Goal: Information Seeking & Learning: Learn about a topic

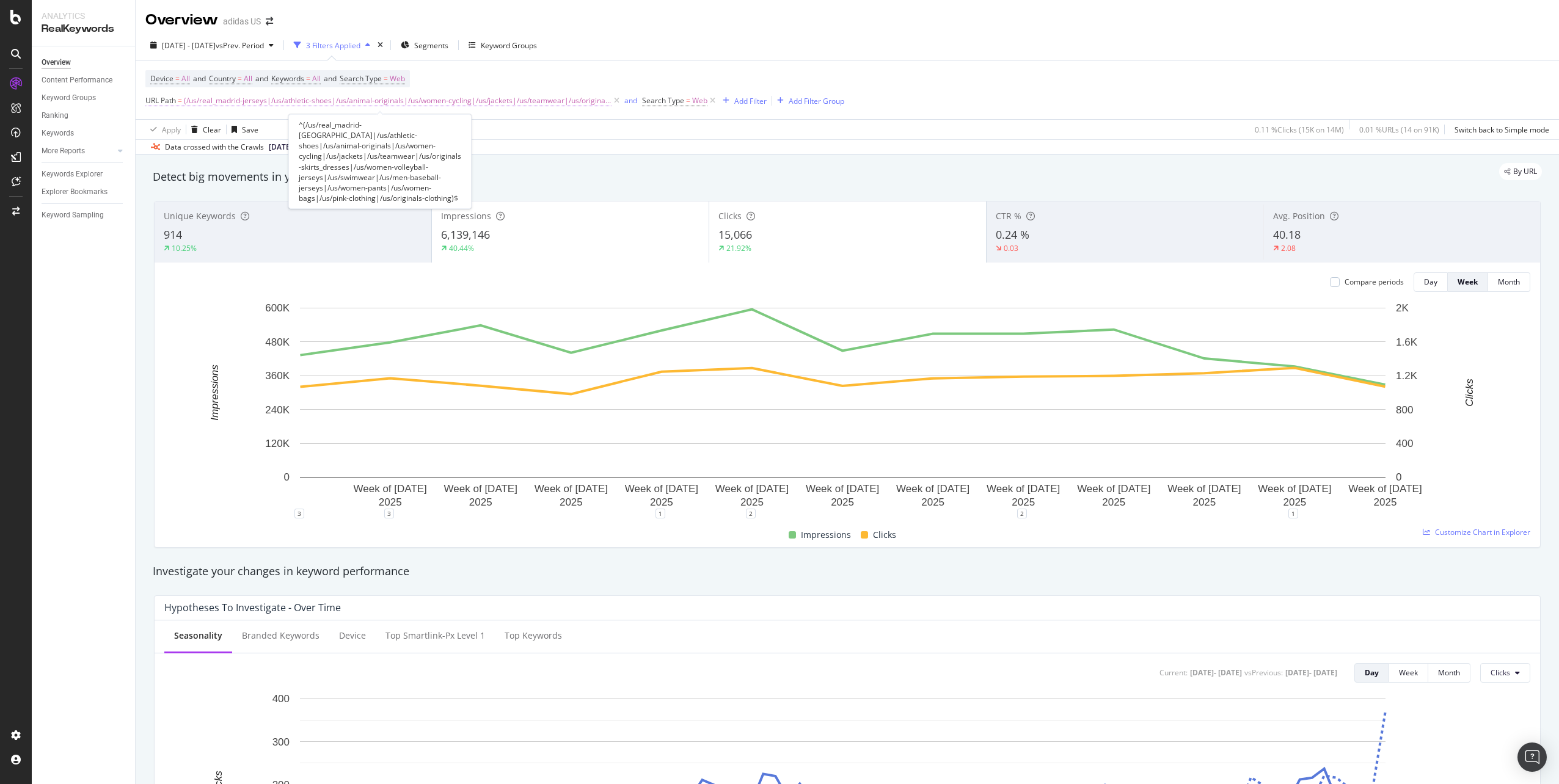
click at [548, 99] on span "(/us/real_madrid-jerseys|/us/athletic-shoes|/us/animal-originals|/us/women-cycl…" at bounding box center [397, 101] width 428 height 17
click at [167, 152] on input "^(/us/real_madrid-jerseys|/us/athletic-shoes|/us/animal-originals|/us/women-cyc…" at bounding box center [214, 152] width 115 height 20
click at [170, 152] on input "^(/us/real_madrid-jerseys|/us/athletic-shoes|/us/animal-originals|/us/women-cyc…" at bounding box center [214, 152] width 115 height 20
drag, startPoint x: 181, startPoint y: 151, endPoint x: 247, endPoint y: 152, distance: 66.0
click at [247, 152] on input "^(/us/real_madrid-jerseys|/us/athletic-shoes|/us/animal-originals|/us/women-cyc…" at bounding box center [214, 152] width 115 height 20
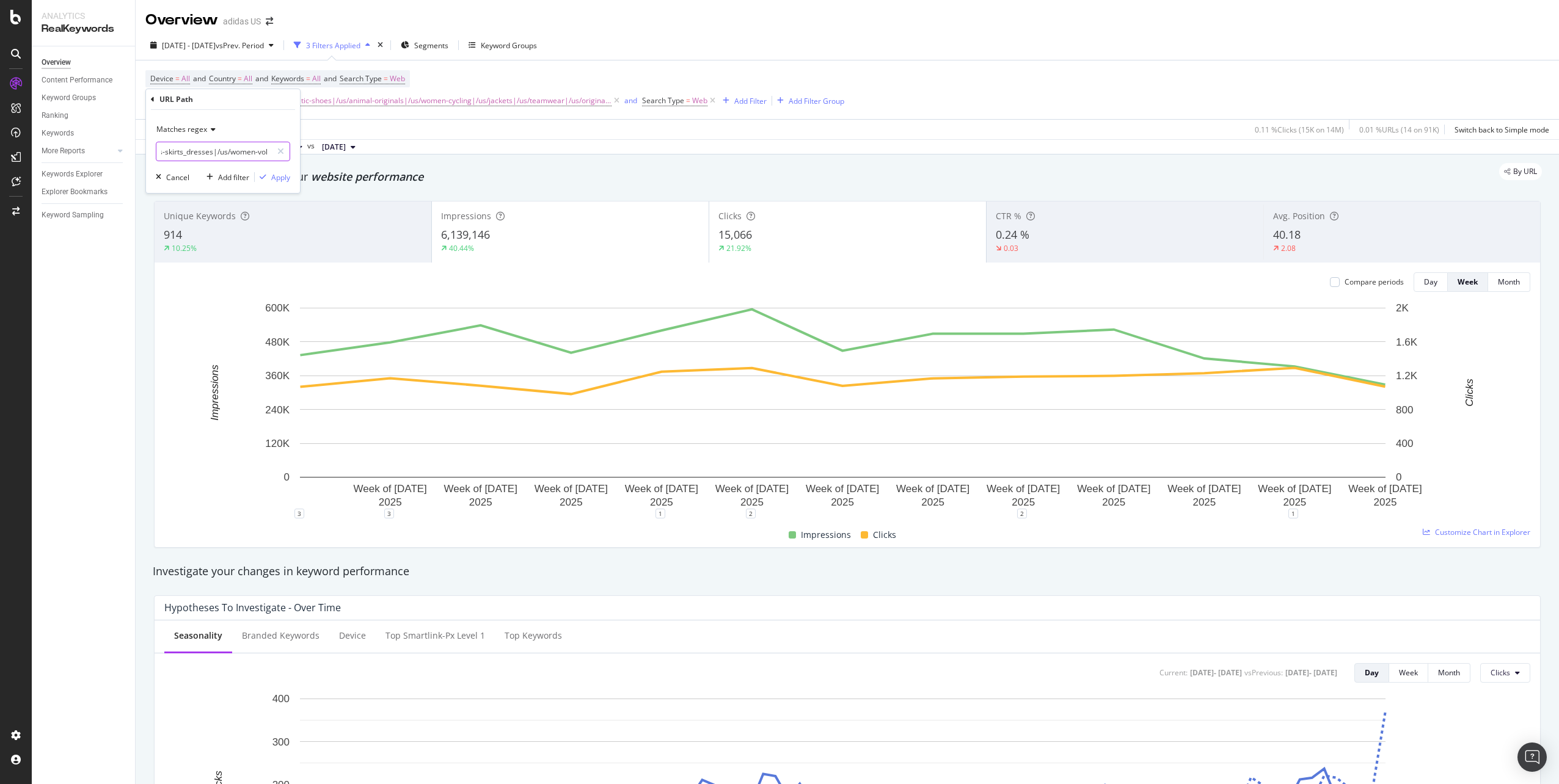
scroll to position [0, 858]
drag, startPoint x: 237, startPoint y: 152, endPoint x: 189, endPoint y: 151, distance: 48.0
click at [189, 151] on input "^(/us/men-black|/us/athletic-shoes|/us/animal-originals|/us/women-cycling|/us/j…" at bounding box center [214, 152] width 115 height 20
drag, startPoint x: 185, startPoint y: 152, endPoint x: 146, endPoint y: 151, distance: 39.0
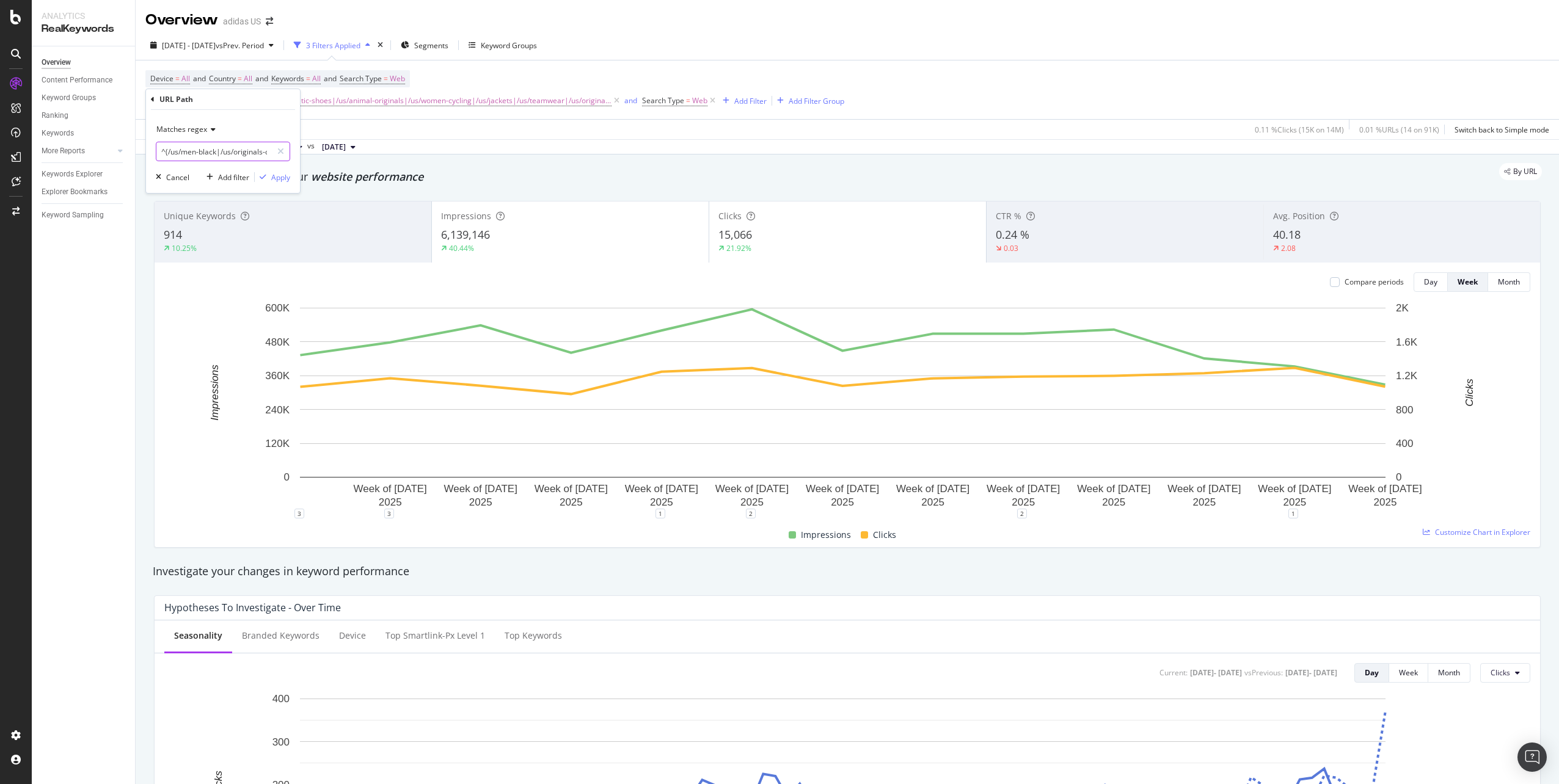
click at [146, 151] on div "Matches regex ^(/us/men-black|/us/originals-clothing)$ Cancel Add filter Apply" at bounding box center [223, 152] width 154 height 83
click at [201, 150] on input "^(/us/men-black|/us/originals-clothing)$" at bounding box center [214, 152] width 115 height 20
drag, startPoint x: 221, startPoint y: 152, endPoint x: 272, endPoint y: 150, distance: 51.0
click at [272, 150] on div "^(/us/men-black|/us/originals-clothing)$" at bounding box center [223, 152] width 134 height 20
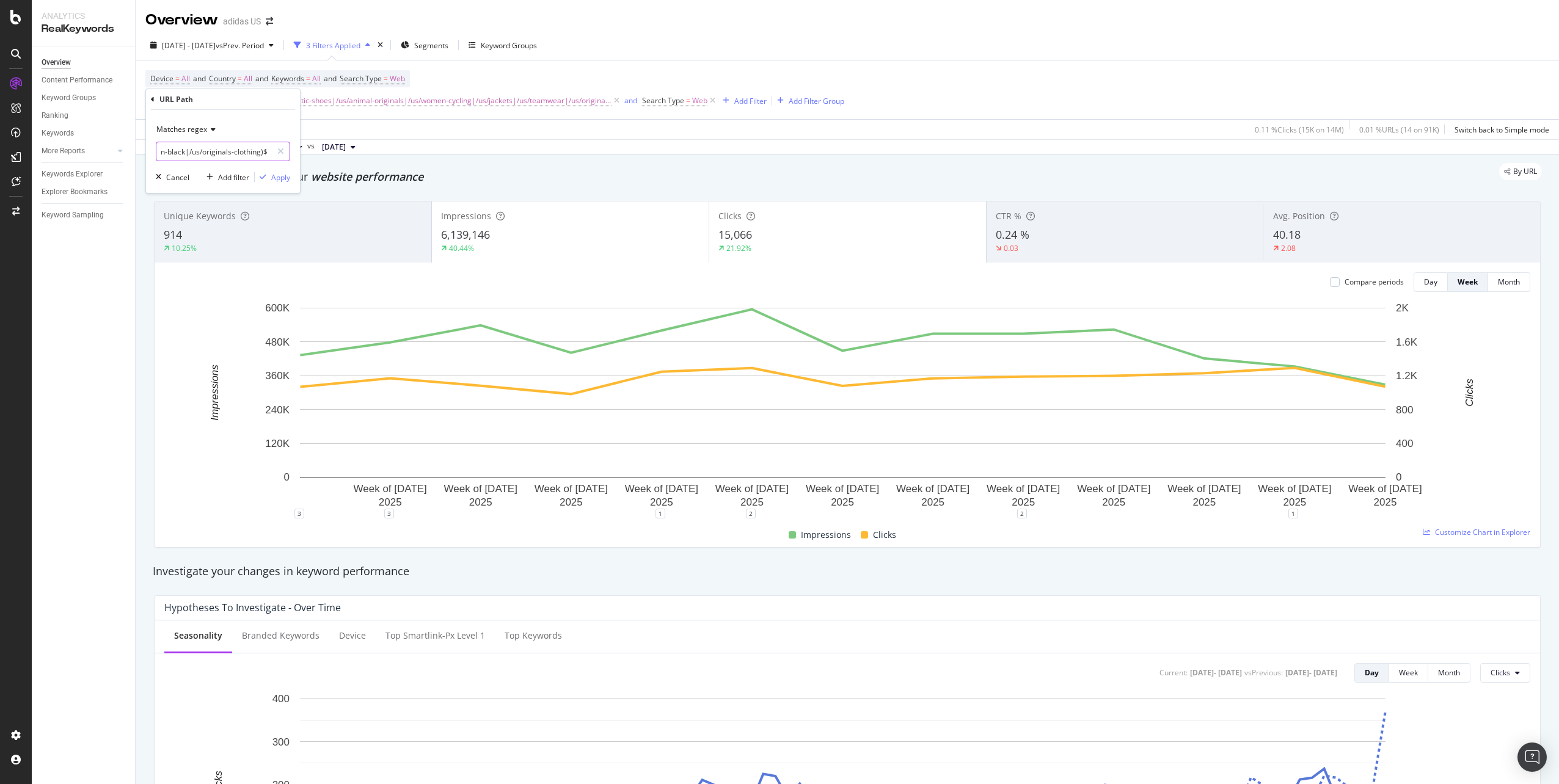
click at [242, 151] on input "^(/us/men-black|/us/originals-clothing)$" at bounding box center [214, 152] width 115 height 20
click at [218, 154] on input "^(/us/men-black|/us/originals-clothing)$" at bounding box center [214, 152] width 115 height 20
click at [225, 153] on input "^(/us/men-black|/us/women-black|/us/kids-black-clothing)$" at bounding box center [214, 152] width 115 height 20
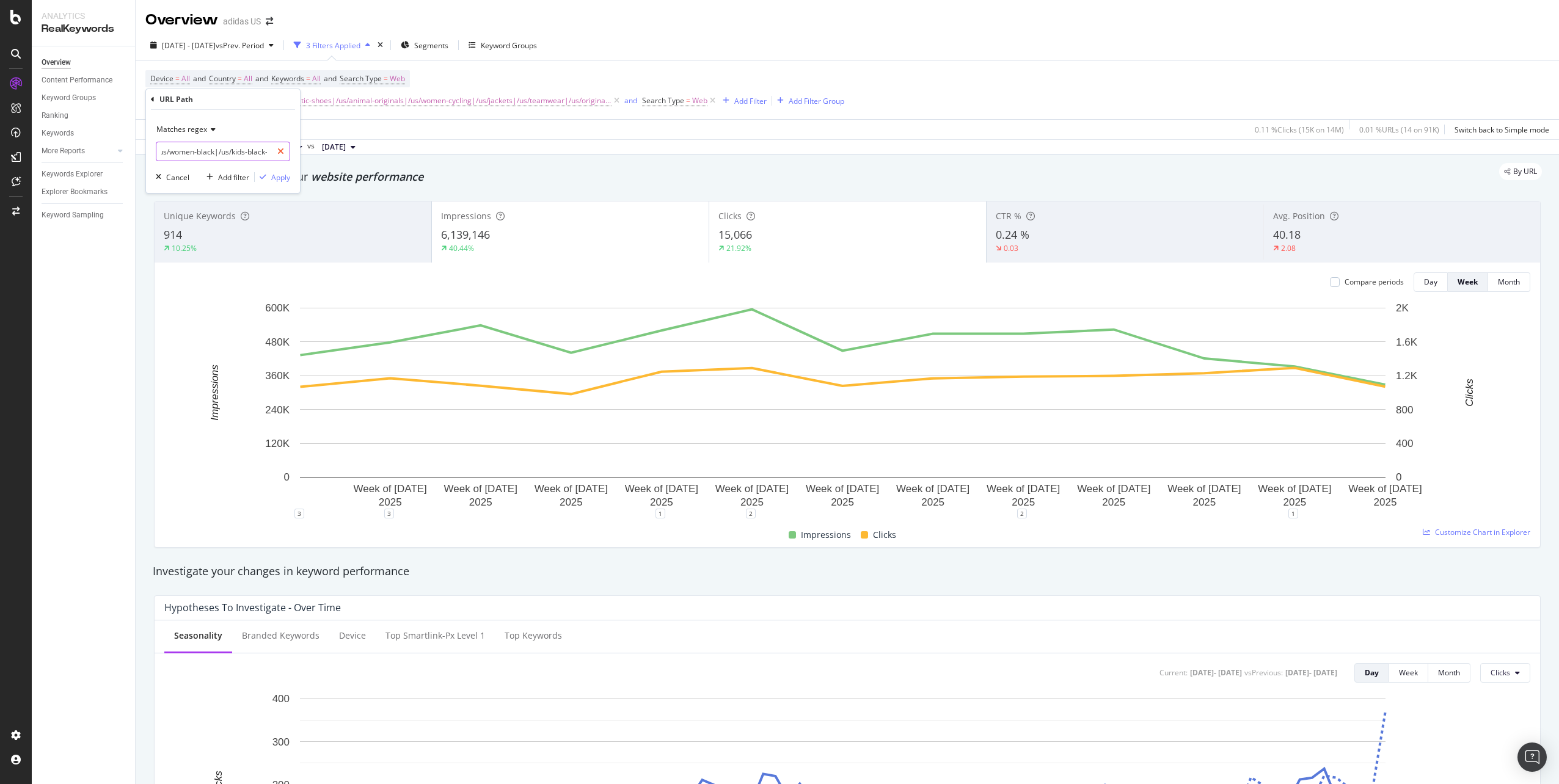
scroll to position [0, 99]
drag, startPoint x: 220, startPoint y: 150, endPoint x: 279, endPoint y: 146, distance: 59.1
click at [279, 146] on div "^(/us/men-black|/us/women-black|/us/kids-black-clothing)$" at bounding box center [223, 152] width 134 height 20
click at [227, 150] on input "^(/us/men-black|/us/women-black|/us/kids-black-clothing)$" at bounding box center [214, 152] width 115 height 20
drag, startPoint x: 237, startPoint y: 154, endPoint x: 260, endPoint y: 151, distance: 23.2
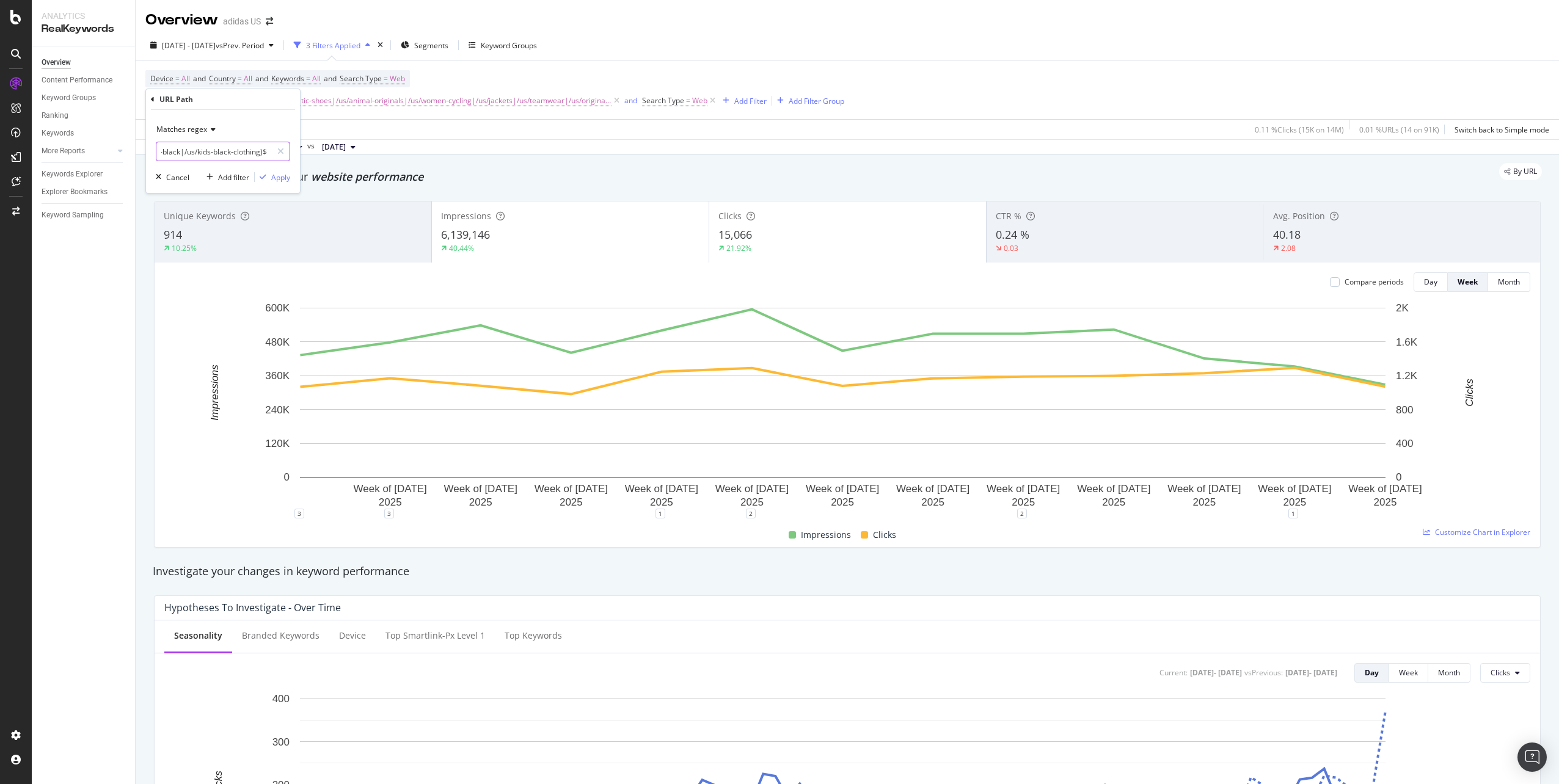
click at [260, 151] on input "^(/us/men-black|/us/women-black|/us/kids-black-clothing)$" at bounding box center [214, 152] width 115 height 20
type input "^(/us/men-black|/us/women-black|/us/kids-black)$"
click at [271, 175] on div "Apply" at bounding box center [280, 177] width 19 height 11
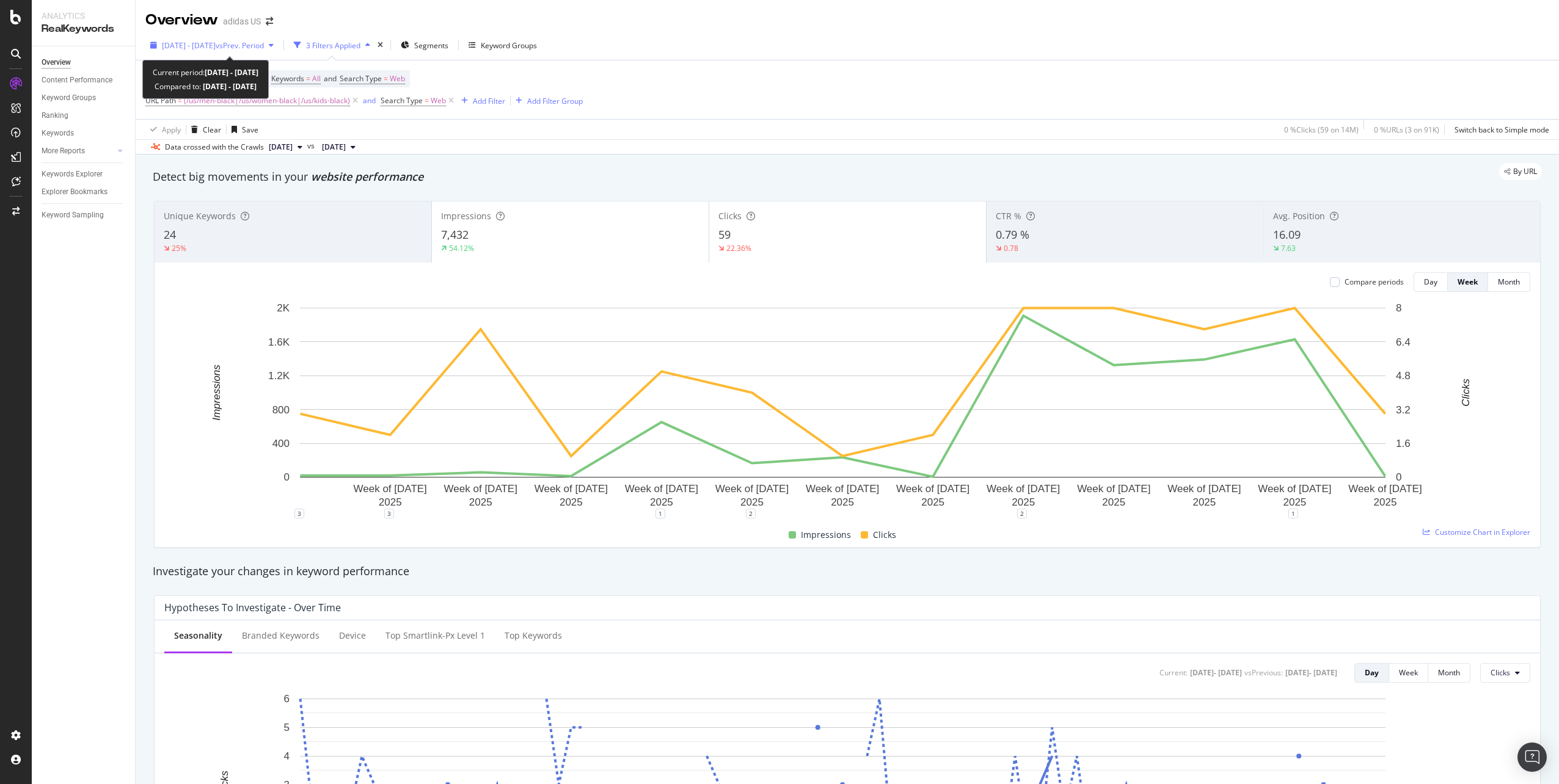
click at [204, 49] on span "[DATE] - [DATE]" at bounding box center [189, 45] width 54 height 11
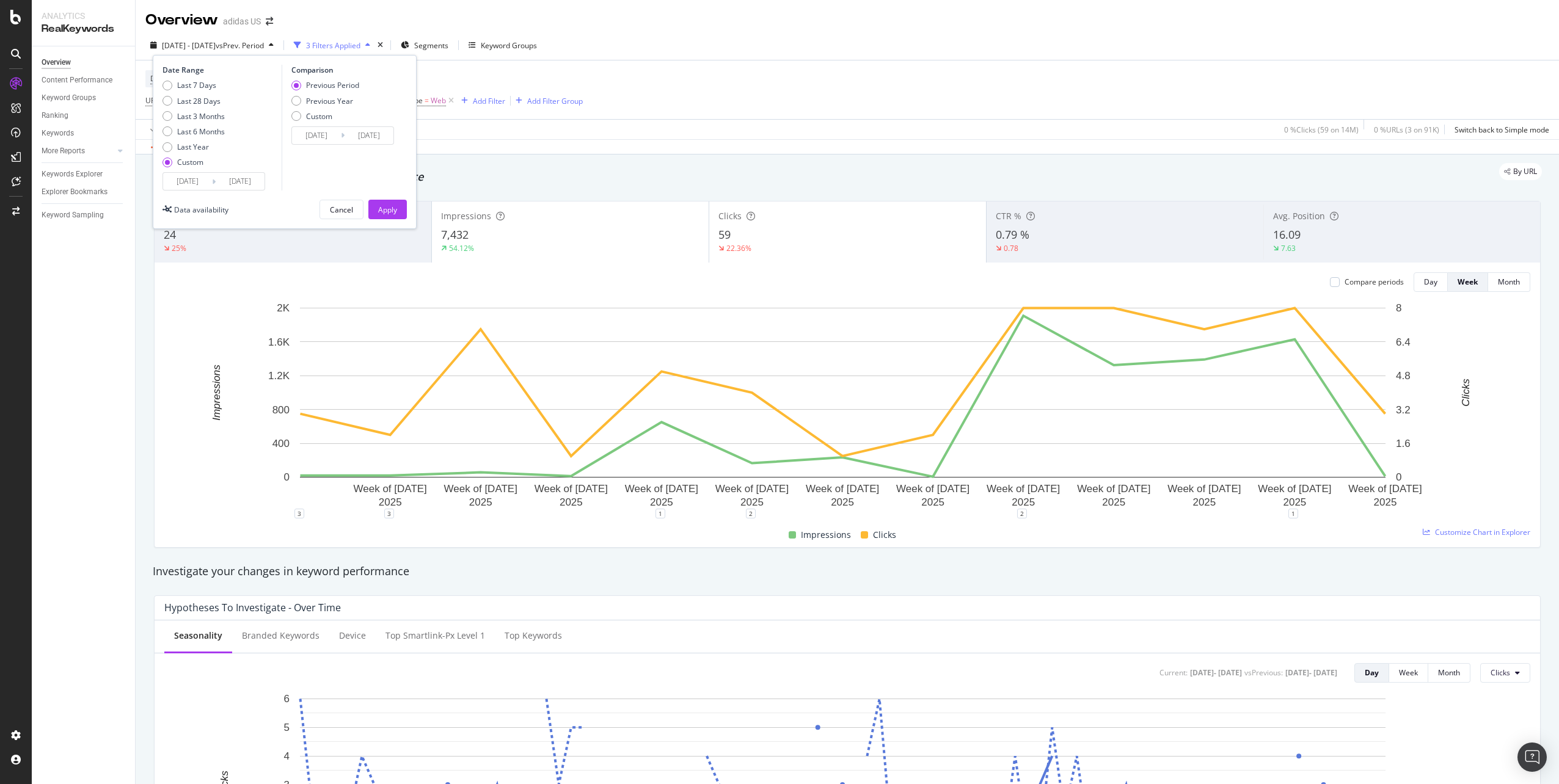
click at [250, 181] on input "2025/05/31" at bounding box center [240, 181] width 49 height 17
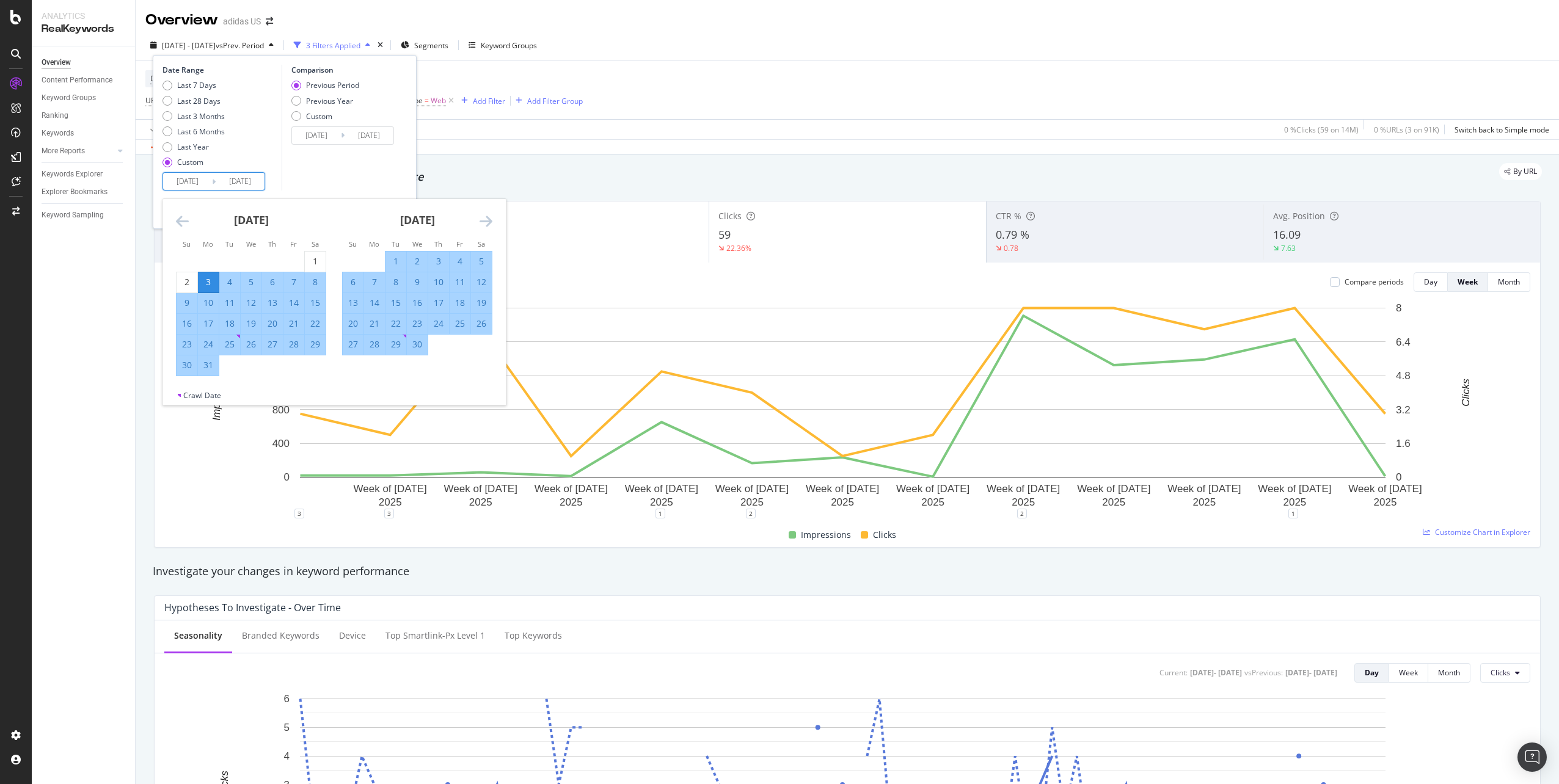
click at [380, 349] on div "28" at bounding box center [374, 344] width 21 height 13
type input "[DATE]"
type input "2025/01/05"
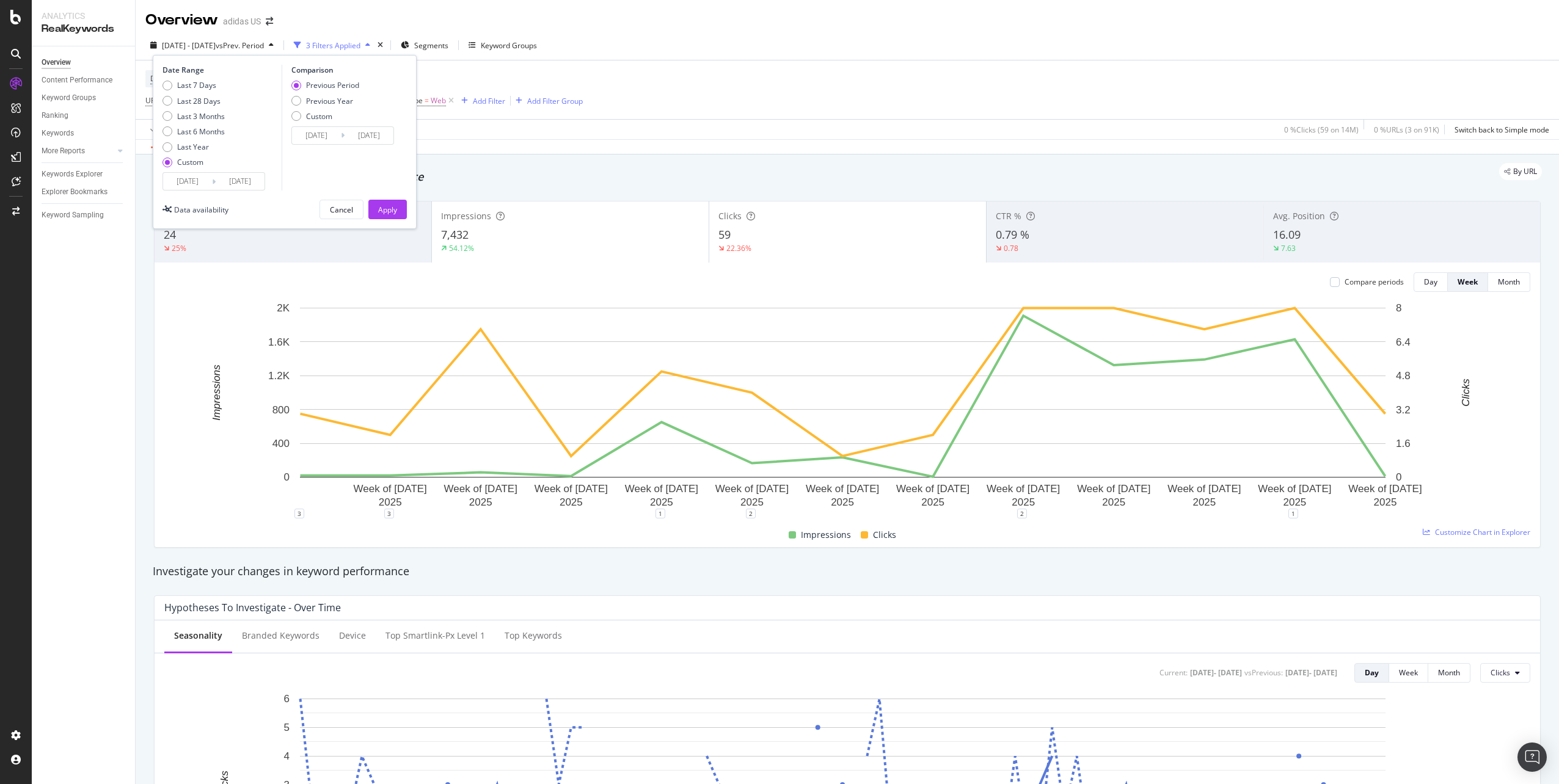
click at [251, 186] on input "[DATE]" at bounding box center [240, 181] width 49 height 17
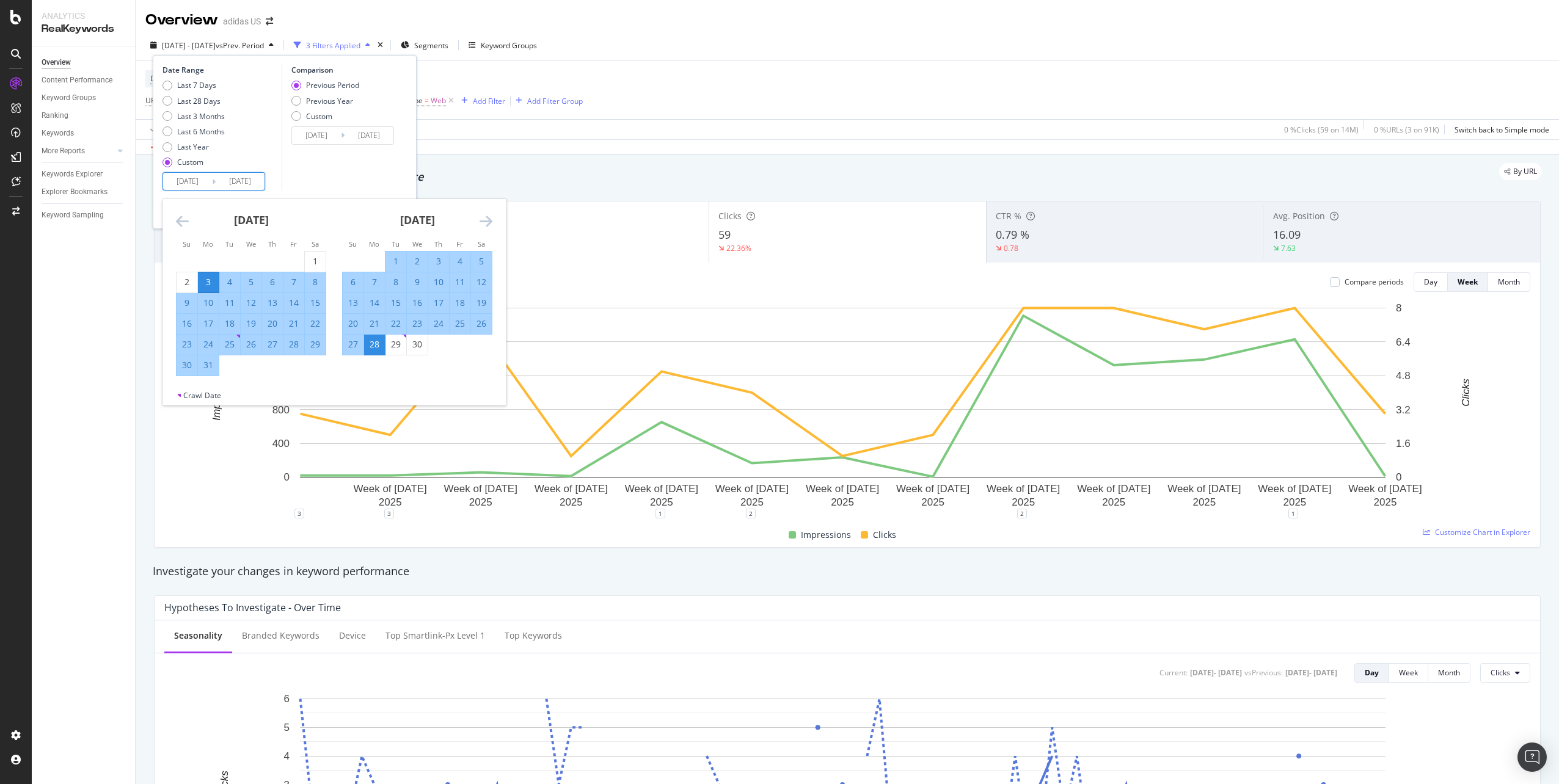
click at [180, 180] on input "2025/03/03" at bounding box center [187, 181] width 49 height 17
click at [379, 345] on div "28" at bounding box center [374, 344] width 21 height 13
type input "[DATE]"
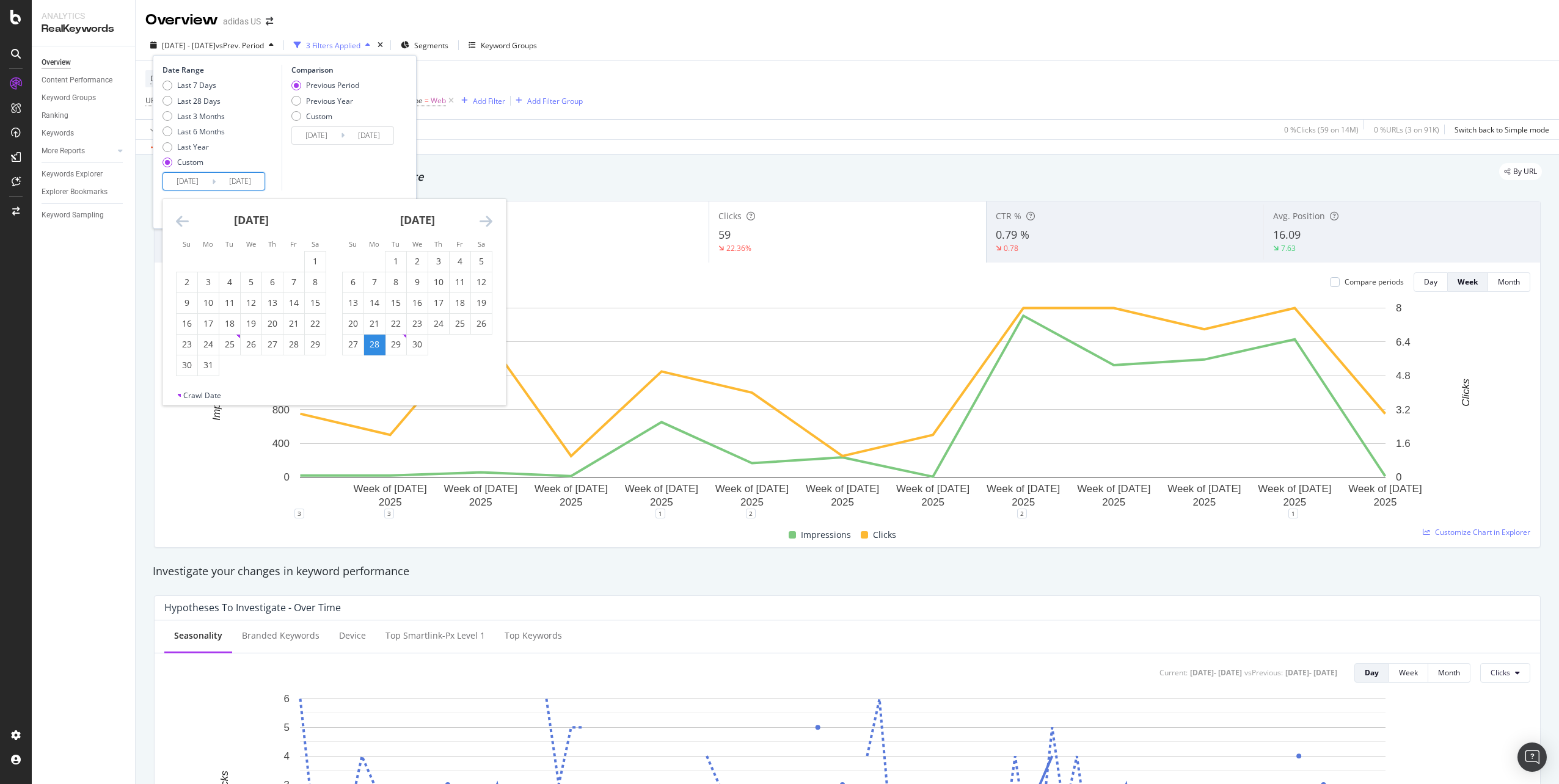
click at [242, 182] on input "[DATE]" at bounding box center [240, 181] width 49 height 17
click at [475, 320] on div "24" at bounding box center [481, 323] width 21 height 13
type input "[DATE]"
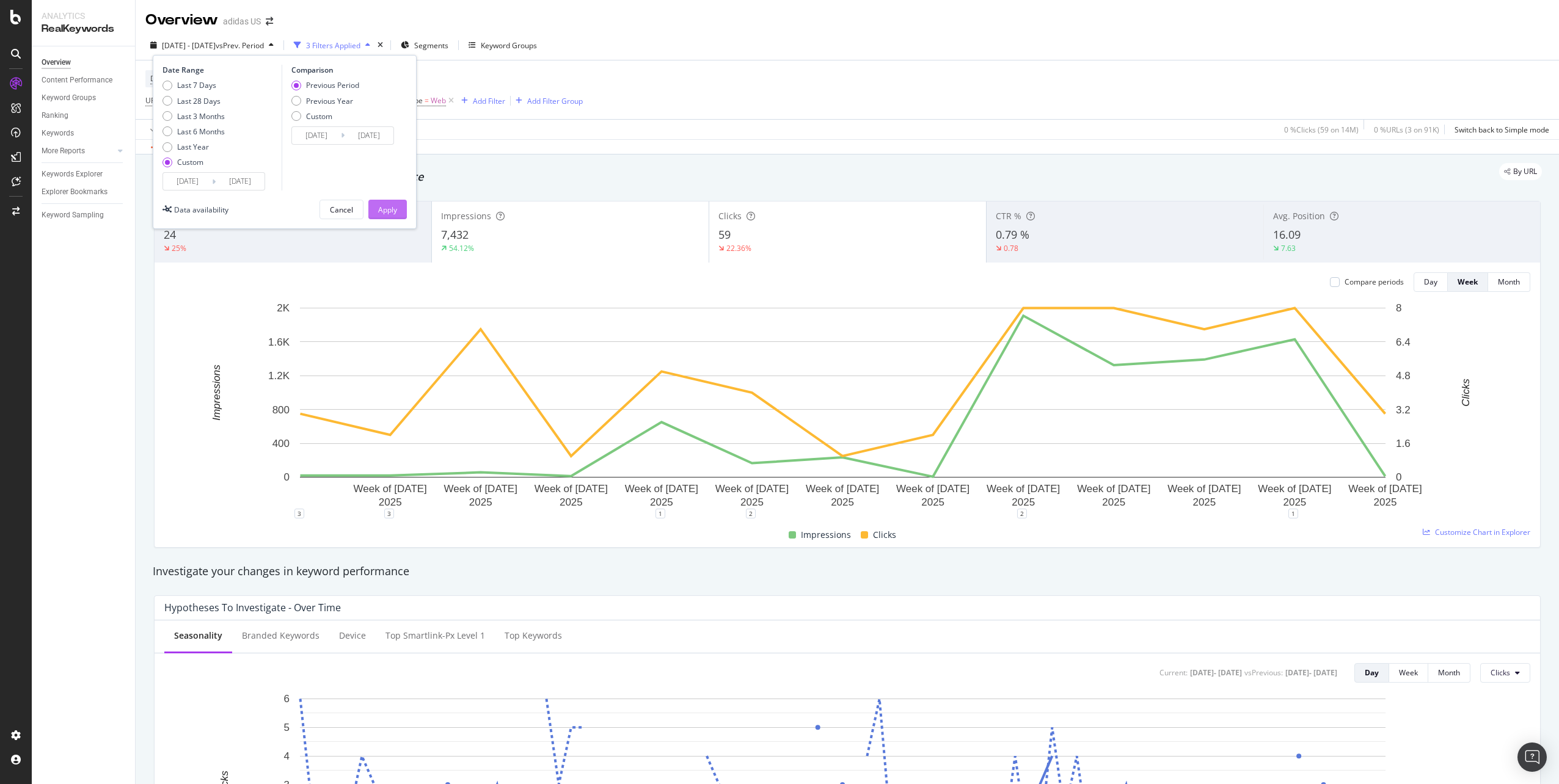
click at [390, 208] on div "Apply" at bounding box center [388, 210] width 19 height 11
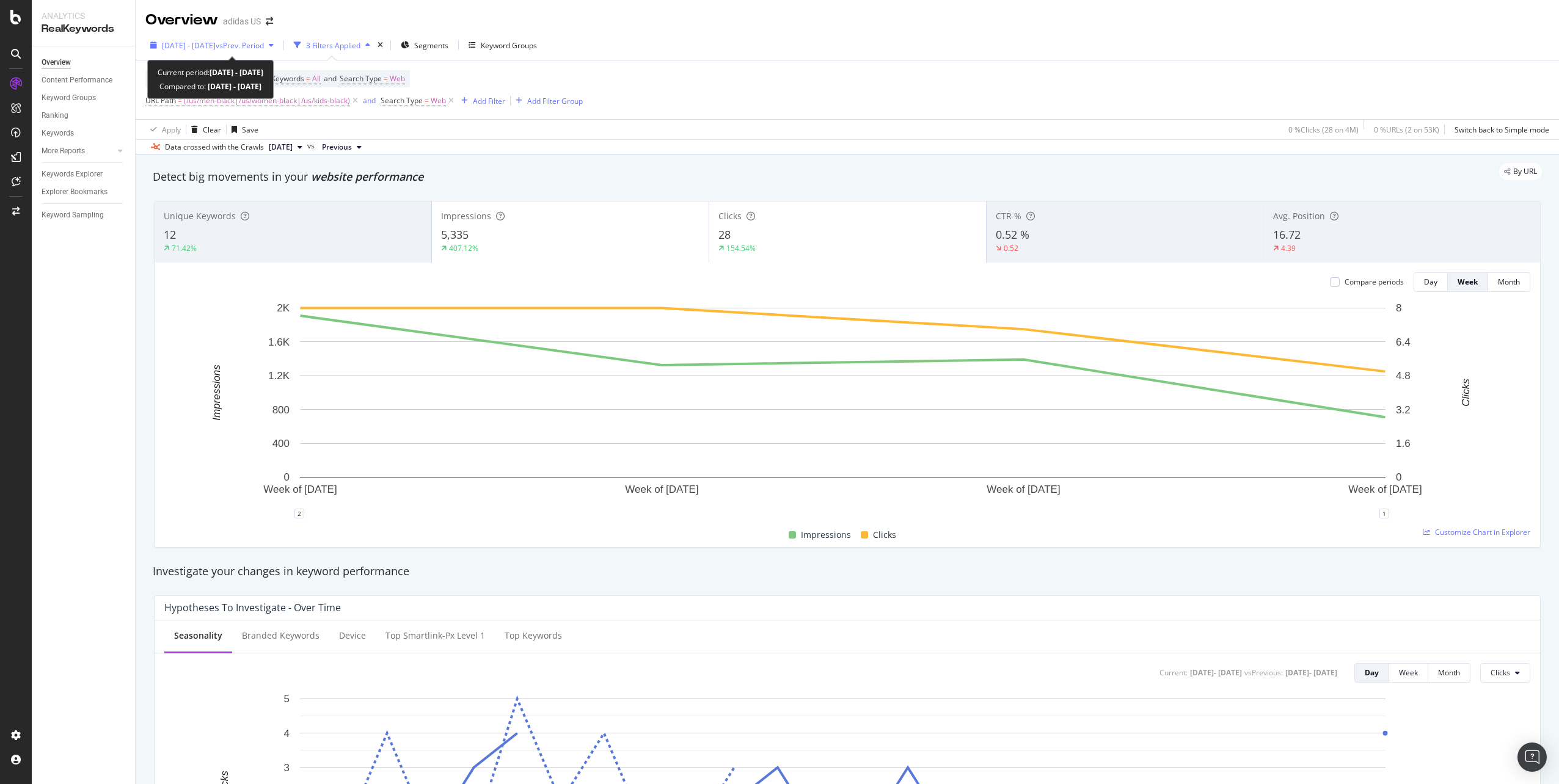
click at [252, 49] on span "vs Prev. Period" at bounding box center [239, 45] width 48 height 11
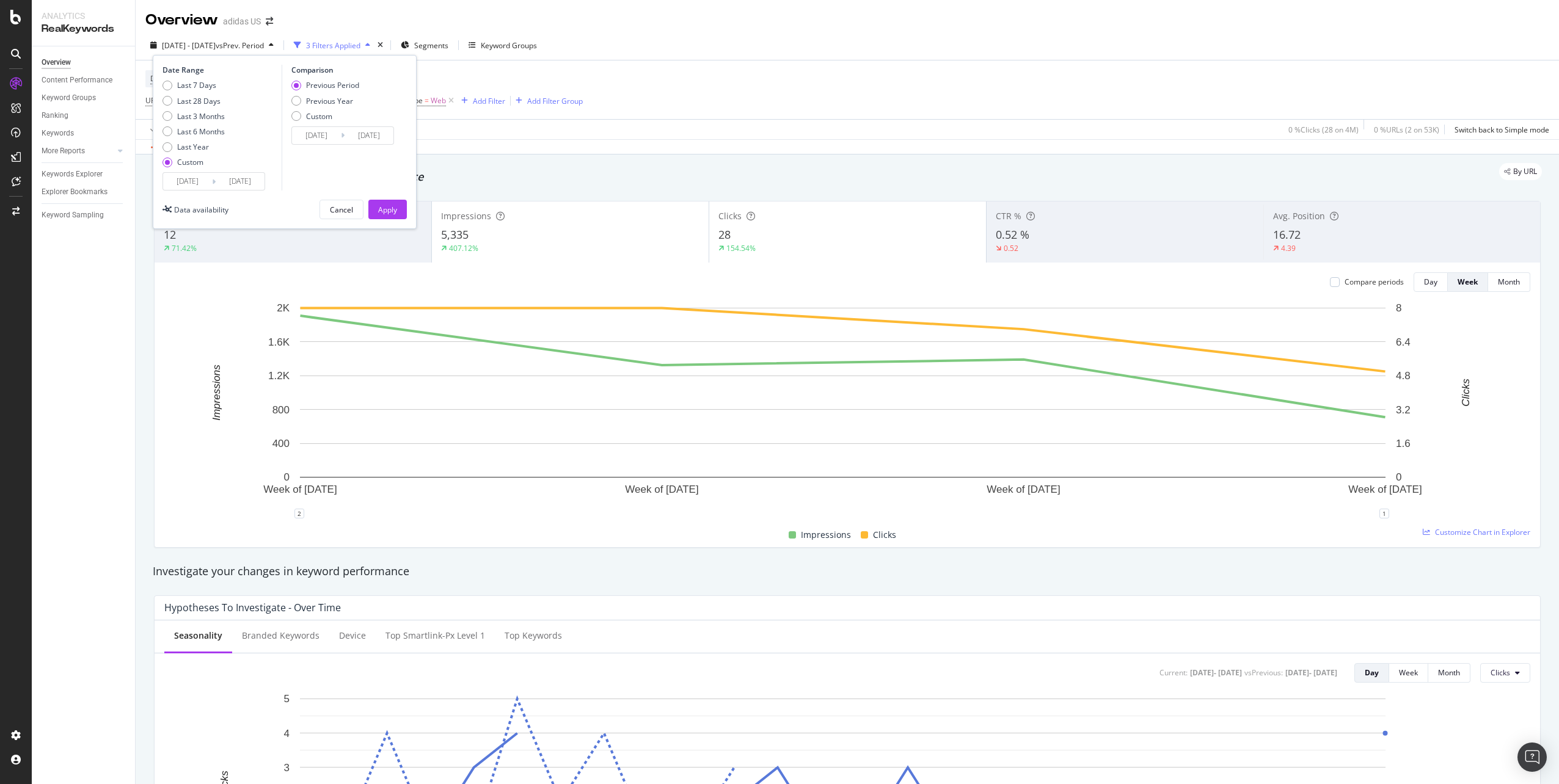
click at [252, 181] on input "[DATE]" at bounding box center [240, 181] width 49 height 17
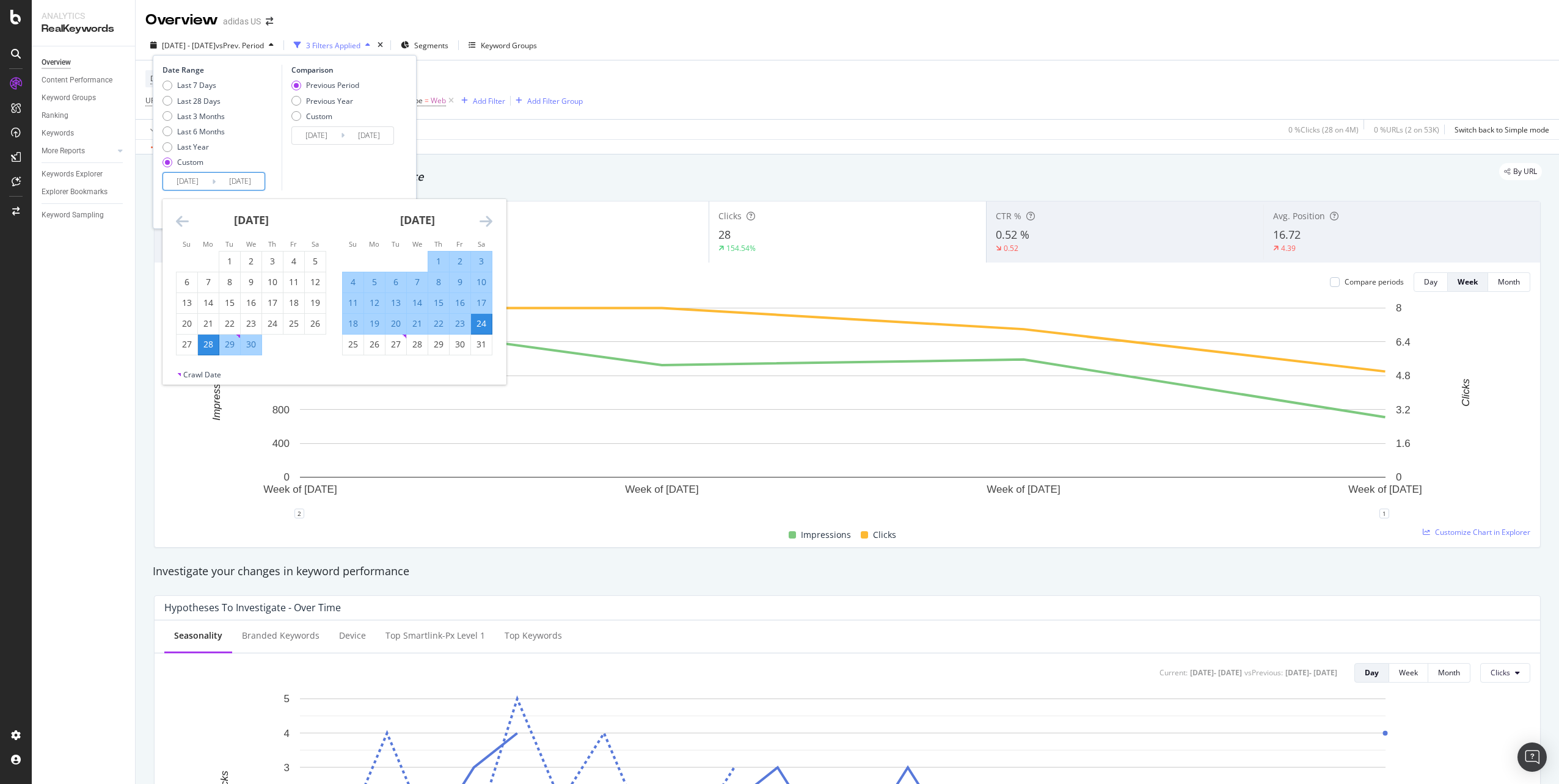
click at [496, 221] on div "May 2025 1 2 3 4 5 6 7 8 9 10 11 12 13 14 15 16 17 18 19 20 21 22 23 24 25 26 2…" at bounding box center [417, 277] width 166 height 156
click at [480, 225] on icon "Move forward to switch to the next month." at bounding box center [485, 221] width 13 height 14
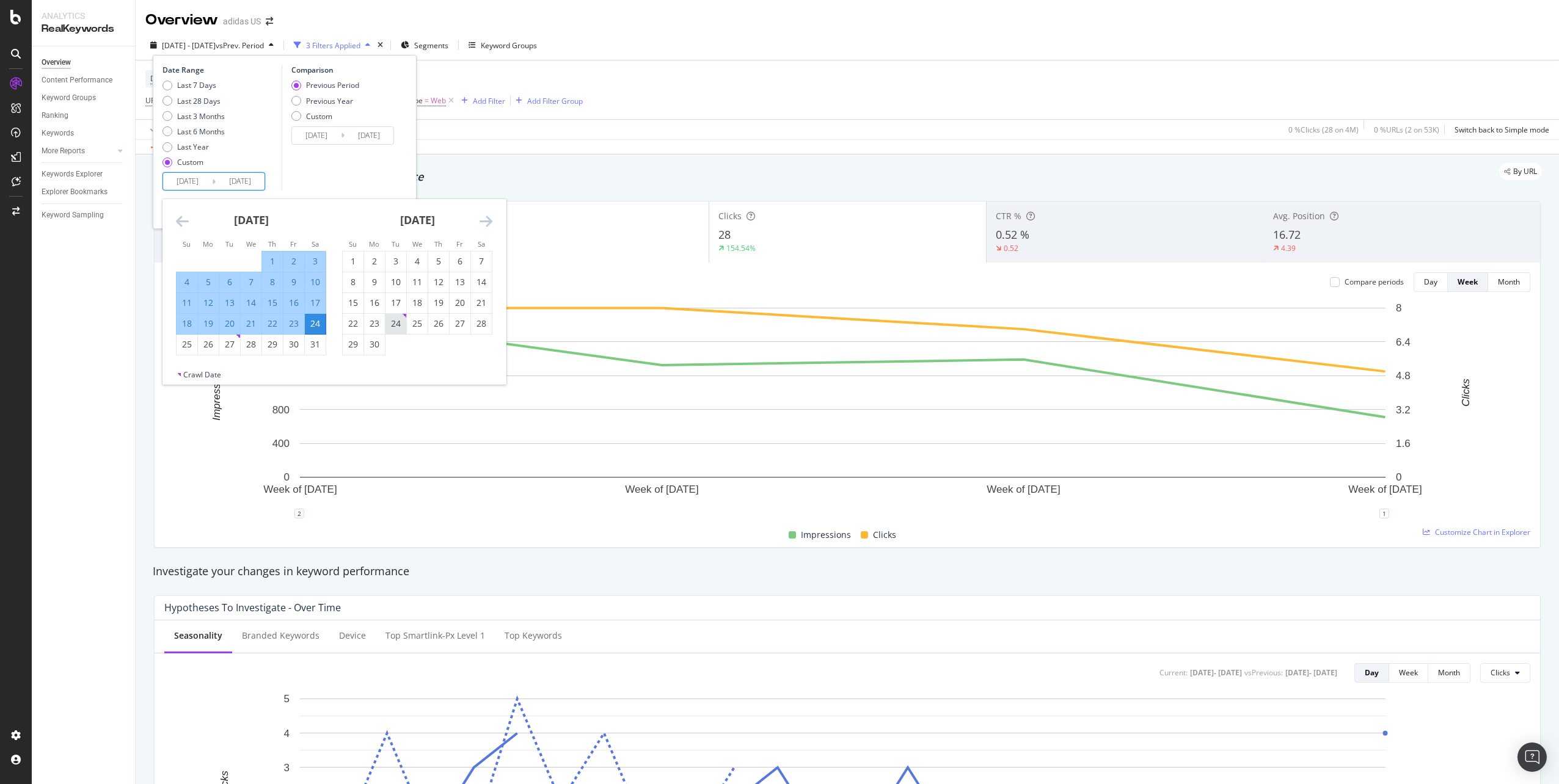
click at [401, 322] on div "24" at bounding box center [396, 323] width 21 height 13
type input "[DATE]"
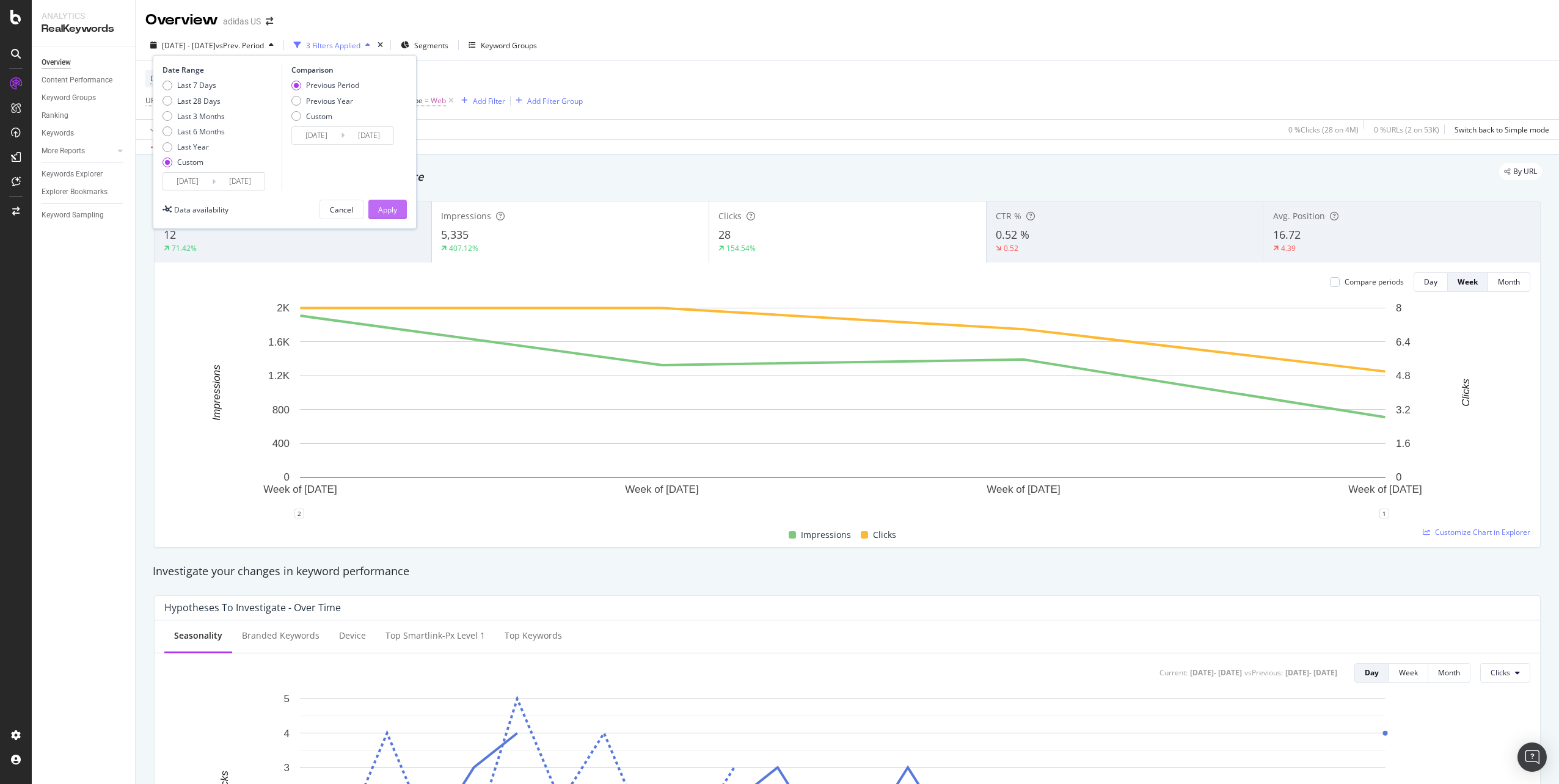
click at [391, 208] on div "Apply" at bounding box center [388, 210] width 19 height 11
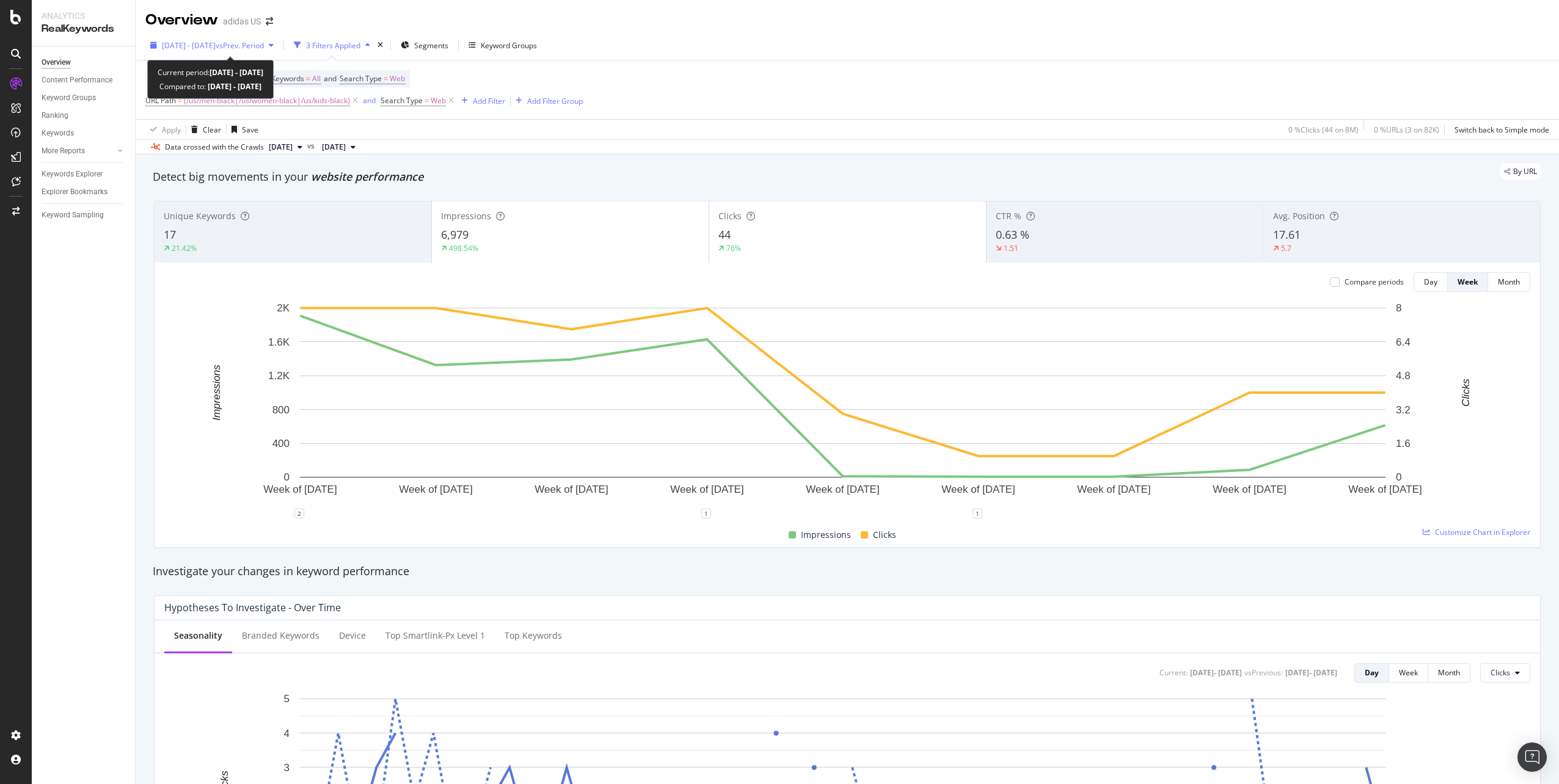
click at [216, 50] on span "[DATE] - [DATE]" at bounding box center [189, 45] width 54 height 11
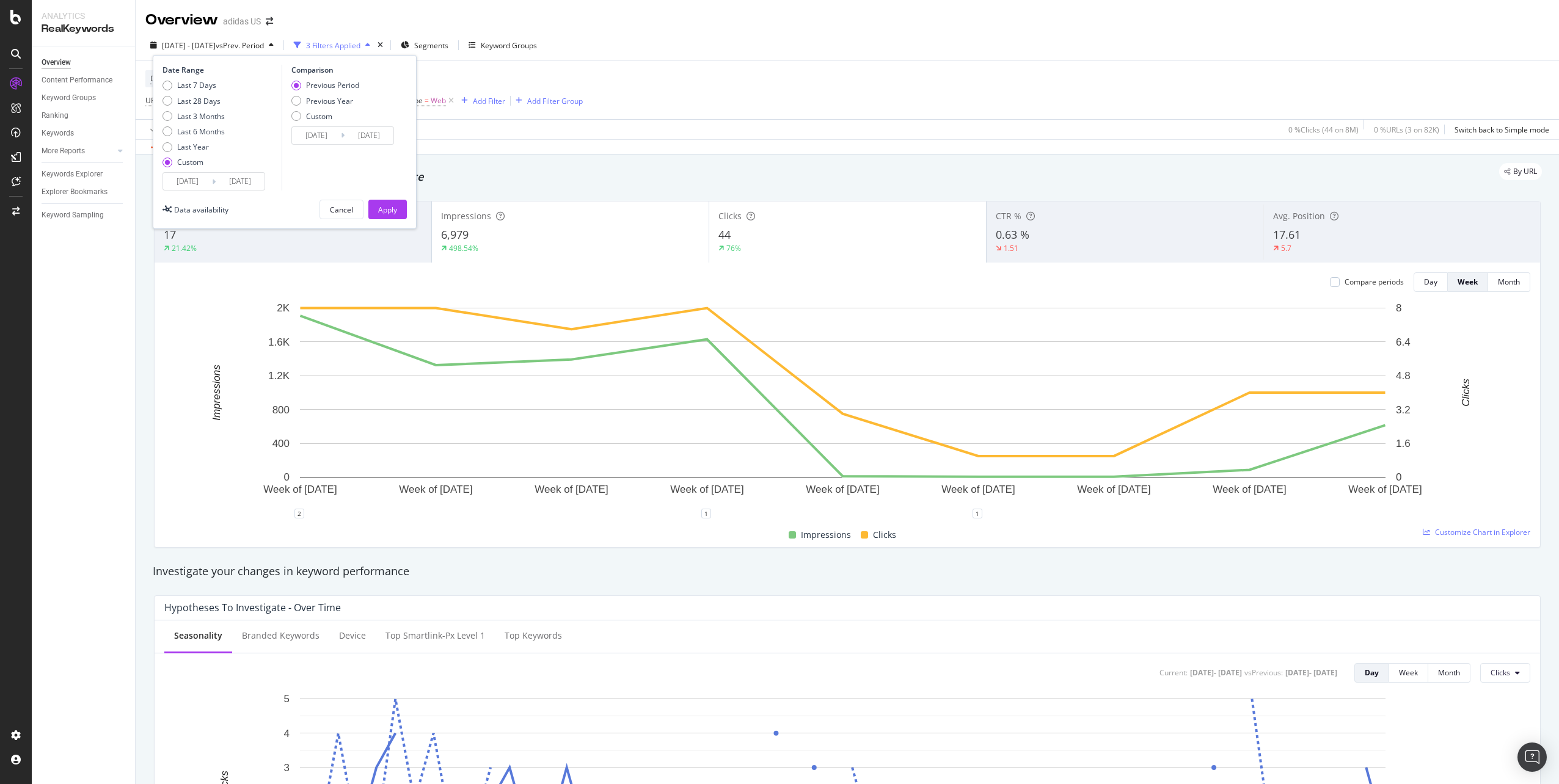
click at [194, 179] on input "[DATE]" at bounding box center [187, 181] width 49 height 17
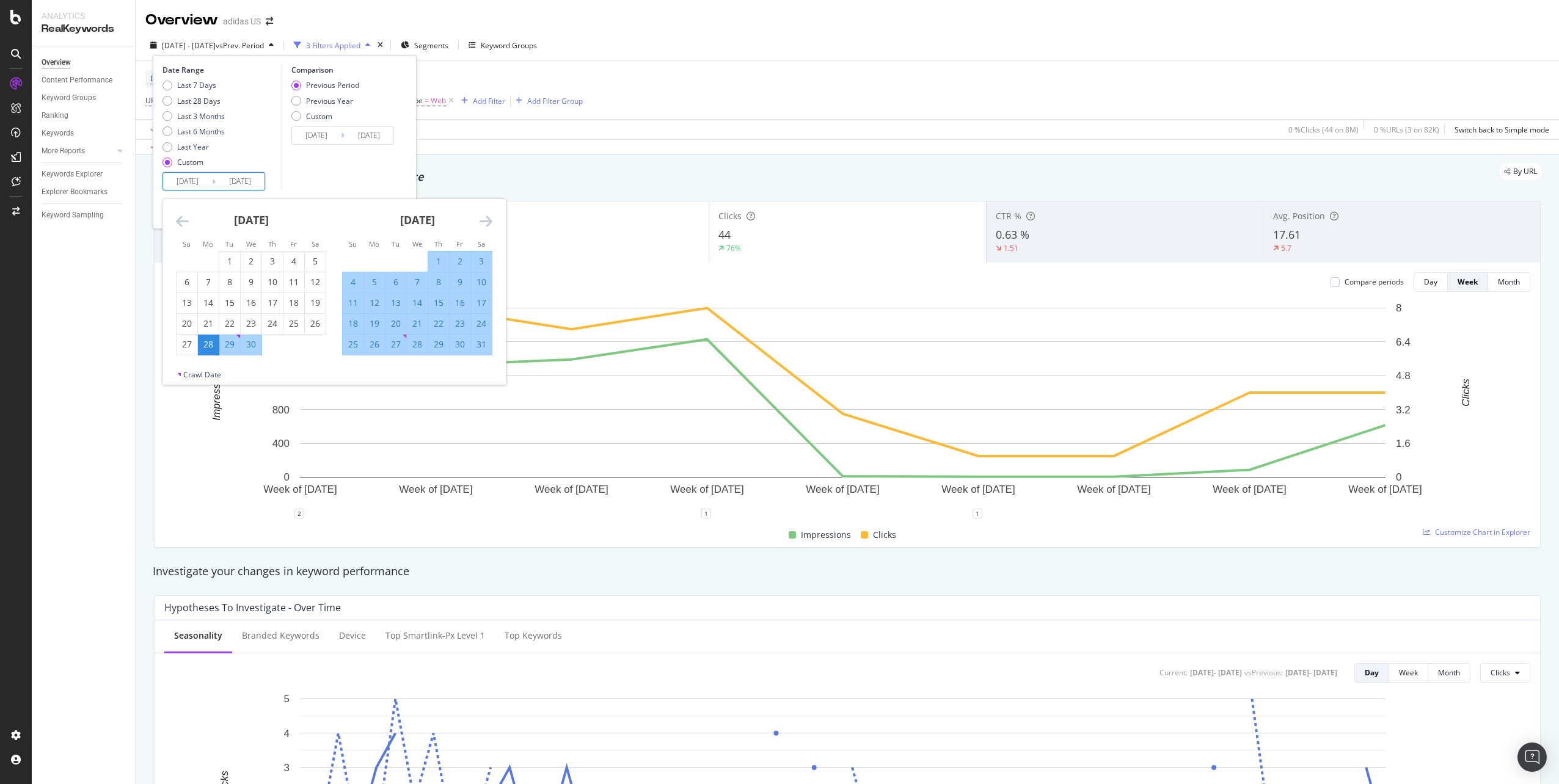
click at [484, 221] on icon "Move forward to switch to the next month." at bounding box center [485, 221] width 13 height 14
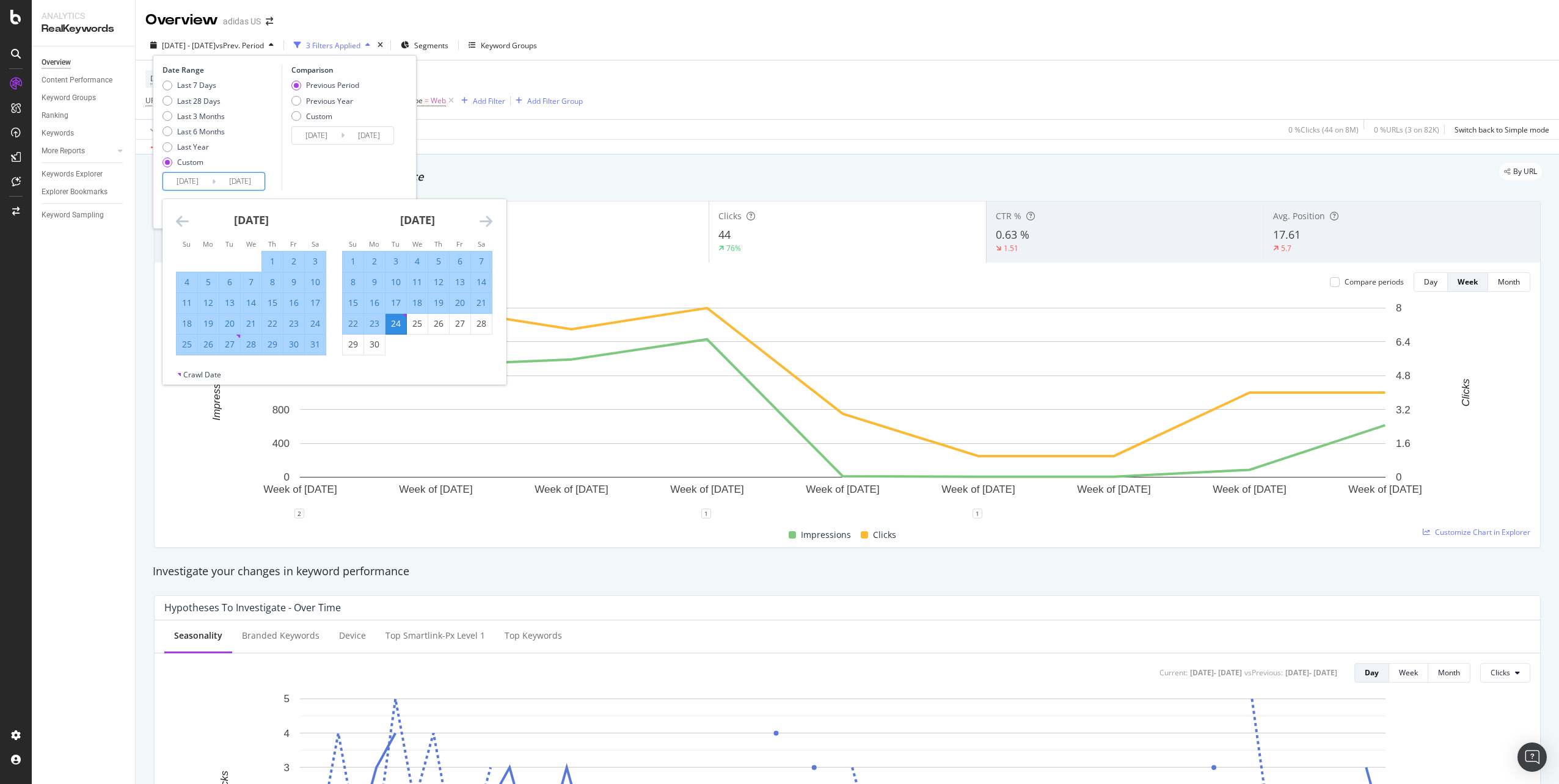
click at [484, 221] on icon "Move forward to switch to the next month." at bounding box center [485, 221] width 13 height 14
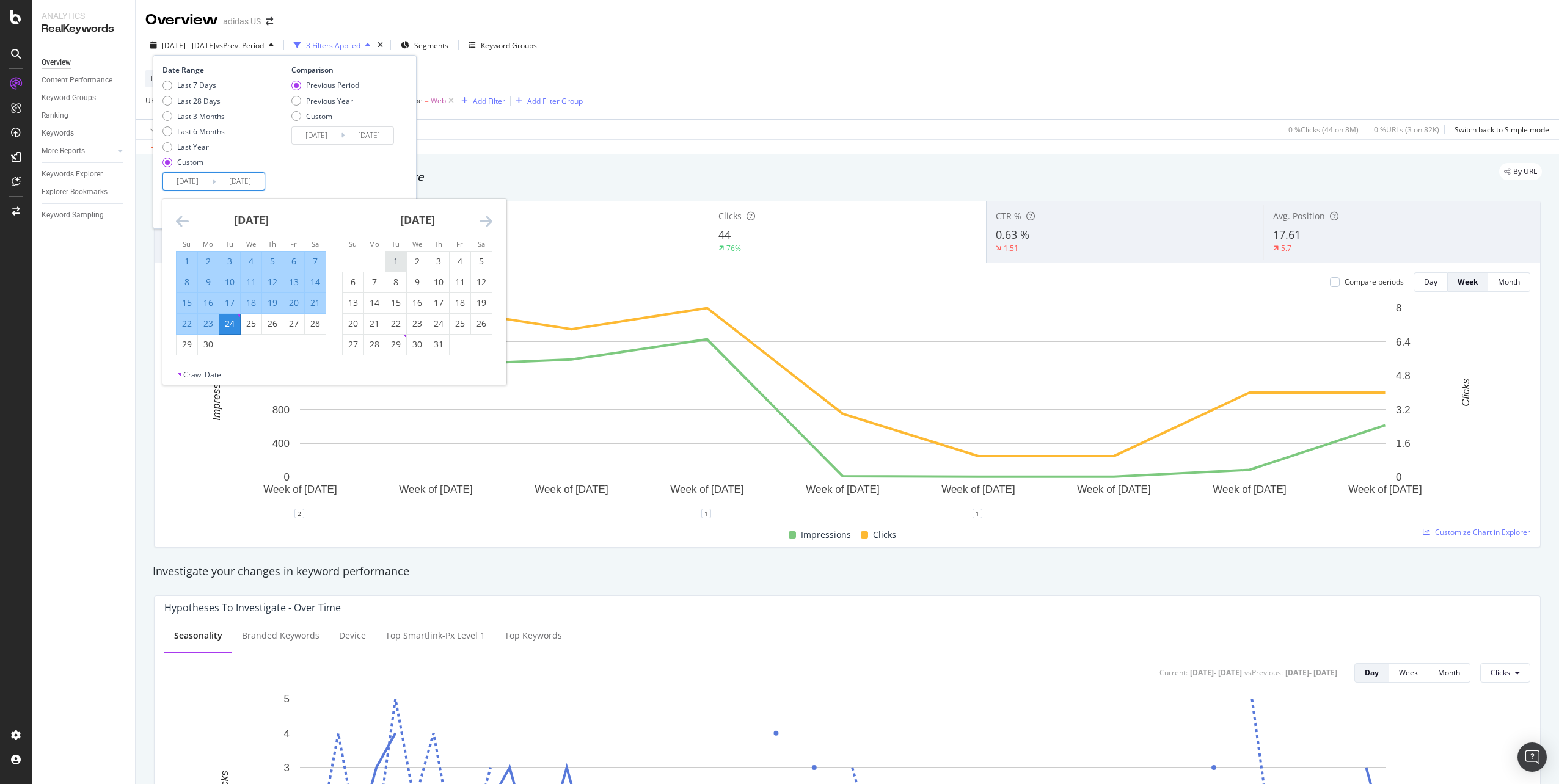
click at [394, 260] on div "1" at bounding box center [396, 261] width 21 height 13
type input "2025/07/01"
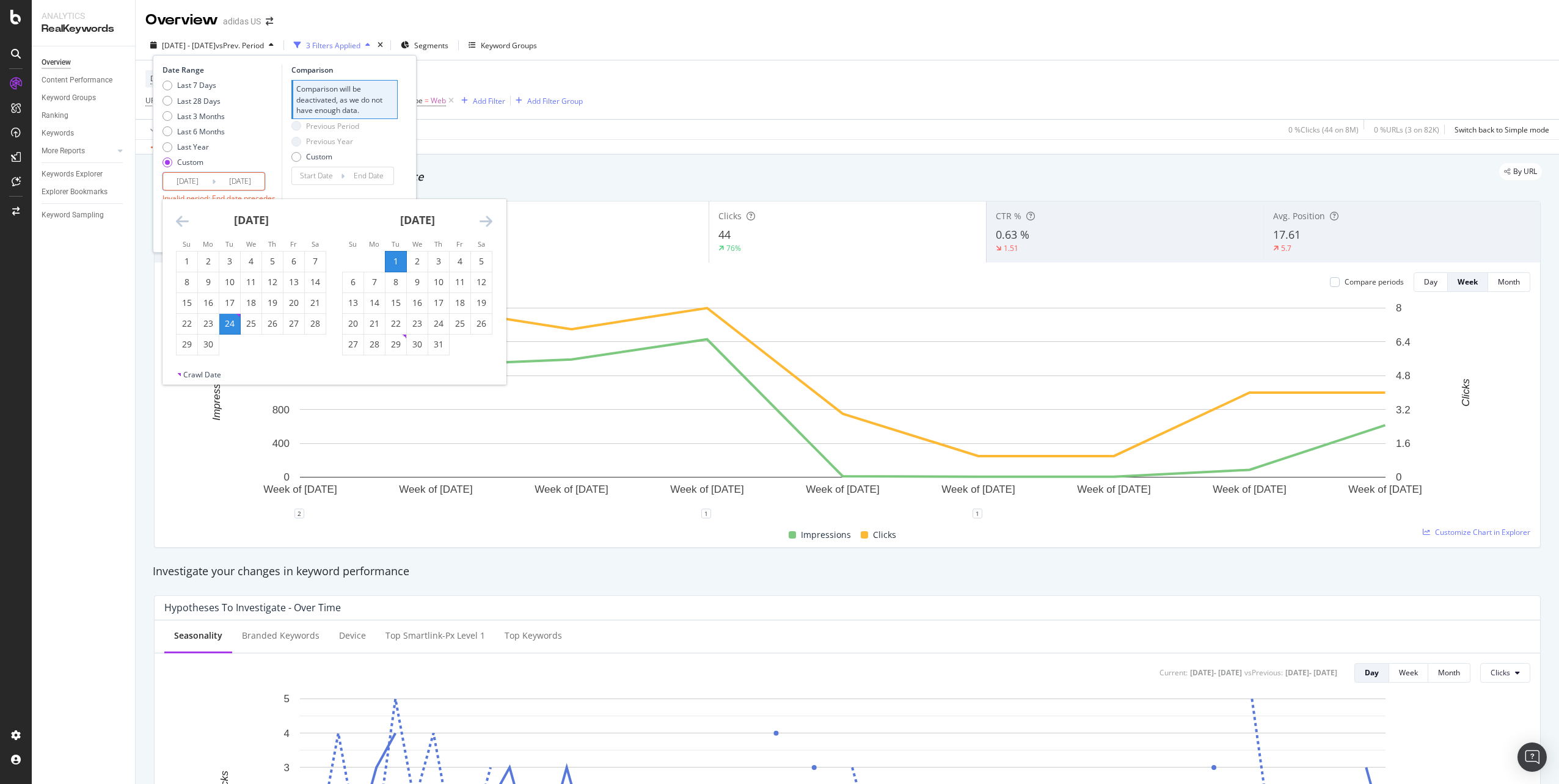
click at [179, 177] on input "2025/07/01" at bounding box center [187, 181] width 49 height 17
click at [179, 208] on div "[DATE]" at bounding box center [251, 225] width 150 height 52
click at [183, 213] on div "[DATE] 1 2 3 4 5 6 7 8 9 10 11 12 13 14 15 16 17 18 19 20 21 22 23 24 25 26 27 …" at bounding box center [334, 294] width 343 height 191
click at [183, 217] on icon "Move backward to switch to the previous month." at bounding box center [182, 221] width 13 height 14
click at [189, 216] on div "[DATE]" at bounding box center [251, 225] width 150 height 52
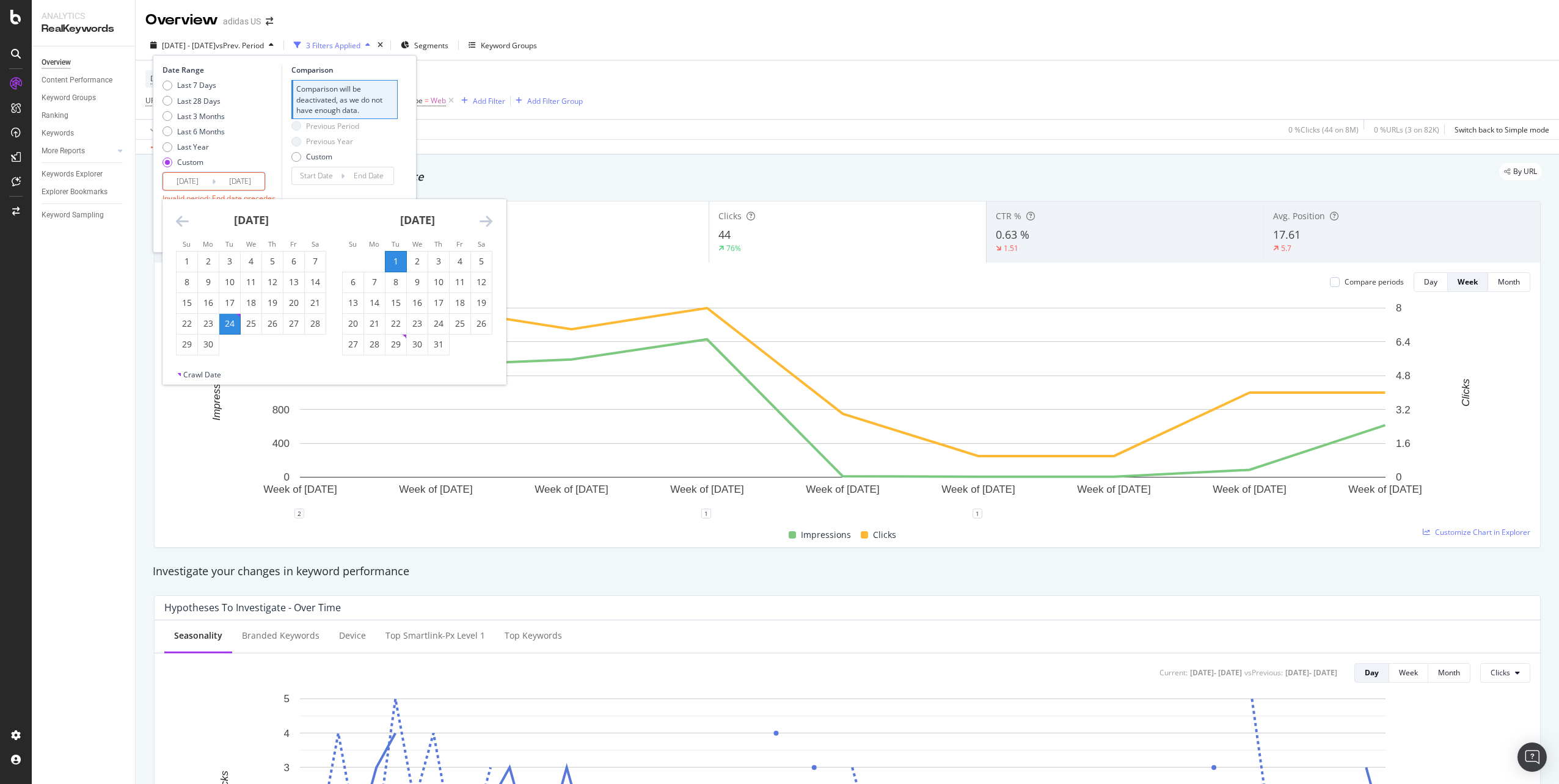
click at [186, 221] on icon "Move backward to switch to the previous month." at bounding box center [182, 221] width 13 height 14
click at [421, 353] on div "28" at bounding box center [417, 345] width 21 height 20
type input "2025/05/28"
type input "2025/04/30"
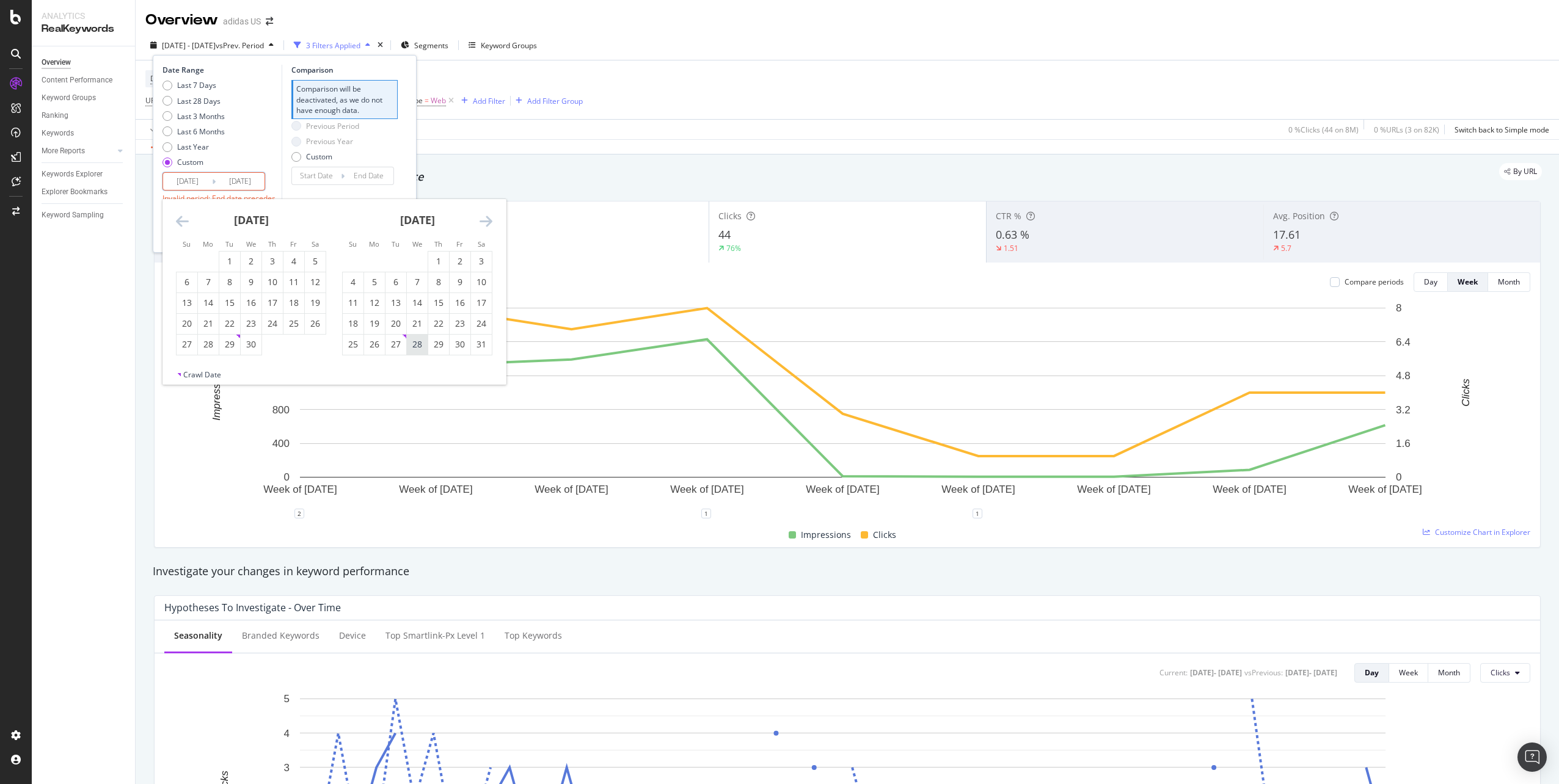
type input "2025/05/27"
click at [487, 219] on icon "Move forward to switch to the next month." at bounding box center [485, 221] width 13 height 14
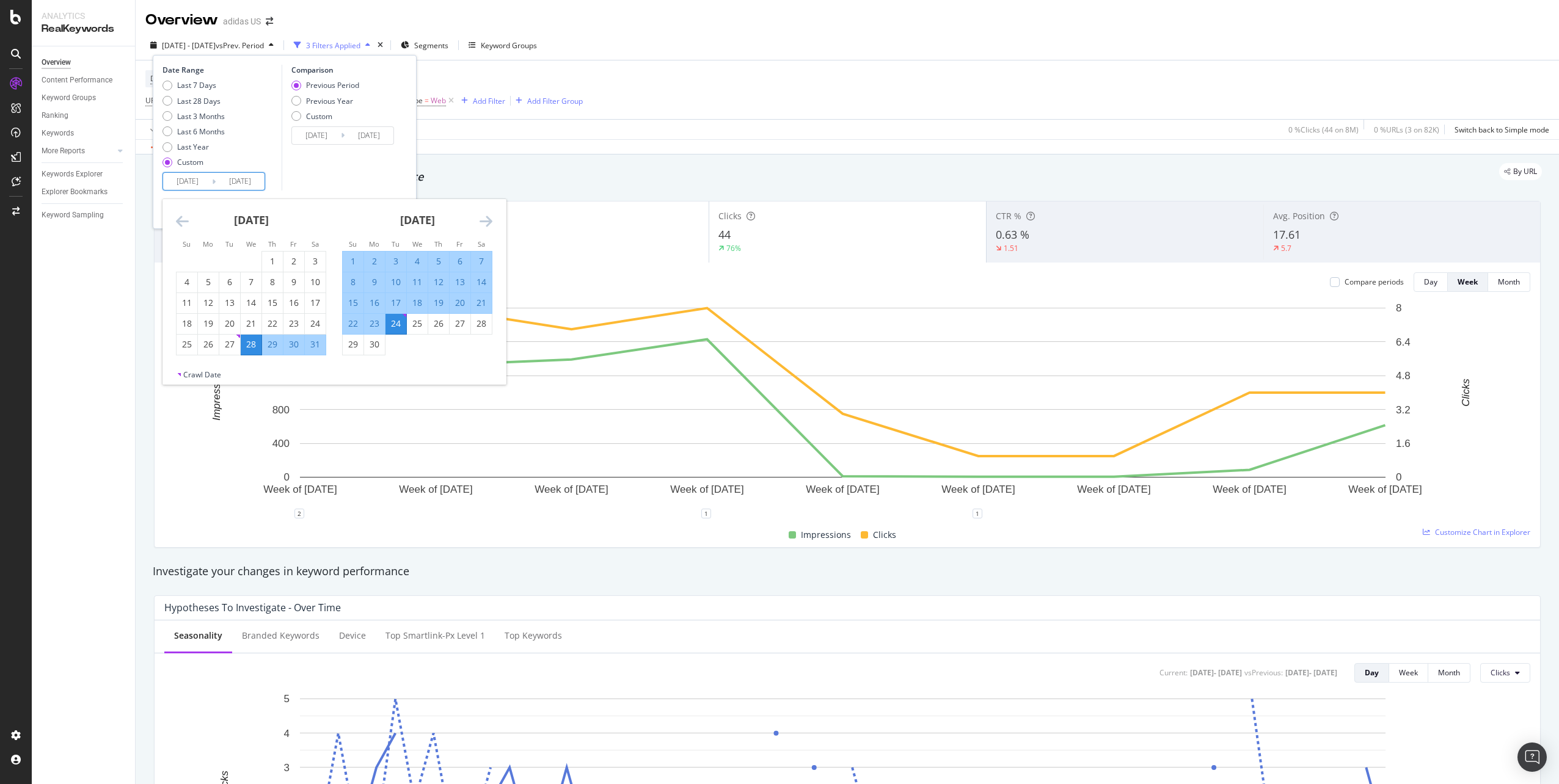
click at [487, 219] on icon "Move forward to switch to the next month." at bounding box center [485, 221] width 13 height 14
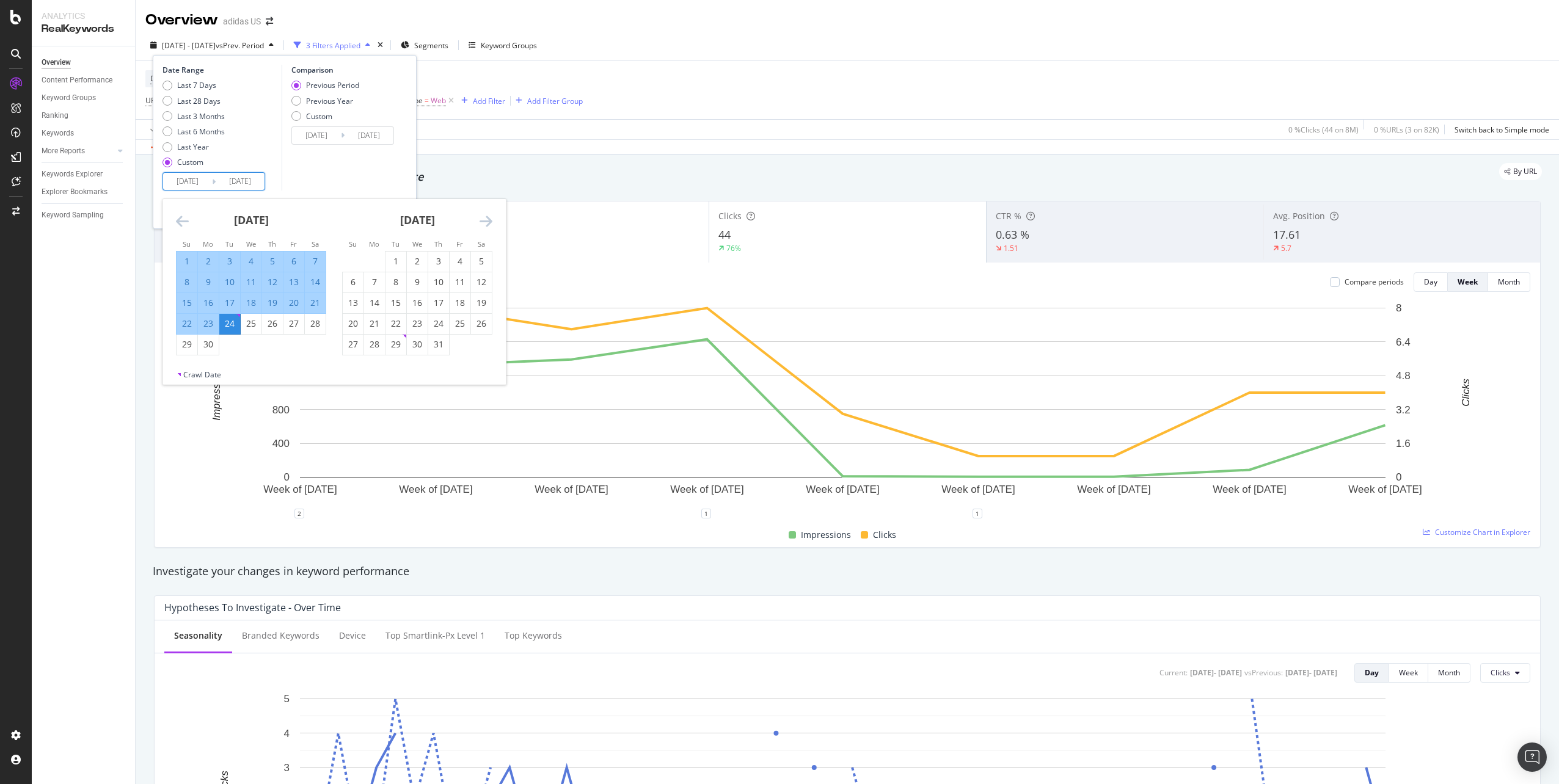
click at [487, 219] on icon "Move forward to switch to the next month." at bounding box center [485, 221] width 13 height 14
click at [275, 344] on div "31" at bounding box center [273, 344] width 21 height 13
type input "[DATE]"
type input "2025/03/24"
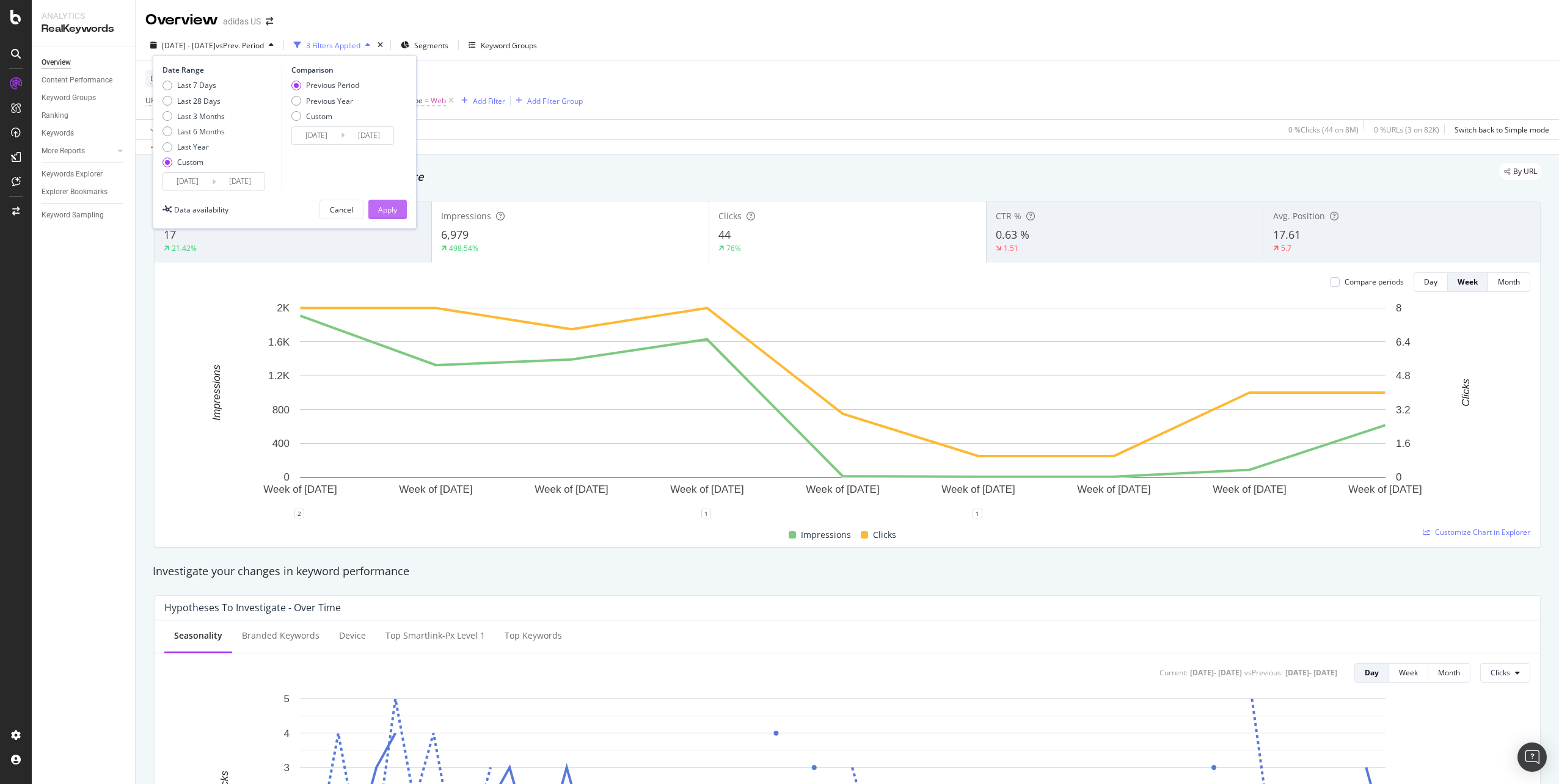
click at [389, 212] on div "Apply" at bounding box center [388, 210] width 19 height 11
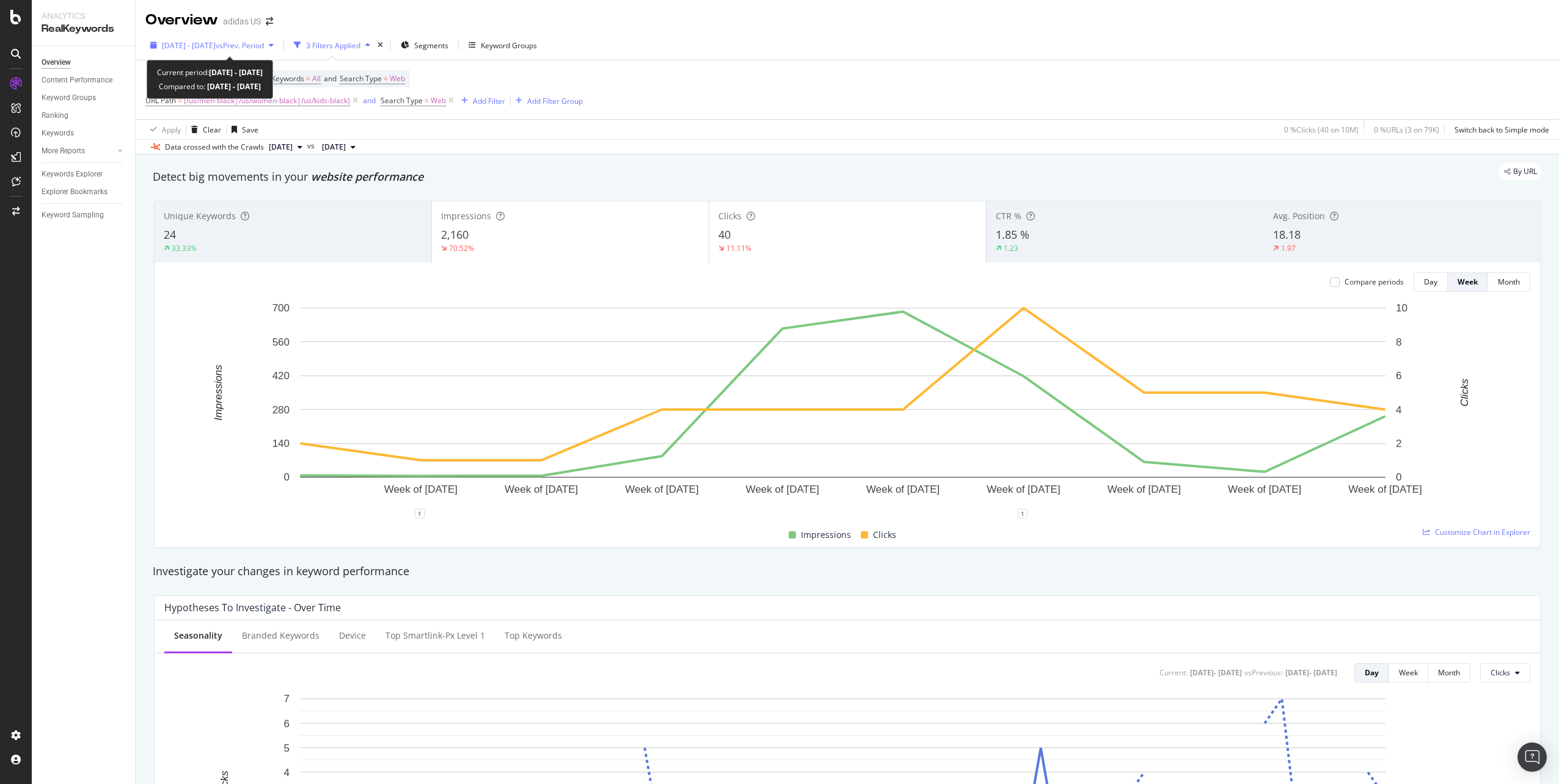
click at [170, 45] on span "2025 May. 28th - Jul. 31st" at bounding box center [189, 45] width 54 height 11
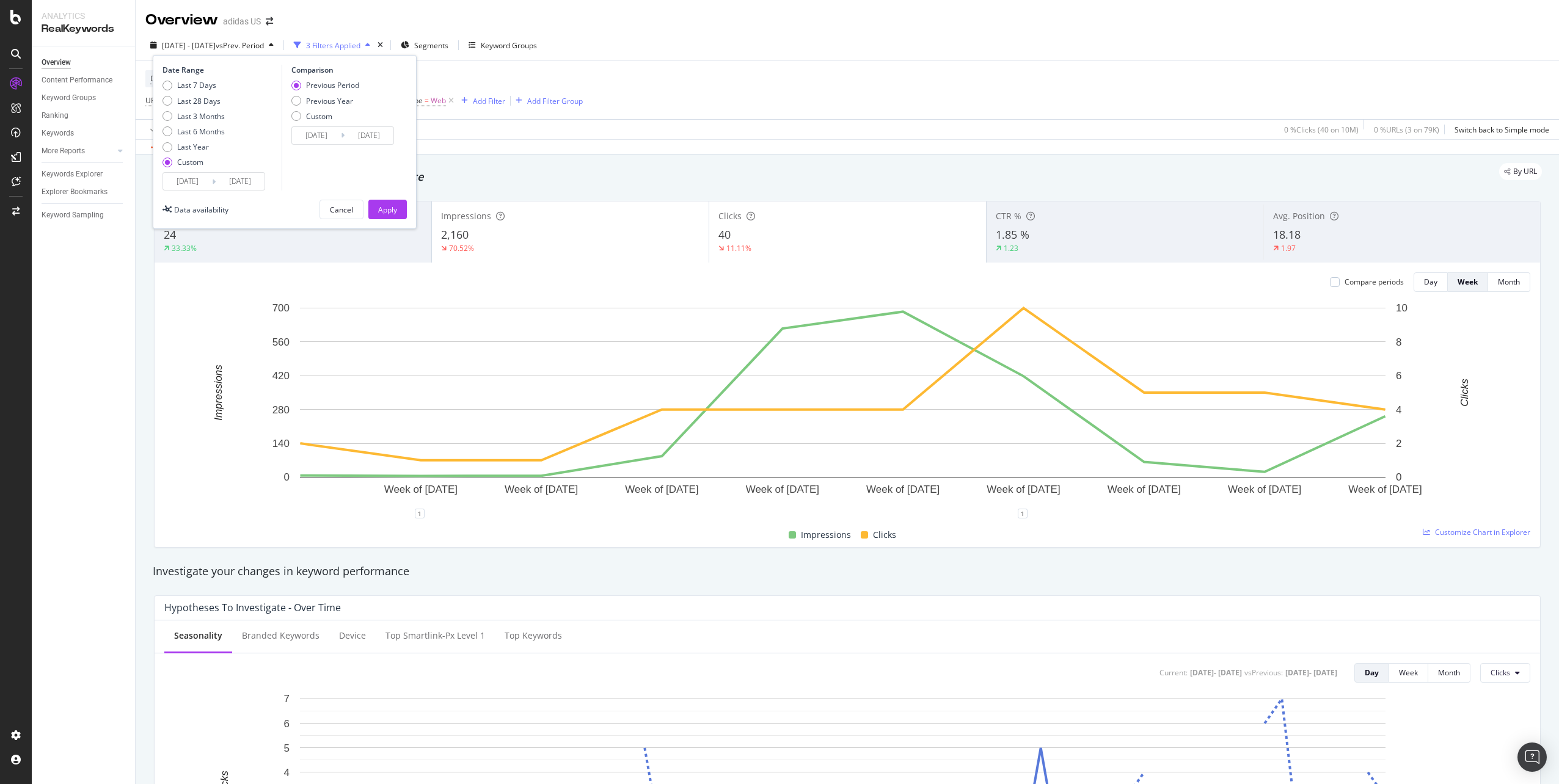
click at [187, 184] on input "2025/05/28" at bounding box center [187, 181] width 49 height 17
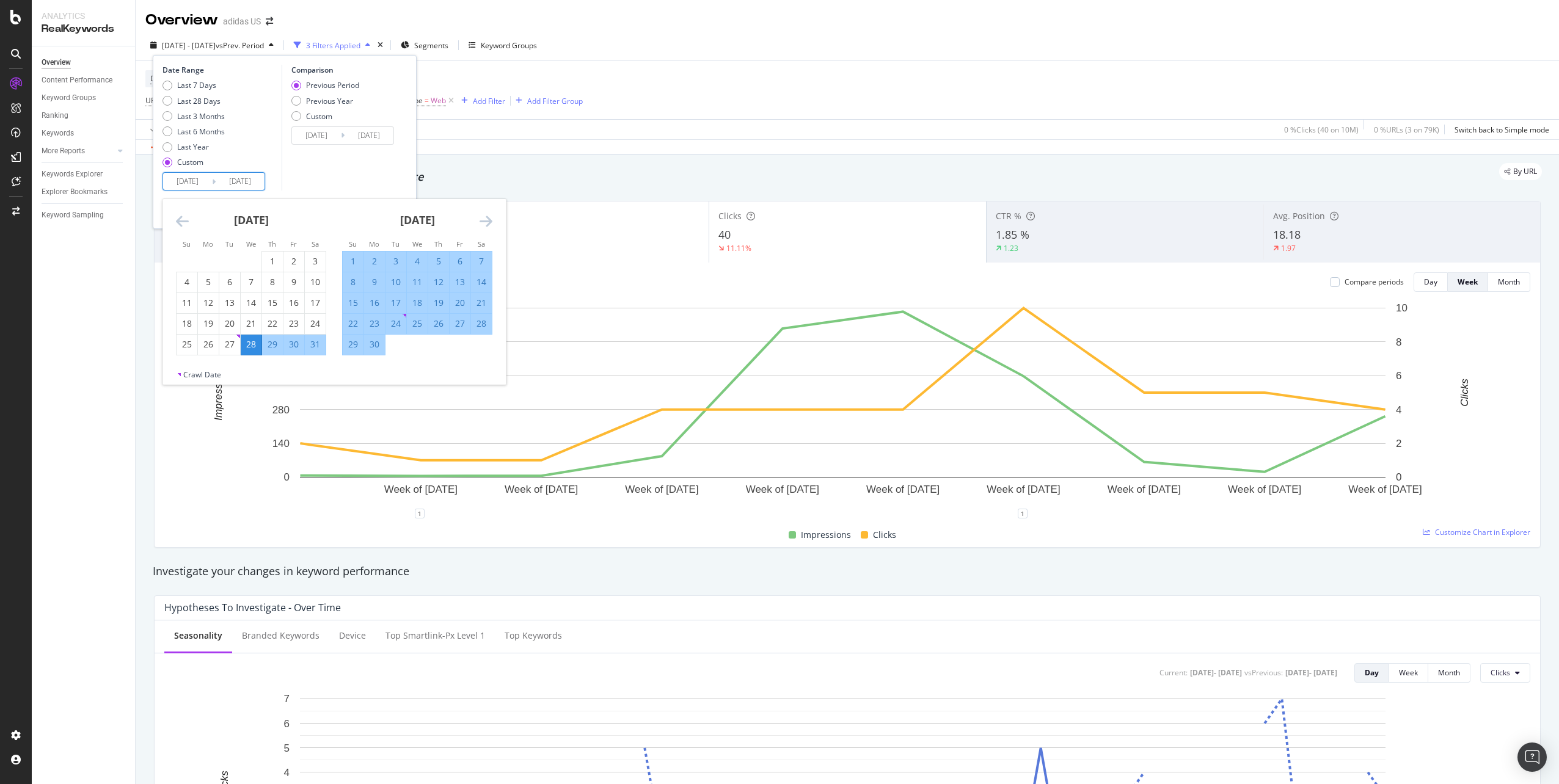
click at [179, 215] on icon "Move backward to switch to the previous month." at bounding box center [182, 221] width 13 height 14
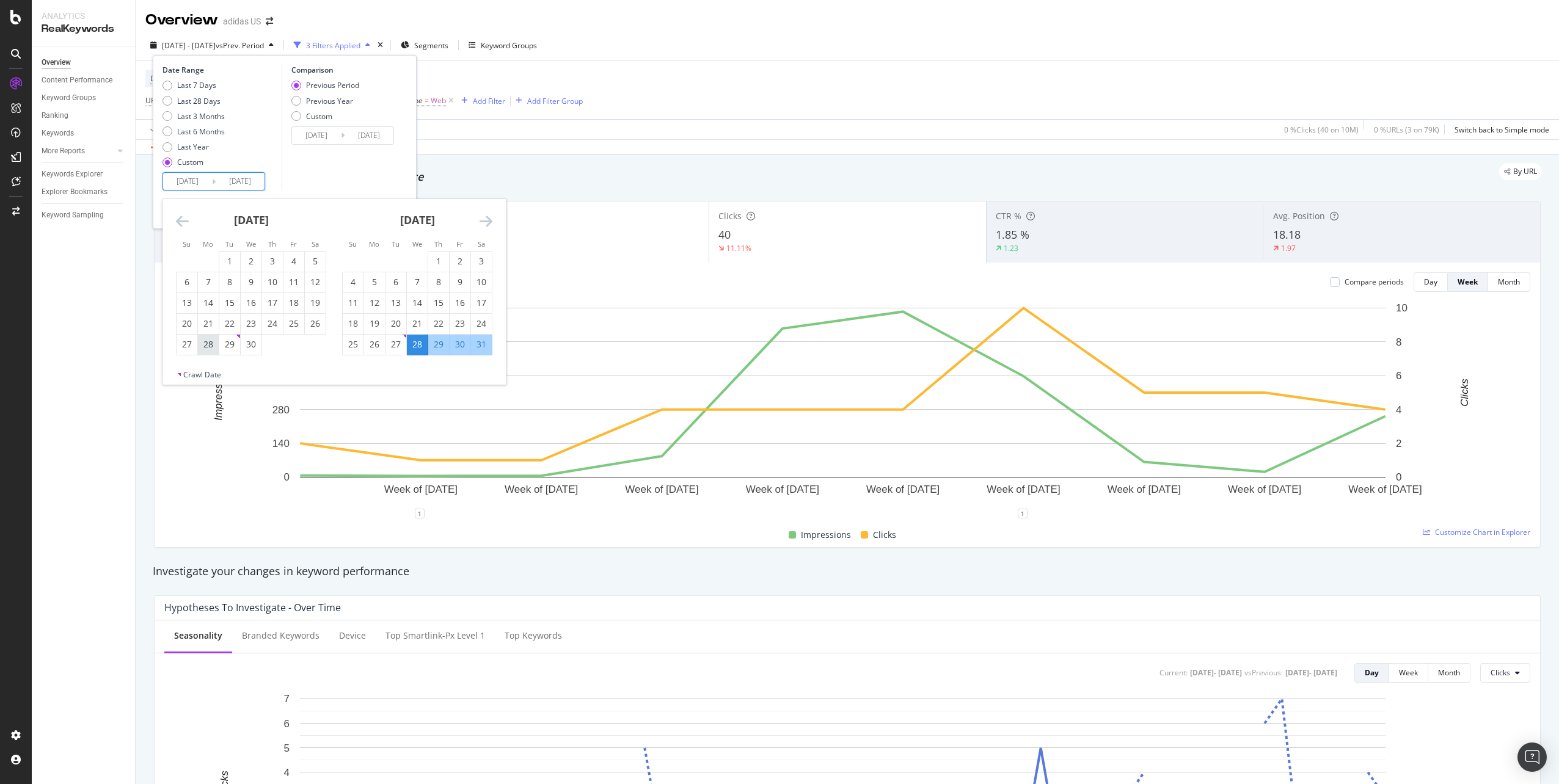
click at [208, 344] on div "28" at bounding box center [208, 344] width 21 height 13
type input "[DATE]"
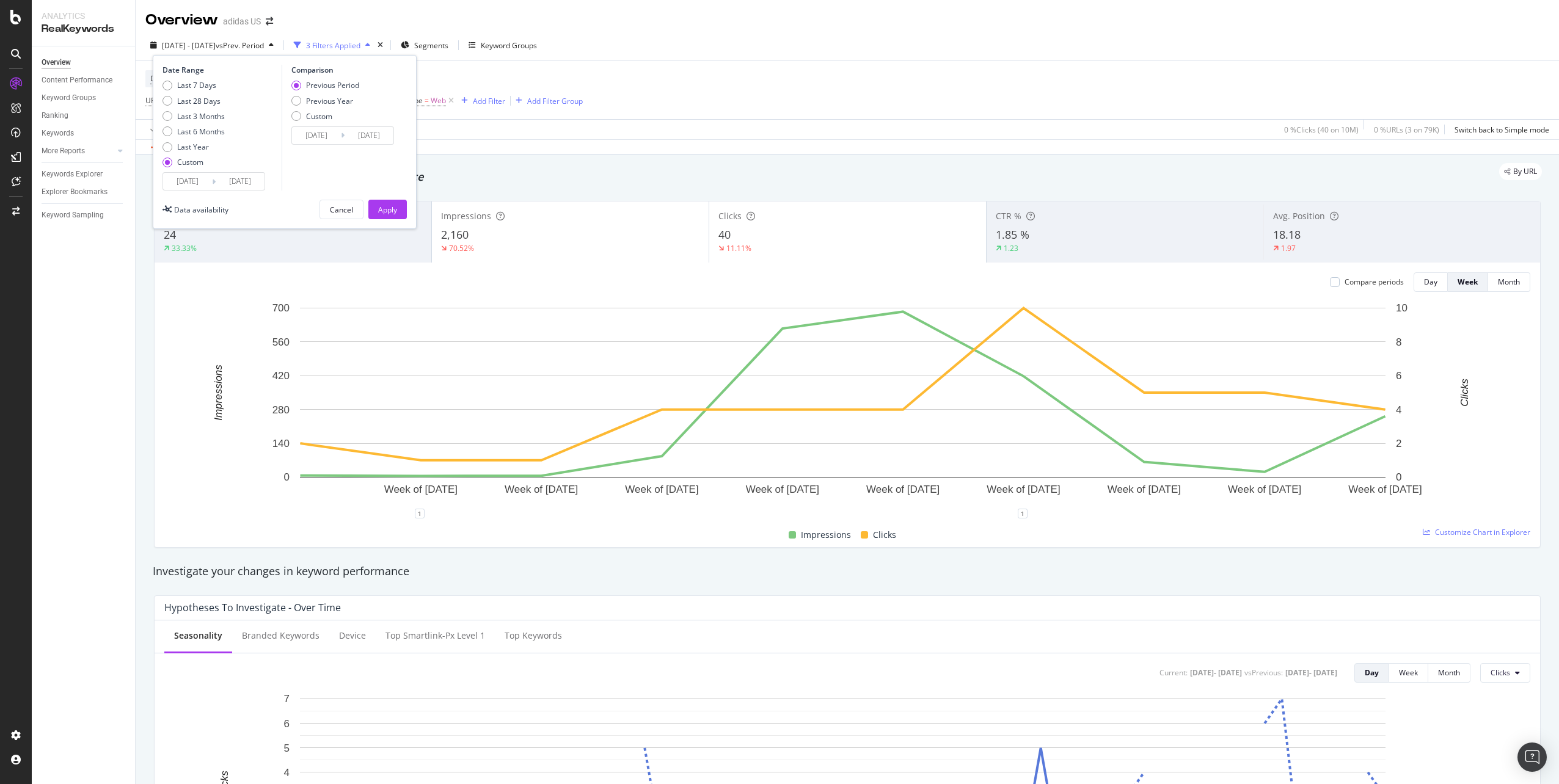
click at [355, 169] on div "Comparison Previous Period Previous Year Custom 2025/01/23 Navigate forward to …" at bounding box center [339, 127] width 116 height 126
click at [403, 214] on button "Apply" at bounding box center [388, 210] width 38 height 20
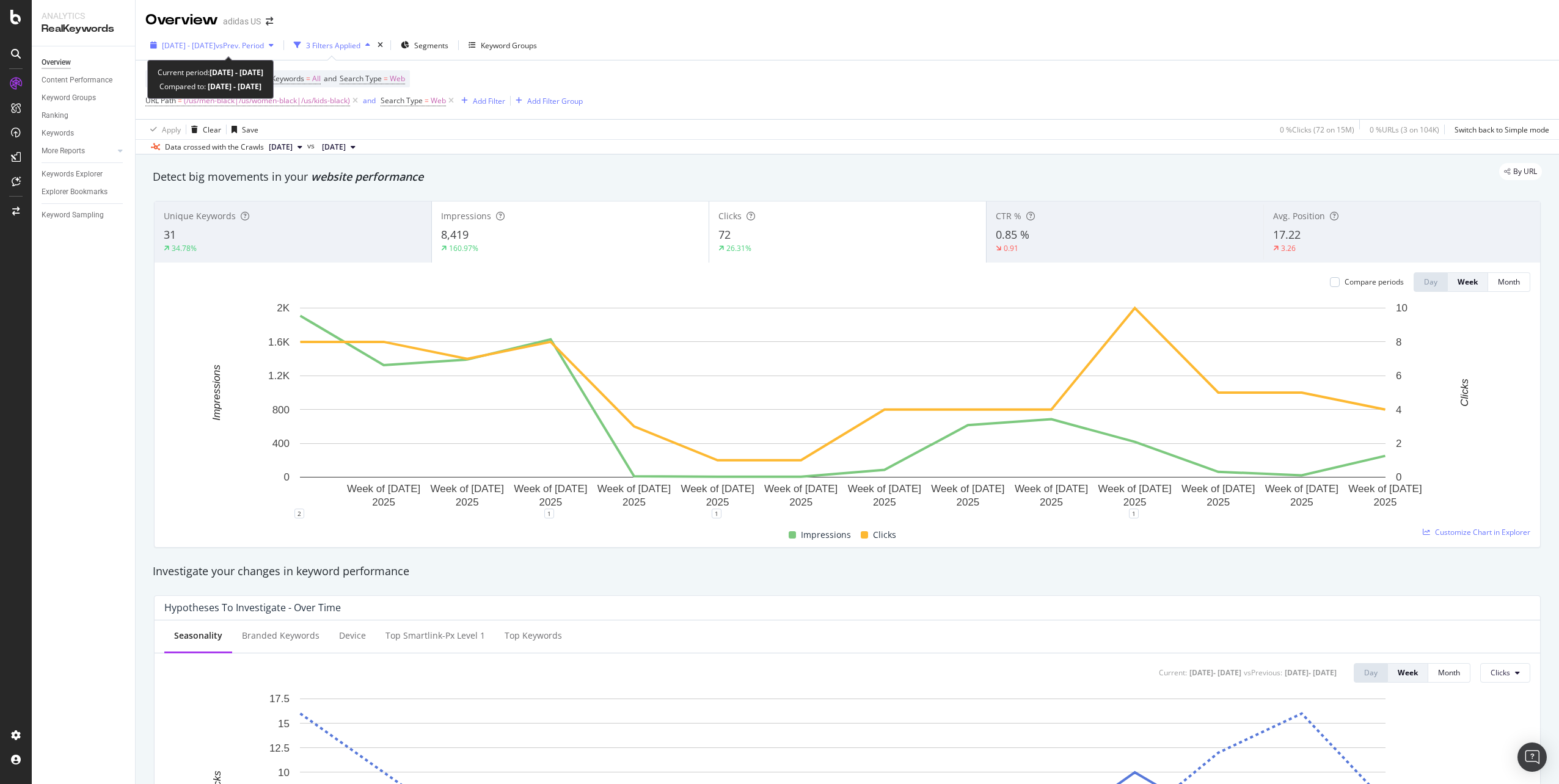
click at [264, 42] on span "vs Prev. Period" at bounding box center [239, 45] width 48 height 11
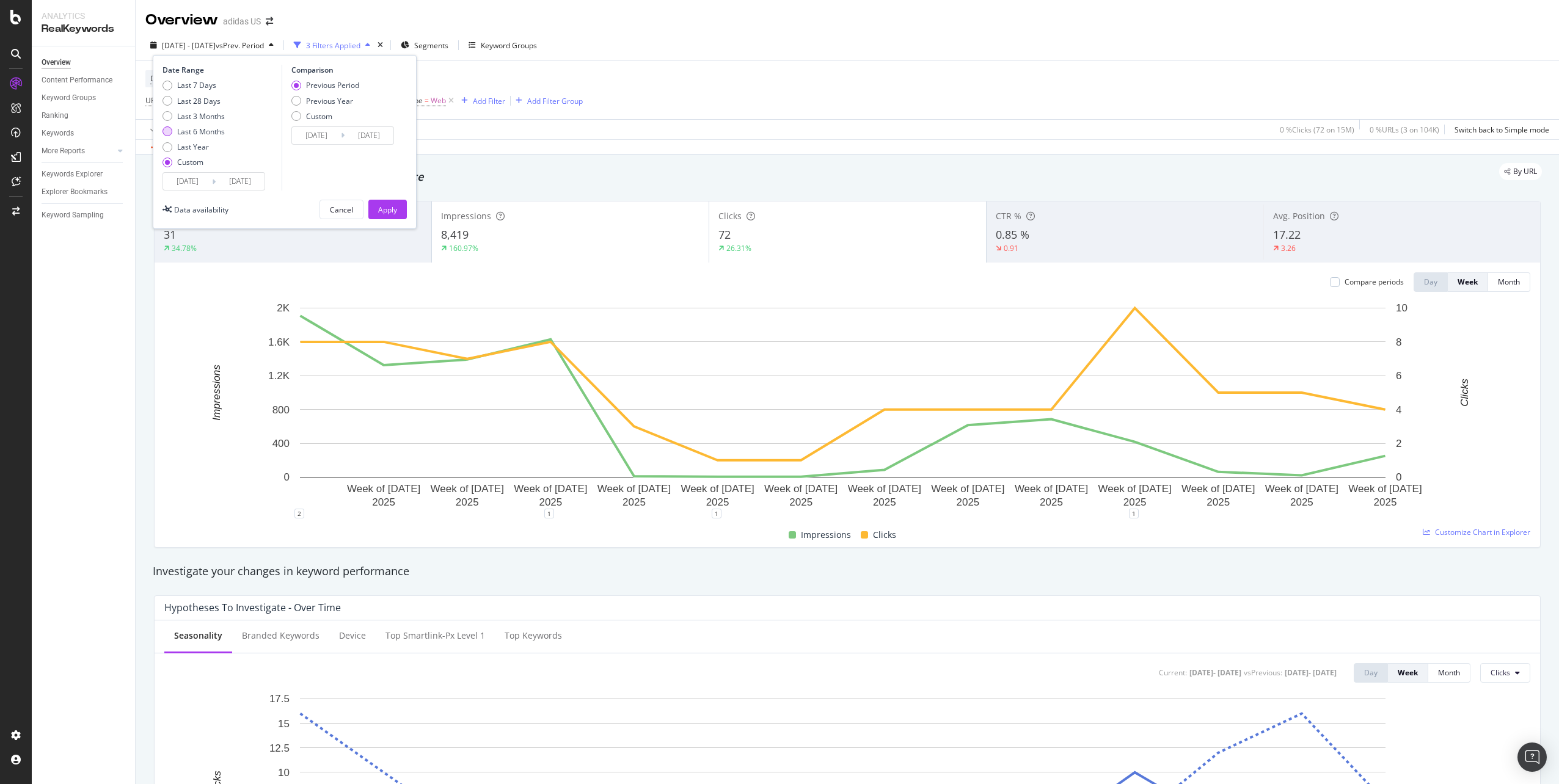
click at [216, 129] on div "Last 6 Months" at bounding box center [201, 132] width 47 height 11
type input "[DATE]"
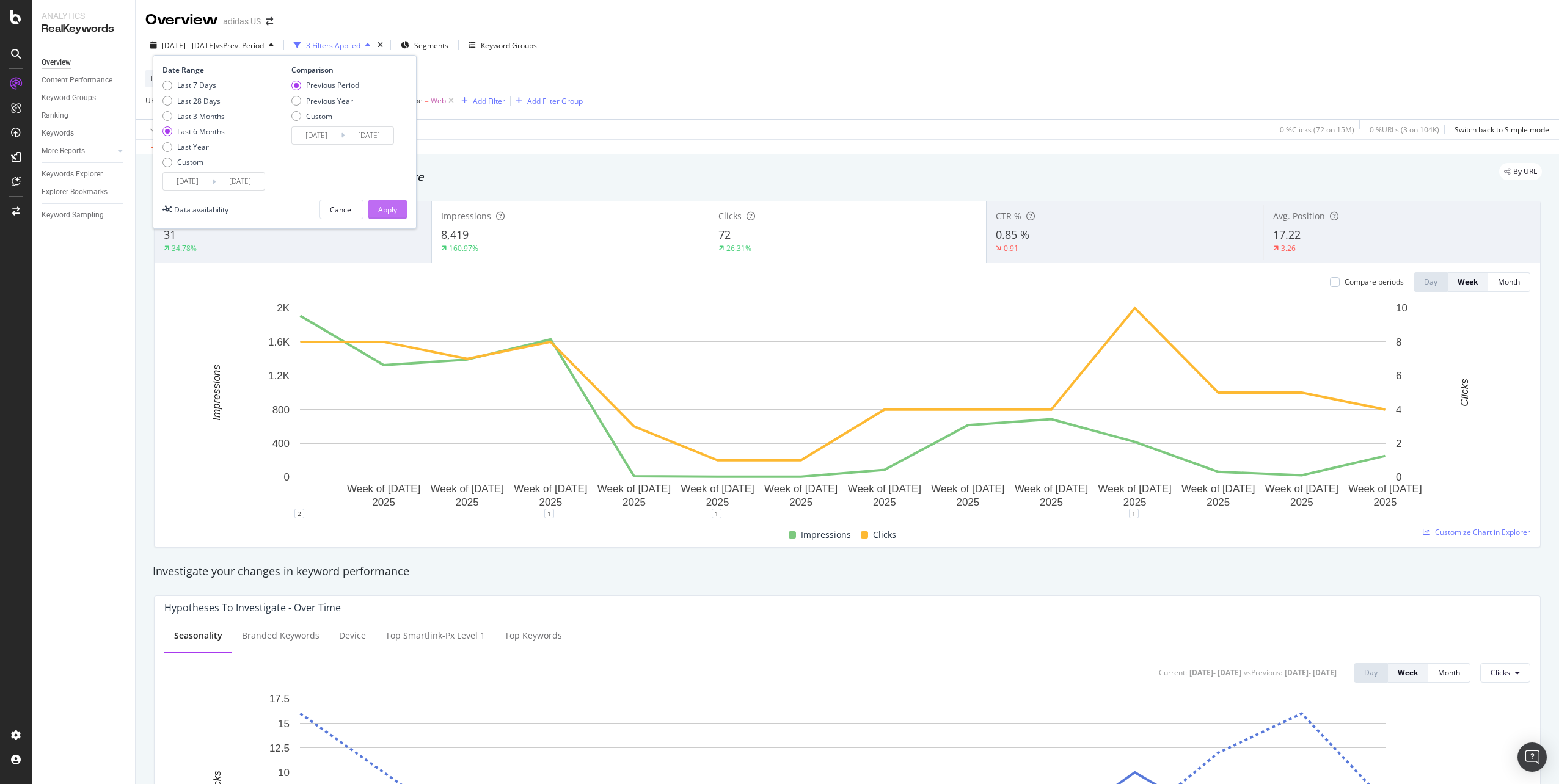
click at [380, 210] on div "Apply" at bounding box center [388, 210] width 19 height 11
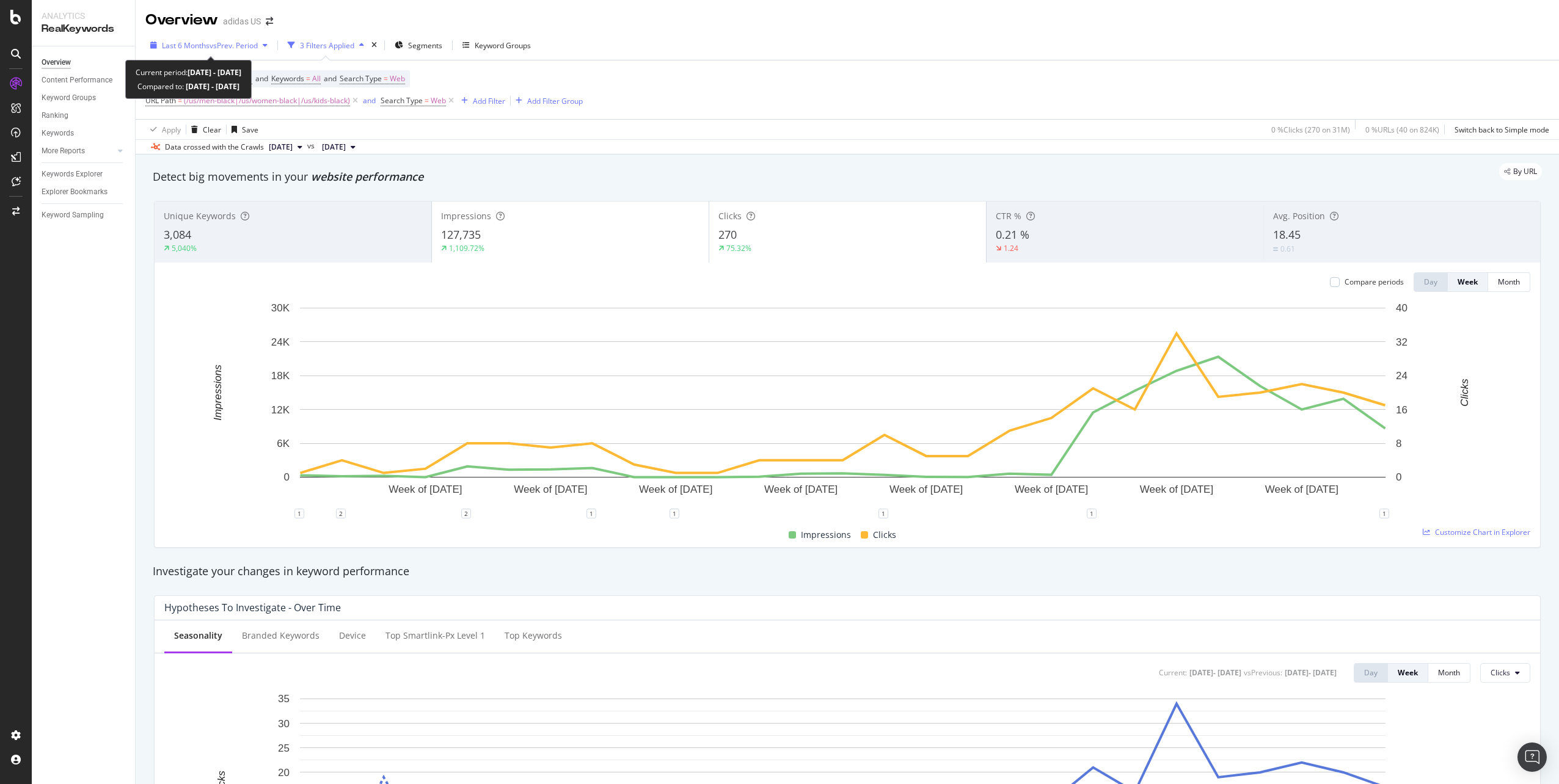
click at [218, 51] on div "Last 6 Months vs Prev. Period" at bounding box center [209, 45] width 127 height 18
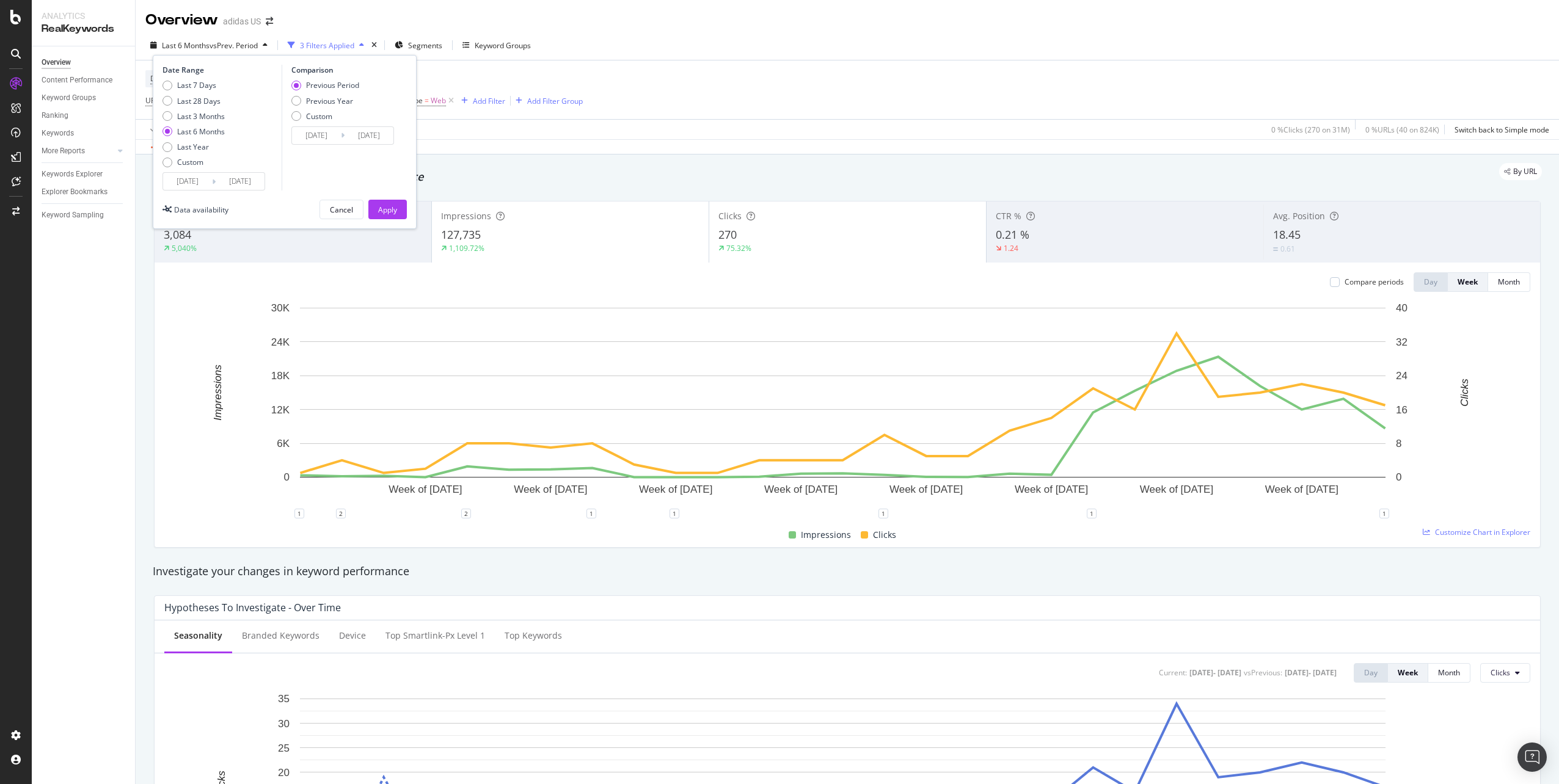
click at [184, 182] on input "[DATE]" at bounding box center [187, 181] width 49 height 17
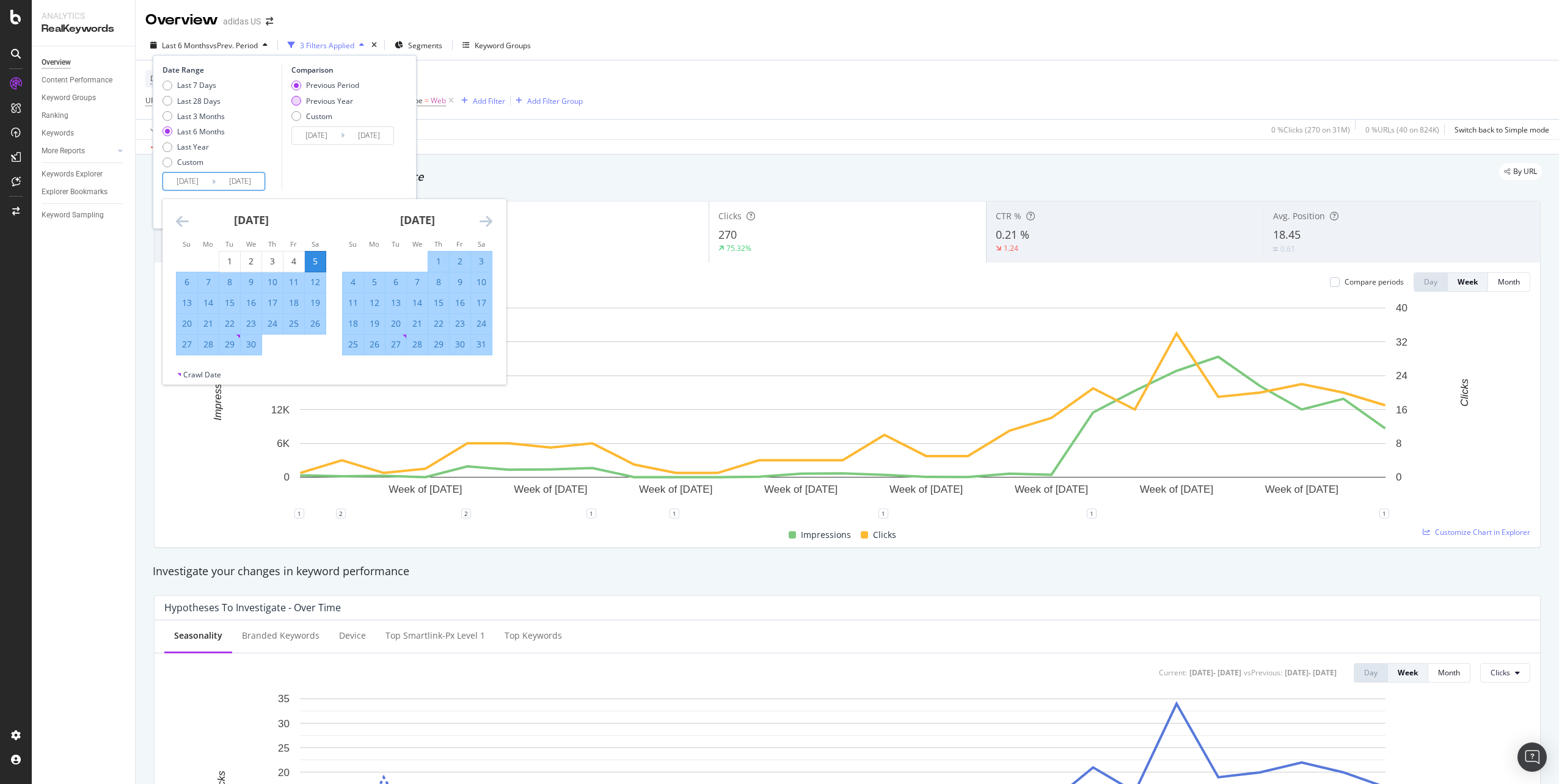
click at [312, 98] on div "Previous Year" at bounding box center [329, 101] width 47 height 11
type input "[DATE]"
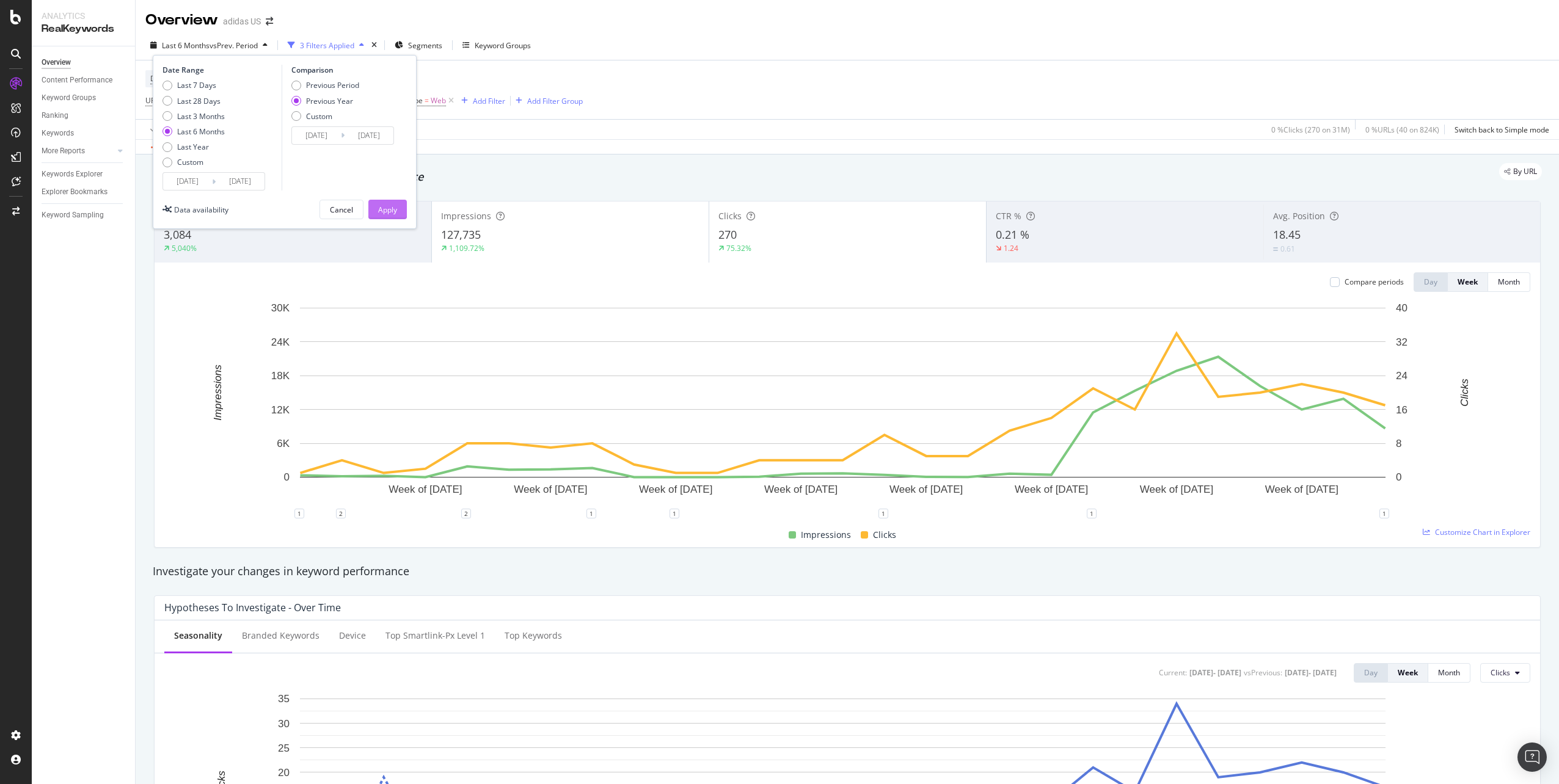
click at [392, 212] on div "Apply" at bounding box center [388, 210] width 19 height 11
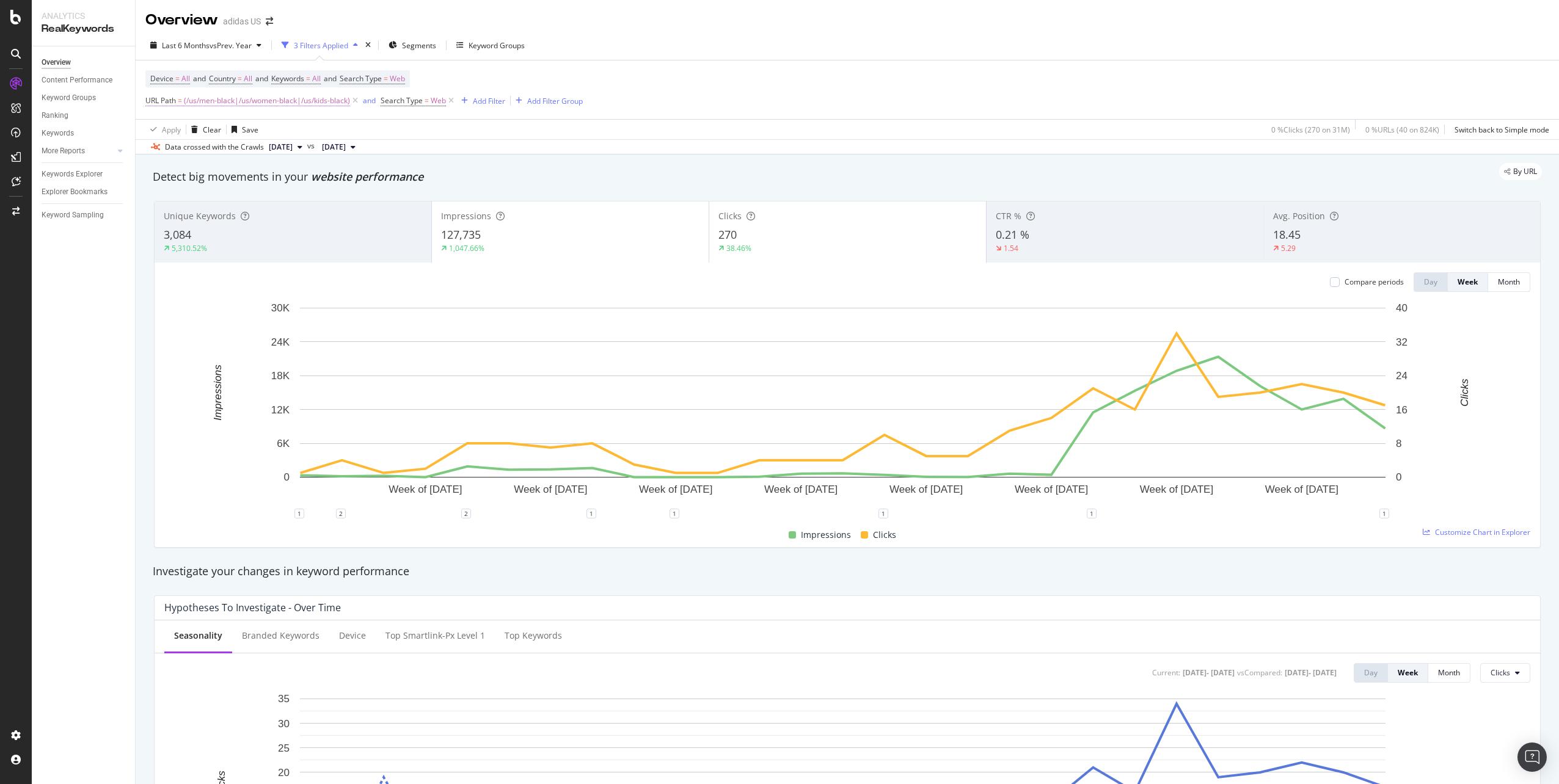
click at [287, 103] on span "(/us/men-black|/us/women-black|/us/kids-black)" at bounding box center [267, 101] width 166 height 17
click at [167, 150] on input "^(/us/men-black|/us/women-black|/us/kids-black)$" at bounding box center [214, 152] width 115 height 20
drag, startPoint x: 189, startPoint y: 149, endPoint x: 165, endPoint y: 149, distance: 24.0
click at [189, 149] on input "^(/us/men-black|/us/women-black|/us/kids-black)$" at bounding box center [214, 152] width 115 height 20
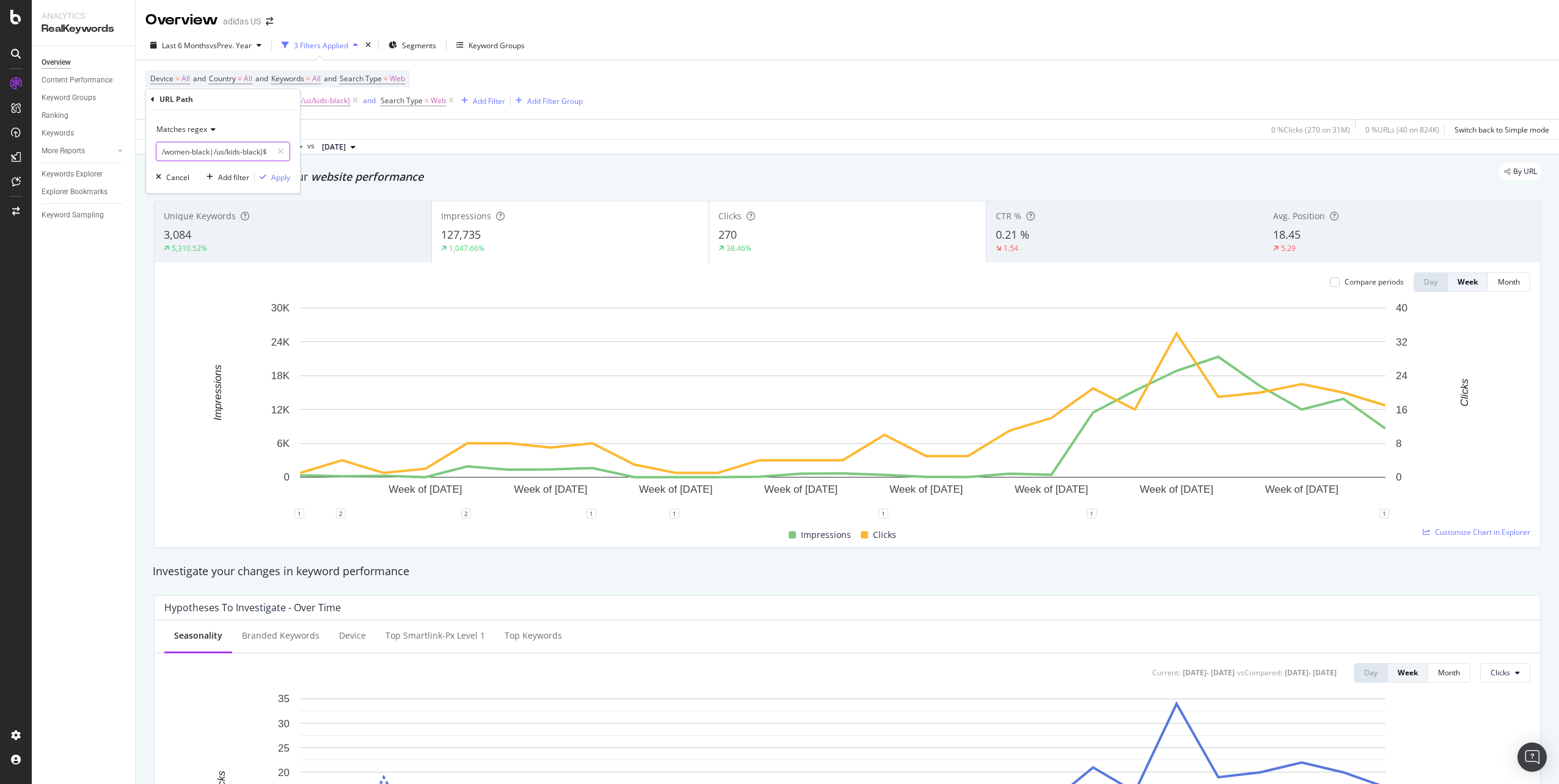
drag, startPoint x: 167, startPoint y: 152, endPoint x: 260, endPoint y: 161, distance: 93.4
click at [260, 161] on input "^(/us/men-black|/us/women-black|/us/kids-black)$" at bounding box center [214, 152] width 115 height 20
paste input "white|/us/men-pink|/us/men-orange|/us/men-green|/us/men-blue|/us/men-purple|/us…"
type input "^(/us/men-white|/us/men-pink|/us/men-orange|/us/men-green|/us/men-blue|/us/men-…"
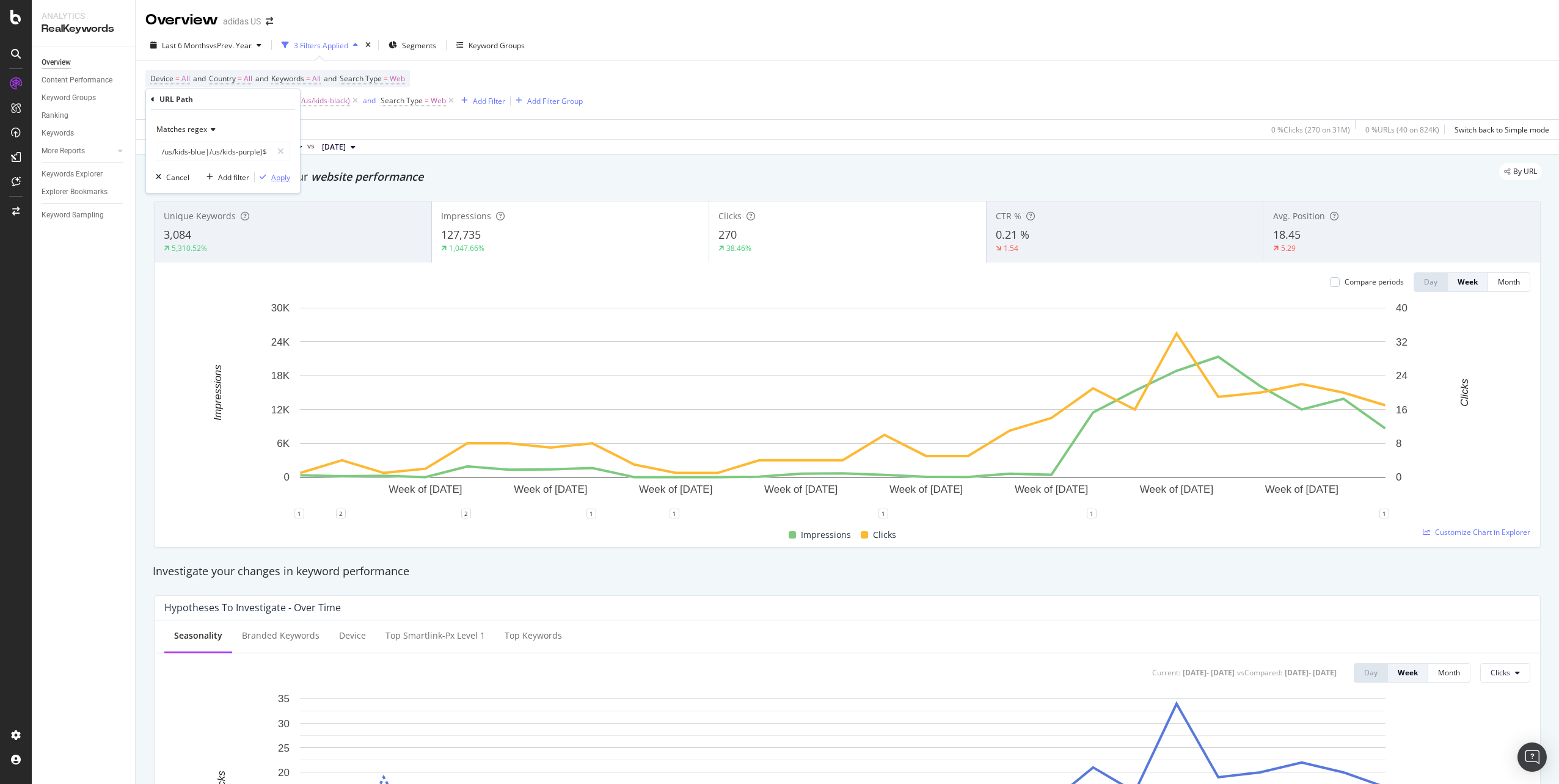
click at [276, 177] on div "Apply" at bounding box center [280, 177] width 19 height 11
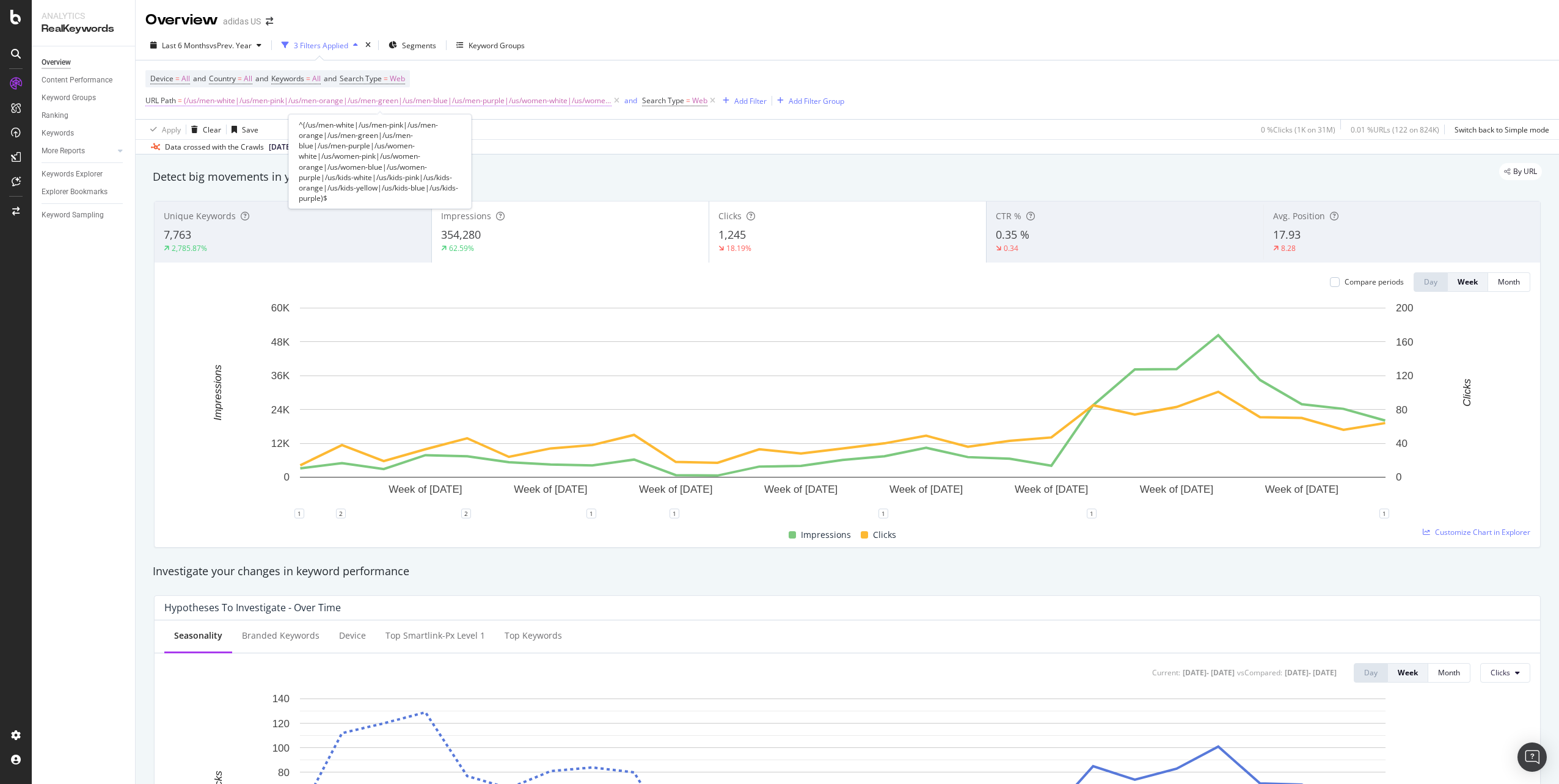
click at [517, 102] on span "(/us/men-white|/us/men-pink|/us/men-orange|/us/men-green|/us/men-blue|/us/men-p…" at bounding box center [397, 101] width 428 height 17
click at [736, 42] on div "Last 6 Months vs Prev. Year 3 Filters Applied Segments Keyword Groups" at bounding box center [847, 47] width 1423 height 24
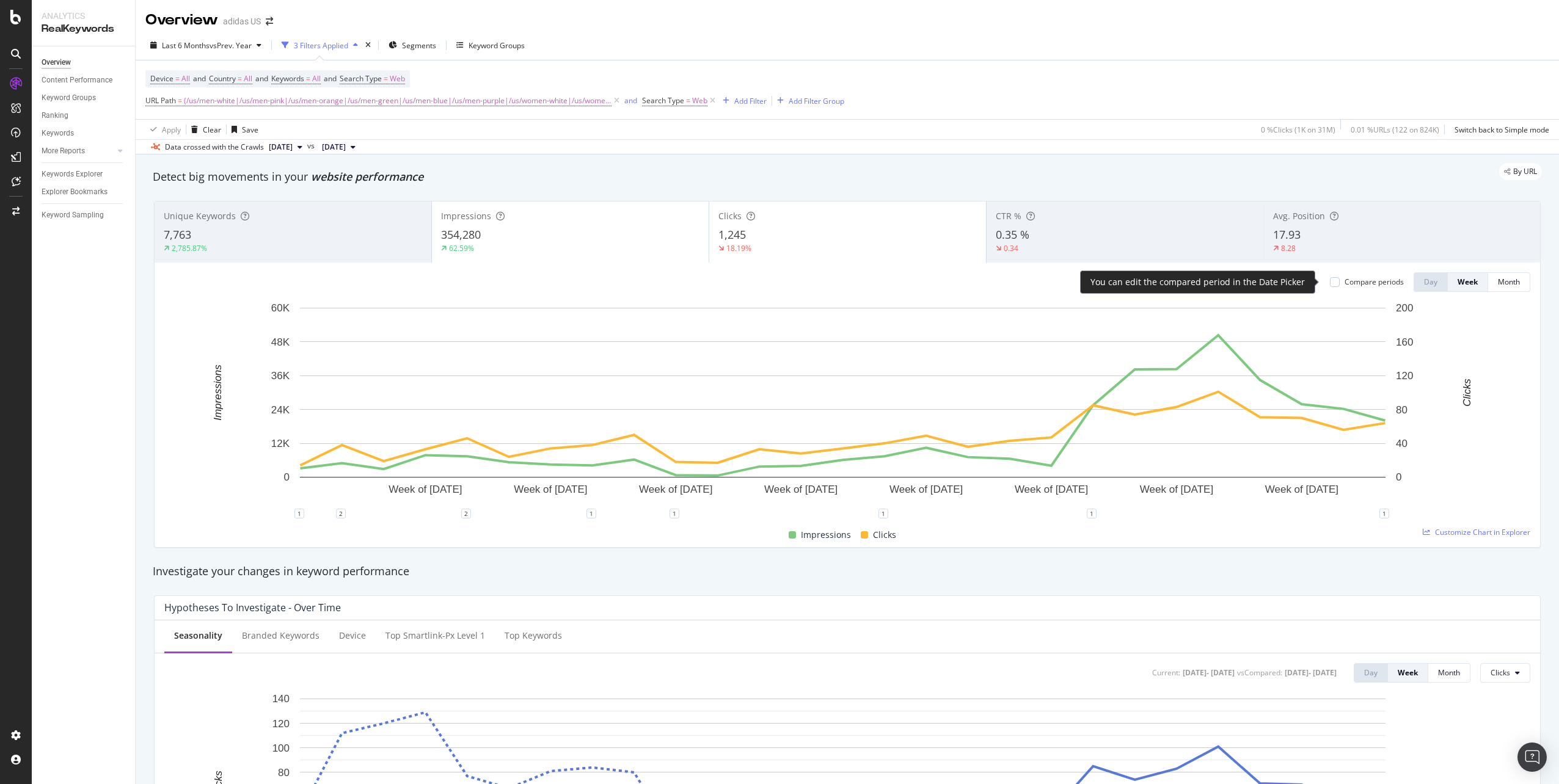
click at [1372, 284] on div "Compare periods" at bounding box center [1374, 282] width 59 height 11
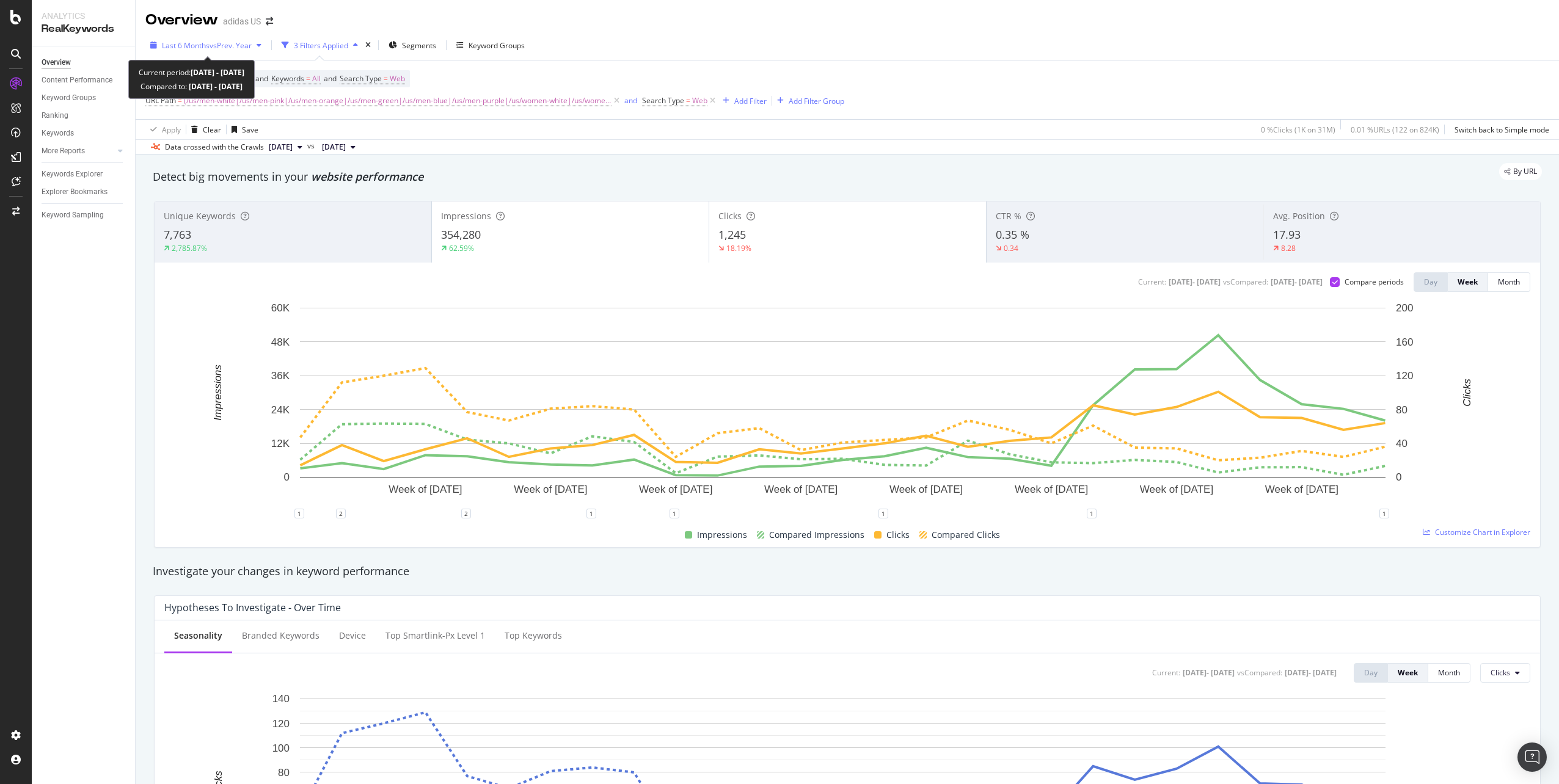
click at [211, 49] on span "vs Prev. Year" at bounding box center [231, 45] width 42 height 11
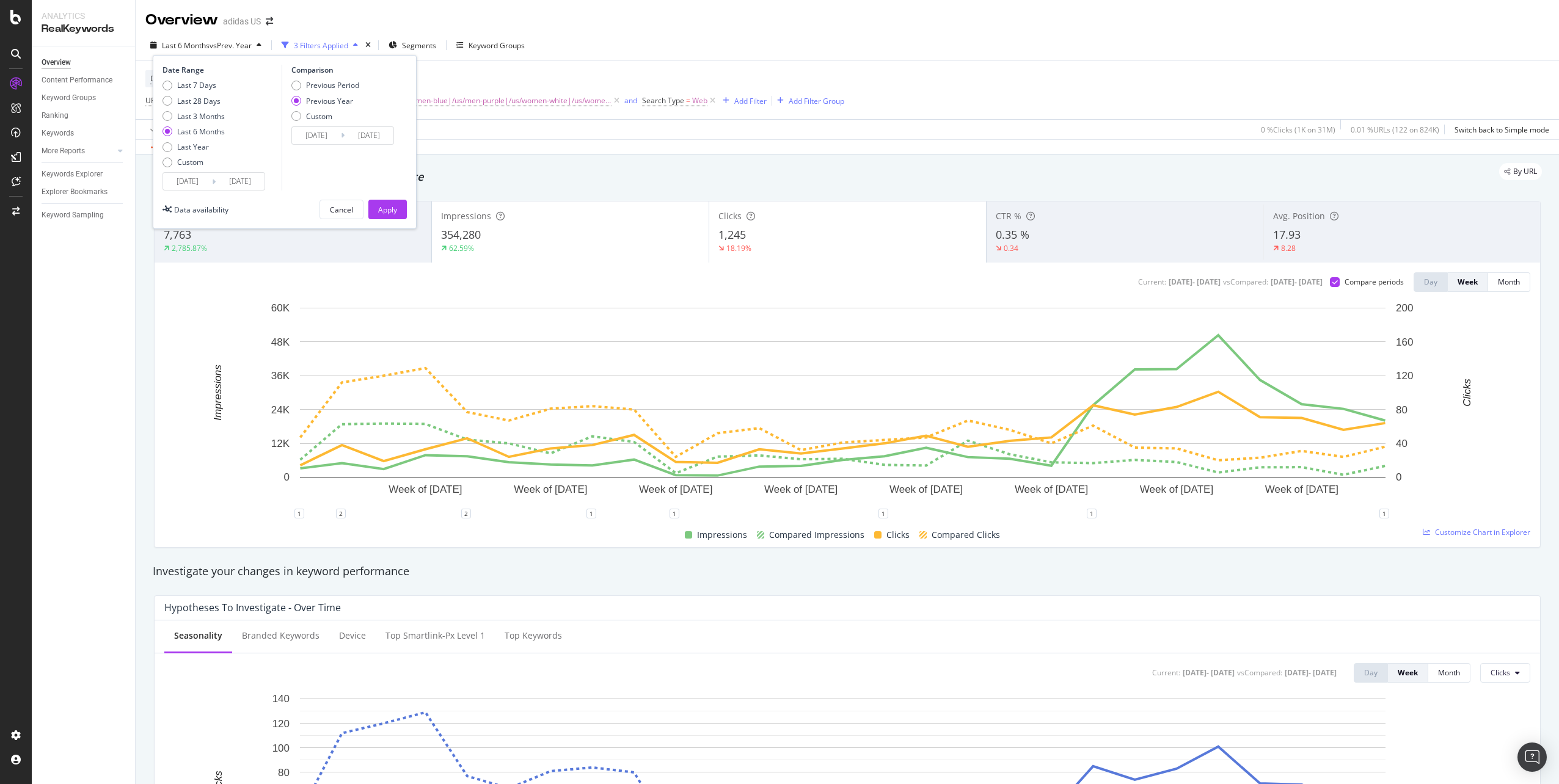
click at [198, 180] on input "[DATE]" at bounding box center [187, 181] width 49 height 17
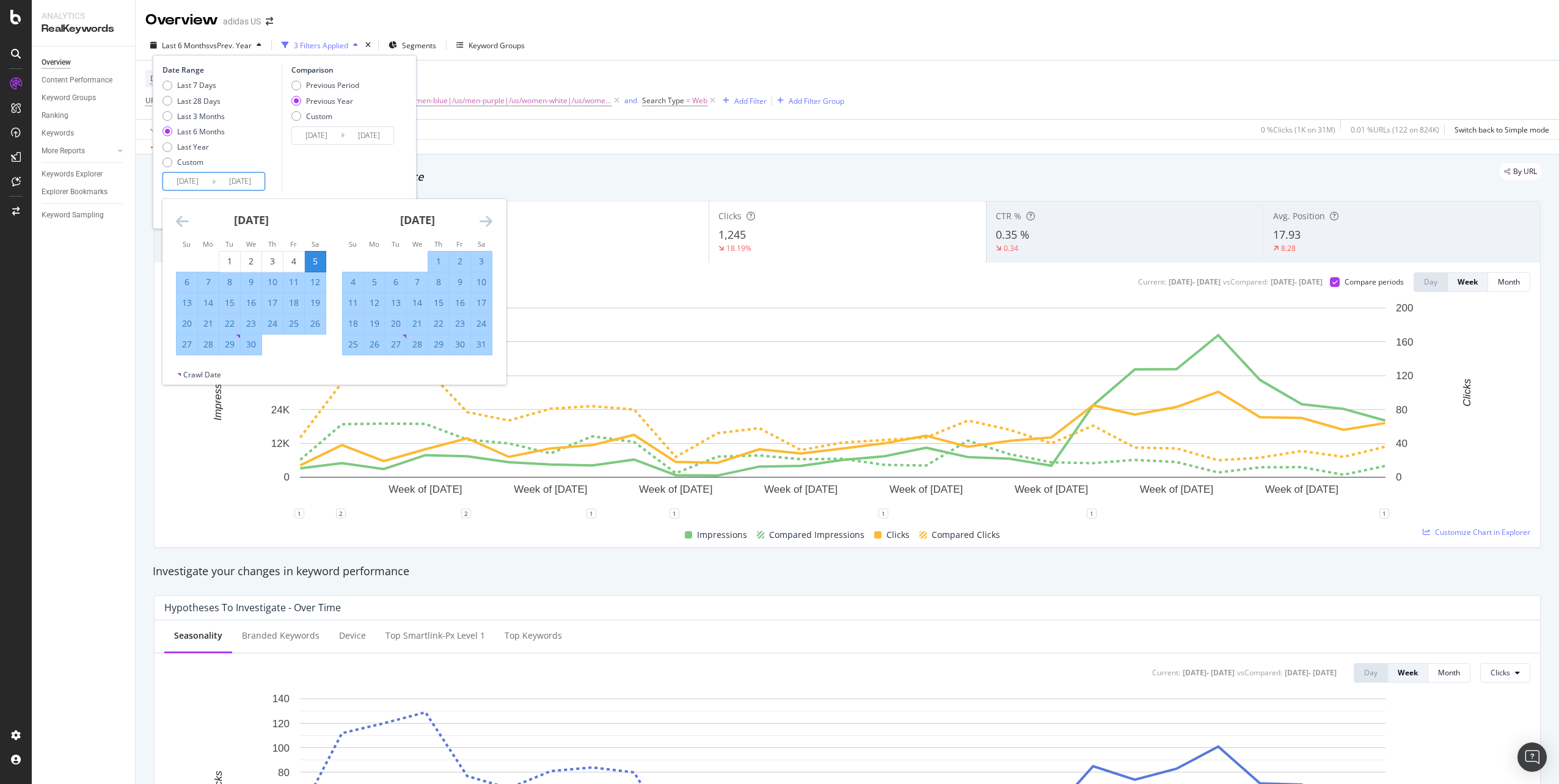
click at [210, 344] on div "28" at bounding box center [208, 344] width 21 height 13
type input "[DATE]"
type input "2024/04/29"
click at [488, 219] on icon "Move forward to switch to the next month." at bounding box center [485, 221] width 13 height 14
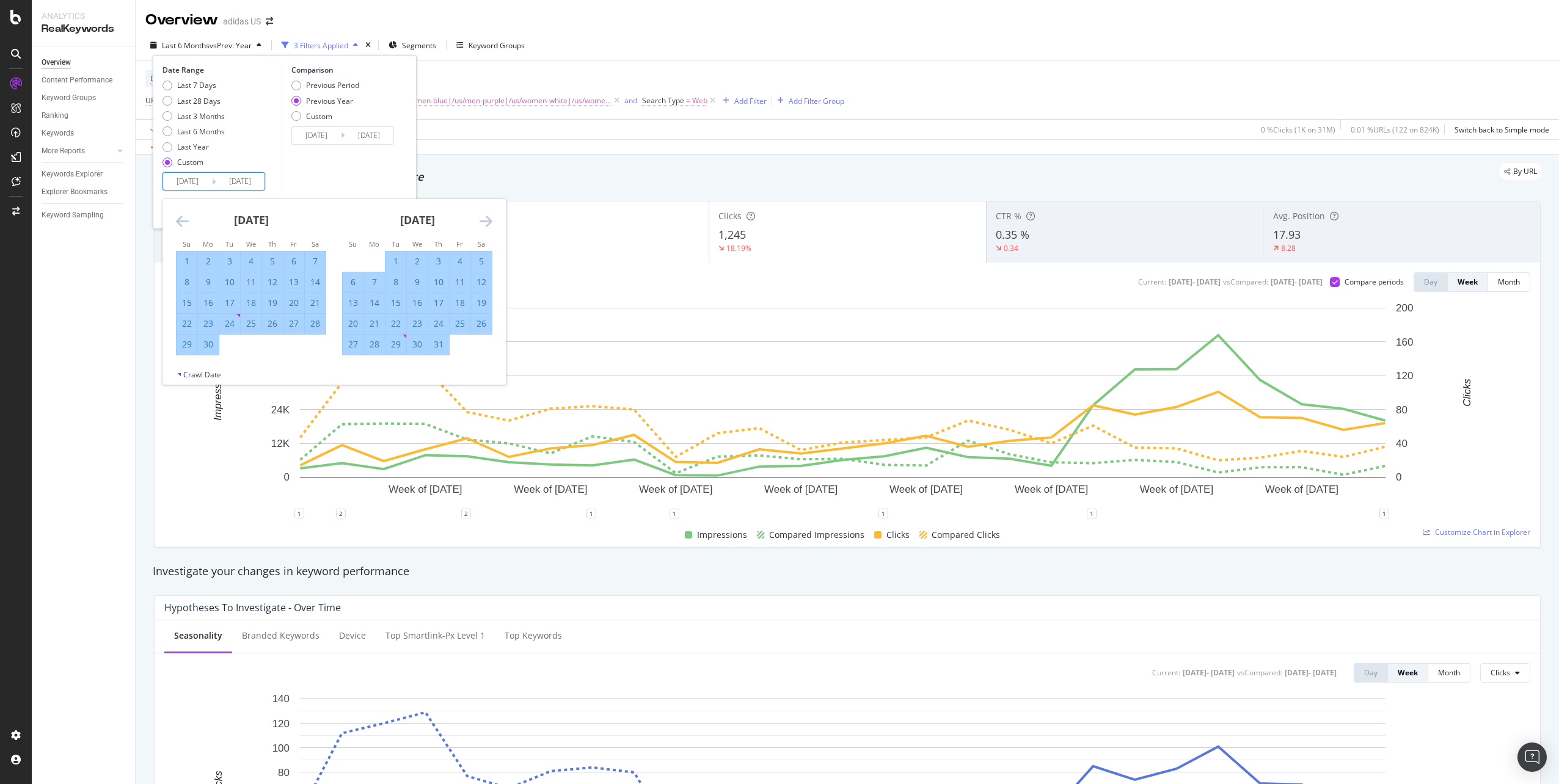
click at [435, 345] on div "31" at bounding box center [439, 344] width 21 height 13
type input "[DATE]"
type input "2024/08/01"
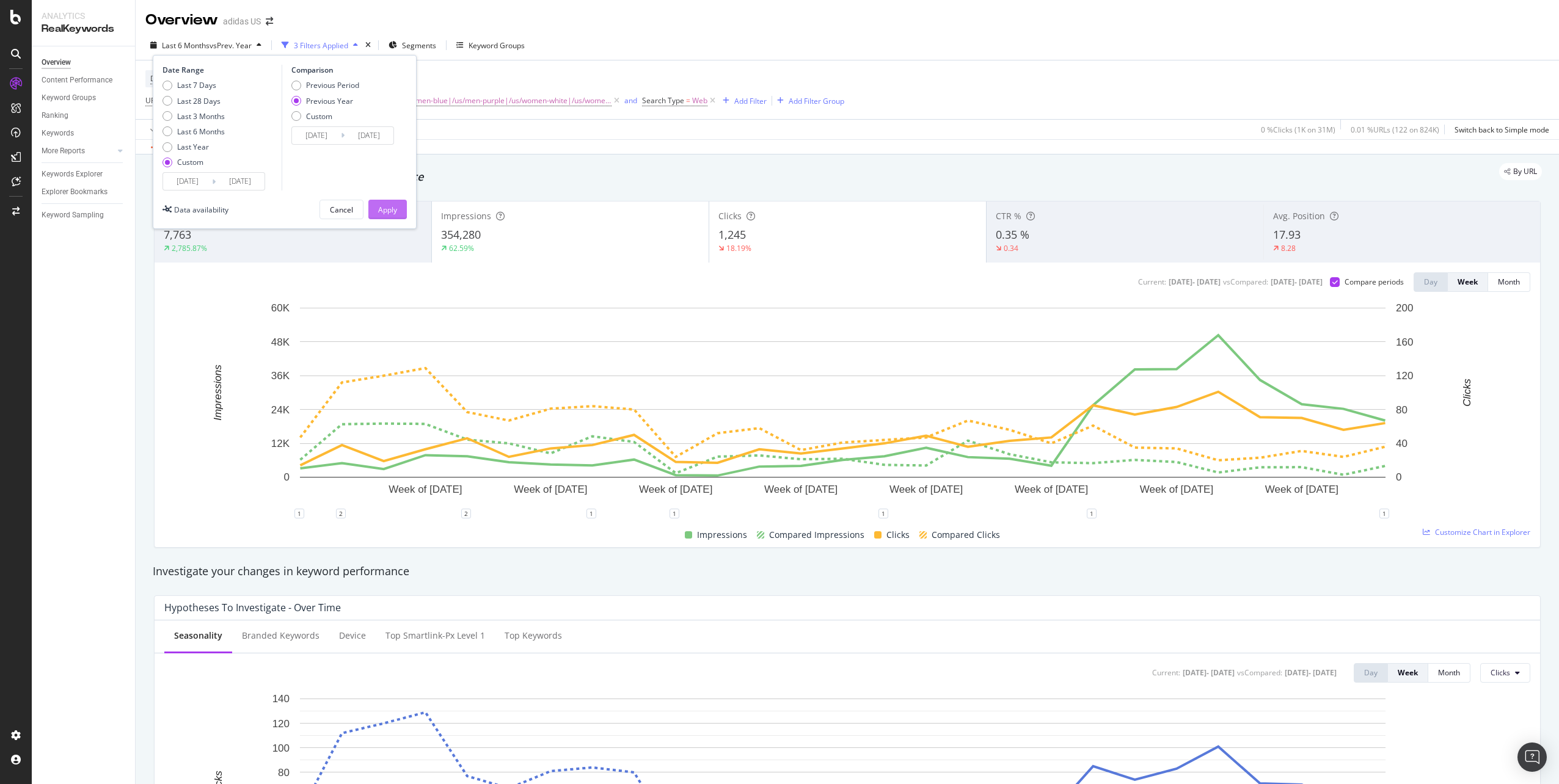
click at [391, 205] on div "Apply" at bounding box center [388, 210] width 19 height 11
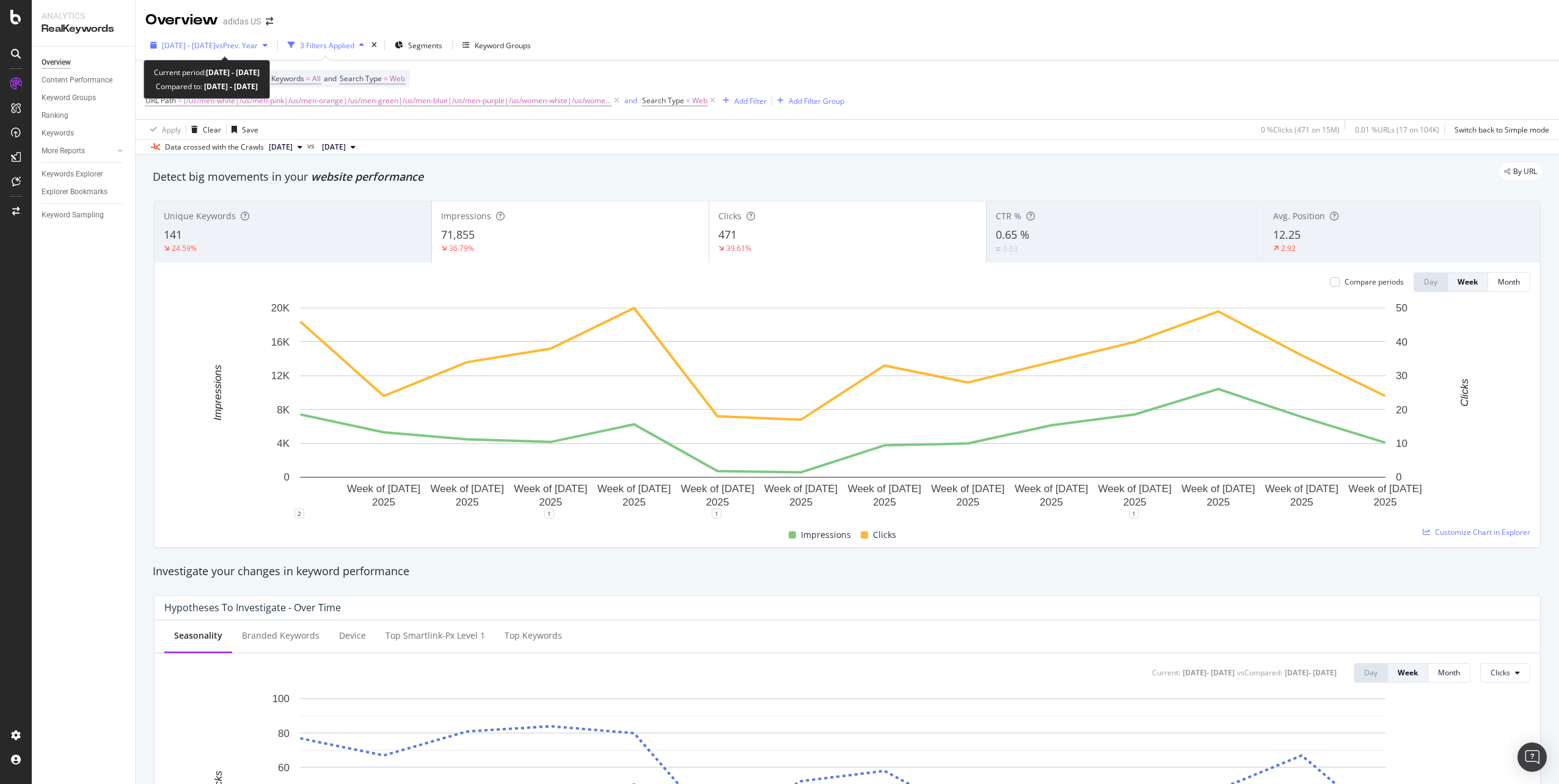
click at [272, 39] on div "2025 Apr. 28th - Jul. 31st vs Prev. Year" at bounding box center [209, 45] width 127 height 18
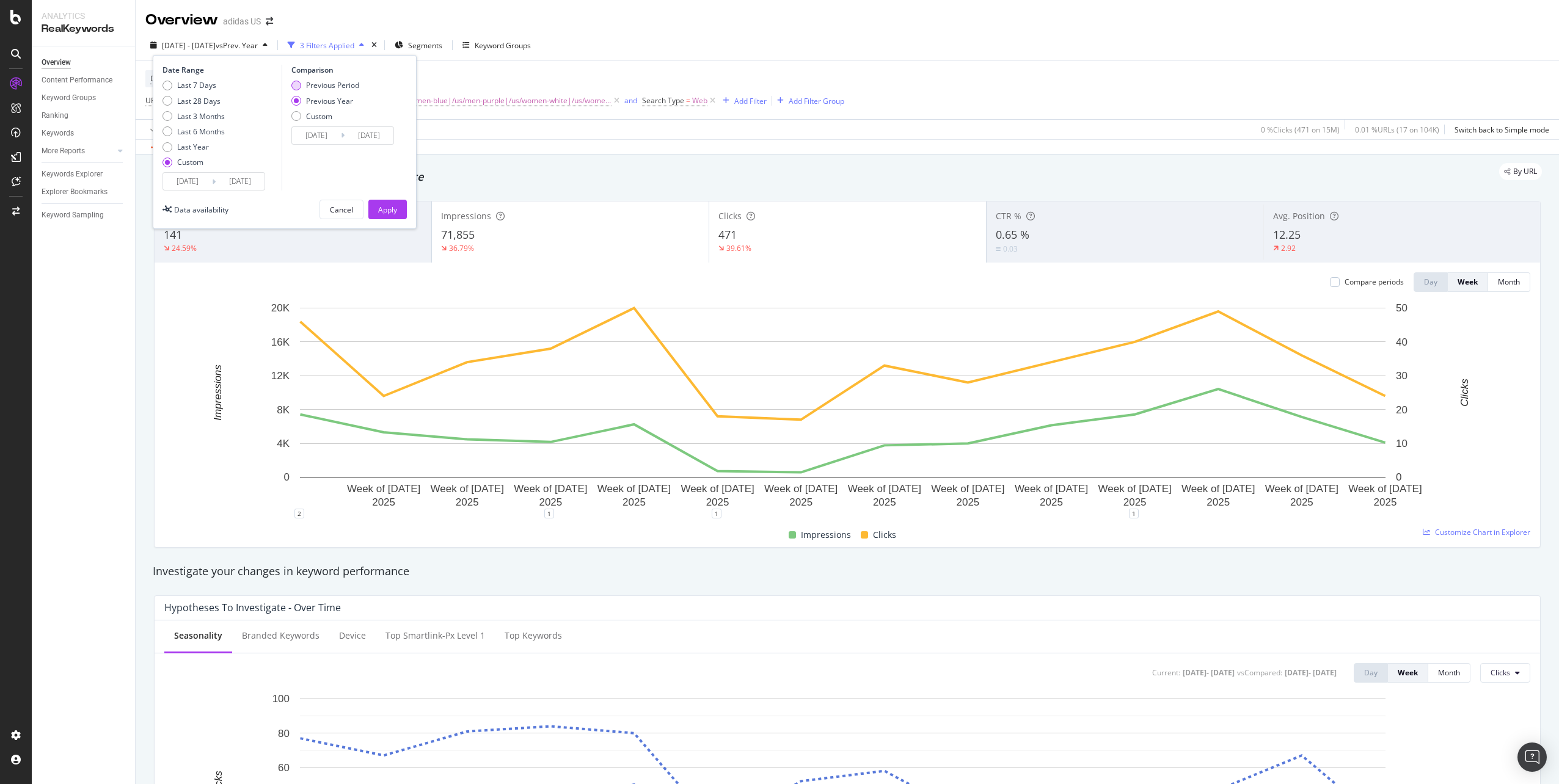
click at [312, 82] on div "Previous Period" at bounding box center [332, 85] width 53 height 11
type input "[DATE]"
click at [386, 214] on div "Apply" at bounding box center [388, 210] width 19 height 11
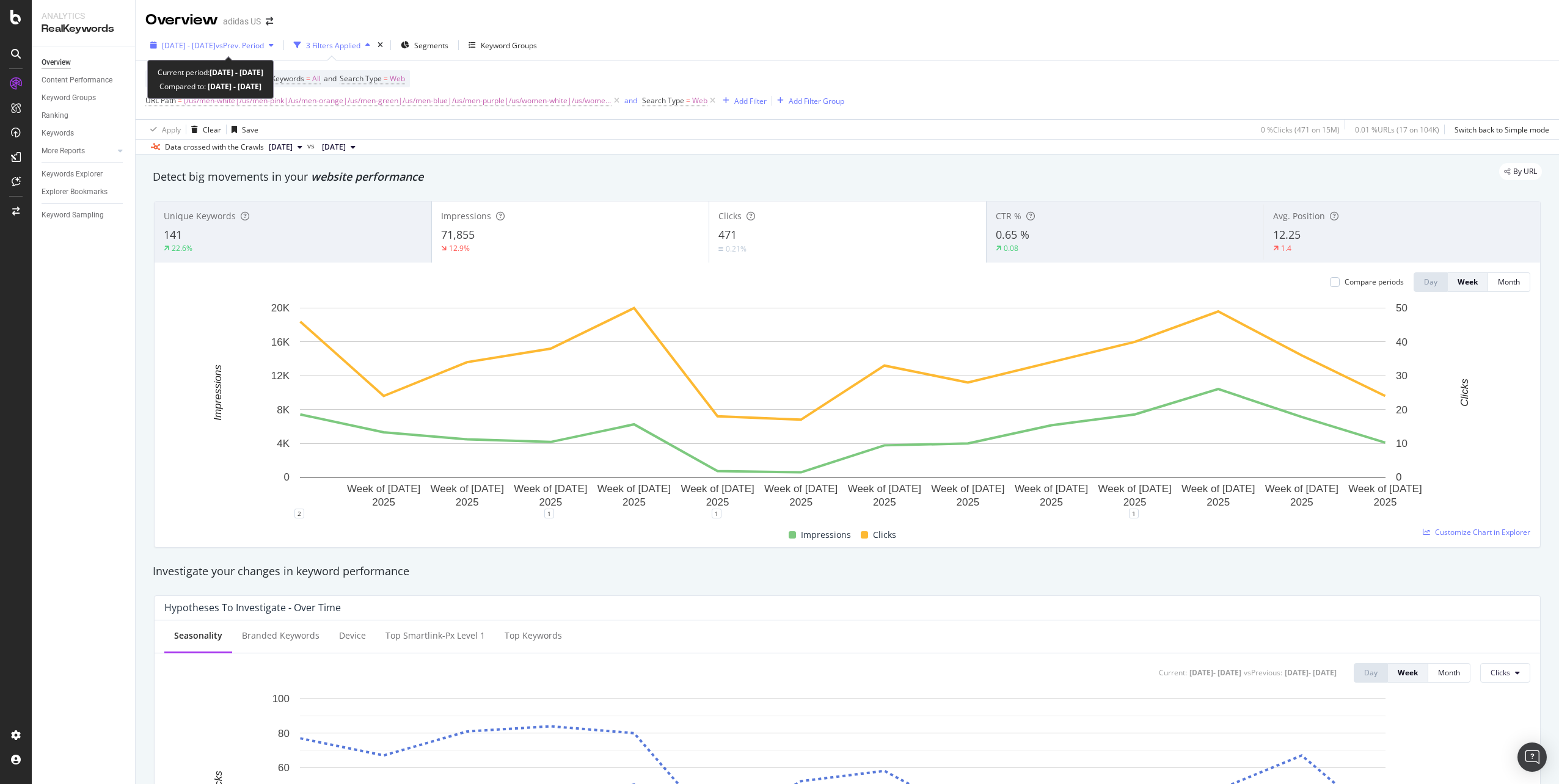
click at [261, 46] on span "vs Prev. Period" at bounding box center [239, 45] width 48 height 11
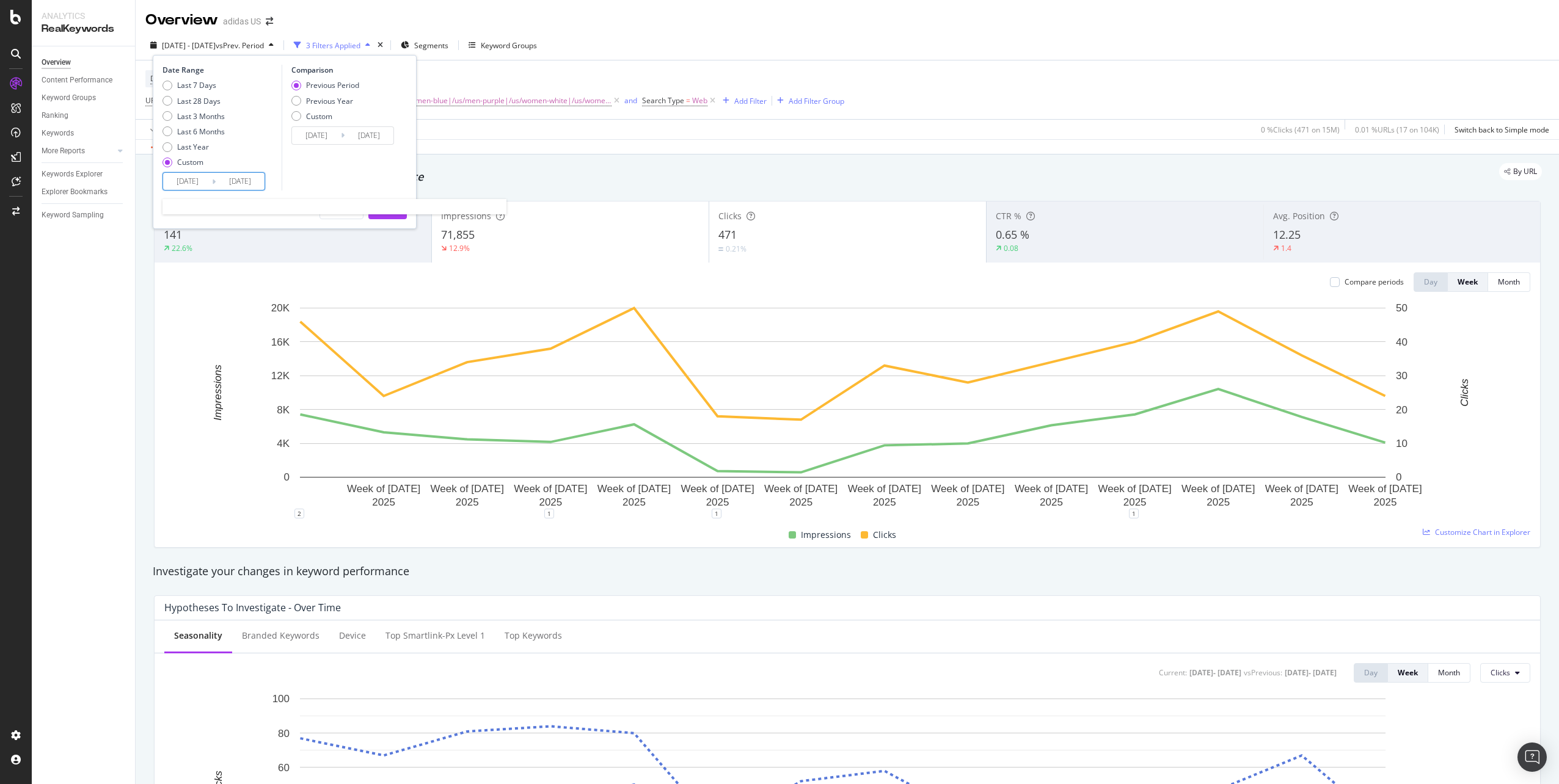
click at [240, 179] on input "[DATE]" at bounding box center [240, 181] width 49 height 17
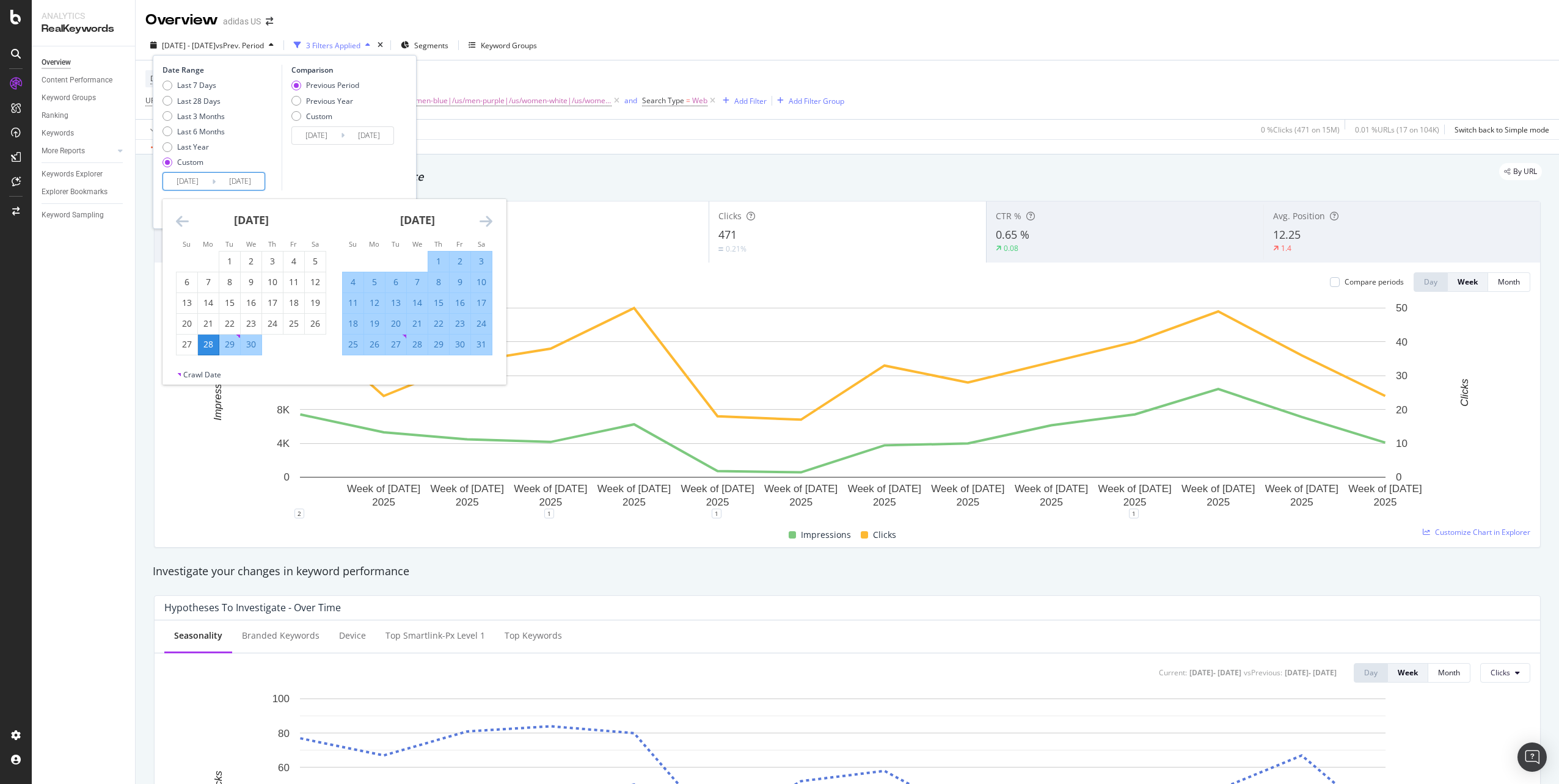
click at [482, 217] on icon "Move forward to switch to the next month." at bounding box center [485, 221] width 13 height 14
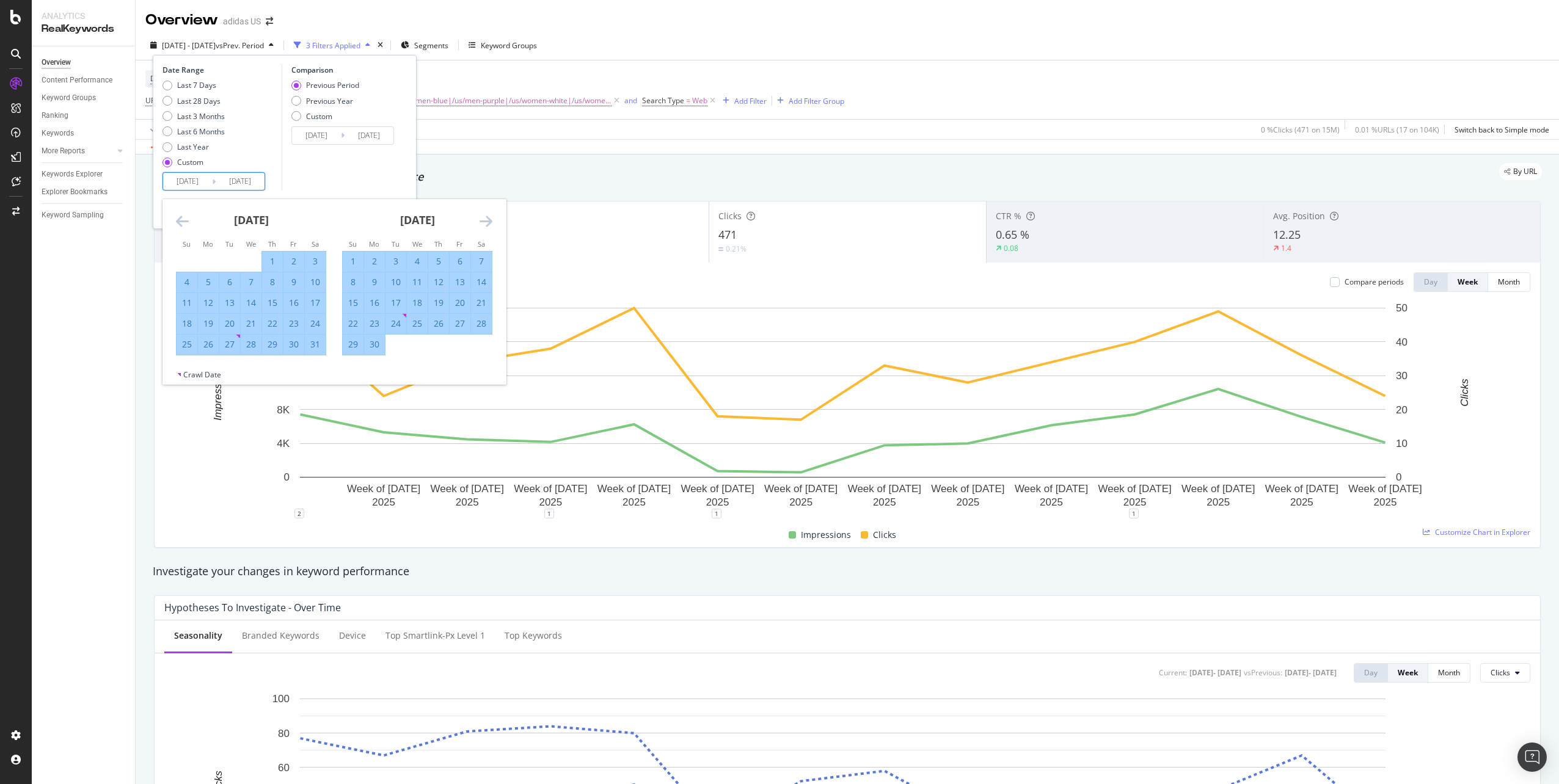
click at [391, 320] on div "24" at bounding box center [396, 323] width 21 height 13
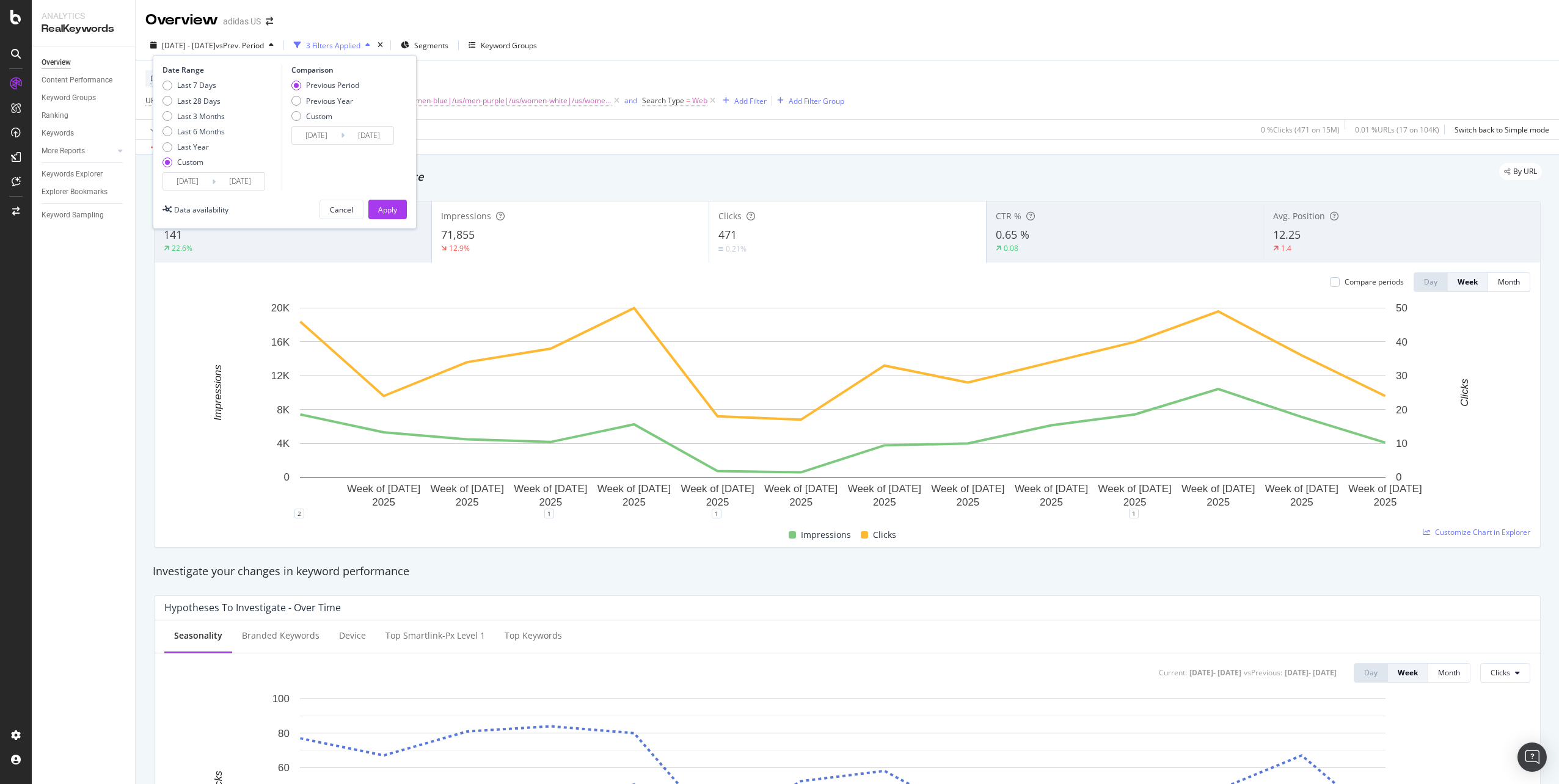
type input "[DATE]"
click at [390, 207] on div "Apply" at bounding box center [388, 210] width 19 height 11
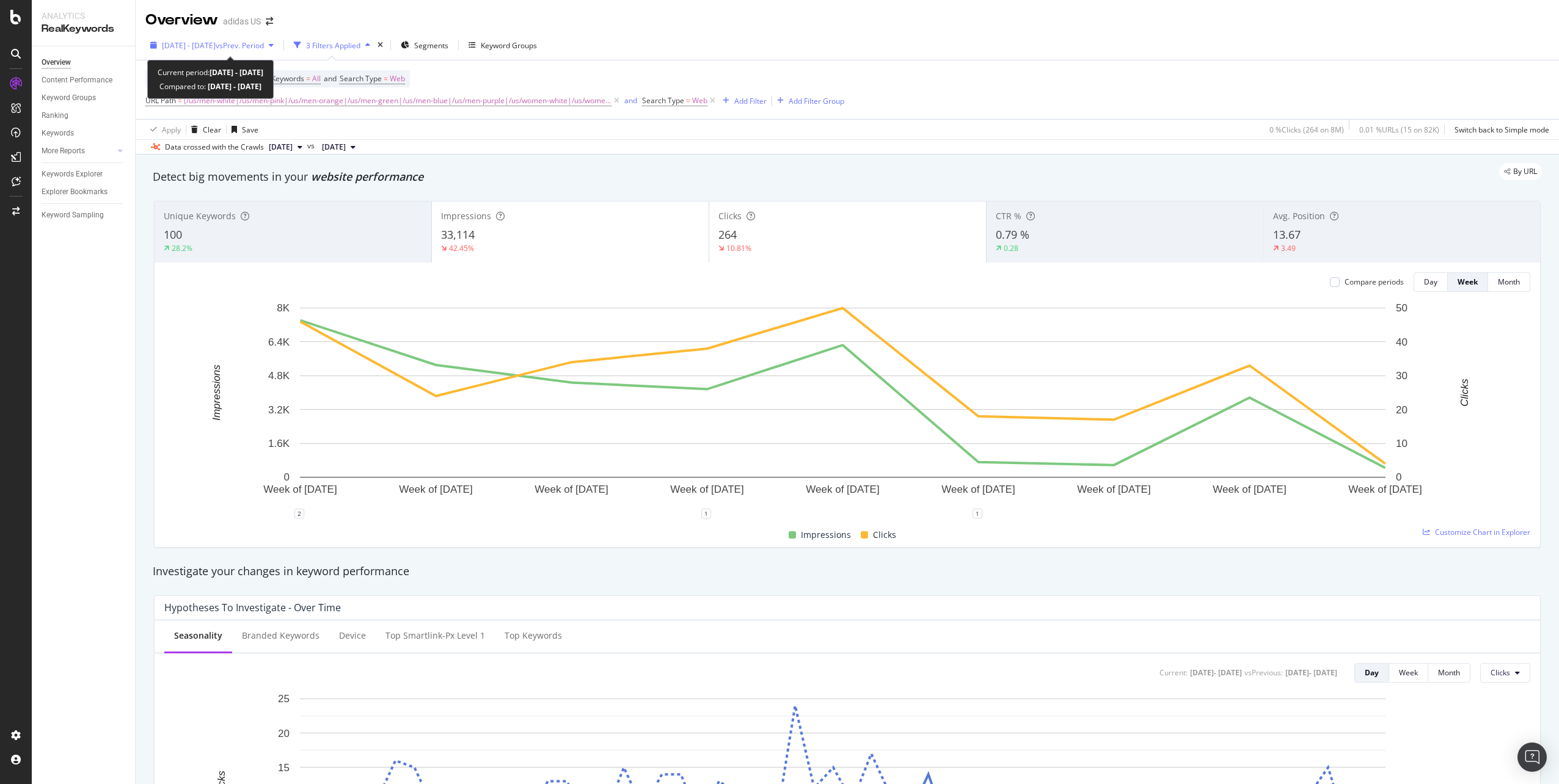
click at [216, 45] on span "[DATE] - [DATE]" at bounding box center [189, 45] width 54 height 11
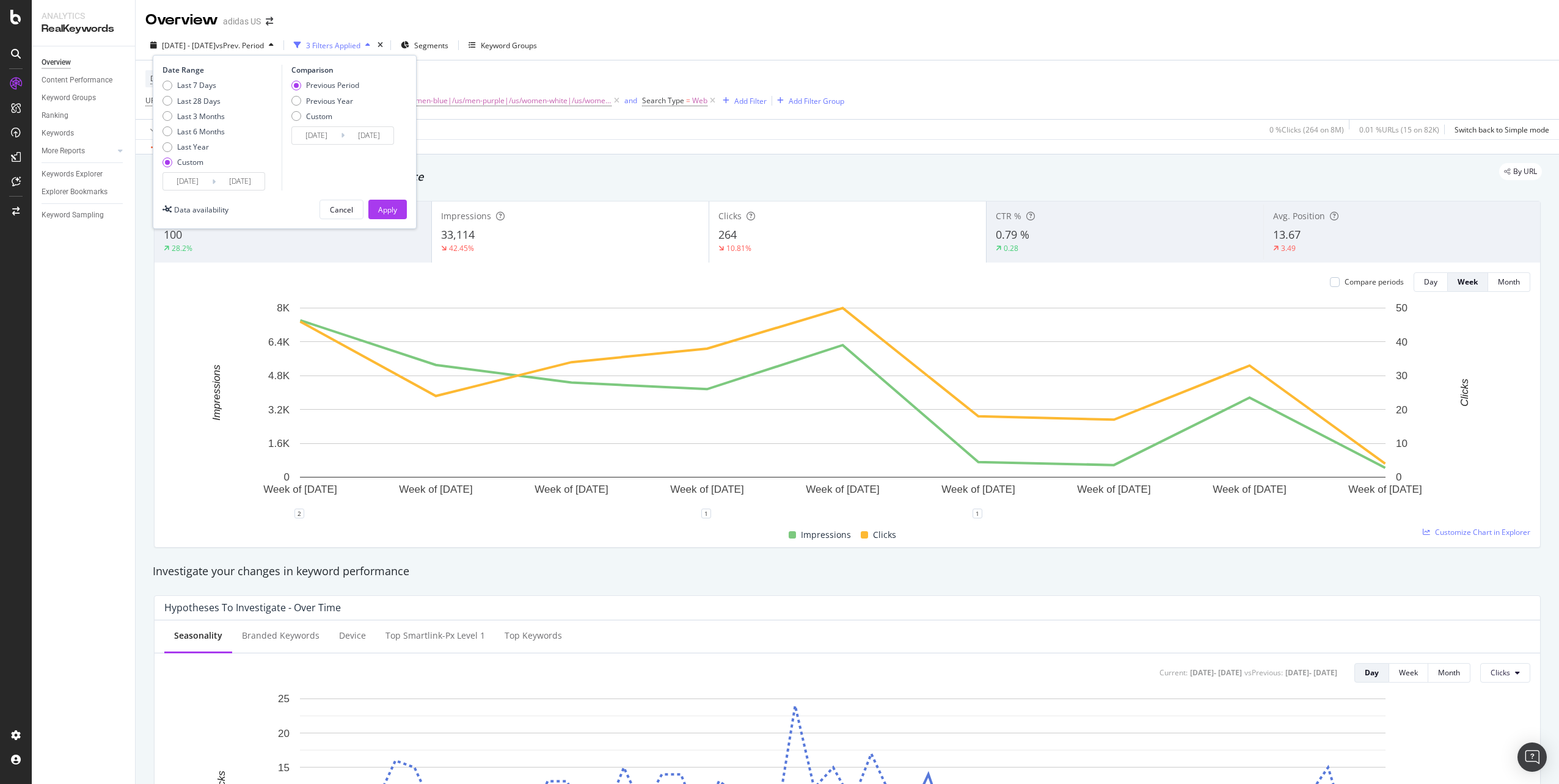
click at [249, 179] on input "[DATE]" at bounding box center [240, 181] width 49 height 17
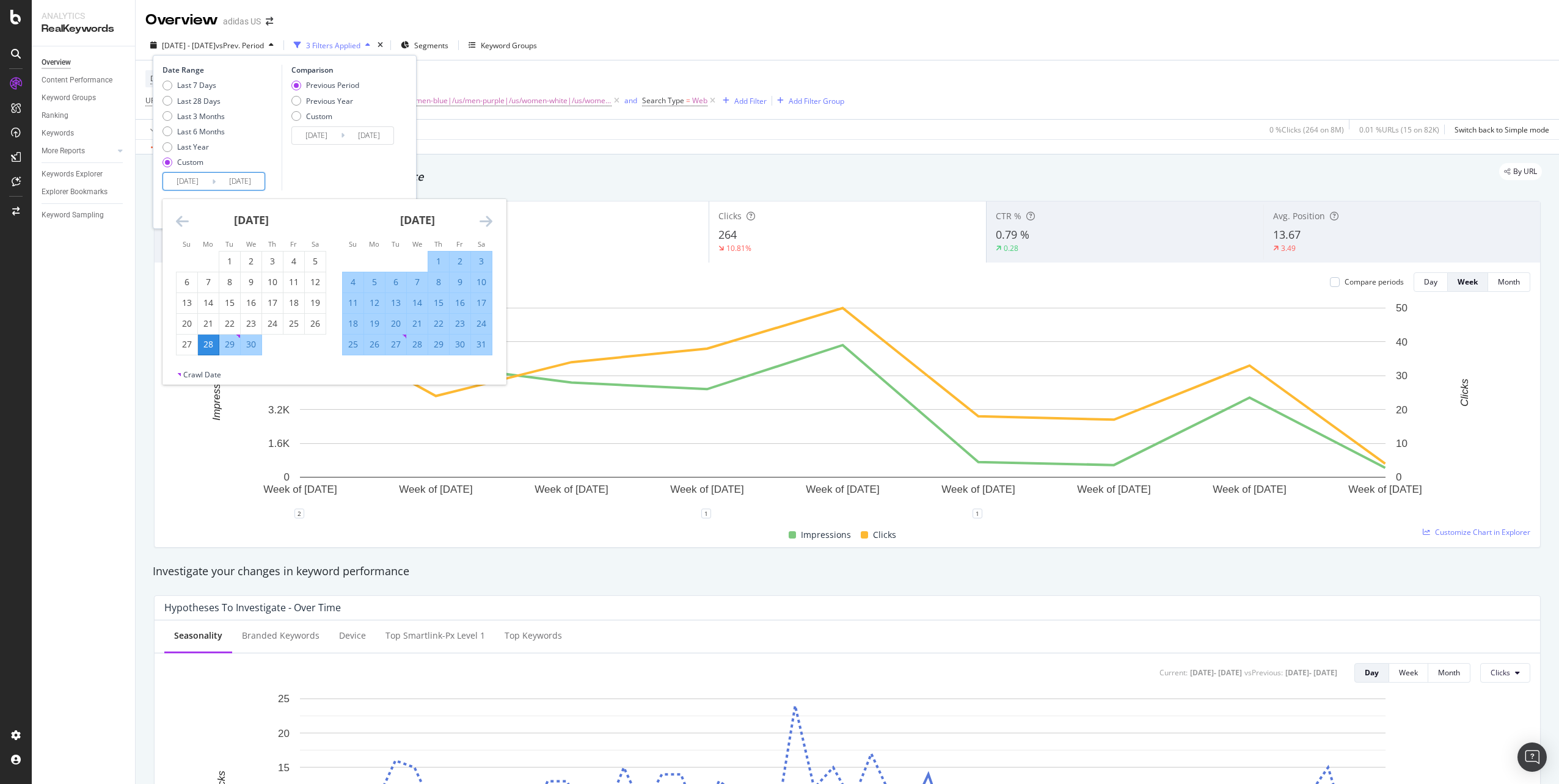
click at [486, 323] on div "24" at bounding box center [481, 323] width 21 height 13
type input "[DATE]"
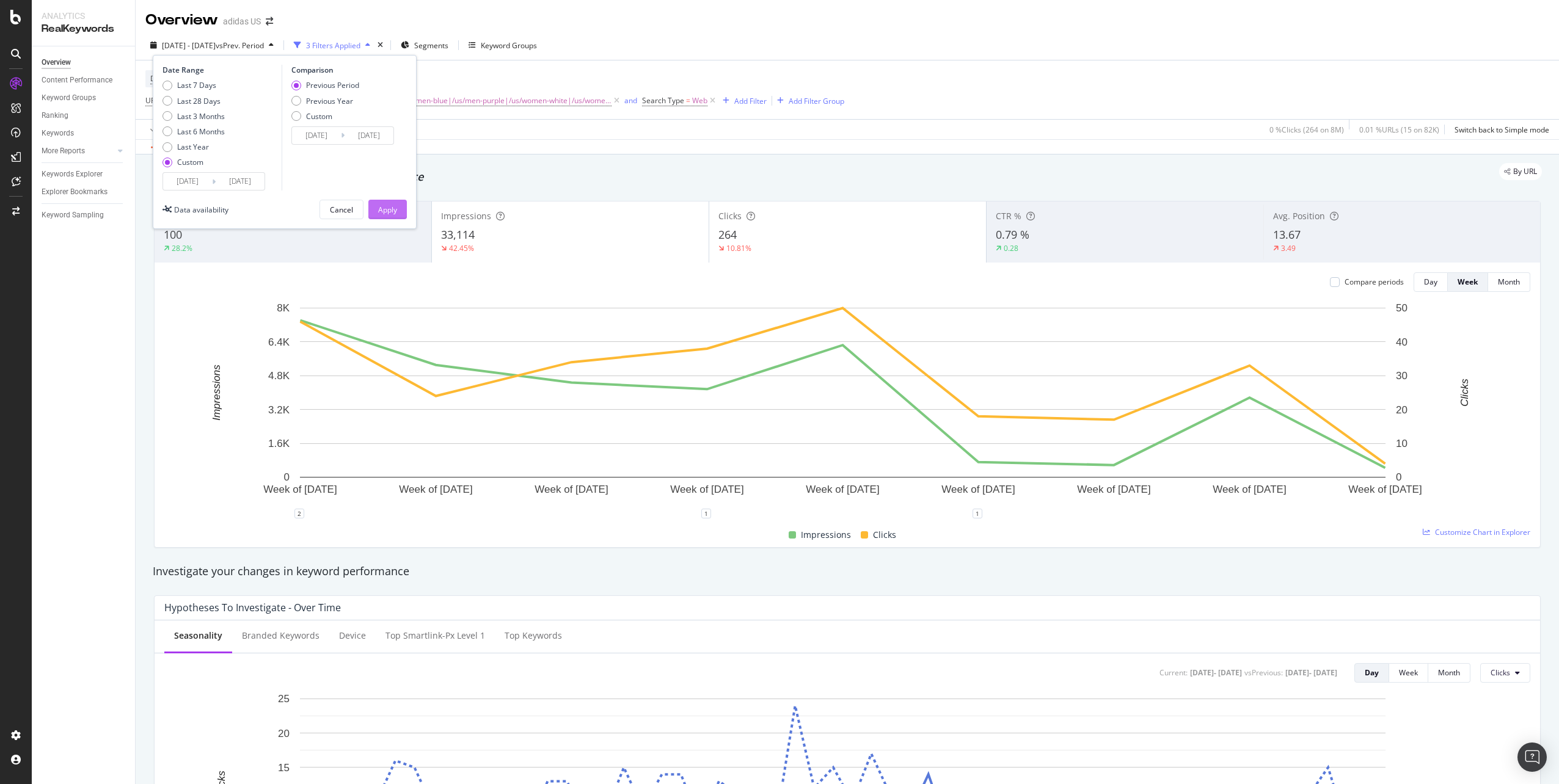
click at [387, 212] on div "Apply" at bounding box center [388, 210] width 19 height 11
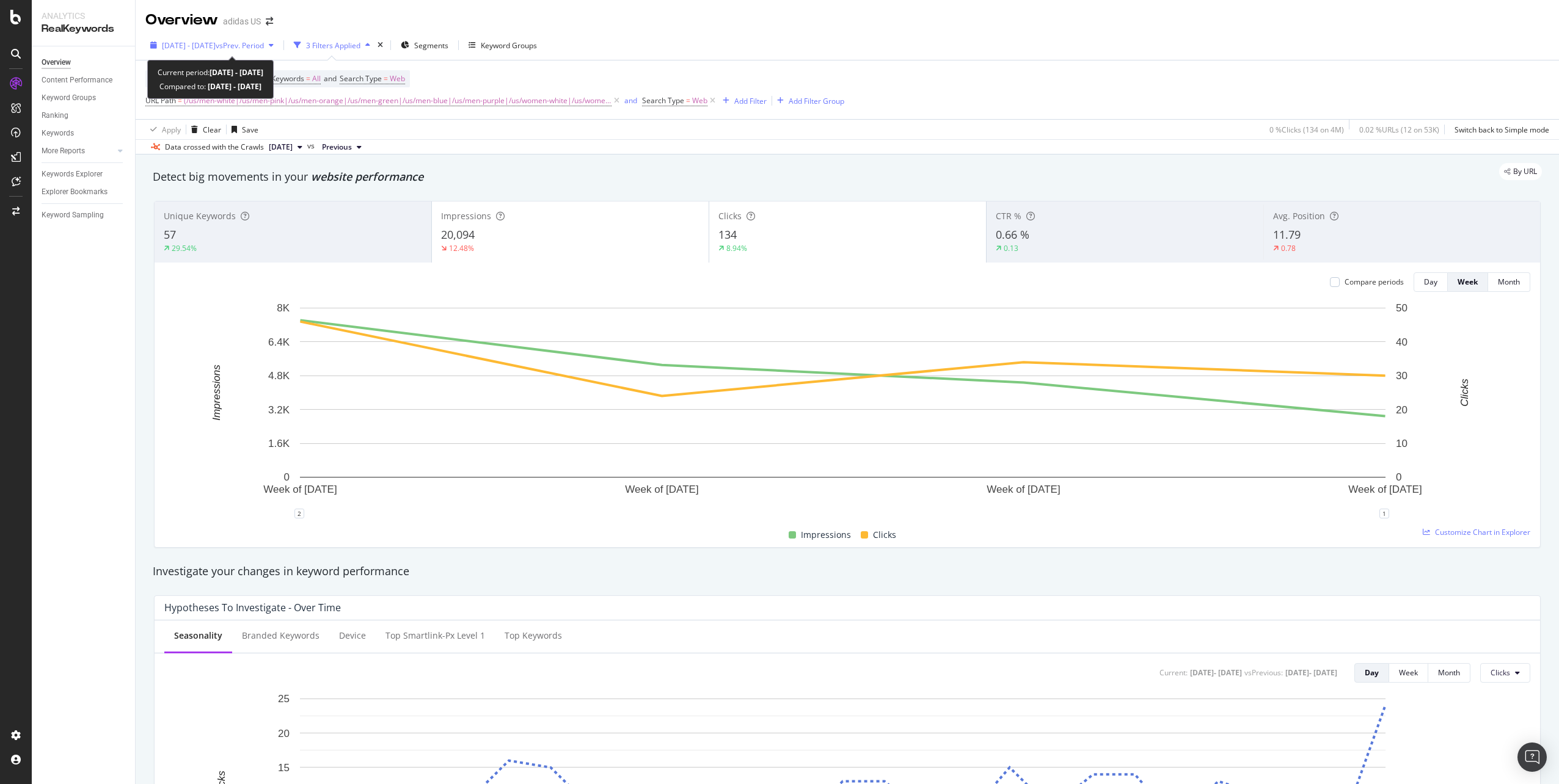
click at [264, 49] on span "vs Prev. Period" at bounding box center [239, 45] width 48 height 11
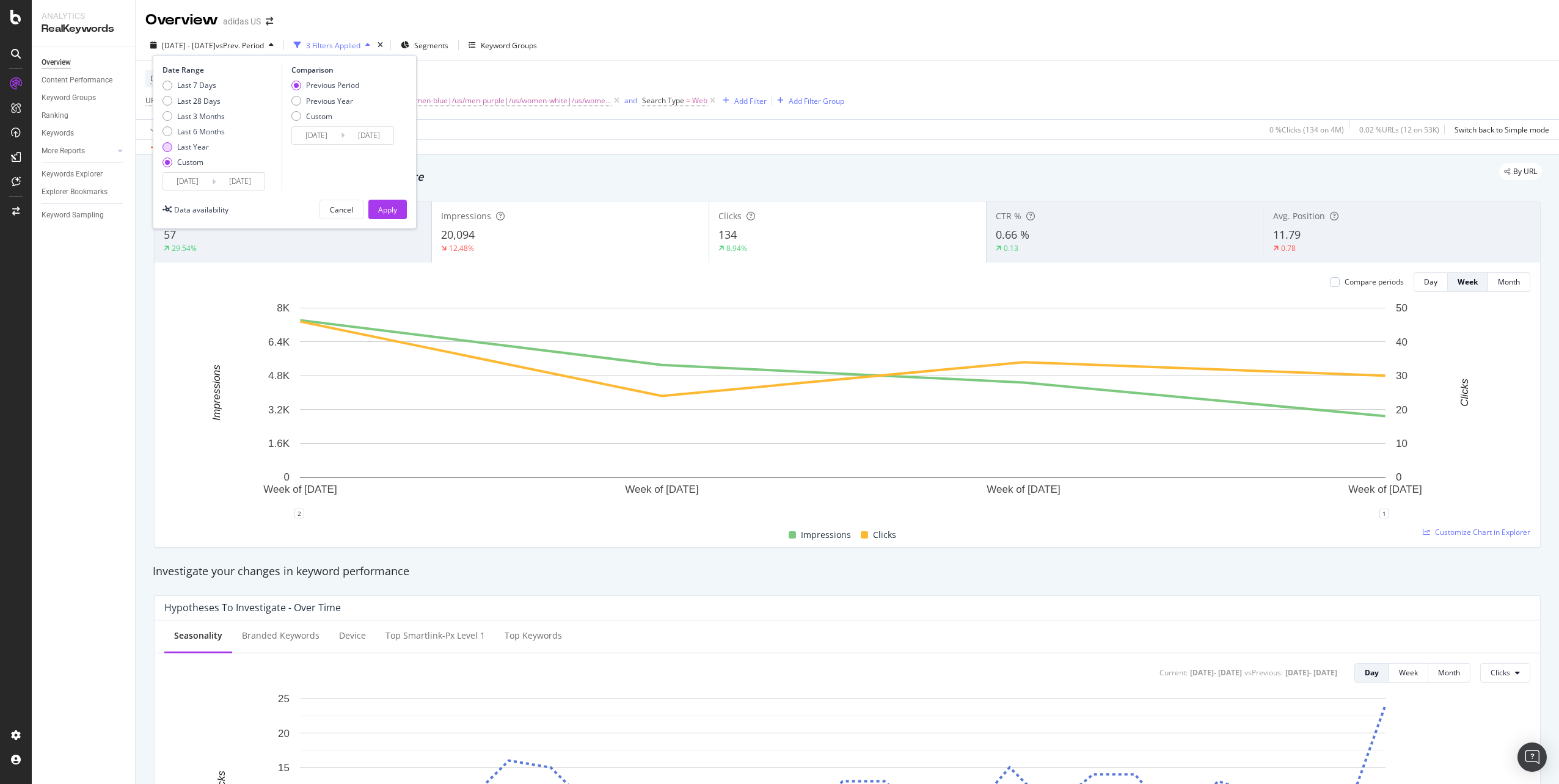
click at [204, 146] on div "Last Year" at bounding box center [193, 147] width 32 height 11
type input "[DATE]"
type input "2023/10/06"
type input "[DATE]"
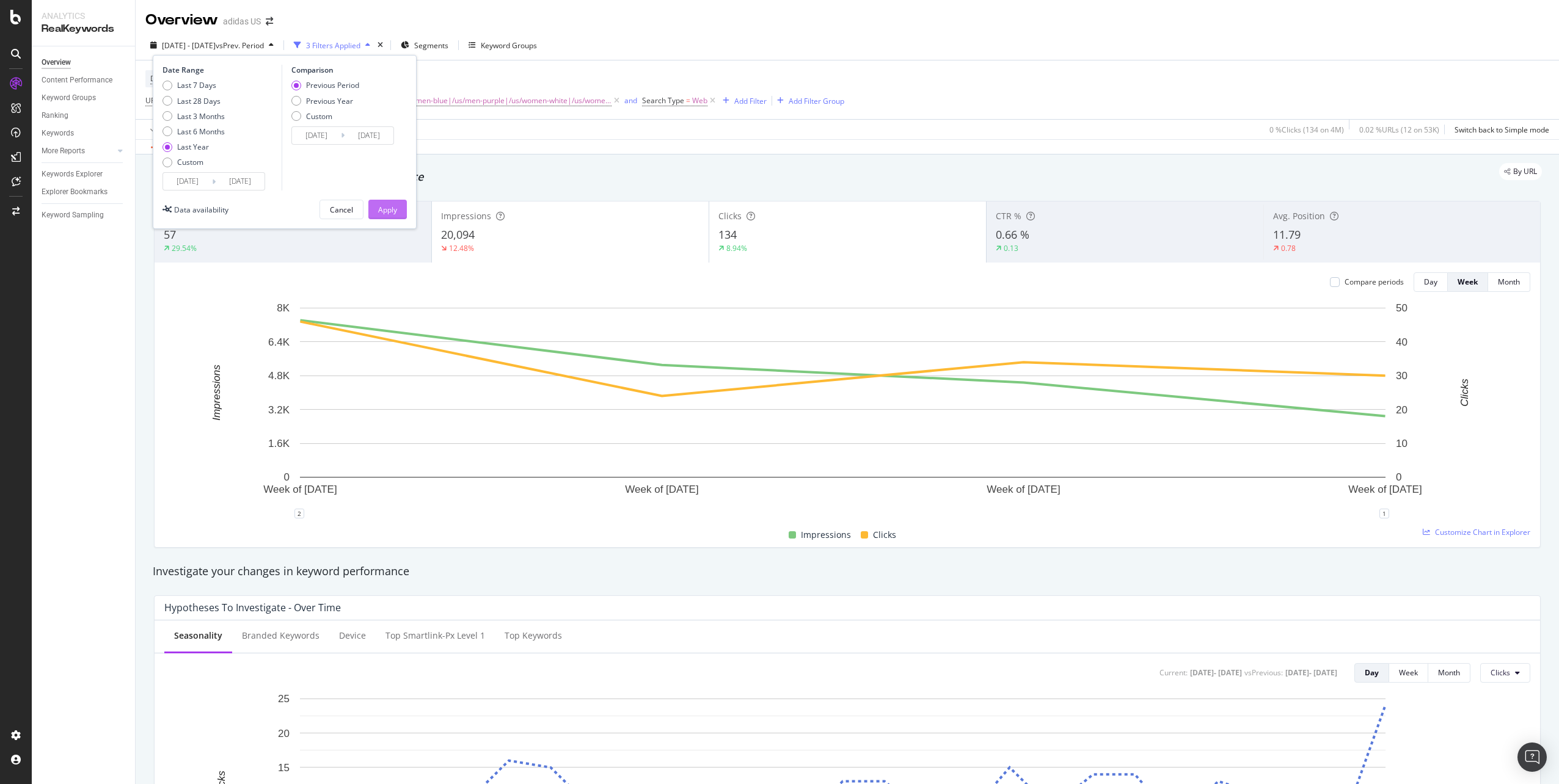
click at [396, 204] on div "Apply" at bounding box center [388, 210] width 19 height 18
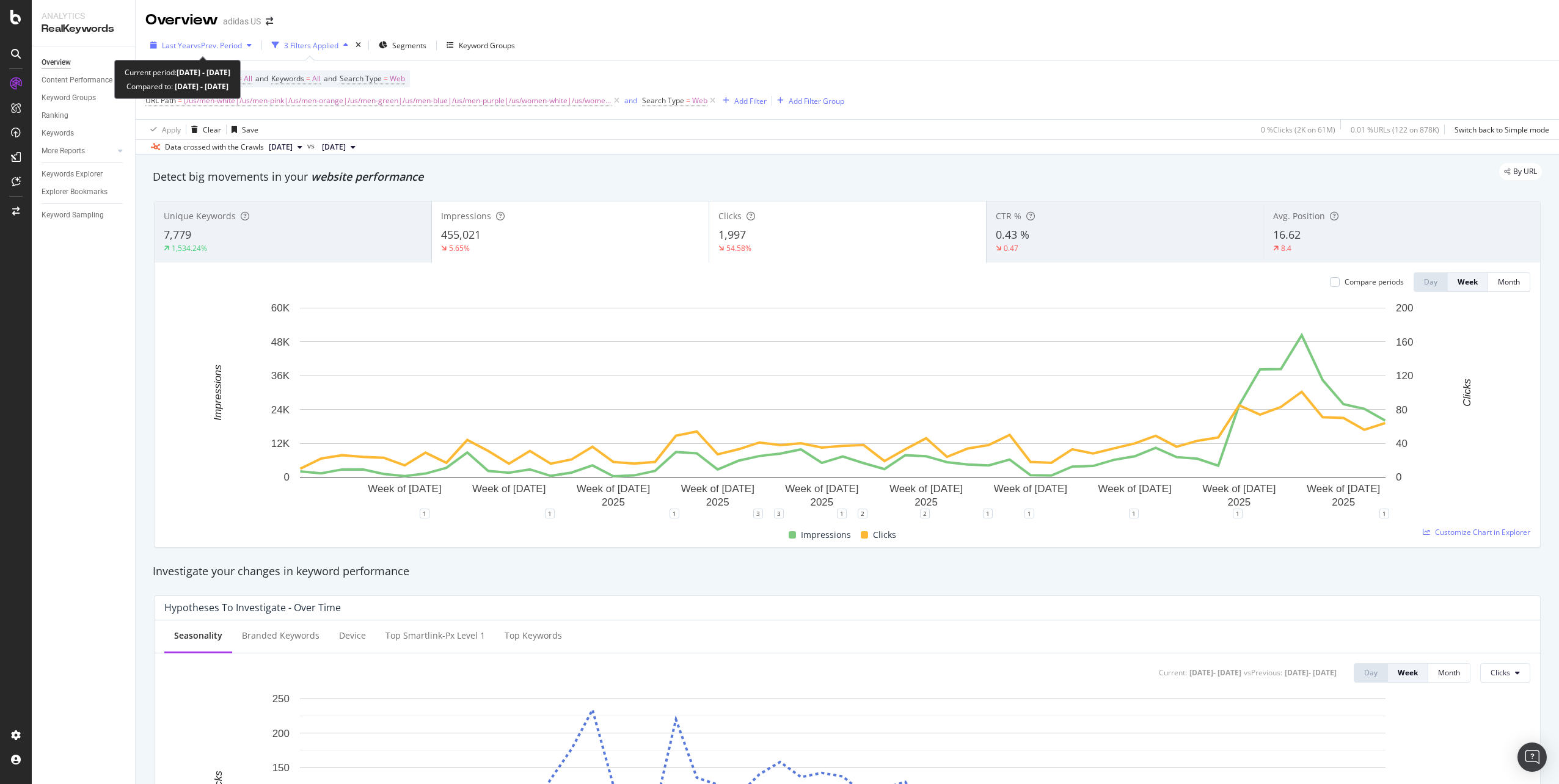
click at [226, 47] on span "vs Prev. Period" at bounding box center [218, 45] width 48 height 11
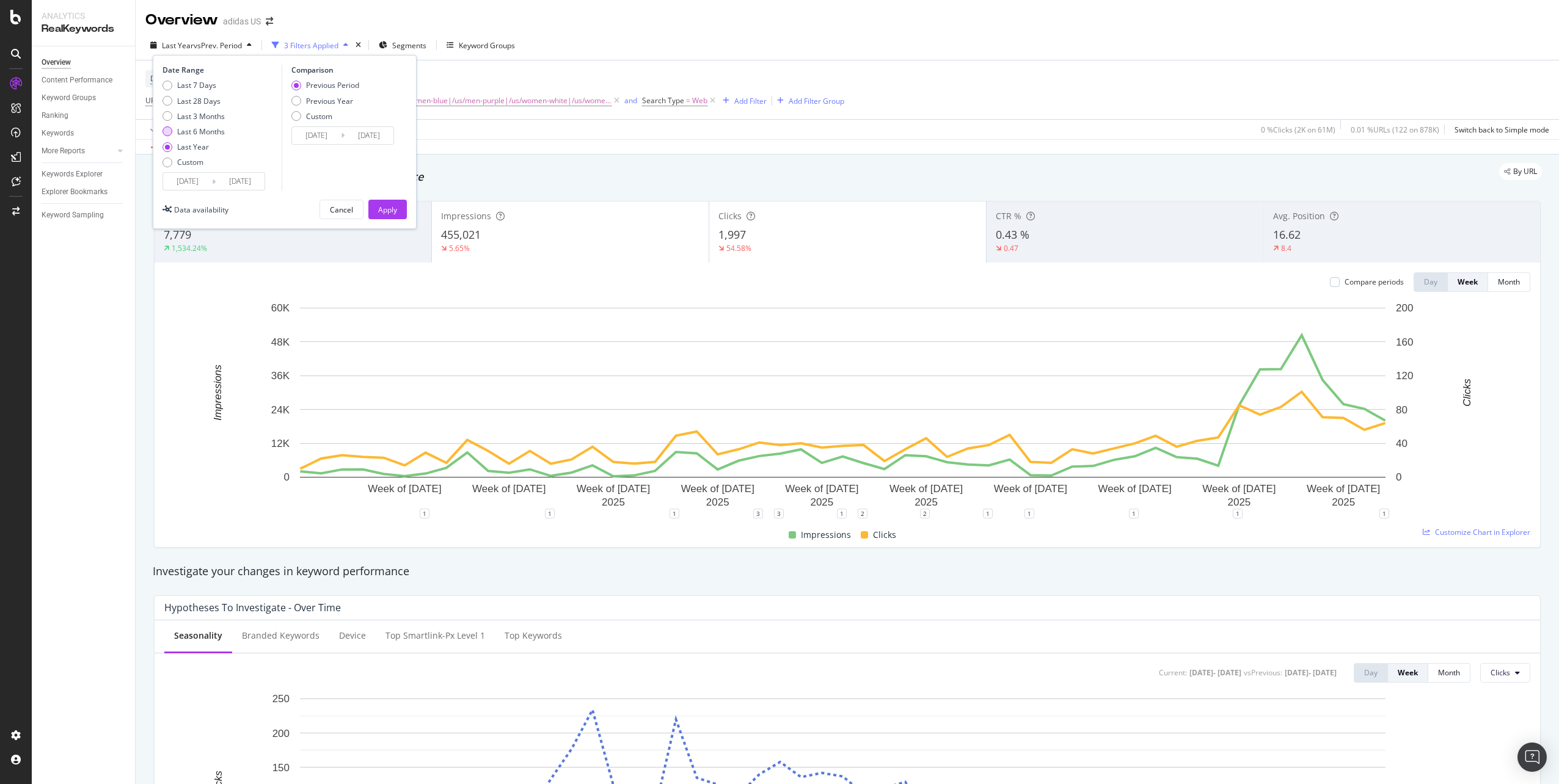
click at [208, 130] on div "Last 6 Months" at bounding box center [201, 132] width 47 height 11
type input "[DATE]"
click at [378, 212] on div "Apply" at bounding box center [388, 210] width 19 height 11
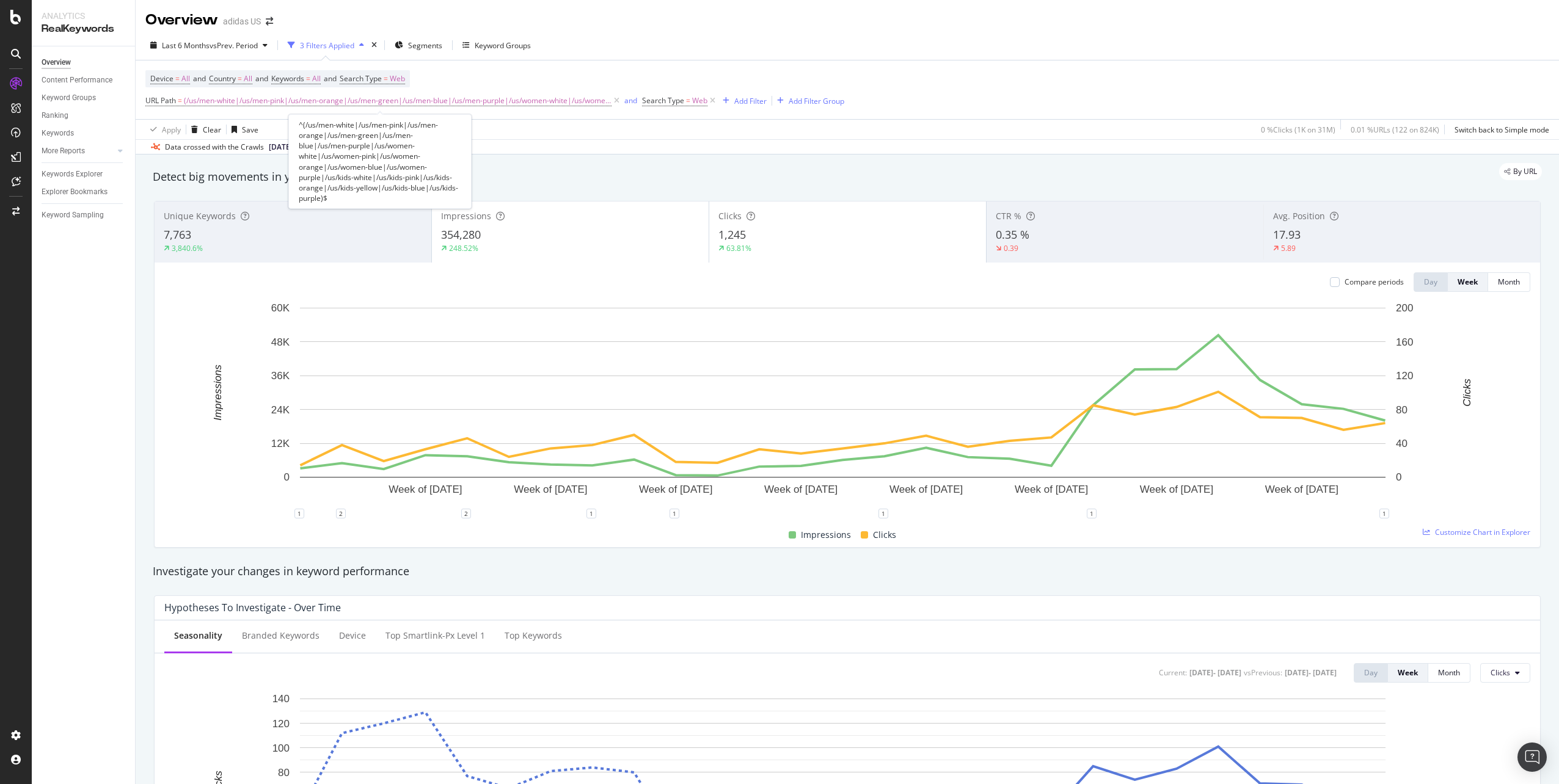
drag, startPoint x: 556, startPoint y: 98, endPoint x: 591, endPoint y: 182, distance: 91.0
click at [556, 98] on span "(/us/men-white|/us/men-pink|/us/men-orange|/us/men-green|/us/men-blue|/us/men-p…" at bounding box center [397, 101] width 428 height 17
click at [193, 153] on input "^(/us/men-white|/us/men-pink|/us/men-orange|/us/men-green|/us/men-blue|/us/men-…" at bounding box center [214, 152] width 115 height 20
click at [186, 154] on input "^(/us/men-white|/us/men-pink|/us/men-orange|/us/men-green|/us/men-blue|/us/men-…" at bounding box center [214, 152] width 115 height 20
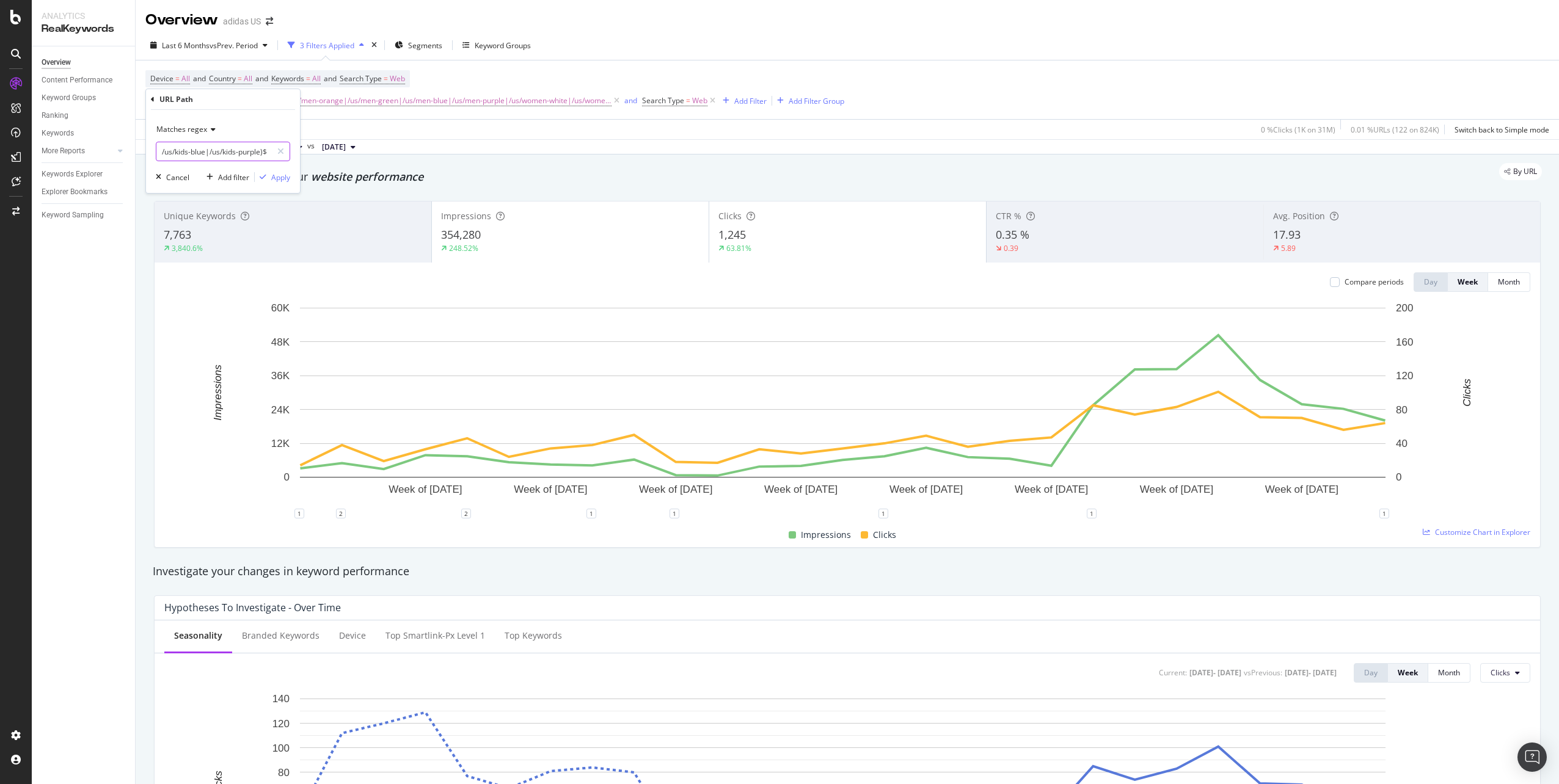
drag, startPoint x: 181, startPoint y: 152, endPoint x: 266, endPoint y: 153, distance: 85.0
click at [266, 153] on input "^(/us/men-white|/us/men-pink|/us/men-orange|/us/men-green|/us/men-blue|/us/men-…" at bounding box center [214, 152] width 115 height 20
click at [228, 156] on input "^(/us/men-white|/us/men-pink|/us/men-orange|/us/men-green|/us/men-blue|/us/men-…" at bounding box center [214, 152] width 115 height 20
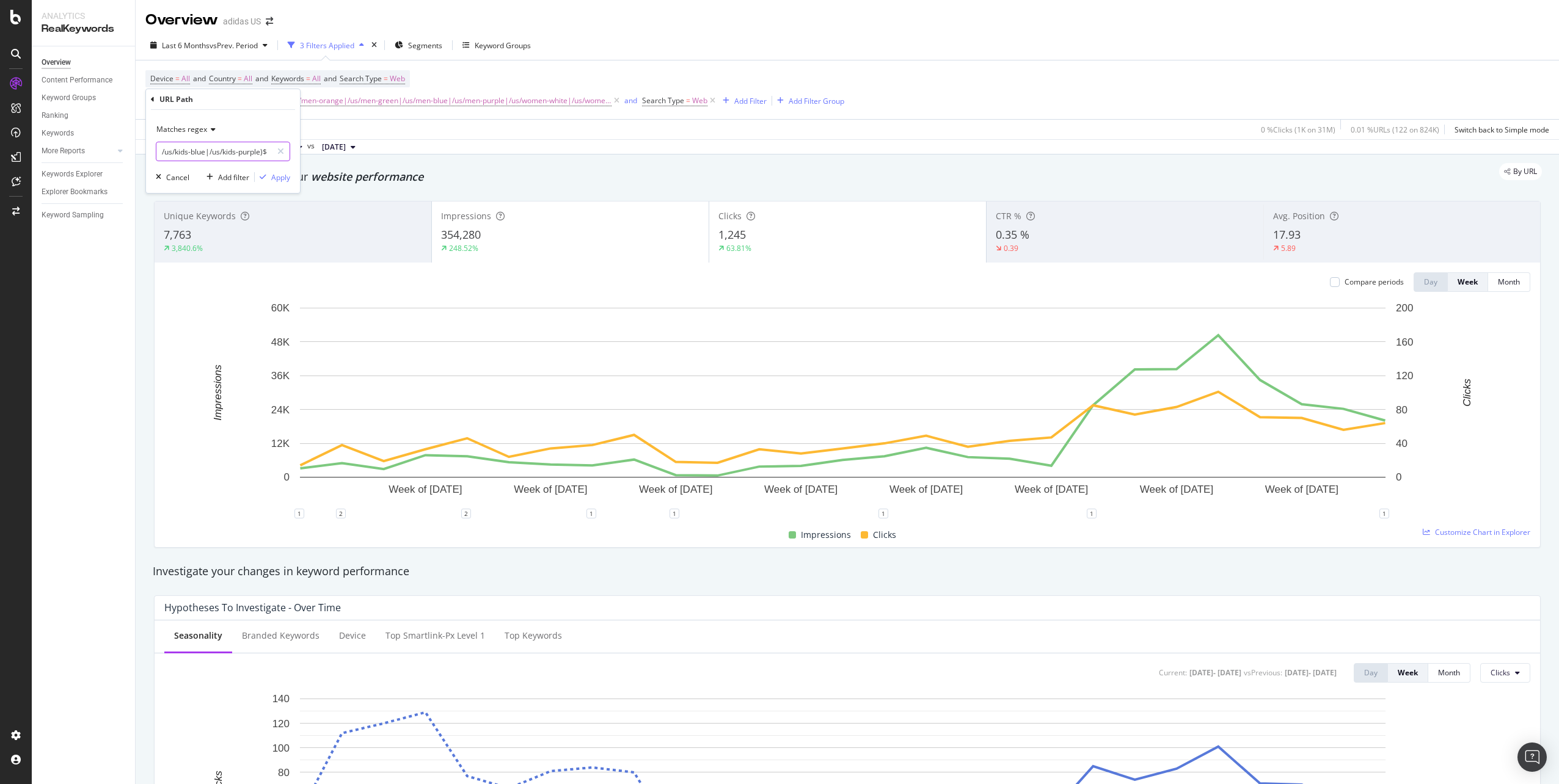
drag, startPoint x: 200, startPoint y: 153, endPoint x: 262, endPoint y: 159, distance: 62.3
click at [262, 159] on input "^(/us/men-white|/us/men-pink|/us/men-orange|/us/men-green|/us/men-blue|/us/men-…" at bounding box center [214, 152] width 115 height 20
type input "^(/us/men-black|/us/women-black|/us/kids-black)$"
click at [272, 185] on div "Matches regex ^(/us/men-black|/us/women-black|/us/kids-black)$ Cancel Add filte…" at bounding box center [223, 152] width 154 height 83
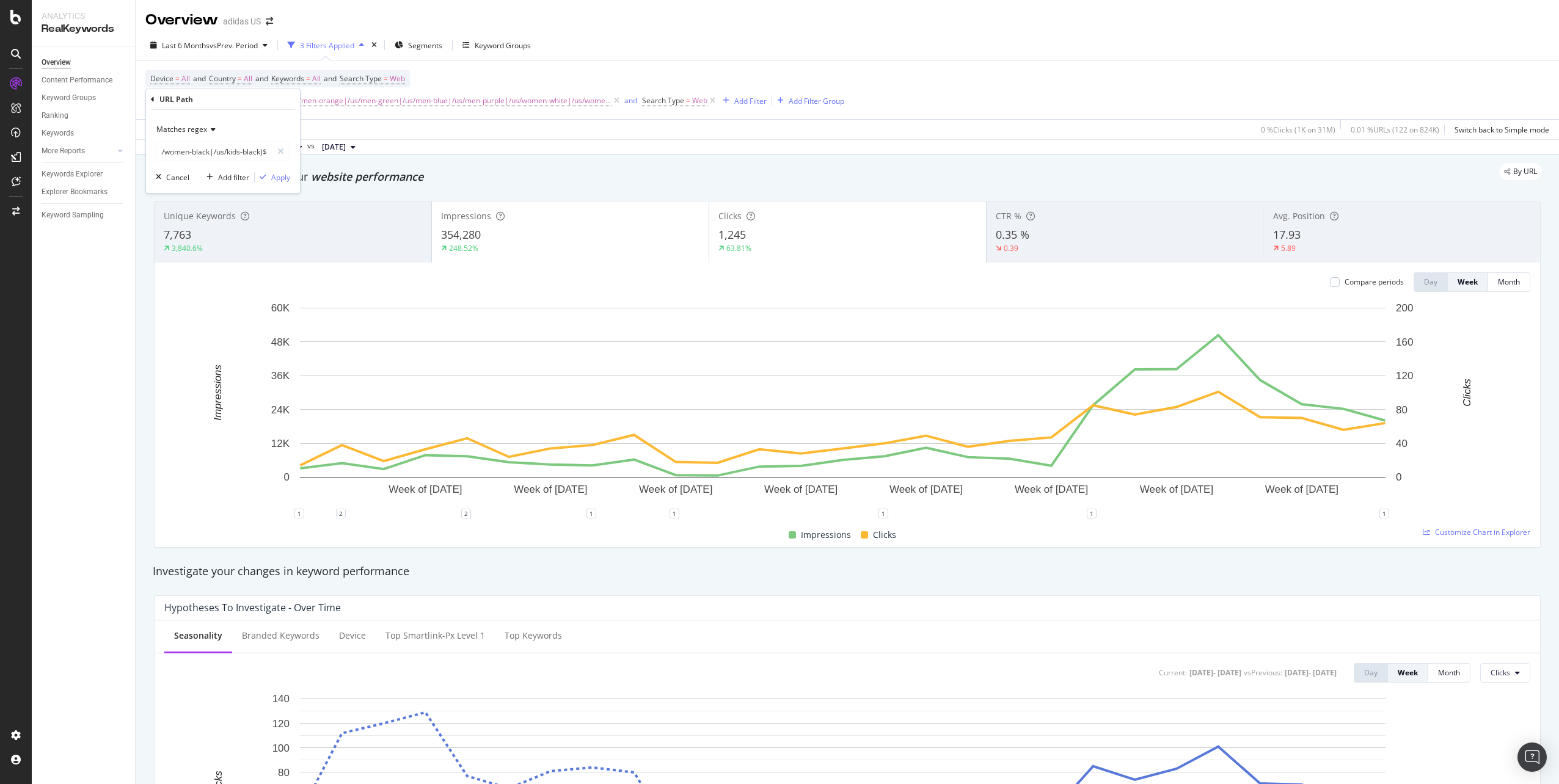
scroll to position [0, 0]
click at [273, 181] on div "Apply" at bounding box center [280, 177] width 19 height 11
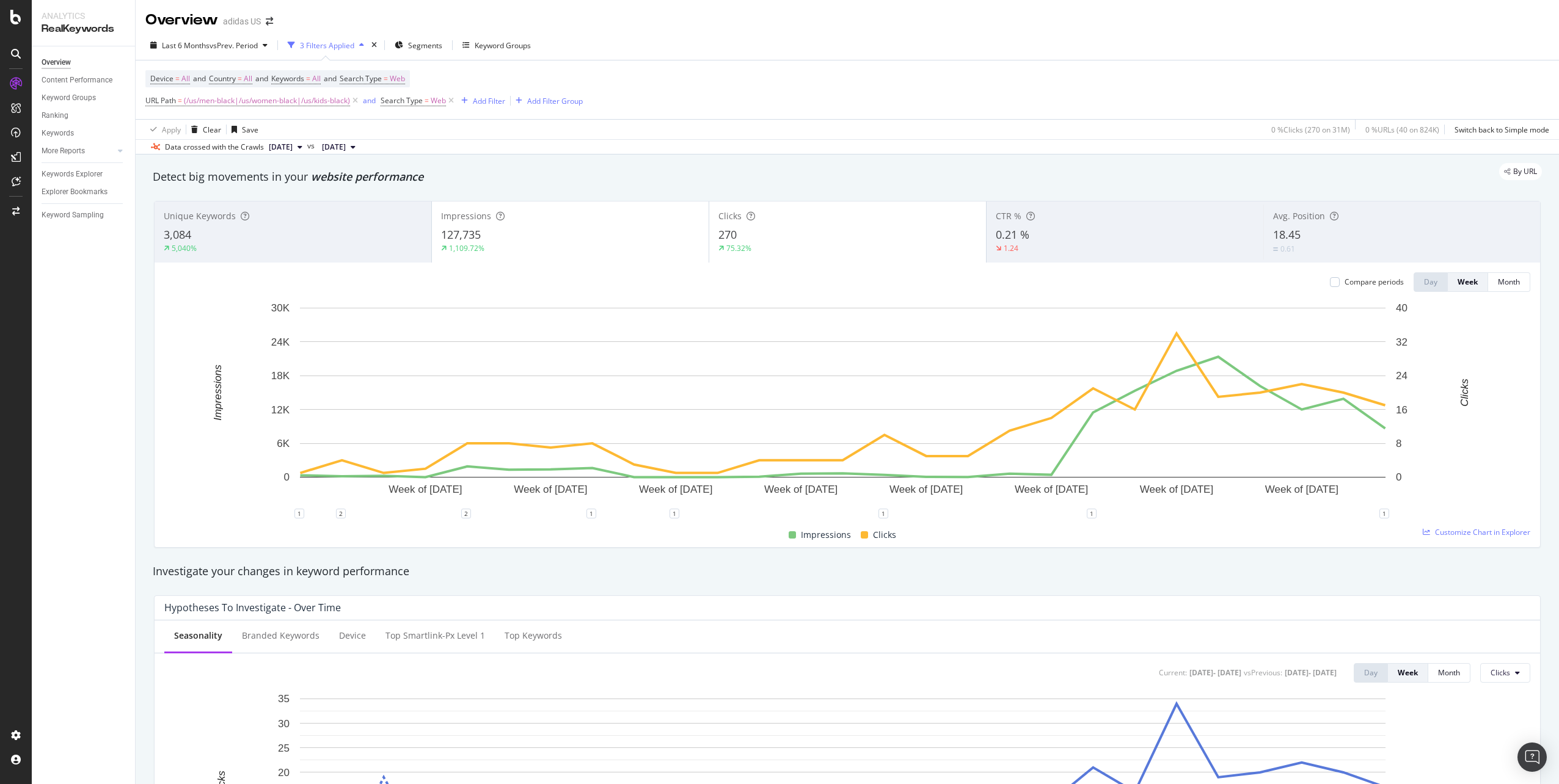
click at [890, 235] on div "270" at bounding box center [848, 235] width 258 height 16
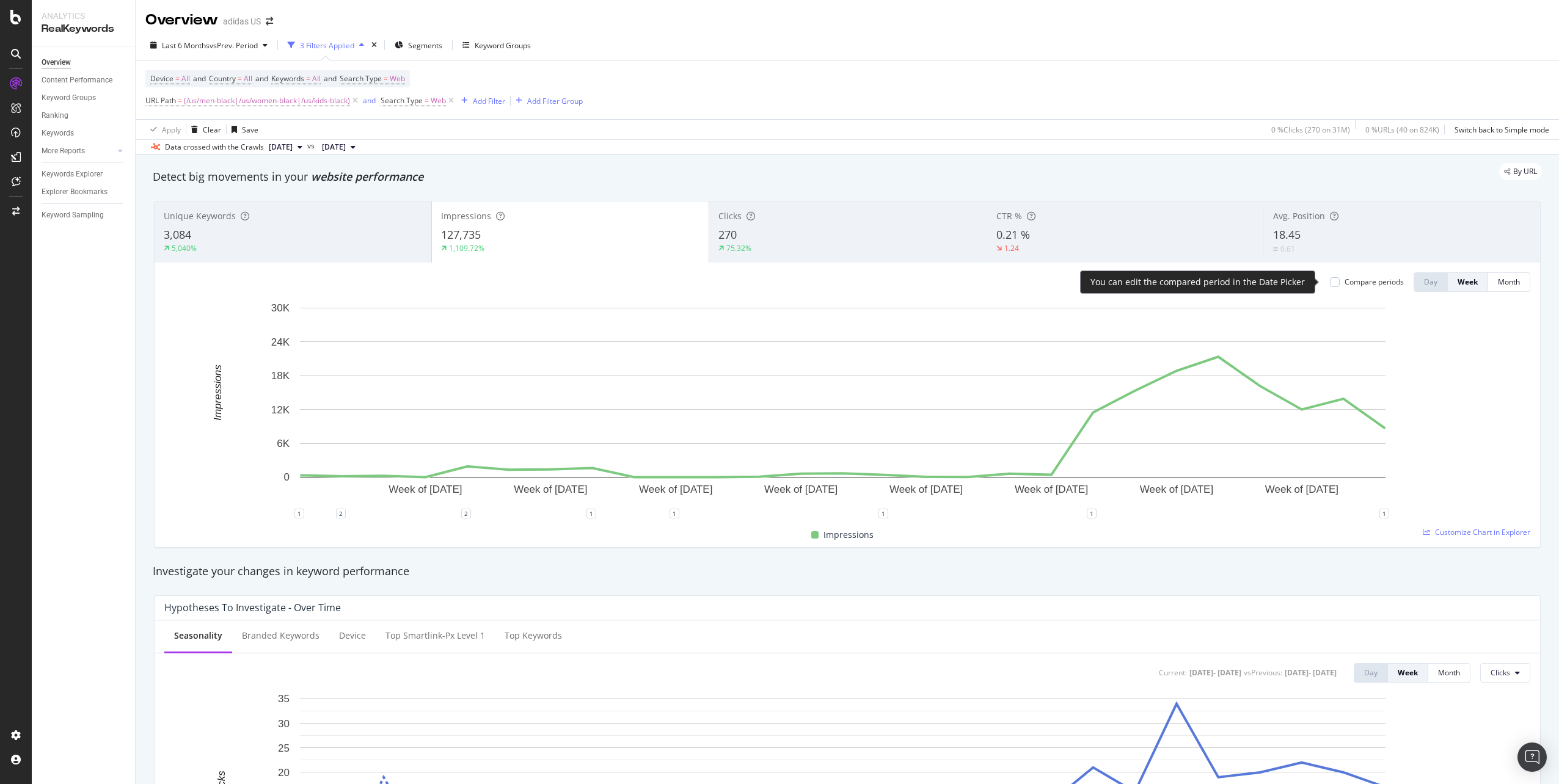
click at [1379, 279] on div "Compare periods" at bounding box center [1374, 282] width 59 height 11
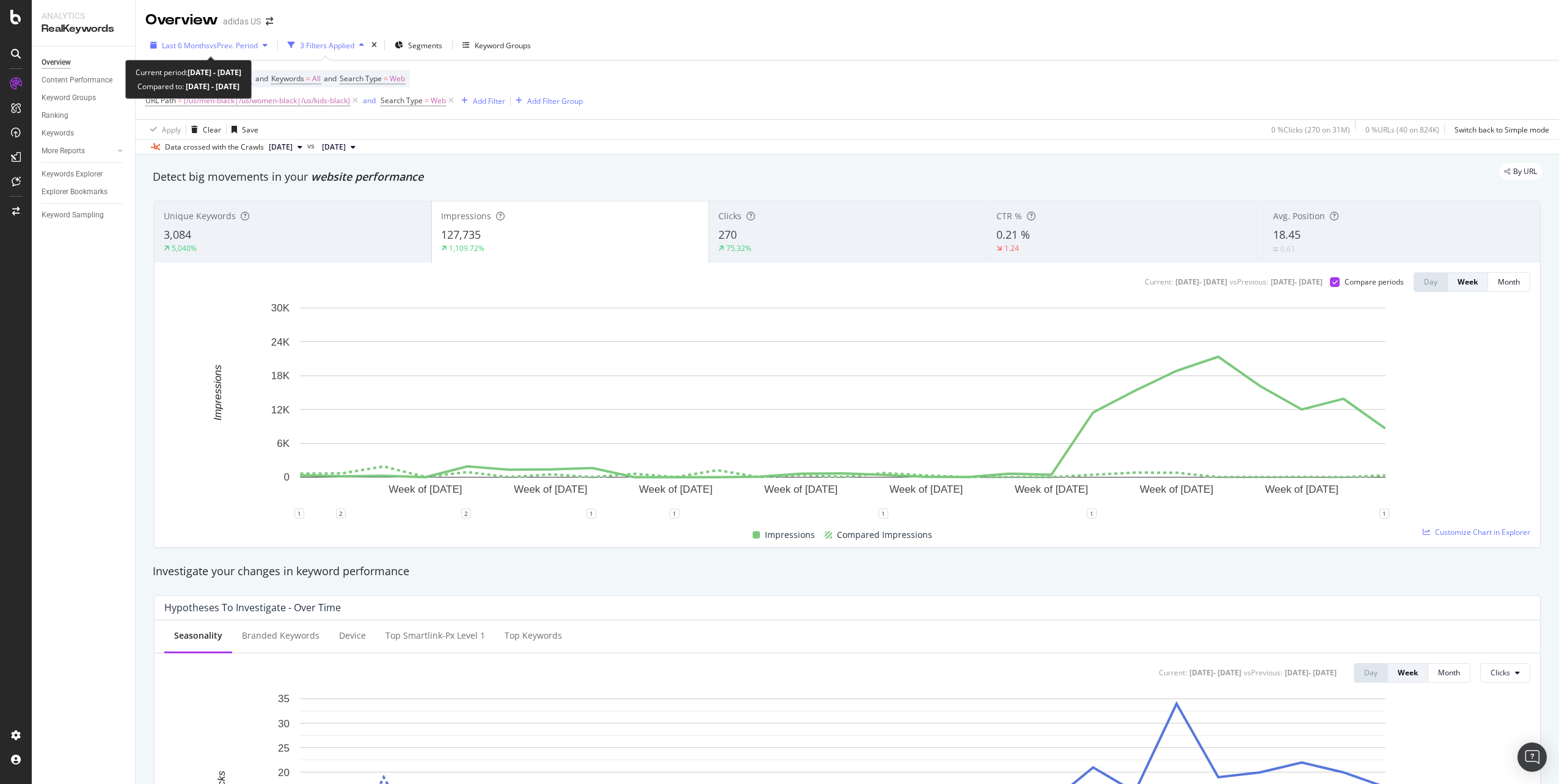
click at [255, 44] on span "vs Prev. Period" at bounding box center [233, 45] width 48 height 11
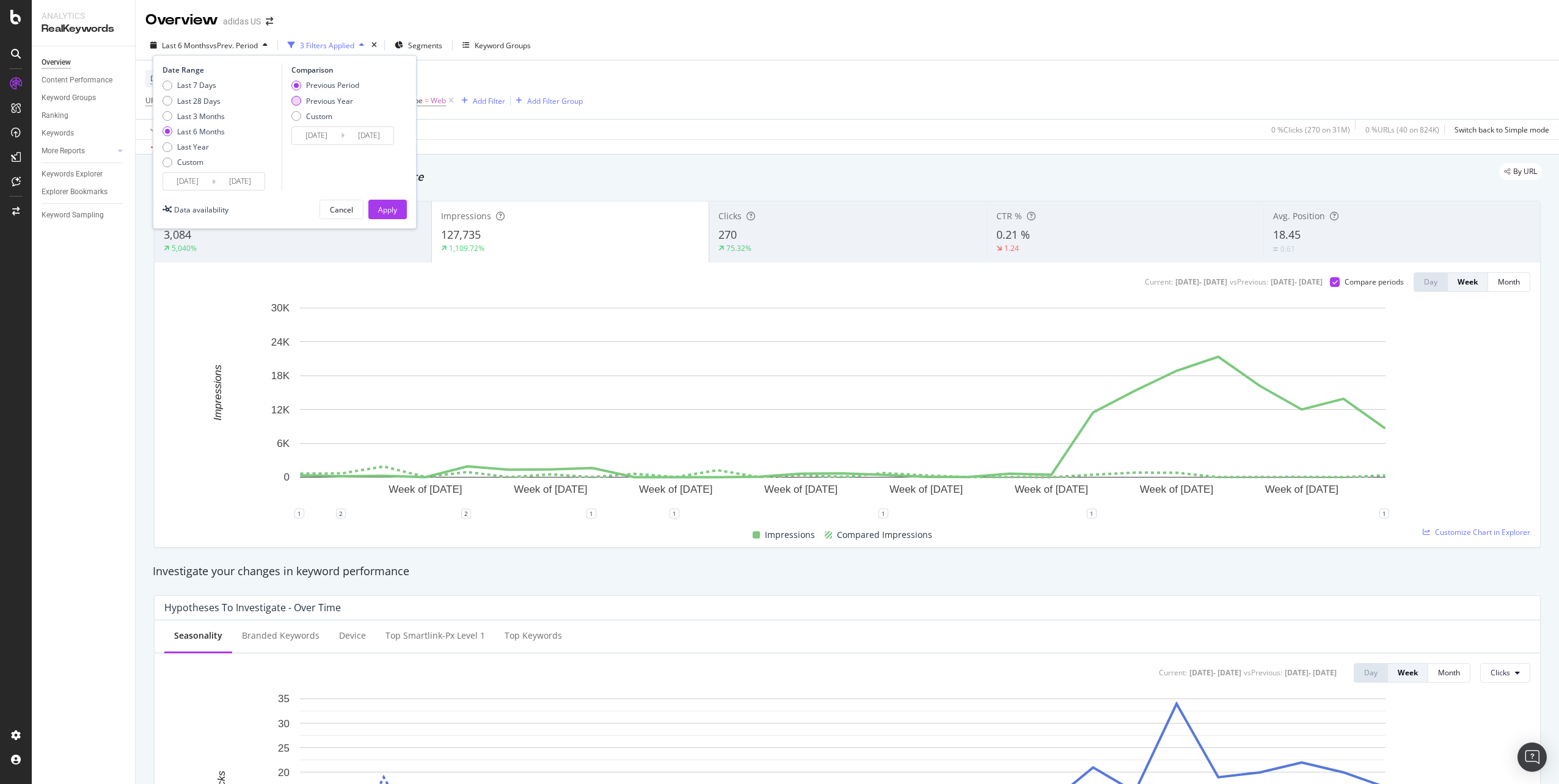
click at [299, 98] on div "Previous Year" at bounding box center [296, 100] width 10 height 10
type input "[DATE]"
click at [401, 211] on button "Apply" at bounding box center [388, 210] width 38 height 20
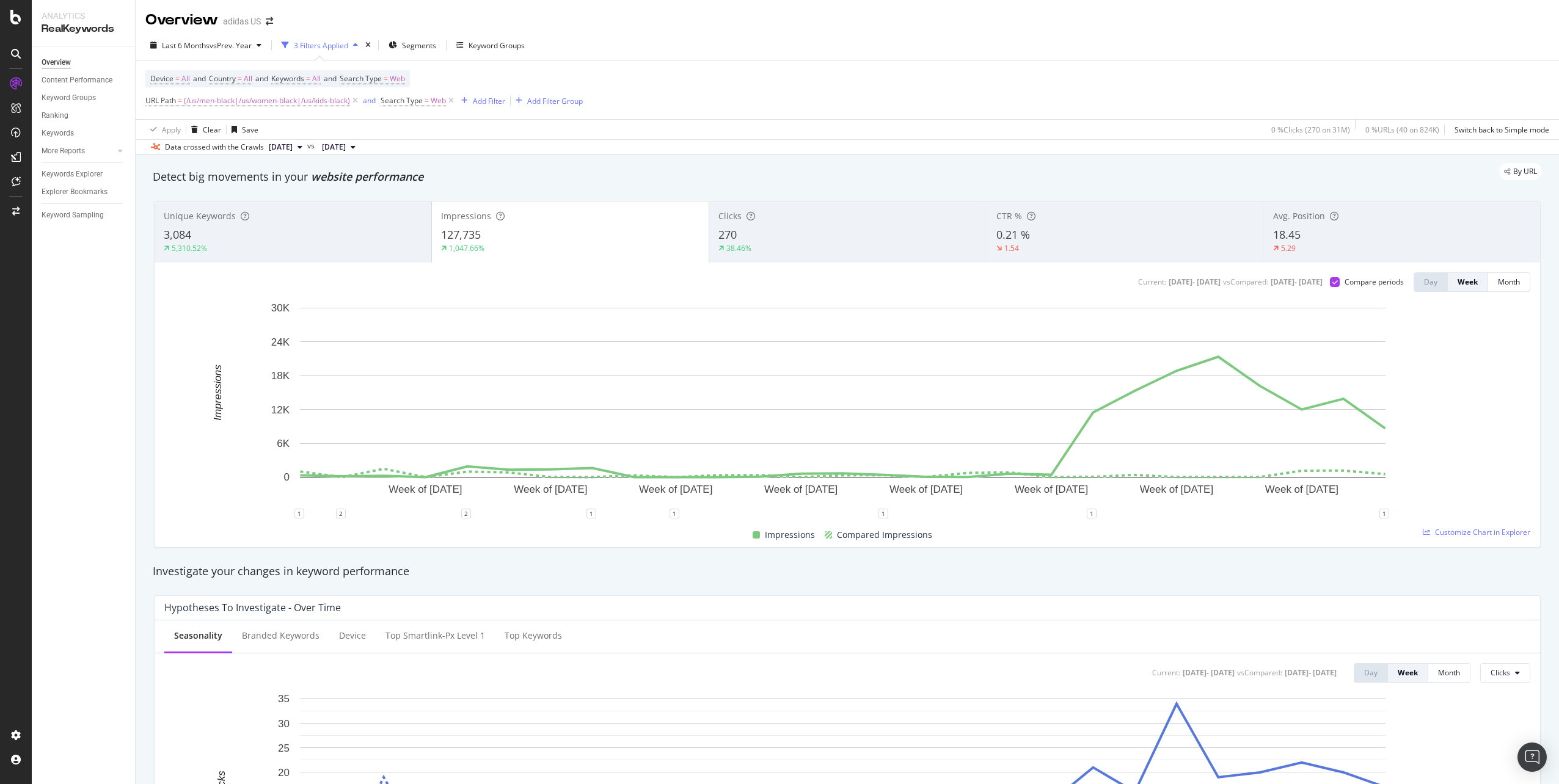
click at [1262, 70] on div "Device = All and Country = All and Keywords = All and Search Type = Web URL Pat…" at bounding box center [847, 90] width 1403 height 59
click at [580, 234] on div "127,735" at bounding box center [570, 235] width 258 height 16
click at [735, 239] on div "270" at bounding box center [848, 235] width 258 height 16
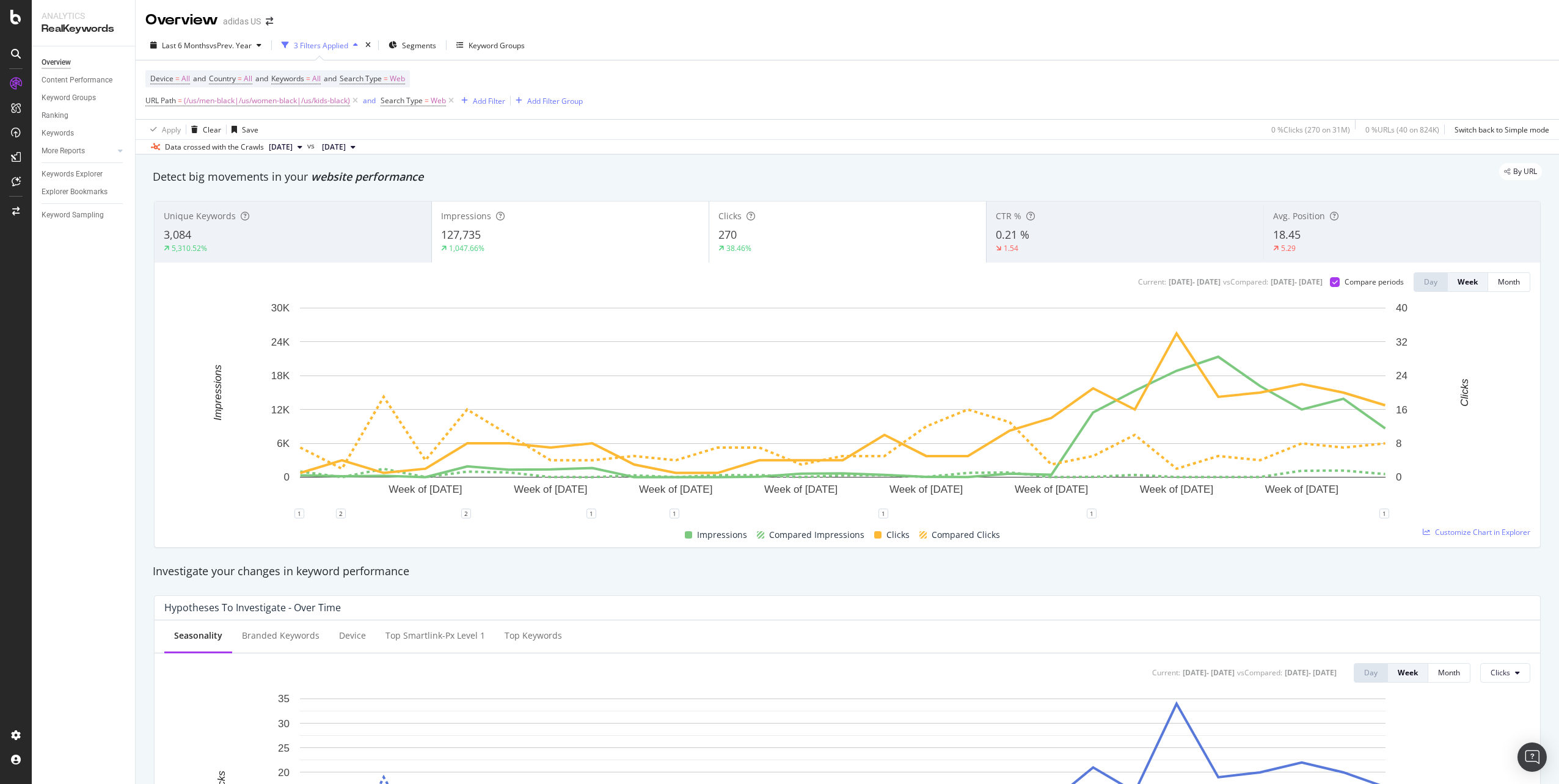
click at [603, 242] on div "127,735" at bounding box center [570, 235] width 258 height 16
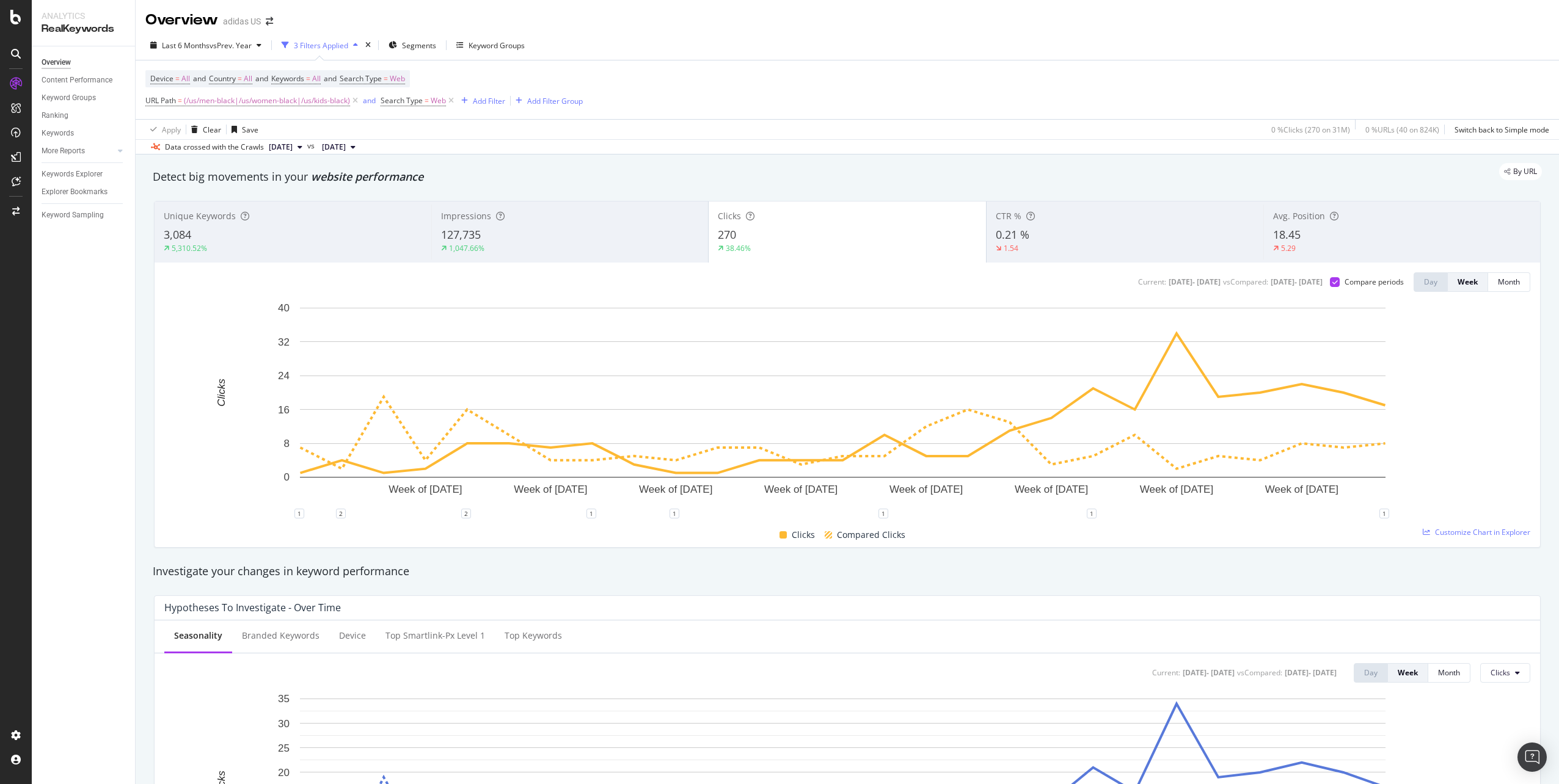
click at [642, 228] on div "127,735" at bounding box center [570, 235] width 258 height 16
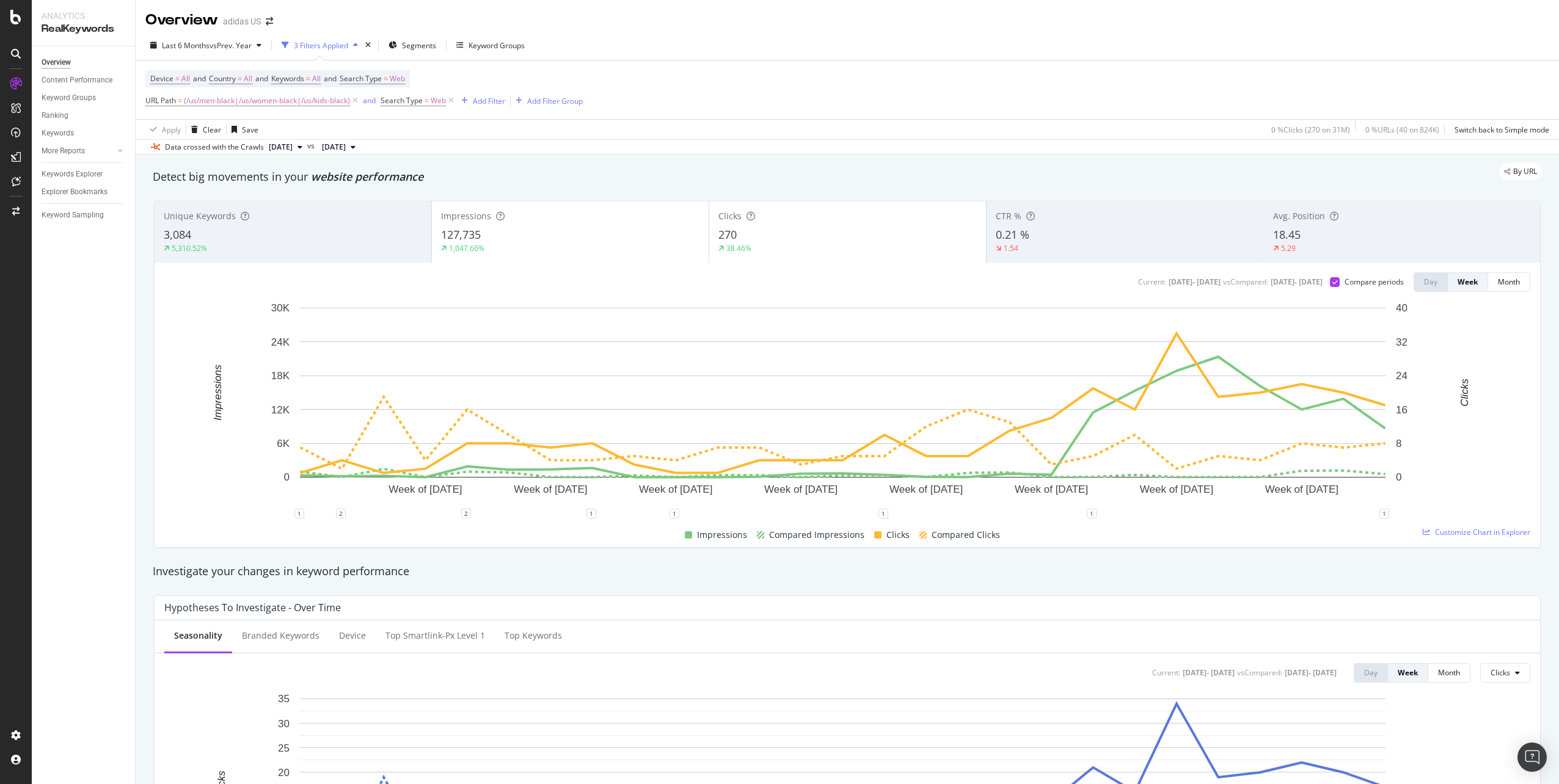
click at [1278, 568] on div "Investigate your changes in keyword performance" at bounding box center [847, 571] width 1389 height 16
click at [1032, 219] on div "CTR %" at bounding box center [1125, 216] width 258 height 13
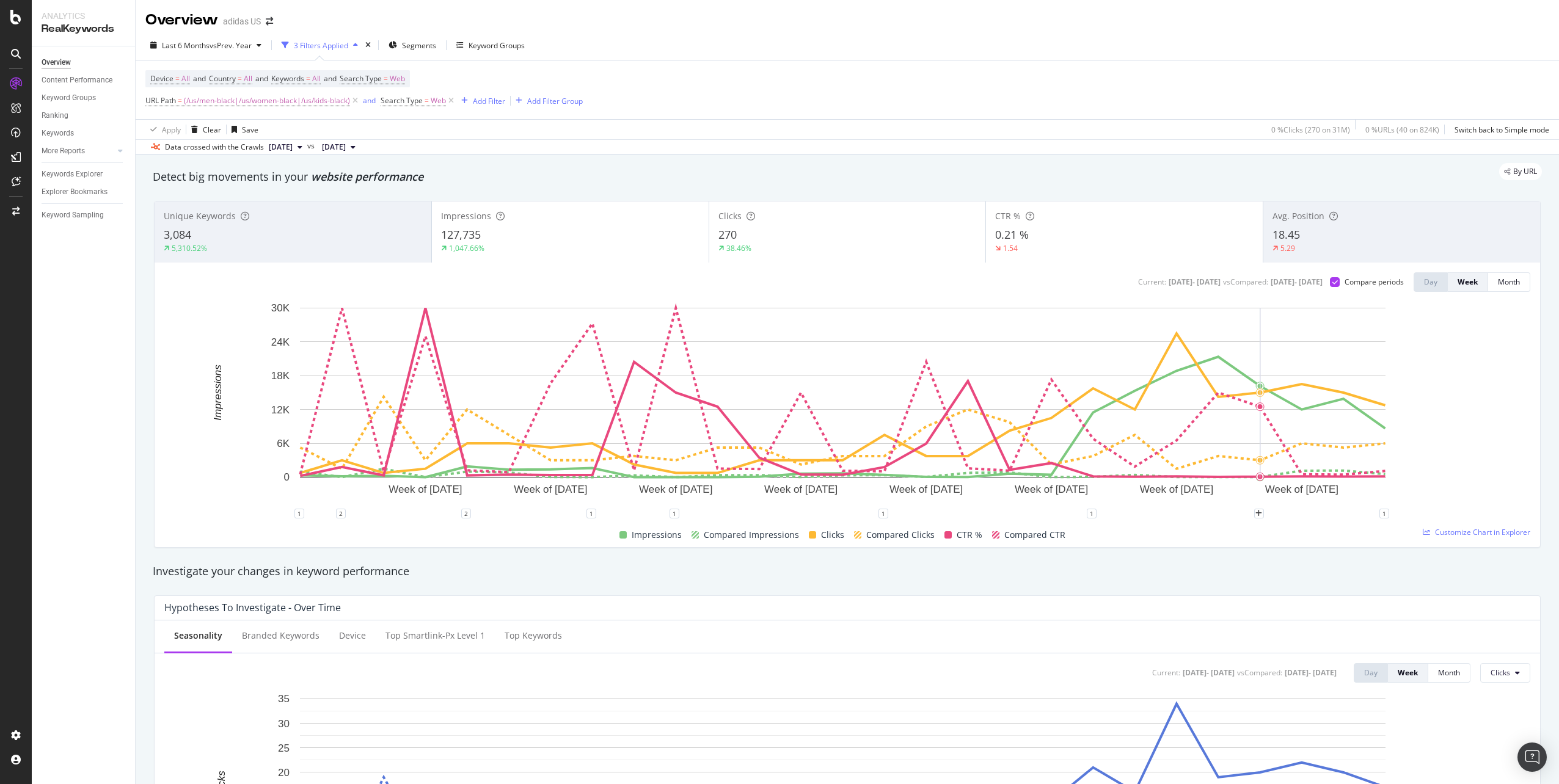
drag, startPoint x: 1228, startPoint y: 476, endPoint x: 1249, endPoint y: 476, distance: 21.0
click at [1263, 237] on div "Avg. Position 18.45 5.29" at bounding box center [1401, 231] width 277 height 55
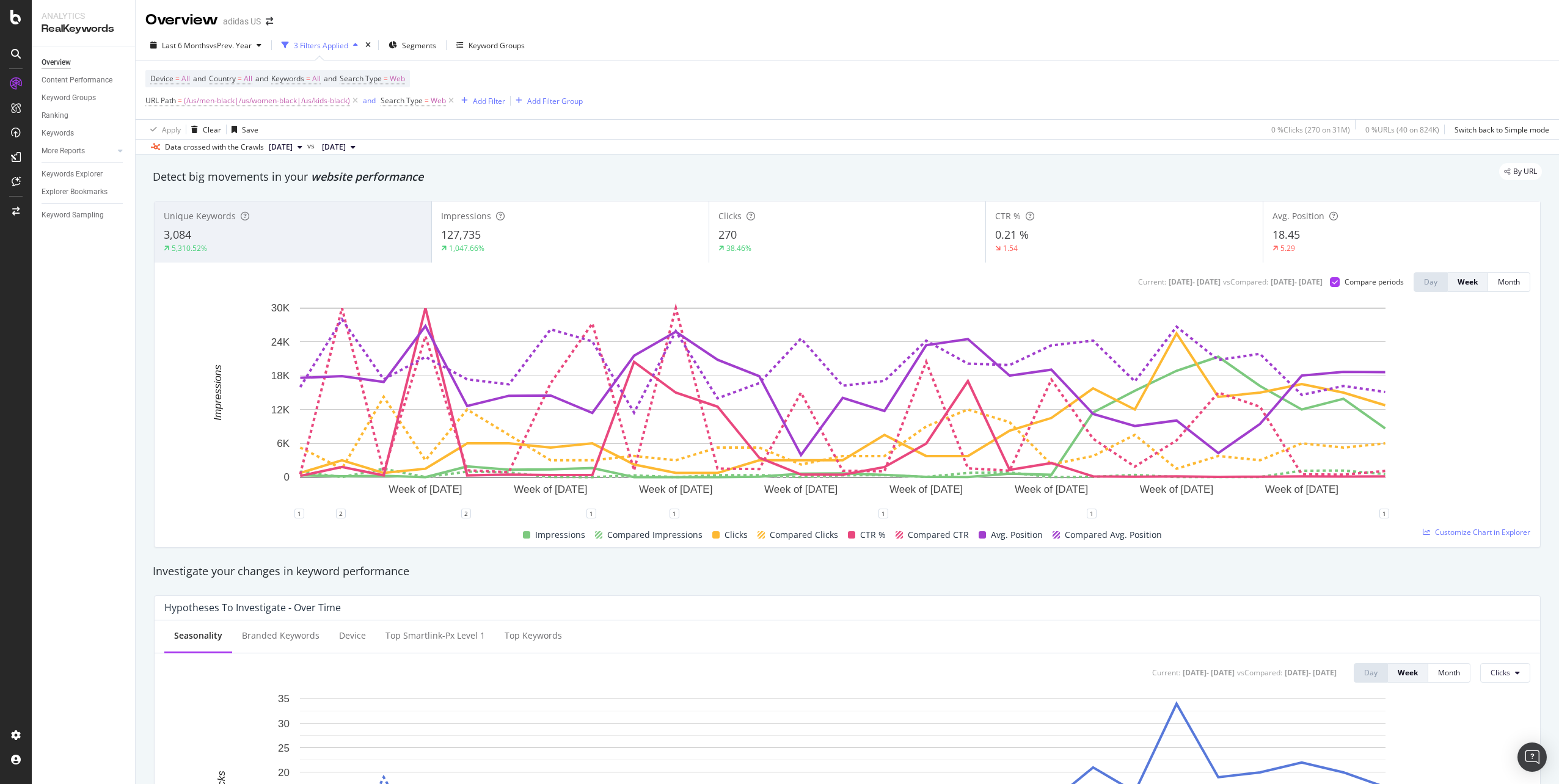
click at [1206, 235] on div "0.21 %" at bounding box center [1125, 235] width 258 height 16
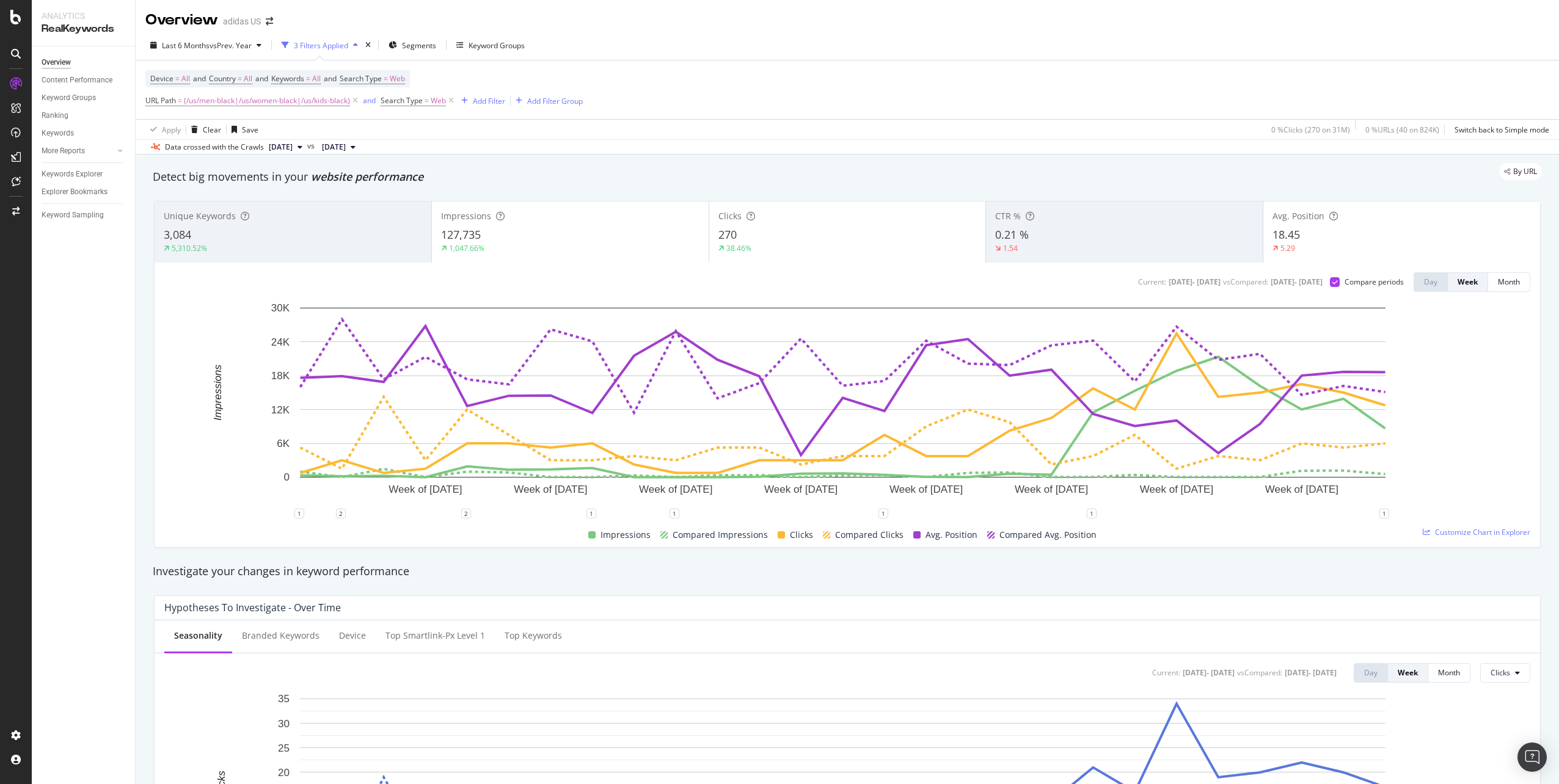
click at [889, 240] on div "270" at bounding box center [848, 235] width 258 height 16
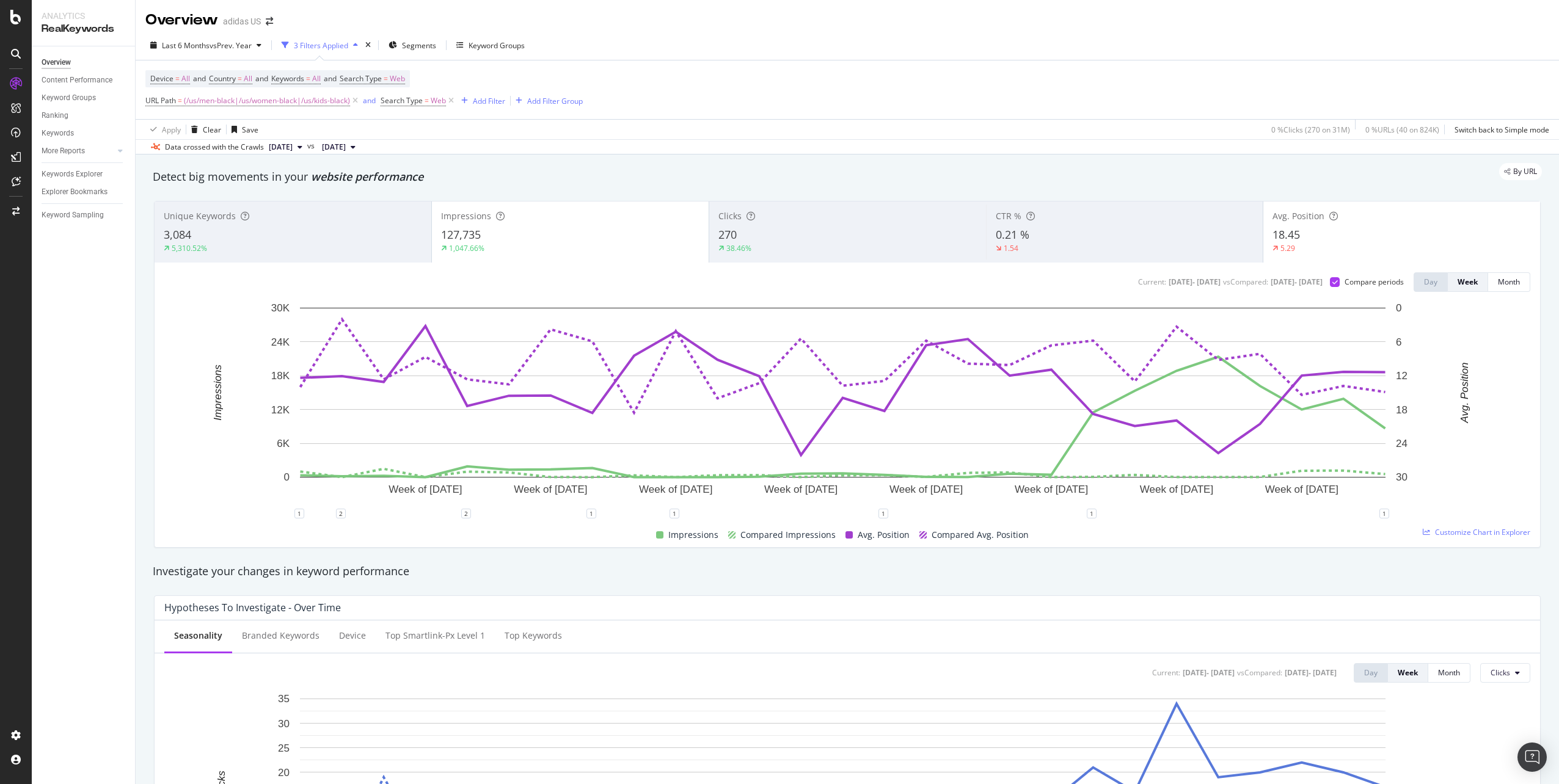
click at [684, 244] on div "1,047.66%" at bounding box center [570, 248] width 258 height 11
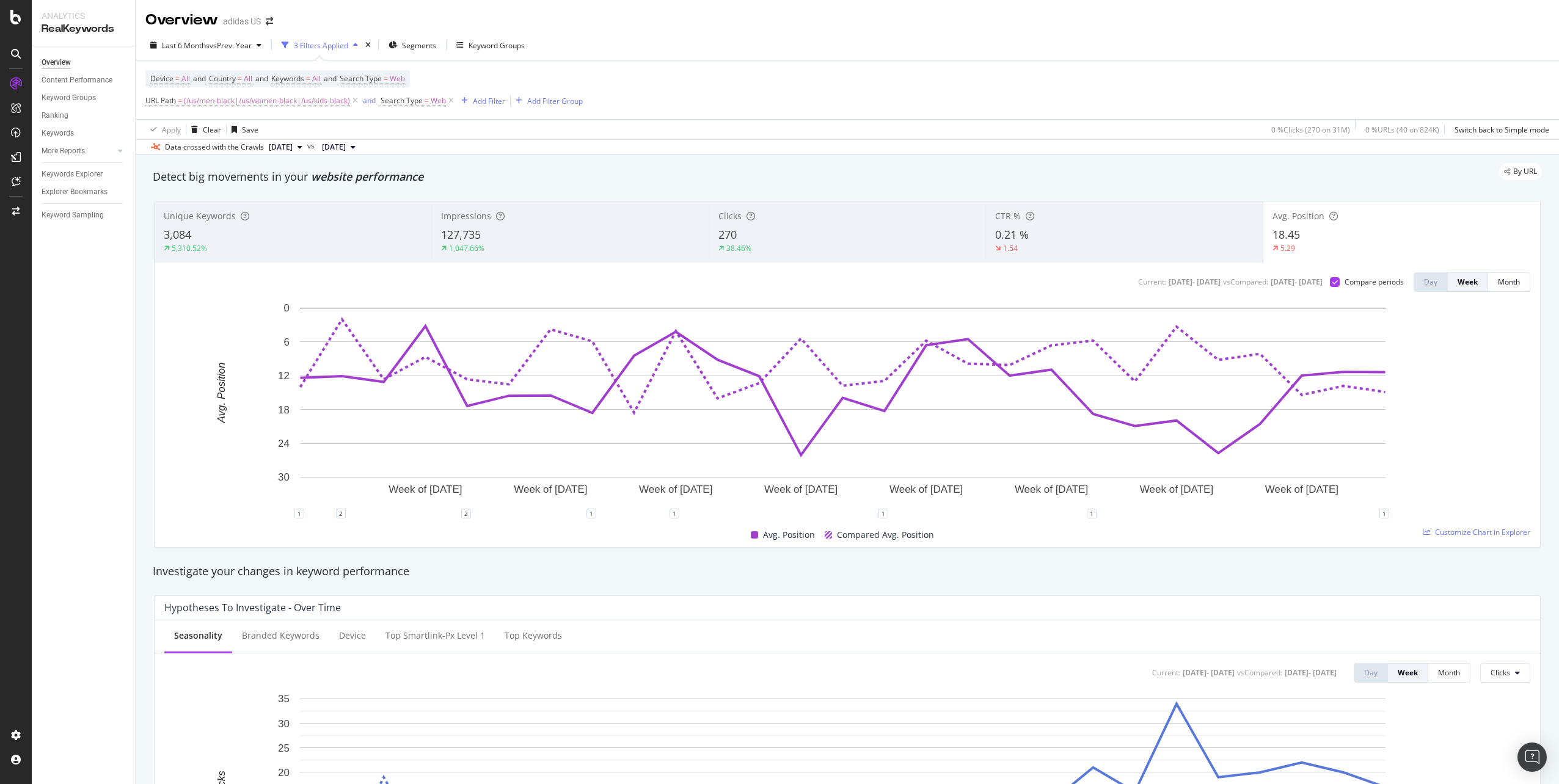
click at [206, 230] on div "3,084" at bounding box center [293, 235] width 258 height 16
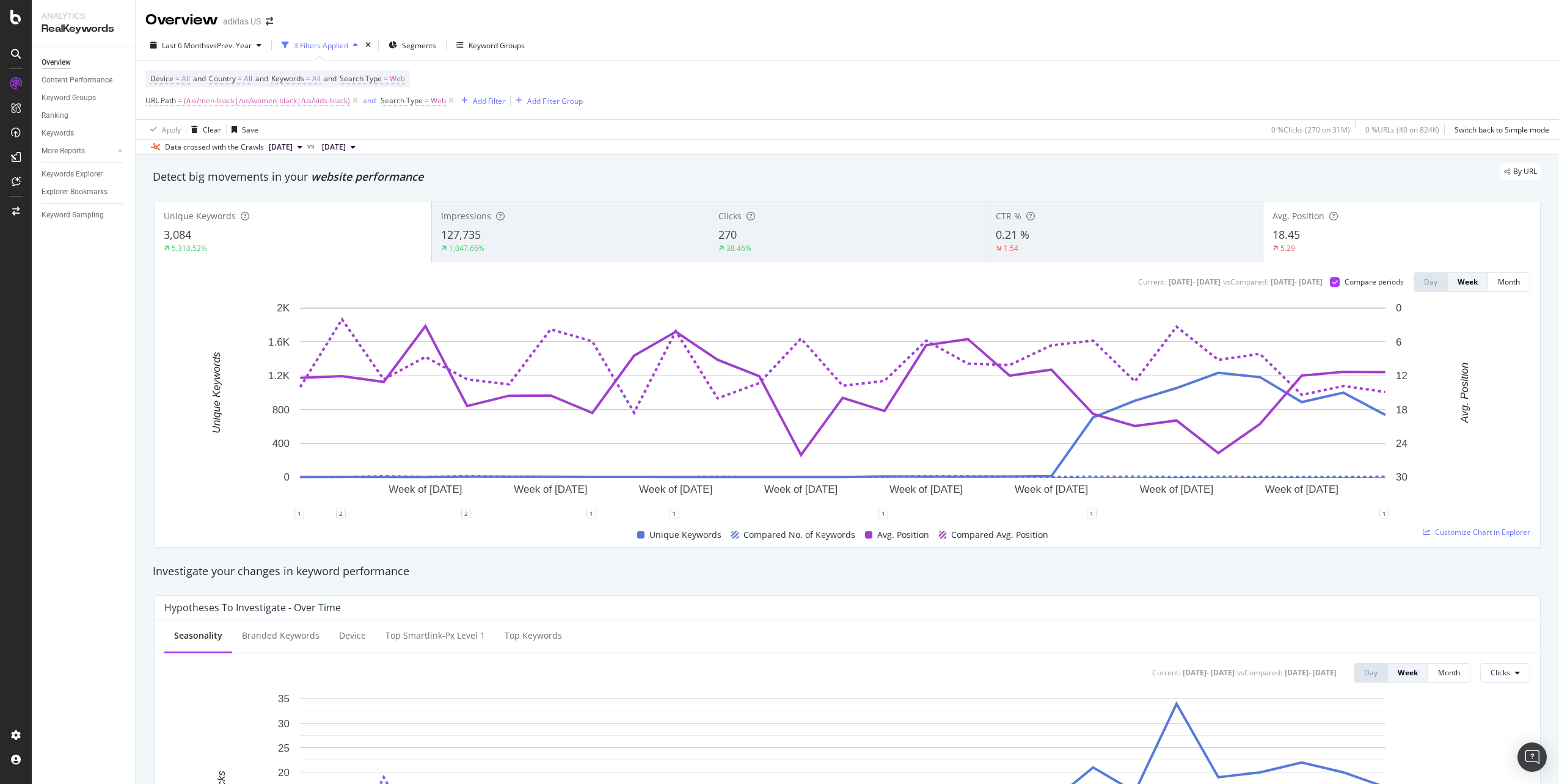
click at [1336, 219] on div "Avg. Position" at bounding box center [1401, 216] width 258 height 13
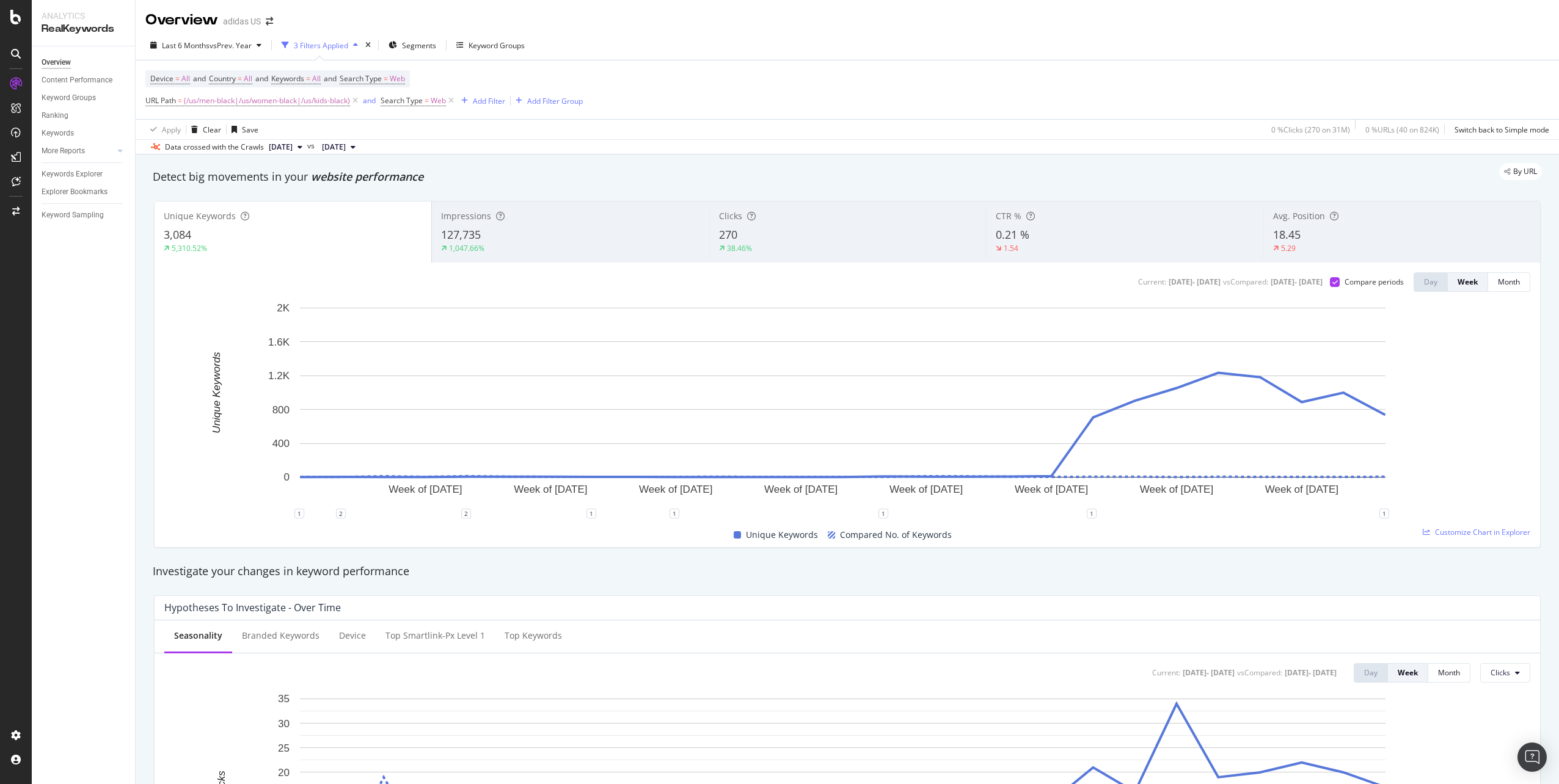
click at [1053, 220] on div "CTR %" at bounding box center [1124, 216] width 258 height 13
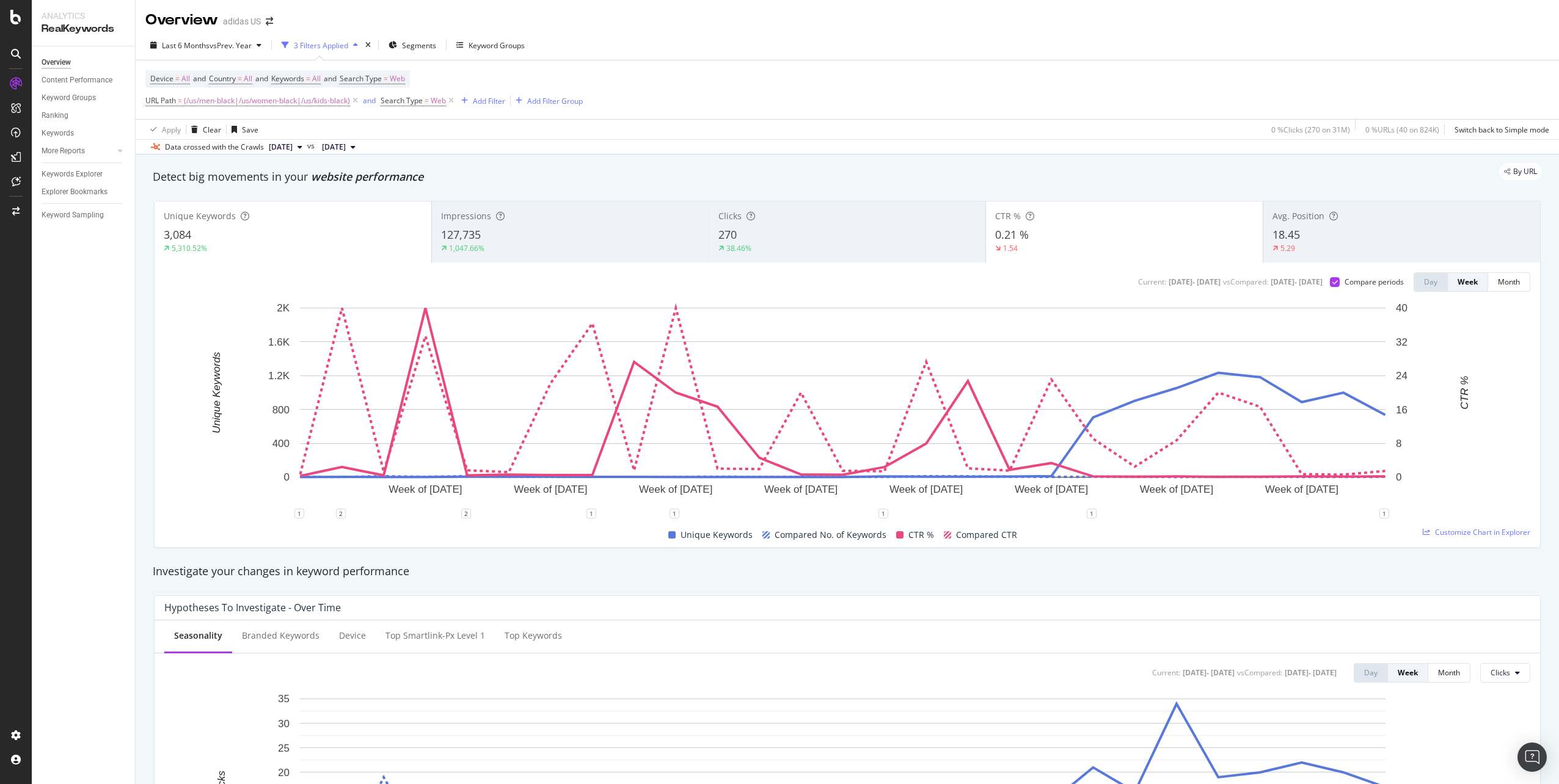
click at [264, 221] on div "Unique Keywords" at bounding box center [293, 216] width 258 height 13
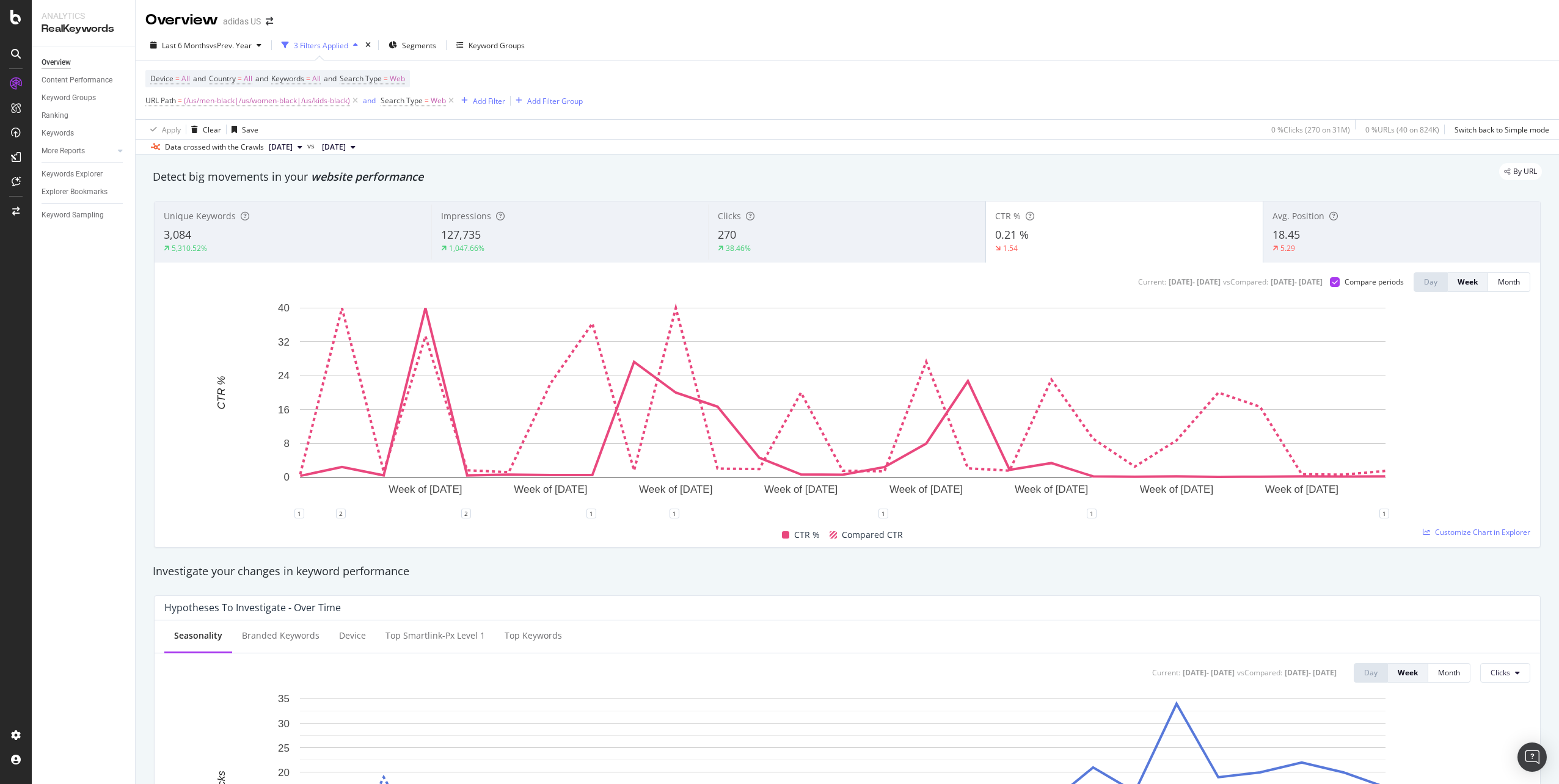
click at [1328, 229] on div "18.45" at bounding box center [1401, 235] width 258 height 16
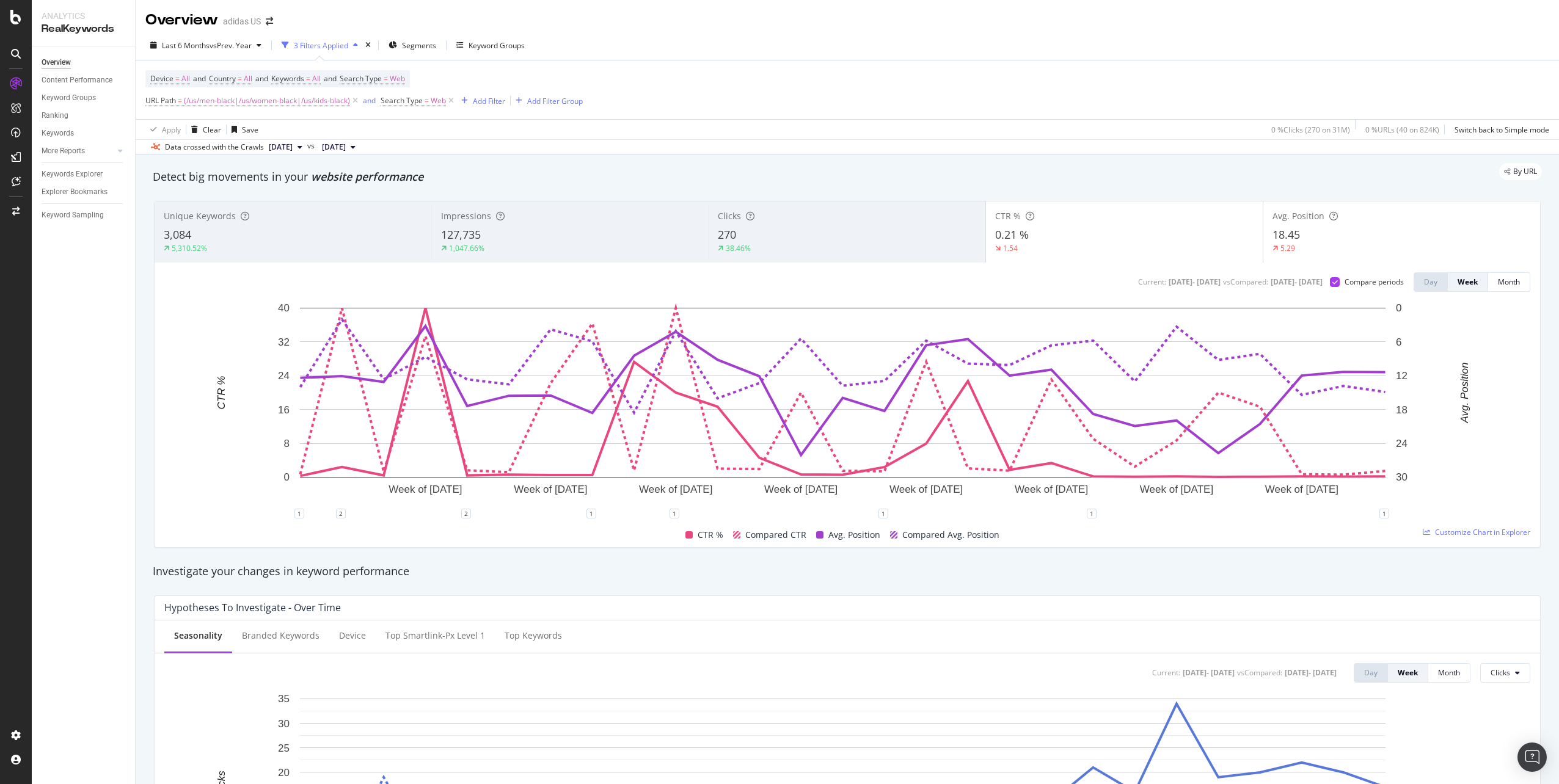
click at [1328, 229] on div "18.45" at bounding box center [1401, 235] width 258 height 16
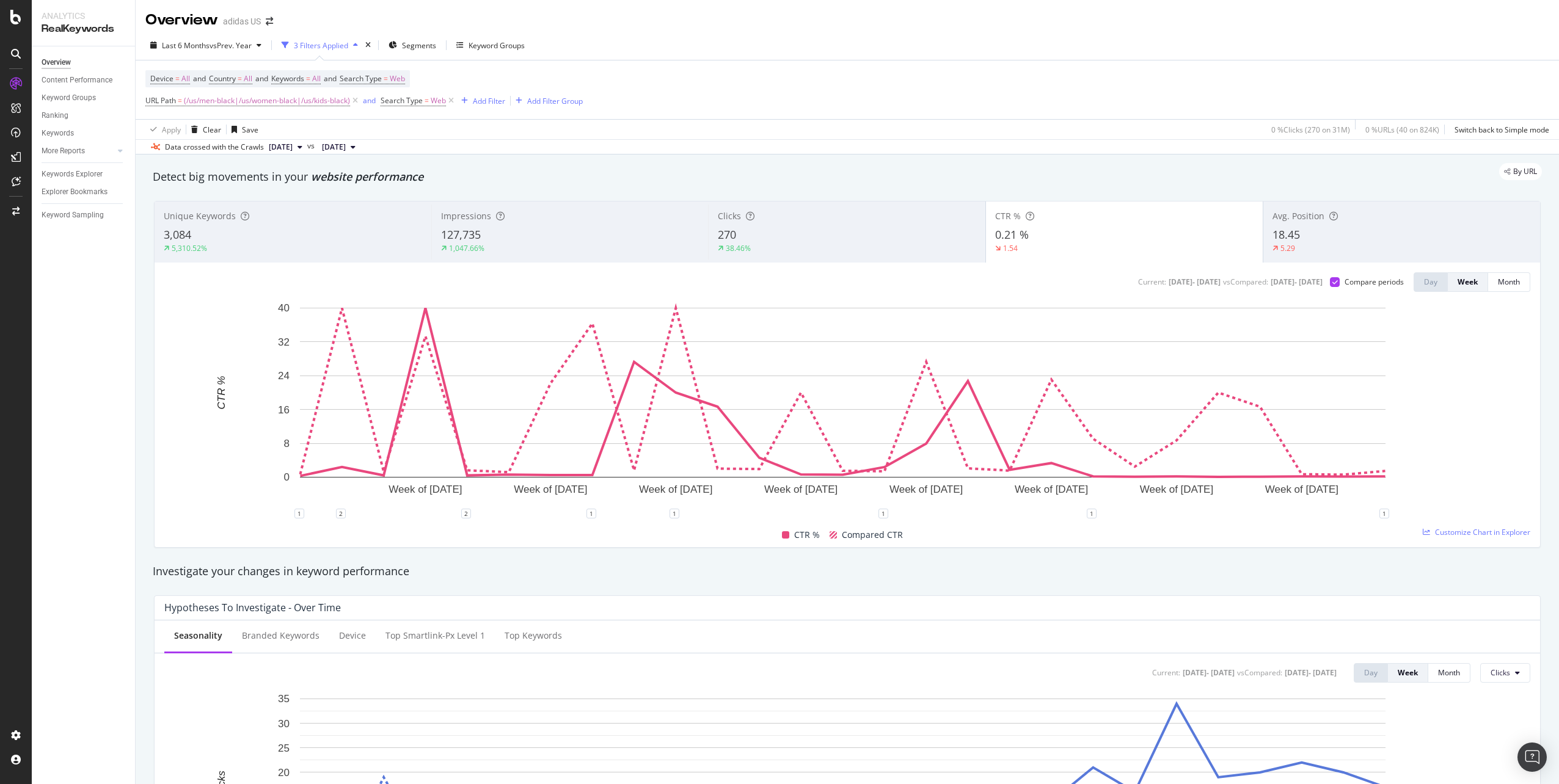
click at [1366, 231] on div "18.45" at bounding box center [1401, 235] width 258 height 16
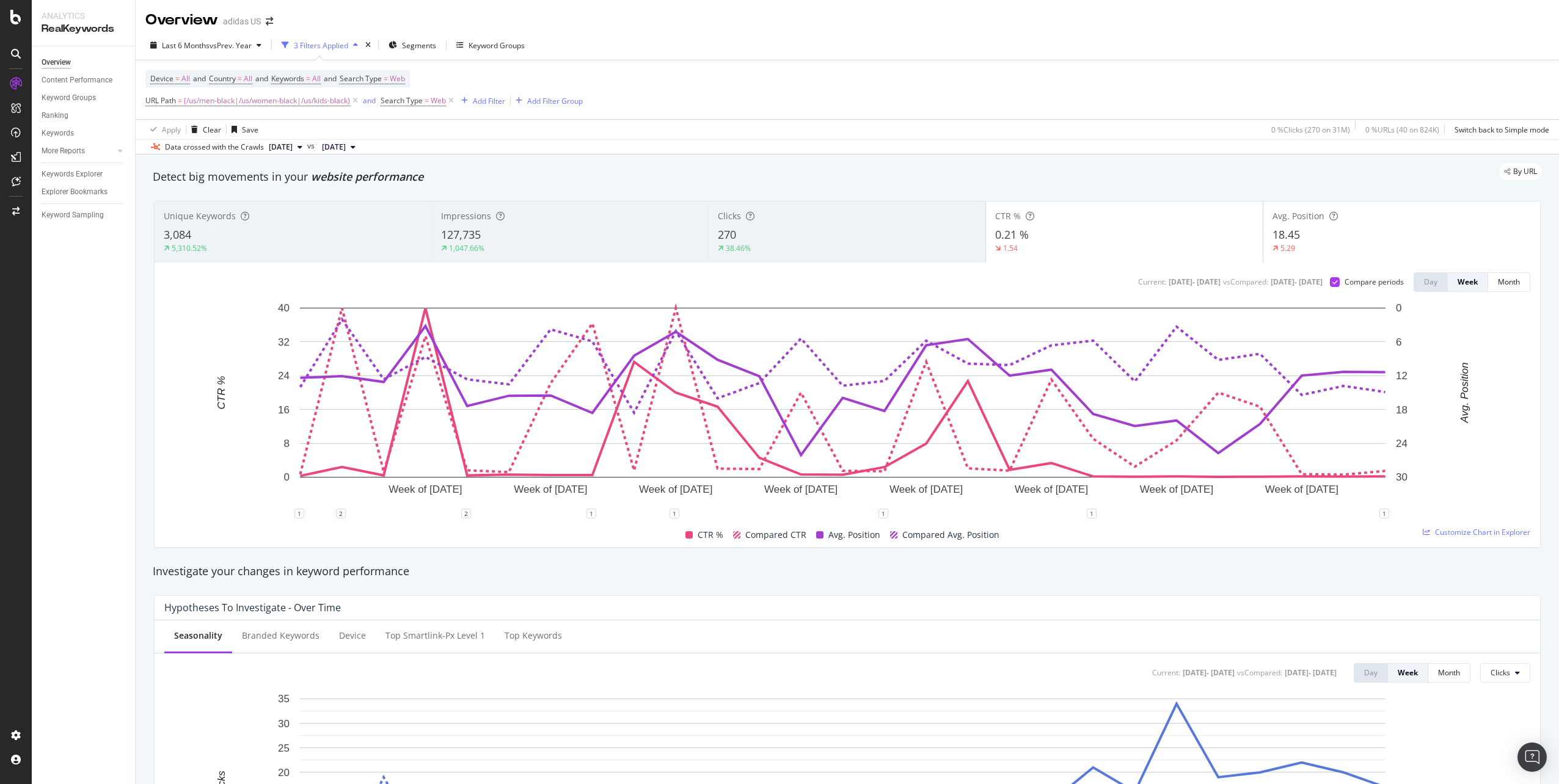
click at [1165, 233] on div "0.21 %" at bounding box center [1125, 235] width 258 height 16
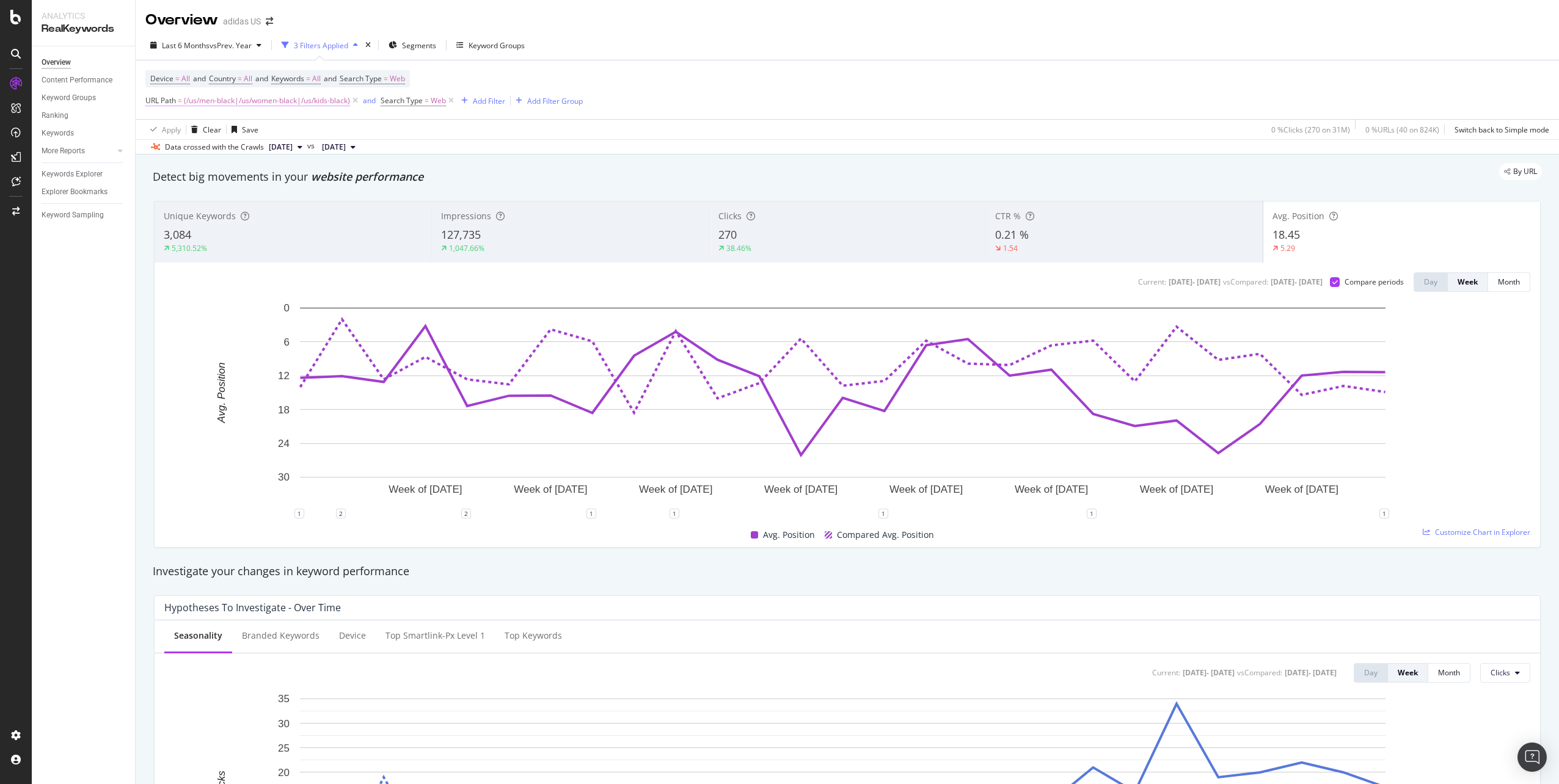
click at [301, 98] on span "(/us/men-black|/us/women-black|/us/kids-black)" at bounding box center [267, 101] width 166 height 17
click at [220, 154] on input "^(/us/men-black|/us/women-black|/us/kids-black)$" at bounding box center [214, 152] width 115 height 20
drag, startPoint x: 167, startPoint y: 152, endPoint x: 260, endPoint y: 151, distance: 93.0
click at [260, 151] on input "^(/us/men-black|/us/women-black|/us/kids-black)$" at bounding box center [214, 152] width 115 height 20
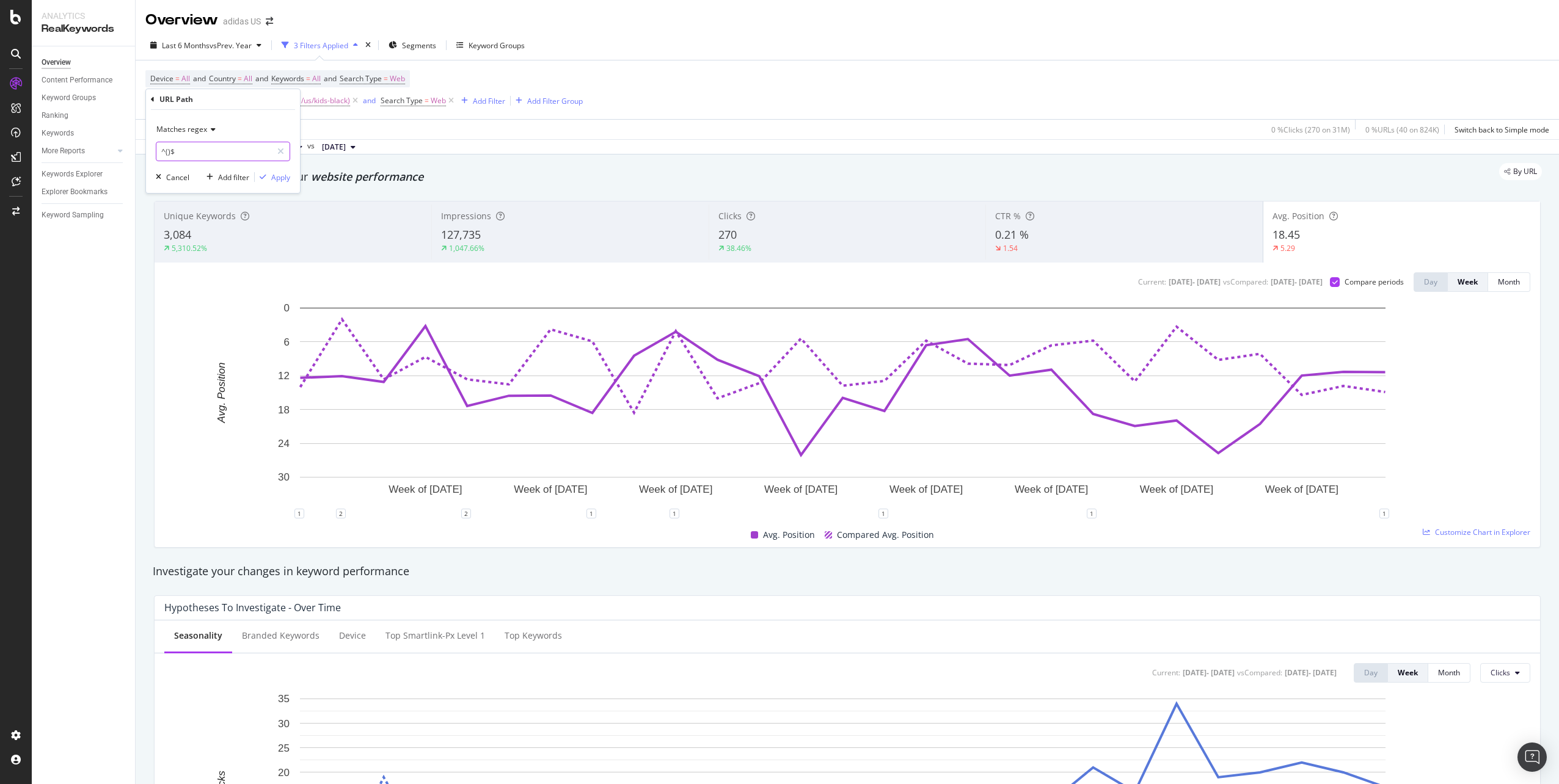
scroll to position [0, 0]
paste input "/us/men-white|/us/men-pink|/us/men-orange|/us/men-green|/us/men-blue|/us/men-pu…"
type input "^(/us/men-white|/us/men-pink|/us/men-orange|/us/men-green|/us/men-blue|/us/men-…"
click at [287, 173] on div "Apply" at bounding box center [280, 177] width 19 height 11
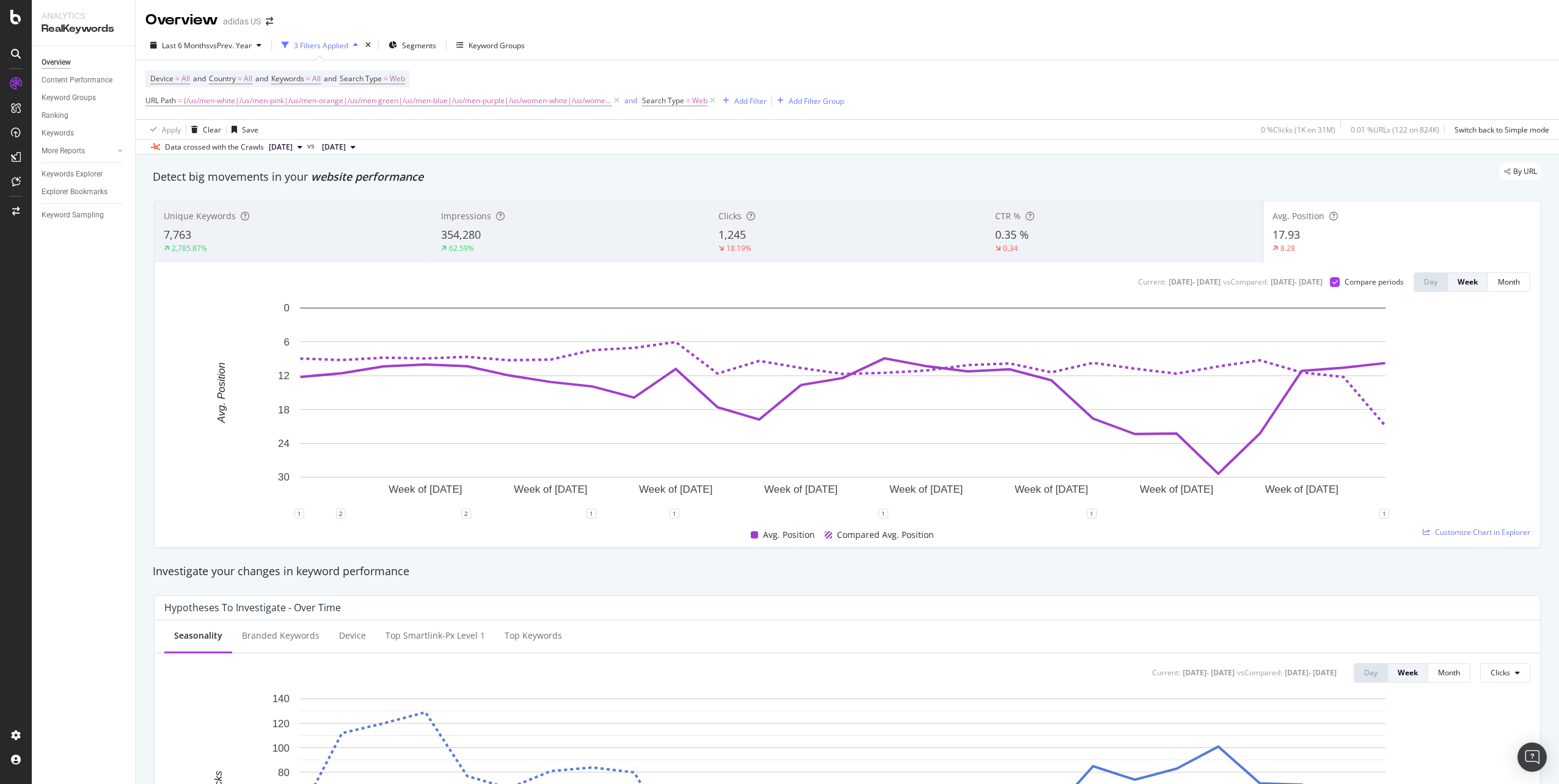
drag, startPoint x: 1287, startPoint y: 234, endPoint x: 1216, endPoint y: 238, distance: 71.1
click at [1287, 234] on span "17.93" at bounding box center [1286, 235] width 28 height 14
click at [1166, 240] on div "0.35 %" at bounding box center [1124, 235] width 258 height 16
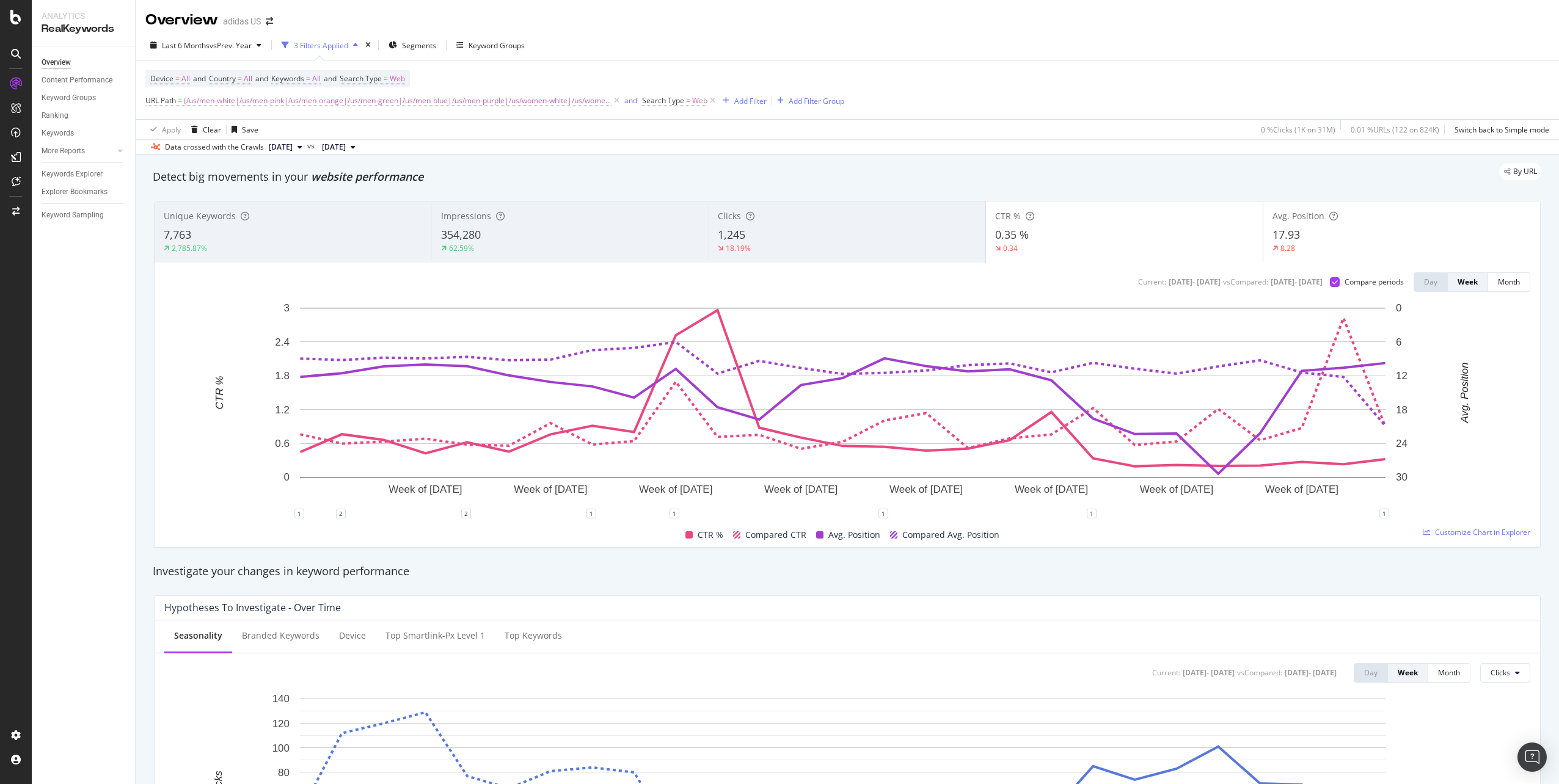
click at [1299, 228] on div "17.93" at bounding box center [1401, 235] width 258 height 16
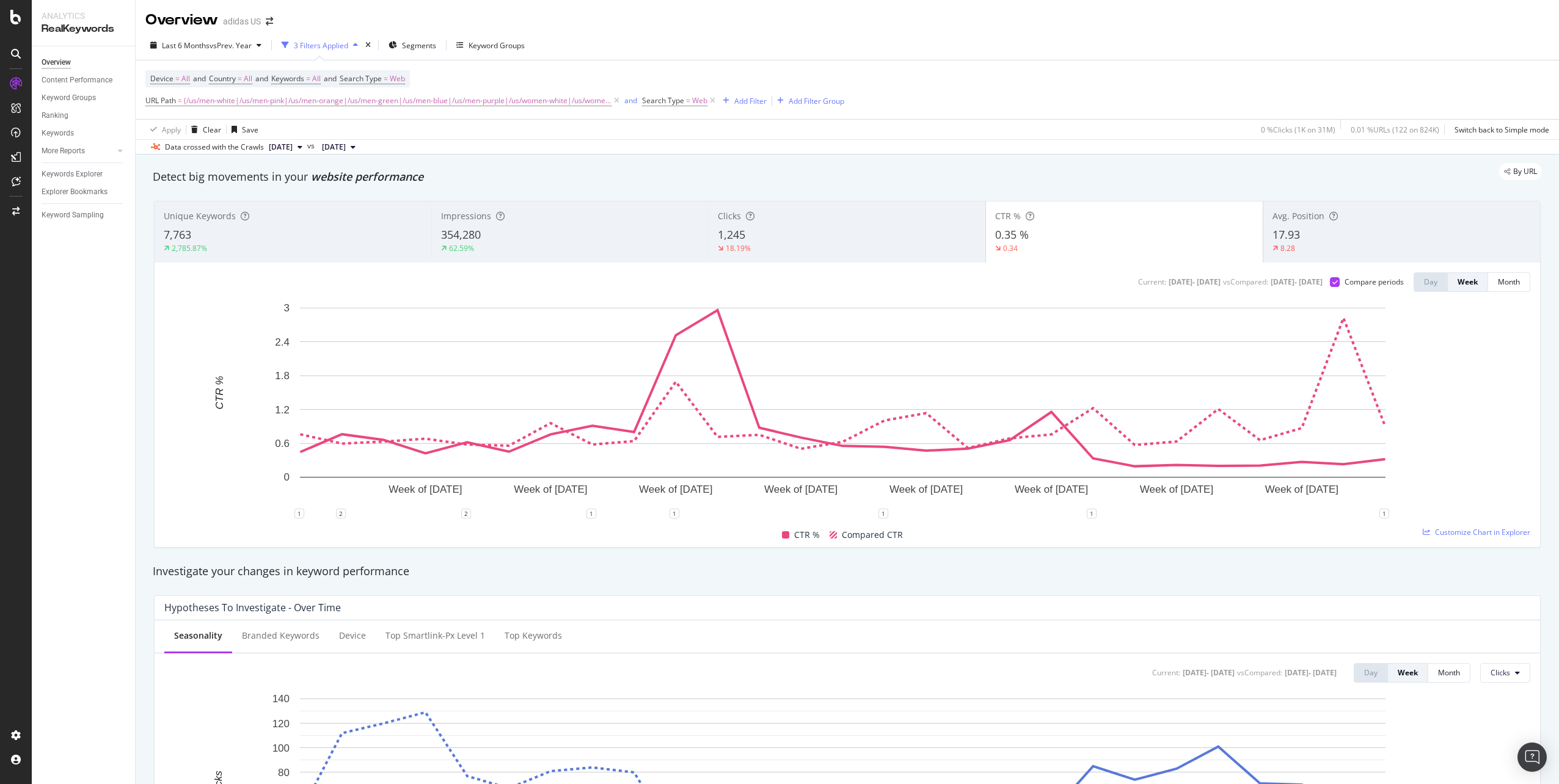
click at [891, 249] on div "18.19%" at bounding box center [846, 248] width 258 height 11
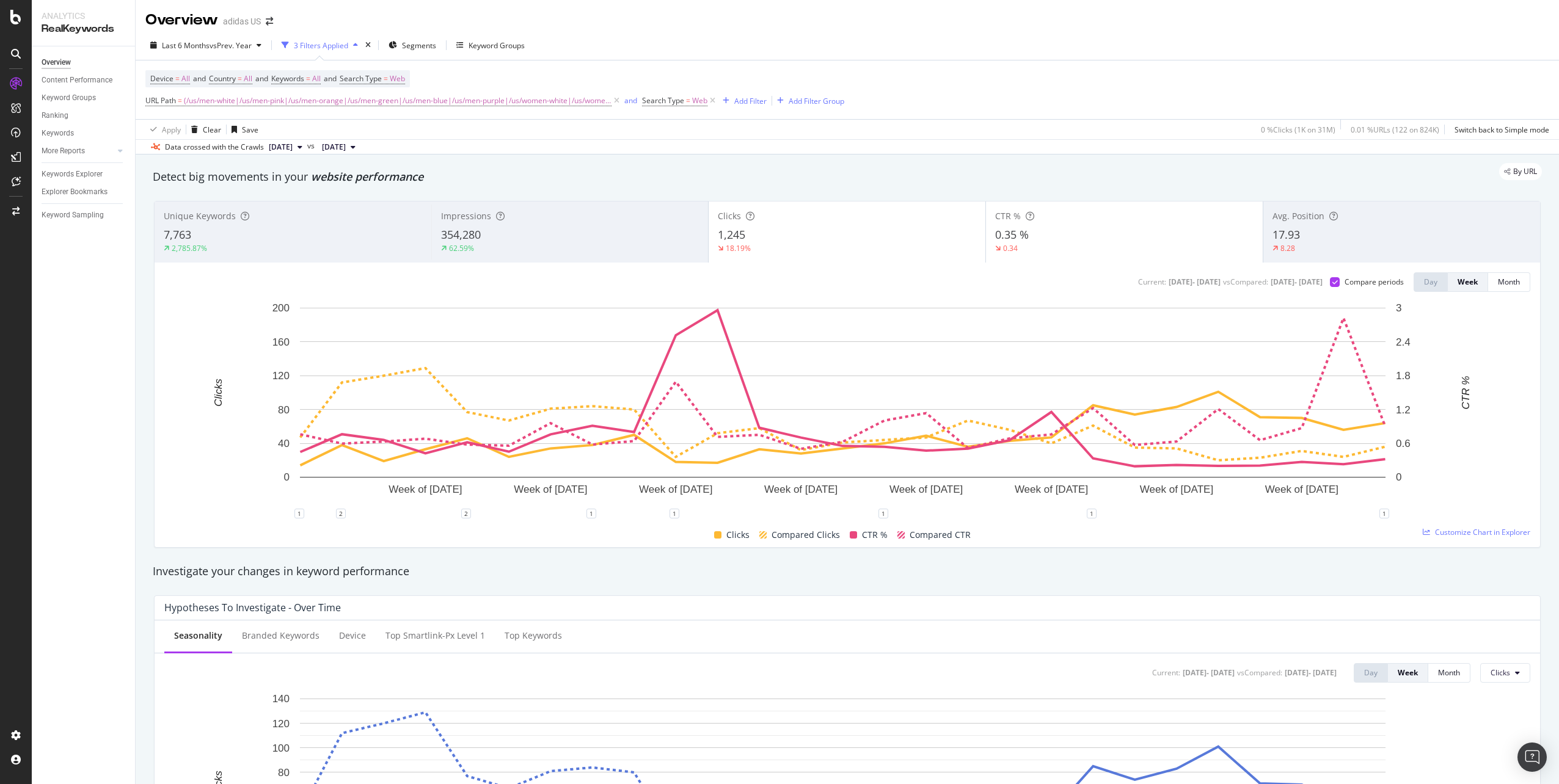
click at [1092, 242] on div "0.35 %" at bounding box center [1125, 235] width 258 height 16
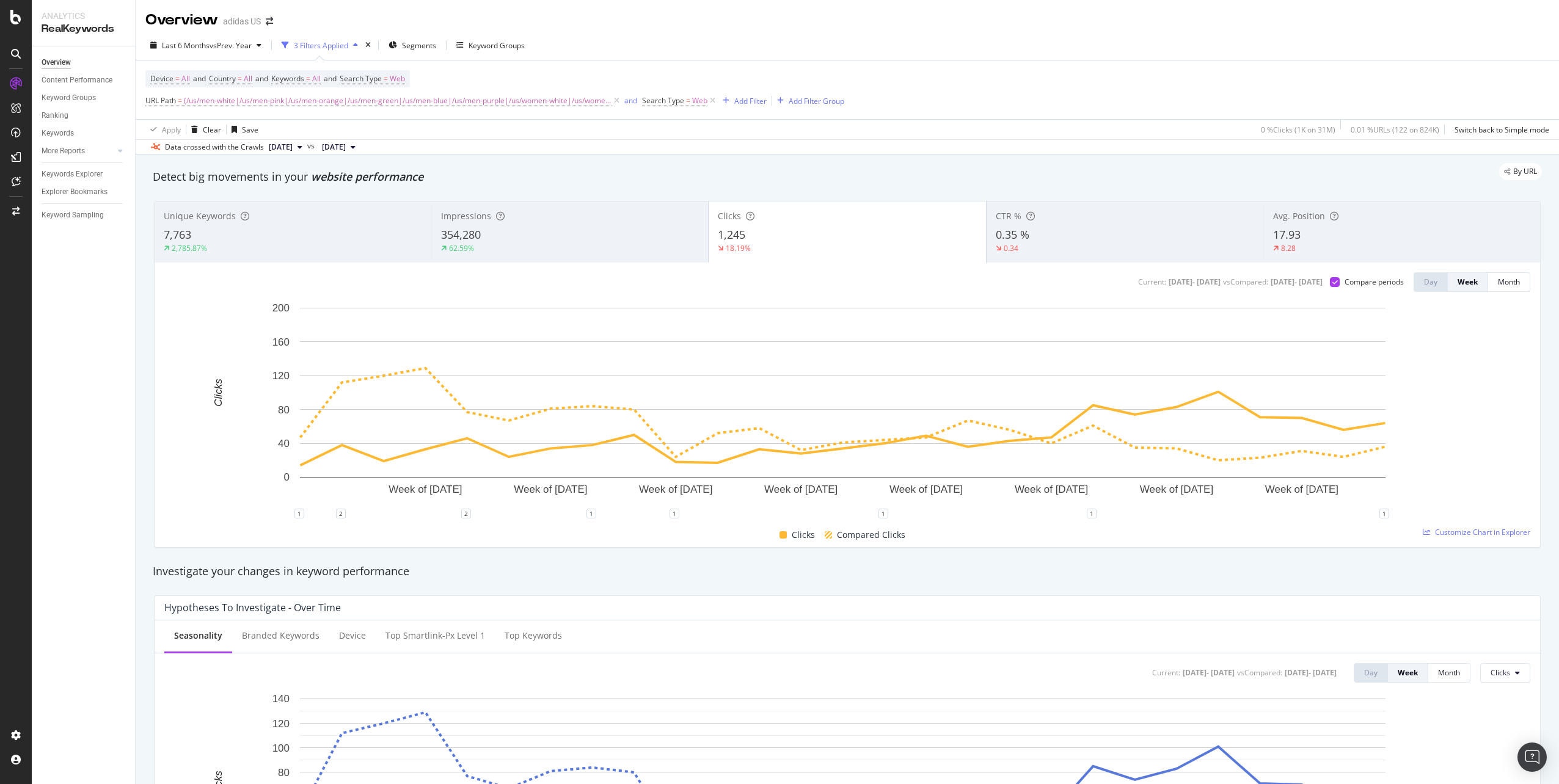
click at [478, 225] on div "Impressions 354,280 62.59%" at bounding box center [570, 231] width 277 height 55
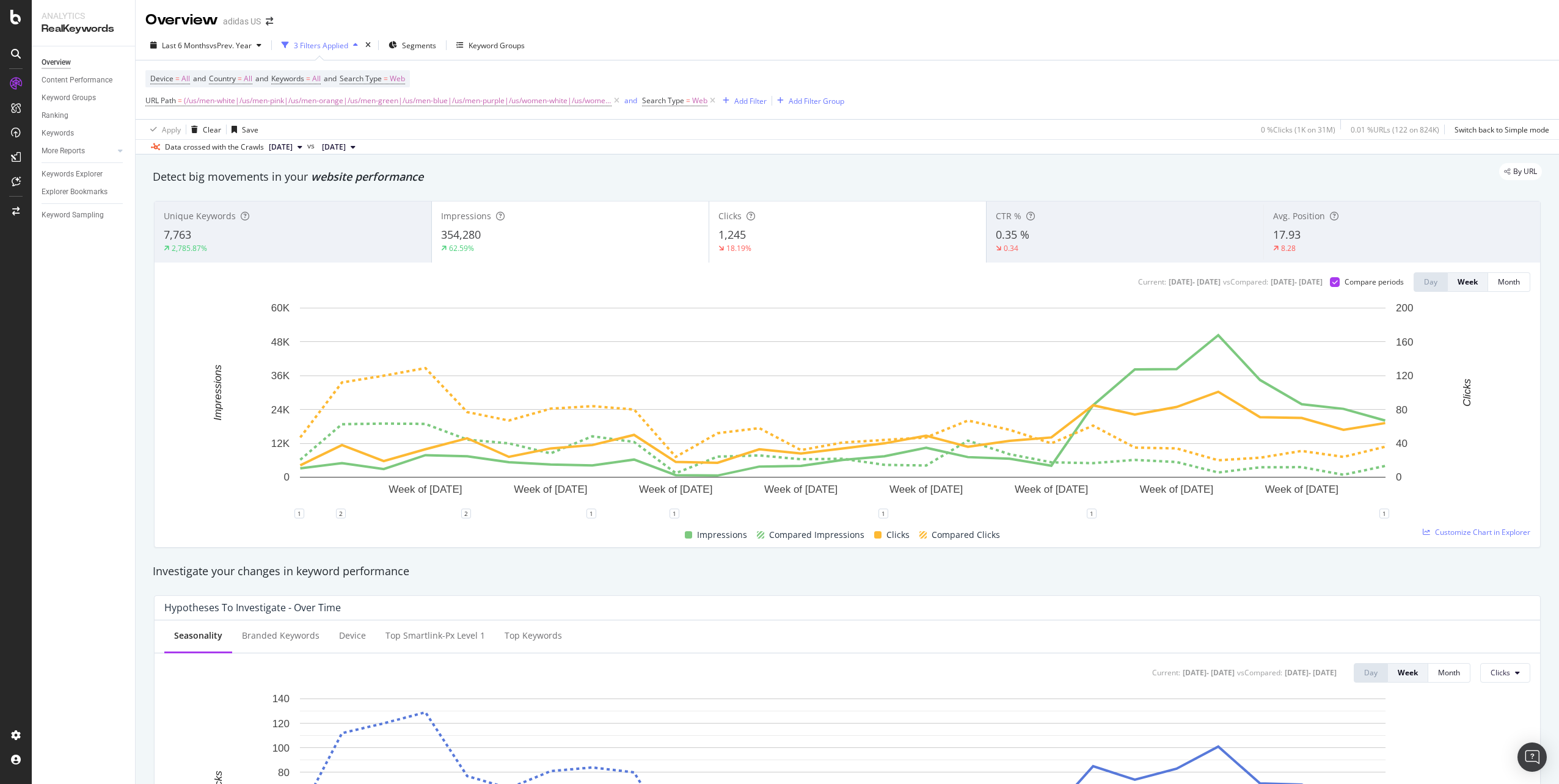
click at [787, 225] on div "Clicks 1,245 18.19%" at bounding box center [848, 231] width 277 height 55
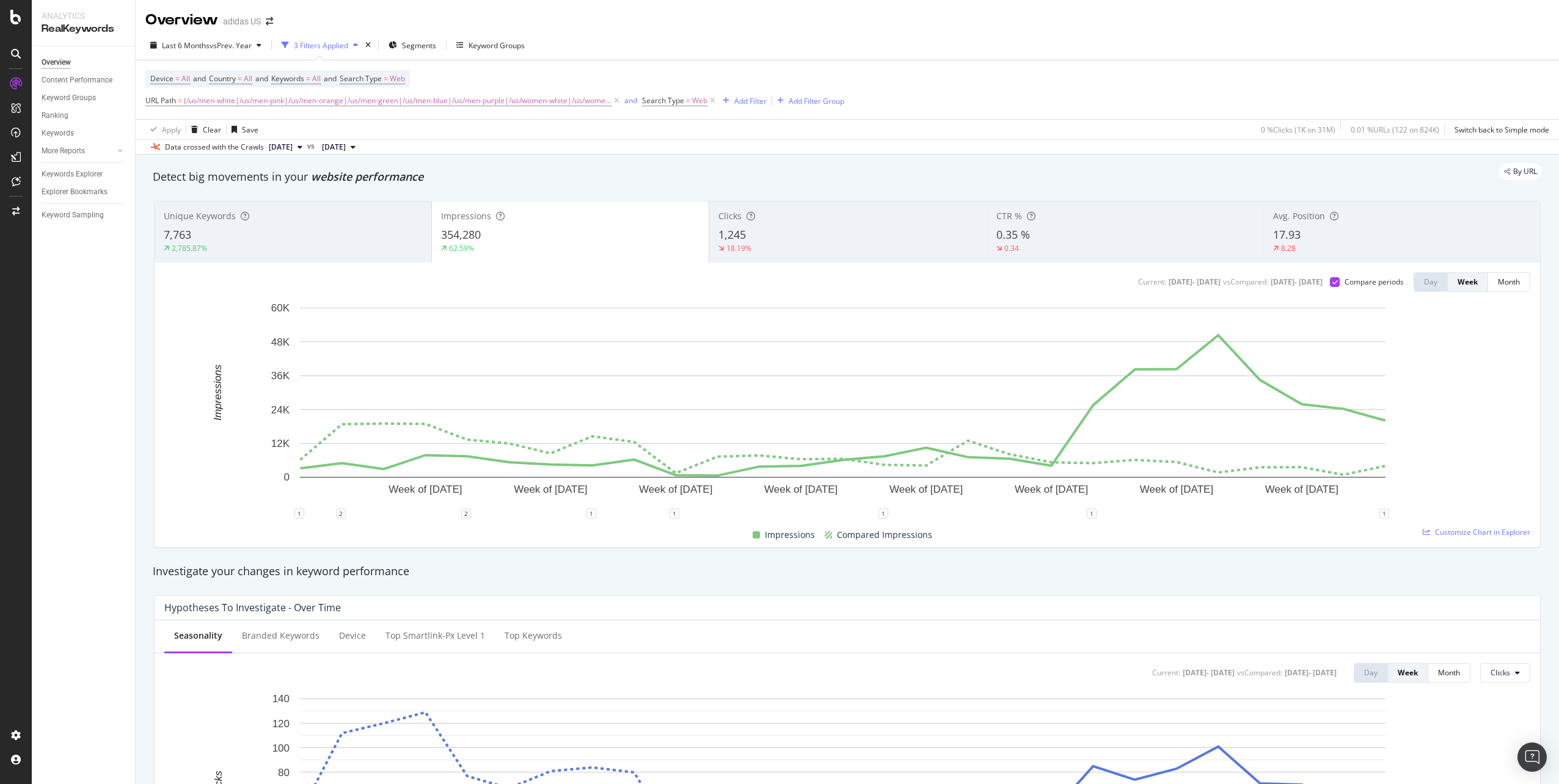
click at [367, 232] on div "7,763" at bounding box center [293, 235] width 258 height 16
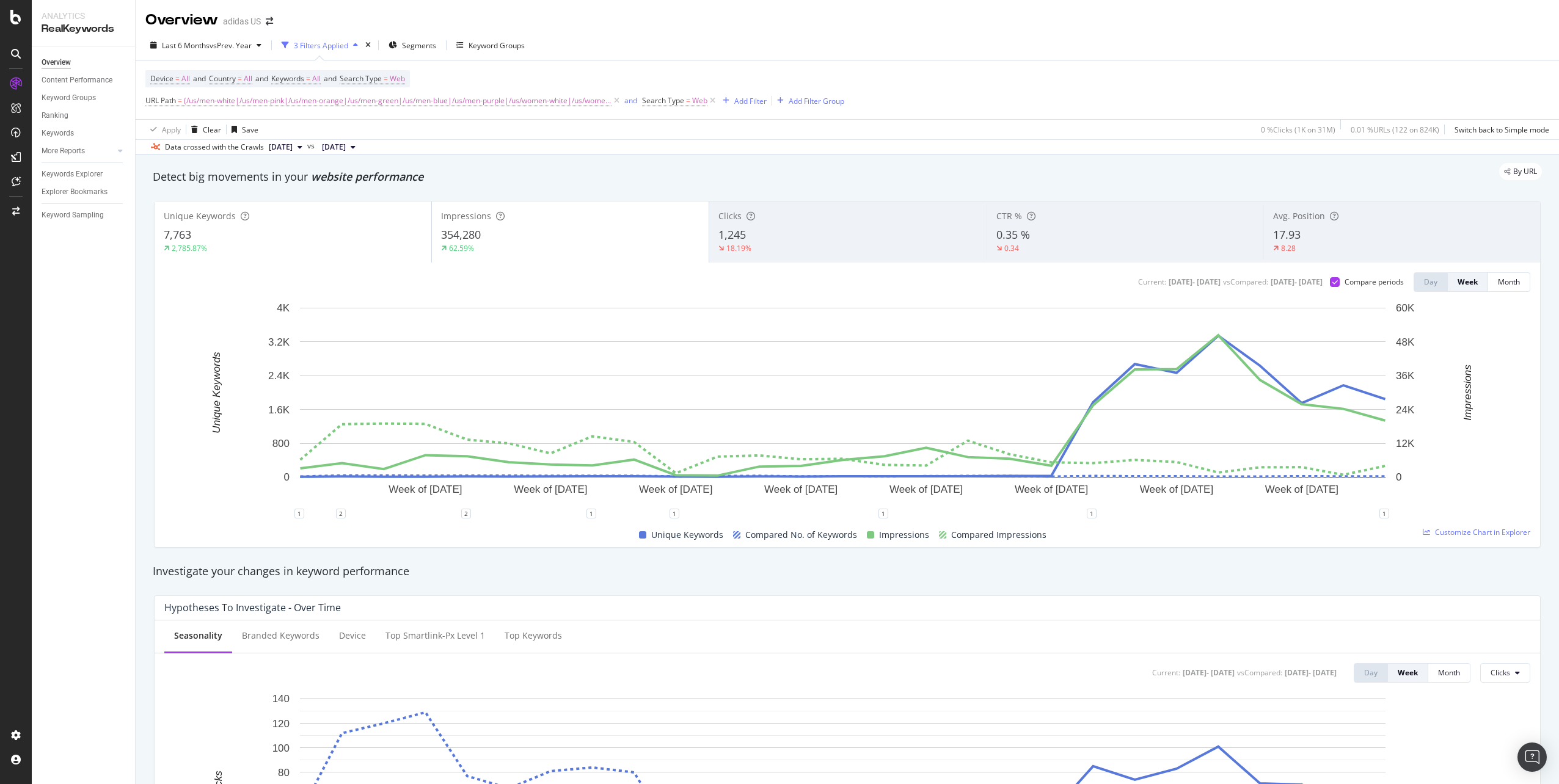
click at [554, 238] on div "354,280" at bounding box center [570, 235] width 258 height 16
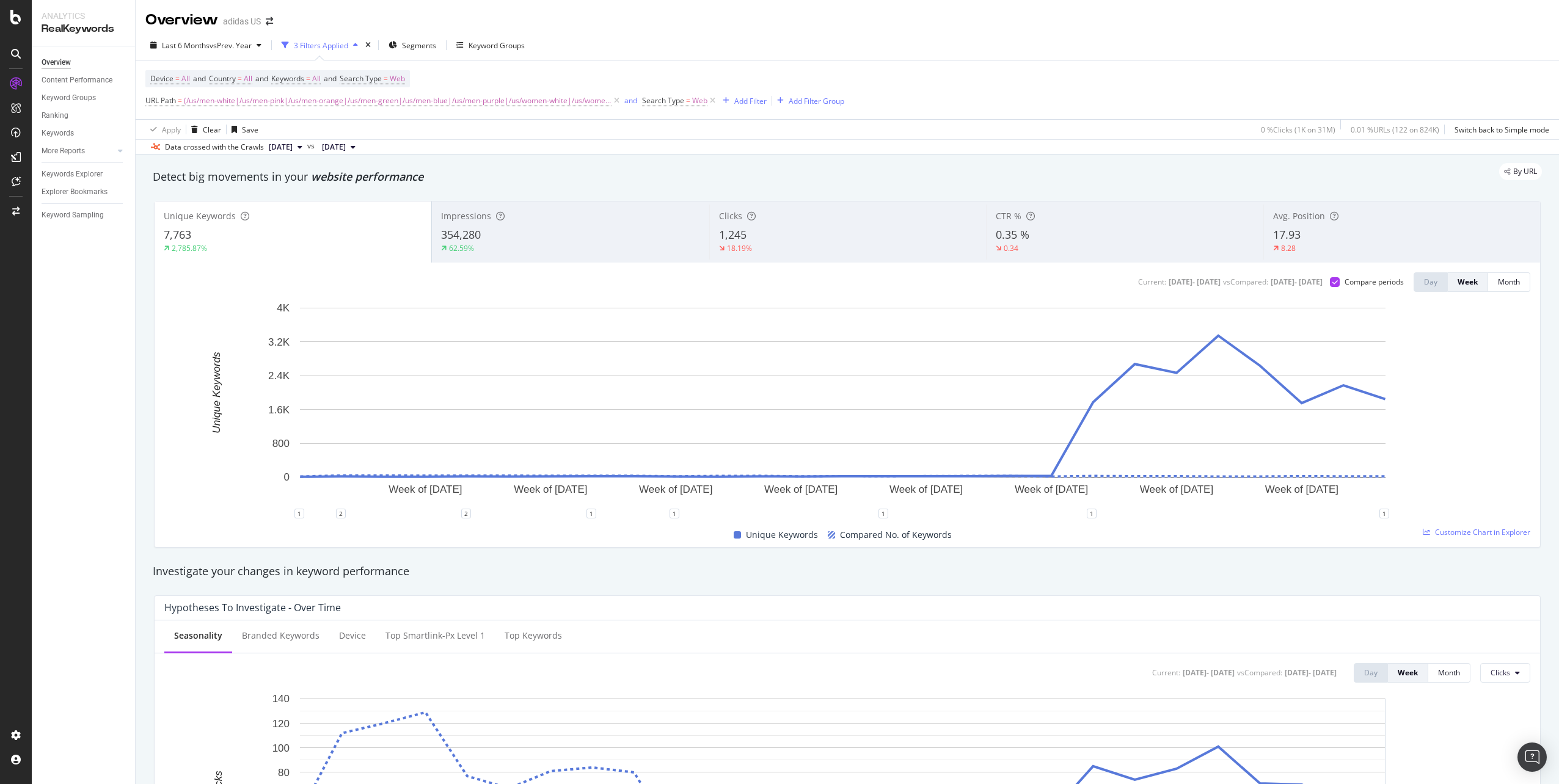
click at [1204, 513] on div "Week of 21 Apr. 2025 Week of 12 May. 2025 Week of 2 Jun. 2025 Week of 23 Jun. 2…" at bounding box center [842, 408] width 1357 height 212
click at [539, 229] on div "354,280" at bounding box center [570, 235] width 258 height 16
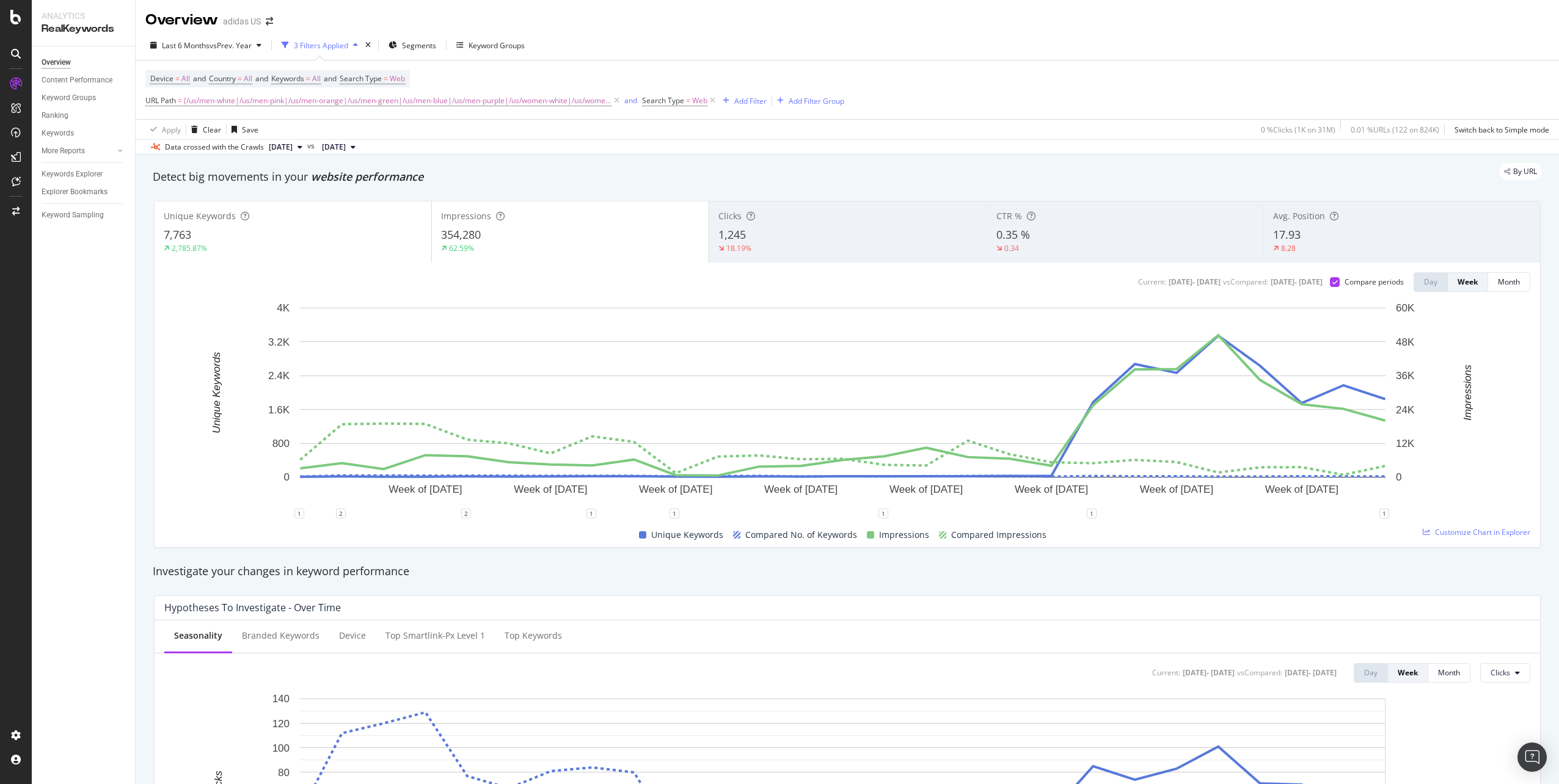
click at [764, 246] on div "18.19%" at bounding box center [848, 248] width 258 height 11
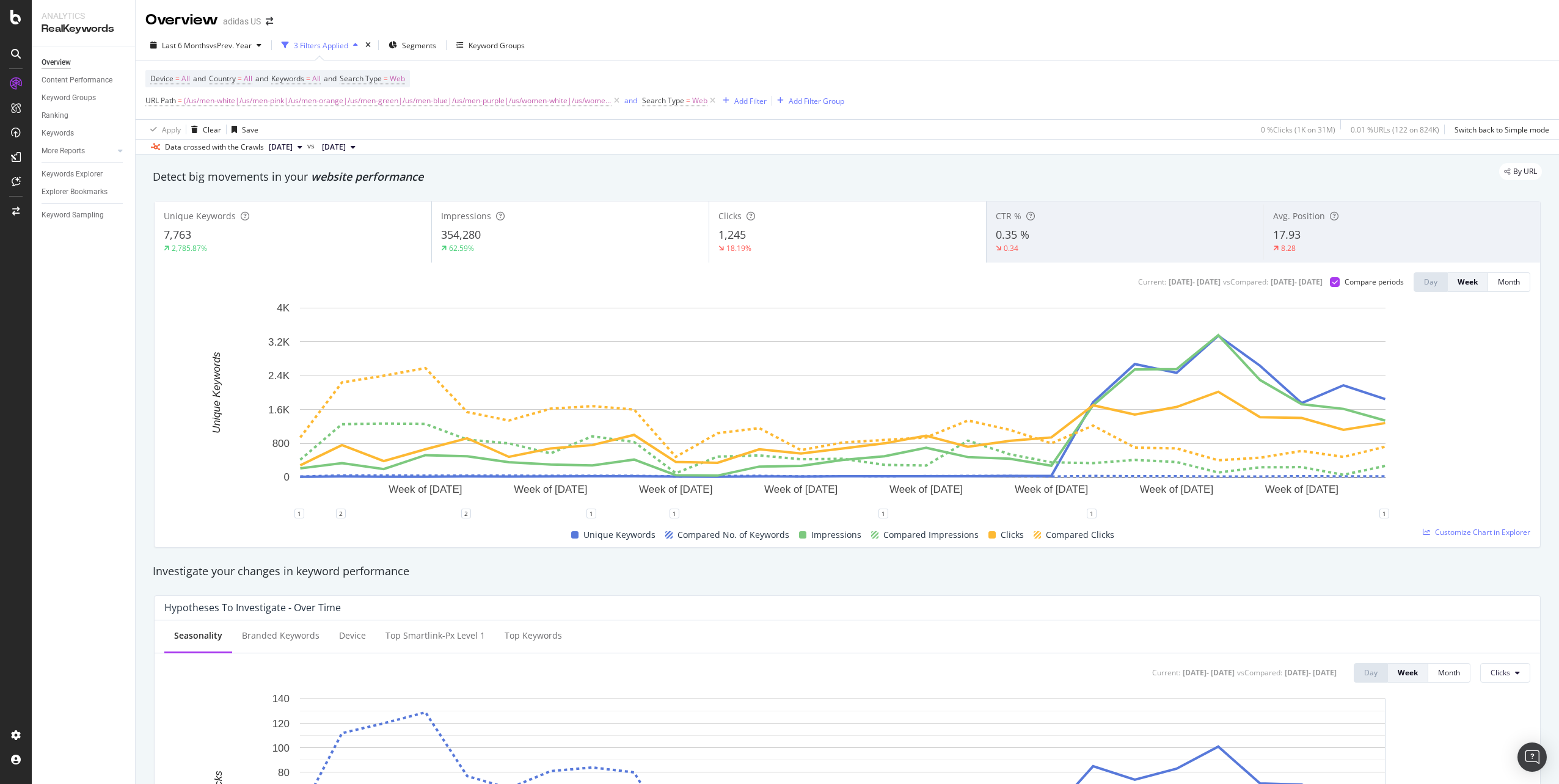
click at [360, 229] on div "7,763" at bounding box center [293, 235] width 258 height 16
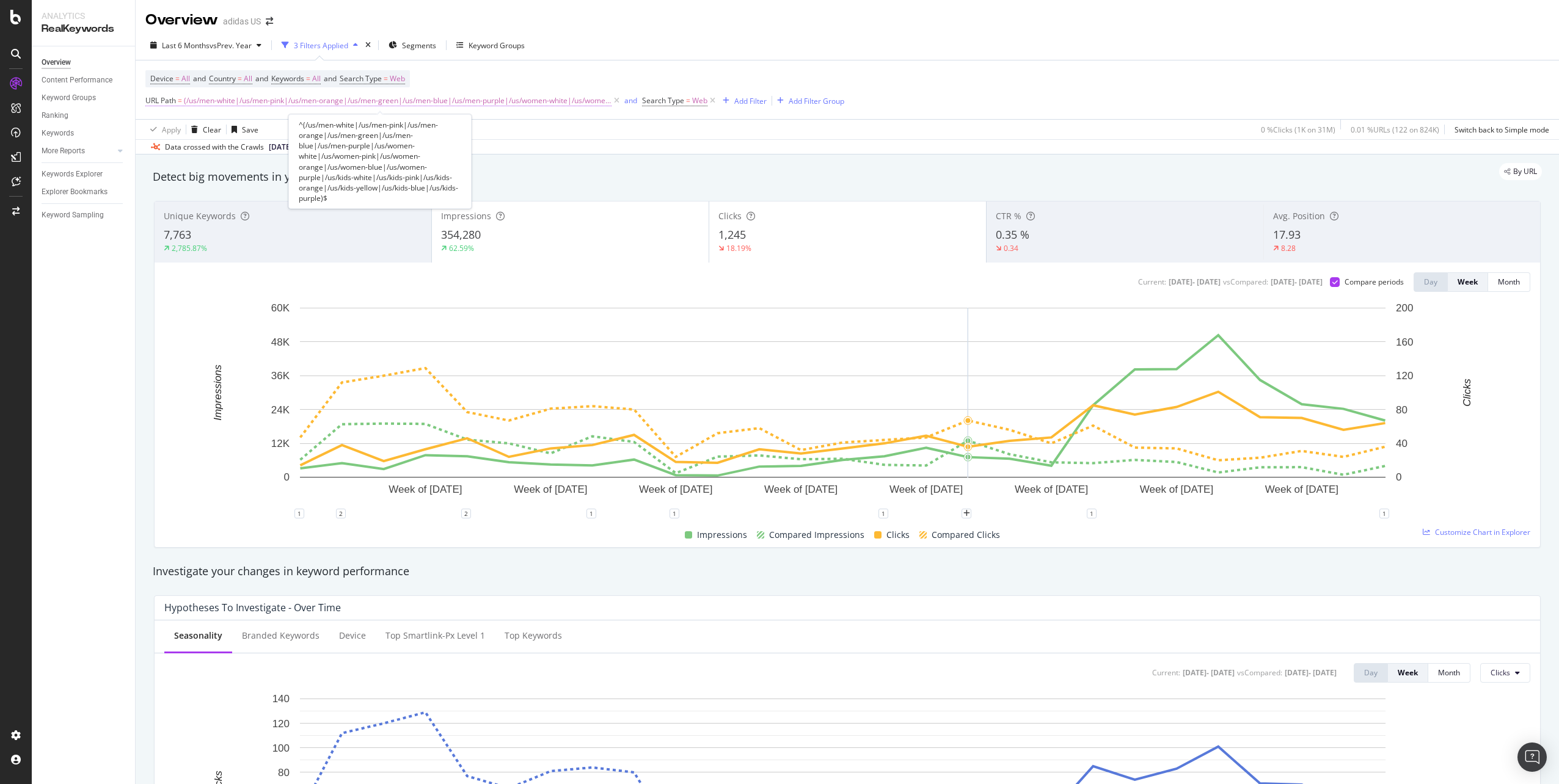
click at [201, 103] on span "(/us/men-white|/us/men-pink|/us/men-orange|/us/men-green|/us/men-blue|/us/men-p…" at bounding box center [397, 101] width 428 height 17
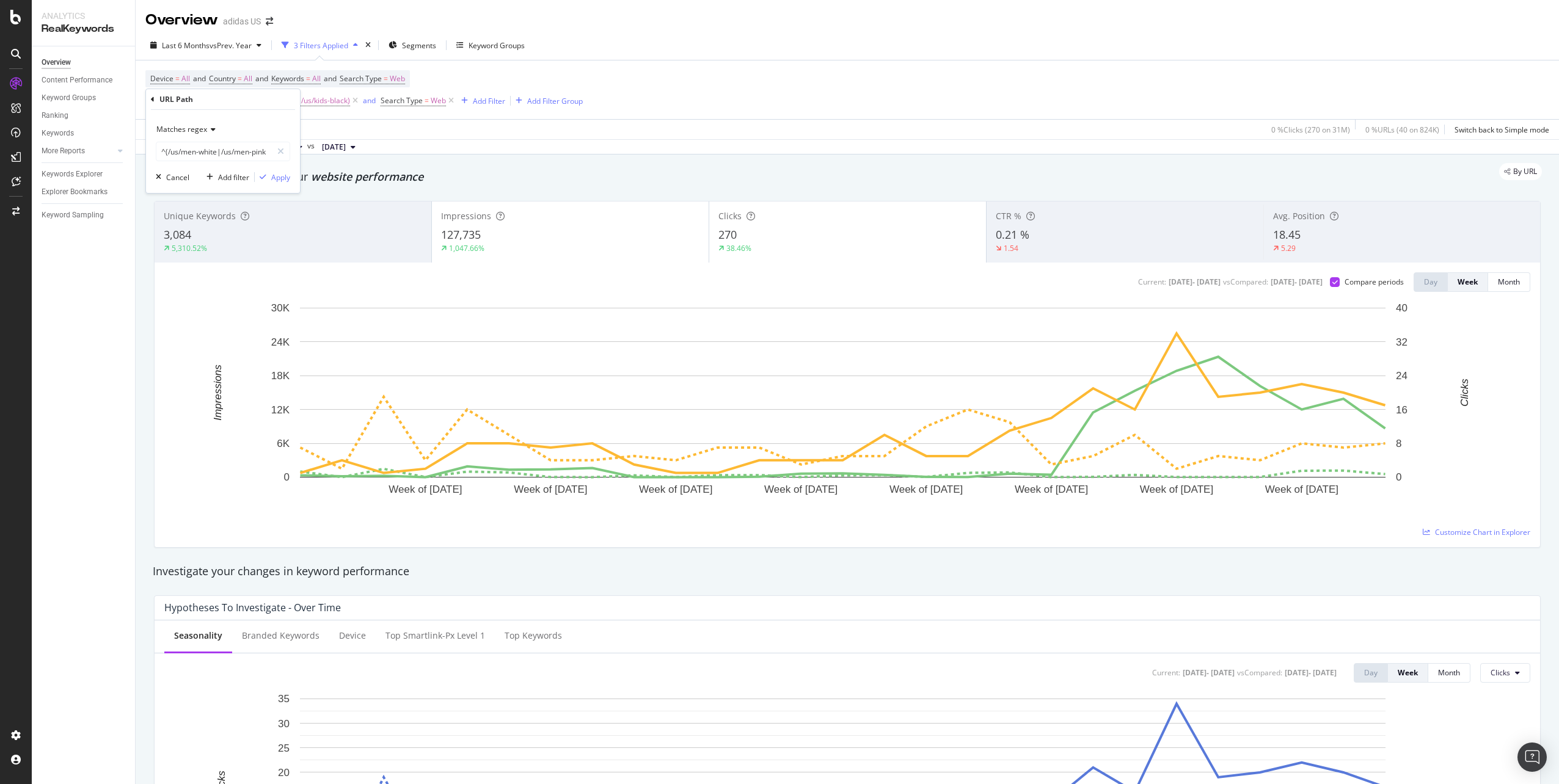
click at [979, 40] on div "Last 6 Months vs Prev. Year 3 Filters Applied Segments Keyword Groups" at bounding box center [847, 47] width 1423 height 24
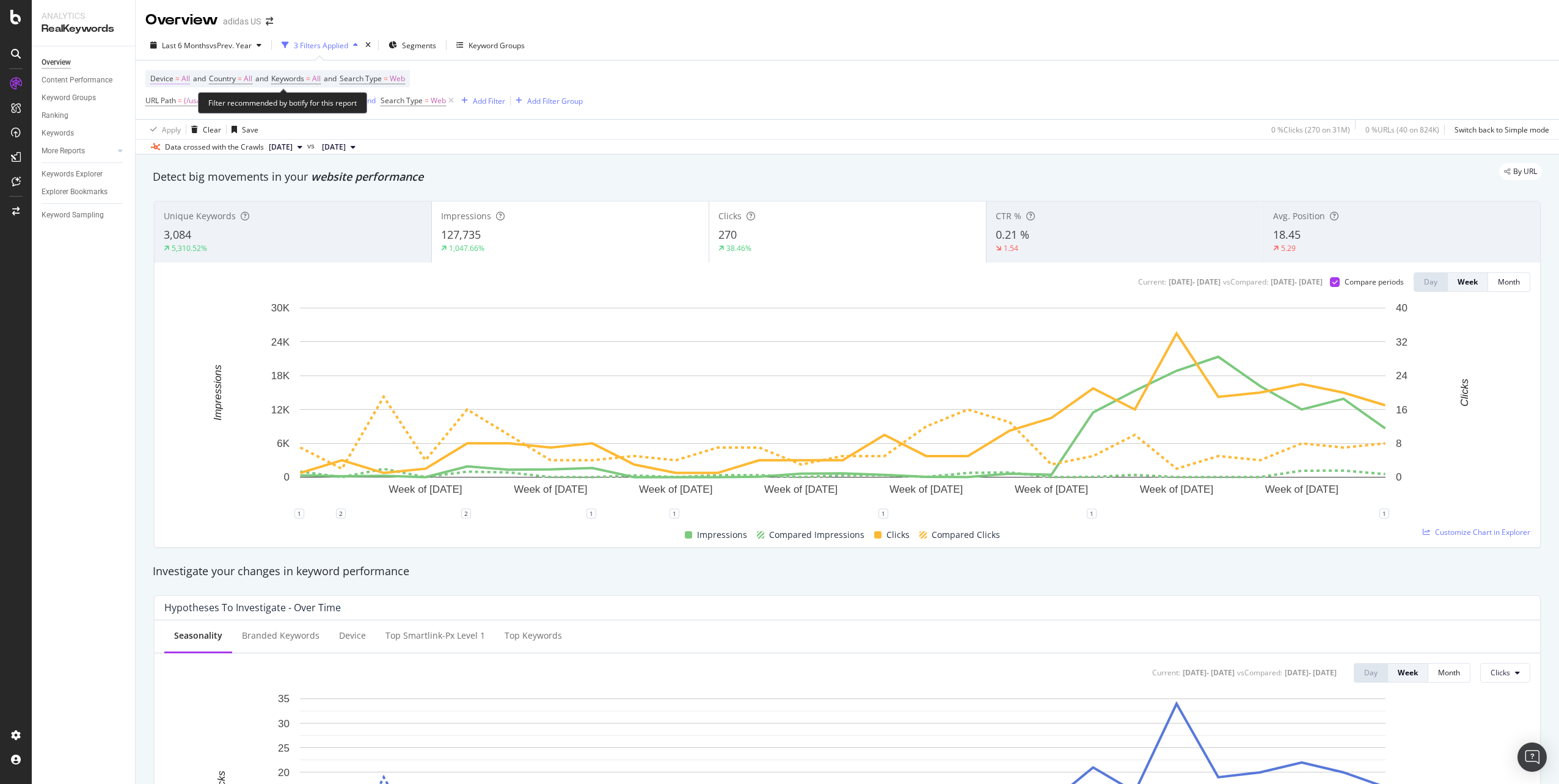
click at [176, 80] on span "=" at bounding box center [177, 78] width 4 height 11
click at [186, 104] on span "All Devices" at bounding box center [180, 107] width 38 height 11
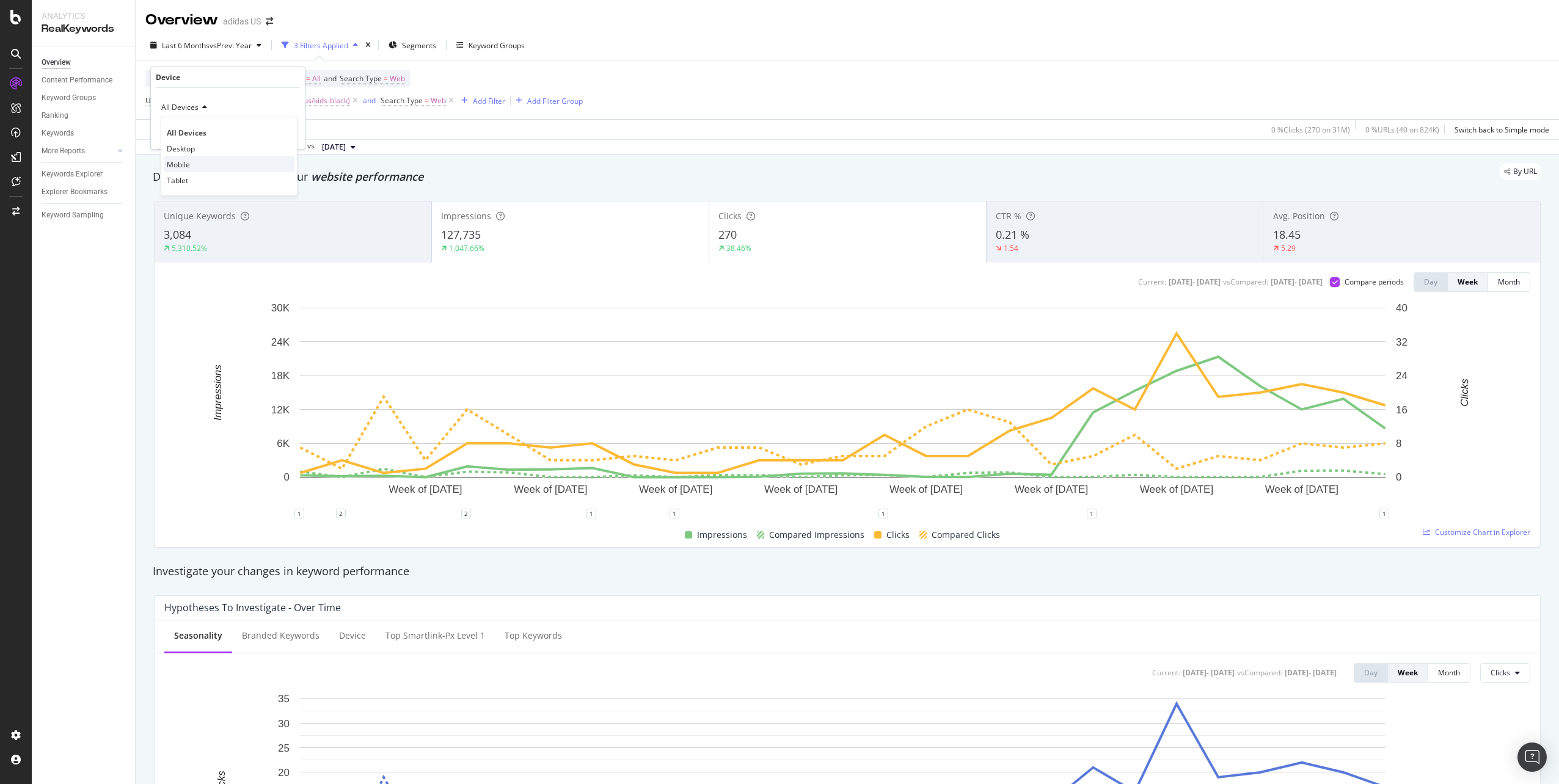
click at [212, 163] on div "Mobile" at bounding box center [229, 164] width 131 height 16
click at [609, 64] on div "Device = All and Country = All and Keywords = All and Search Type = Web URL Pat…" at bounding box center [847, 90] width 1403 height 59
click at [616, 61] on div "Device = All and Country = All and Keywords = All and Search Type = Web URL Pat…" at bounding box center [847, 90] width 1403 height 59
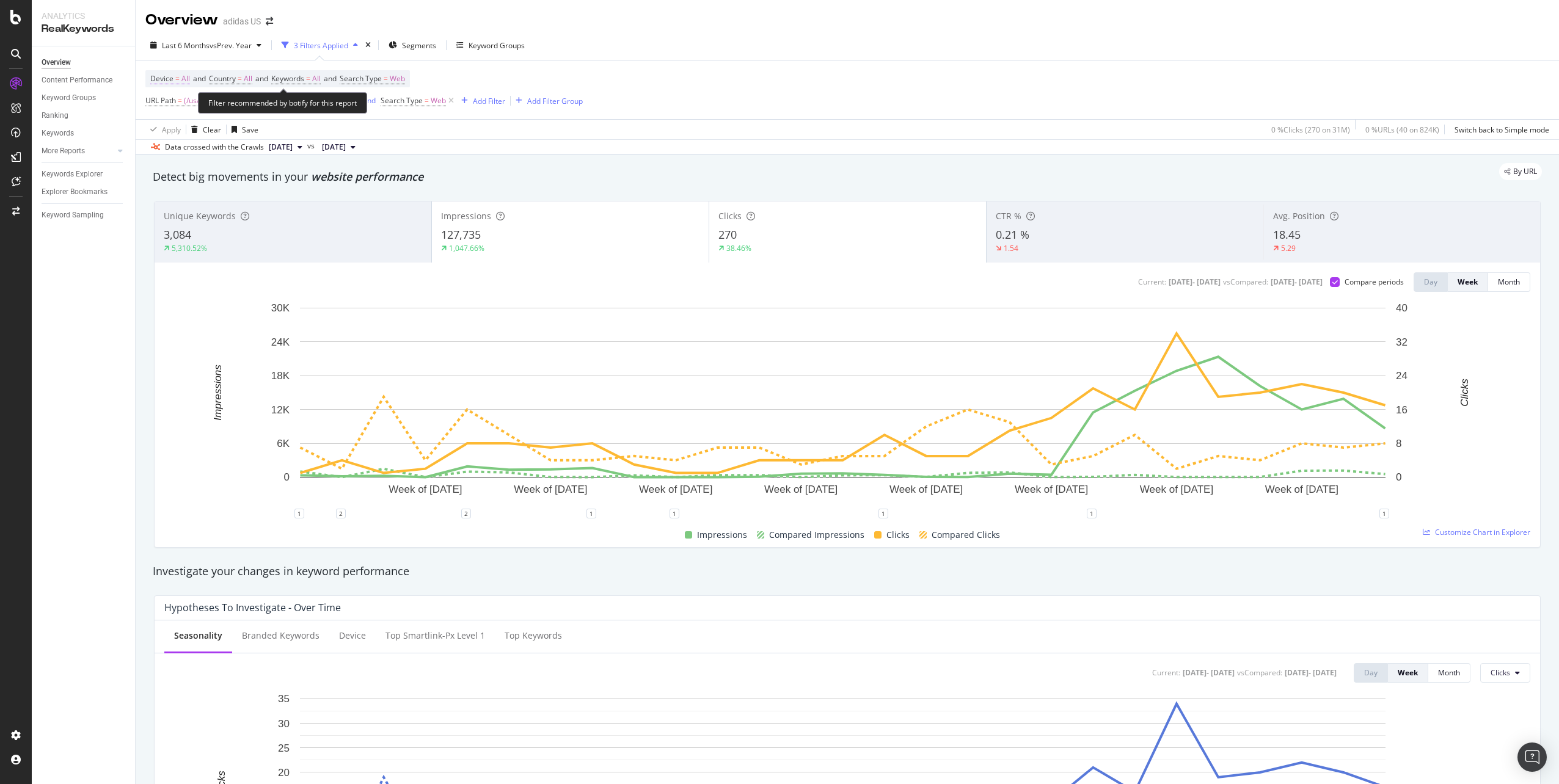
click at [164, 78] on span "Device" at bounding box center [162, 78] width 23 height 11
click at [195, 108] on span "All Devices" at bounding box center [180, 107] width 38 height 11
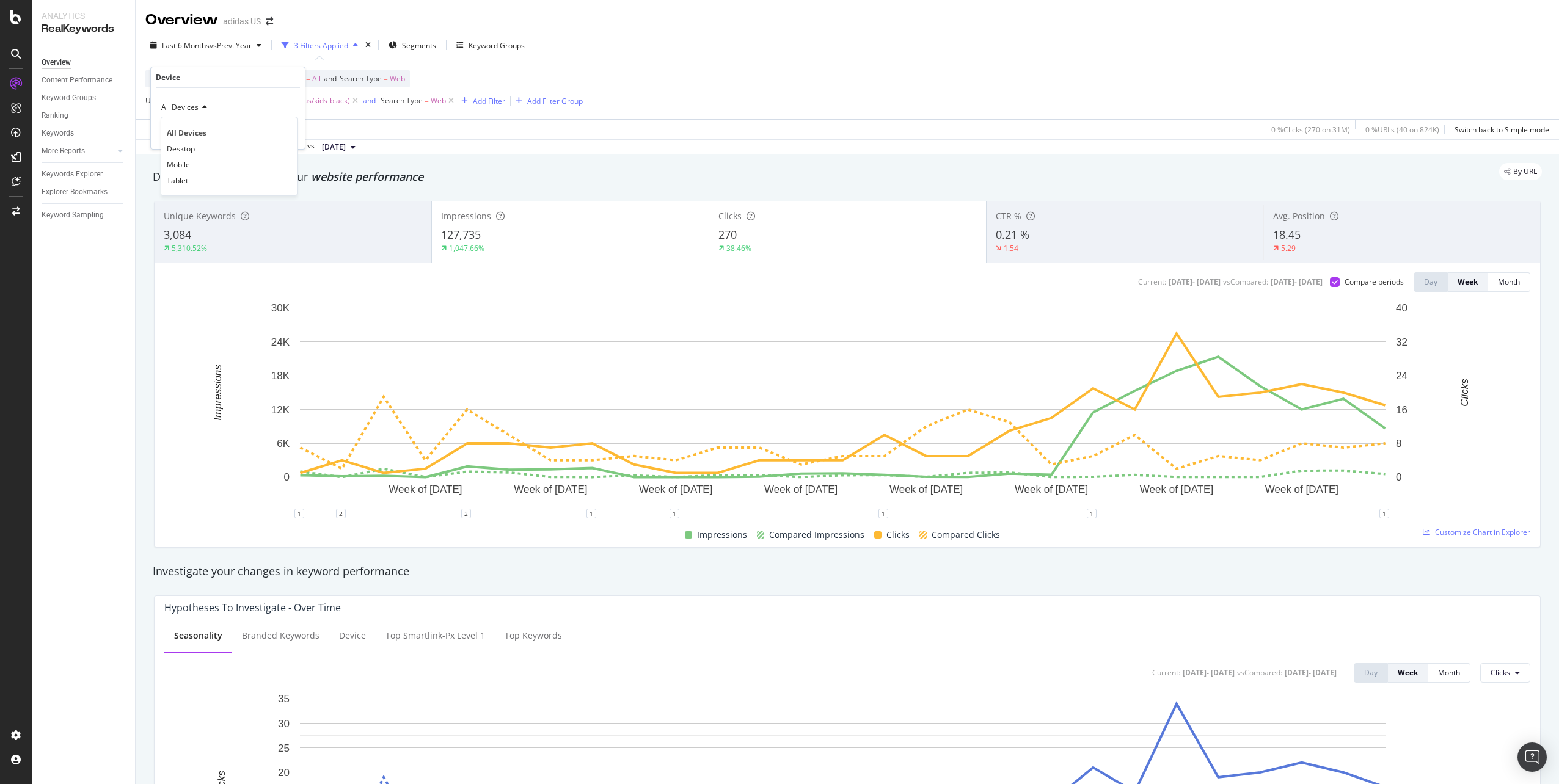
click at [790, 70] on div "Device = All and Country = All and Keywords = All and Search Type = Web URL Pat…" at bounding box center [847, 90] width 1403 height 59
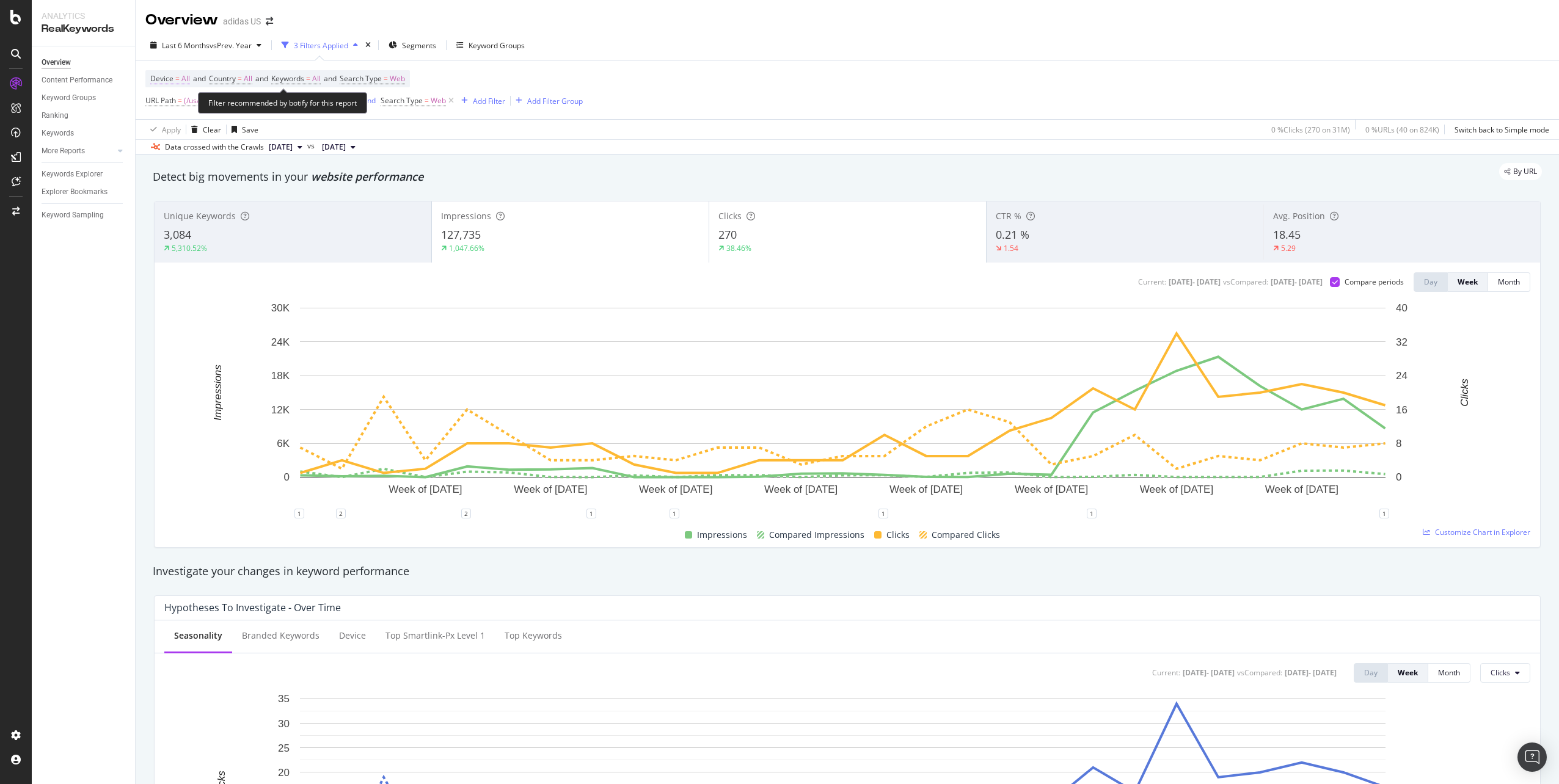
click at [169, 78] on span "Device" at bounding box center [162, 78] width 23 height 11
click at [180, 116] on div "All Devices" at bounding box center [228, 107] width 134 height 20
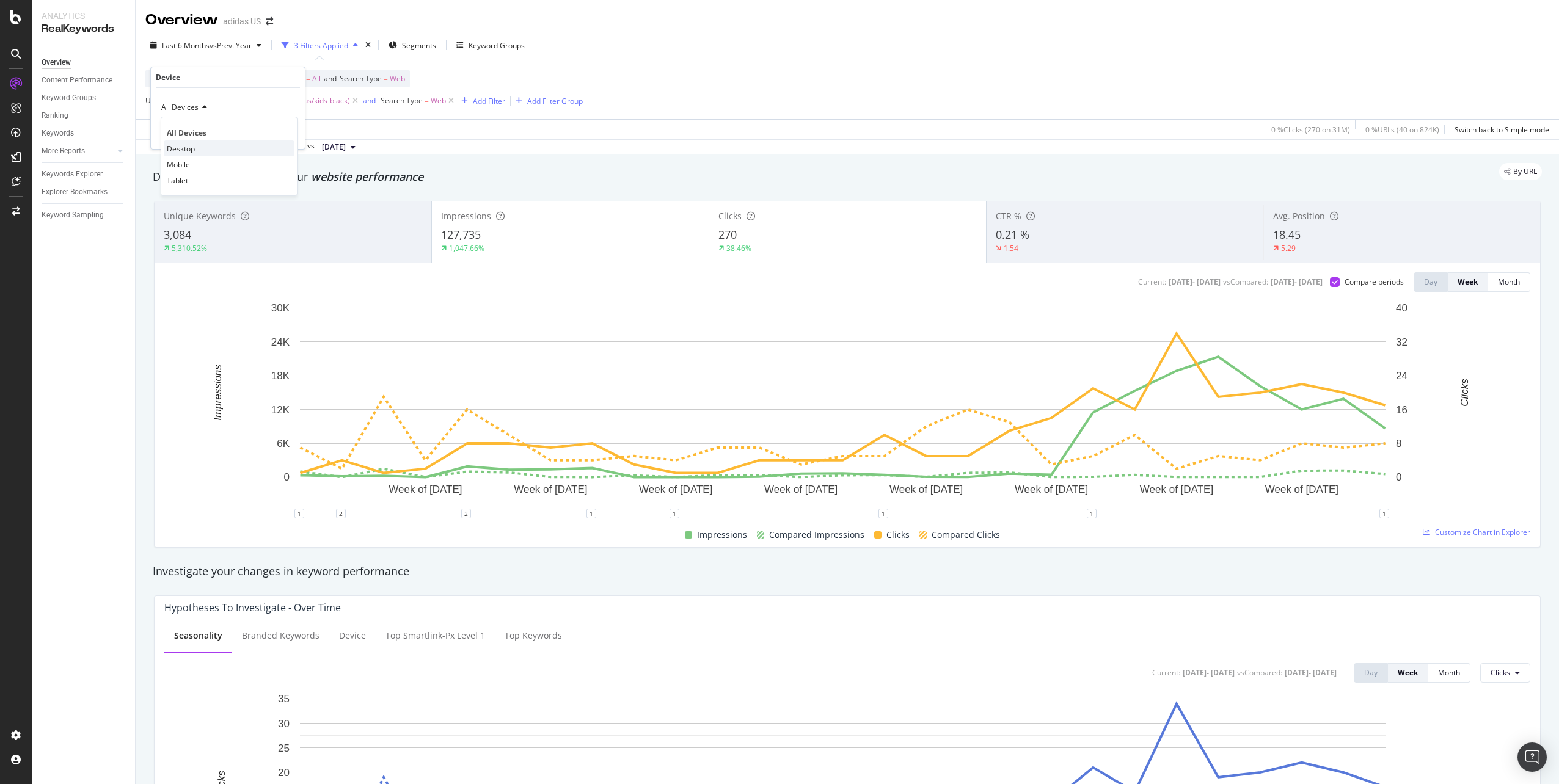
click at [193, 150] on span "Desktop" at bounding box center [181, 149] width 28 height 11
click at [276, 137] on div "Apply" at bounding box center [285, 134] width 19 height 11
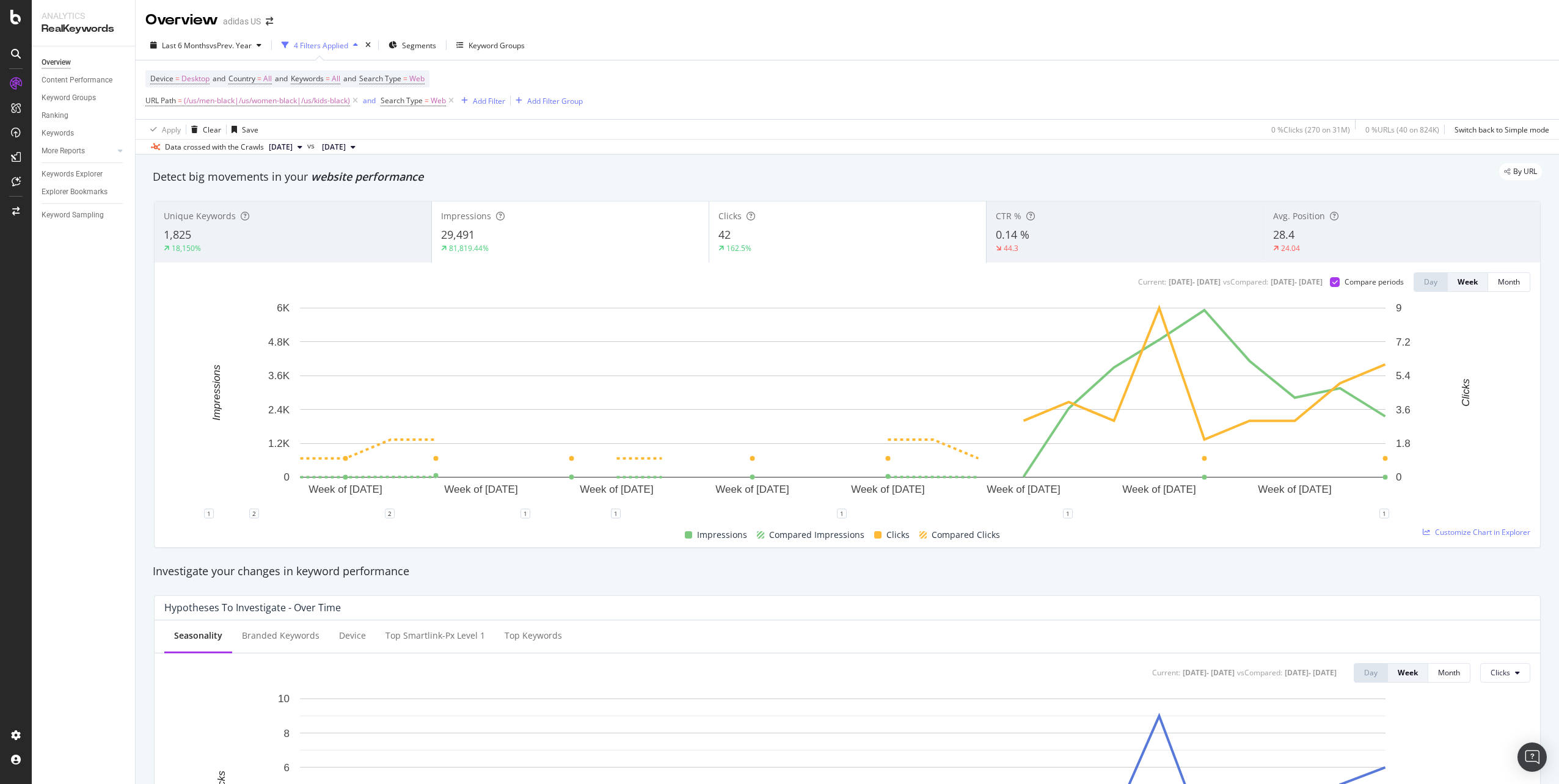
drag, startPoint x: 661, startPoint y: 83, endPoint x: 639, endPoint y: 73, distance: 24.2
click at [641, 74] on div "Device = Desktop and Country = All and Keywords = All and Search Type = Web URL…" at bounding box center [847, 90] width 1403 height 59
click at [196, 78] on span "Desktop" at bounding box center [195, 79] width 28 height 17
click at [191, 105] on icon at bounding box center [193, 107] width 9 height 7
click at [195, 162] on div "Mobile" at bounding box center [229, 164] width 131 height 16
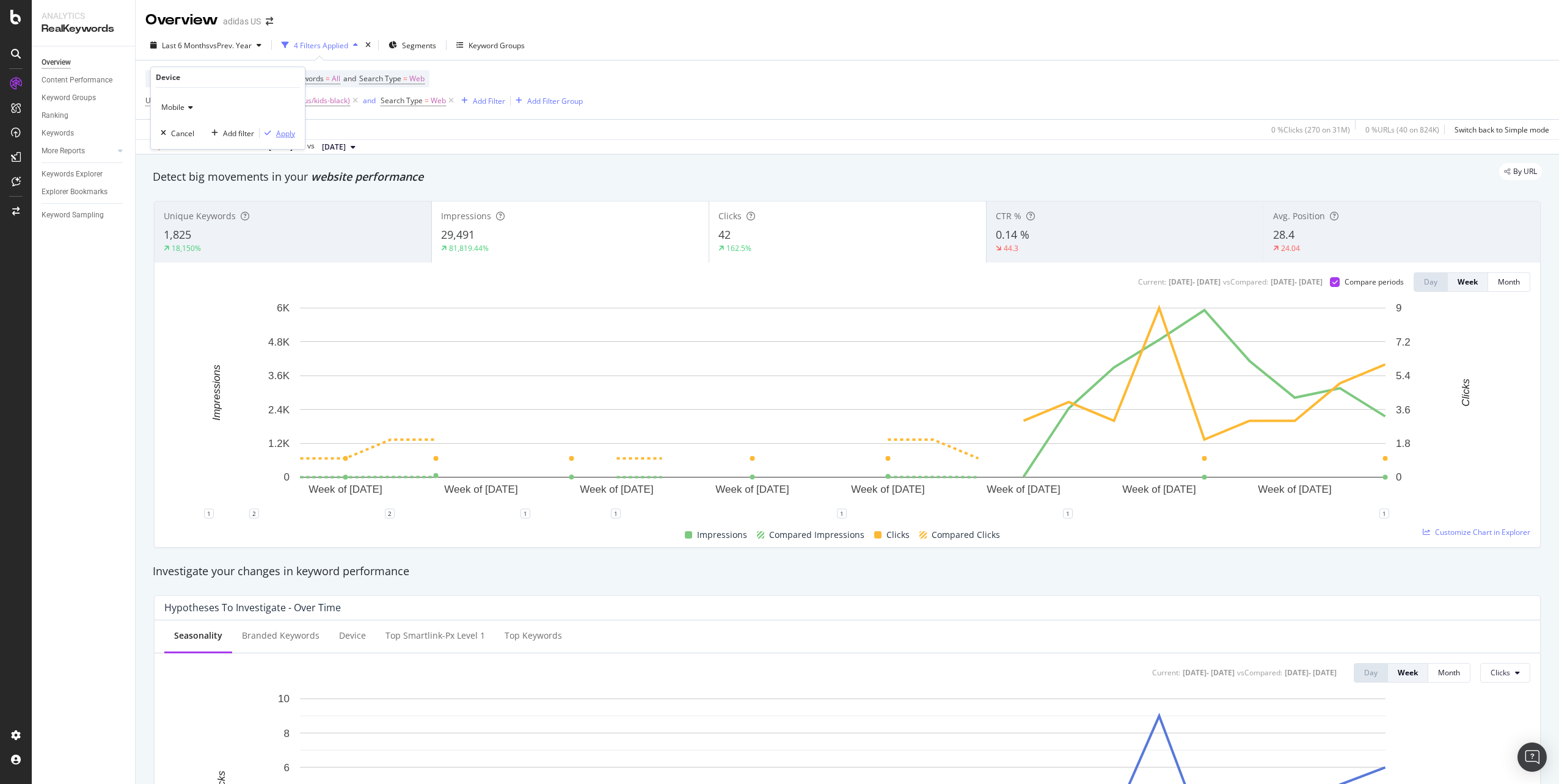
click at [288, 134] on div "Apply" at bounding box center [285, 134] width 19 height 11
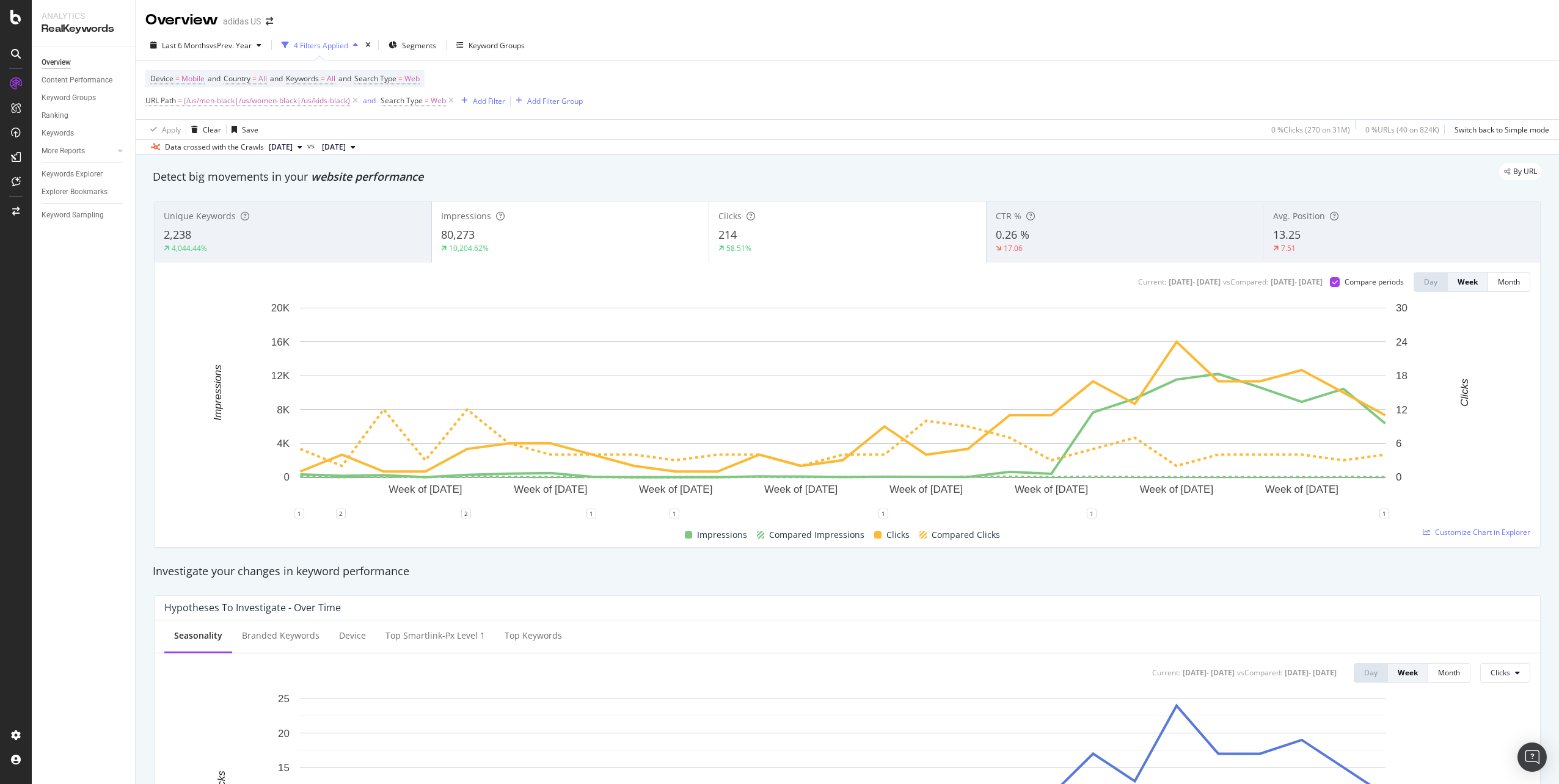
click at [954, 121] on div "Apply Clear Save 0 % Clicks ( 270 on 31M ) 0 % URLs ( 40 on 824K ) Switch back …" at bounding box center [847, 129] width 1423 height 20
click at [184, 82] on span "Mobile" at bounding box center [192, 79] width 23 height 17
click at [187, 105] on icon at bounding box center [189, 107] width 9 height 7
click at [200, 134] on span "All Devices" at bounding box center [185, 133] width 38 height 11
click at [276, 136] on div "Apply" at bounding box center [285, 134] width 19 height 11
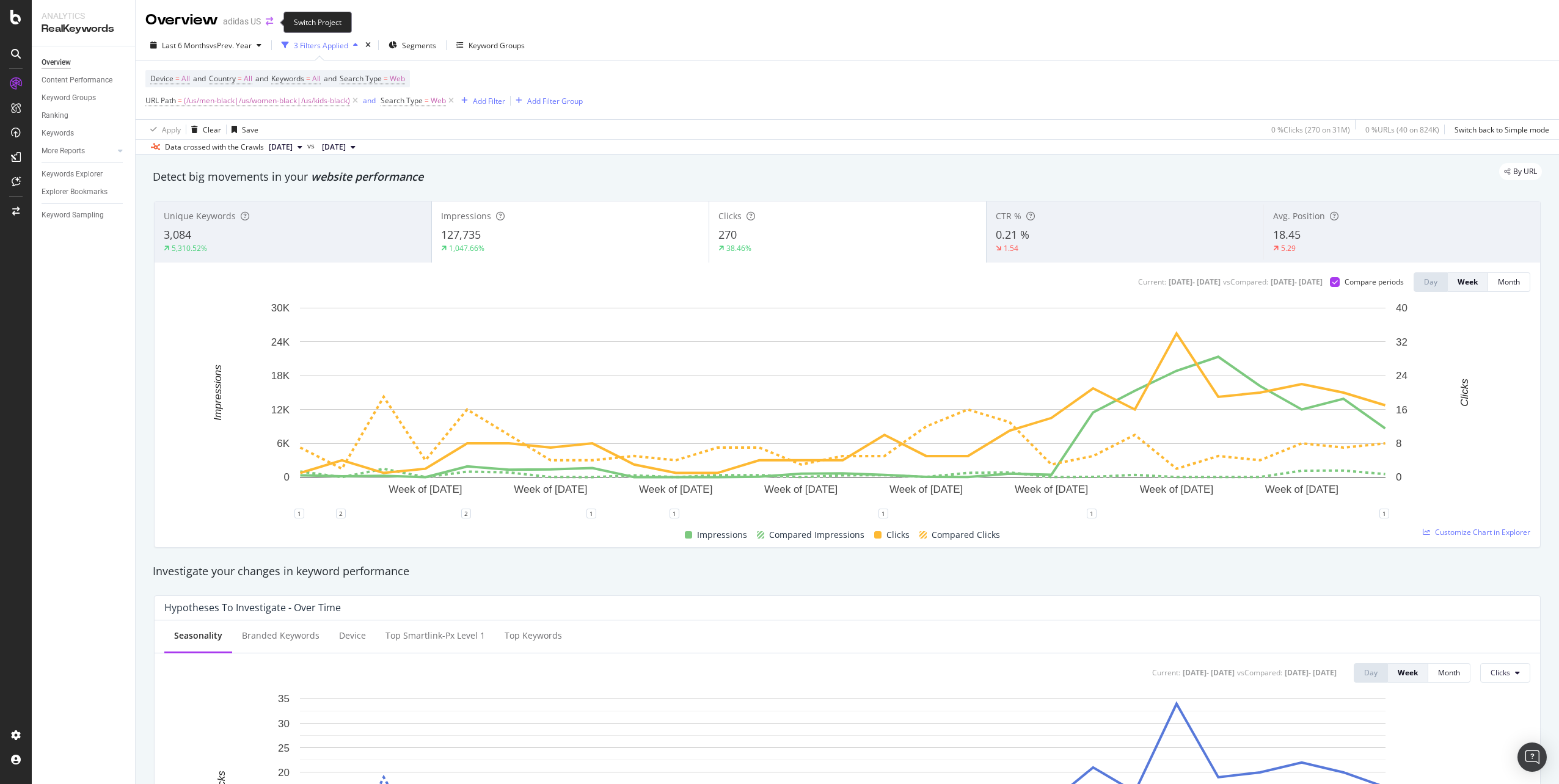
click at [271, 20] on icon "arrow-right-arrow-left" at bounding box center [269, 21] width 7 height 9
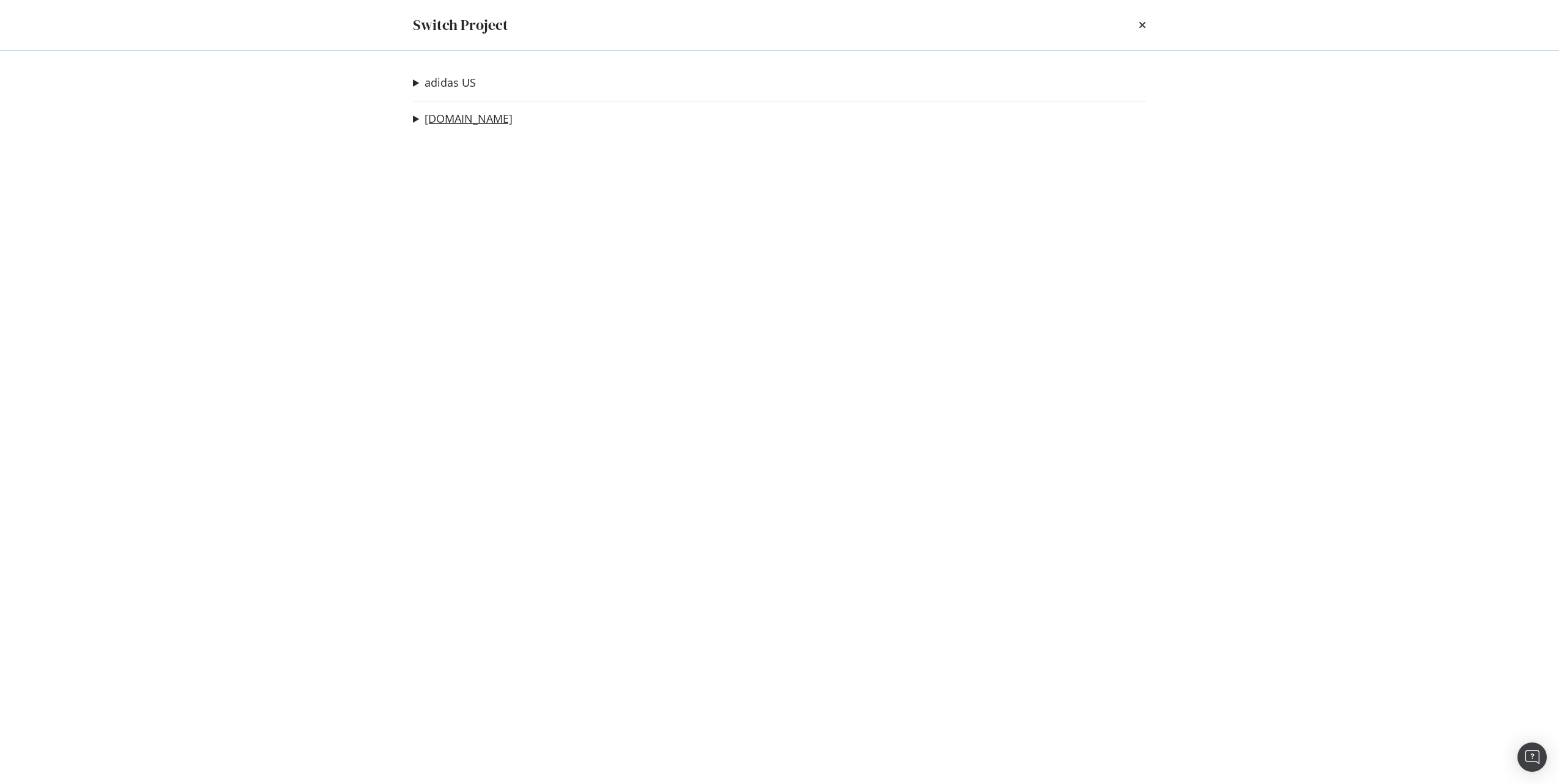
click at [442, 120] on link "[DOMAIN_NAME]" at bounding box center [468, 119] width 88 height 13
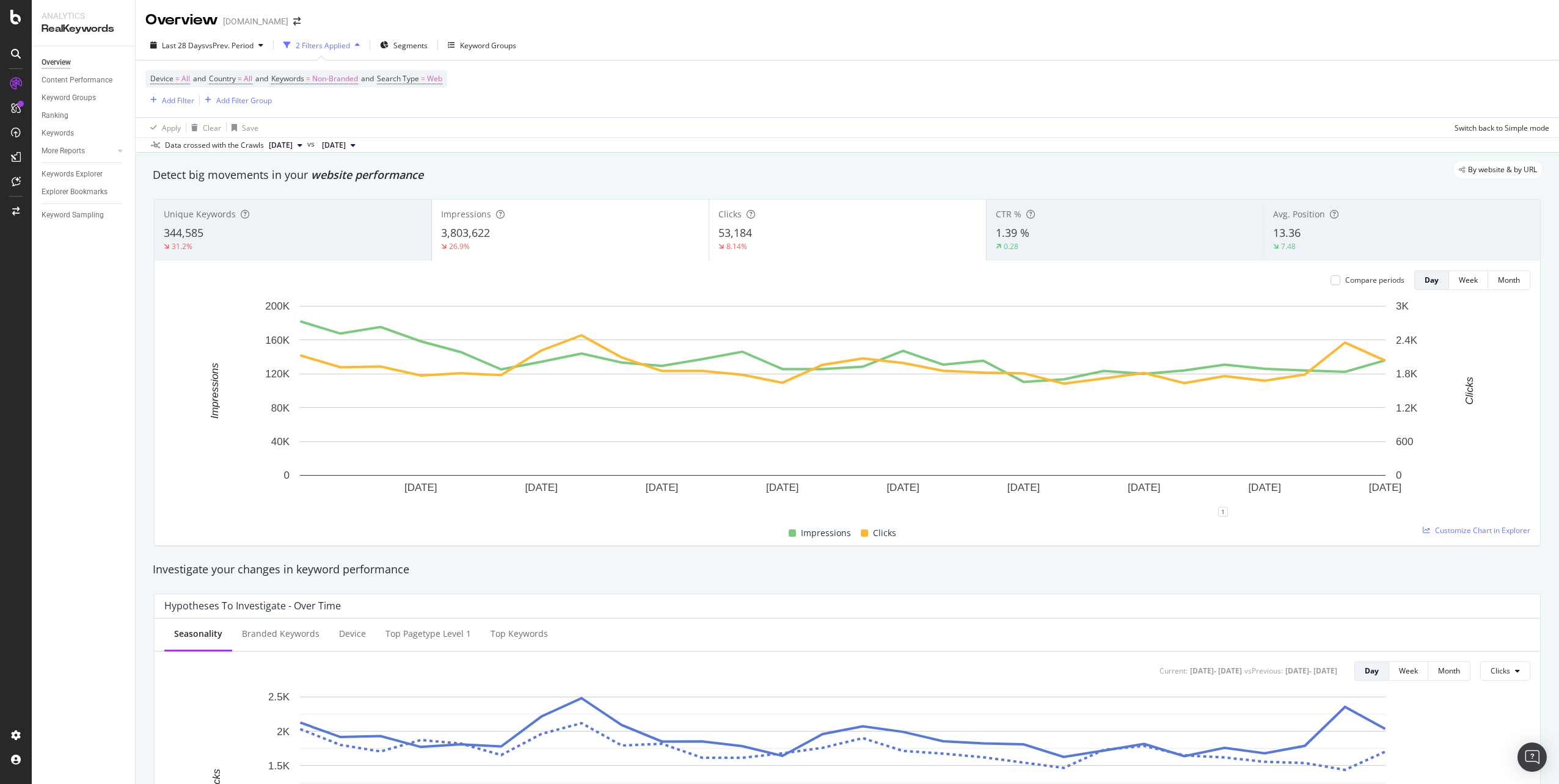
drag, startPoint x: 681, startPoint y: 49, endPoint x: 469, endPoint y: 63, distance: 212.5
click at [681, 49] on div "Last 28 Days vs Prev. Period 2 Filters Applied Segments Keyword Groups" at bounding box center [847, 47] width 1423 height 24
click at [207, 50] on span "vs Prev. Period" at bounding box center [229, 45] width 48 height 11
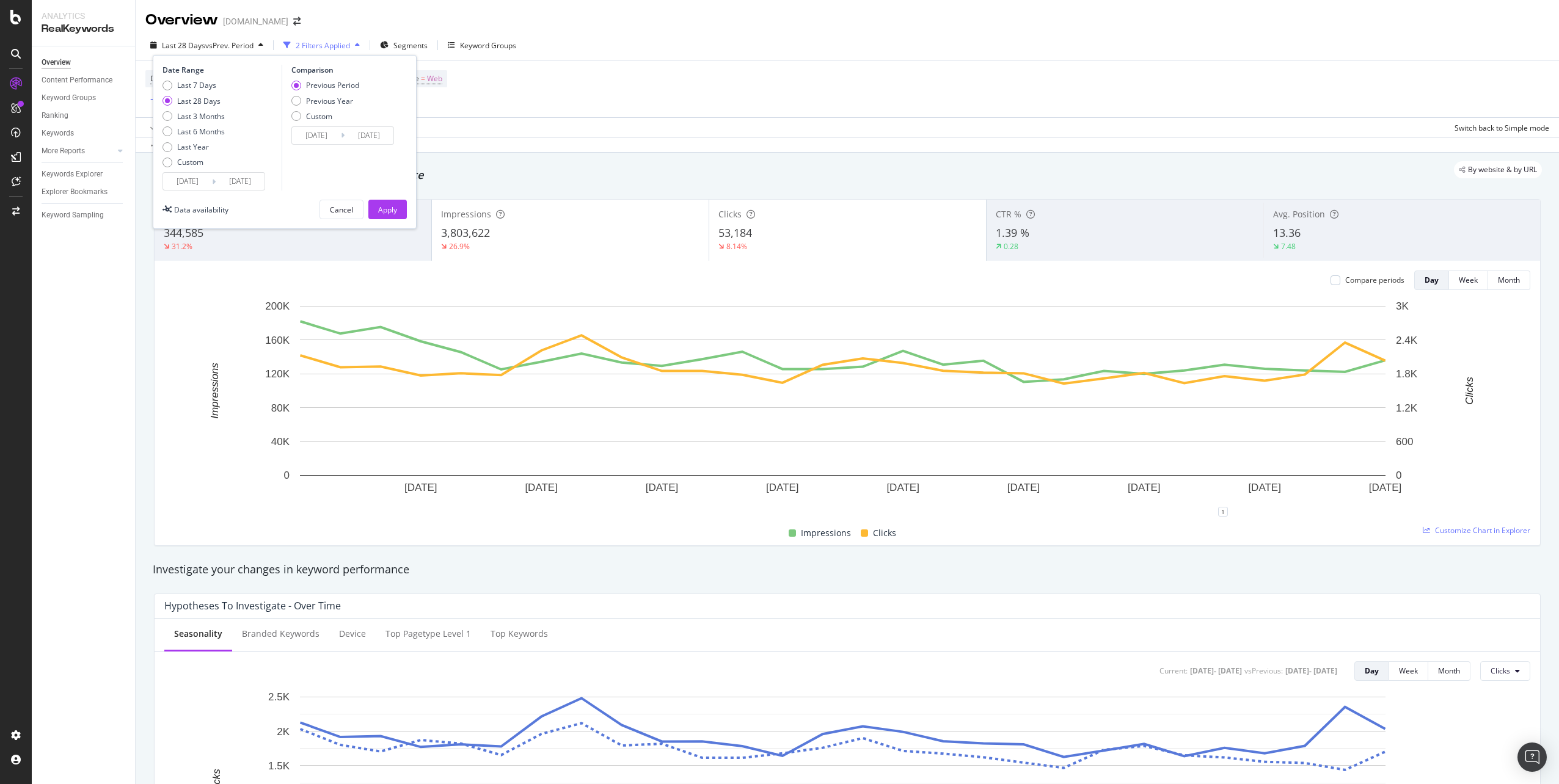
click at [189, 176] on input "[DATE]" at bounding box center [187, 181] width 49 height 17
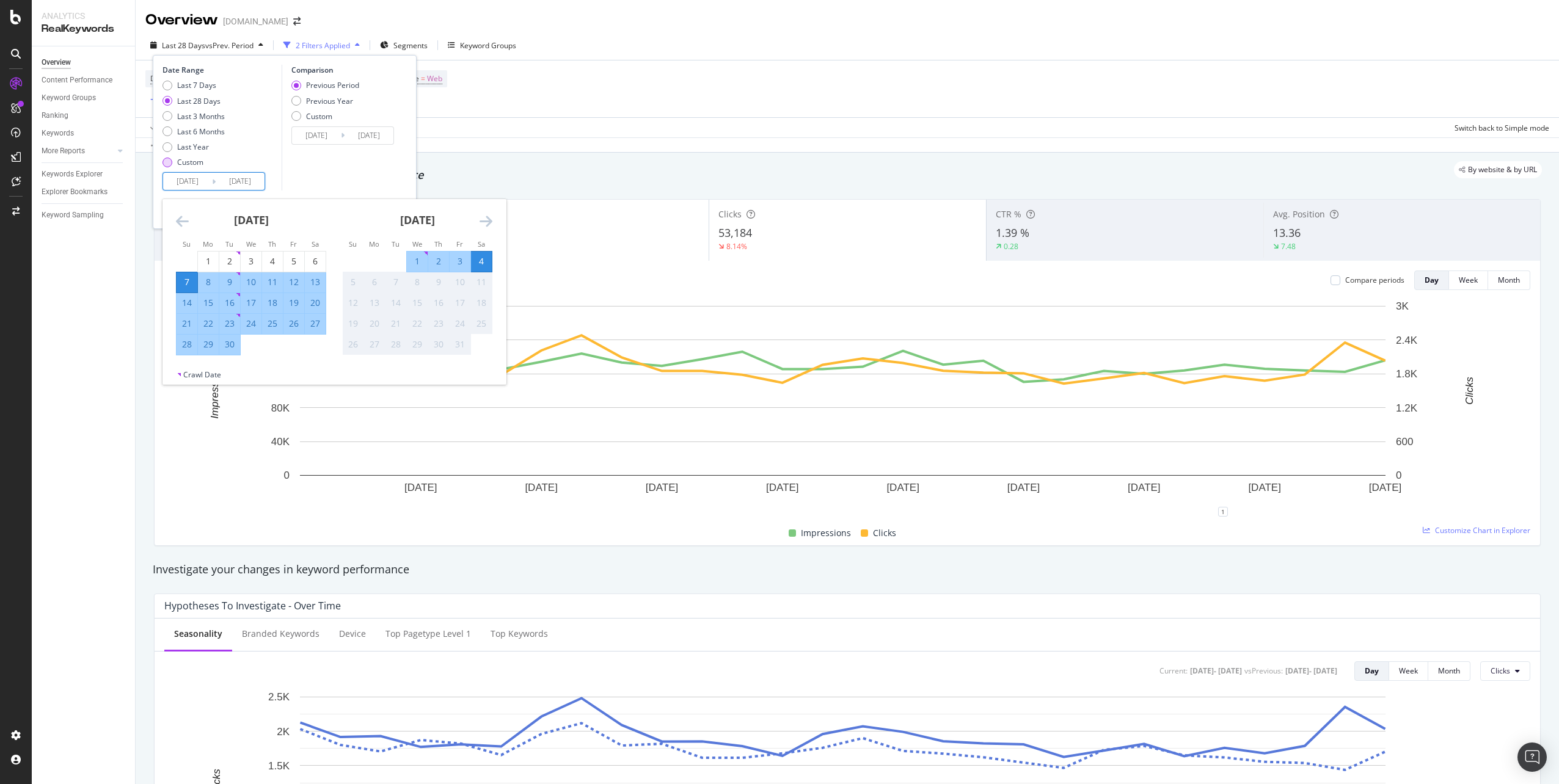
click at [191, 159] on div "Custom" at bounding box center [191, 162] width 26 height 11
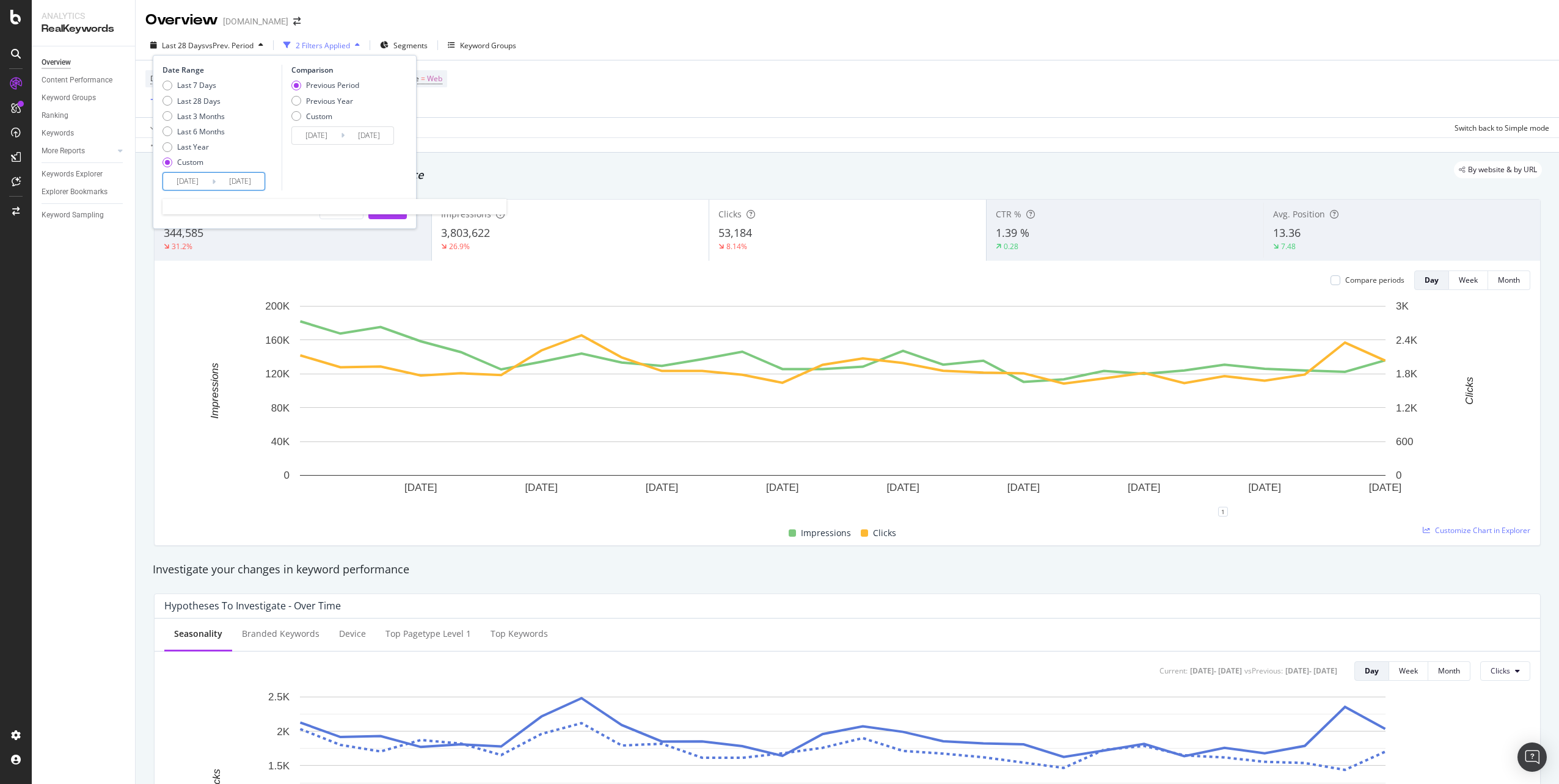
click at [186, 179] on input "[DATE]" at bounding box center [187, 181] width 49 height 17
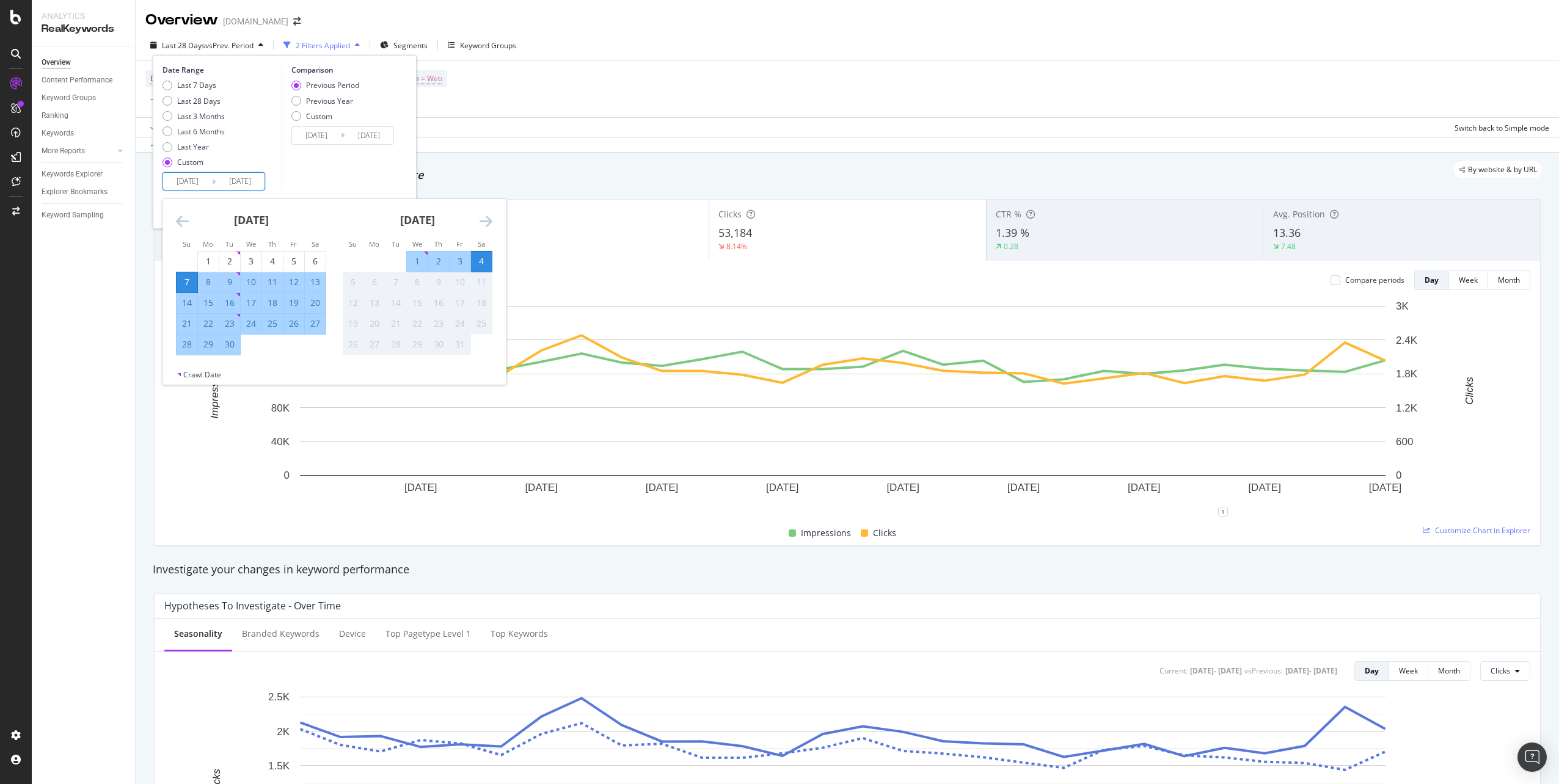
click at [185, 221] on icon "Move backward to switch to the previous month." at bounding box center [182, 221] width 13 height 14
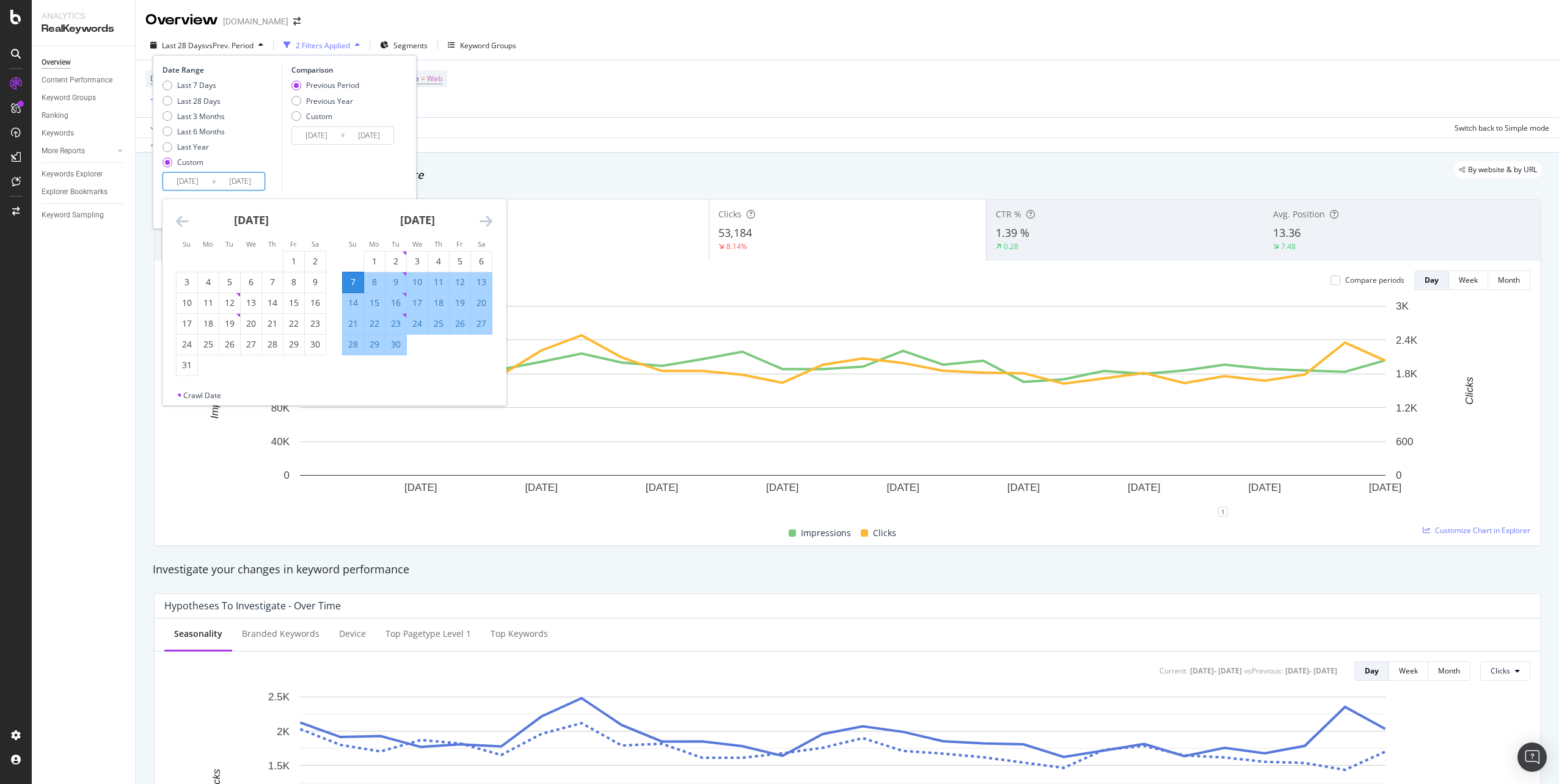
click at [185, 221] on icon "Move backward to switch to the previous month." at bounding box center [182, 221] width 13 height 14
click at [210, 345] on div "28" at bounding box center [208, 344] width 21 height 13
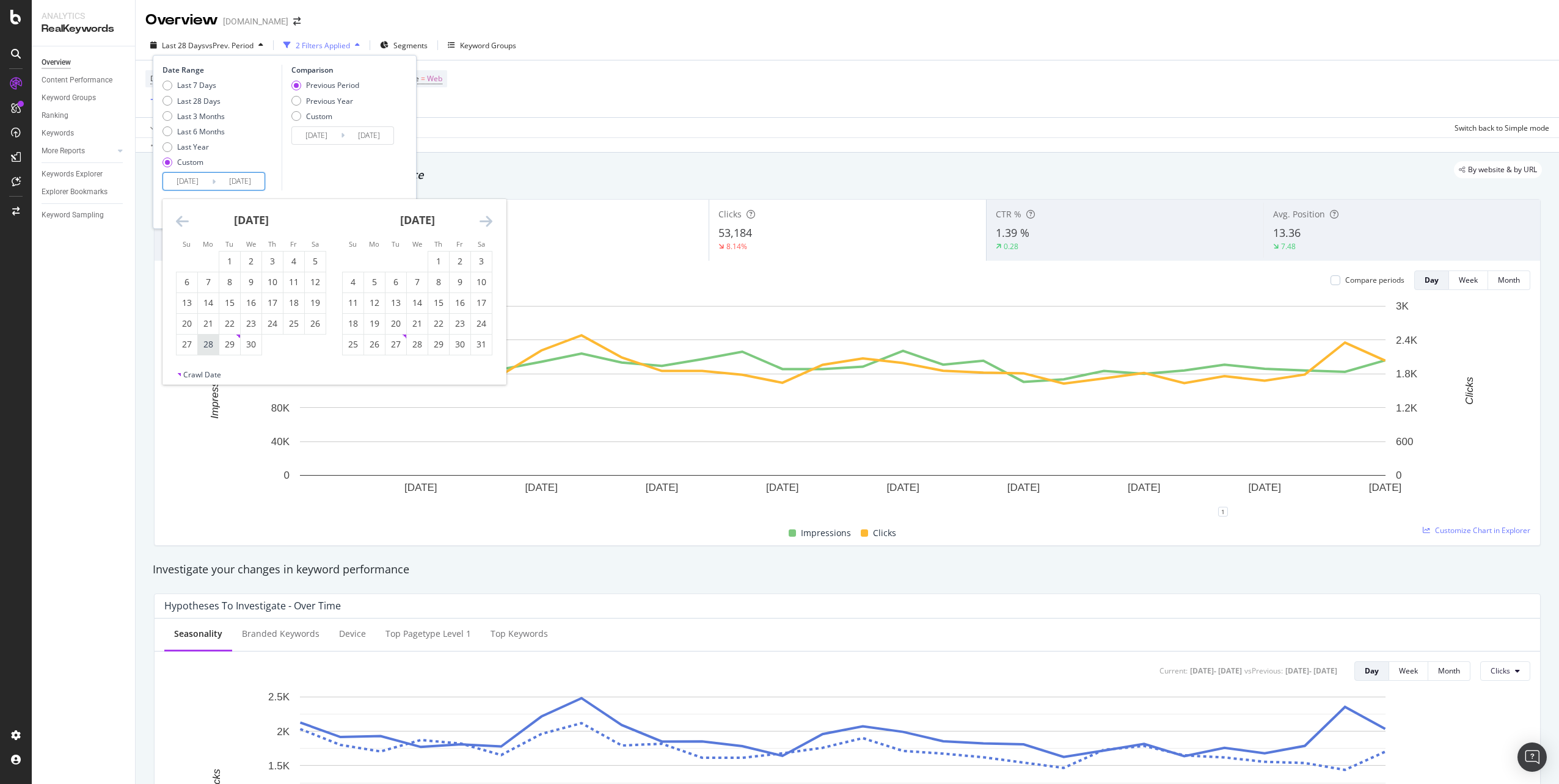
type input "[DATE]"
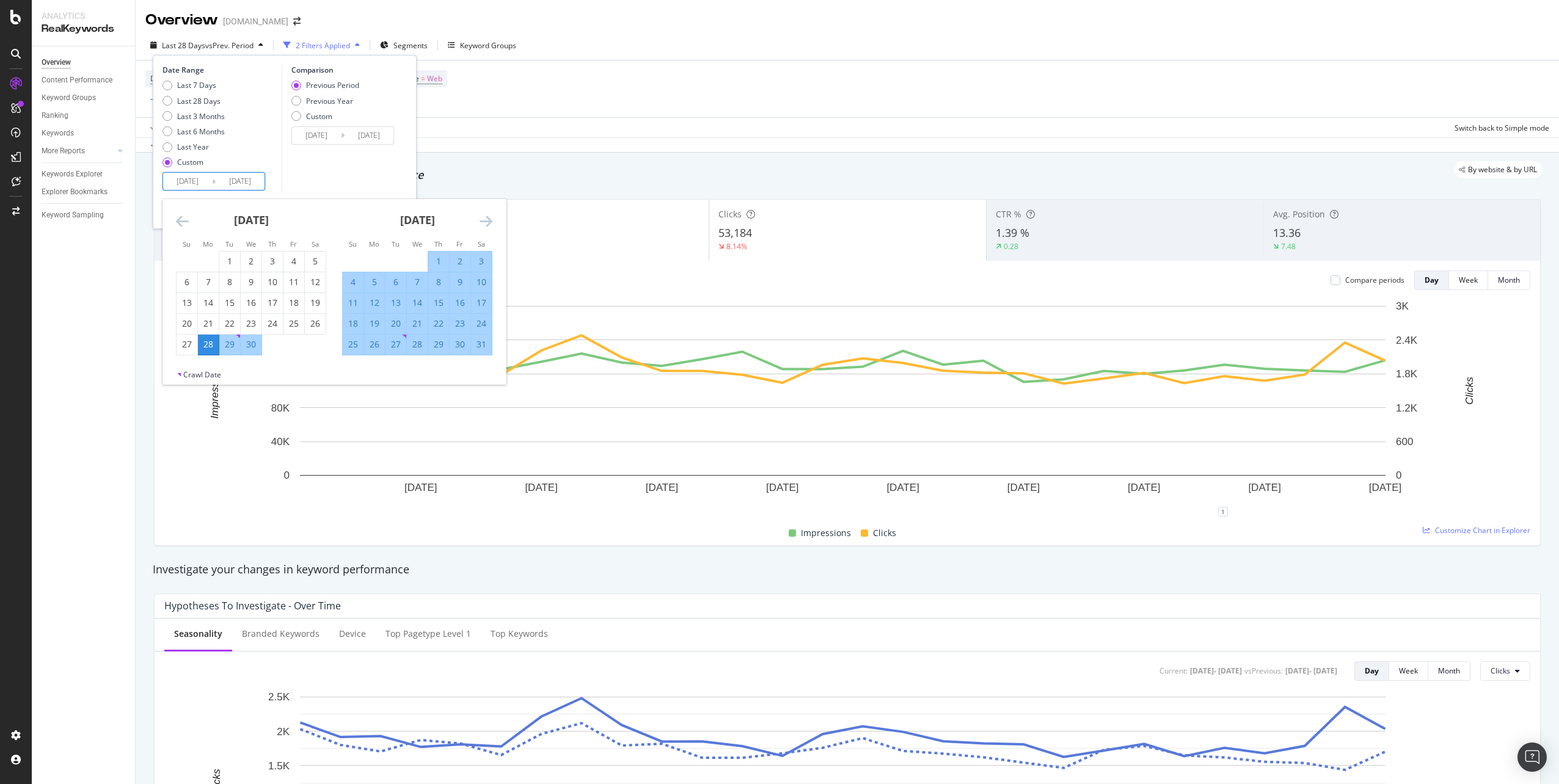
click at [481, 325] on div "24" at bounding box center [481, 323] width 21 height 13
type input "[DATE]"
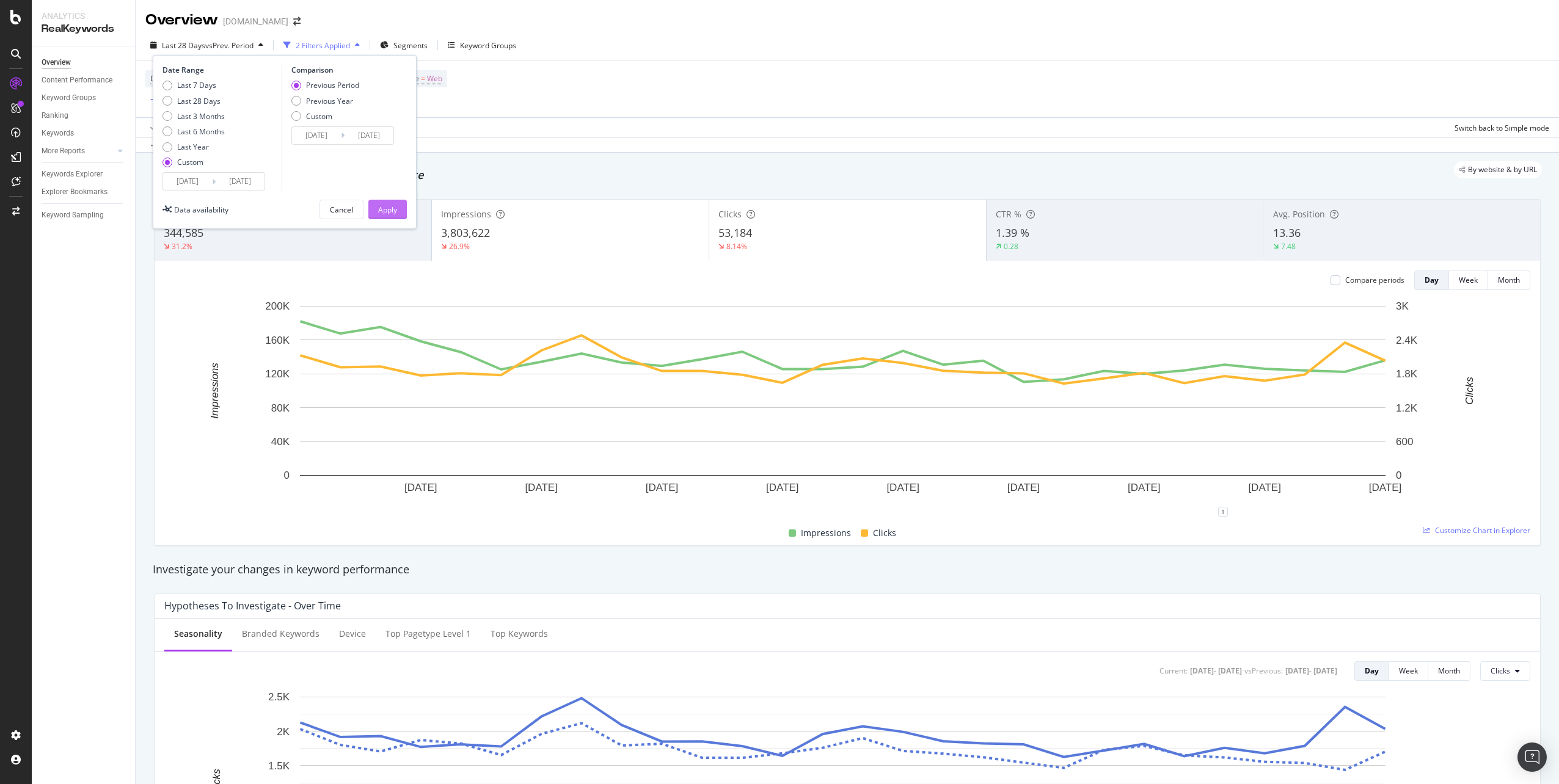
click at [396, 211] on div "Apply" at bounding box center [388, 210] width 19 height 11
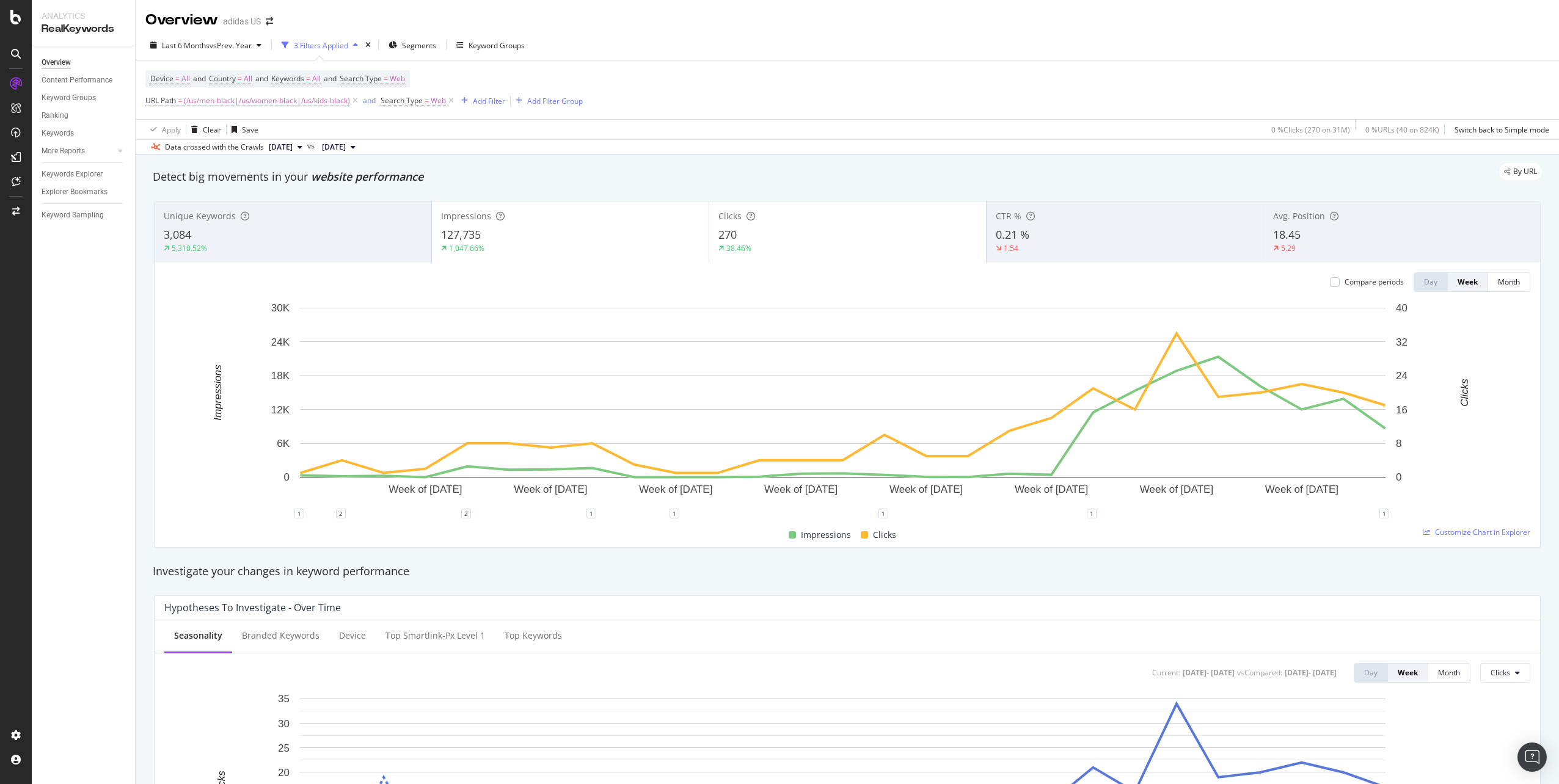
click at [258, 99] on span "(/us/men-black|/us/women-black|/us/kids-black)" at bounding box center [267, 101] width 166 height 17
click at [633, 26] on div "Overview adidas US" at bounding box center [847, 15] width 1423 height 30
drag, startPoint x: 18, startPoint y: 212, endPoint x: 802, endPoint y: 53, distance: 800.0
click at [776, 79] on div "Device = All and Country = All and Keywords = All and Search Type = Web URL Pat…" at bounding box center [847, 90] width 1403 height 59
click at [233, 100] on span "(/us/men-black|/us/women-black|/us/kids-black)" at bounding box center [267, 101] width 166 height 17
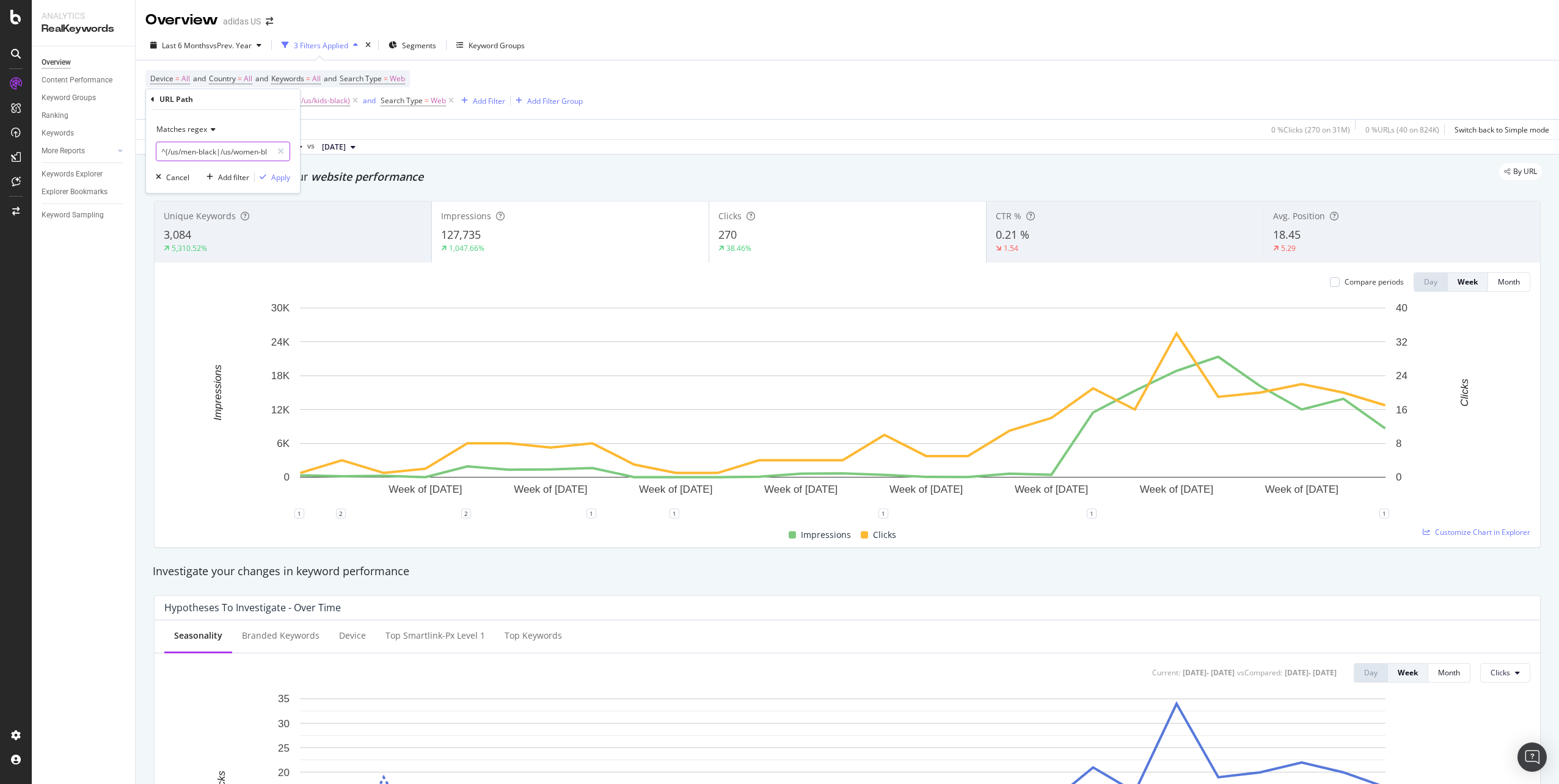
click at [187, 154] on input "^(/us/men-black|/us/women-black|/us/kids-black)$" at bounding box center [214, 152] width 115 height 20
click at [179, 155] on input "^(/us/men-black|/us/women-black|/us/kids-black)$" at bounding box center [214, 152] width 115 height 20
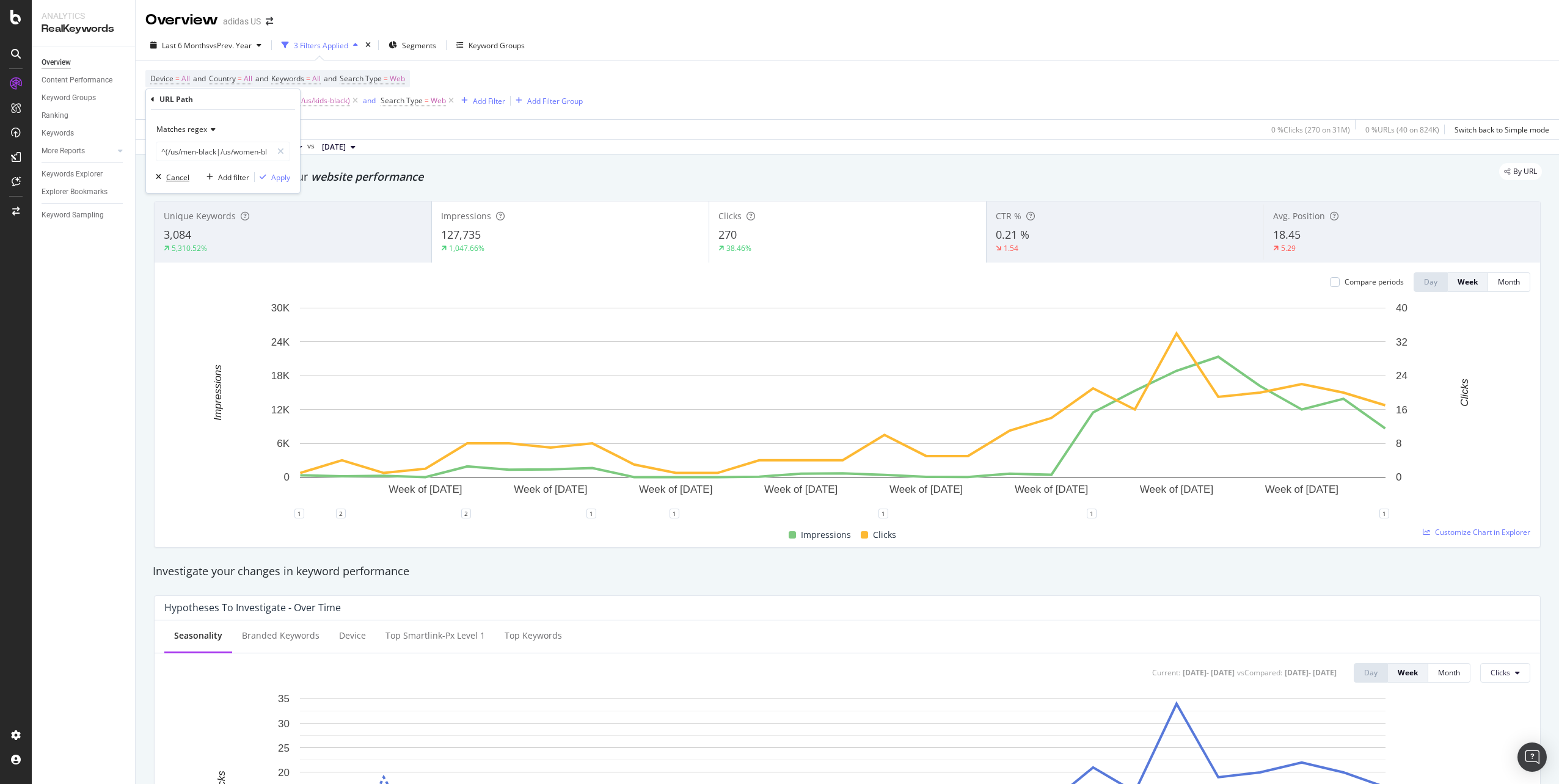
click at [169, 181] on div "Cancel" at bounding box center [177, 177] width 23 height 11
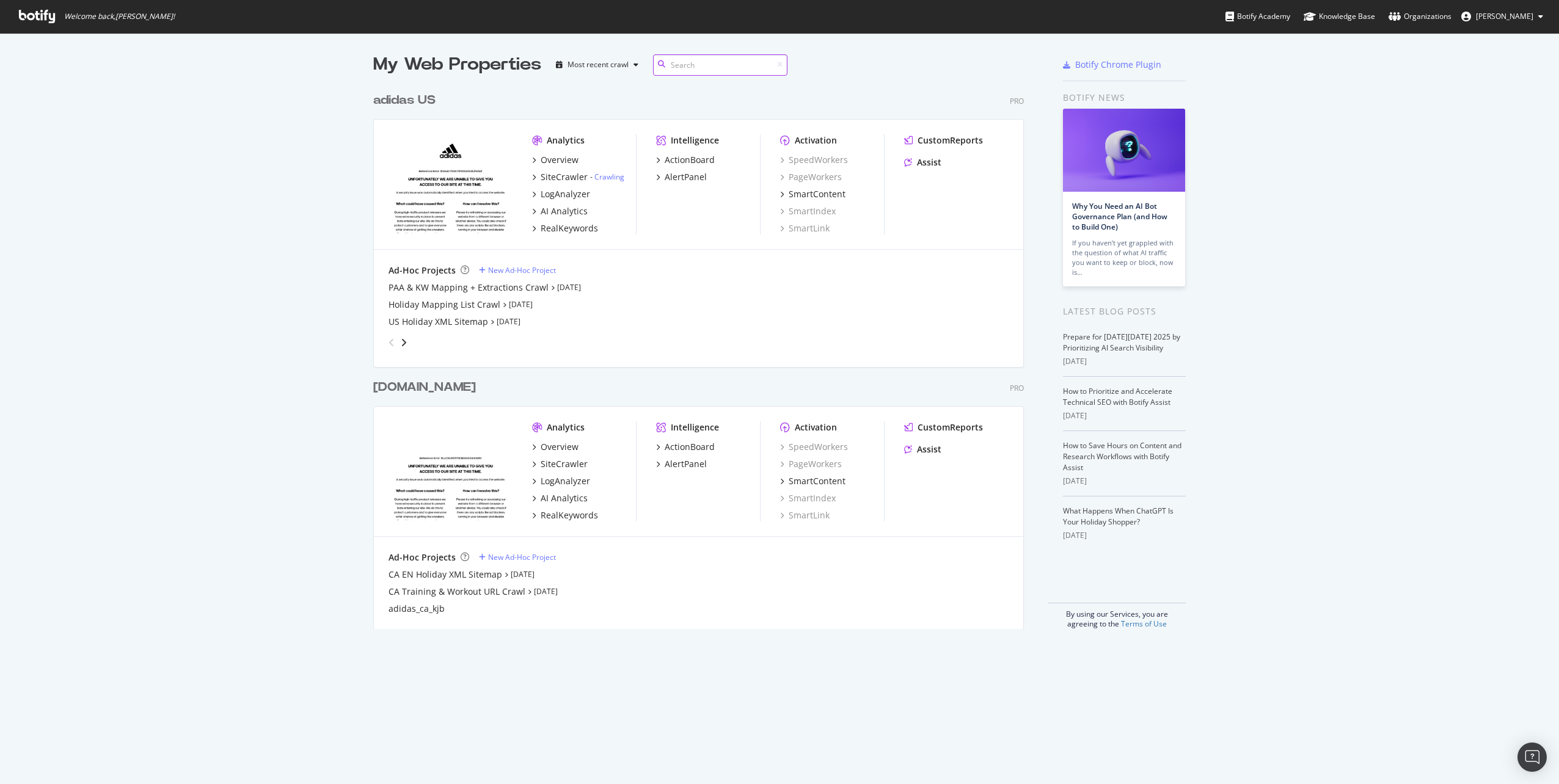
scroll to position [543, 651]
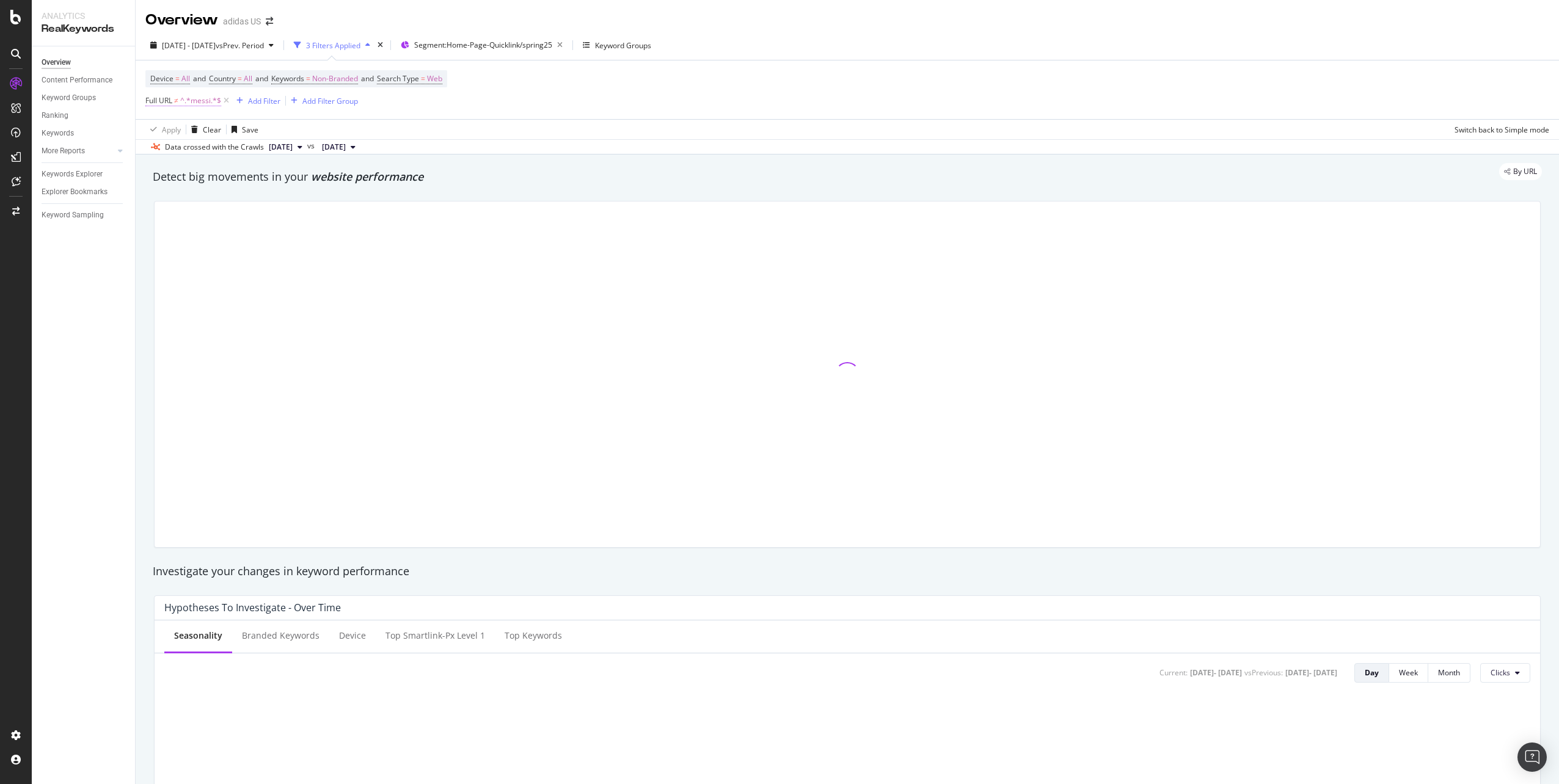
click at [196, 101] on span "^.*messi.*$" at bounding box center [200, 101] width 41 height 17
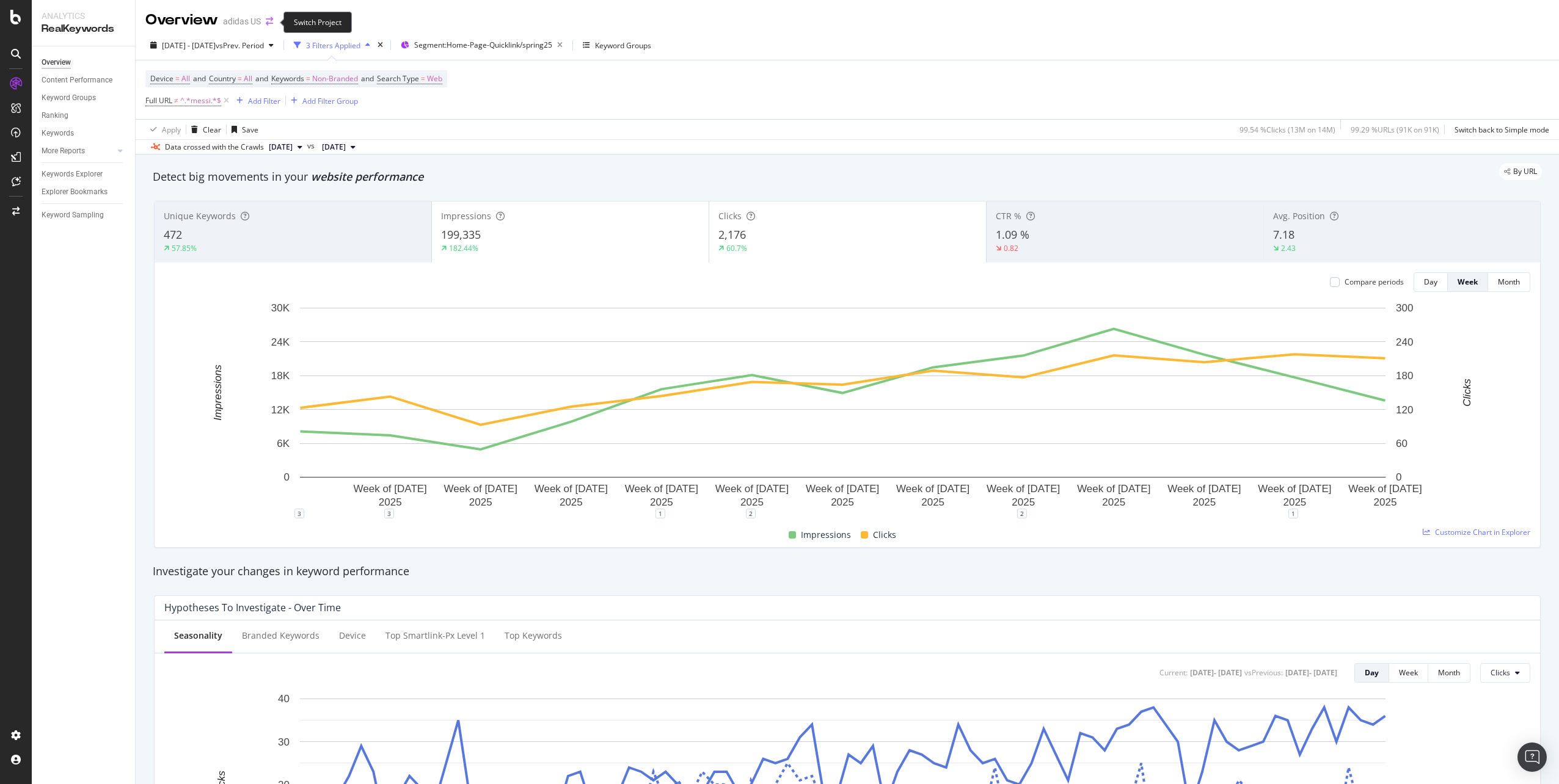
click at [271, 21] on icon "arrow-right-arrow-left" at bounding box center [269, 21] width 7 height 9
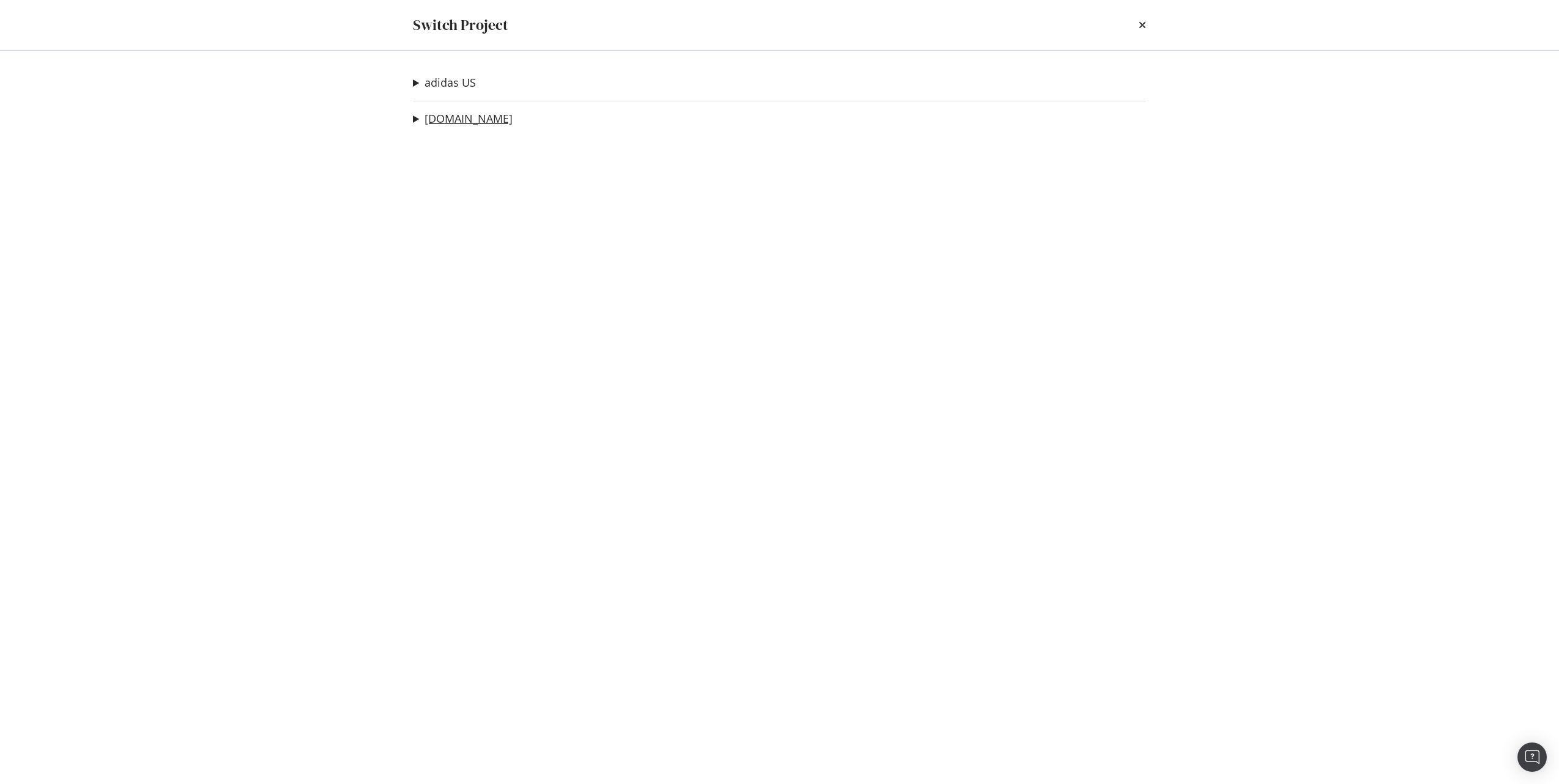
click at [440, 115] on link "[DOMAIN_NAME]" at bounding box center [468, 119] width 88 height 13
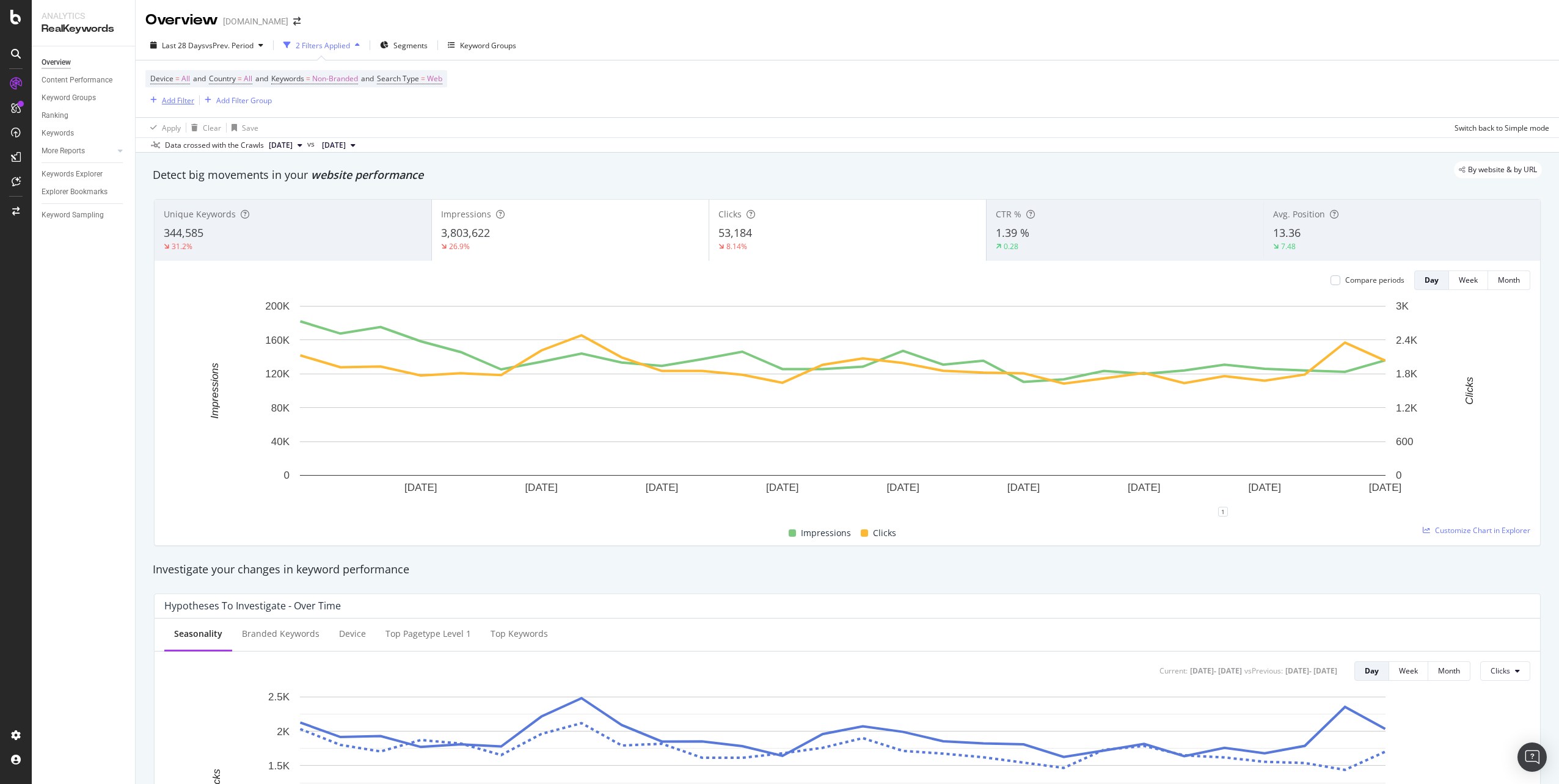
click at [171, 96] on div "Add Filter" at bounding box center [178, 101] width 32 height 11
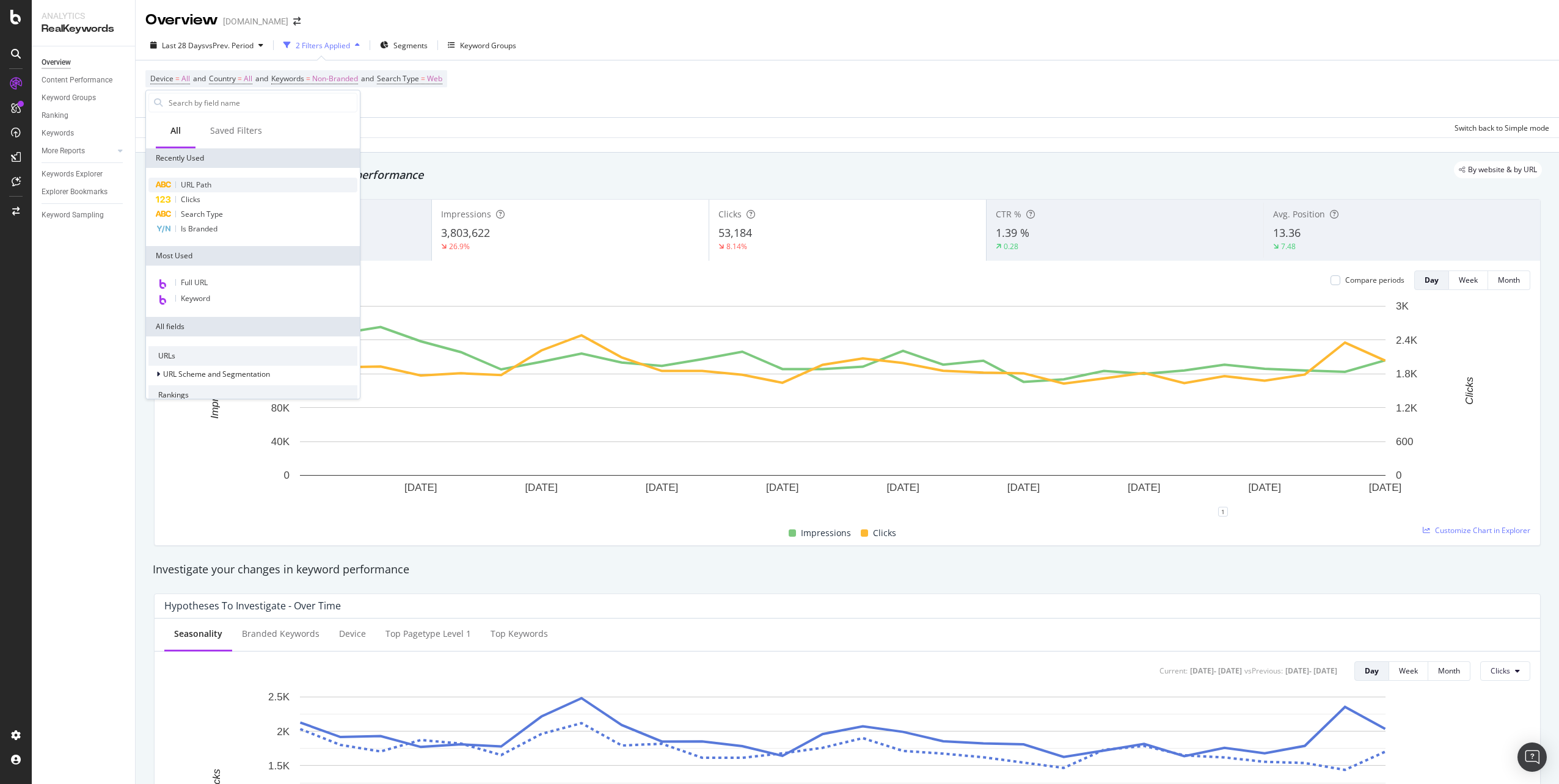
click at [195, 181] on span "URL Path" at bounding box center [196, 184] width 30 height 11
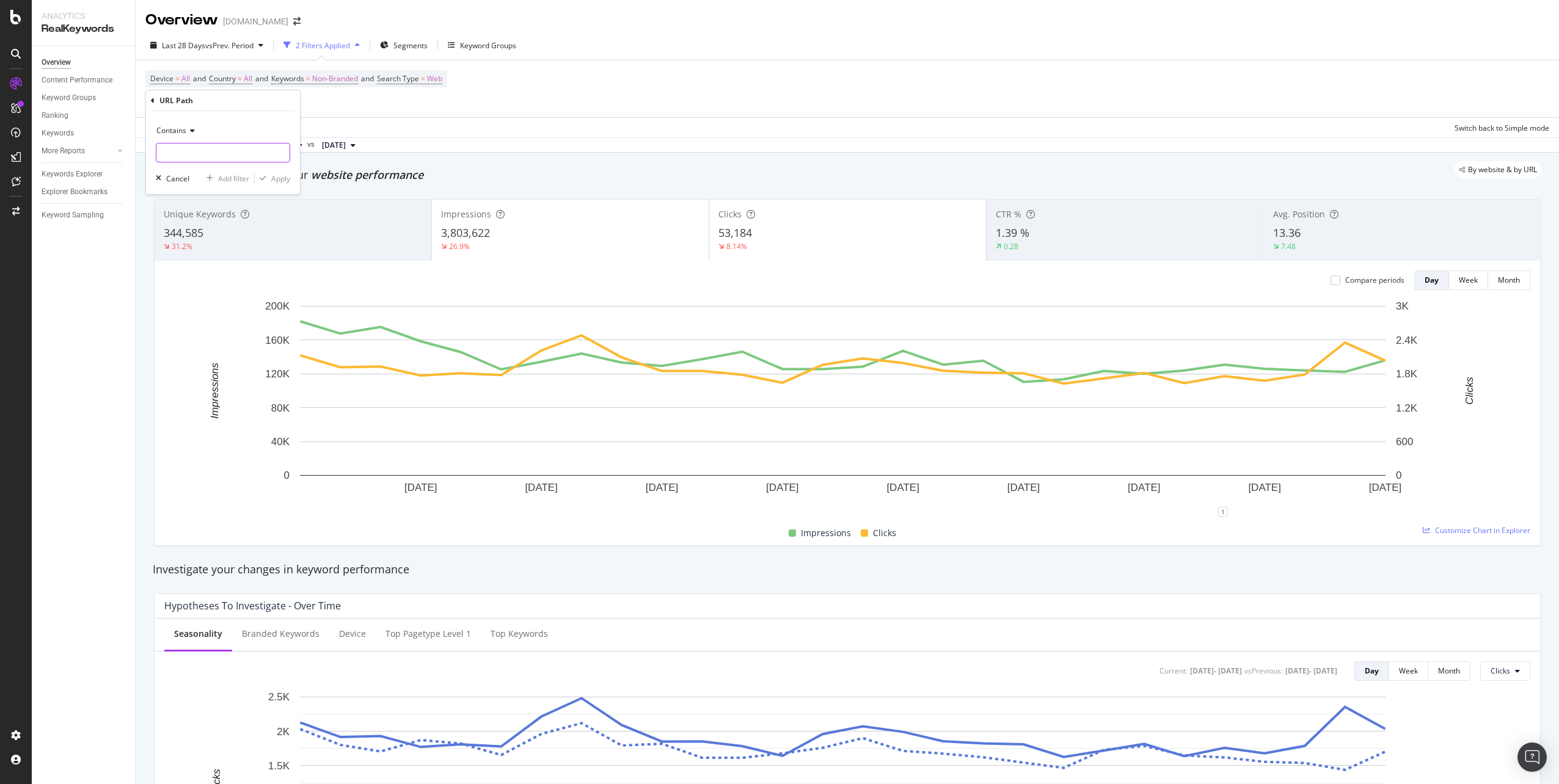
click at [252, 155] on input "text" at bounding box center [223, 153] width 133 height 20
type input "/"
type input "/ca/men-=black"
click at [272, 178] on div "Apply" at bounding box center [280, 179] width 19 height 11
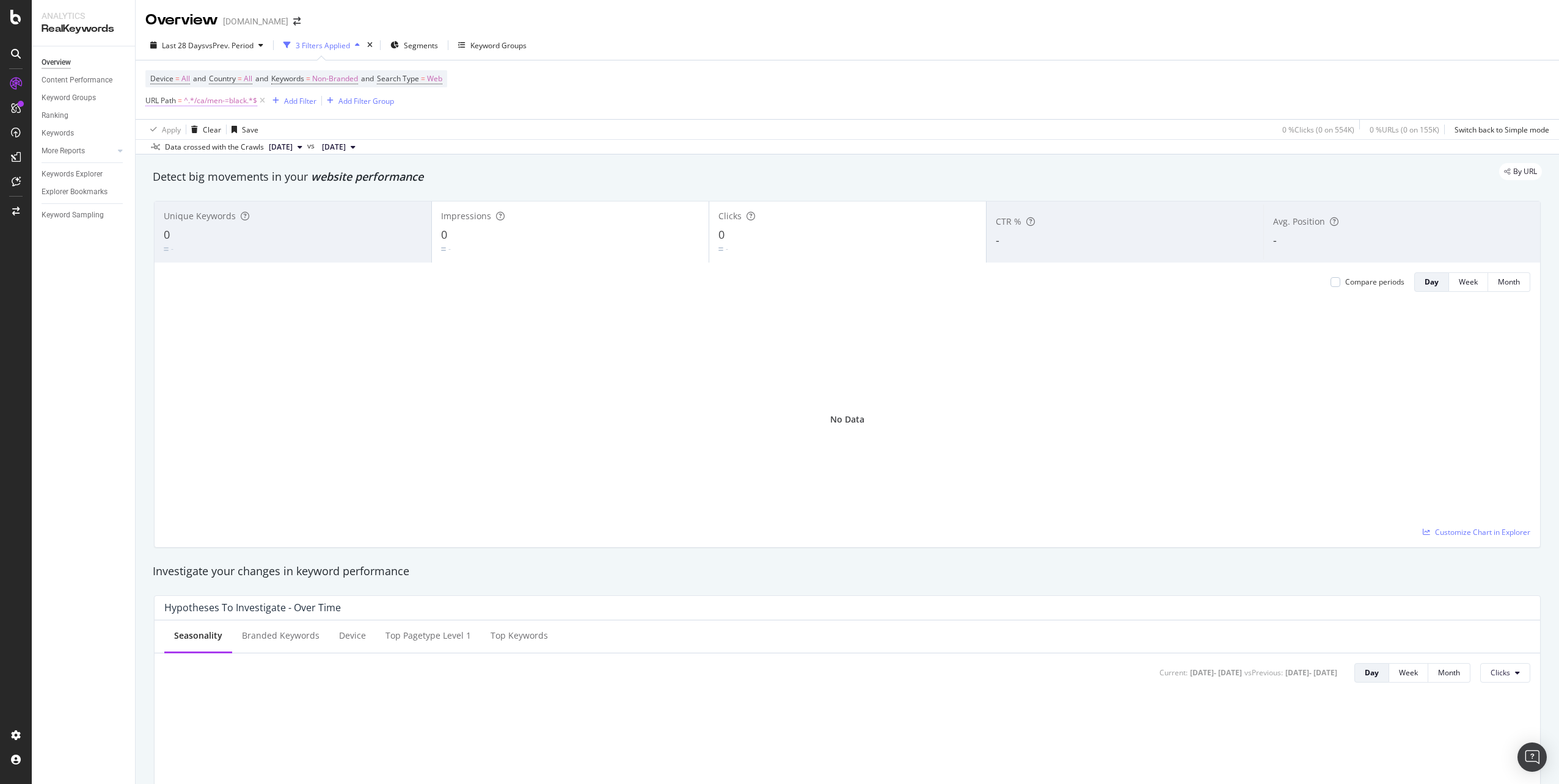
click at [194, 99] on span "^.*/ca/men-=black.*$" at bounding box center [220, 101] width 73 height 17
click at [181, 134] on span "Contains" at bounding box center [171, 129] width 30 height 11
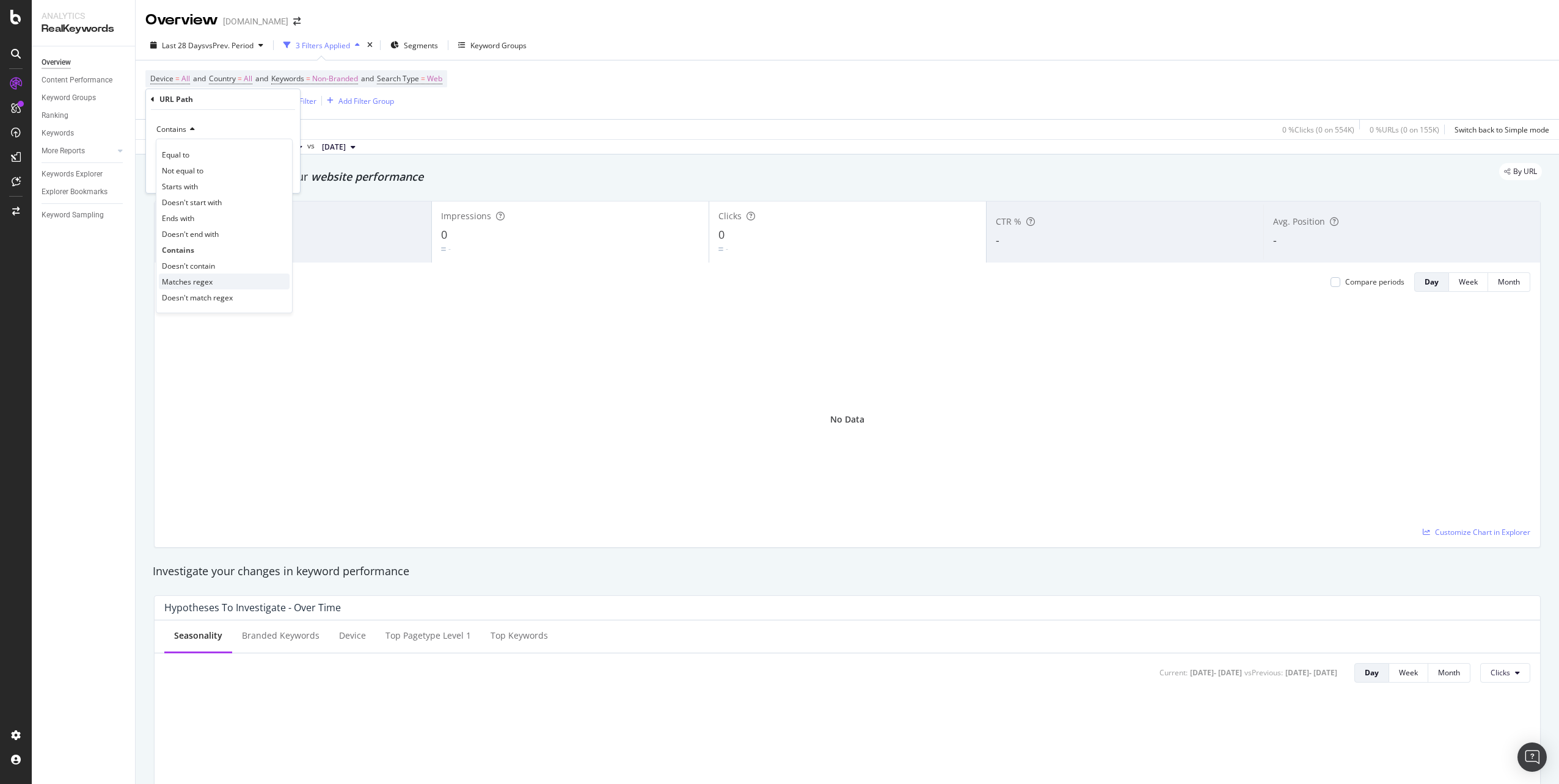
click at [202, 283] on span "Matches regex" at bounding box center [187, 282] width 51 height 11
click at [207, 152] on input "/ca/men-=black" at bounding box center [214, 152] width 115 height 20
paste input "^(/us/men-black|/us/women-black|/us/kids-black)$"
drag, startPoint x: 166, startPoint y: 154, endPoint x: 133, endPoint y: 155, distance: 33.0
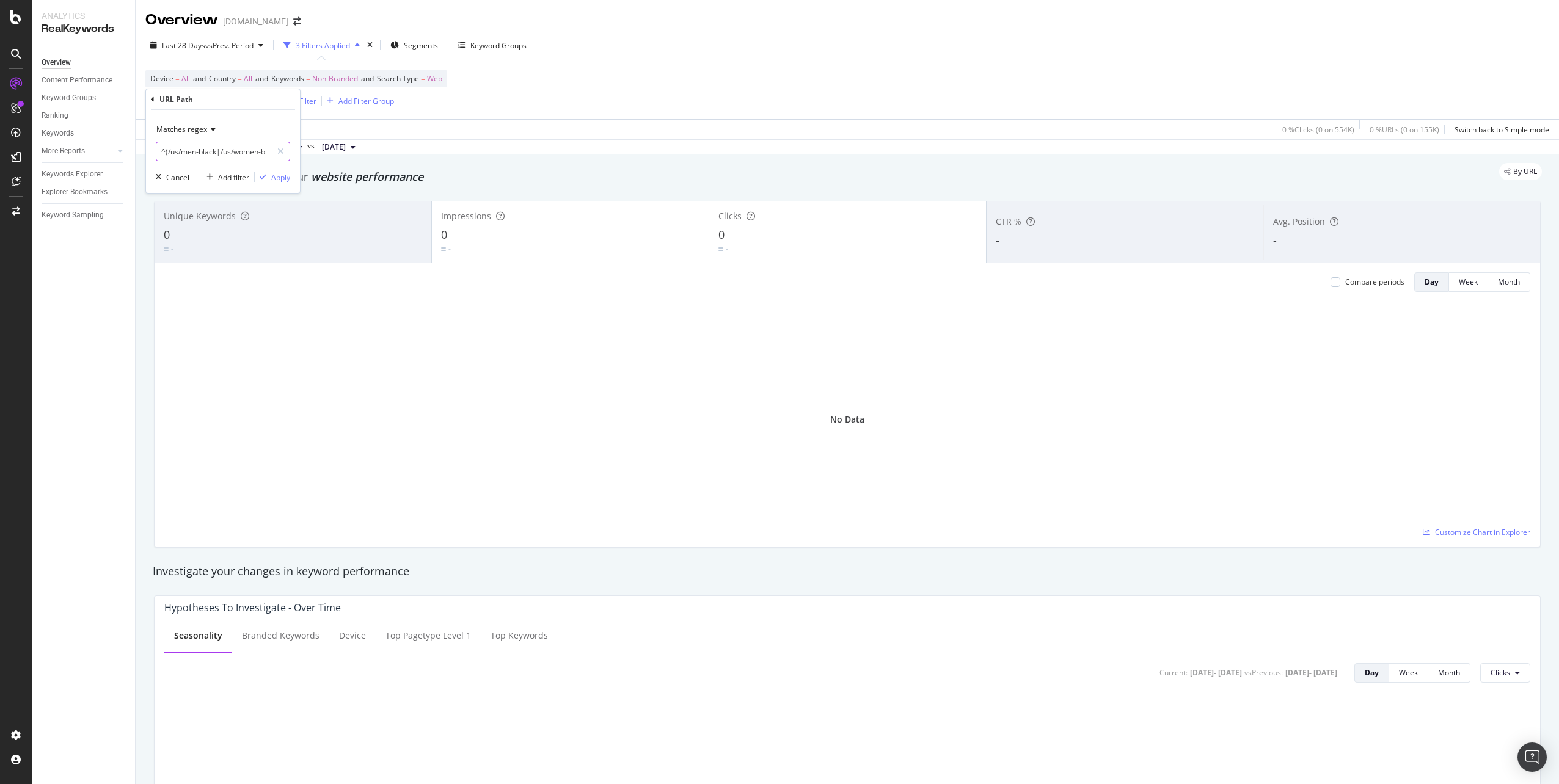
click at [133, 155] on body "Analytics RealKeywords Overview Content Performance Keyword Groups Ranking Keyw…" at bounding box center [779, 392] width 1559 height 784
click at [175, 150] on input "^(/us/men-black|/us/women-black|/us/kids-black)$" at bounding box center [214, 152] width 115 height 20
click at [179, 153] on input "^(/us/men-black|/us/women-black|/us/kids-black)$" at bounding box center [214, 152] width 115 height 20
click at [230, 154] on input "^(/en/men-black|/us/women-black|/us/kids-black)$" at bounding box center [214, 152] width 115 height 20
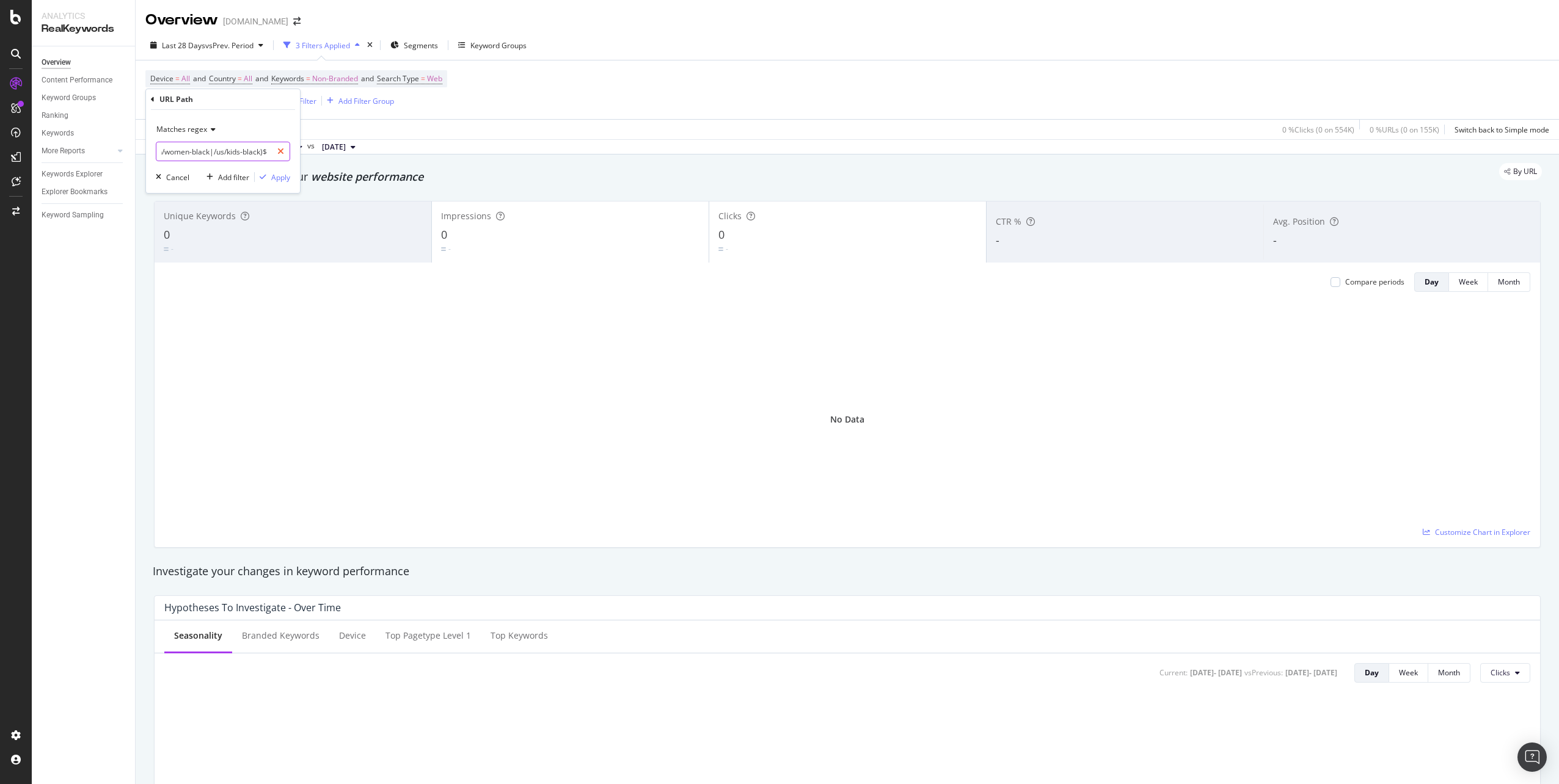
drag, startPoint x: 252, startPoint y: 152, endPoint x: 283, endPoint y: 154, distance: 31.1
click at [283, 154] on div "^(/en/men-black|/en/women-black|/us/kids-black)$" at bounding box center [223, 152] width 134 height 20
click at [241, 154] on input "^(/en/men-black|/en/women-black|/us/kids-black)$" at bounding box center [214, 152] width 115 height 20
click at [223, 148] on input "^(/en/men-black|/en/women-black|/us/kids-black)$" at bounding box center [214, 152] width 115 height 20
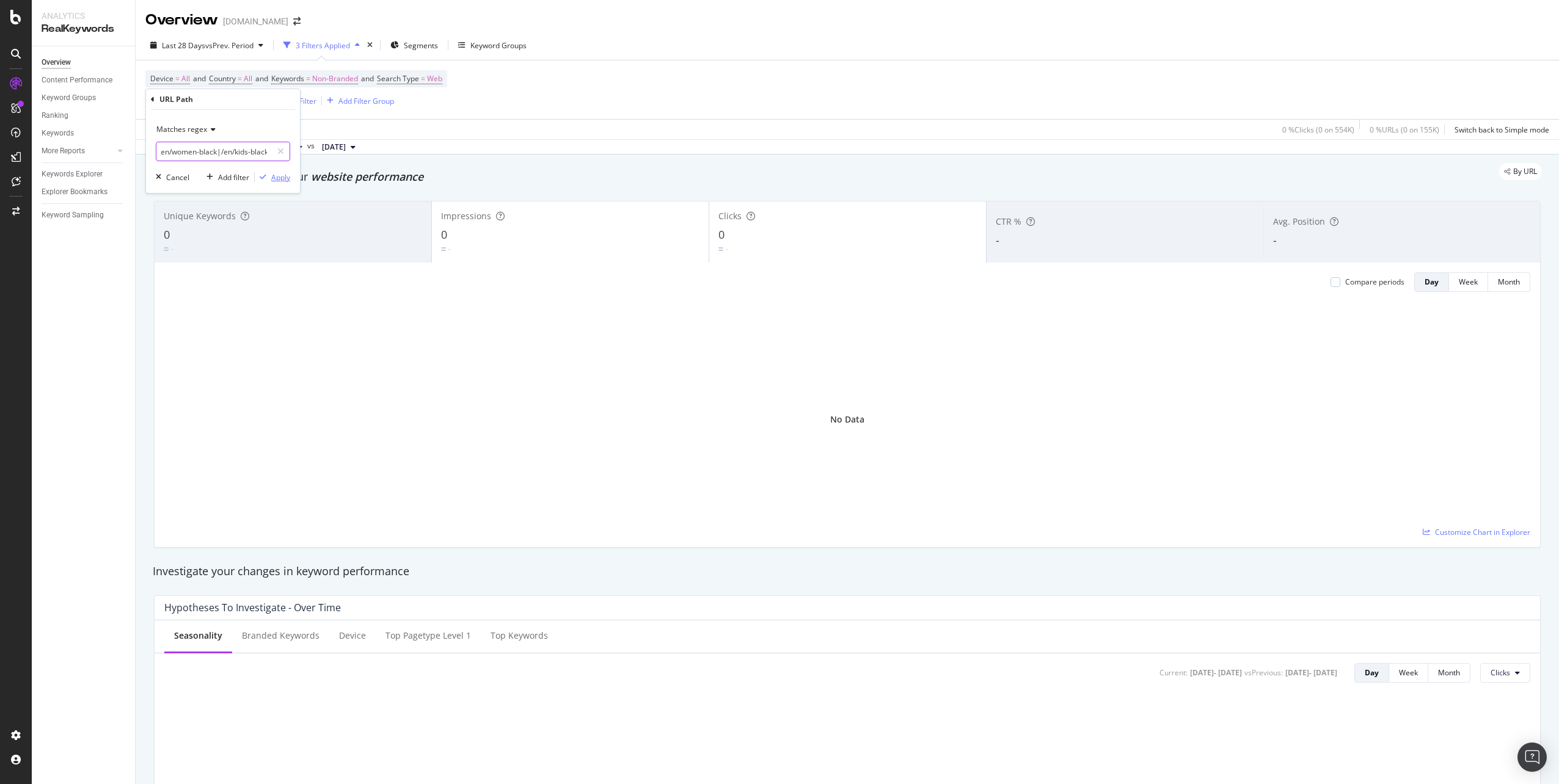
type input "^(/en/men-black|/en/women-black|/en/kids-black)$"
click at [280, 176] on div "Apply" at bounding box center [280, 177] width 19 height 11
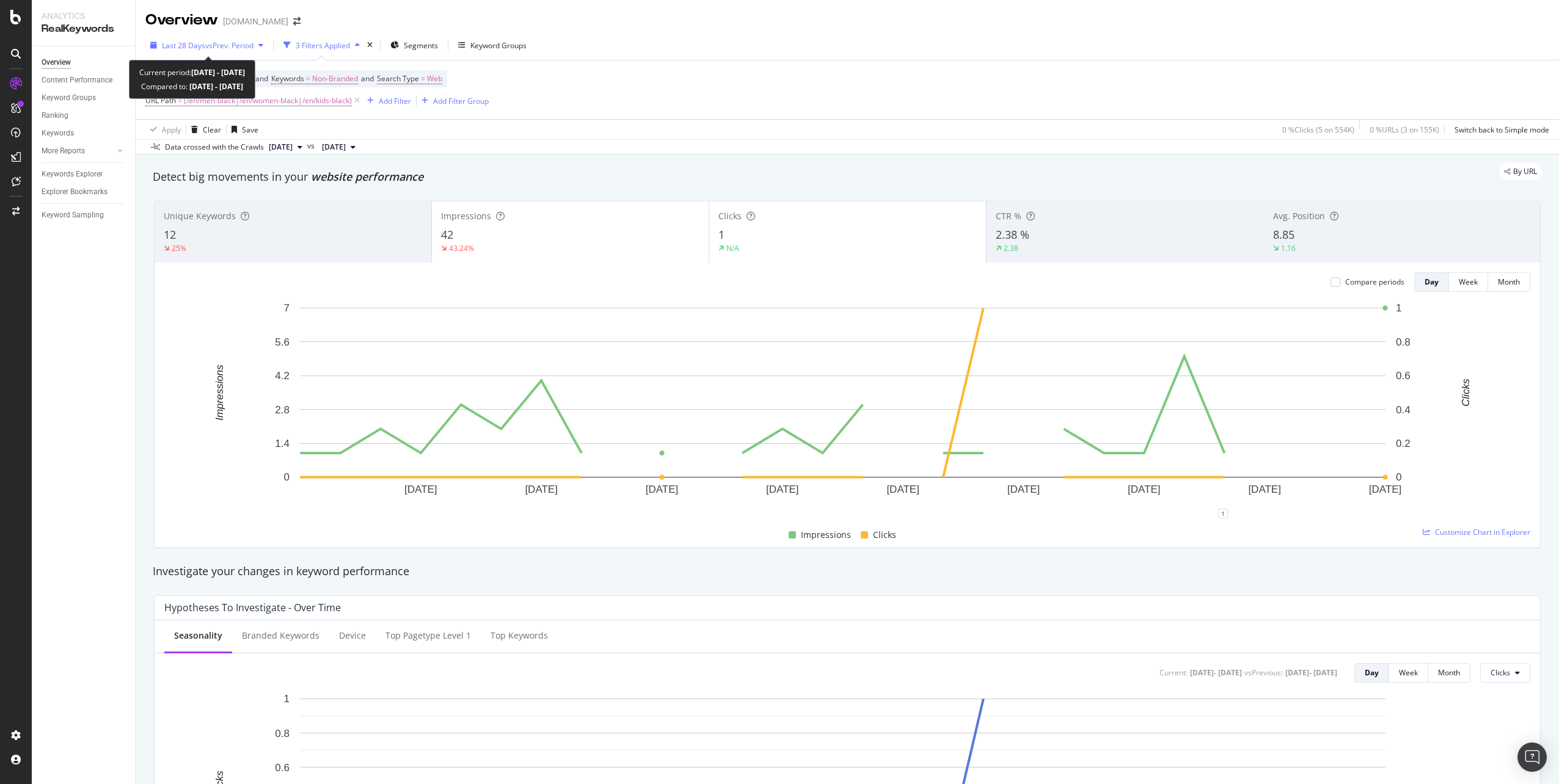
click at [193, 50] on span "Last 28 Days" at bounding box center [184, 45] width 44 height 11
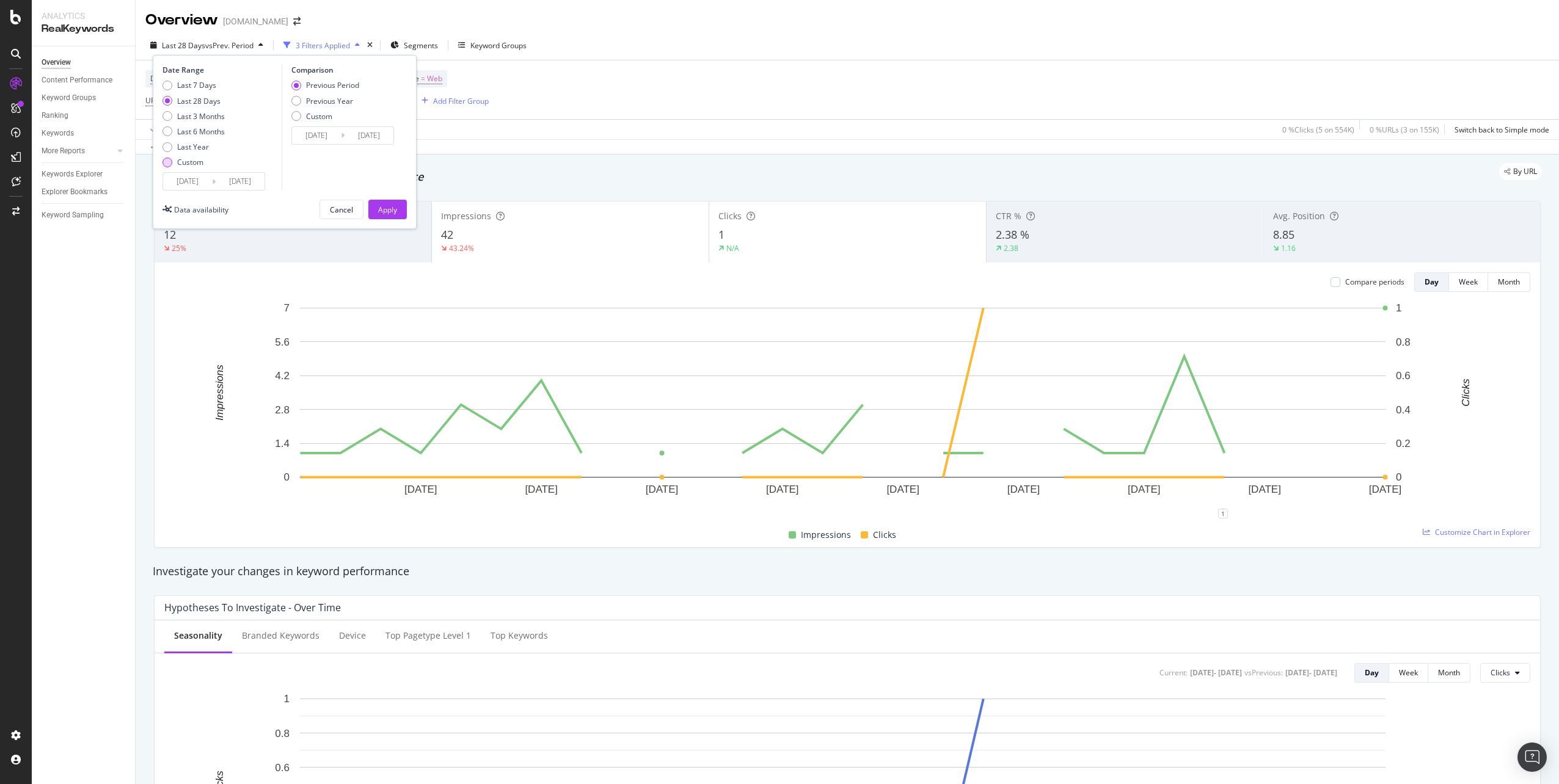
click at [187, 163] on div "Custom" at bounding box center [191, 162] width 26 height 11
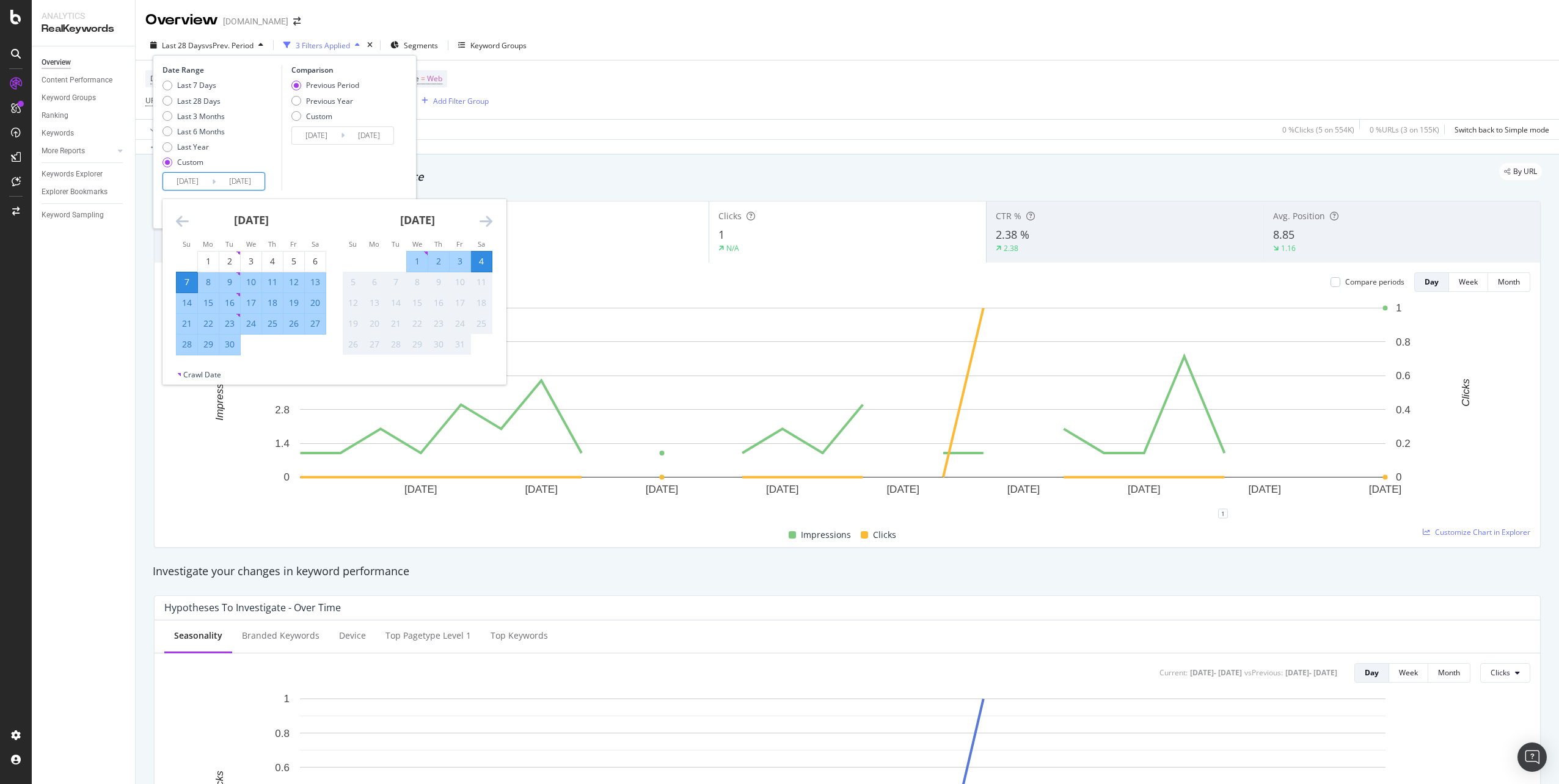
click at [189, 184] on input "[DATE]" at bounding box center [187, 181] width 49 height 17
click at [179, 227] on icon "Move backward to switch to the previous month." at bounding box center [182, 221] width 13 height 14
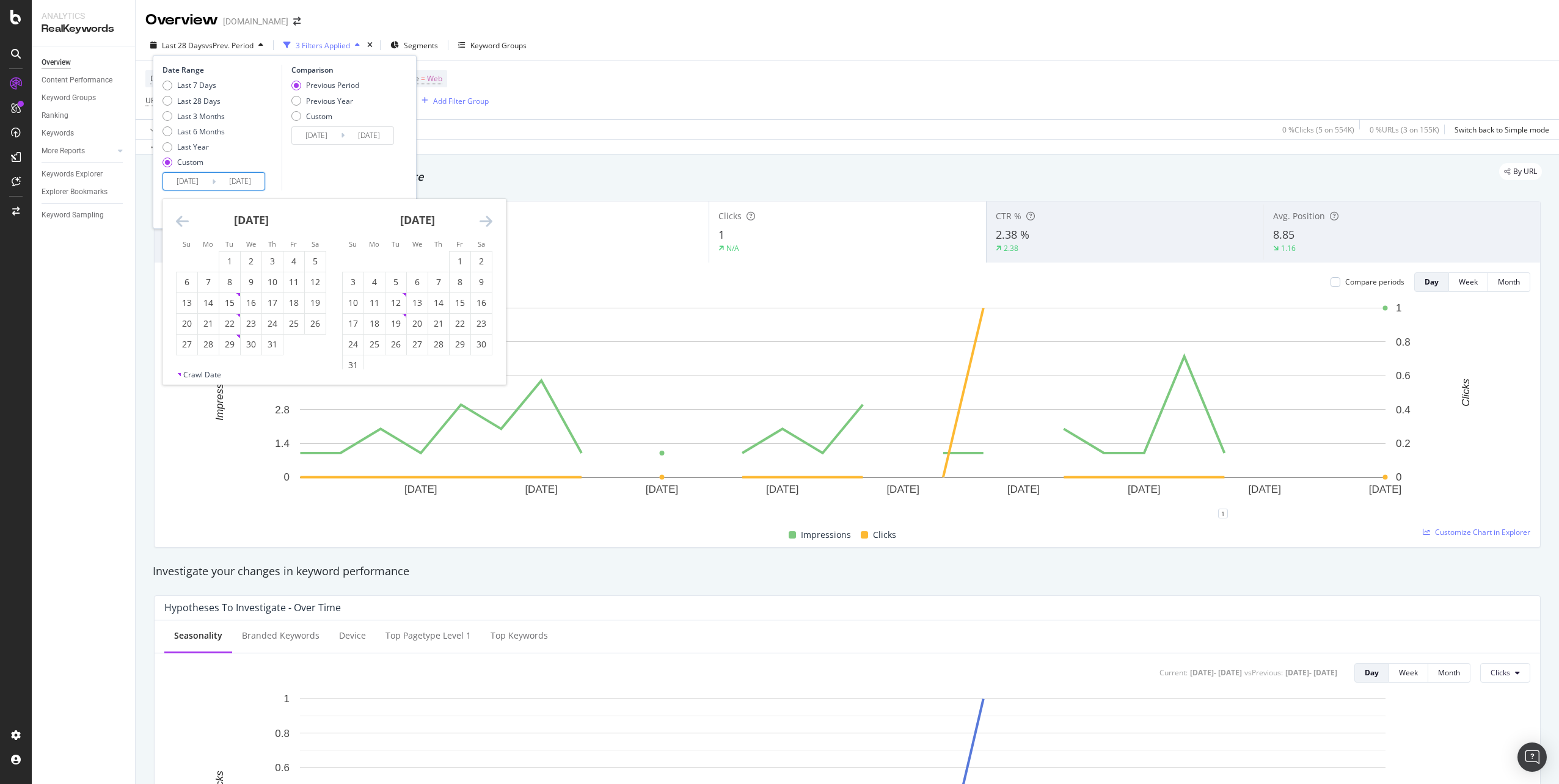
click at [179, 227] on icon "Move backward to switch to the previous month." at bounding box center [182, 221] width 13 height 14
click at [173, 222] on div "[DATE] 1 2 3 4 5 6 7 8 9 10 11 12 13 14 15 16 17 18 19 20 21 22 23 24 25 26 27 …" at bounding box center [251, 277] width 166 height 156
click at [179, 223] on icon "Move backward to switch to the previous month." at bounding box center [182, 221] width 13 height 14
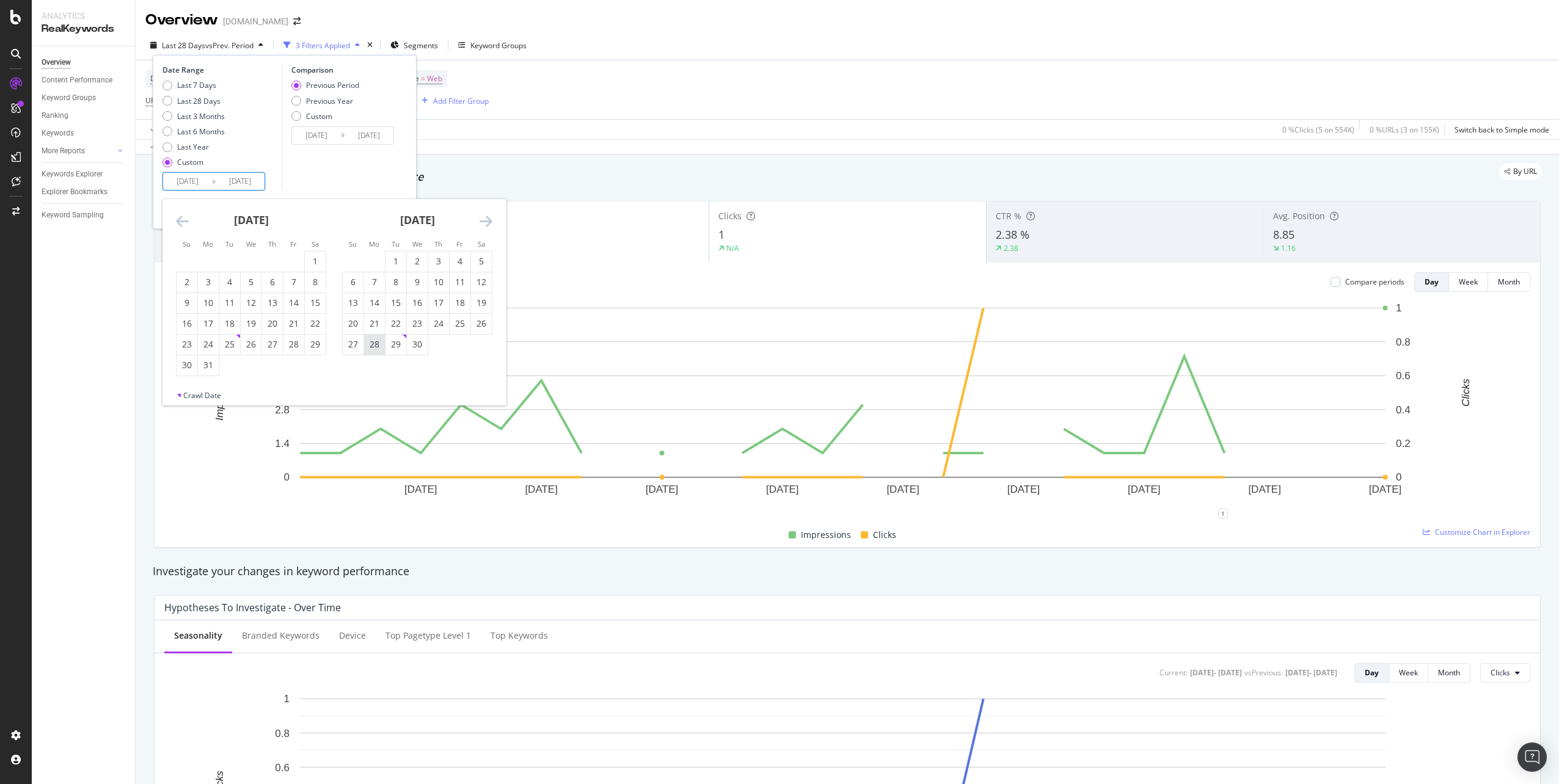
click at [379, 342] on div "28" at bounding box center [374, 344] width 21 height 13
type input "[DATE]"
click at [487, 218] on icon "Move forward to switch to the next month." at bounding box center [485, 221] width 13 height 14
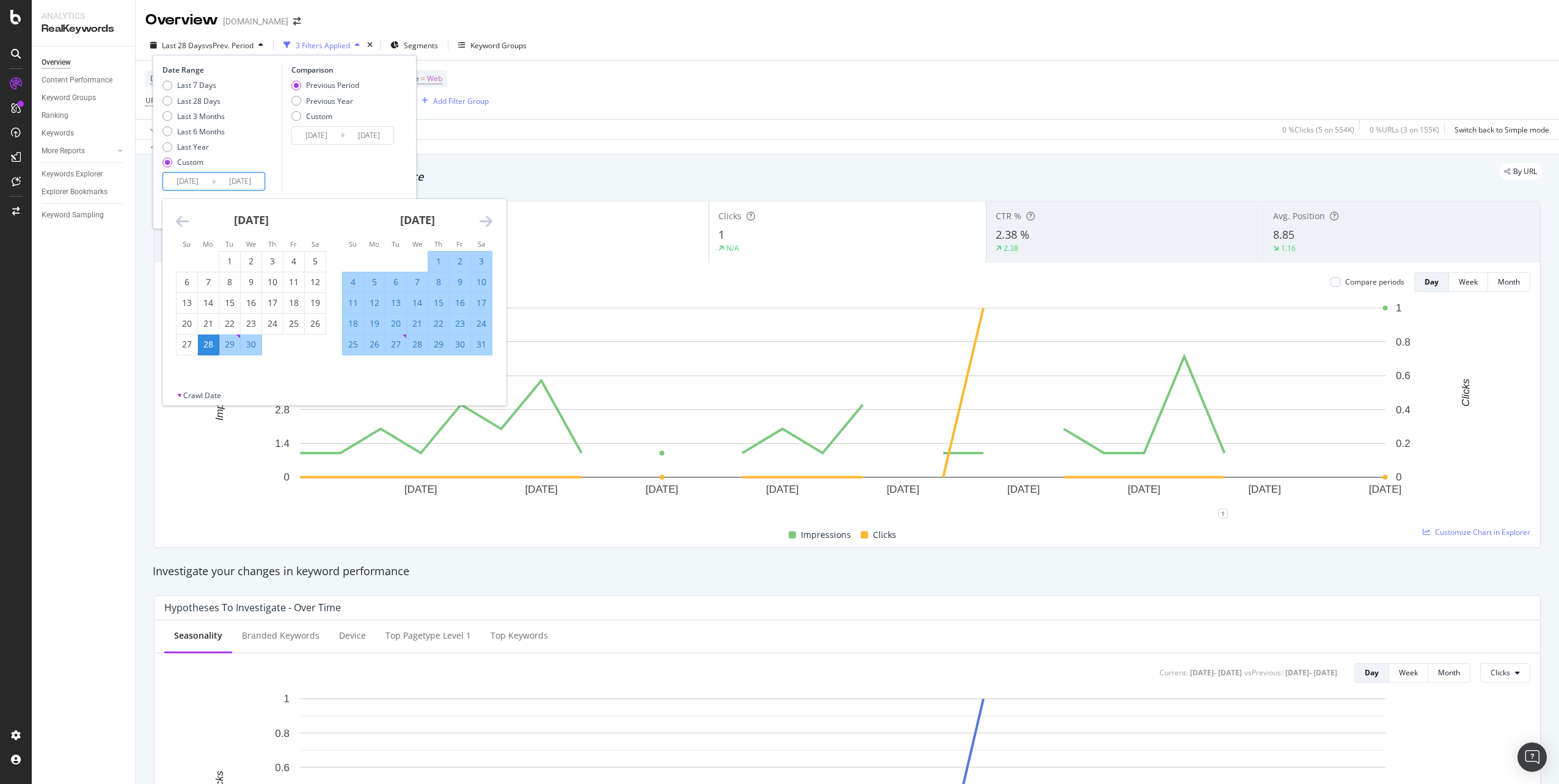
click at [479, 321] on div "24" at bounding box center [481, 323] width 21 height 13
type input "[DATE]"
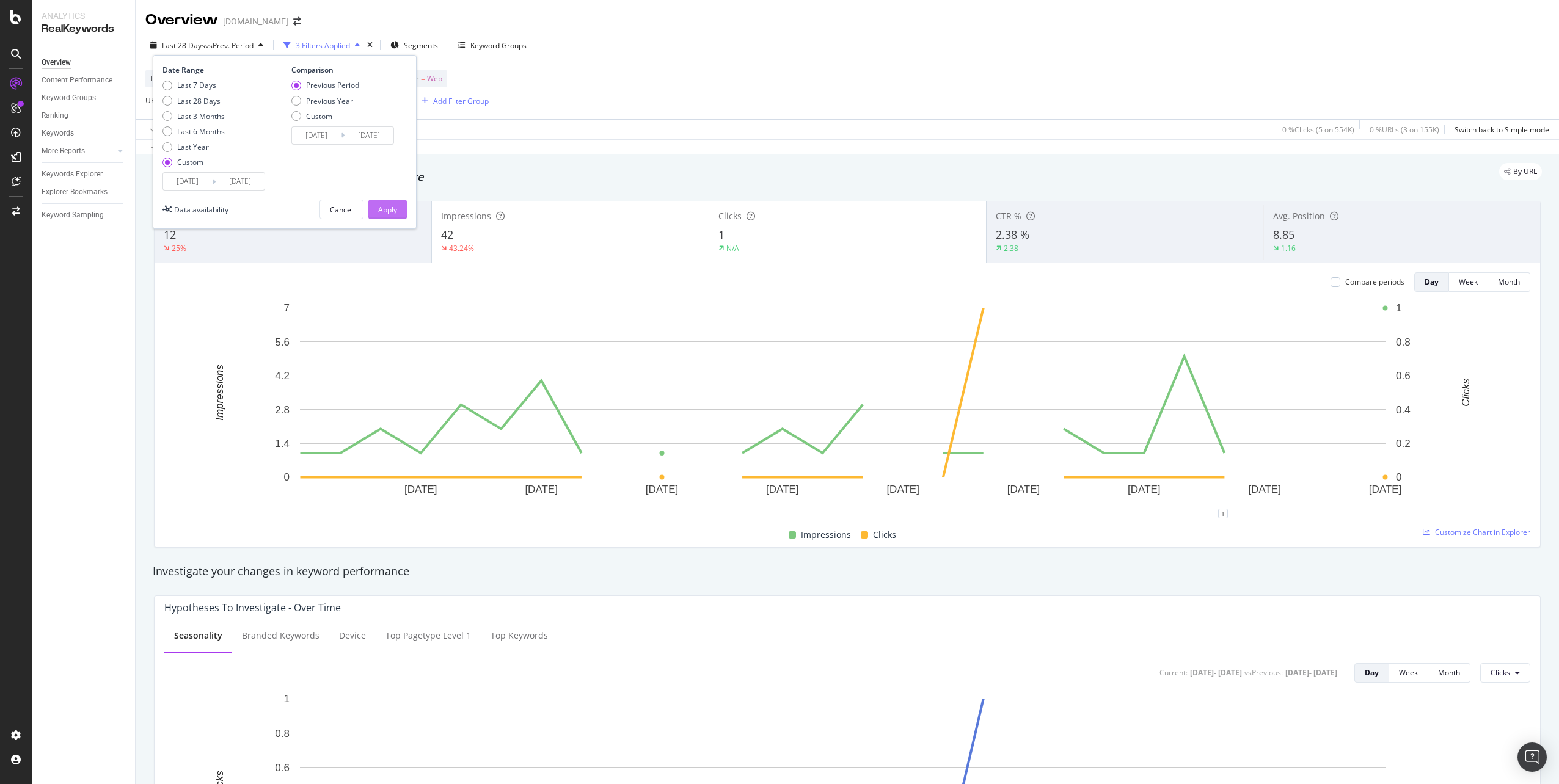
click at [395, 215] on div "Apply" at bounding box center [388, 210] width 19 height 18
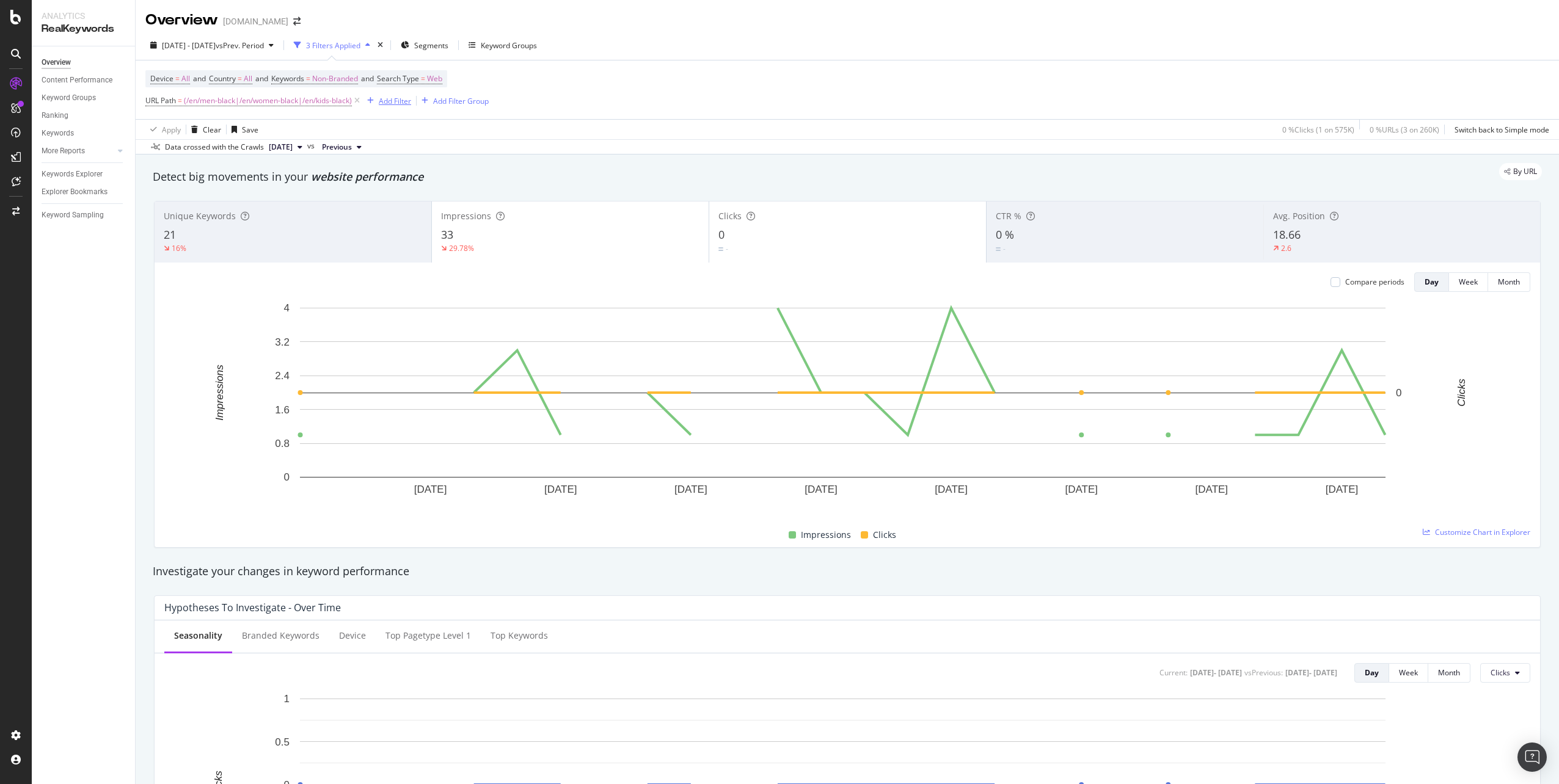
click at [405, 95] on div "Add Filter" at bounding box center [387, 101] width 49 height 13
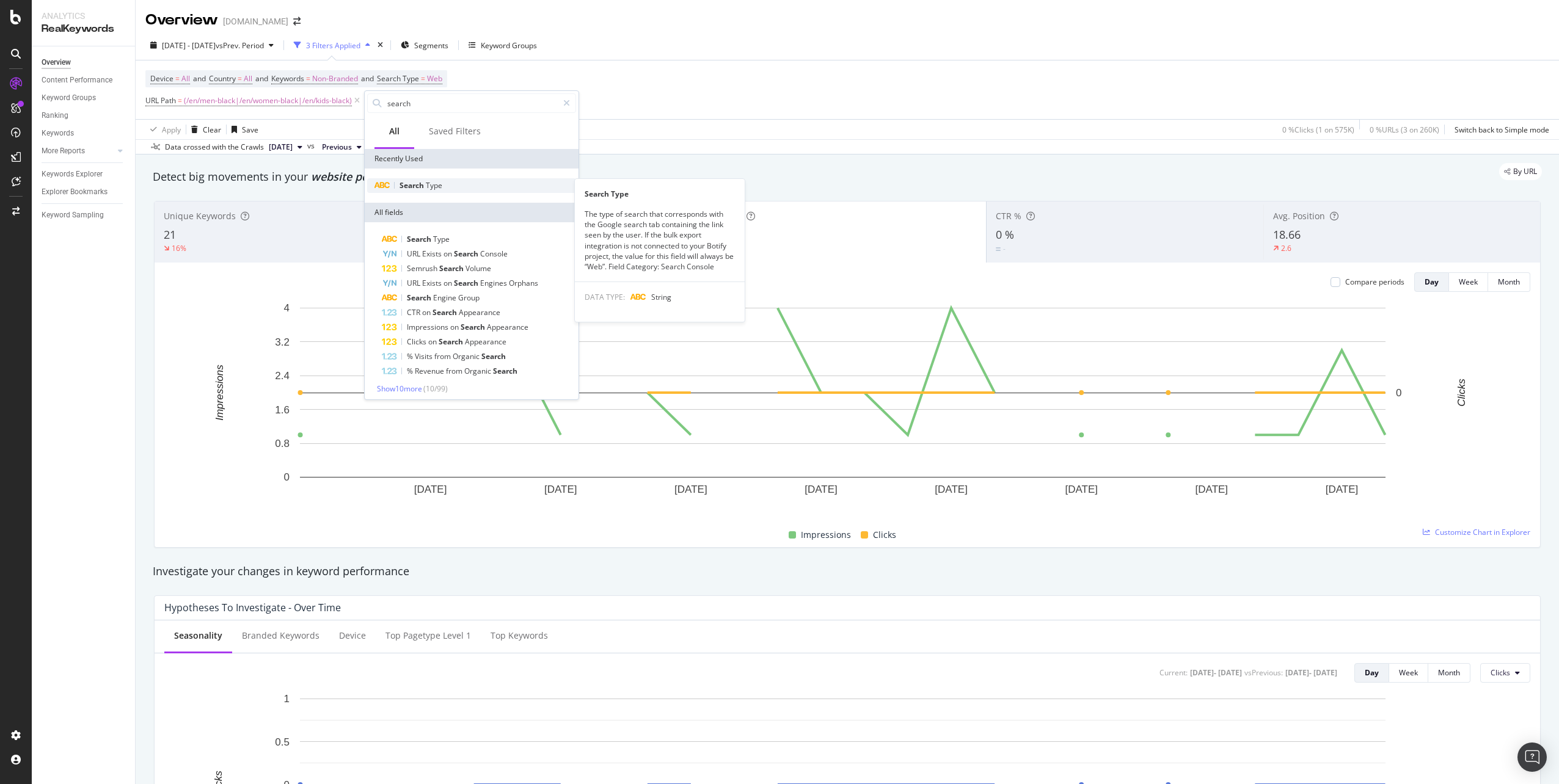
type input "search"
click at [482, 190] on div "Search Type" at bounding box center [471, 186] width 209 height 14
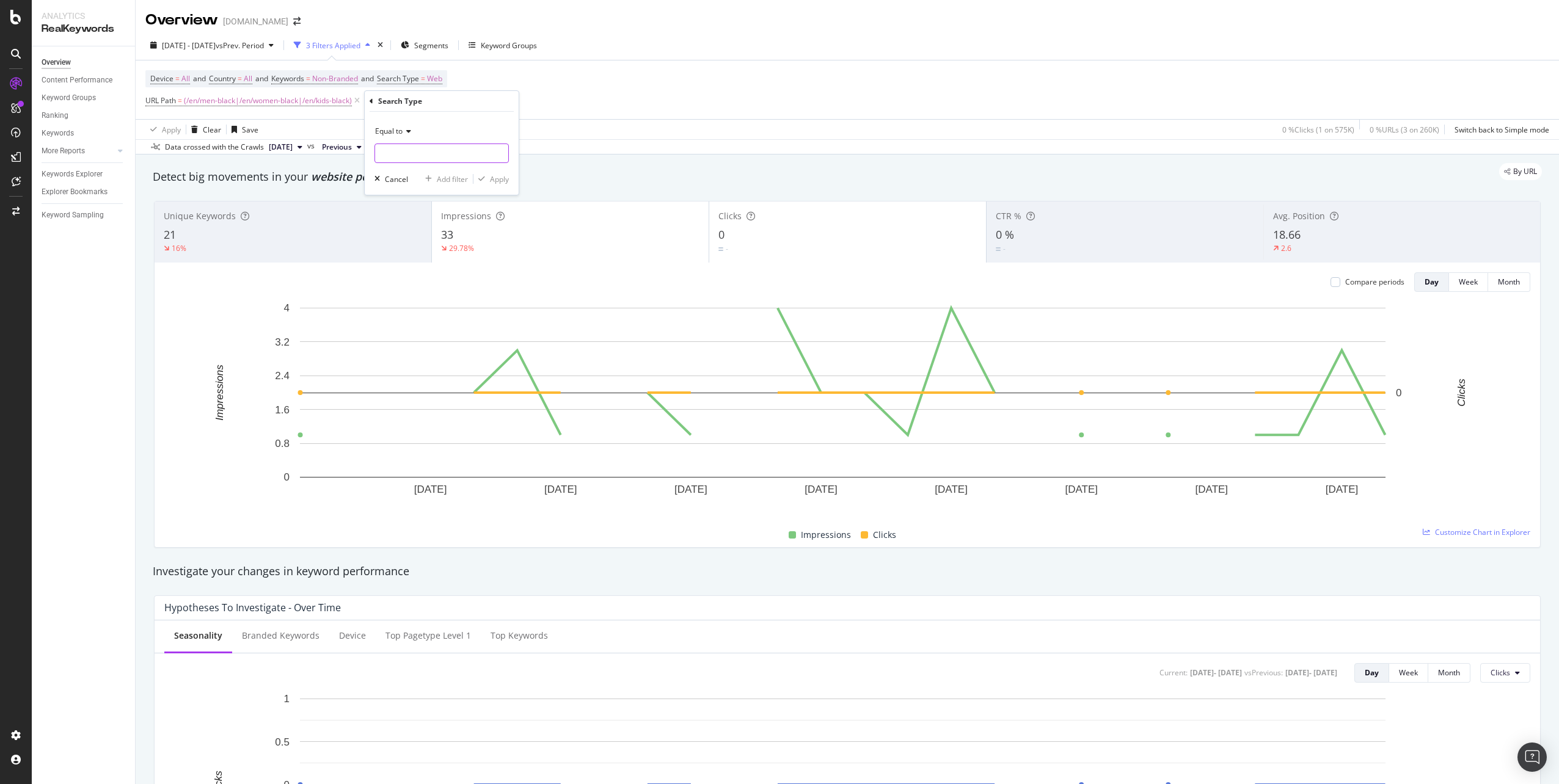
click at [463, 155] on input "text" at bounding box center [442, 154] width 133 height 20
click at [414, 173] on span "Web" at bounding box center [419, 169] width 81 height 11
type input "Web"
click at [484, 181] on icon "button" at bounding box center [482, 179] width 7 height 7
click at [1330, 287] on div "Compare periods" at bounding box center [1367, 282] width 74 height 20
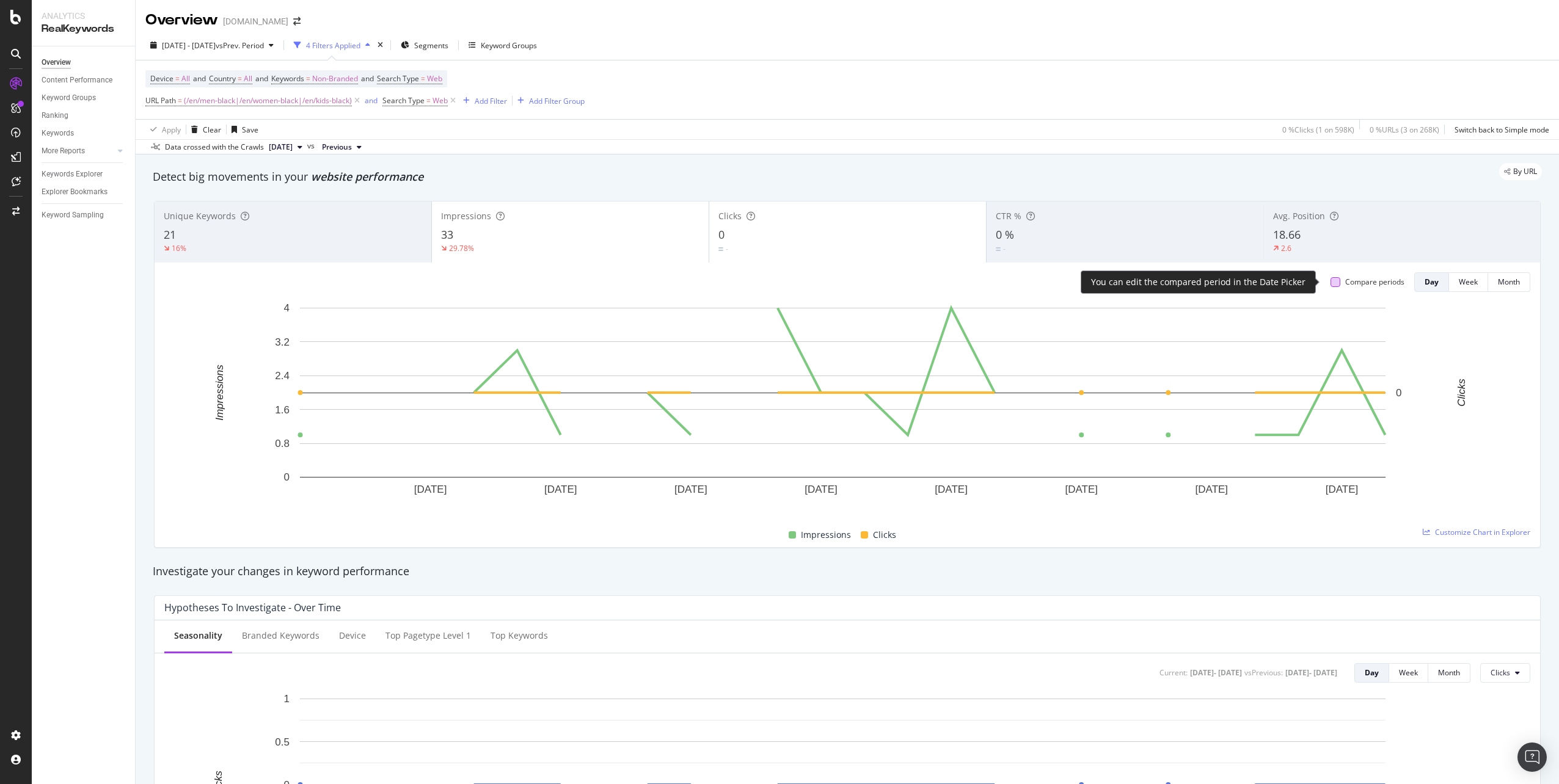
click at [1330, 282] on div at bounding box center [1335, 282] width 10 height 10
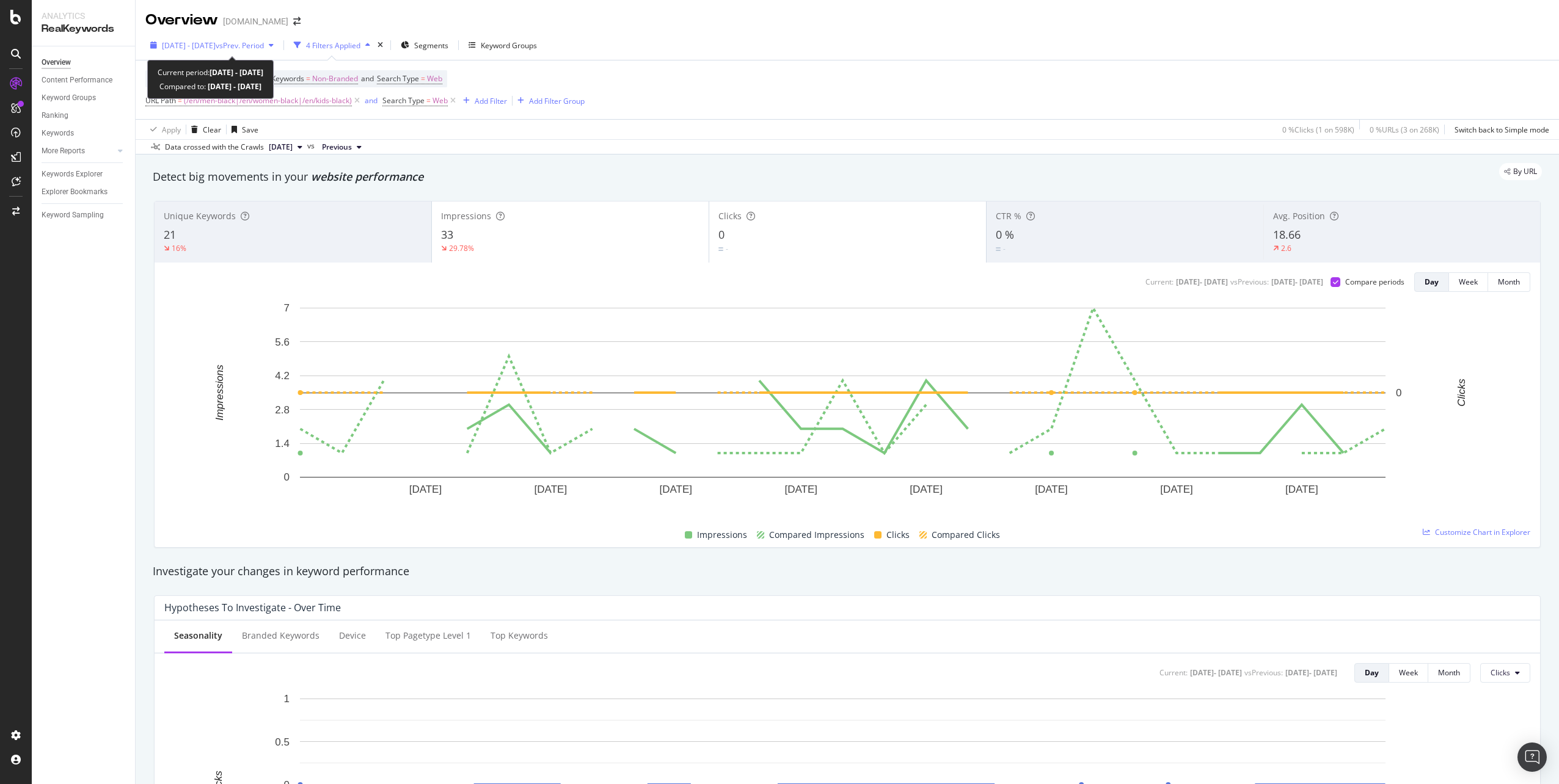
click at [216, 42] on span "[DATE] - [DATE]" at bounding box center [189, 45] width 54 height 11
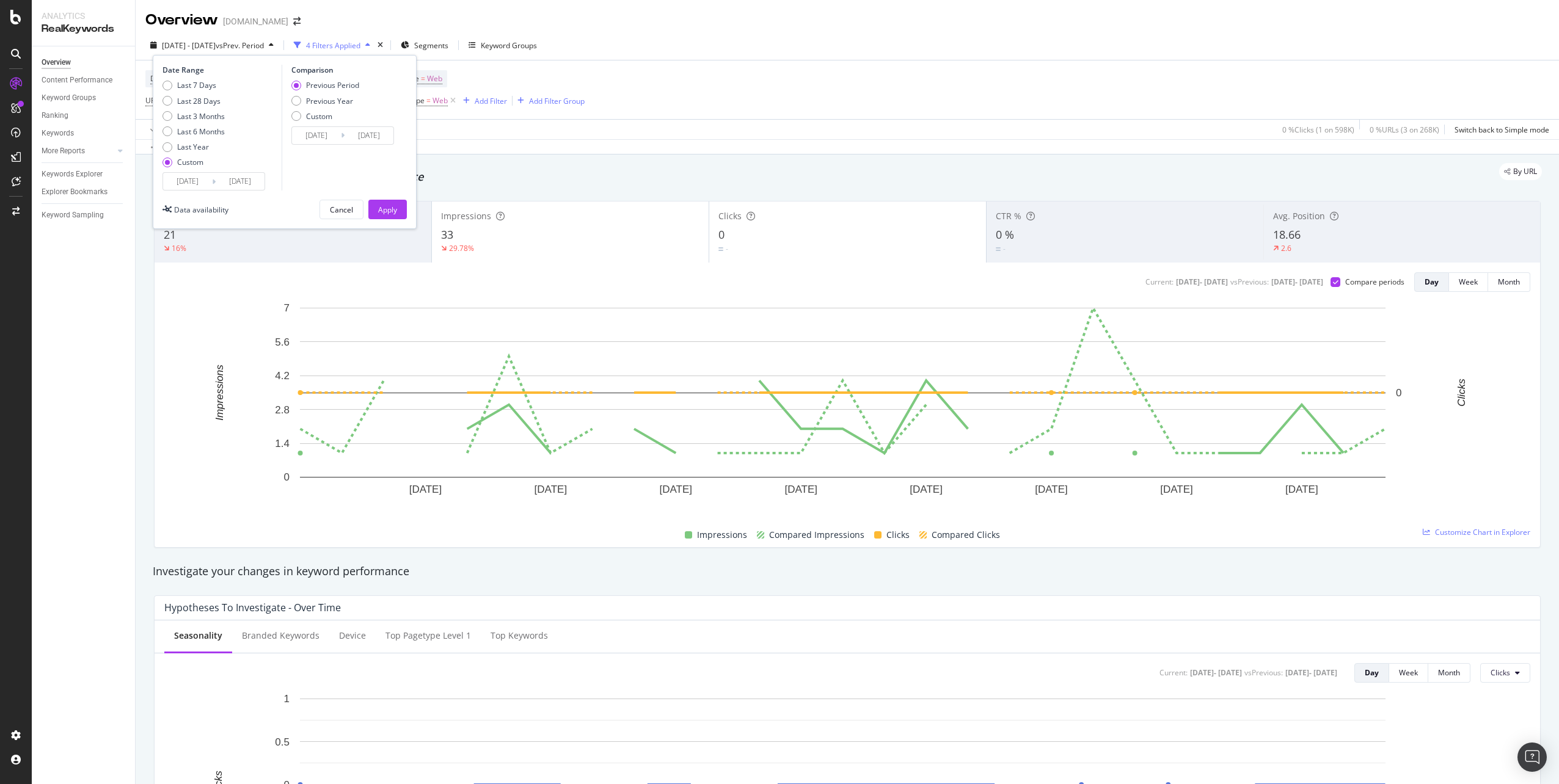
click at [241, 181] on input "[DATE]" at bounding box center [240, 181] width 49 height 17
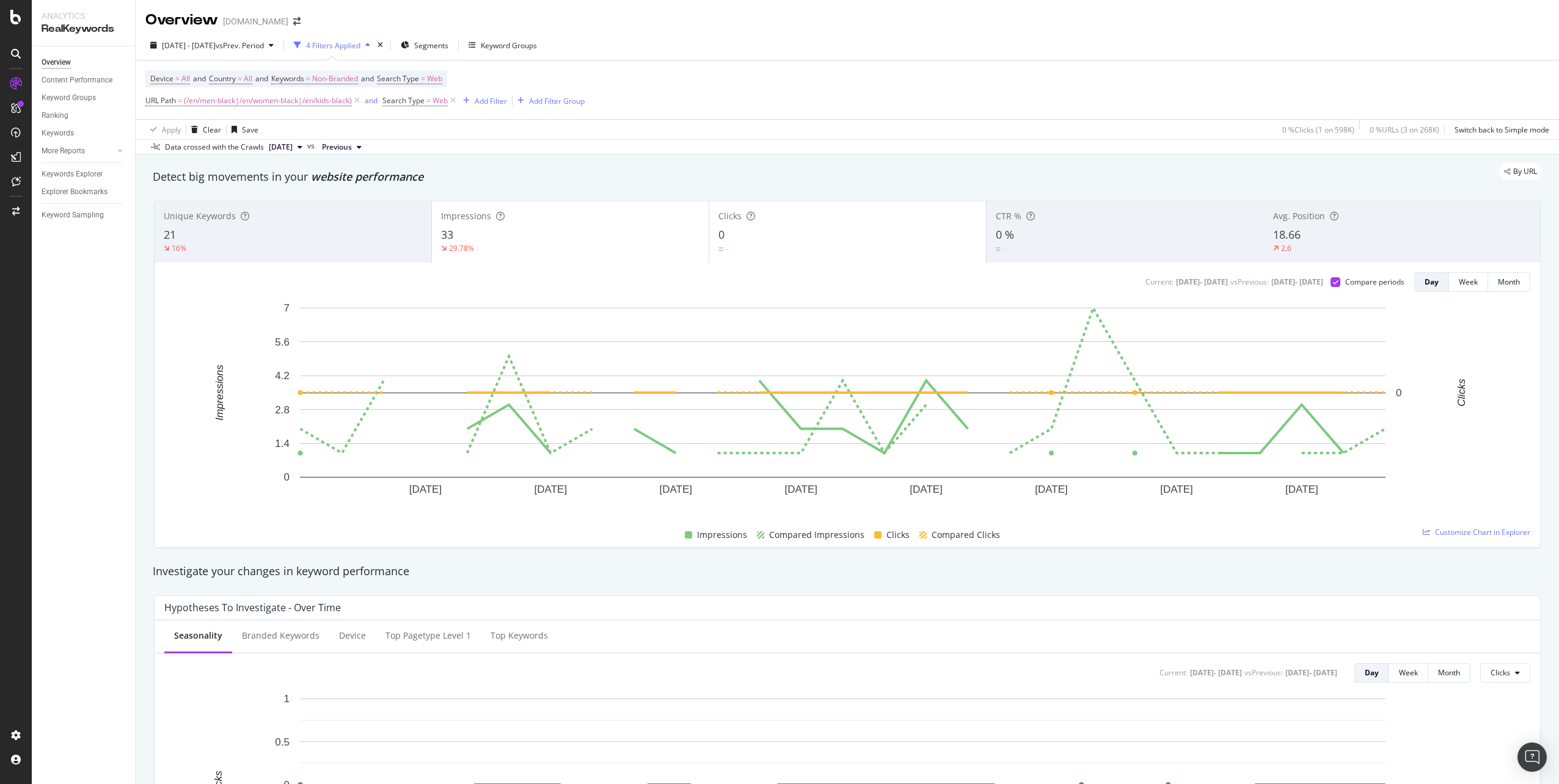
click at [274, 42] on icon "button" at bounding box center [271, 45] width 5 height 7
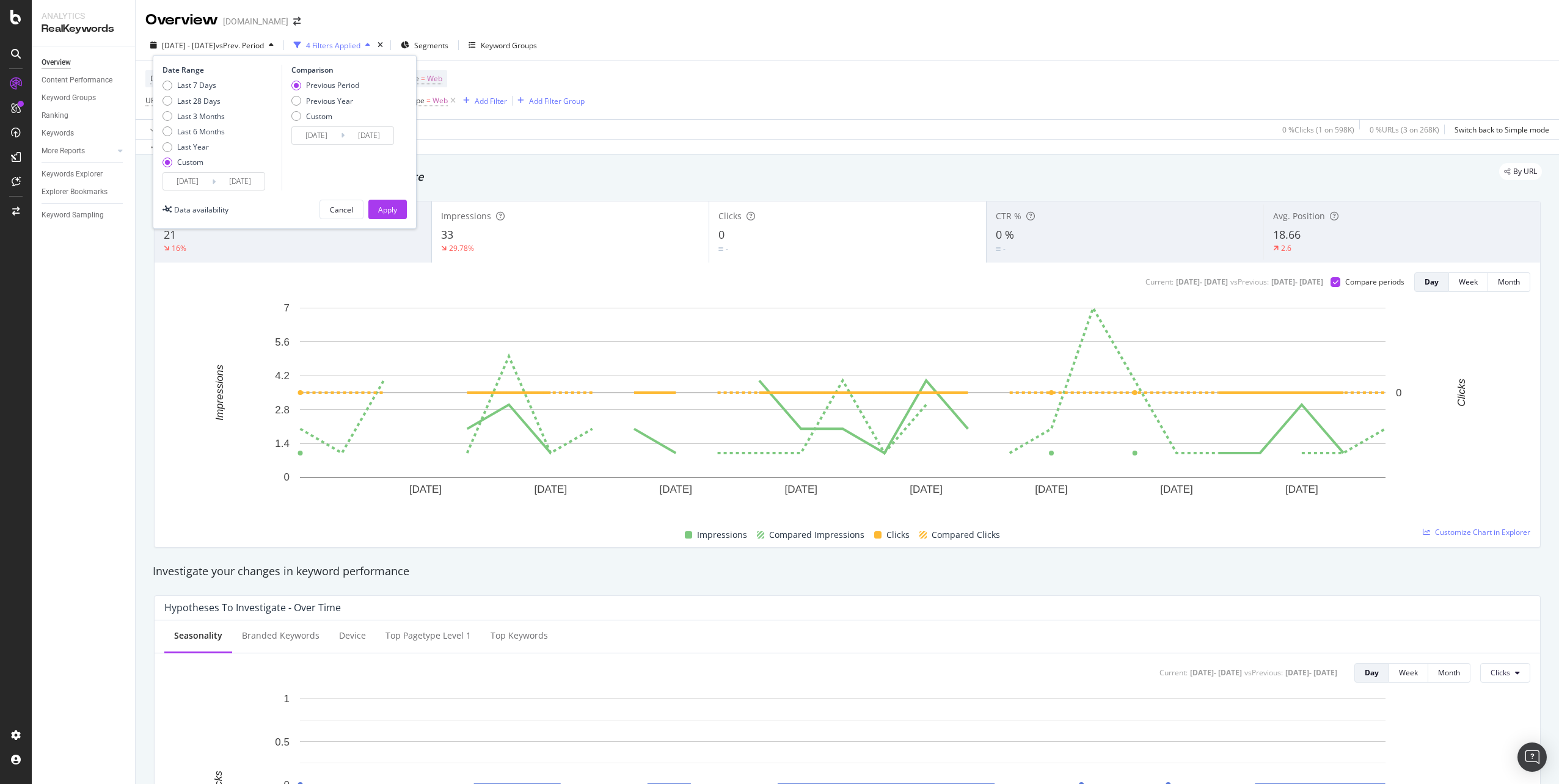
click at [254, 180] on input "[DATE]" at bounding box center [240, 181] width 49 height 17
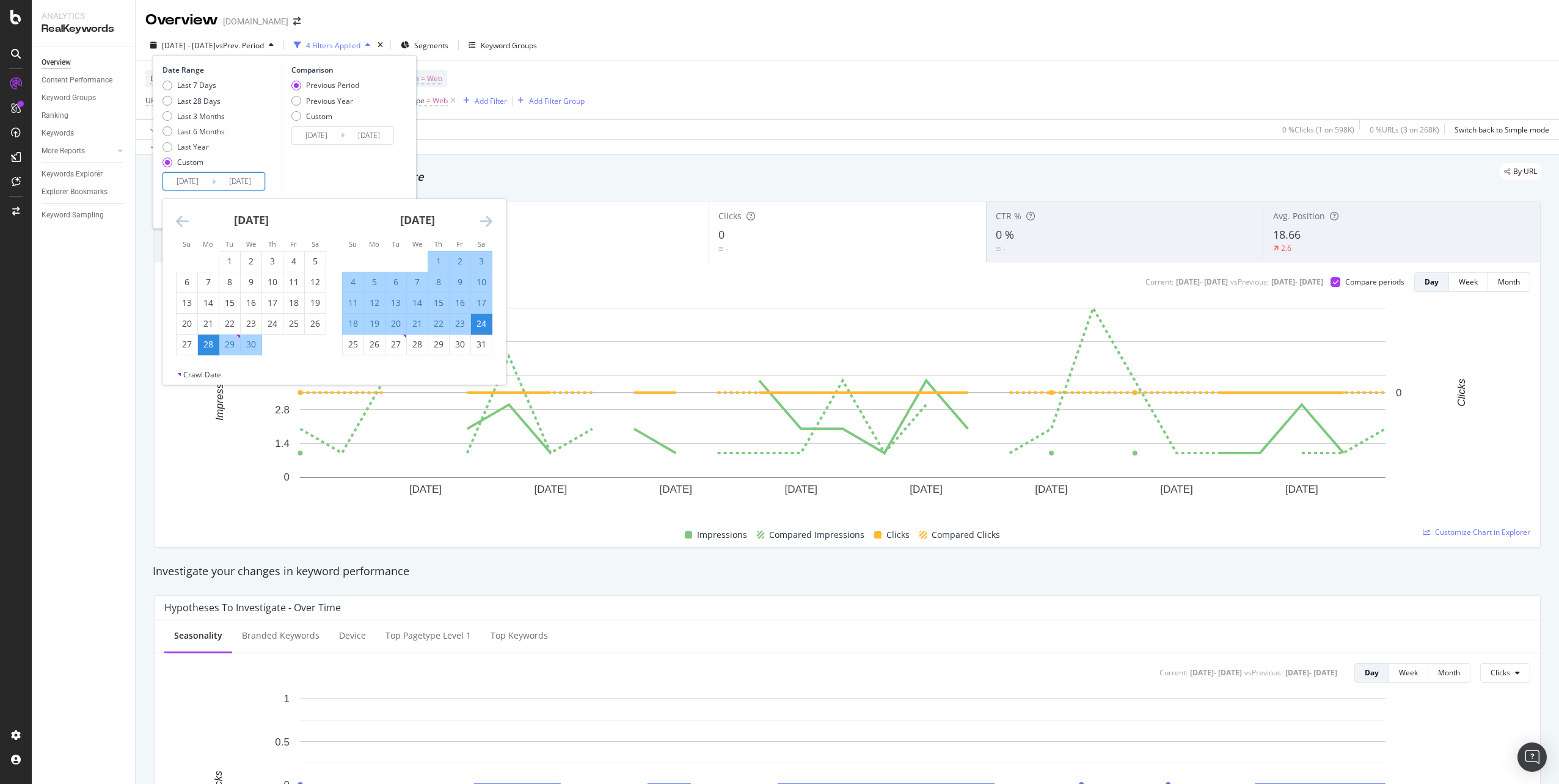
click at [251, 180] on input "[DATE]" at bounding box center [240, 181] width 49 height 17
click at [488, 221] on icon "Move forward to switch to the next month." at bounding box center [485, 221] width 13 height 14
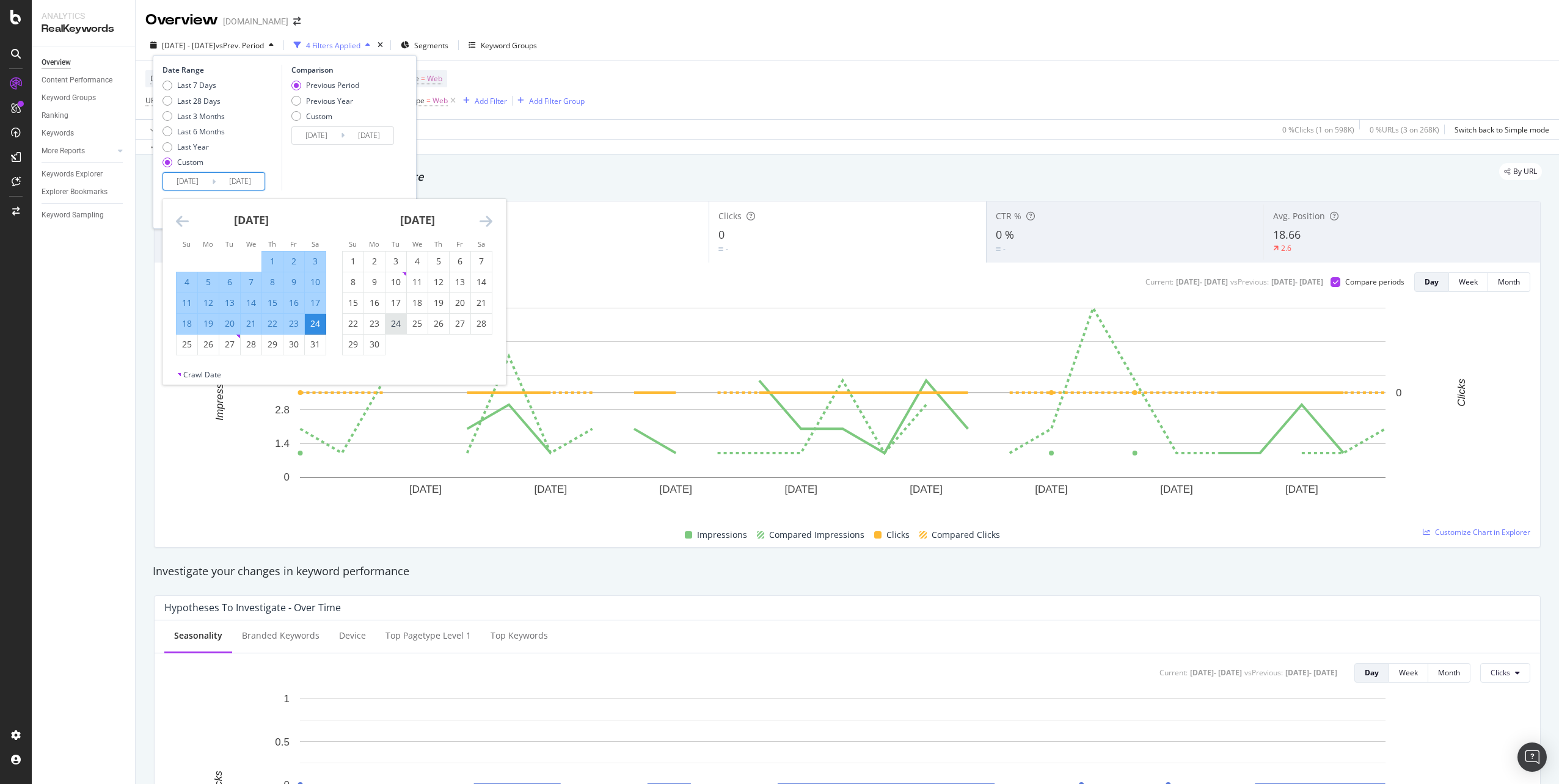
click at [404, 316] on div "24" at bounding box center [396, 323] width 21 height 20
type input "[DATE]"
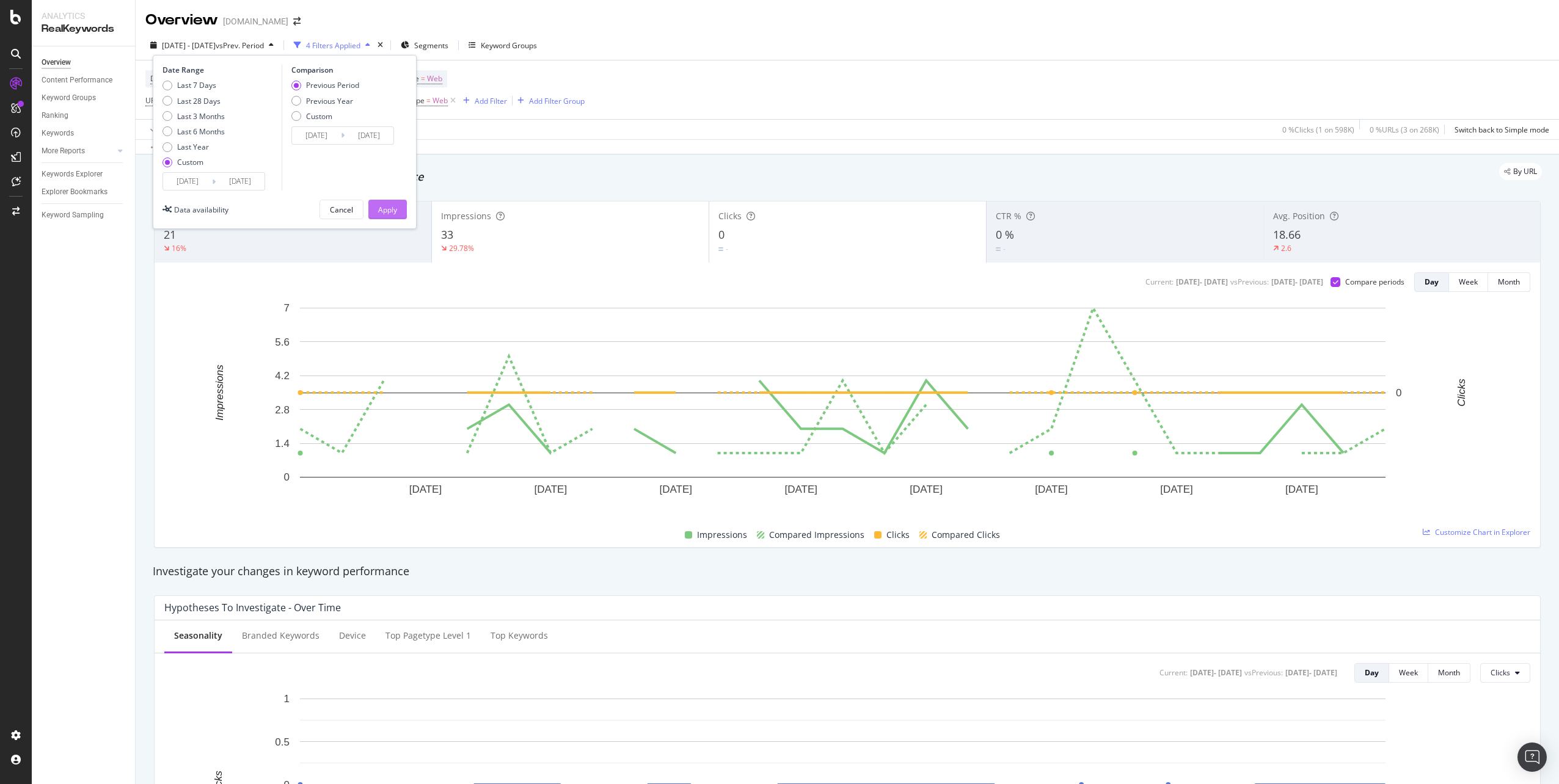
click at [396, 214] on div "Apply" at bounding box center [388, 210] width 19 height 11
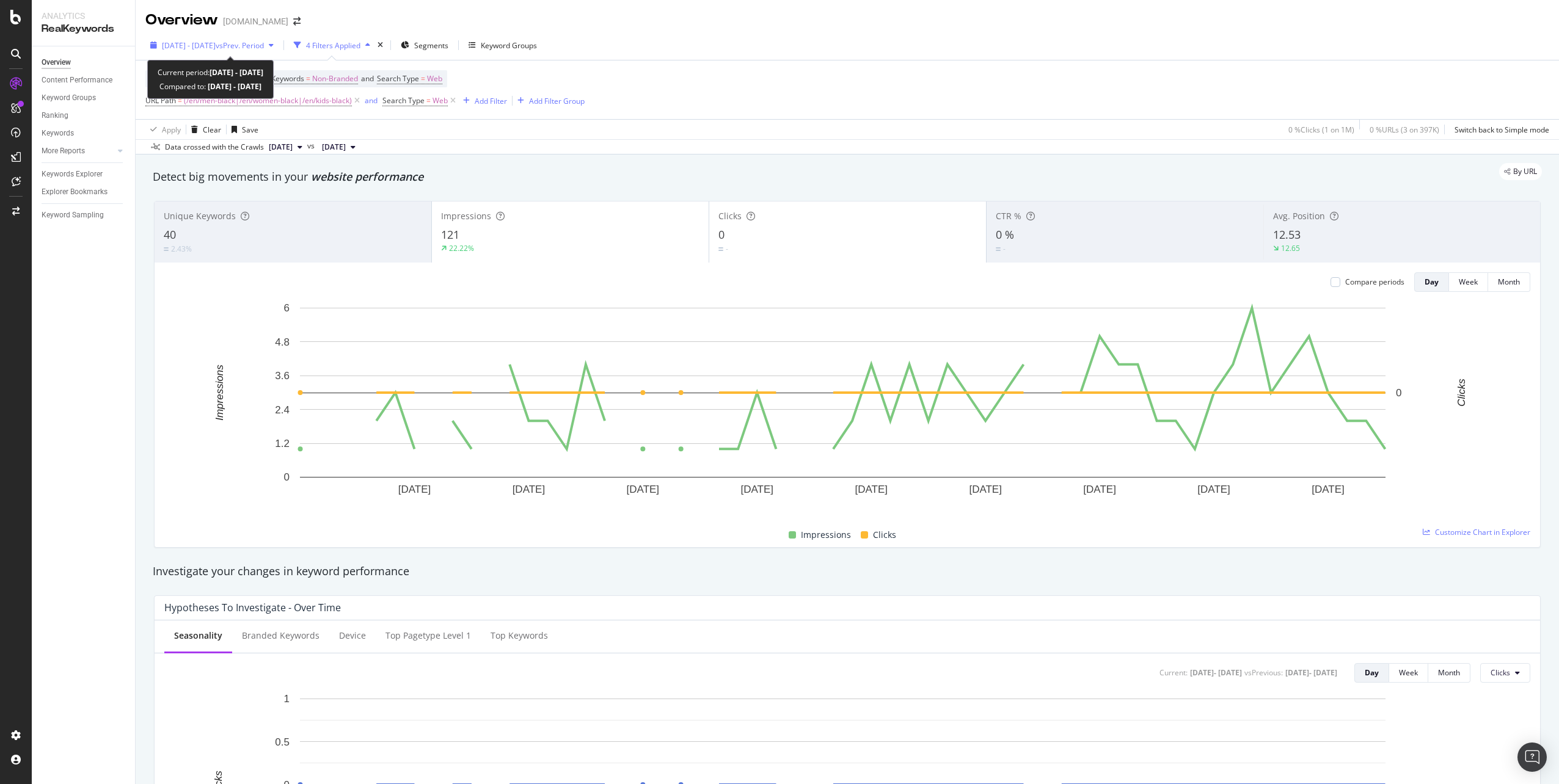
click at [216, 50] on span "[DATE] - [DATE]" at bounding box center [189, 45] width 54 height 11
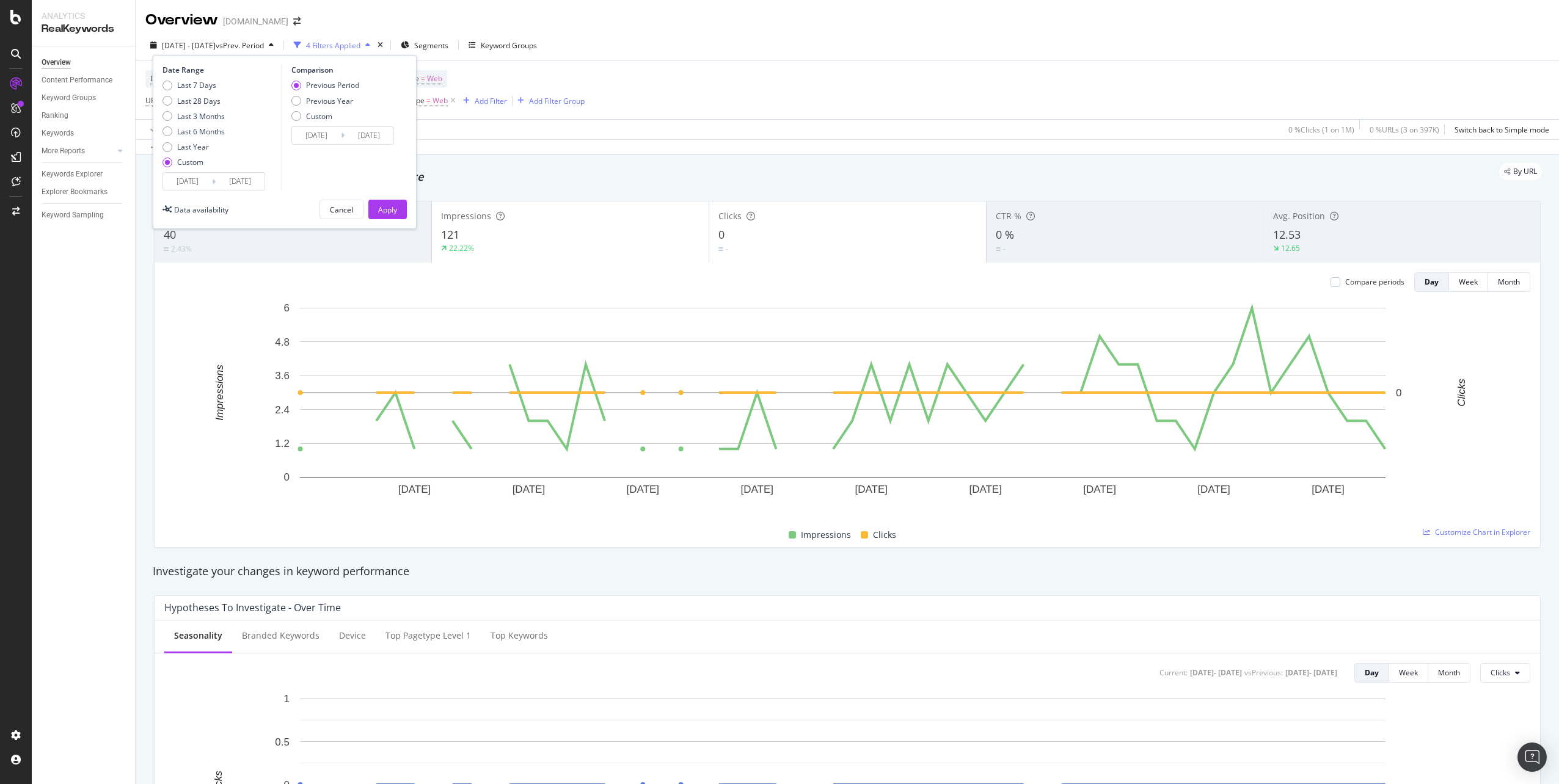
click at [240, 184] on input "[DATE]" at bounding box center [240, 181] width 49 height 17
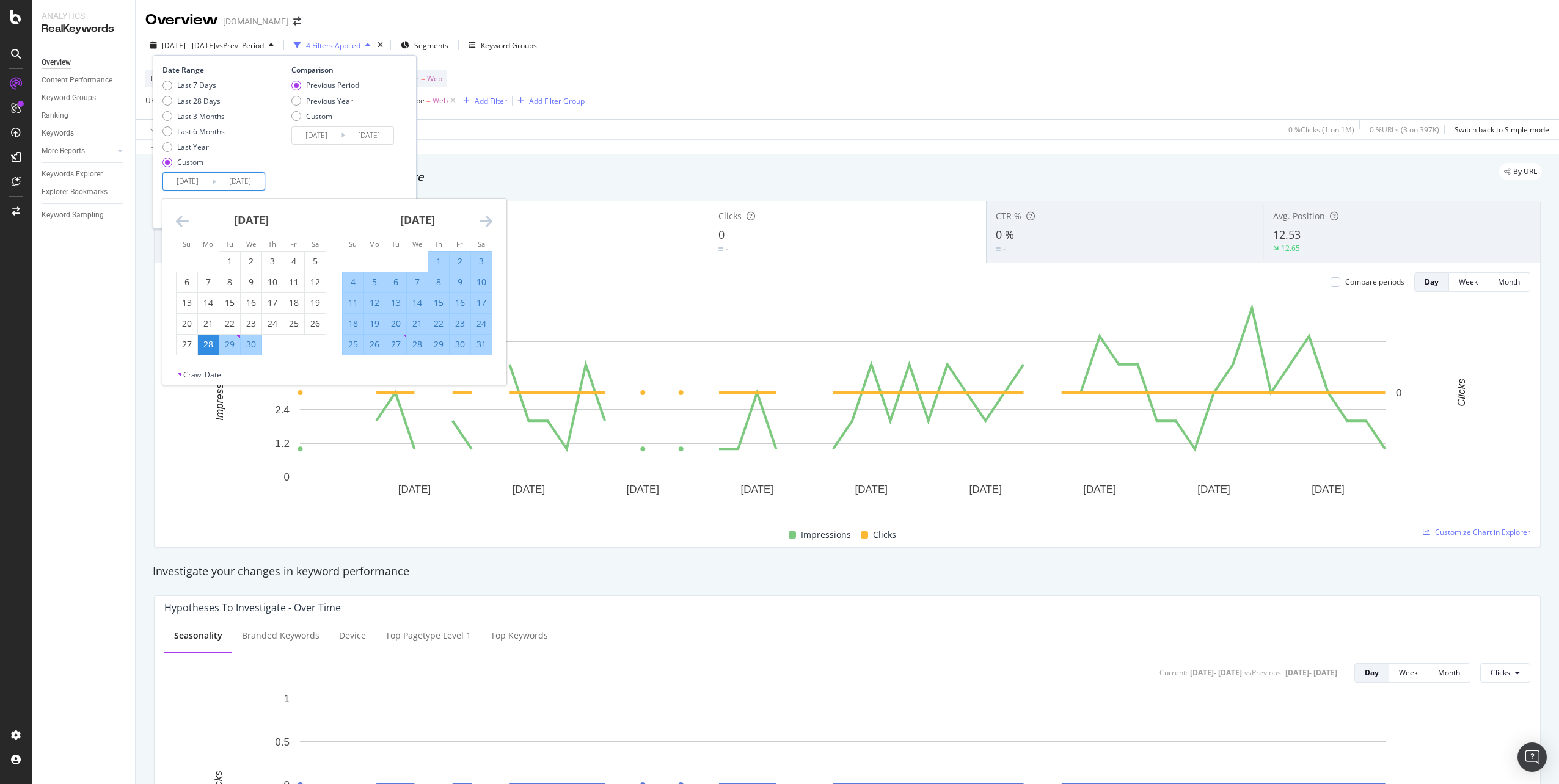
click at [485, 215] on icon "Move forward to switch to the next month." at bounding box center [485, 221] width 13 height 14
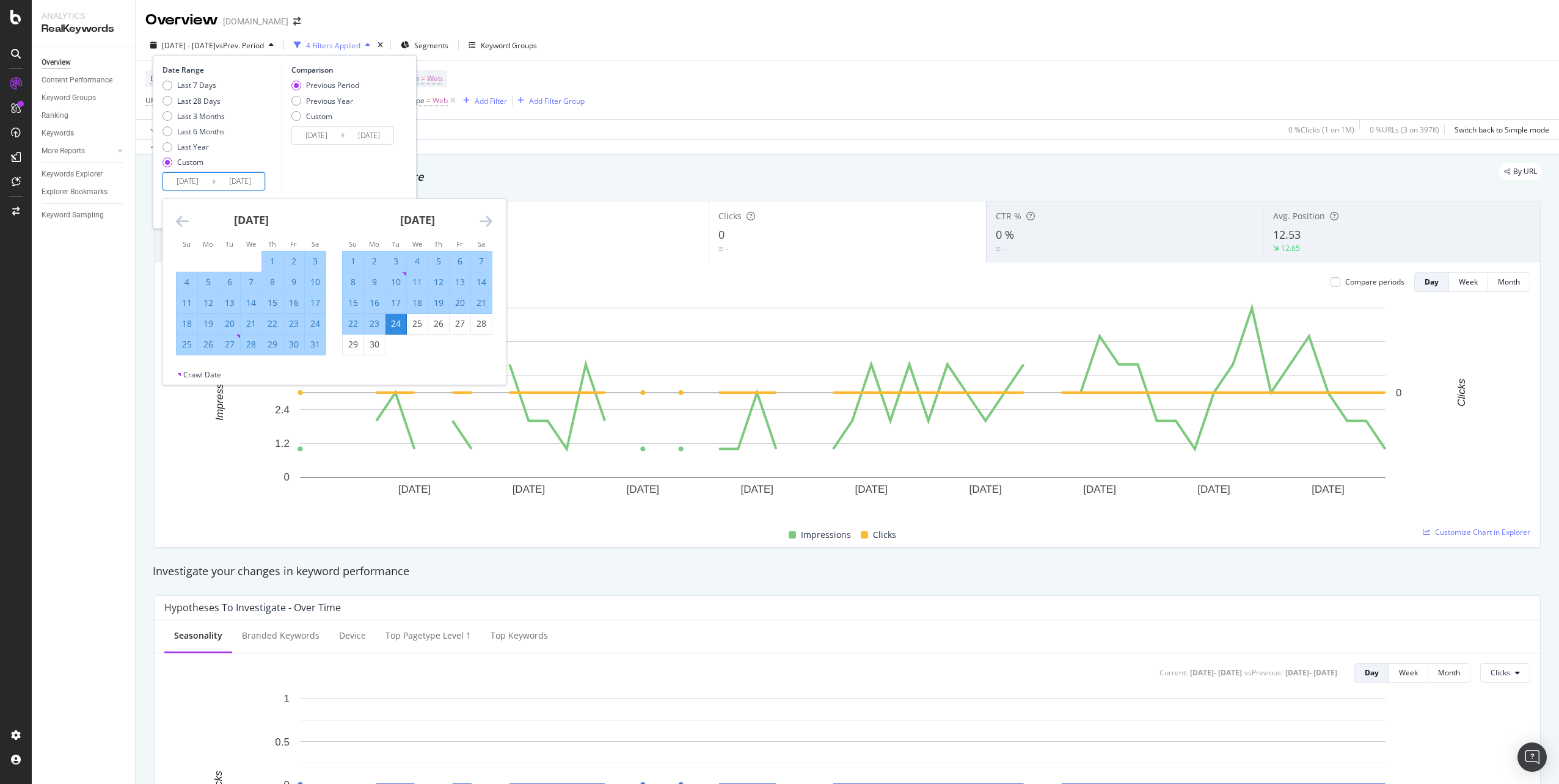
click at [485, 215] on icon "Move forward to switch to the next month." at bounding box center [485, 221] width 13 height 14
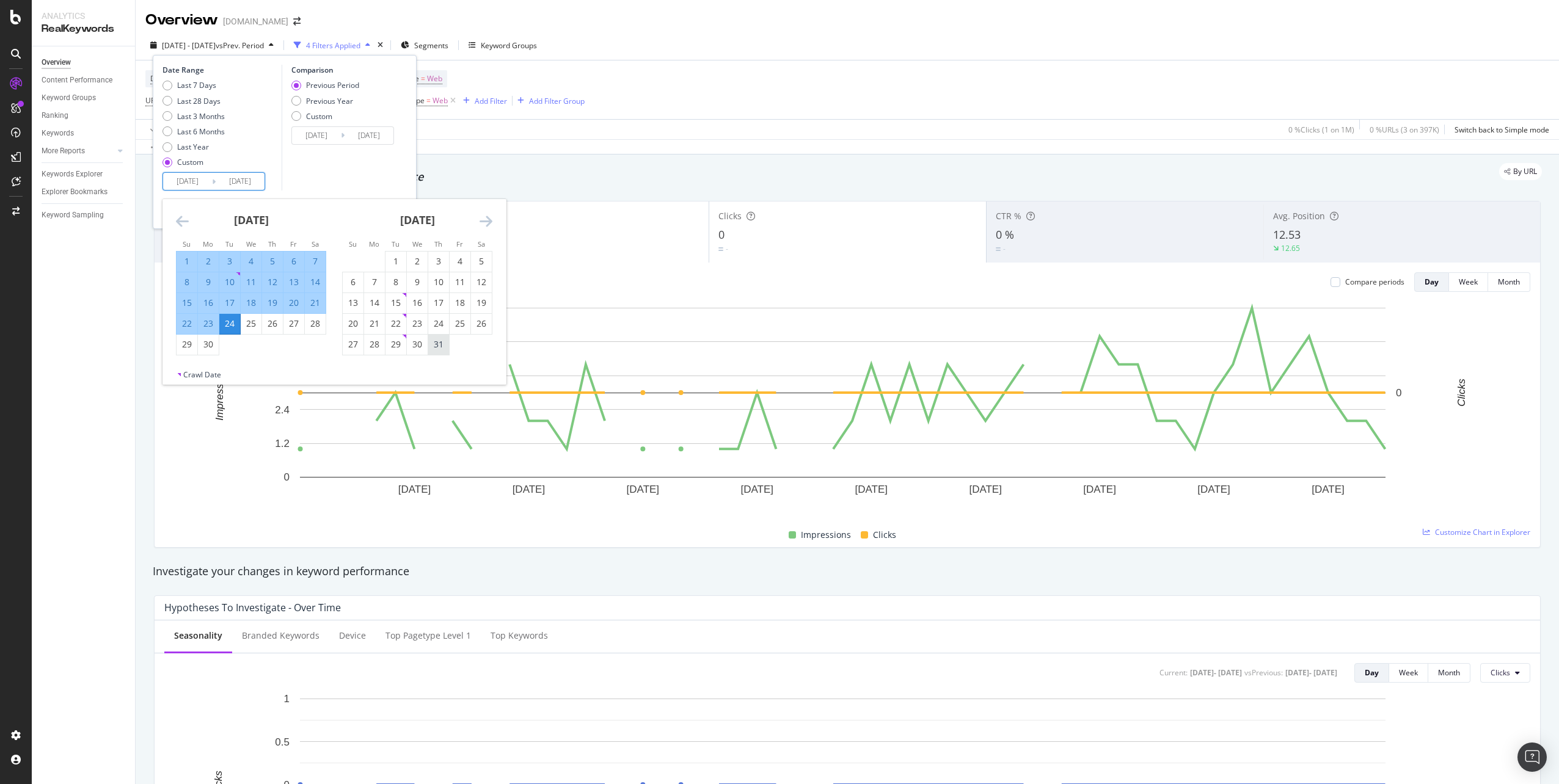
click at [435, 349] on div "31" at bounding box center [439, 344] width 21 height 13
type input "[DATE]"
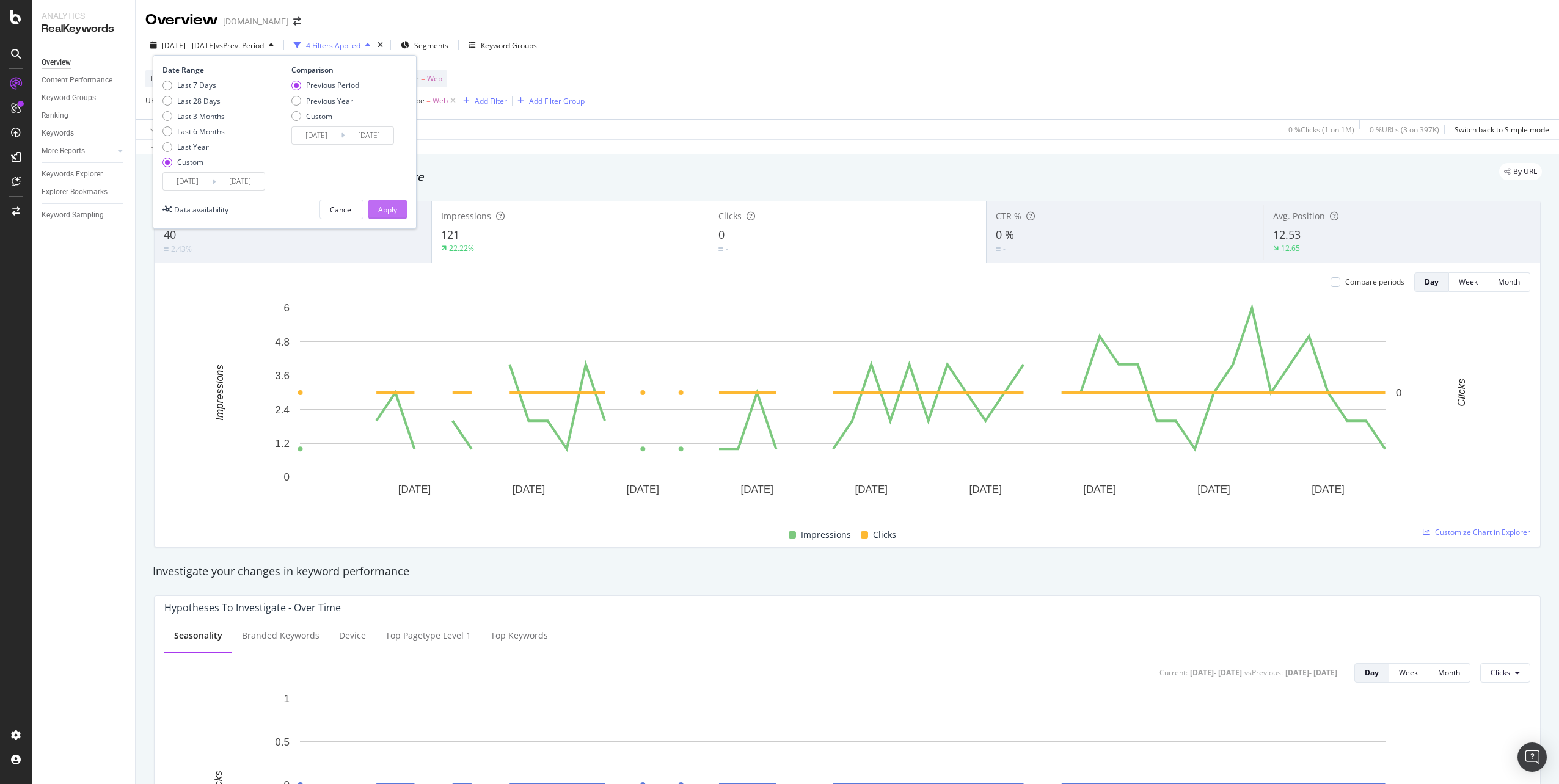
click at [394, 211] on div "Apply" at bounding box center [388, 210] width 19 height 11
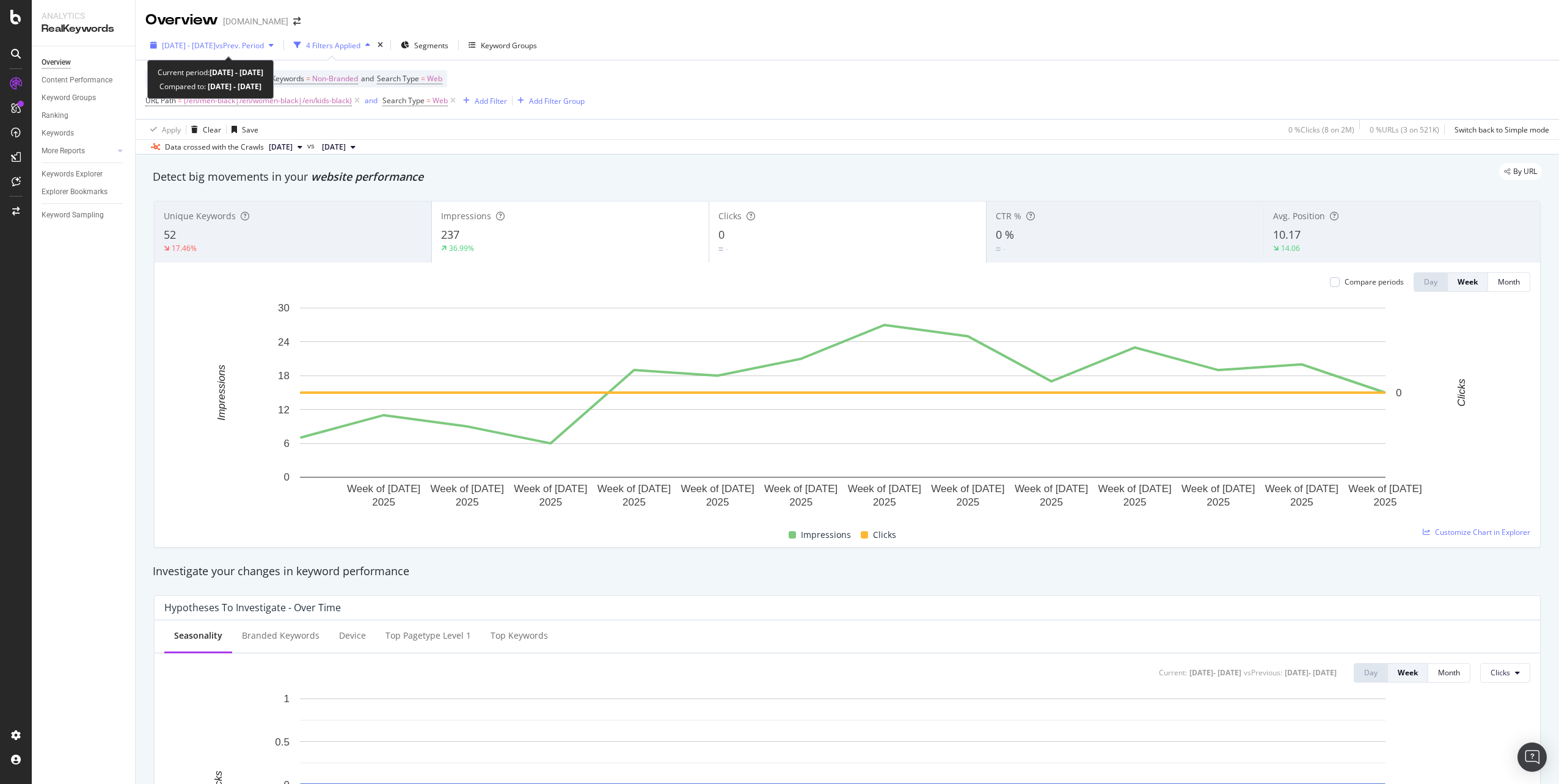
click at [202, 54] on div "[DATE] - [DATE] vs Prev. Period" at bounding box center [212, 45] width 133 height 18
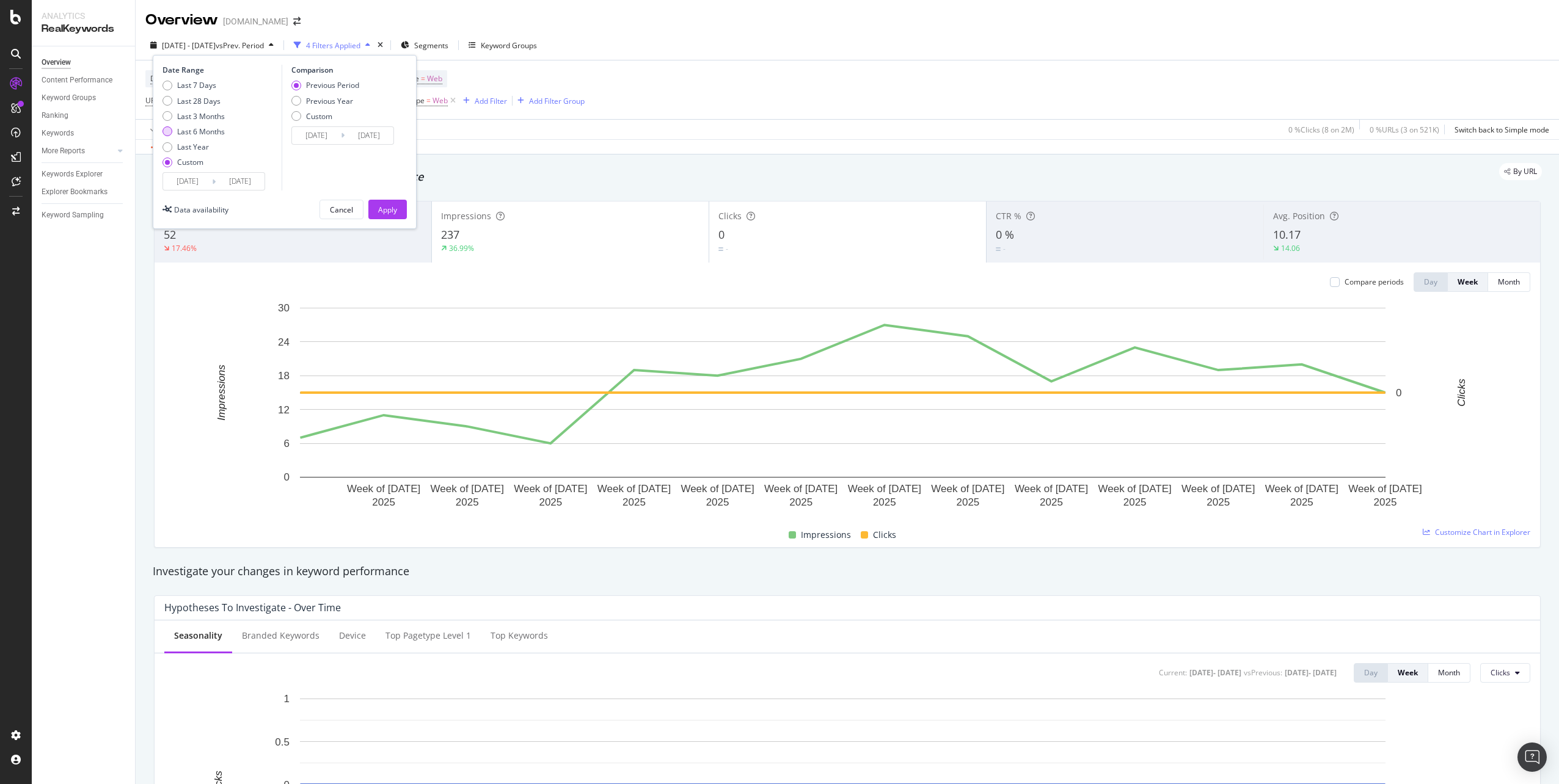
click at [188, 136] on div "Last 6 Months" at bounding box center [201, 132] width 47 height 11
type input "[DATE]"
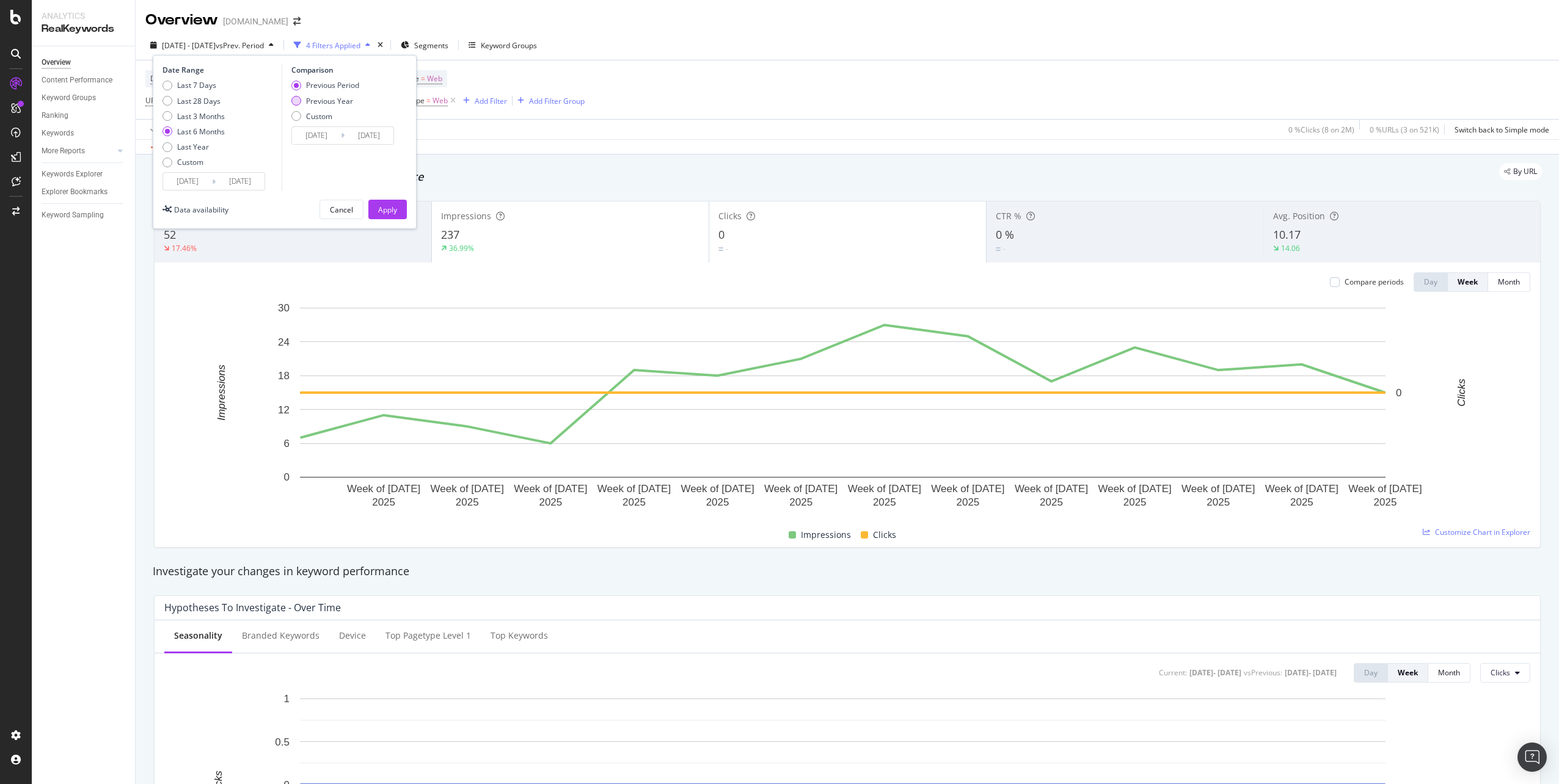
click at [303, 101] on div "Previous Year" at bounding box center [325, 101] width 68 height 11
type input "[DATE]"
click at [396, 208] on div "Apply" at bounding box center [388, 210] width 19 height 11
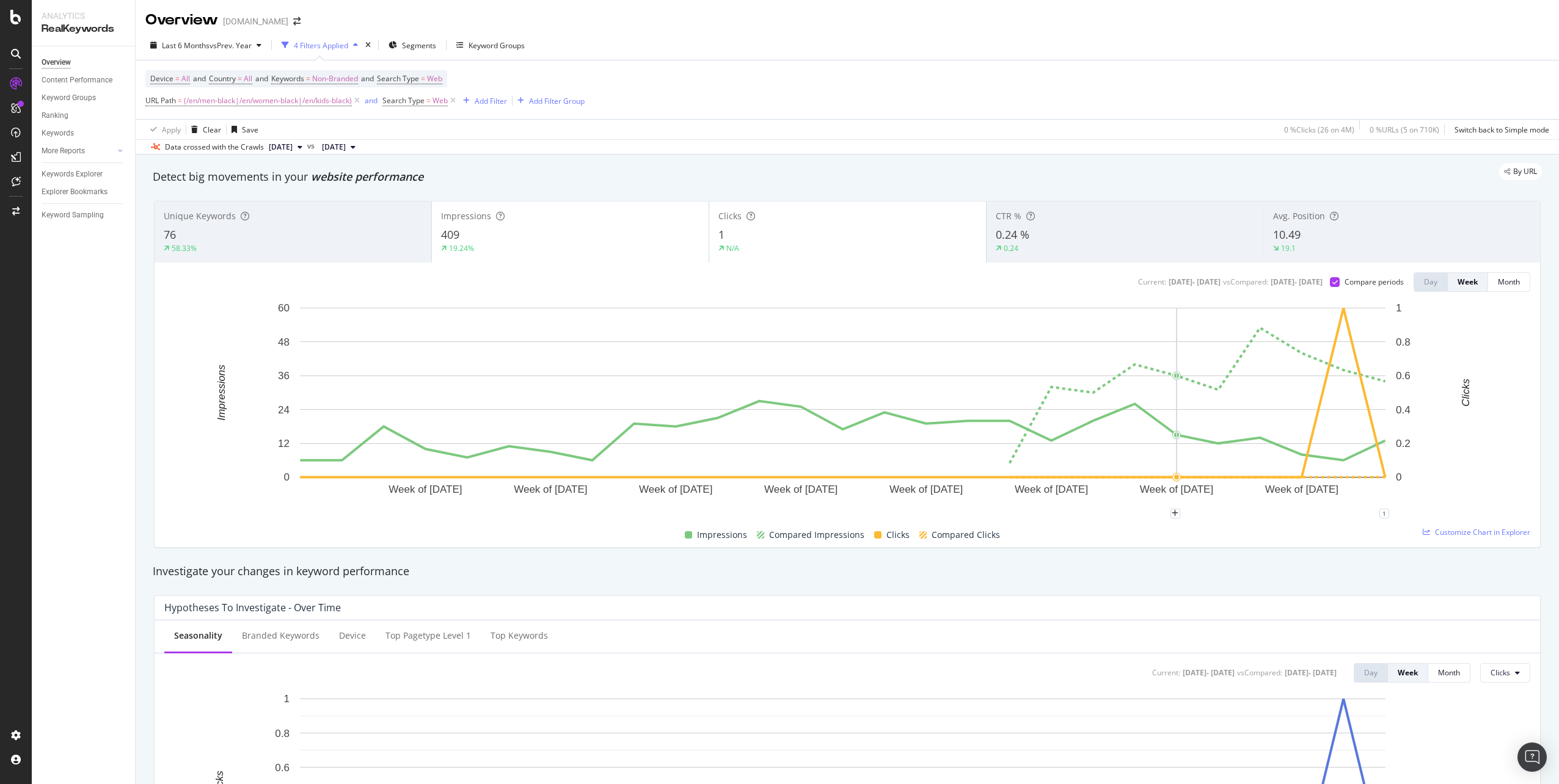
click at [239, 236] on div "76" at bounding box center [293, 235] width 258 height 16
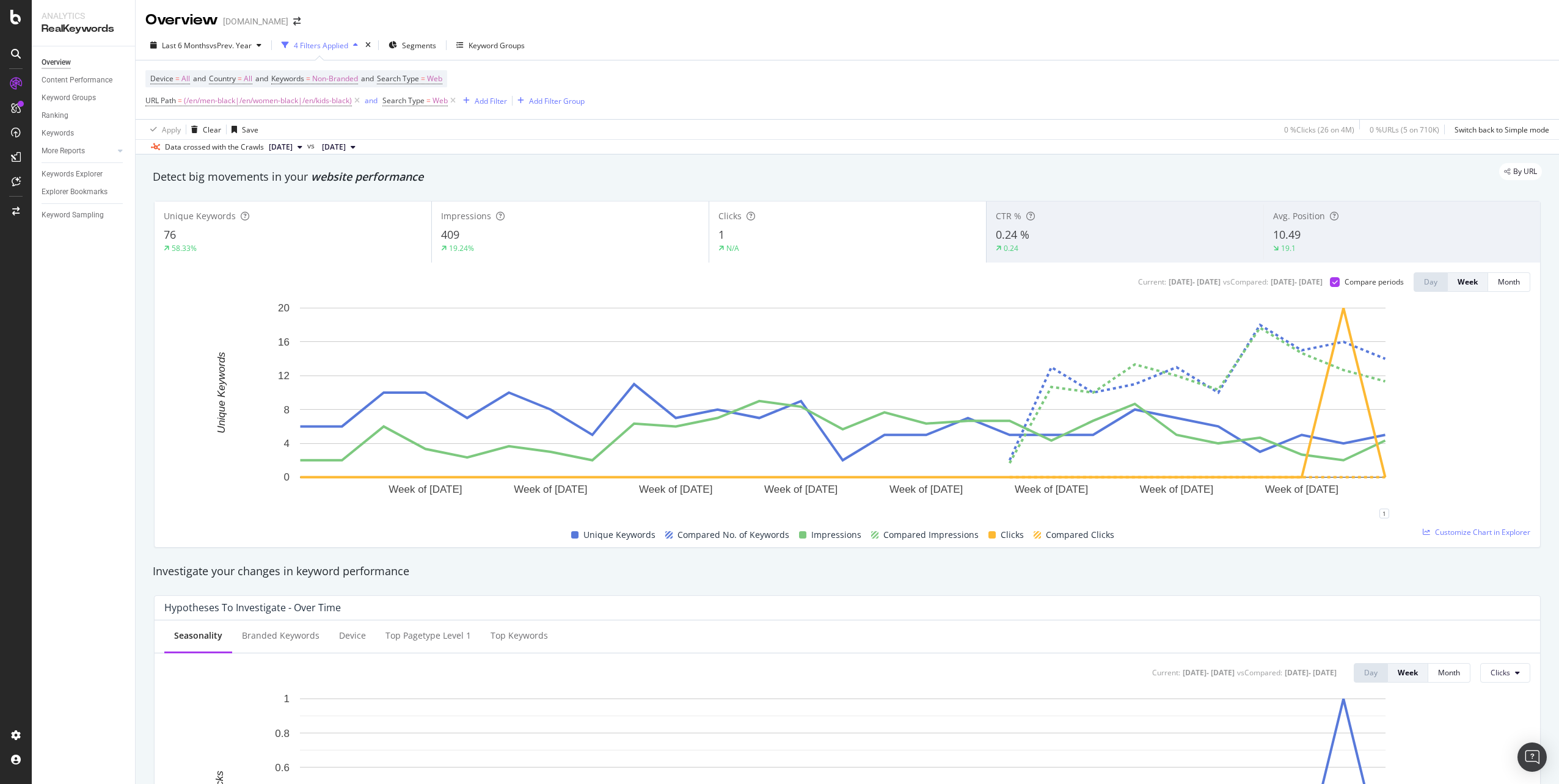
click at [527, 238] on div "409" at bounding box center [570, 235] width 258 height 16
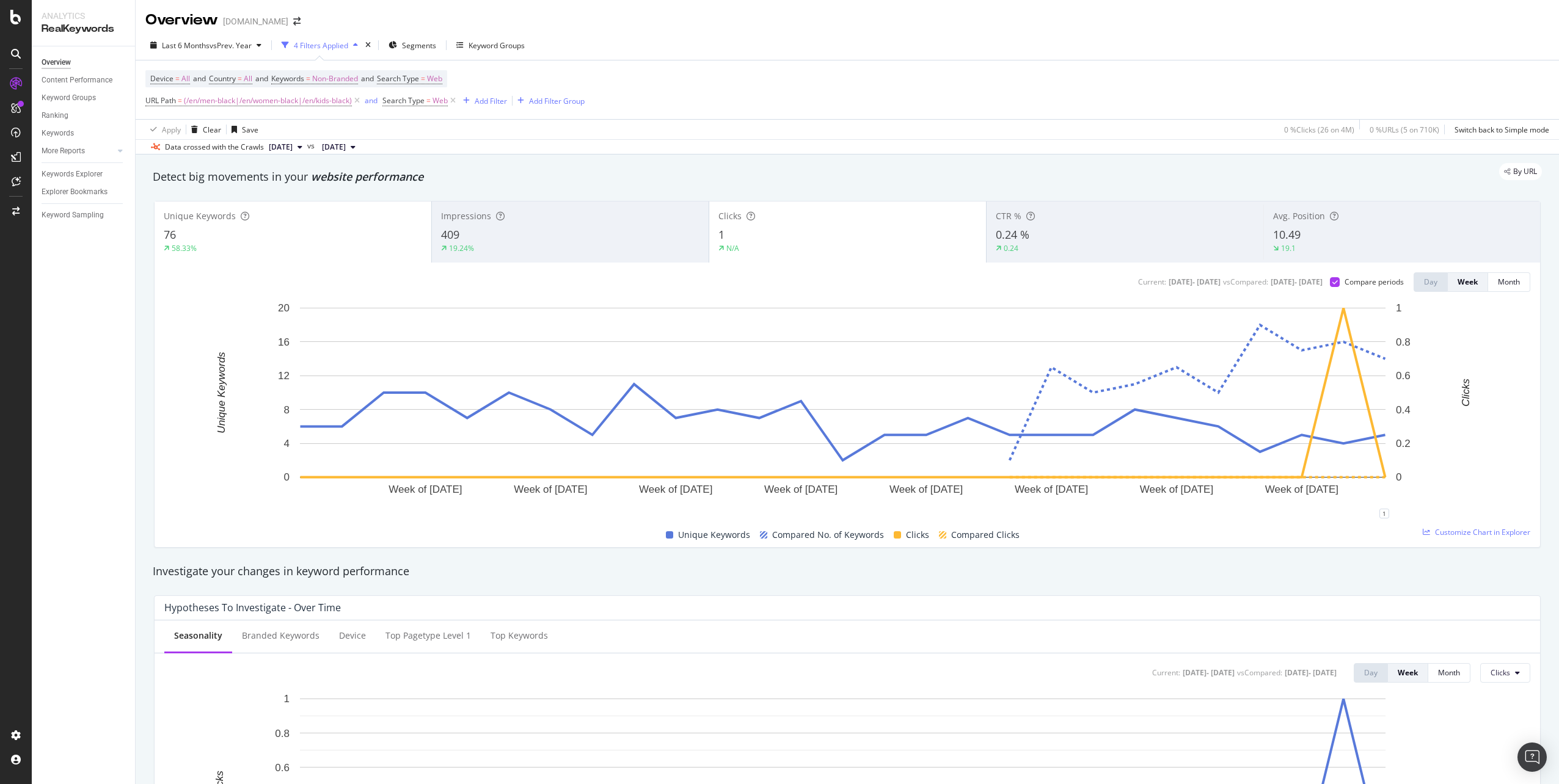
click at [854, 242] on div "1" at bounding box center [848, 235] width 258 height 16
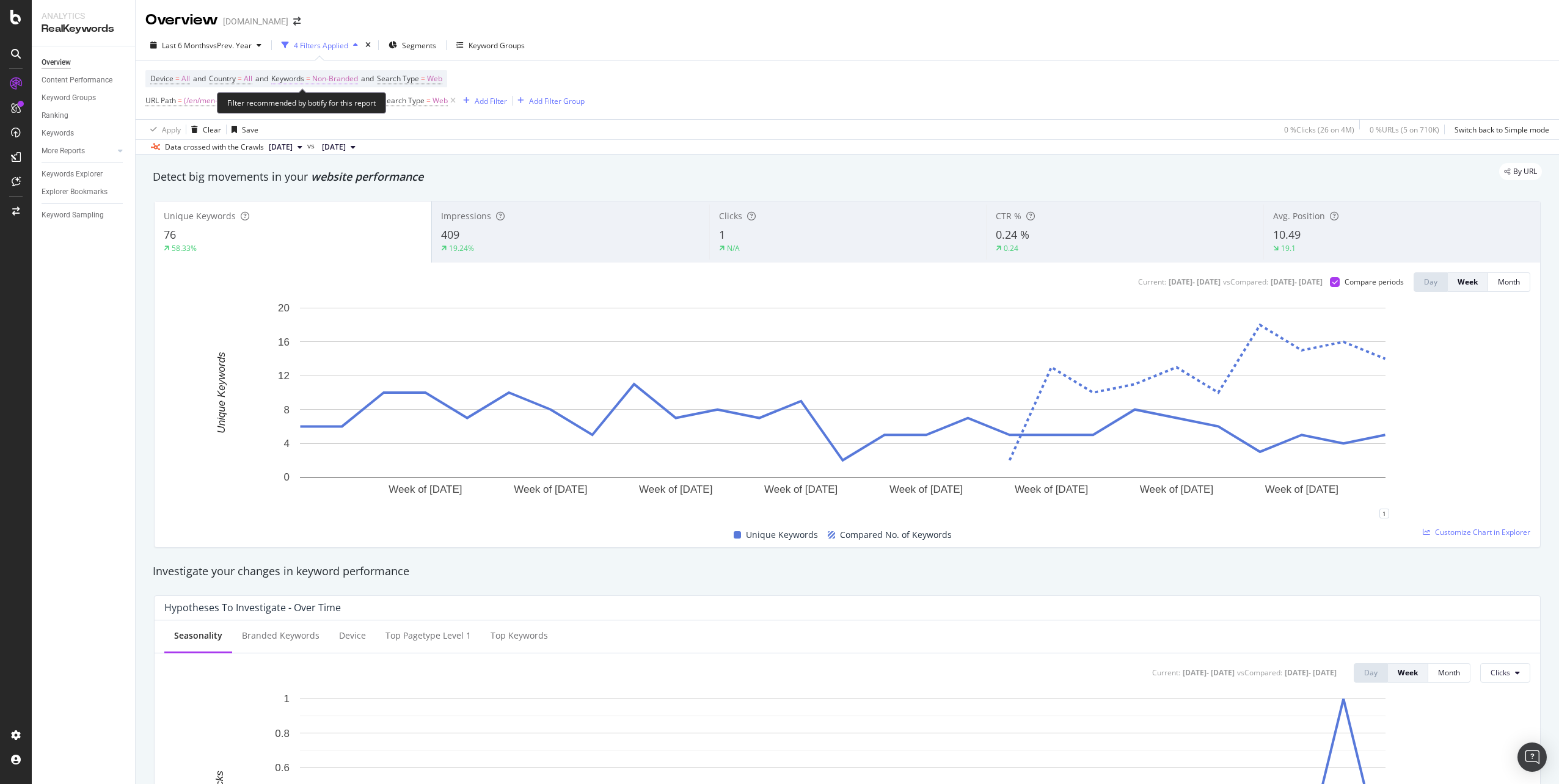
click at [310, 80] on span "=" at bounding box center [308, 78] width 4 height 11
click at [314, 109] on span "Non-Branded" at bounding box center [314, 107] width 51 height 11
click at [321, 199] on span "All" at bounding box center [361, 202] width 125 height 11
click at [405, 135] on div "Apply" at bounding box center [413, 134] width 19 height 11
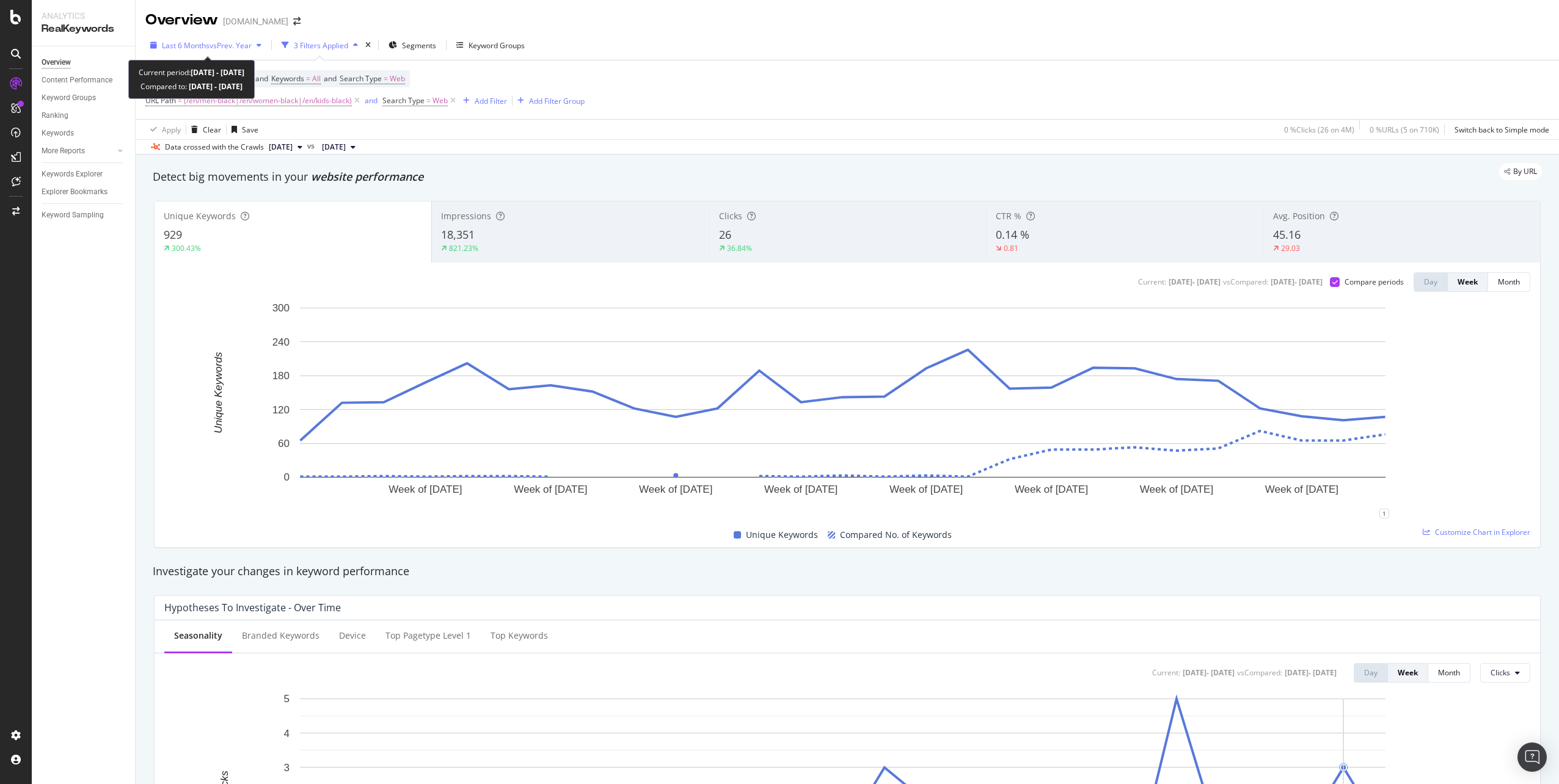
click at [231, 43] on span "vs Prev. Year" at bounding box center [231, 45] width 42 height 11
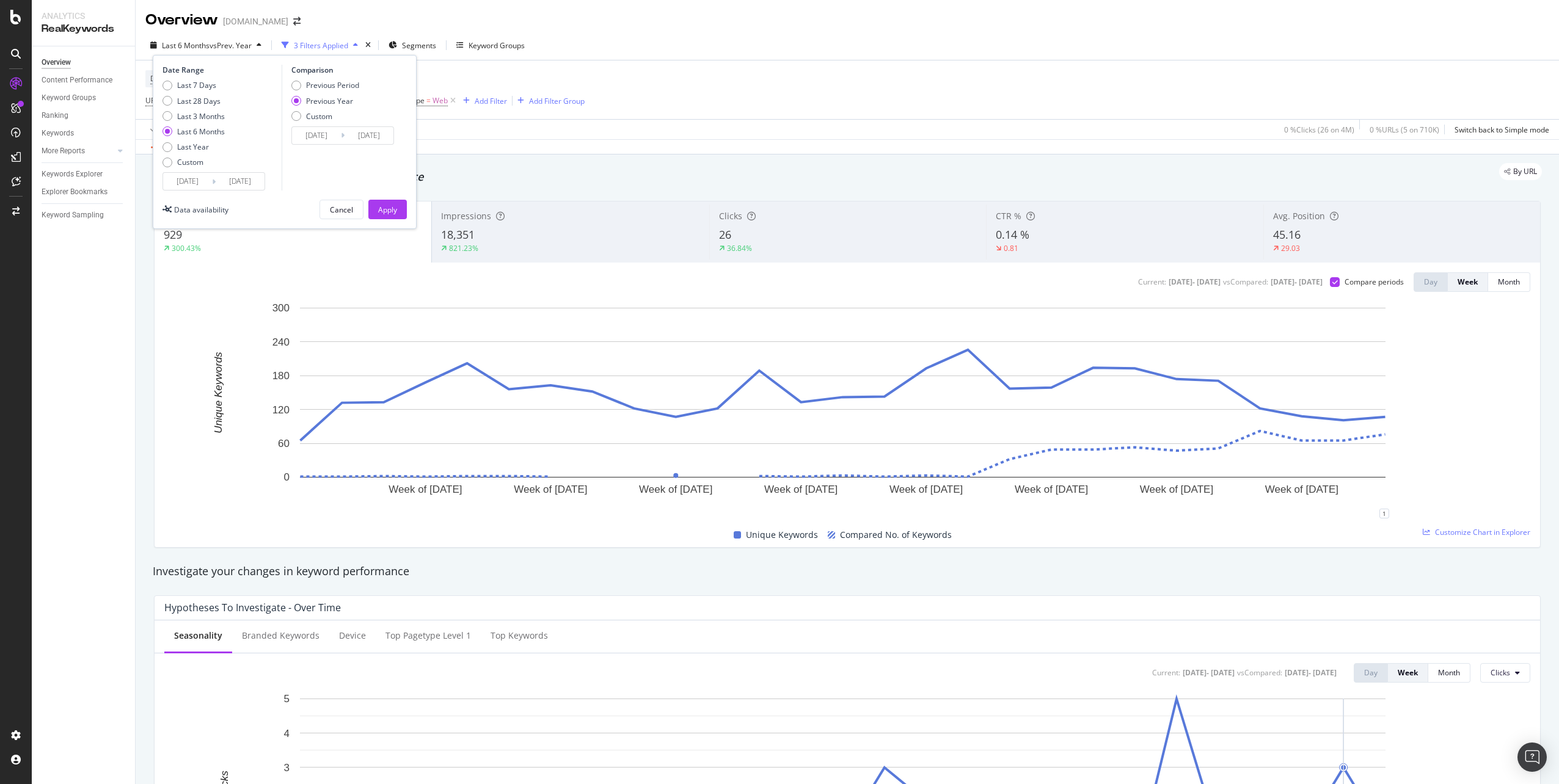
click at [636, 38] on div "Last 6 Months vs Prev. Year 3 Filters Applied Segments Keyword Groups Date Rang…" at bounding box center [847, 47] width 1423 height 24
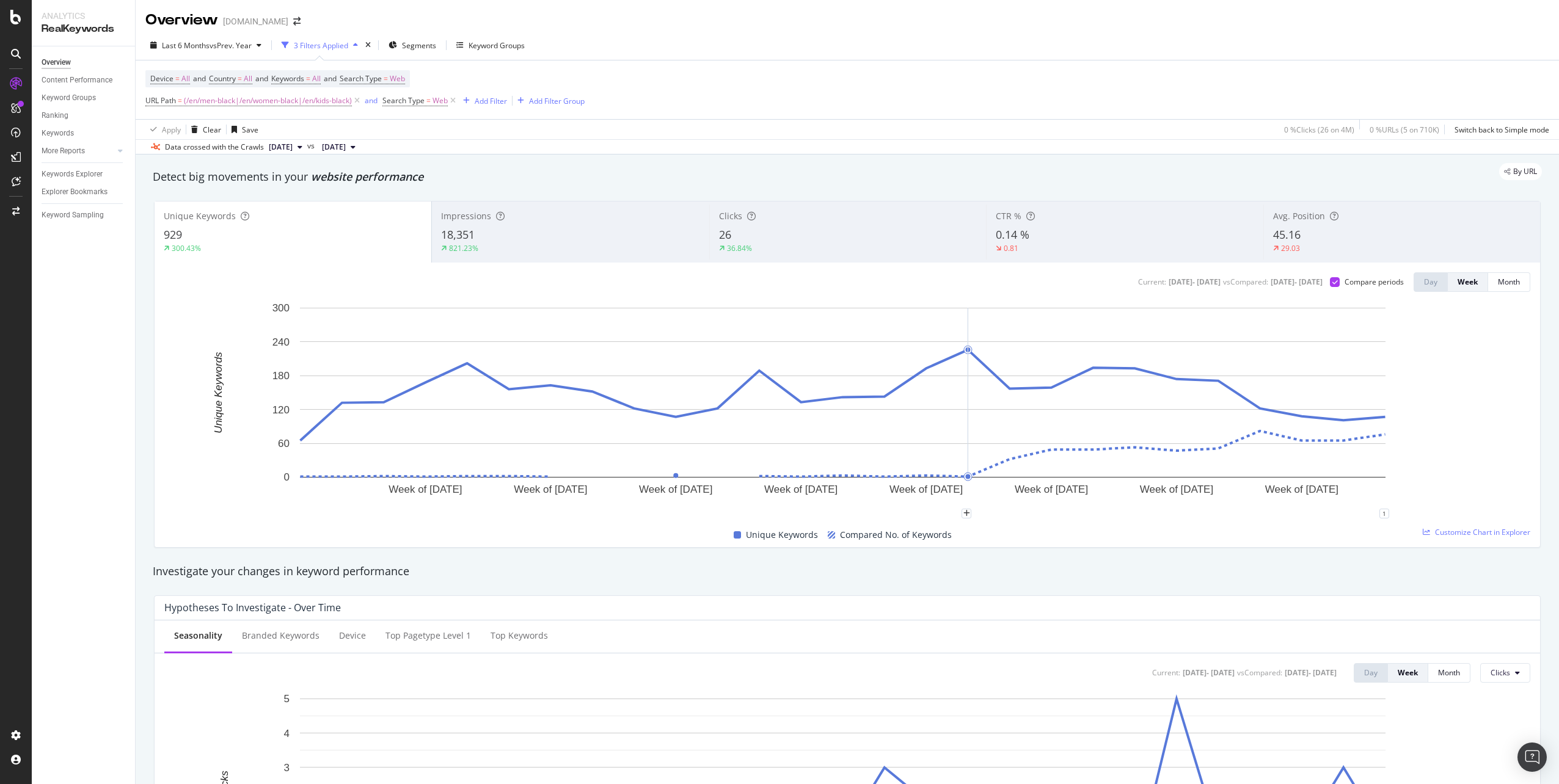
click at [568, 220] on div "Impressions" at bounding box center [570, 216] width 258 height 13
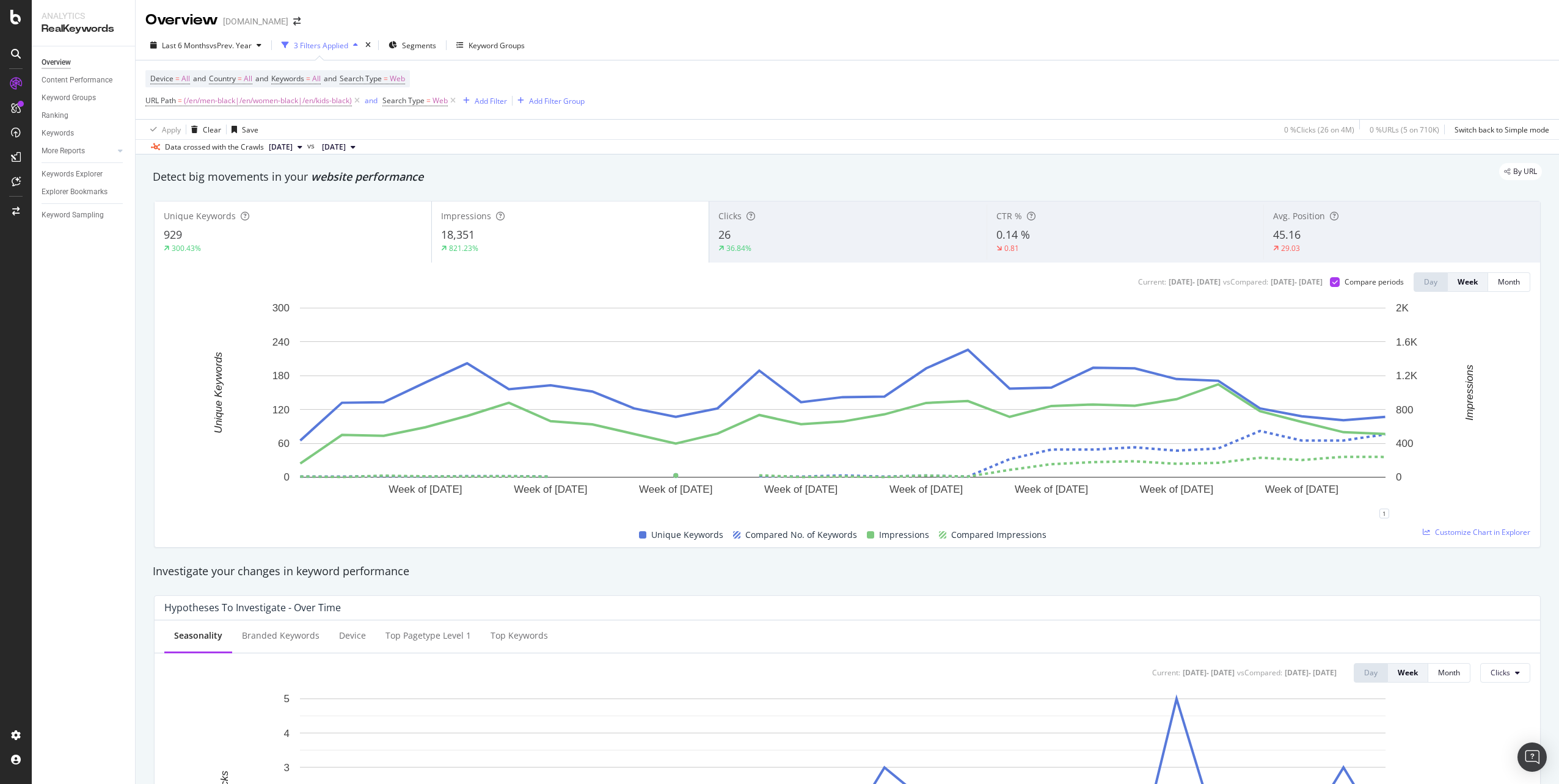
click at [853, 245] on div "36.84%" at bounding box center [848, 248] width 258 height 11
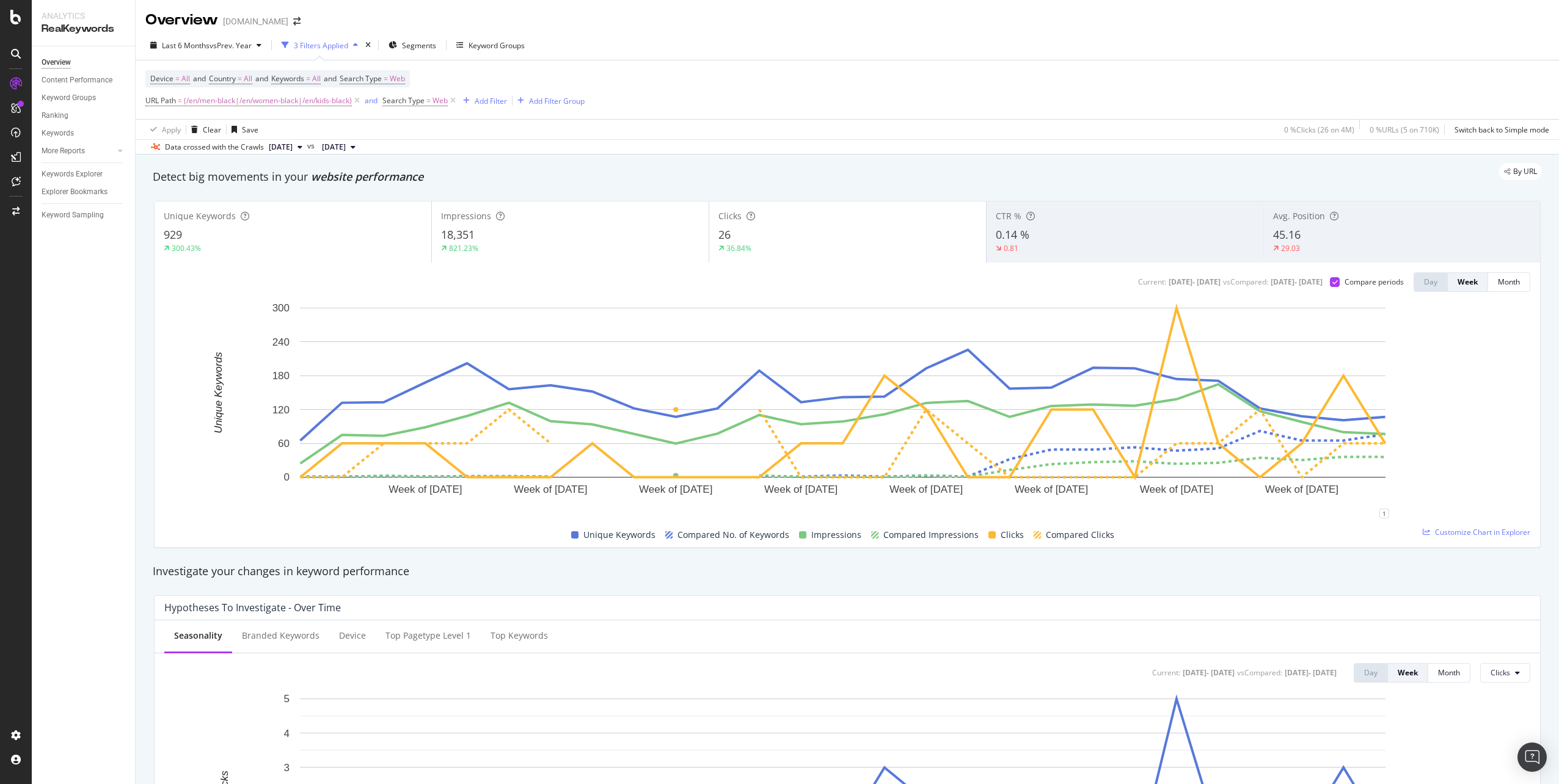
click at [336, 231] on div "929" at bounding box center [293, 235] width 258 height 16
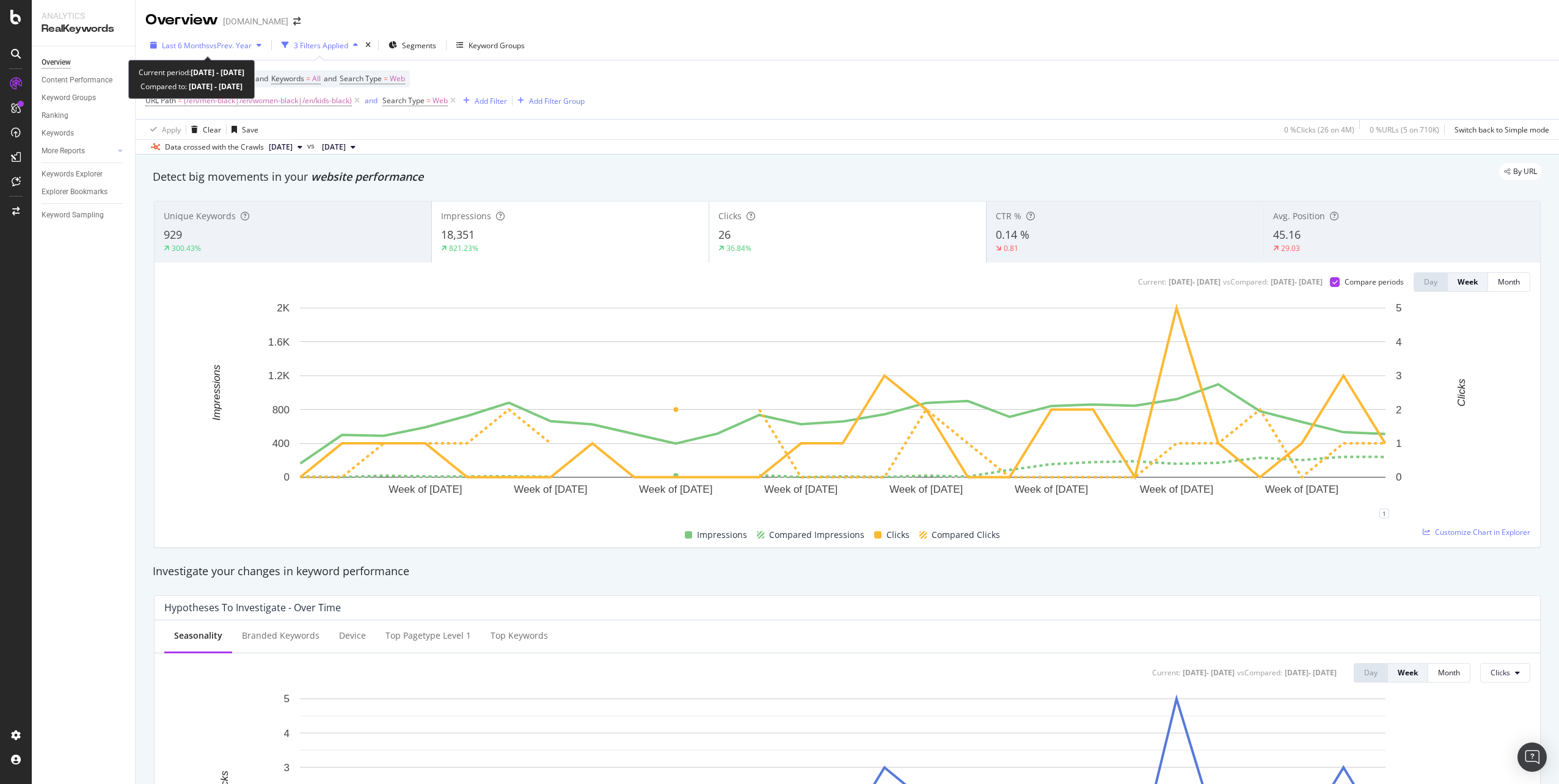
click at [220, 44] on span "vs Prev. Year" at bounding box center [231, 45] width 42 height 11
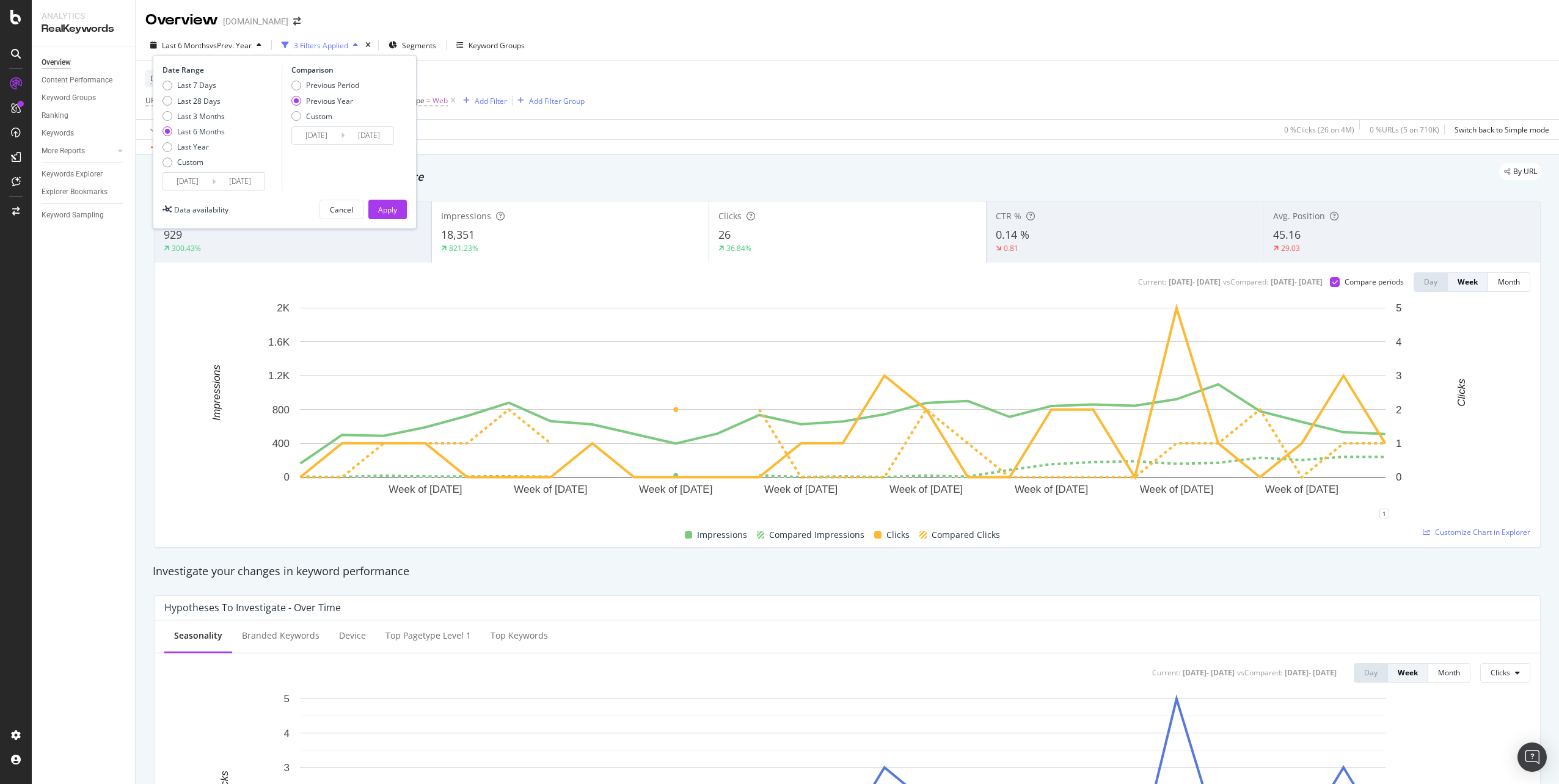
click at [187, 154] on div "Last 7 Days Last 28 Days Last 3 Months Last 6 Months Last Year Custom" at bounding box center [193, 126] width 63 height 92
click at [187, 161] on div "Custom" at bounding box center [191, 162] width 26 height 11
type input "[DATE]"
click at [295, 89] on div "Previous Period" at bounding box center [296, 85] width 10 height 10
type input "[DATE]"
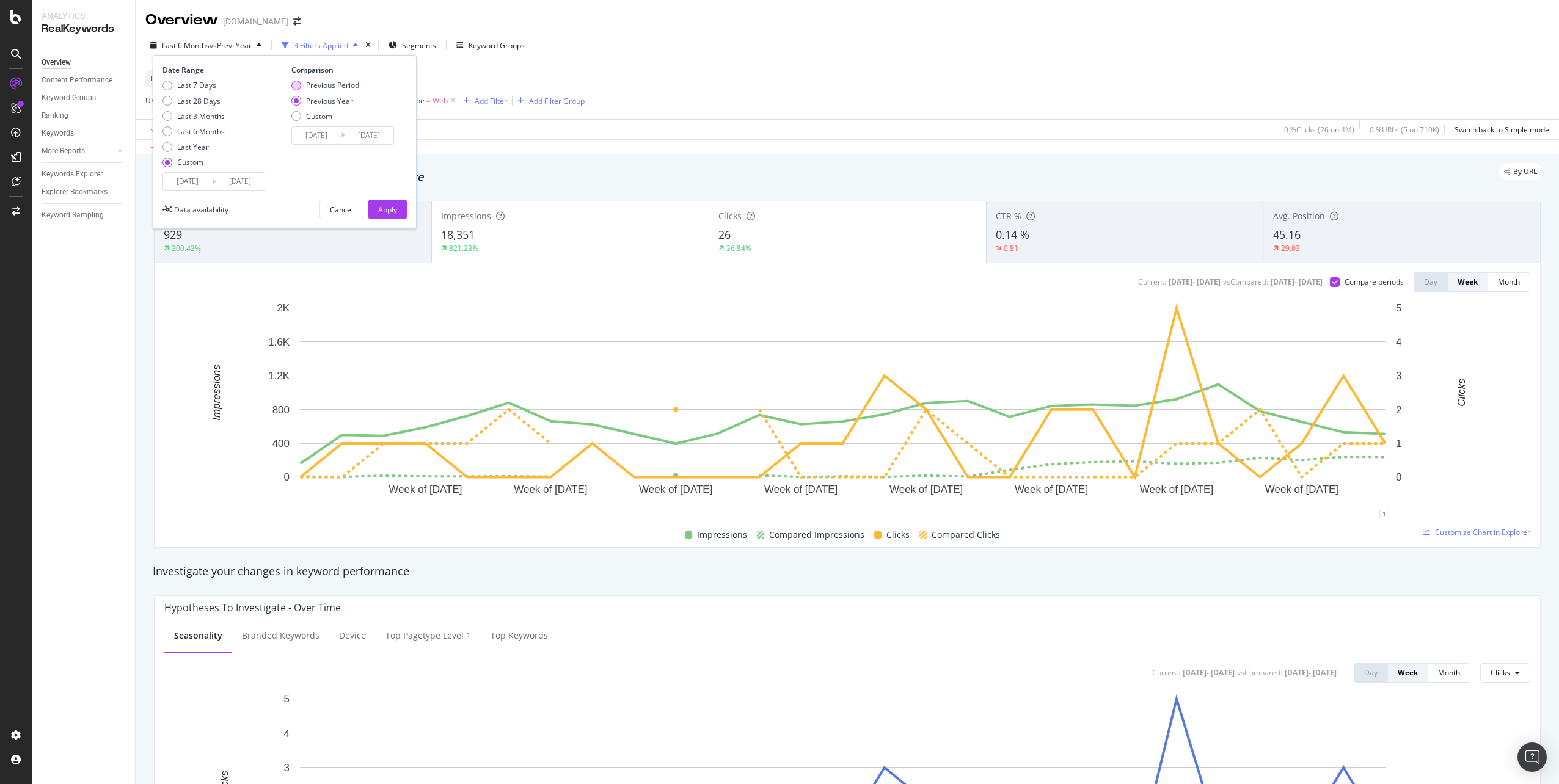
type input "[DATE]"
click at [209, 188] on input "[DATE]" at bounding box center [187, 181] width 49 height 17
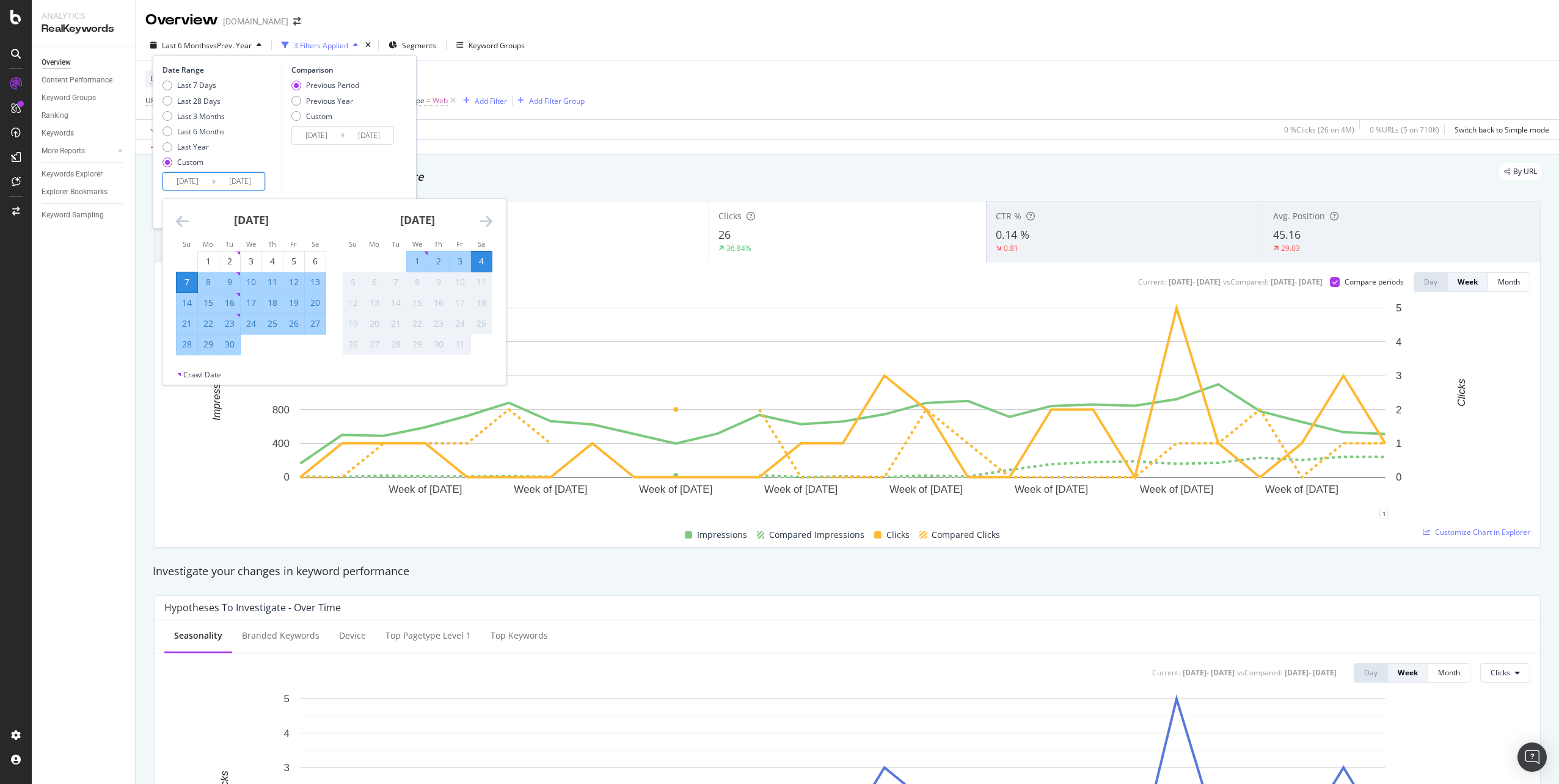
click at [191, 179] on input "[DATE]" at bounding box center [187, 181] width 49 height 17
click at [187, 219] on icon "Move backward to switch to the previous month." at bounding box center [182, 221] width 13 height 14
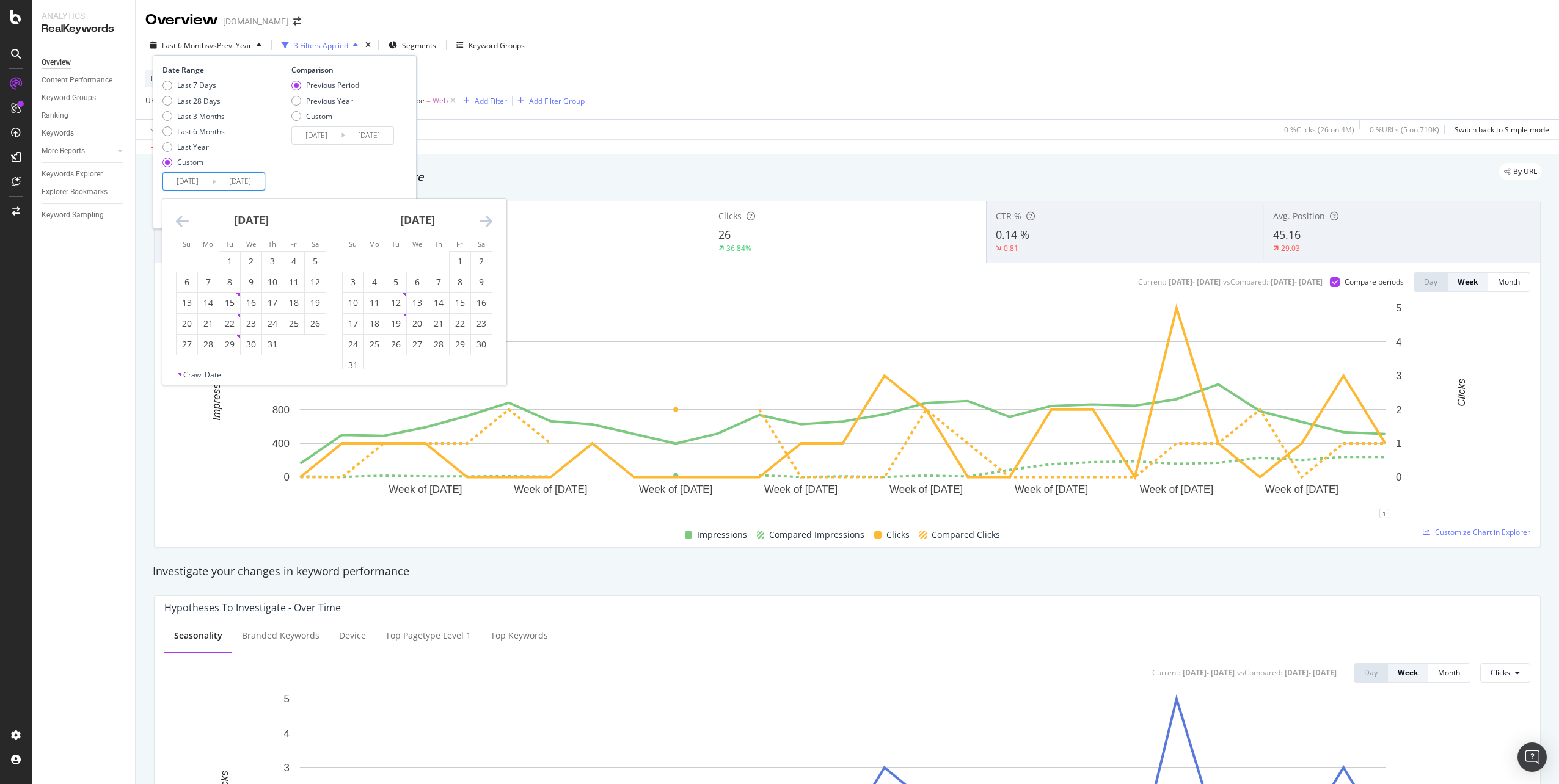
click at [187, 219] on icon "Move backward to switch to the previous month." at bounding box center [182, 221] width 13 height 14
click at [213, 345] on div "28" at bounding box center [208, 344] width 21 height 13
type input "[DATE]"
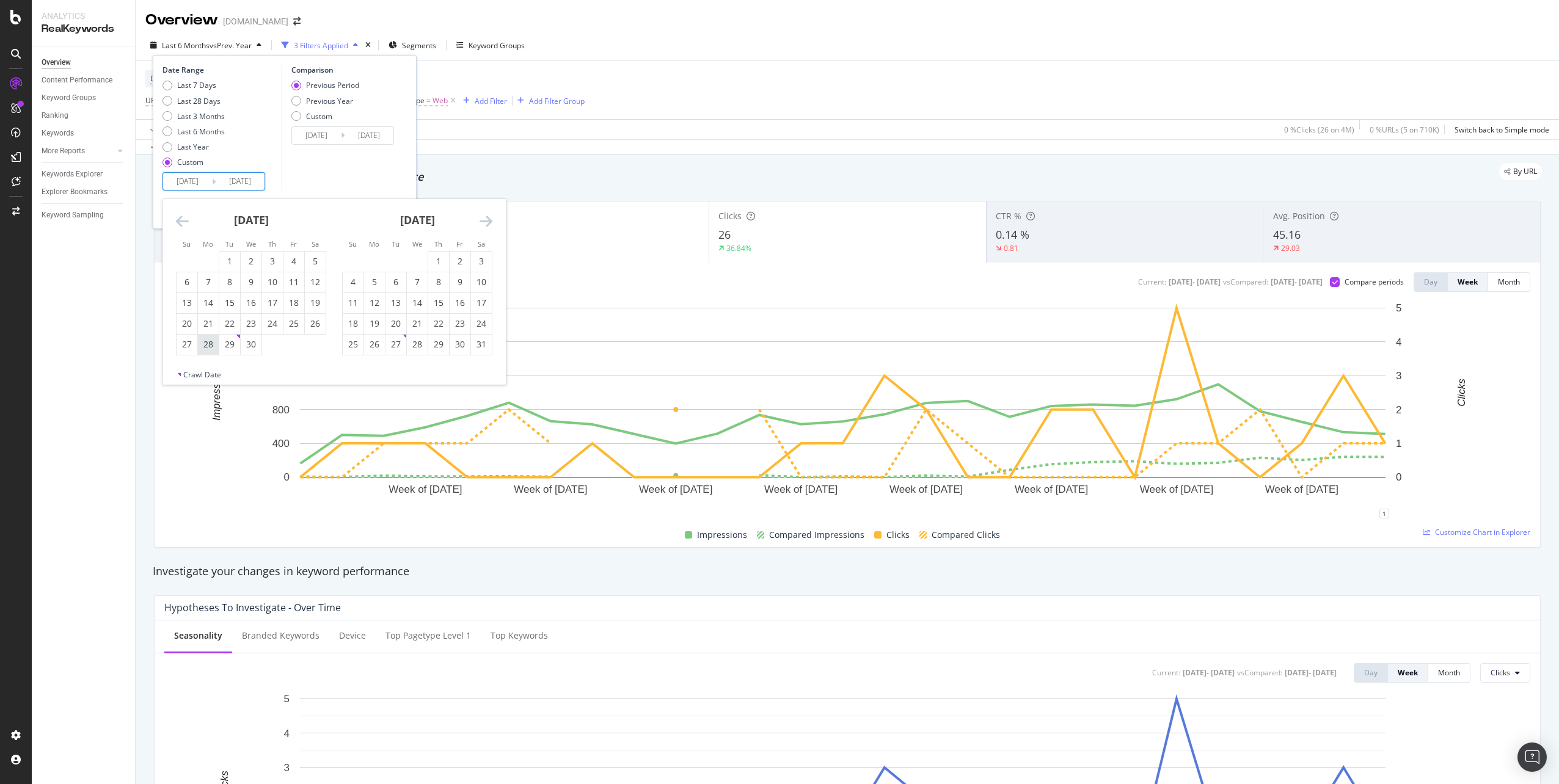
type input "[DATE]"
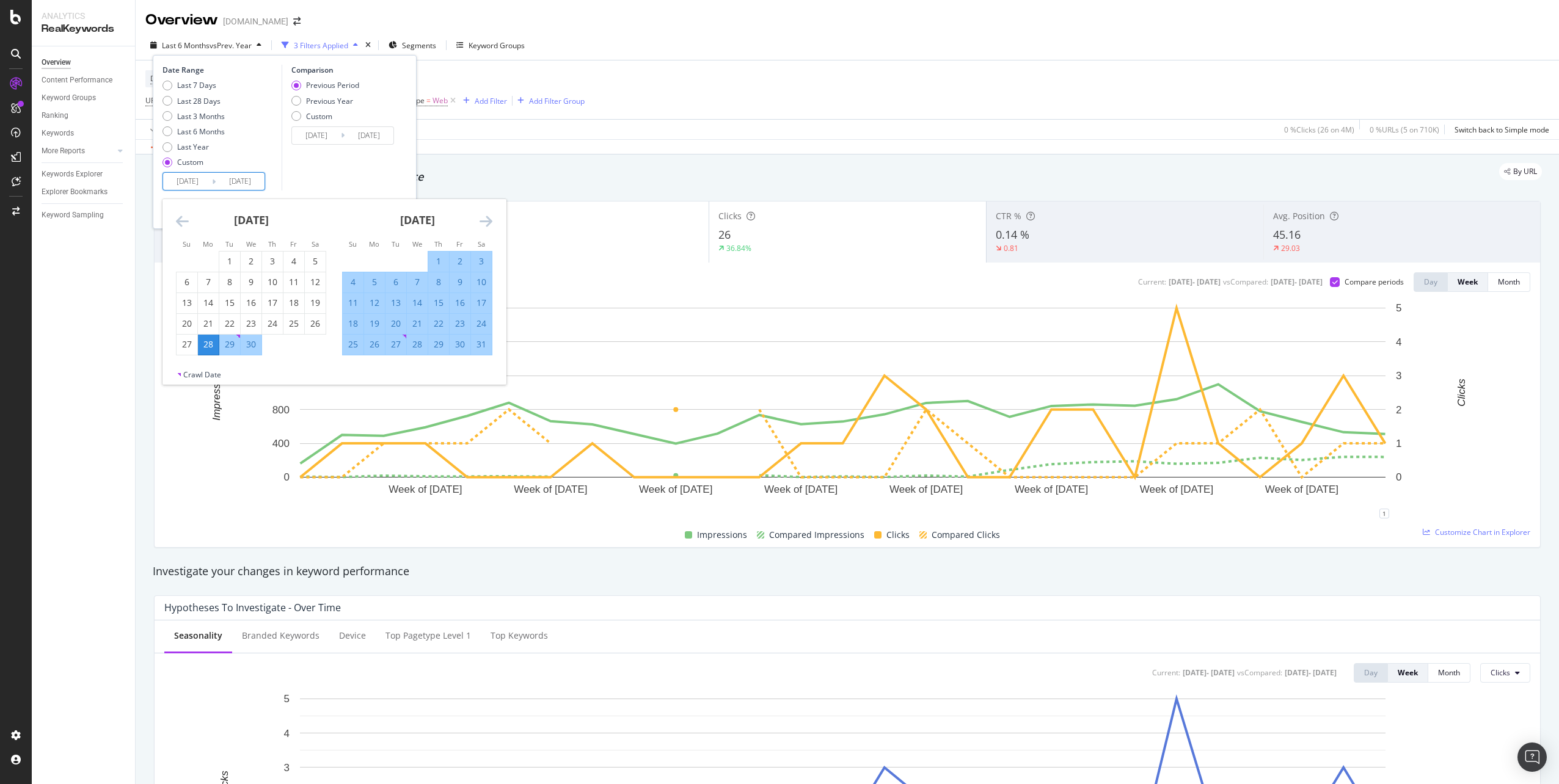
click at [487, 219] on icon "Move forward to switch to the next month." at bounding box center [485, 221] width 13 height 14
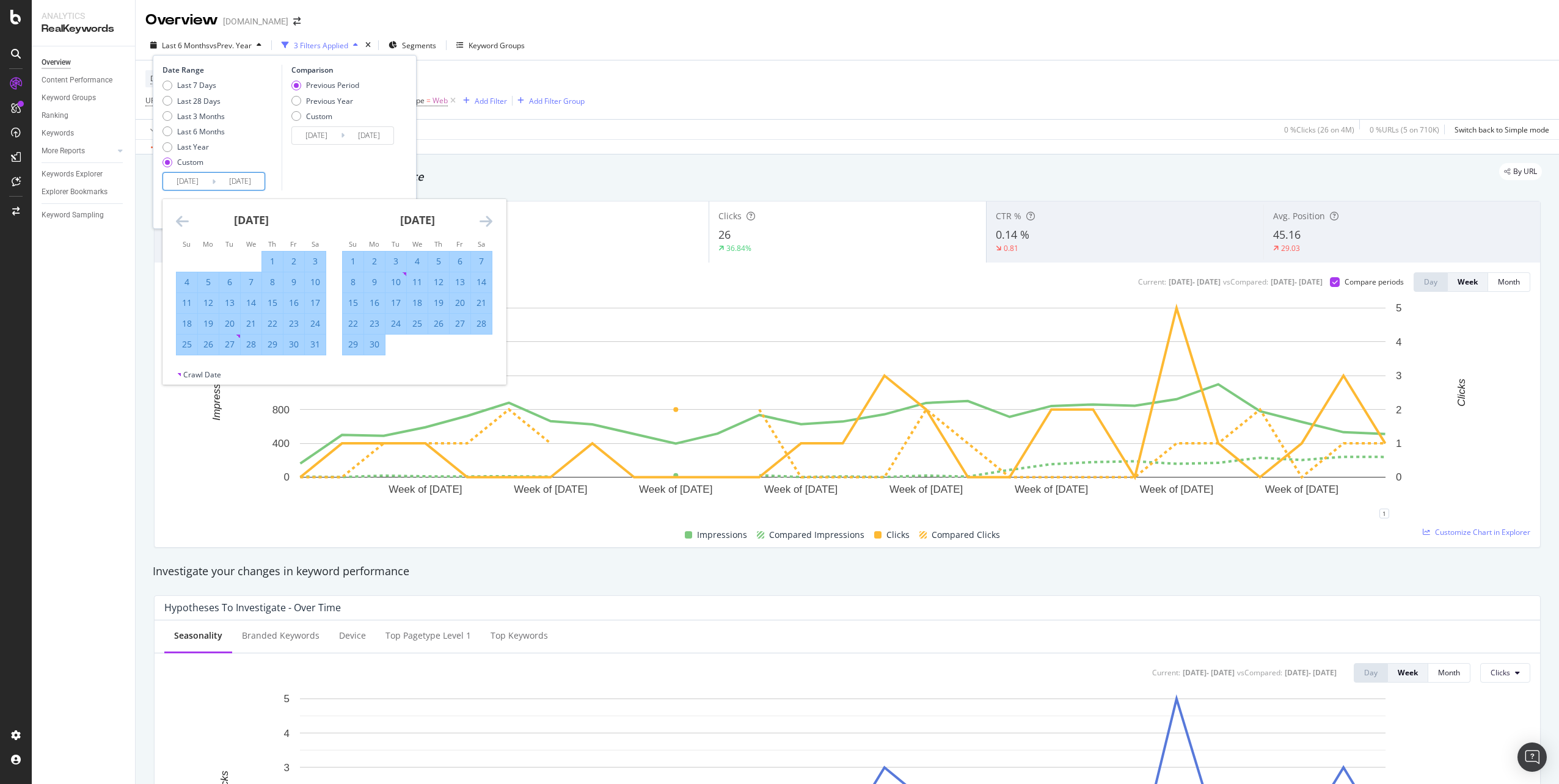
click at [487, 219] on icon "Move forward to switch to the next month." at bounding box center [485, 221] width 13 height 14
click at [437, 344] on div "31" at bounding box center [439, 344] width 21 height 13
type input "[DATE]"
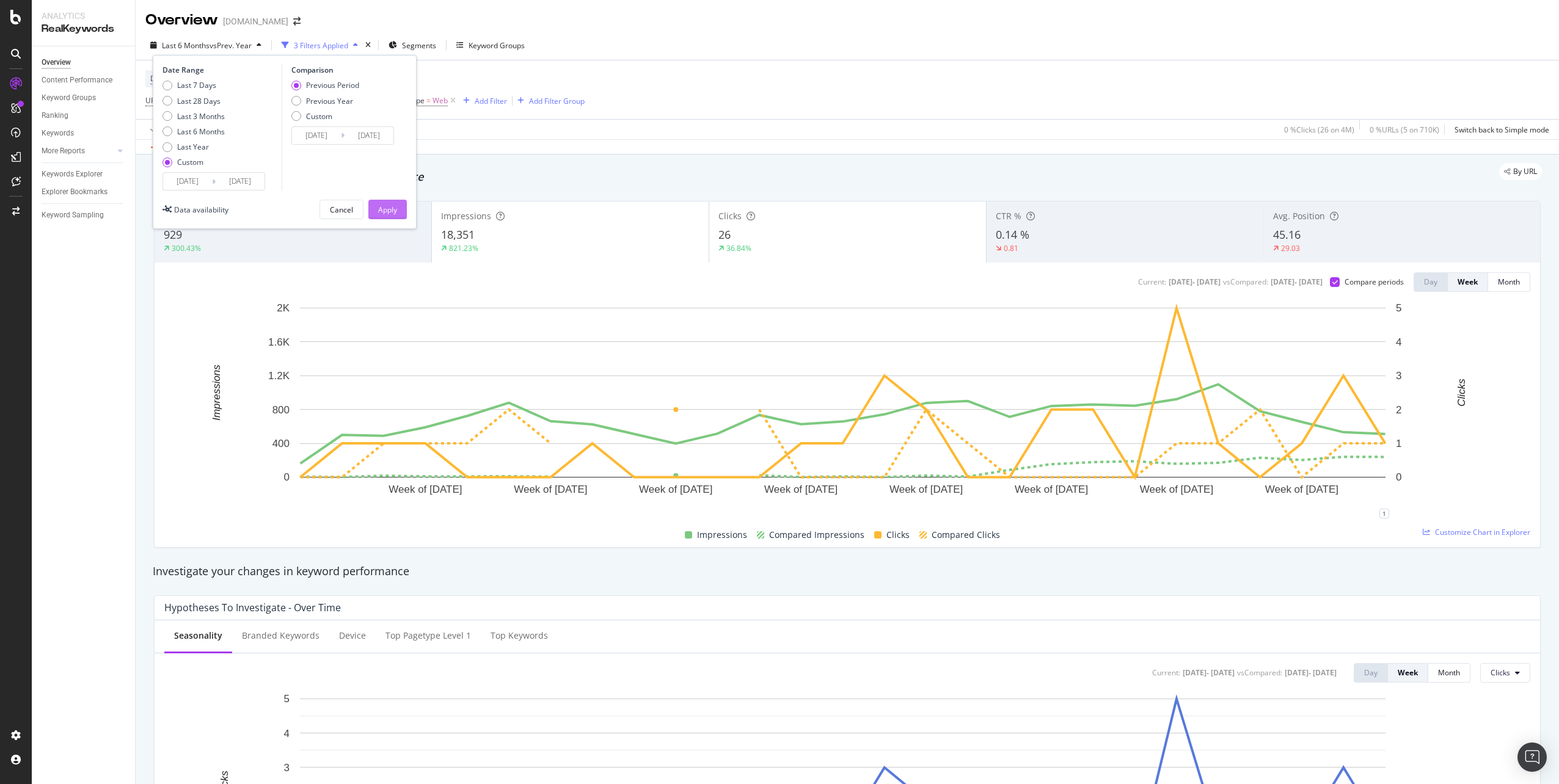
click at [376, 206] on button "Apply" at bounding box center [388, 210] width 38 height 20
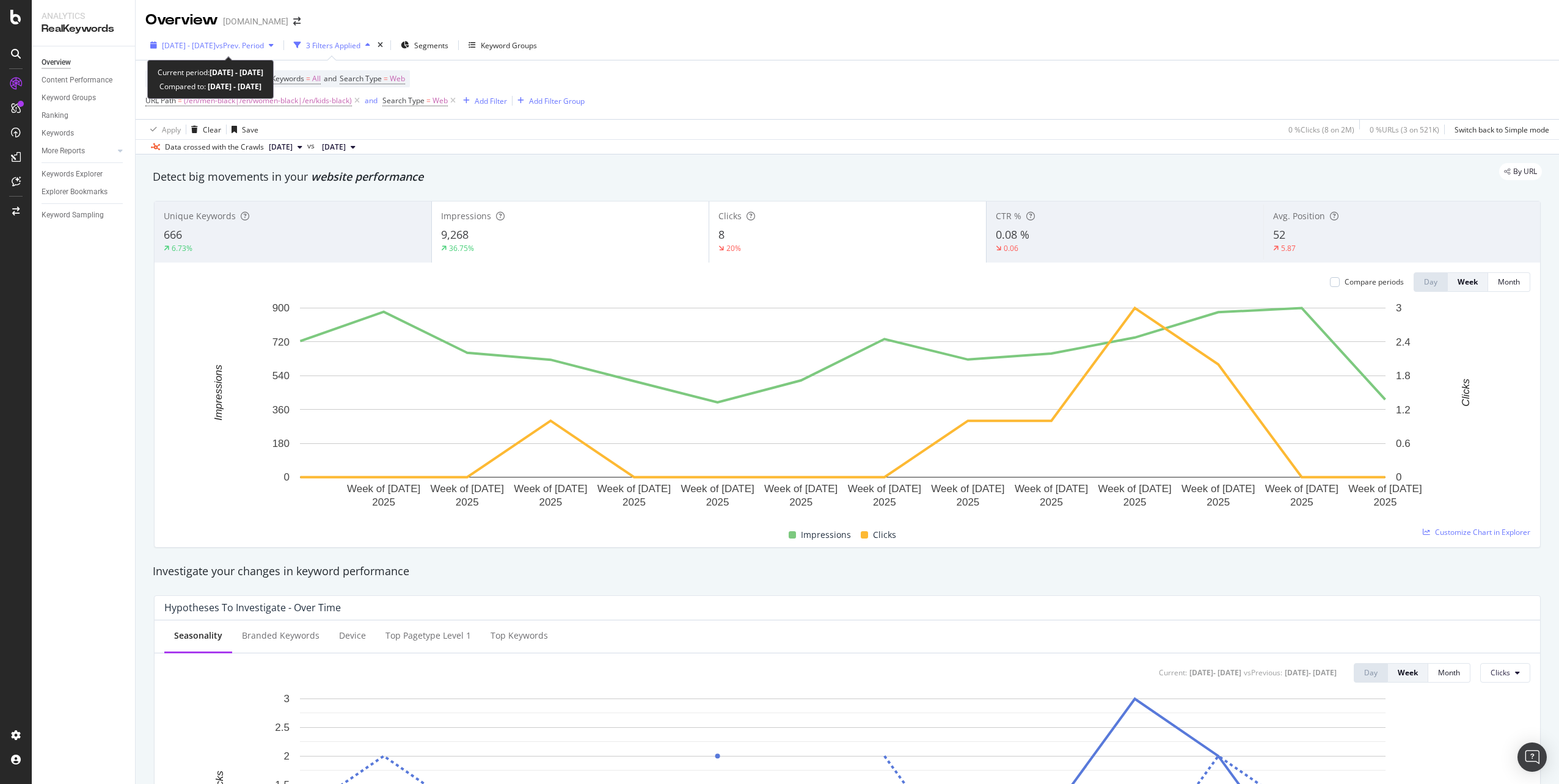
click at [216, 47] on span "[DATE] - [DATE]" at bounding box center [189, 45] width 54 height 11
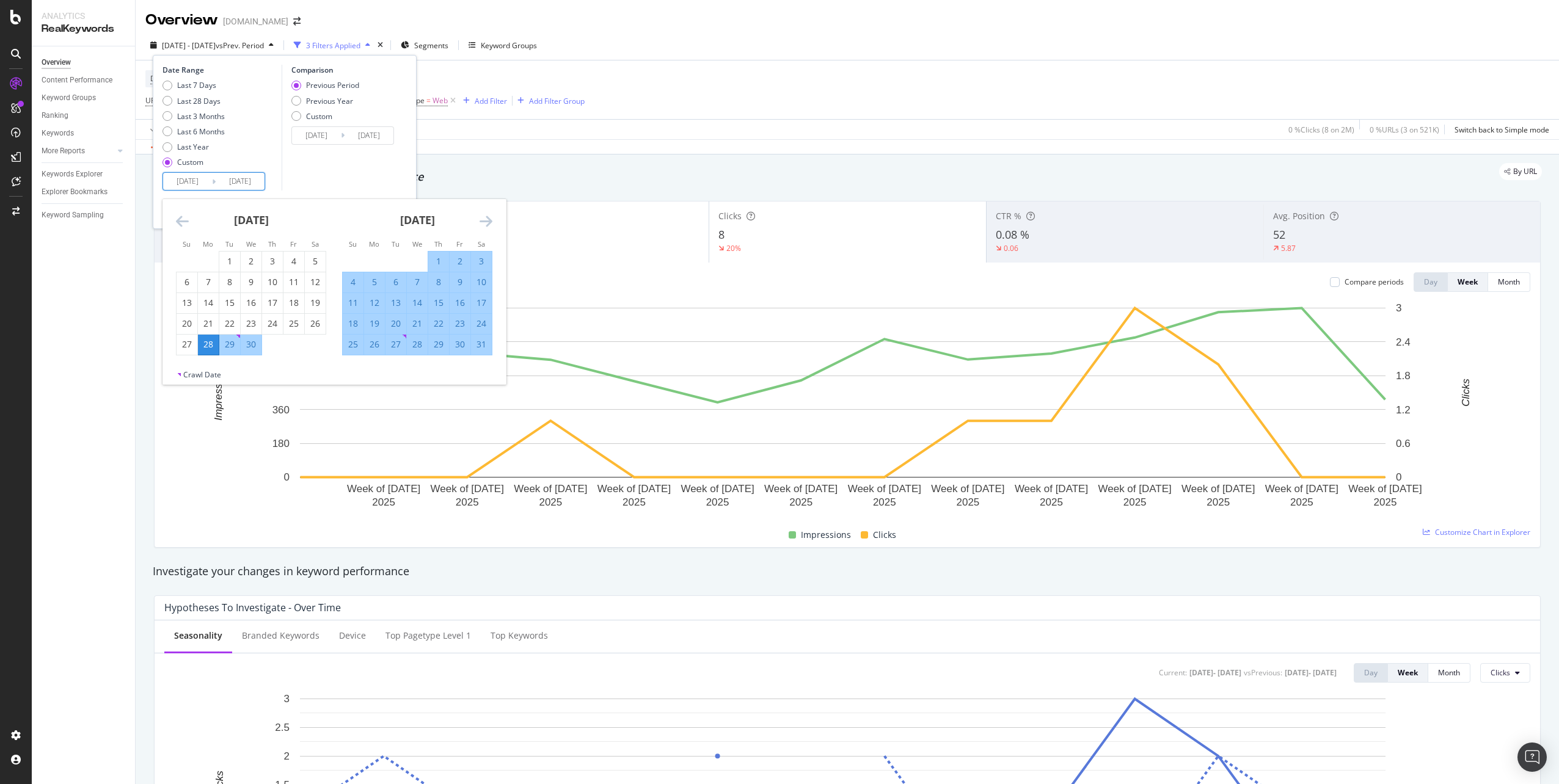
click at [246, 181] on input "[DATE]" at bounding box center [240, 181] width 49 height 17
click at [487, 223] on icon "Move forward to switch to the next month." at bounding box center [485, 221] width 13 height 14
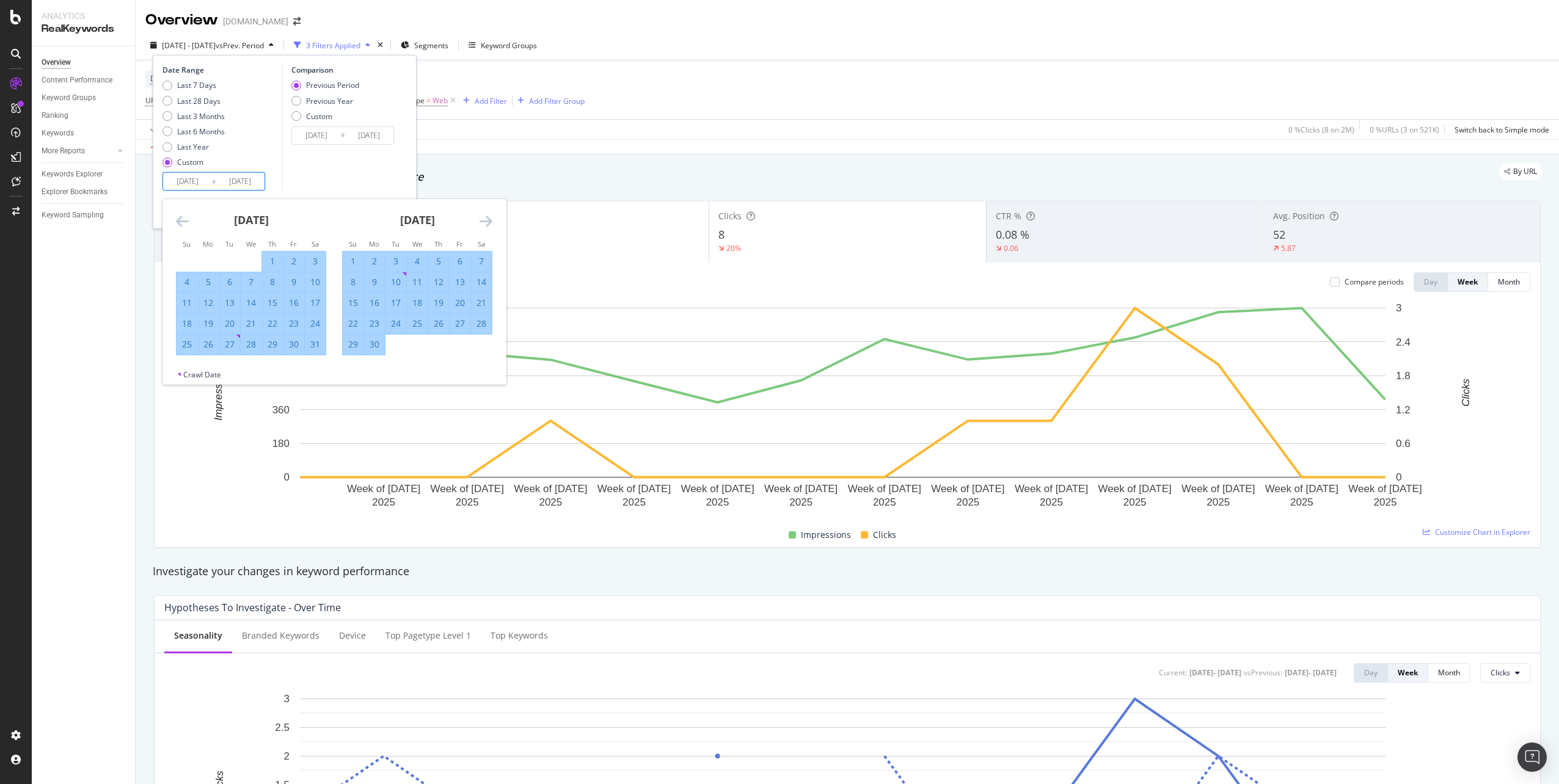
click at [396, 325] on div "24" at bounding box center [396, 323] width 21 height 13
type input "[DATE]"
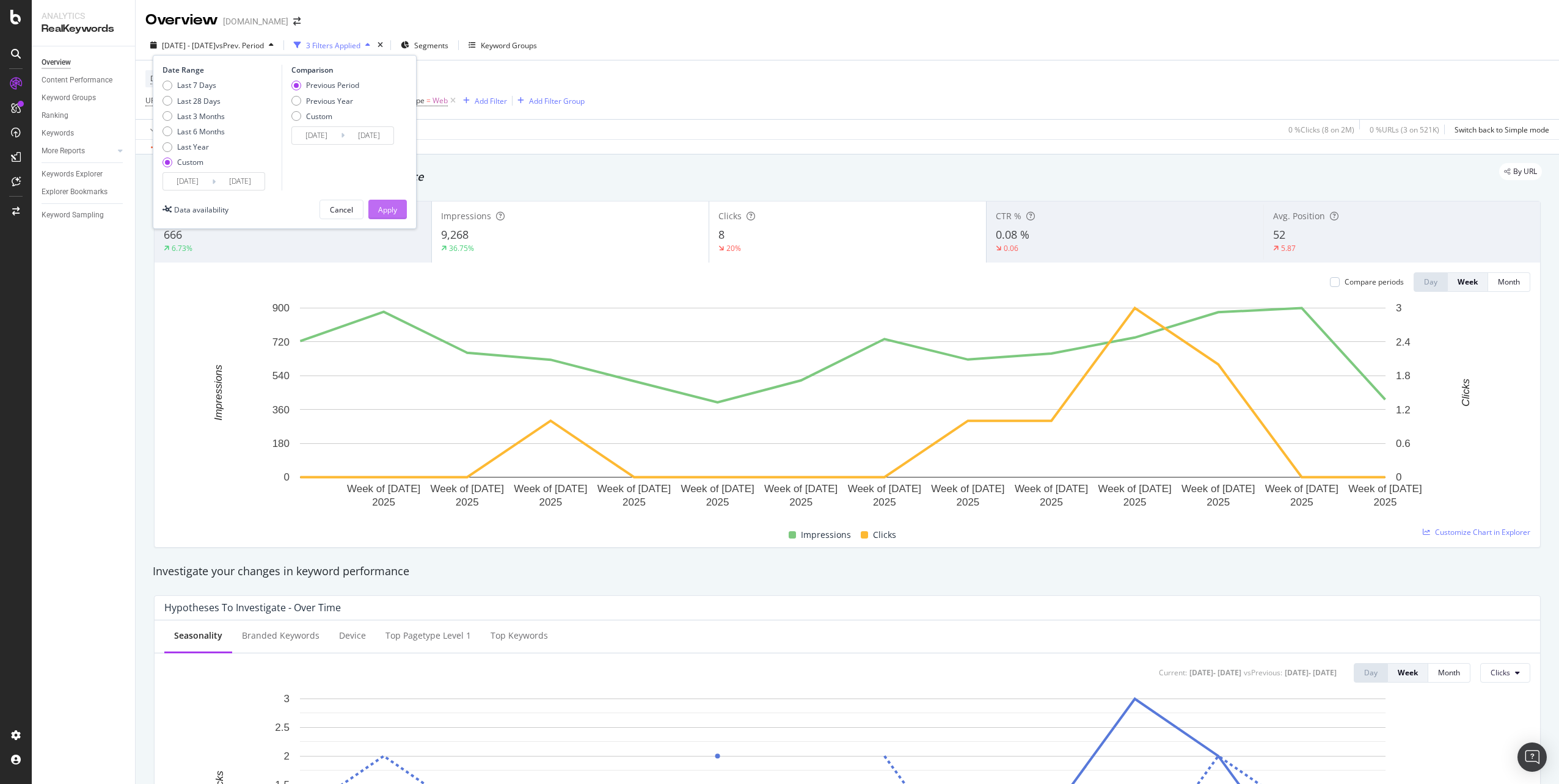
click at [393, 212] on div "Apply" at bounding box center [388, 210] width 19 height 11
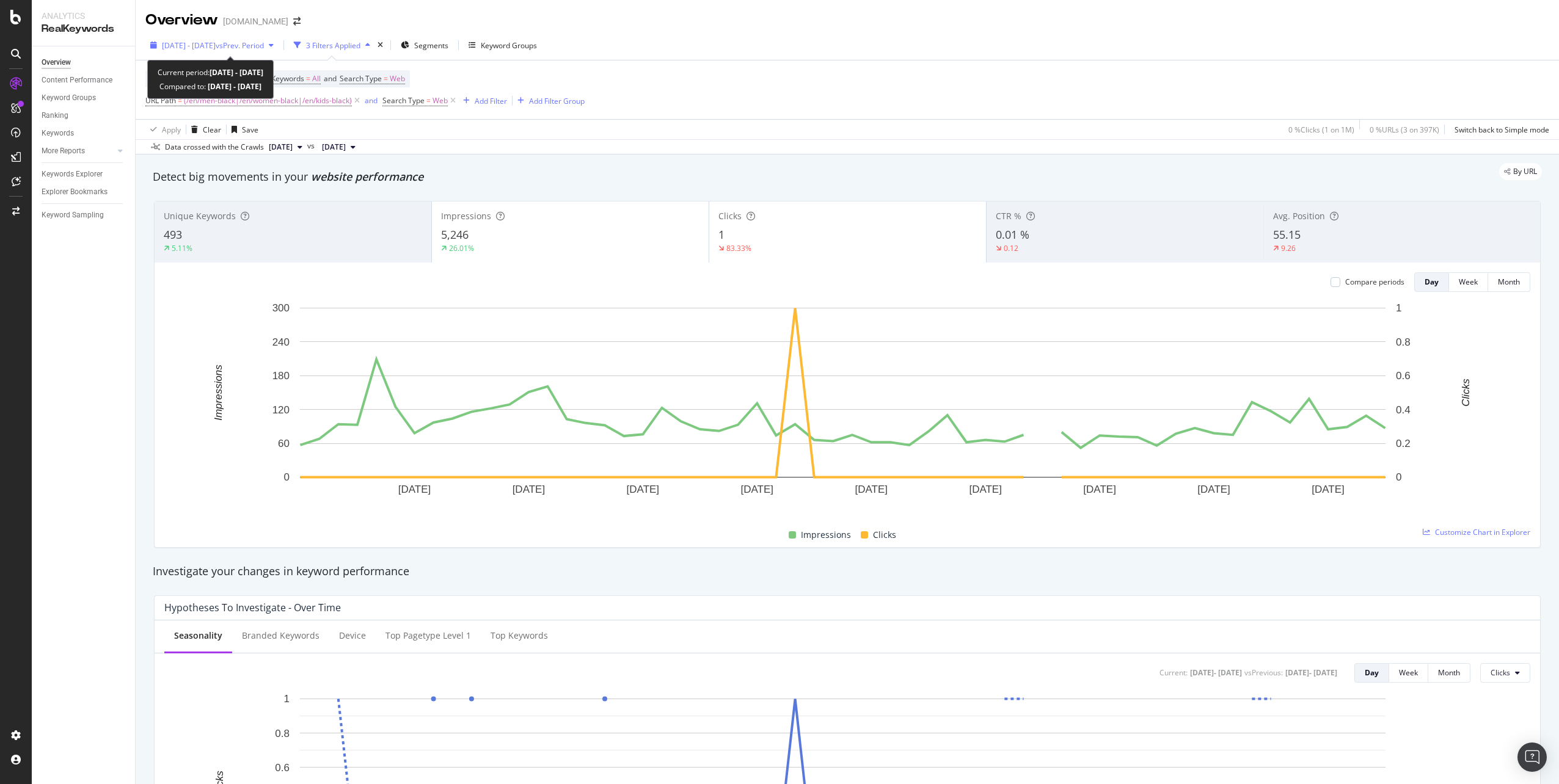
click at [250, 45] on span "vs Prev. Period" at bounding box center [239, 45] width 48 height 11
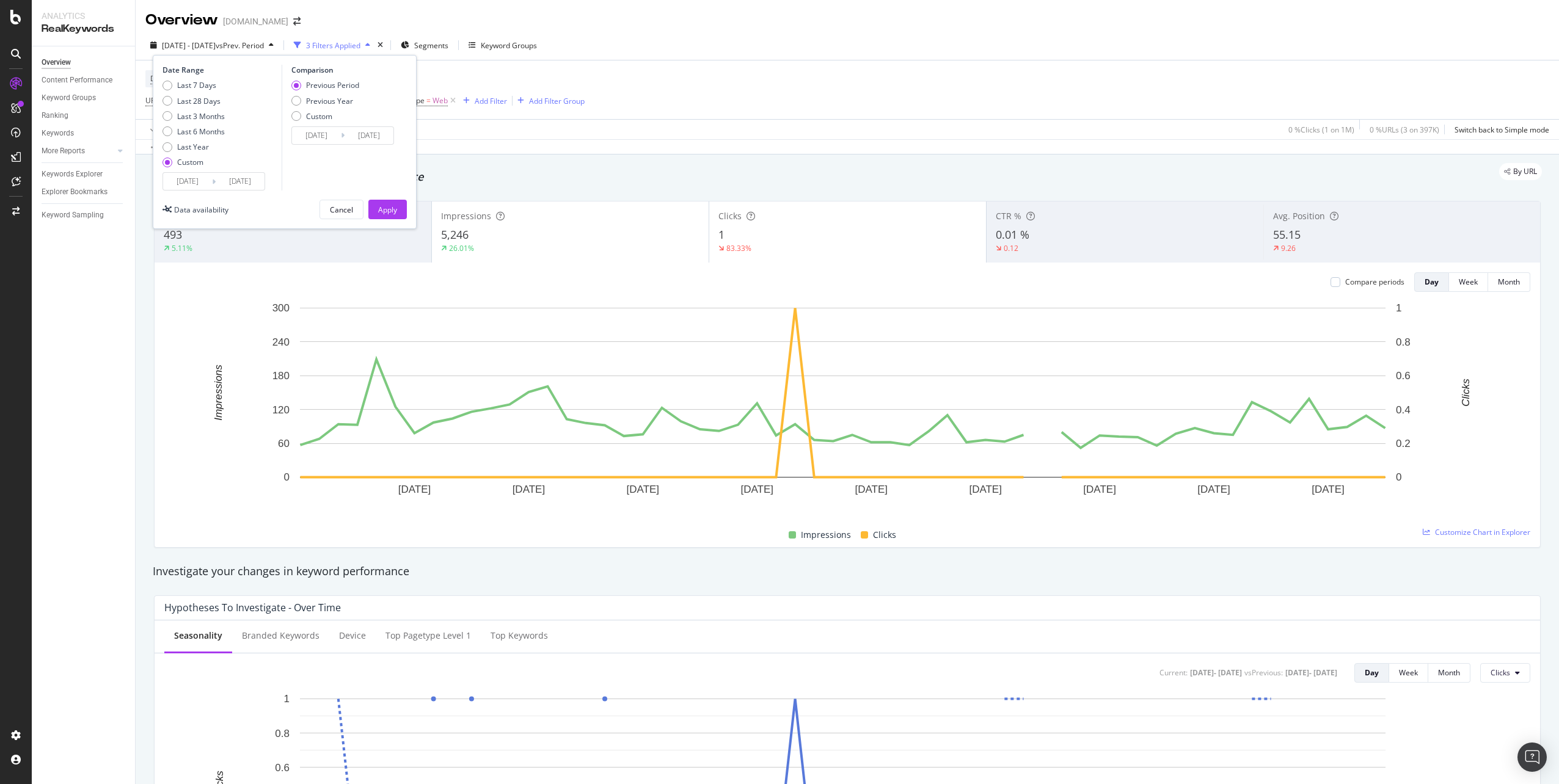
click at [244, 185] on input "[DATE]" at bounding box center [240, 181] width 49 height 17
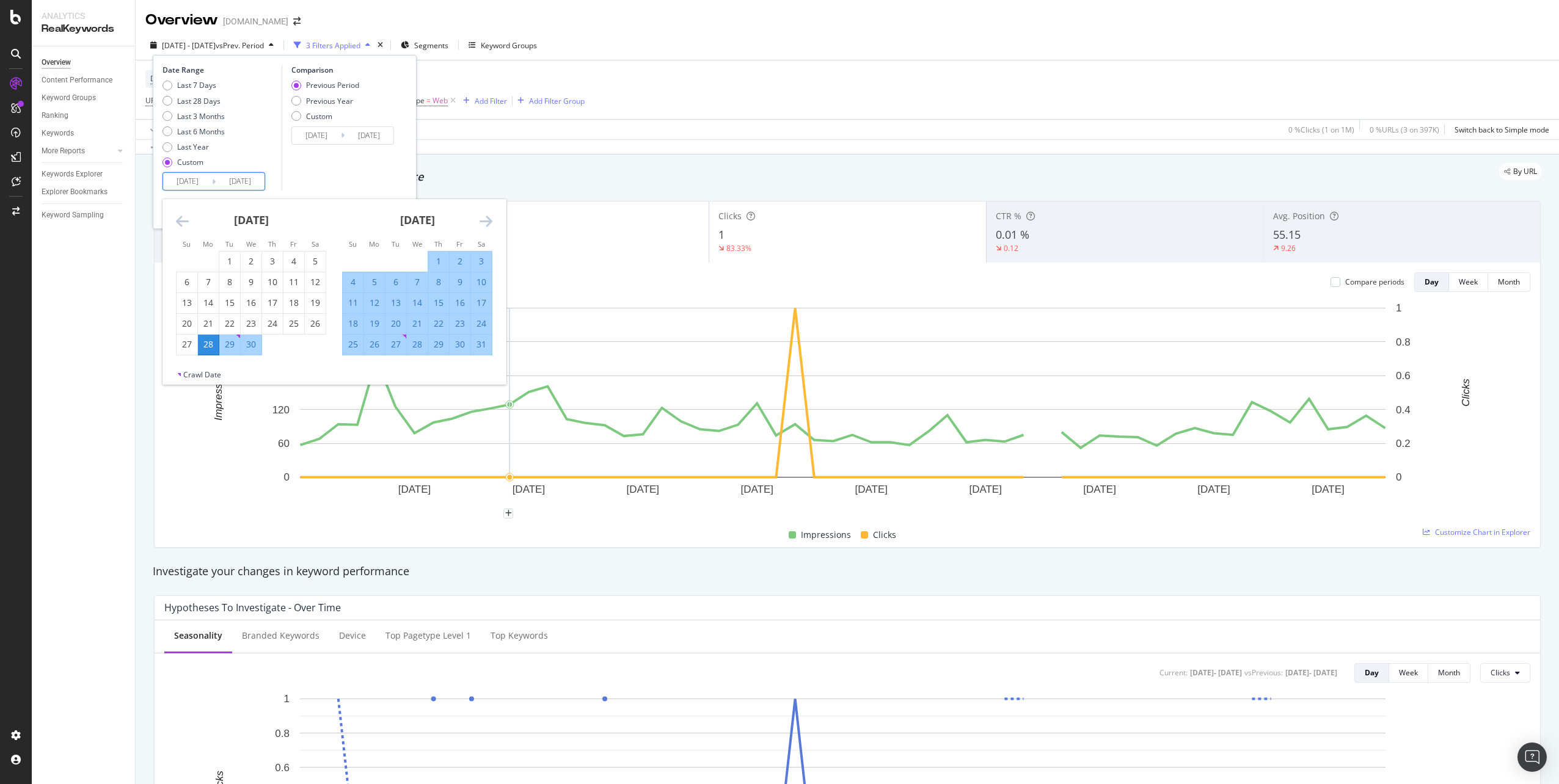
click at [484, 323] on div "24" at bounding box center [481, 323] width 21 height 13
type input "[DATE]"
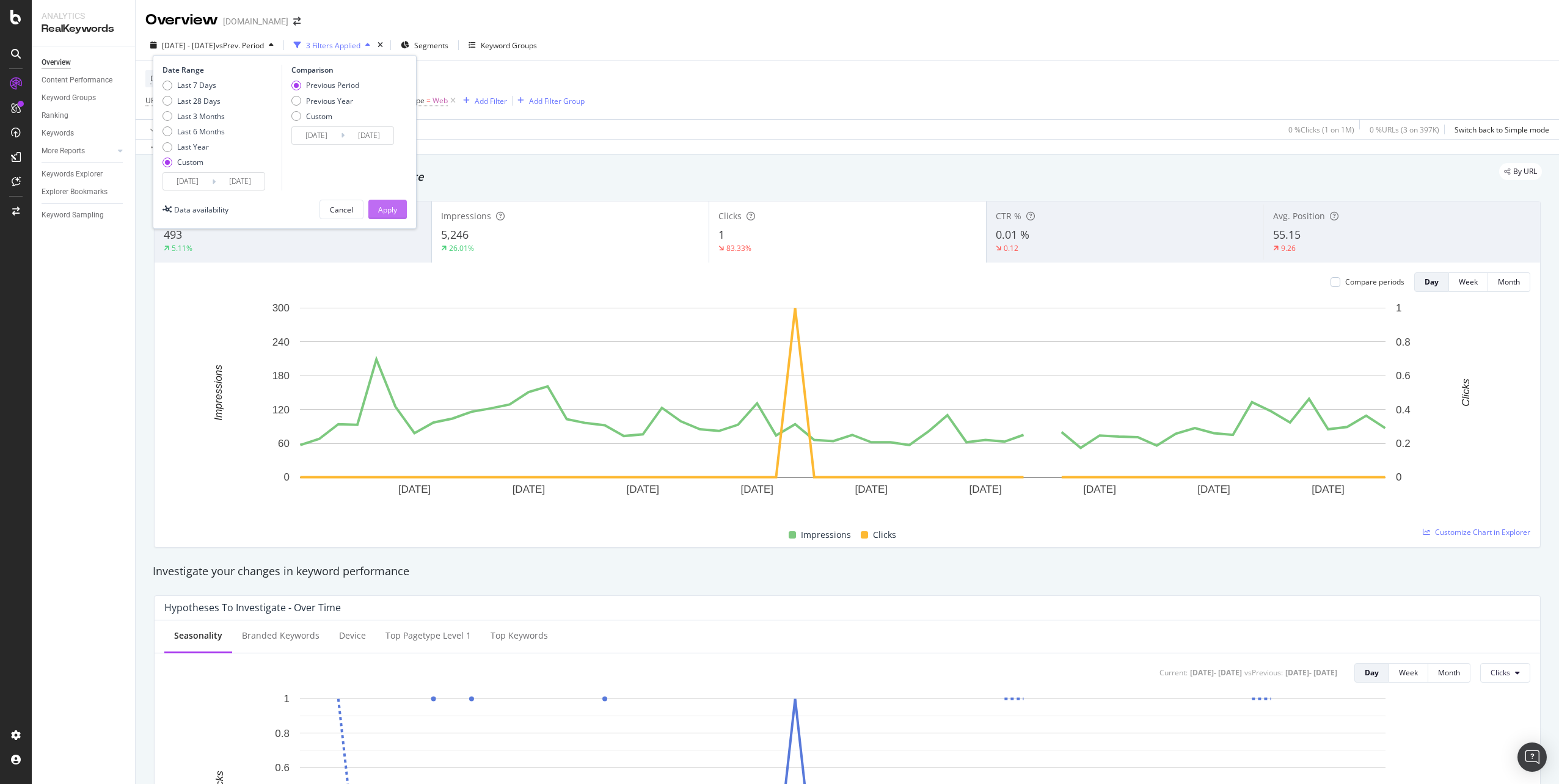
click at [390, 204] on div "Apply" at bounding box center [388, 210] width 19 height 18
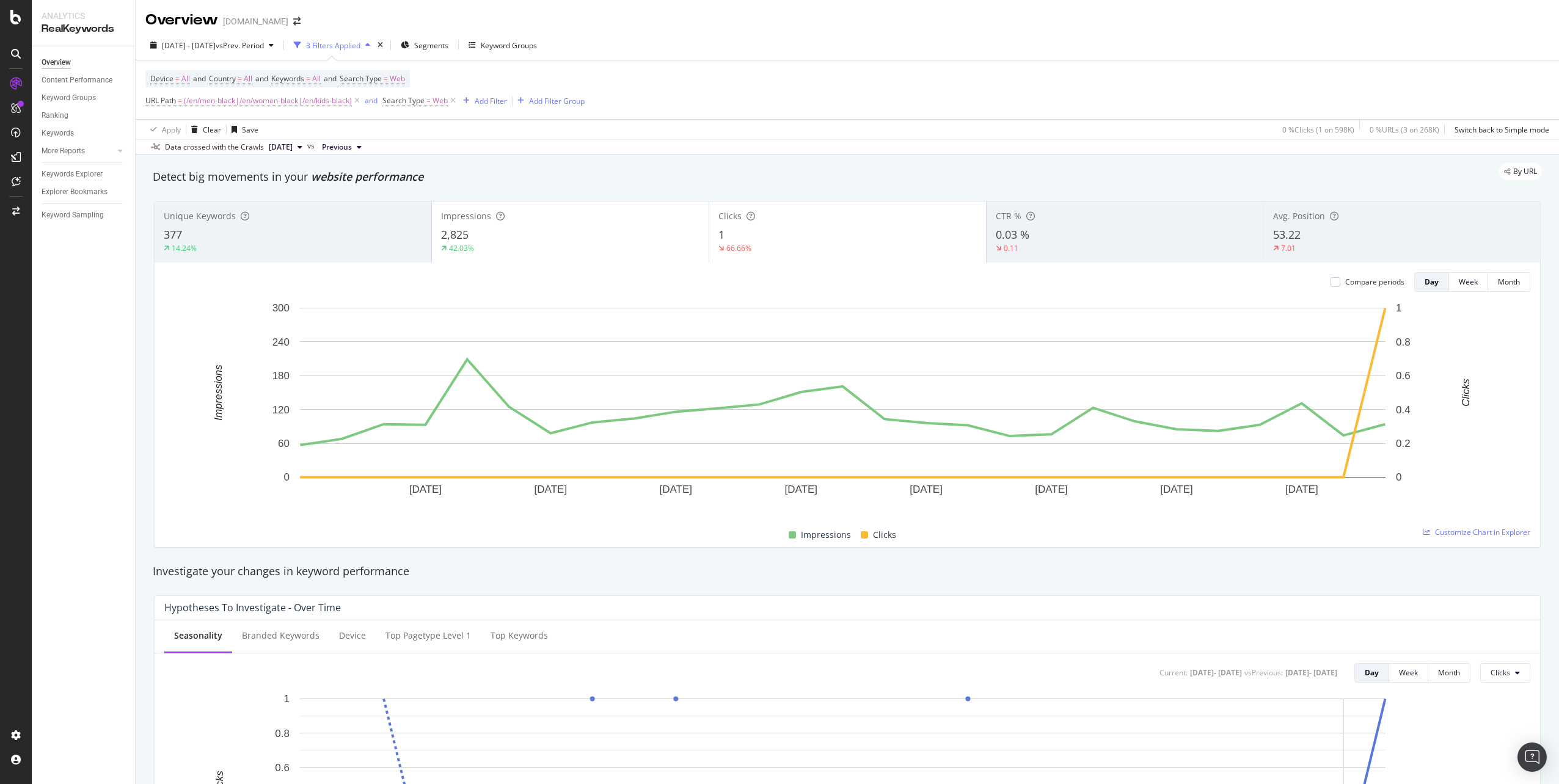
drag, startPoint x: 852, startPoint y: 41, endPoint x: 653, endPoint y: 53, distance: 199.4
click at [852, 41] on div "[DATE] - [DATE] vs Prev. Period 3 Filters Applied Segments Keyword Groups" at bounding box center [847, 47] width 1423 height 24
click at [324, 99] on span "(/en/men-black|/en/women-black|/en/kids-black)" at bounding box center [268, 101] width 168 height 17
click at [179, 151] on input "^(/en/men-black|/en/women-black|/en/kids-black)$" at bounding box center [214, 152] width 115 height 20
click at [169, 152] on input "^(/en/men-black|/en/women-black|/en/kids-black)$" at bounding box center [214, 152] width 115 height 20
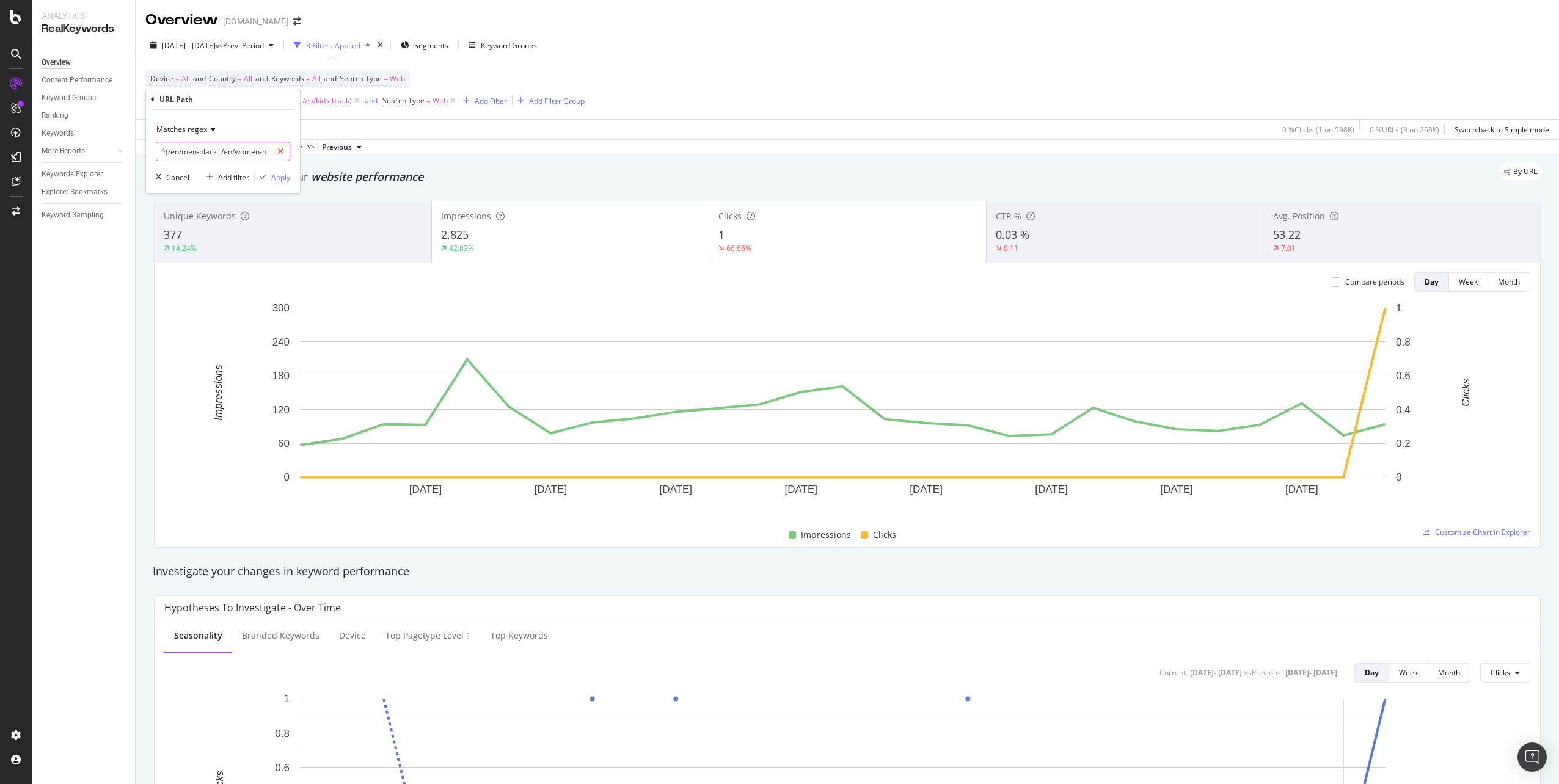
scroll to position [0, 71]
drag, startPoint x: 168, startPoint y: 152, endPoint x: 260, endPoint y: 146, distance: 92.2
click at [260, 146] on input "^(/en/men-black|/en/women-black|/en/kids-black)$" at bounding box center [214, 152] width 115 height 20
paste input "/en/men-black|/en/men-white|/en/men-pink|/en/men-orange|/en/men-blue|/en/men-pu…"
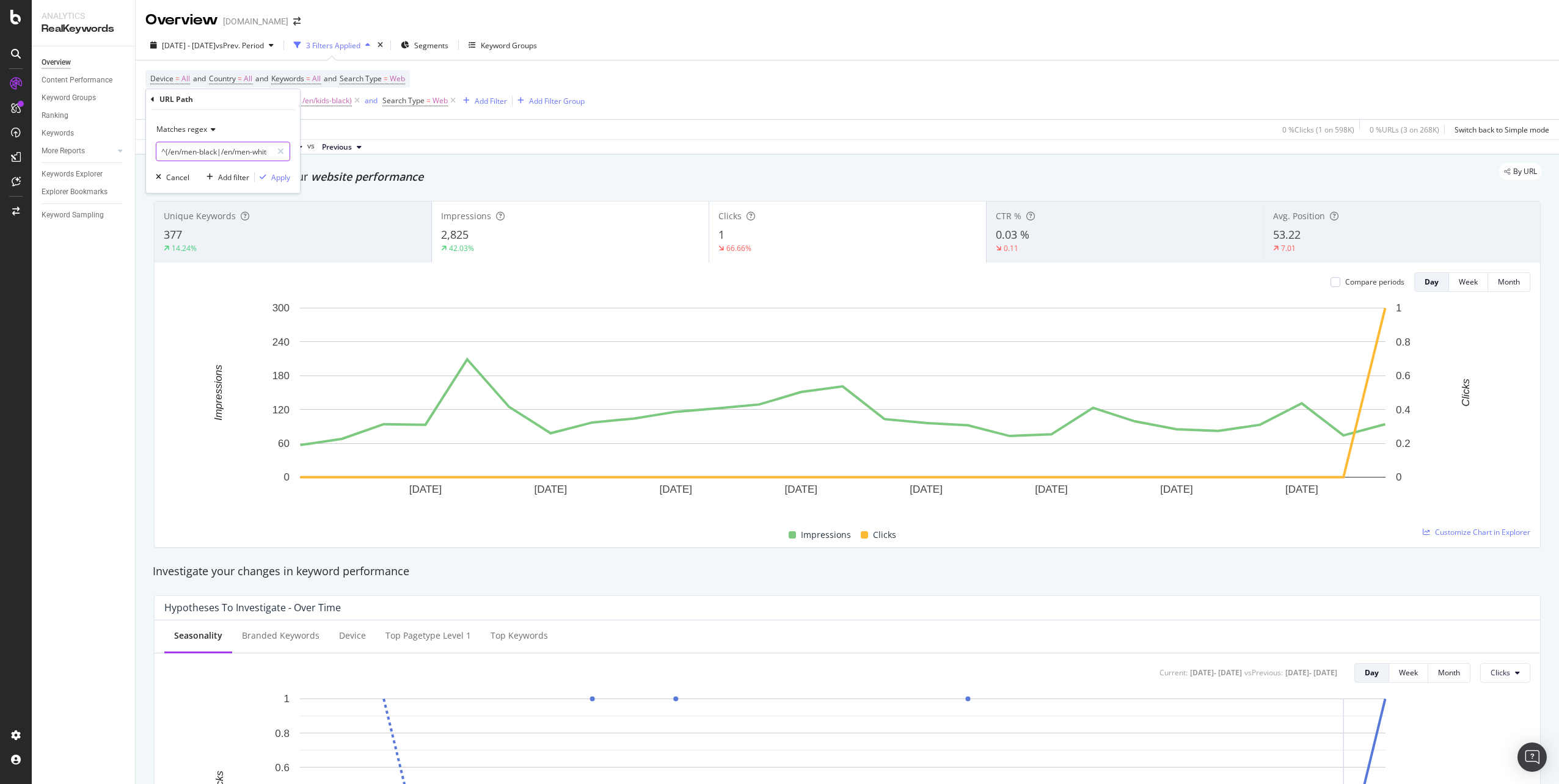
scroll to position [0, 985]
type input "^(/en/men-black|/en/men-white|/en/men-pink|/en/men-orange|/en/men-blue|/en/men-…"
click at [279, 175] on div "Apply" at bounding box center [280, 177] width 19 height 11
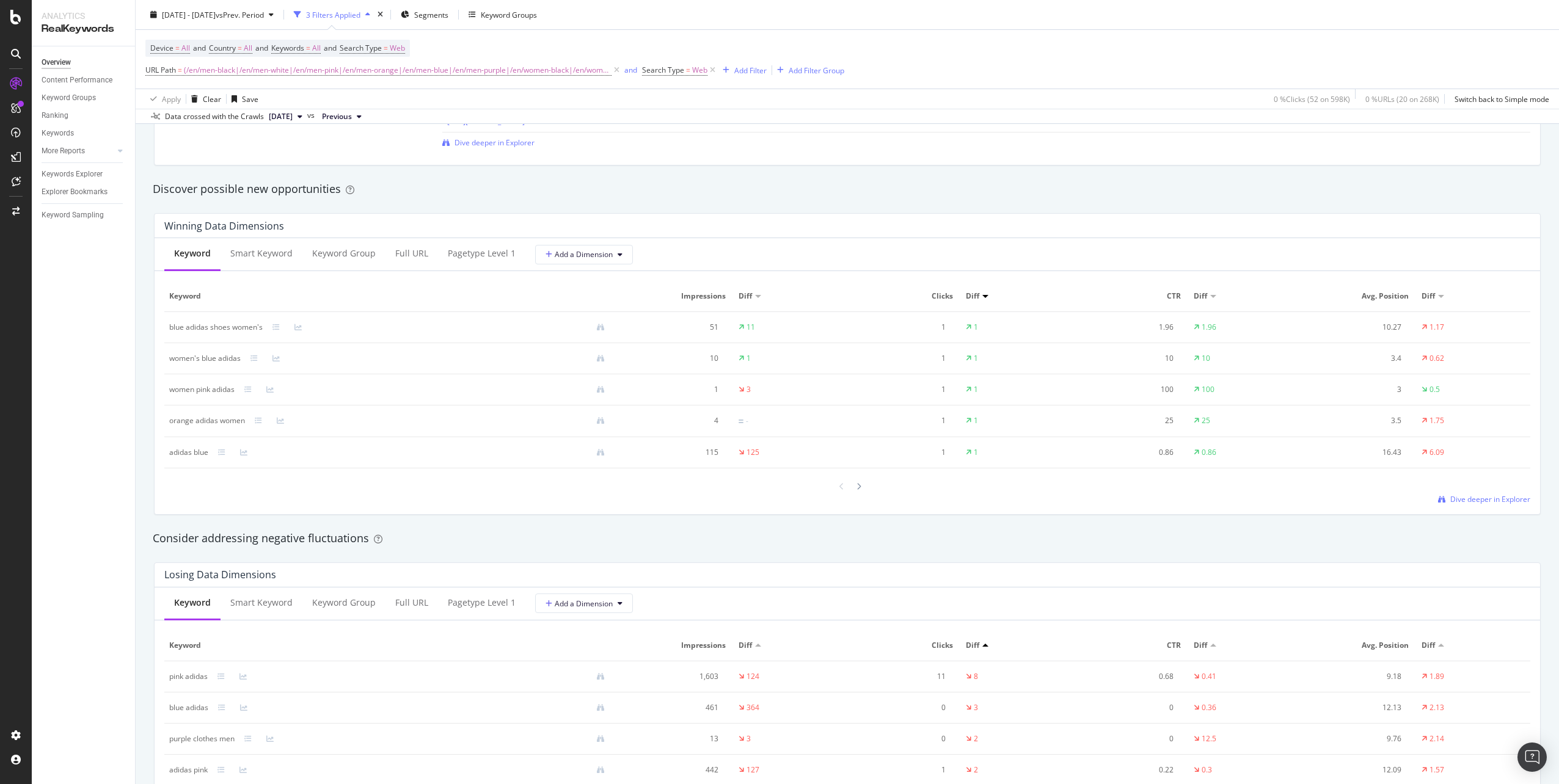
scroll to position [794, 0]
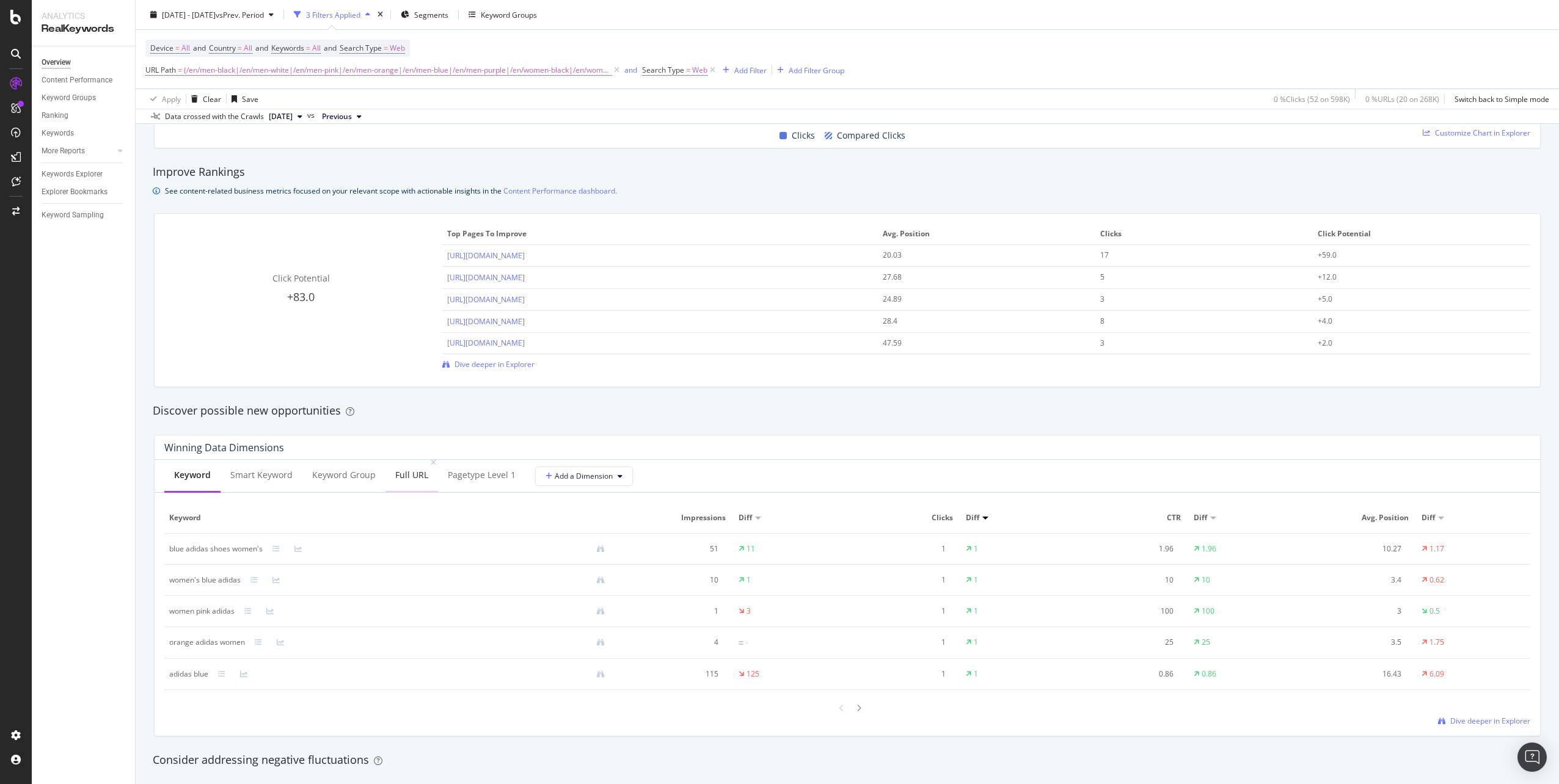
click at [415, 471] on div "Full URL" at bounding box center [412, 475] width 33 height 13
click at [186, 476] on div "Keyword" at bounding box center [192, 475] width 36 height 13
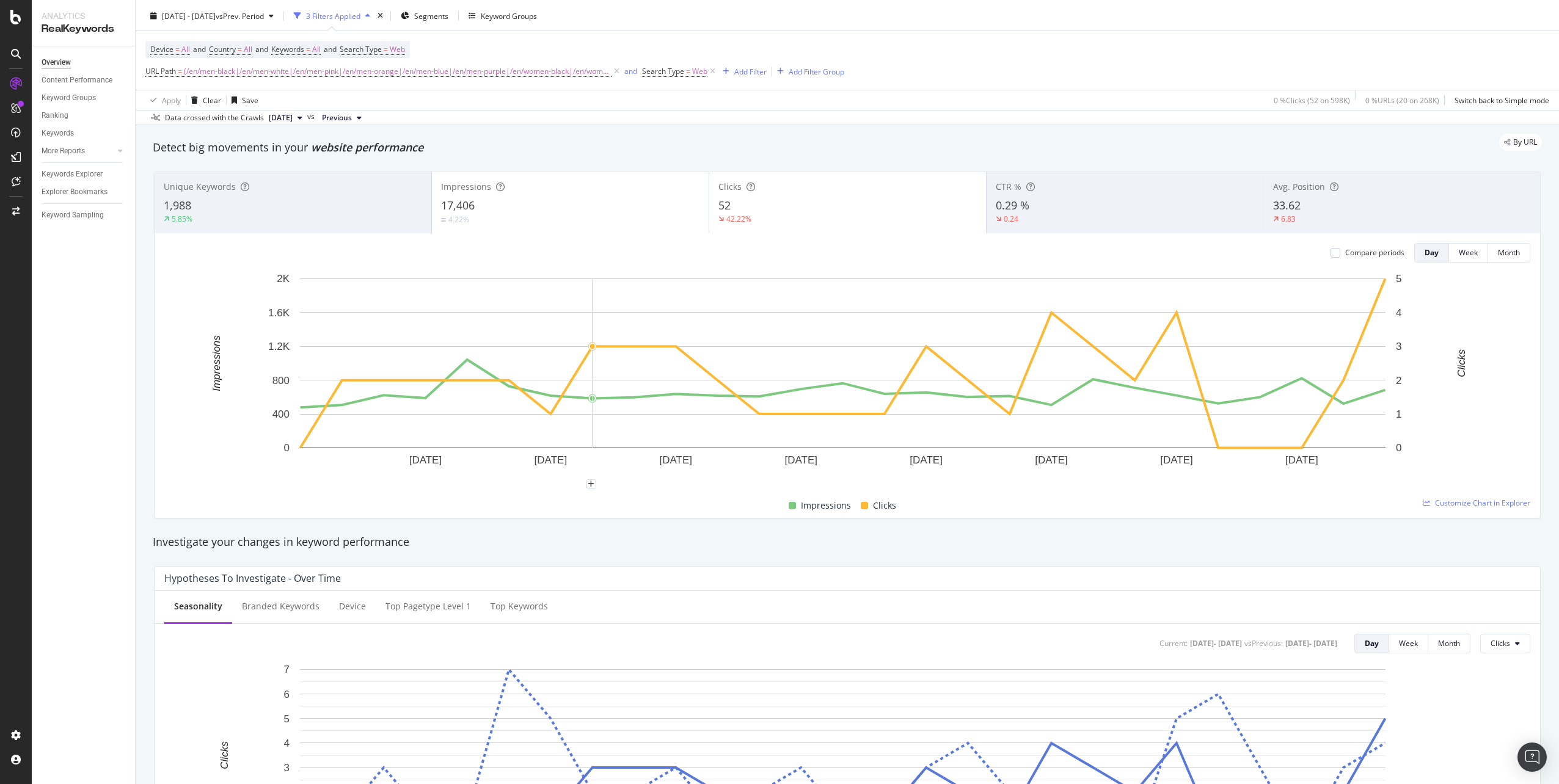
scroll to position [0, 0]
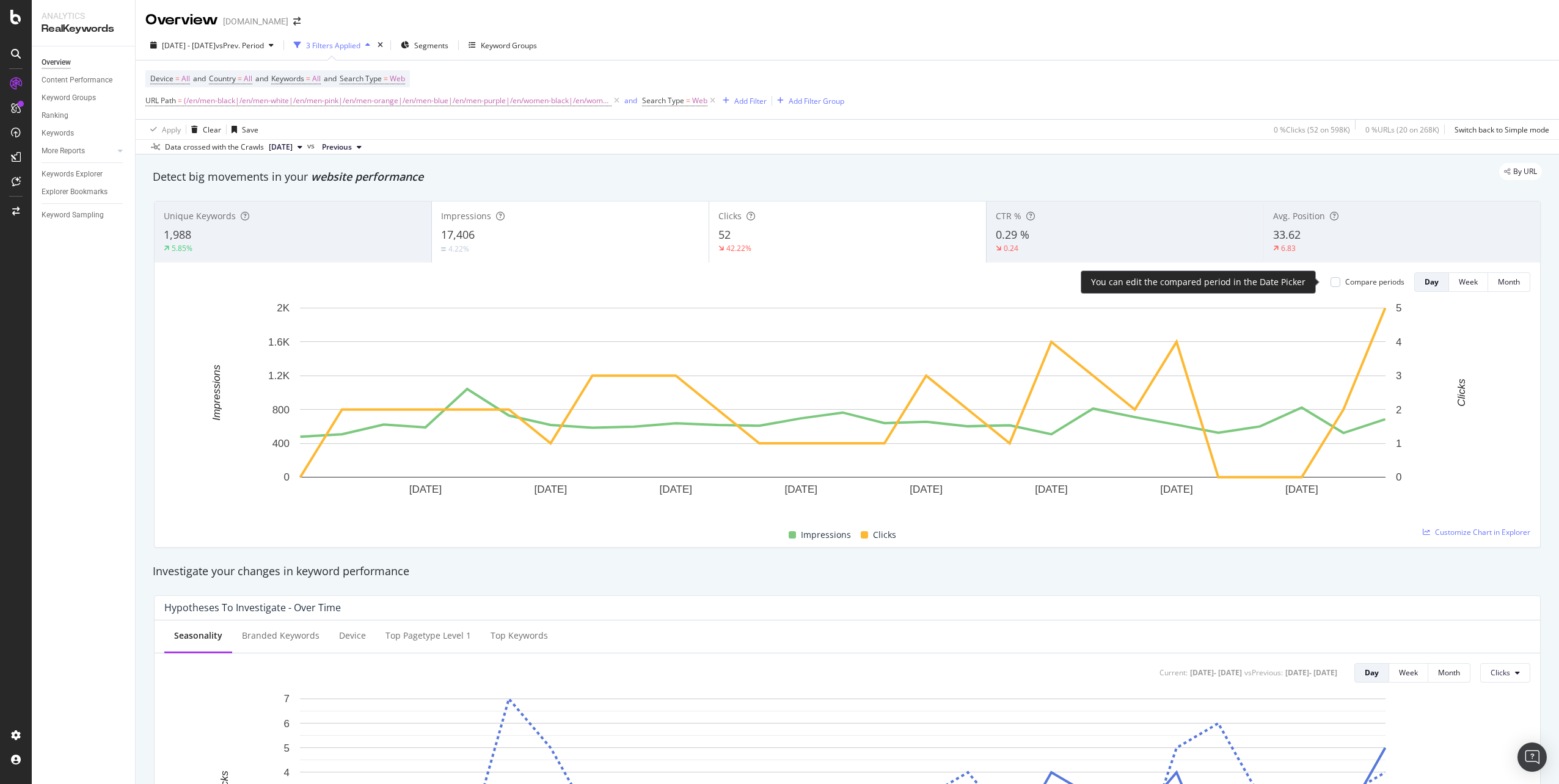
click at [1379, 285] on div "Compare periods" at bounding box center [1374, 282] width 59 height 11
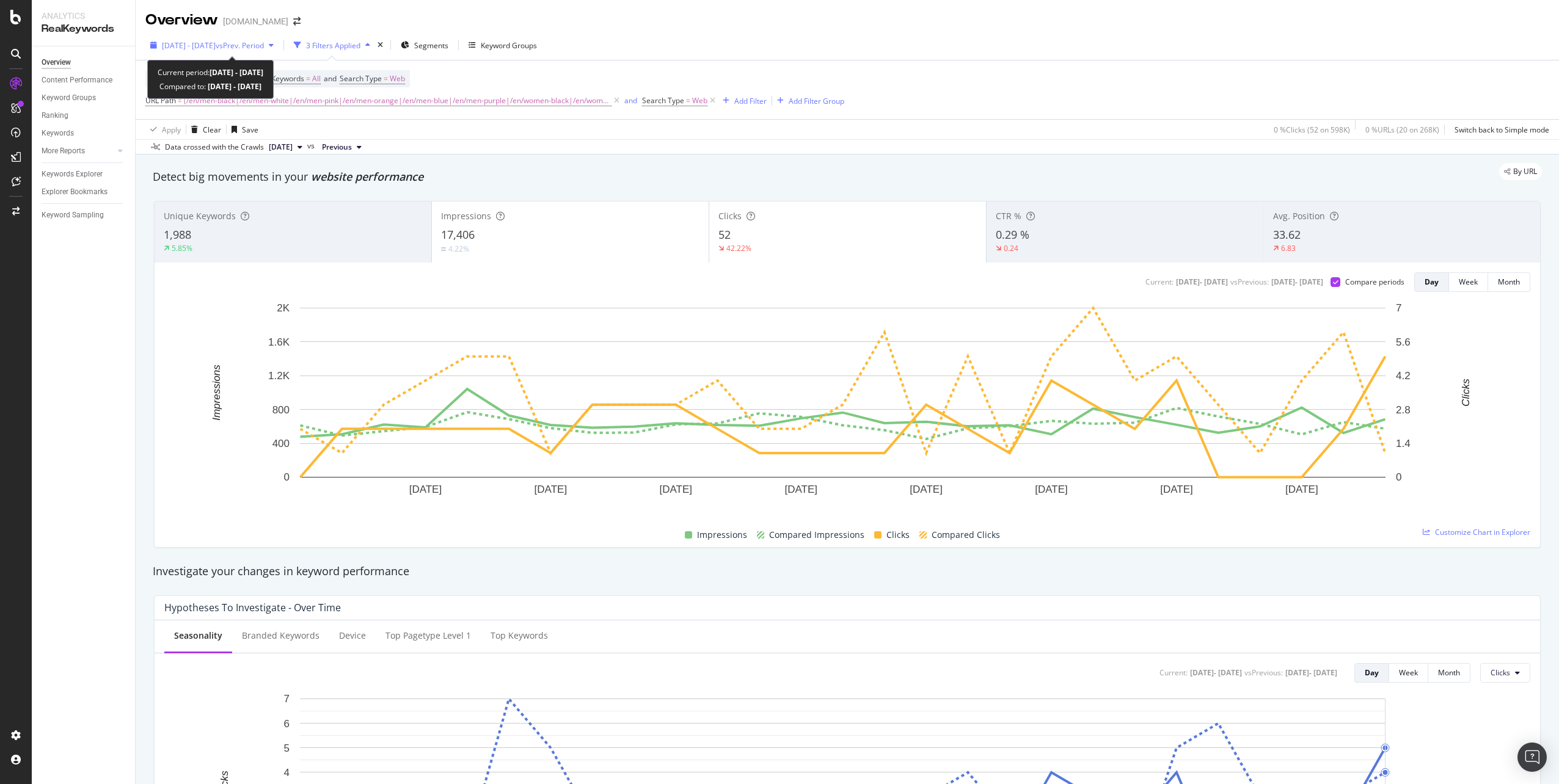
click at [216, 50] on span "[DATE] - [DATE]" at bounding box center [189, 45] width 54 height 11
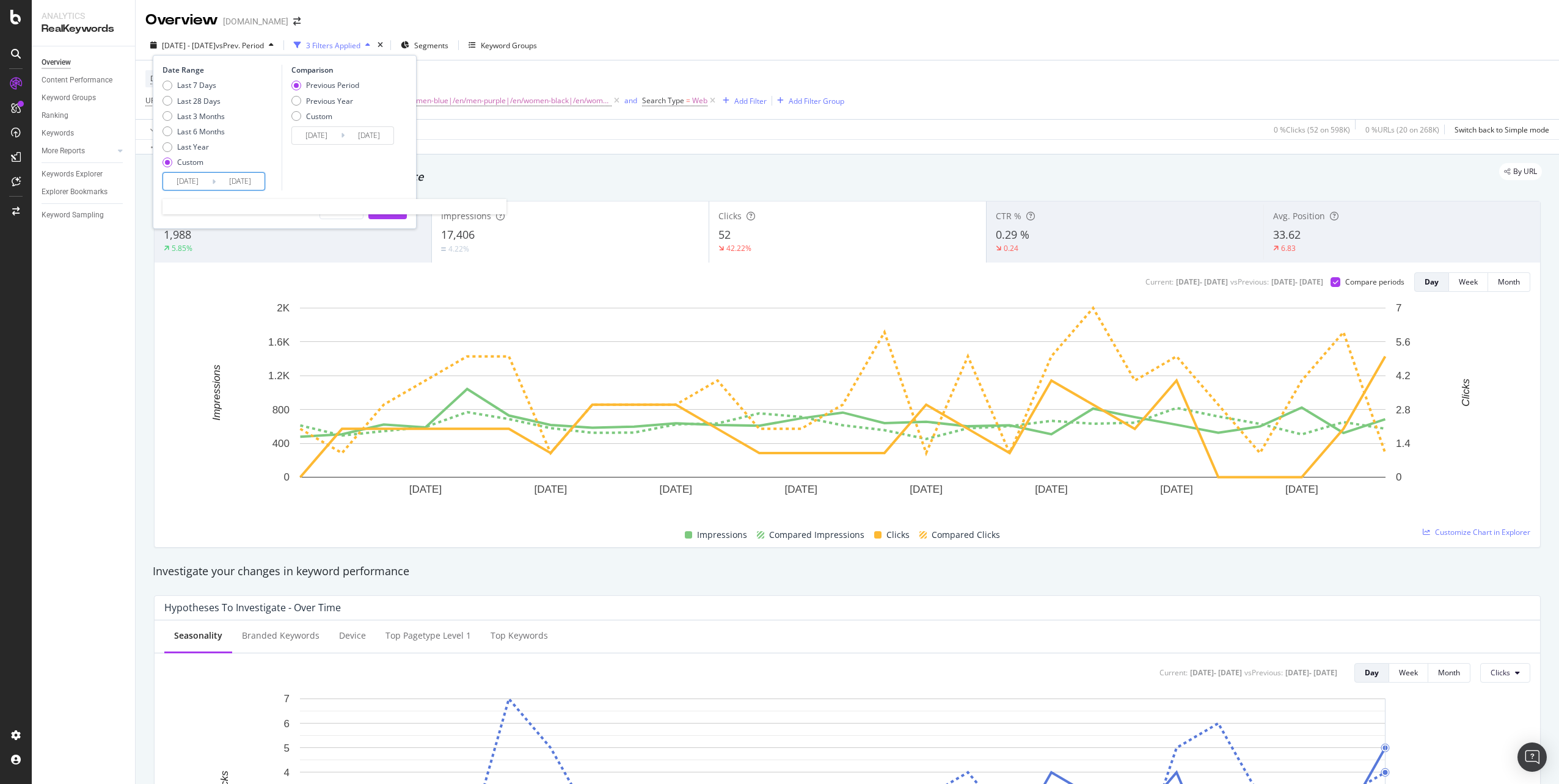
click at [249, 179] on input "[DATE]" at bounding box center [240, 181] width 49 height 17
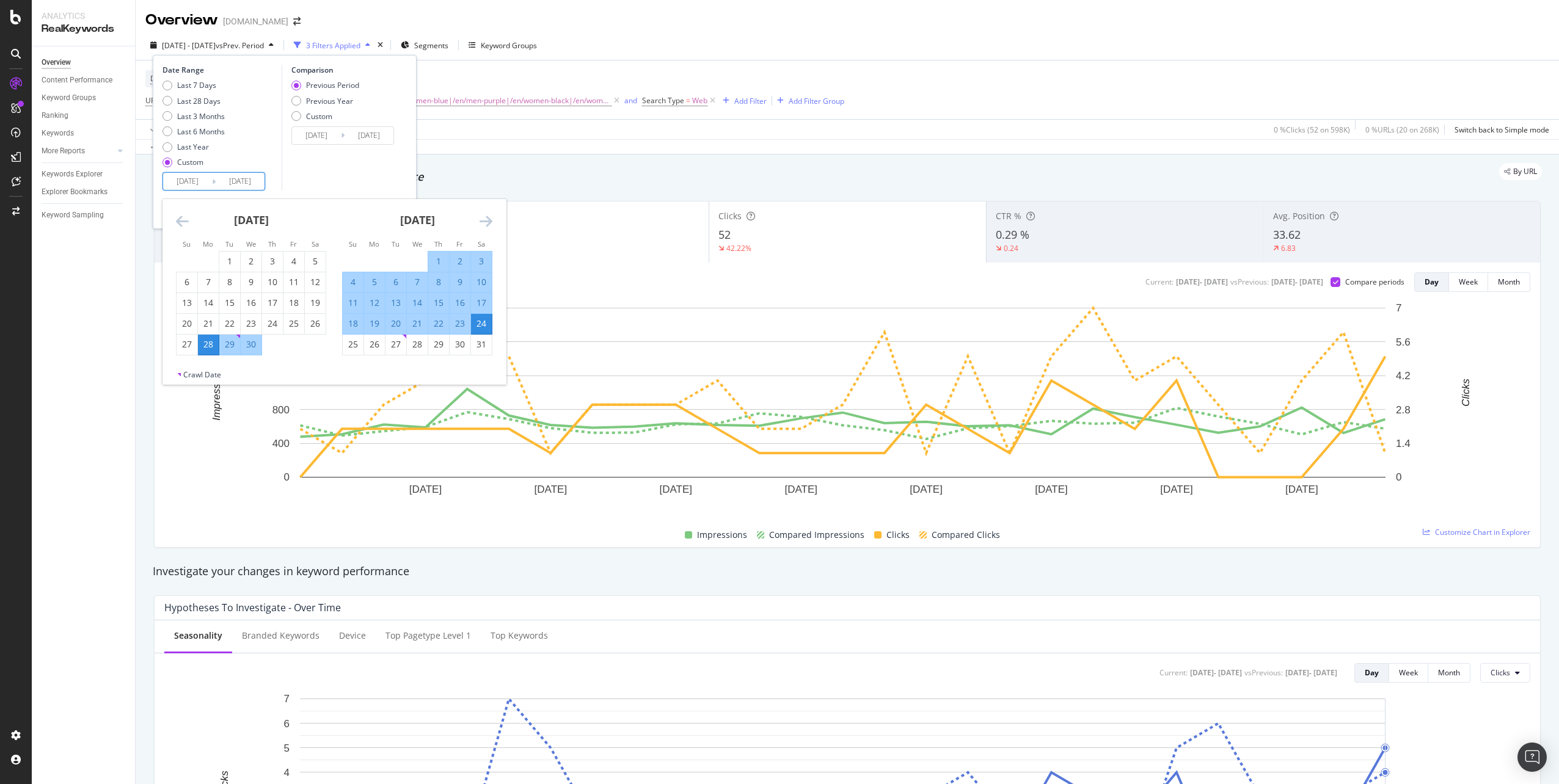
click at [485, 223] on icon "Move forward to switch to the next month." at bounding box center [485, 221] width 13 height 14
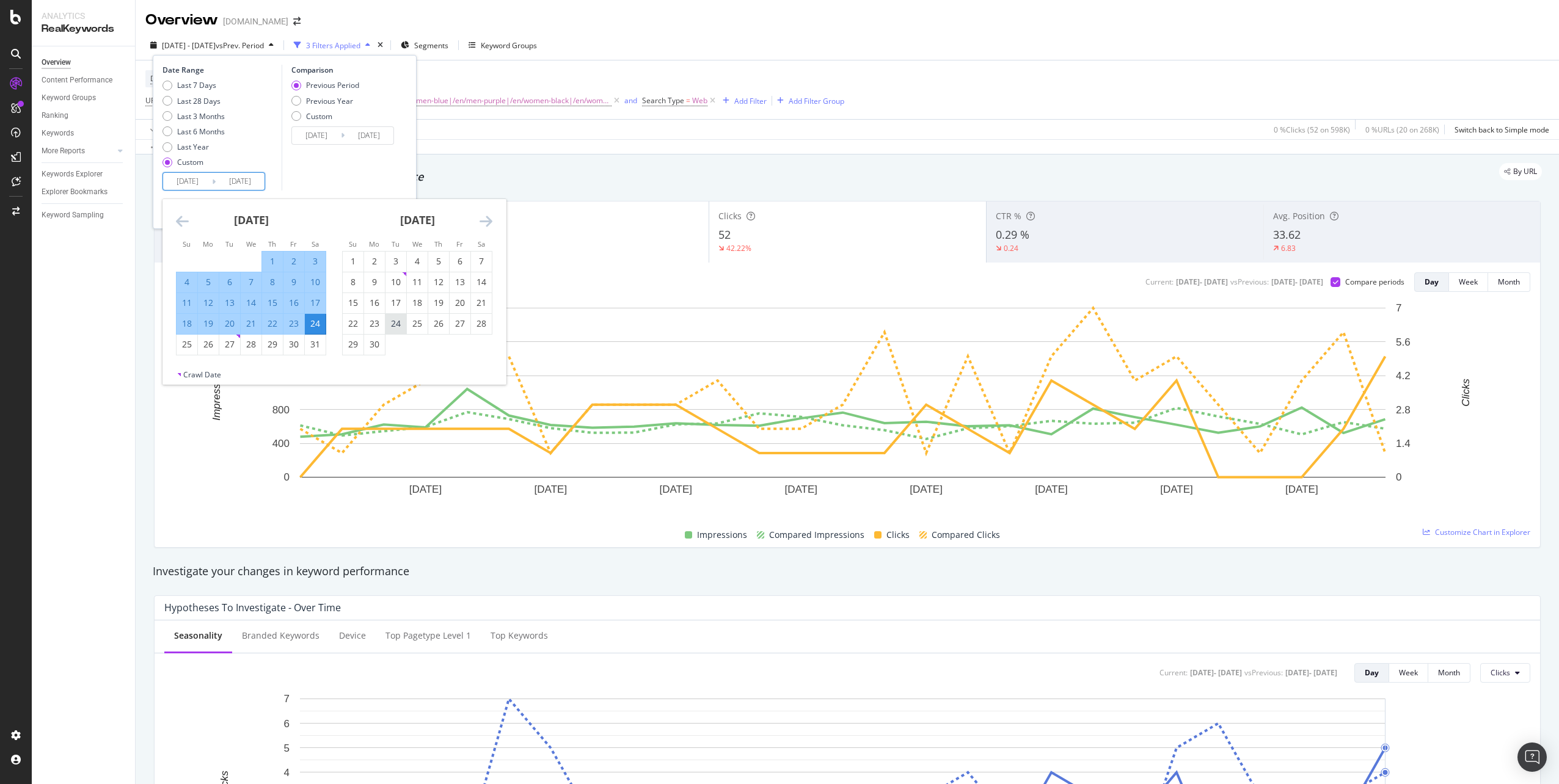
click at [400, 329] on div "24" at bounding box center [396, 323] width 21 height 13
type input "[DATE]"
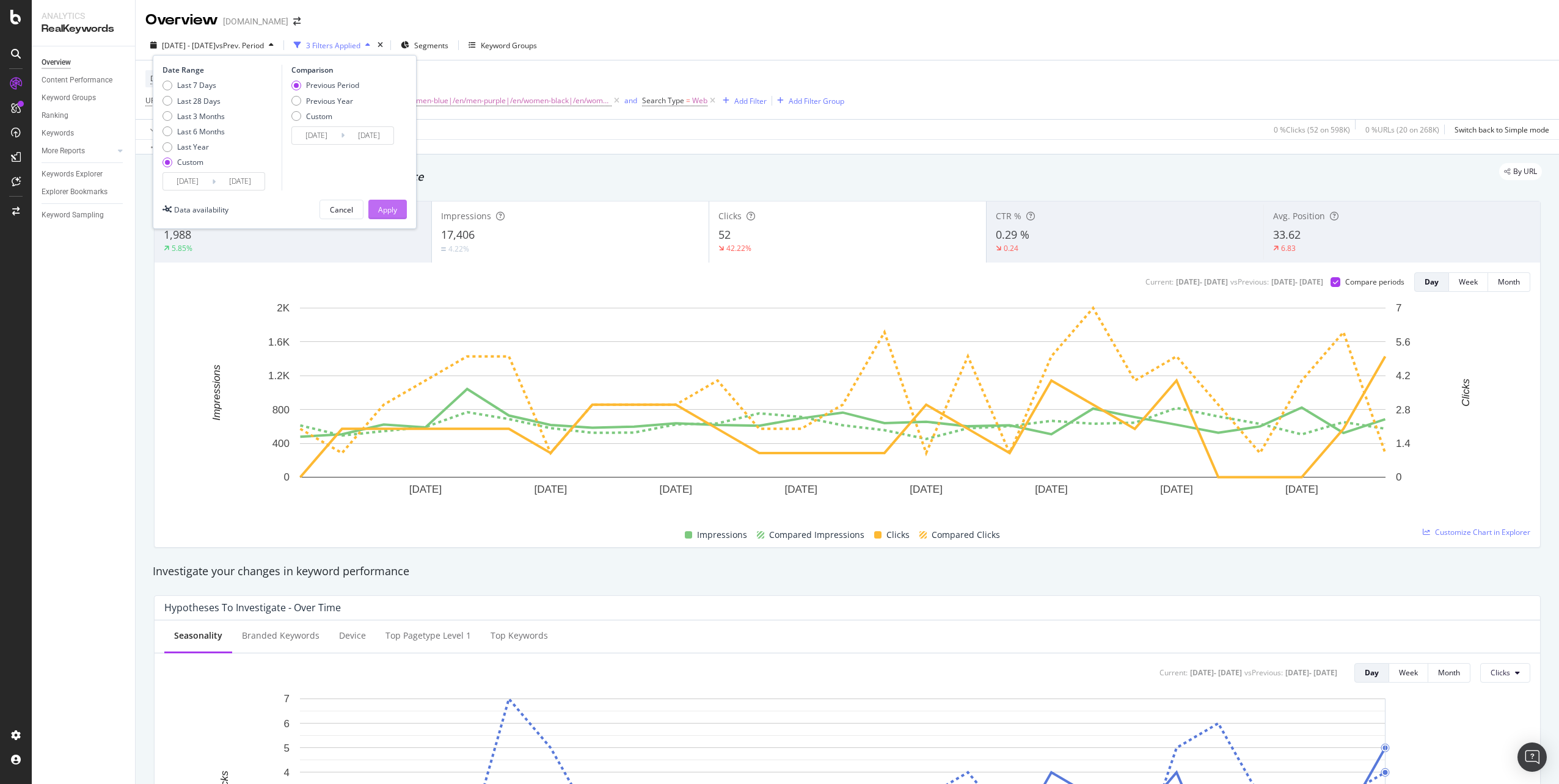
click at [405, 215] on button "Apply" at bounding box center [388, 210] width 38 height 20
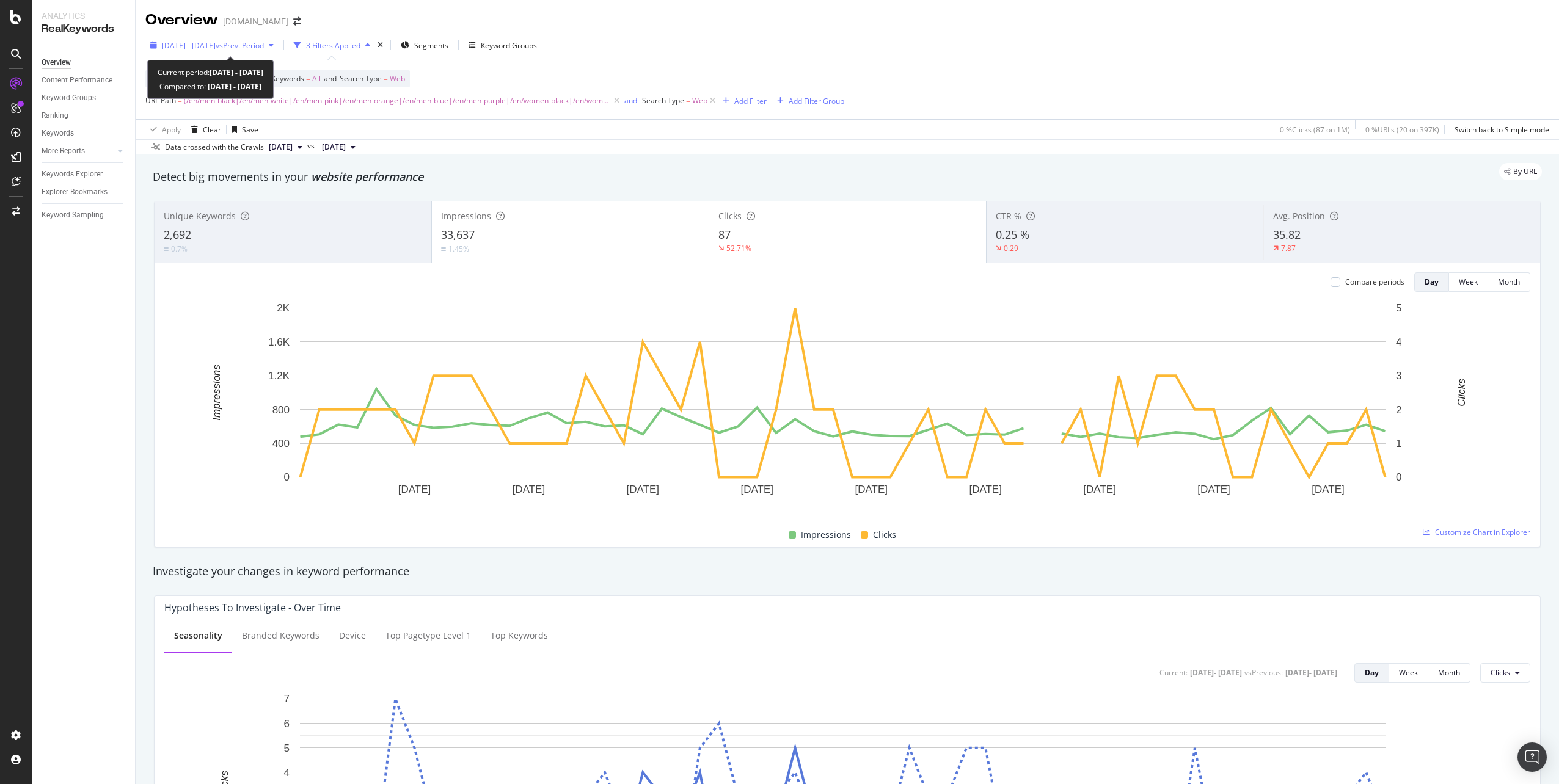
click at [216, 47] on span "[DATE] - [DATE]" at bounding box center [189, 45] width 54 height 11
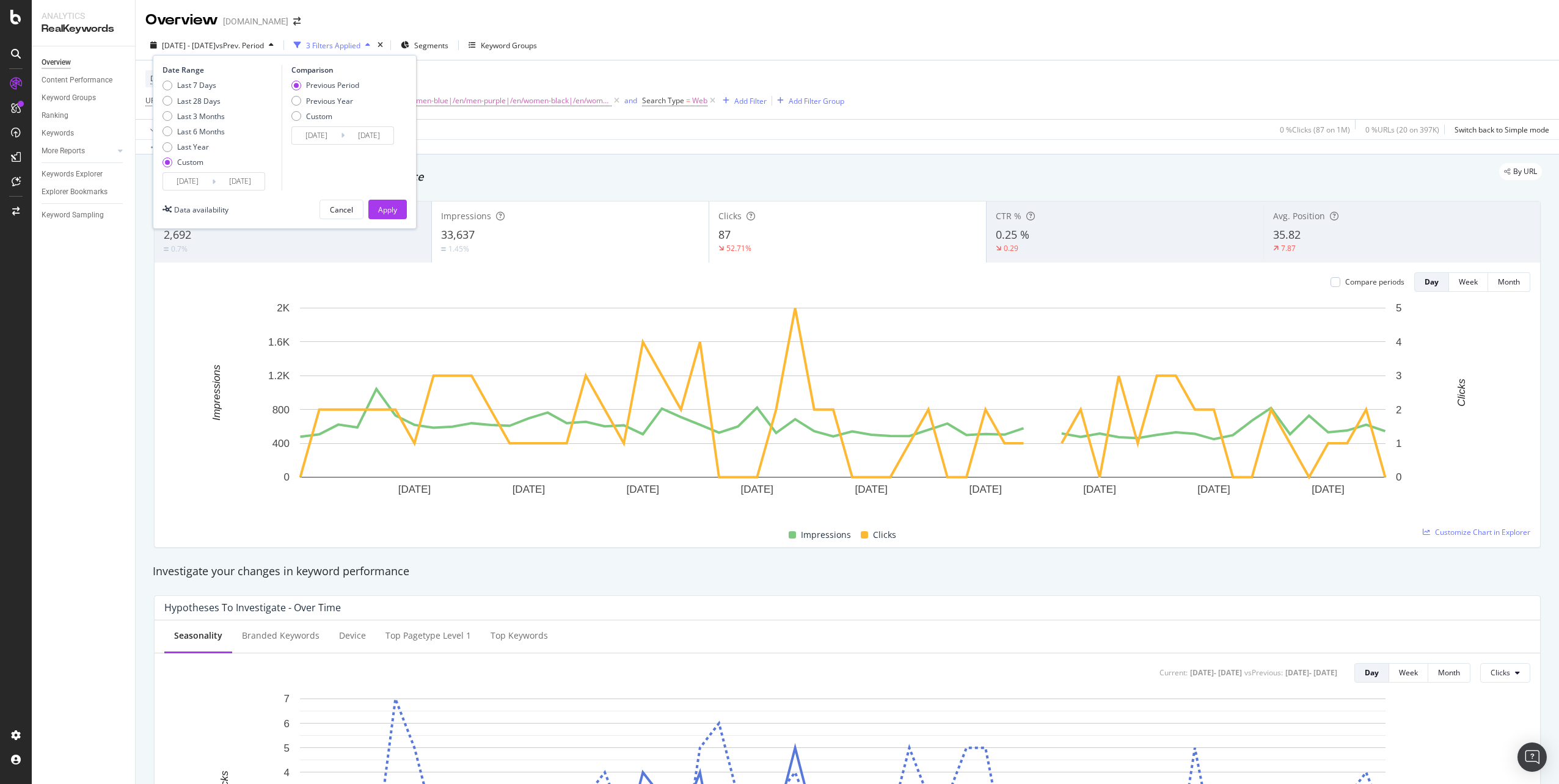
click at [258, 179] on input "[DATE]" at bounding box center [240, 181] width 49 height 17
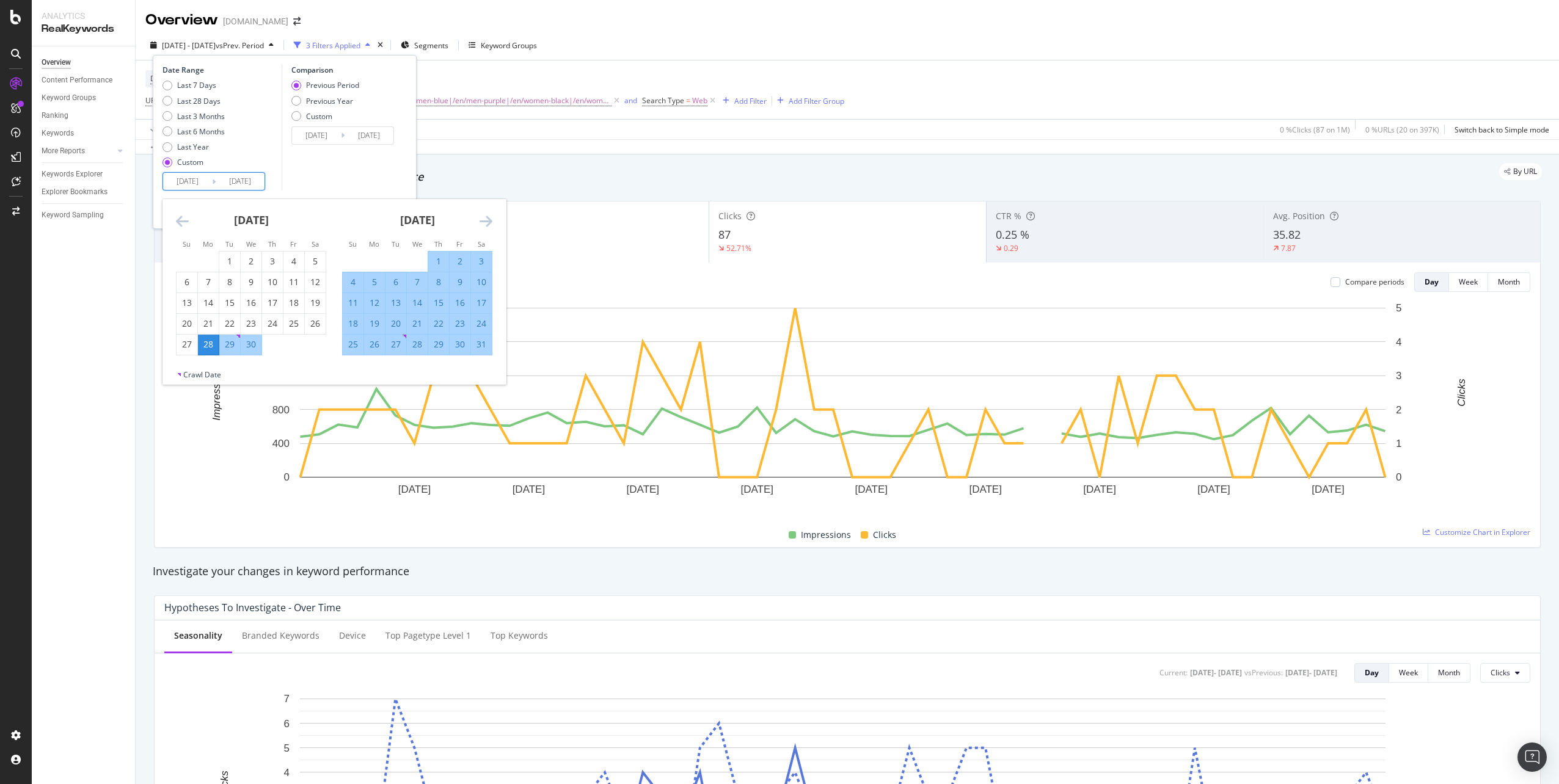
click at [482, 220] on icon "Move forward to switch to the next month." at bounding box center [485, 221] width 13 height 14
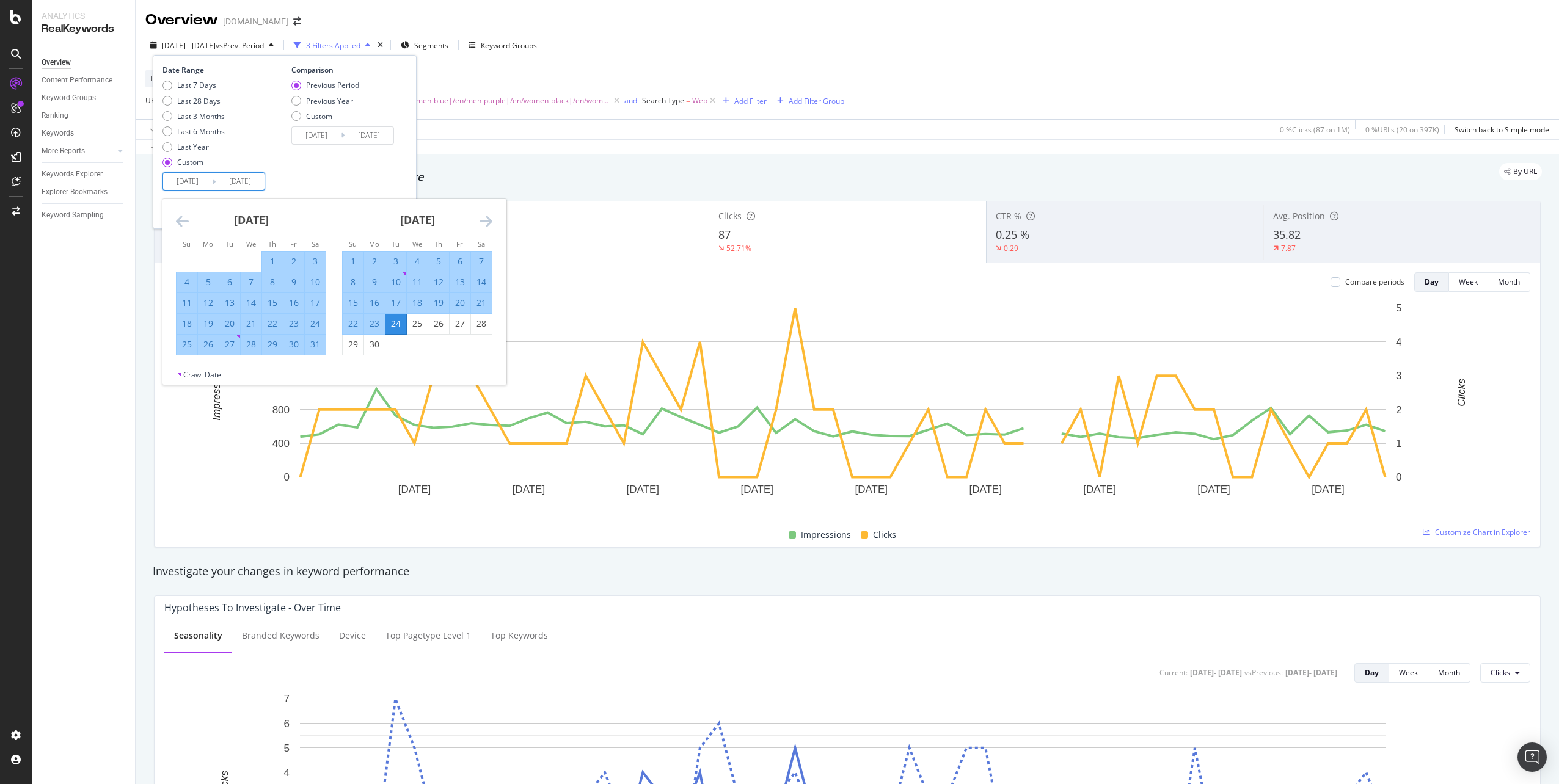
click at [488, 215] on icon "Move forward to switch to the next month." at bounding box center [485, 221] width 13 height 14
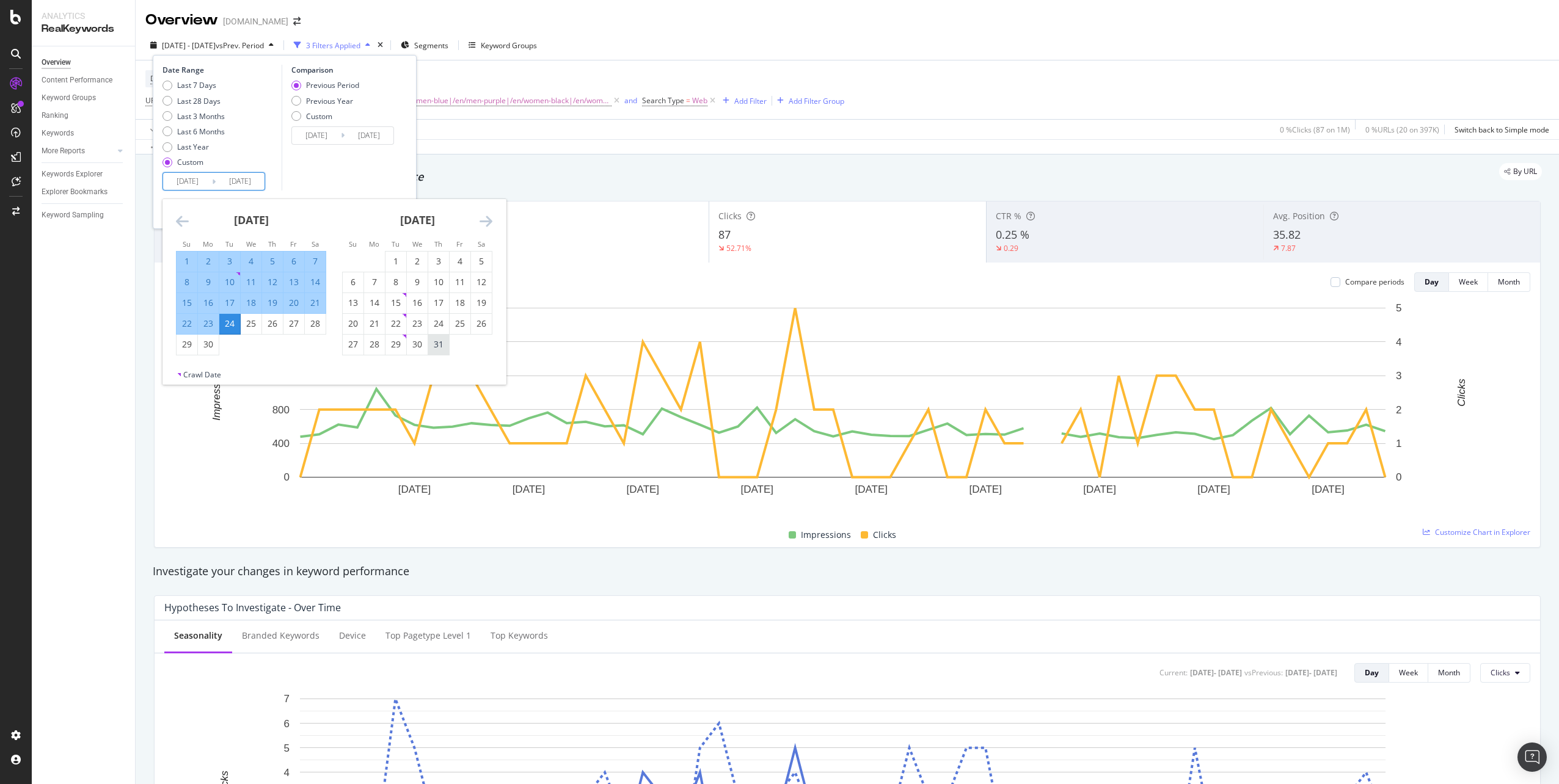
click at [442, 347] on div "31" at bounding box center [439, 344] width 21 height 13
type input "[DATE]"
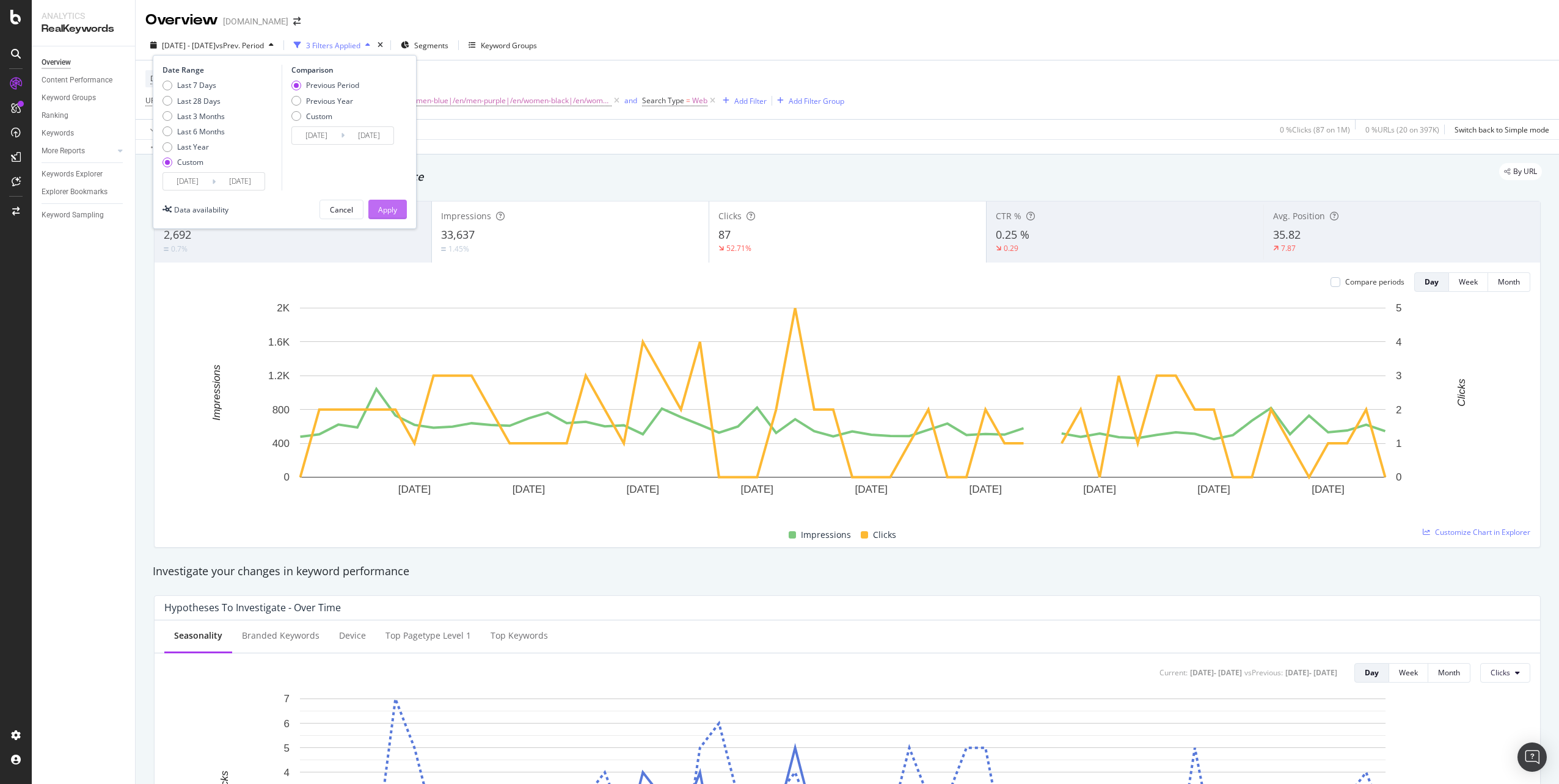
click at [385, 215] on div "Apply" at bounding box center [388, 210] width 19 height 18
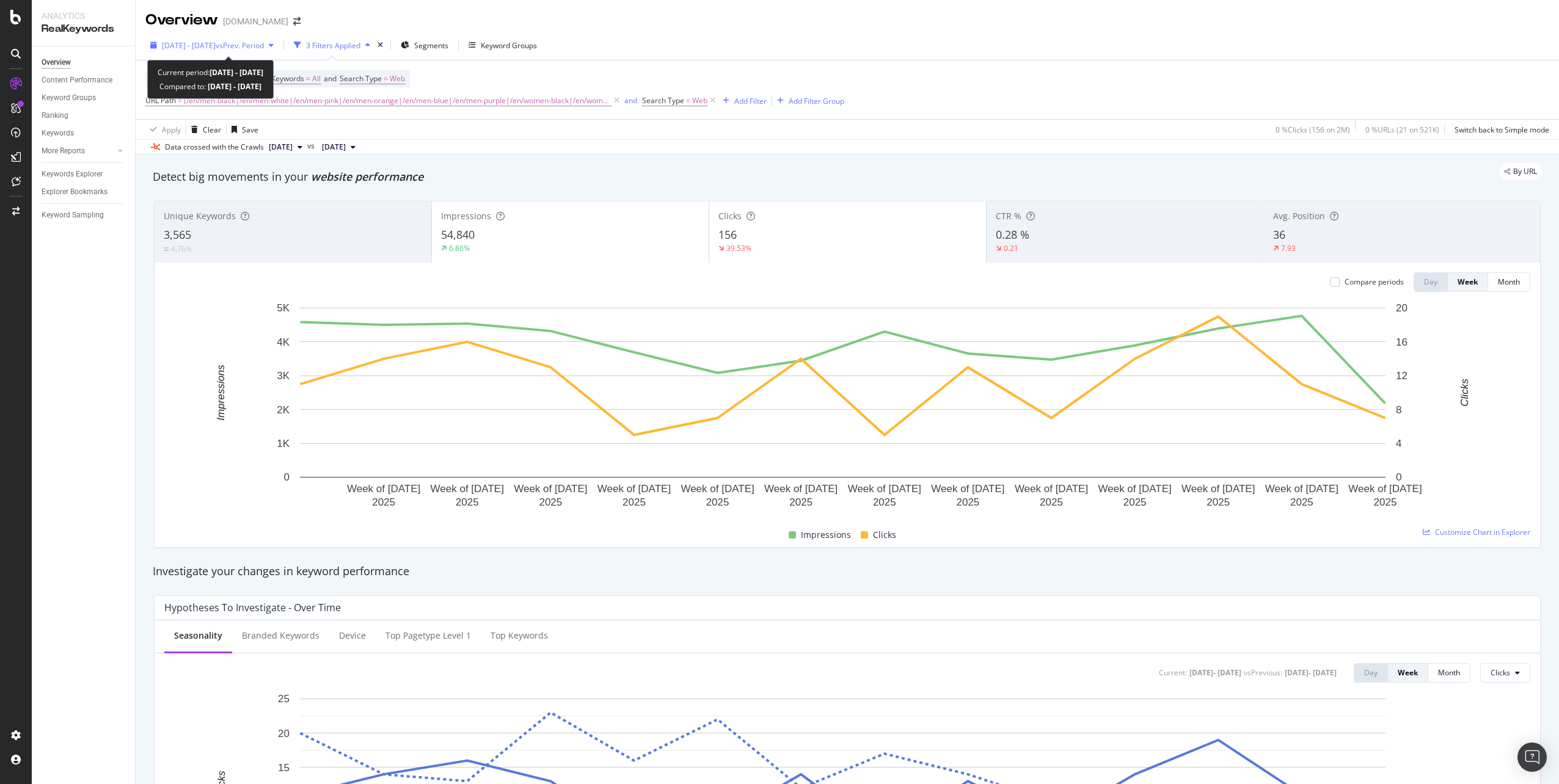
click at [246, 49] on span "vs Prev. Period" at bounding box center [239, 45] width 48 height 11
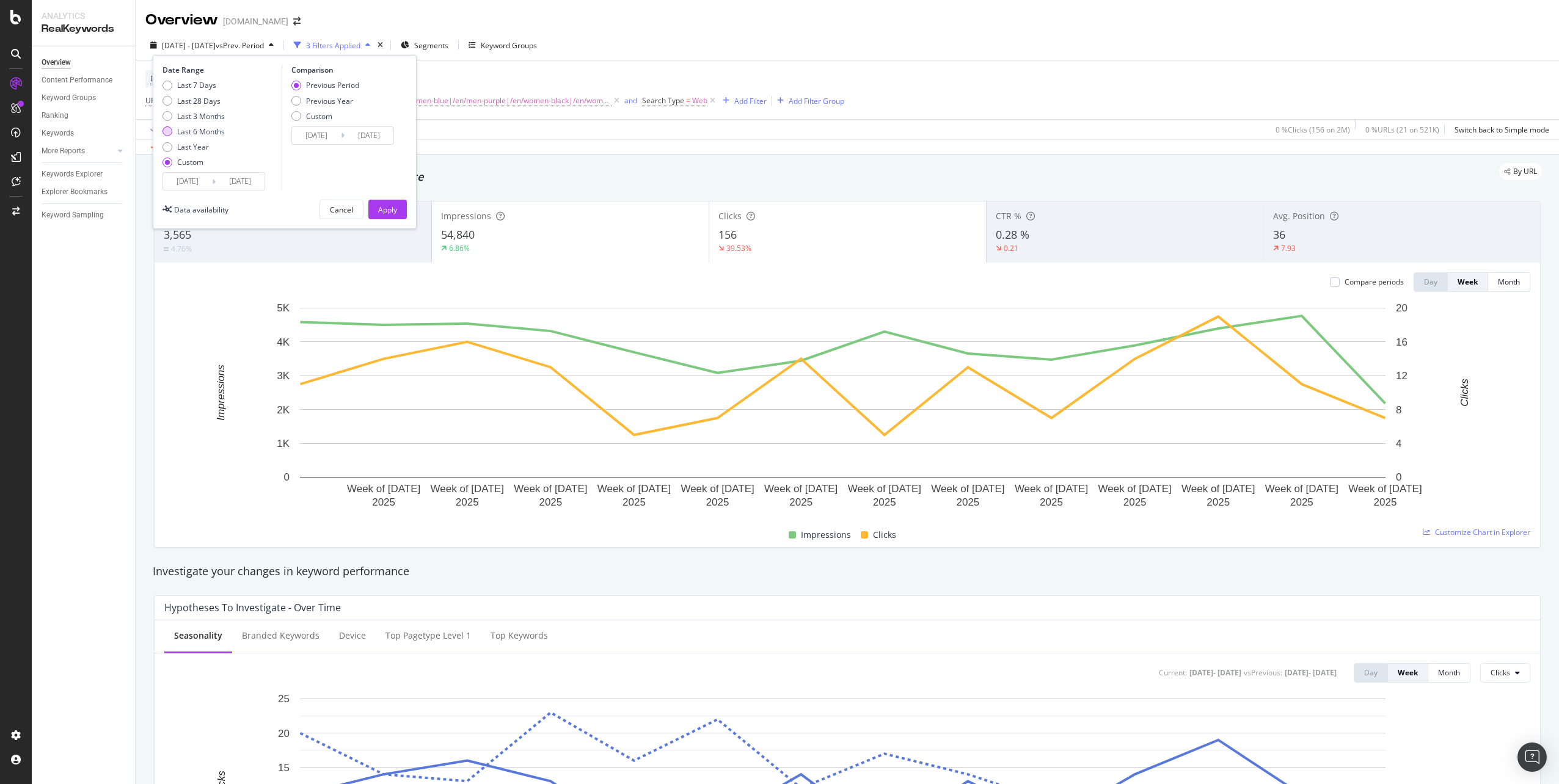
click at [213, 129] on div "Last 6 Months" at bounding box center [201, 132] width 47 height 11
type input "[DATE]"
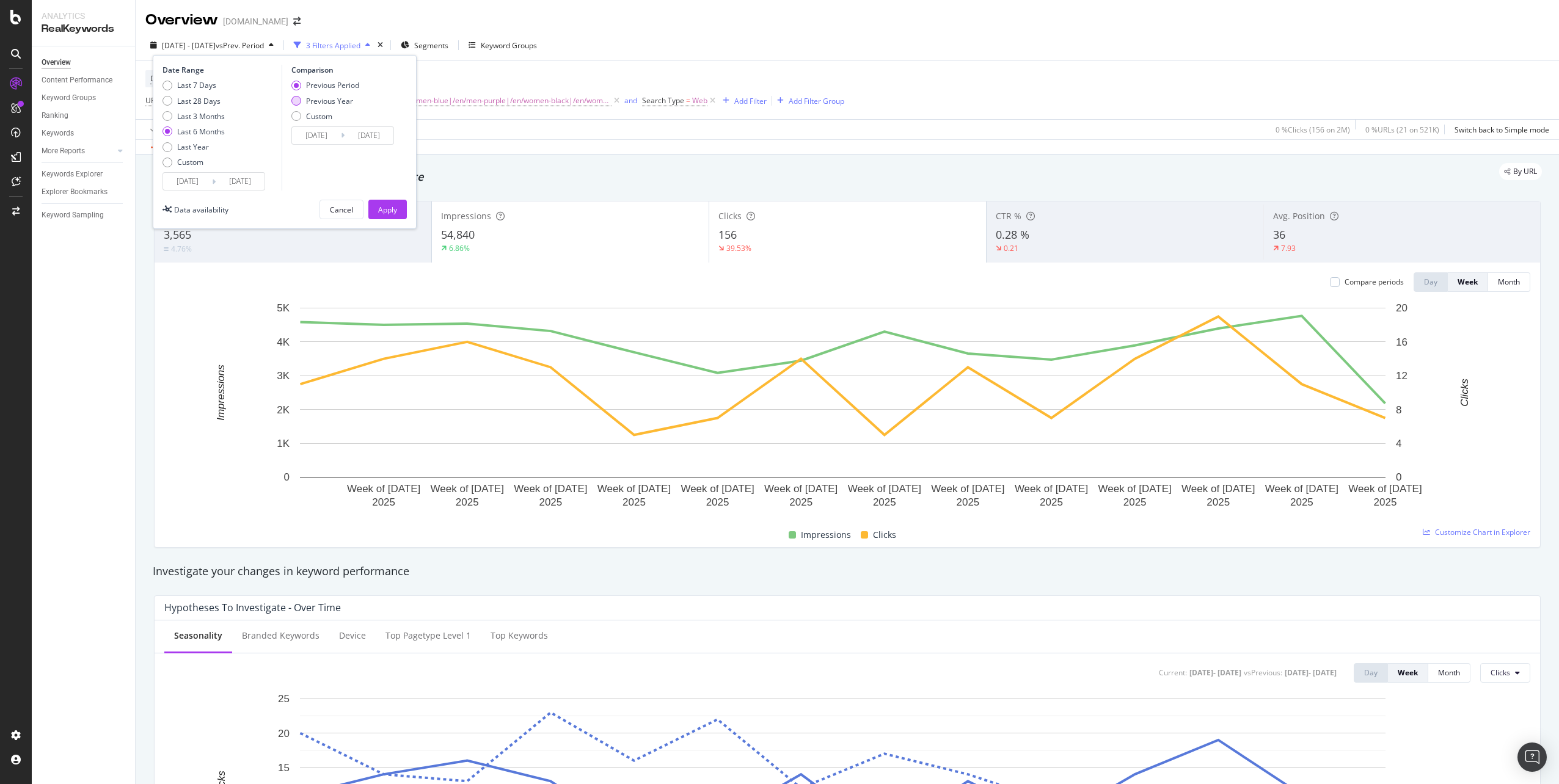
click at [317, 102] on div "Previous Year" at bounding box center [329, 101] width 47 height 11
type input "[DATE]"
click at [401, 214] on button "Apply" at bounding box center [388, 210] width 38 height 20
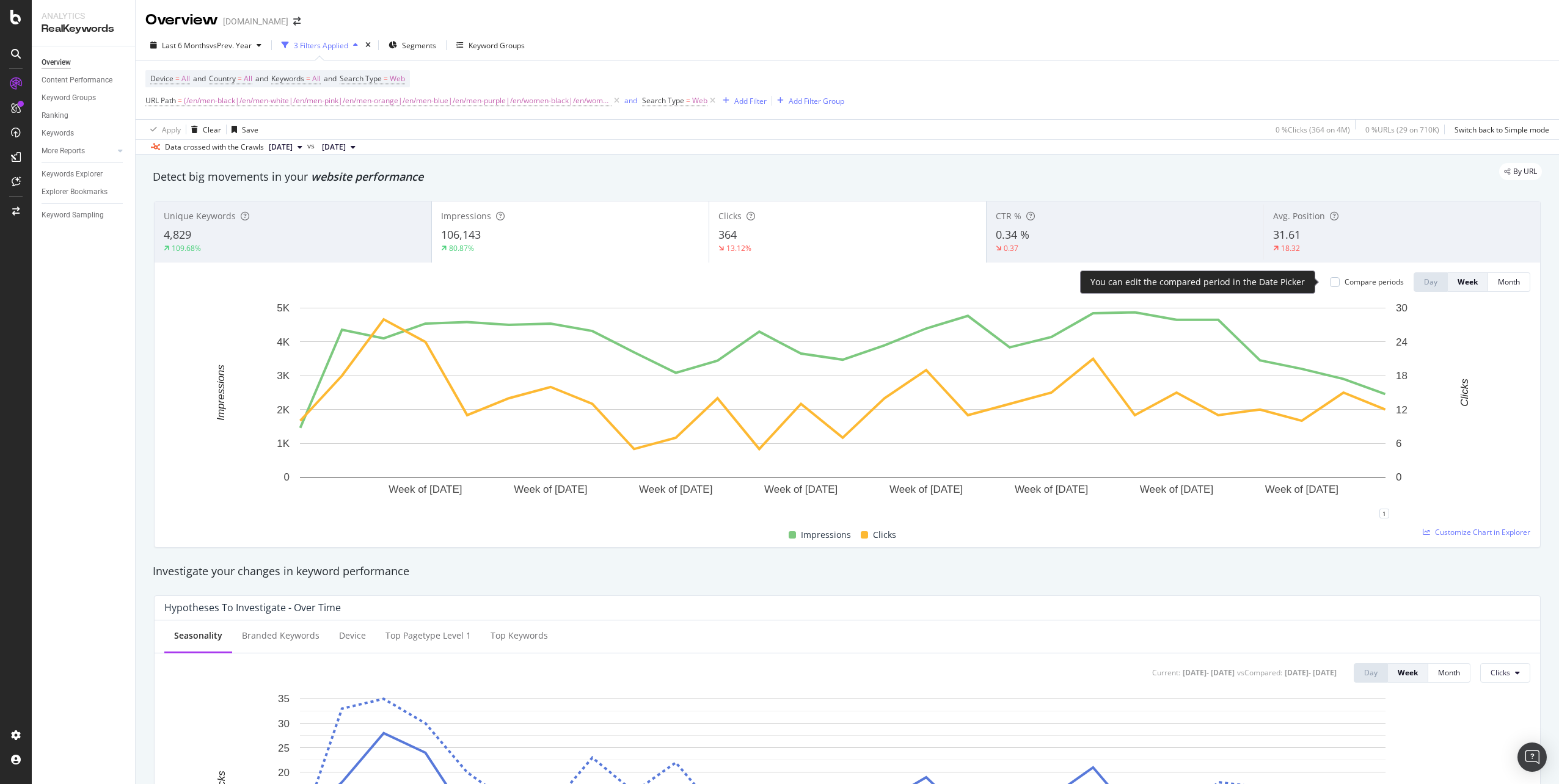
click at [1355, 287] on div "Compare periods" at bounding box center [1374, 282] width 59 height 11
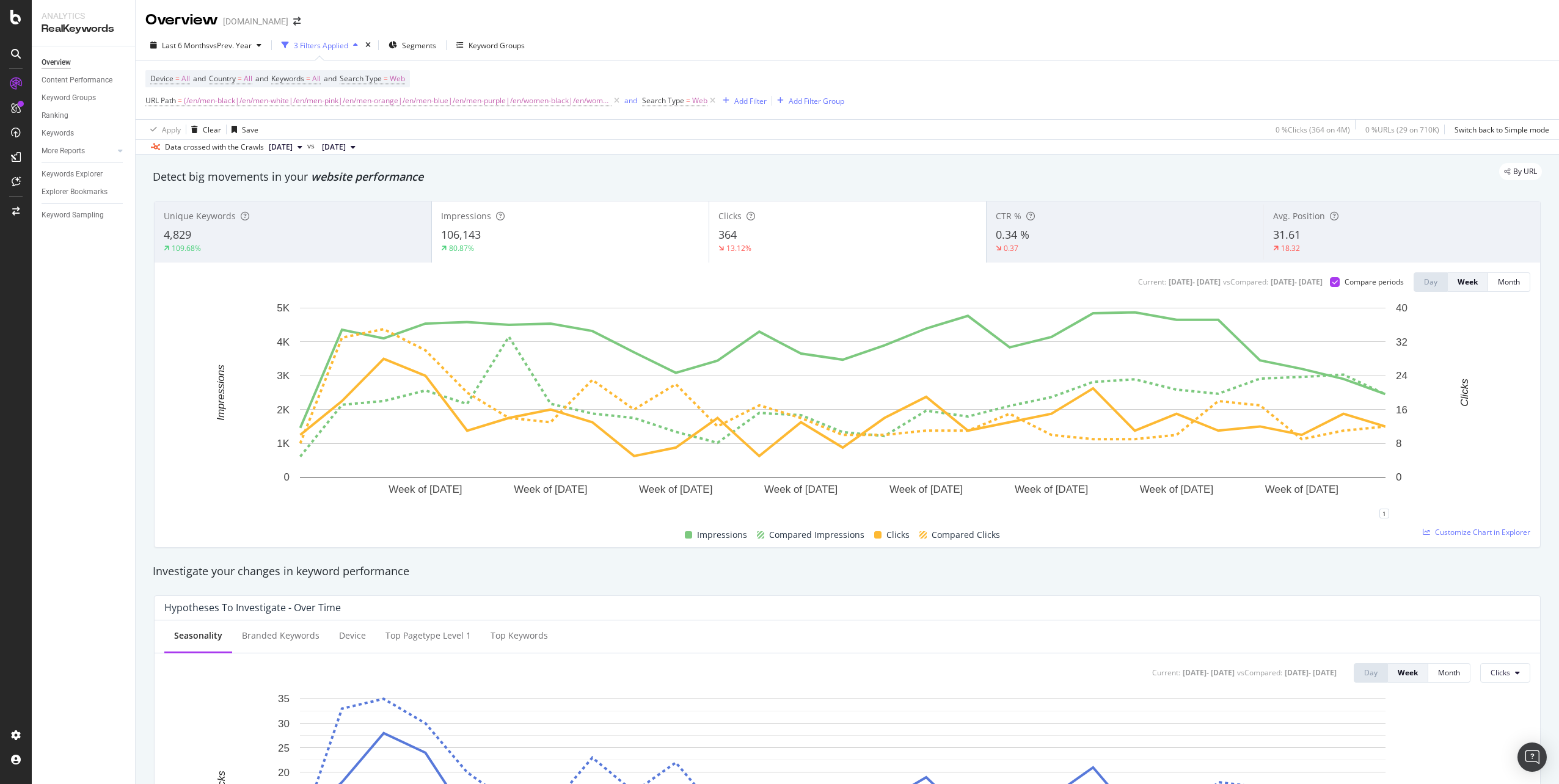
click at [262, 230] on div "4,829" at bounding box center [293, 235] width 258 height 16
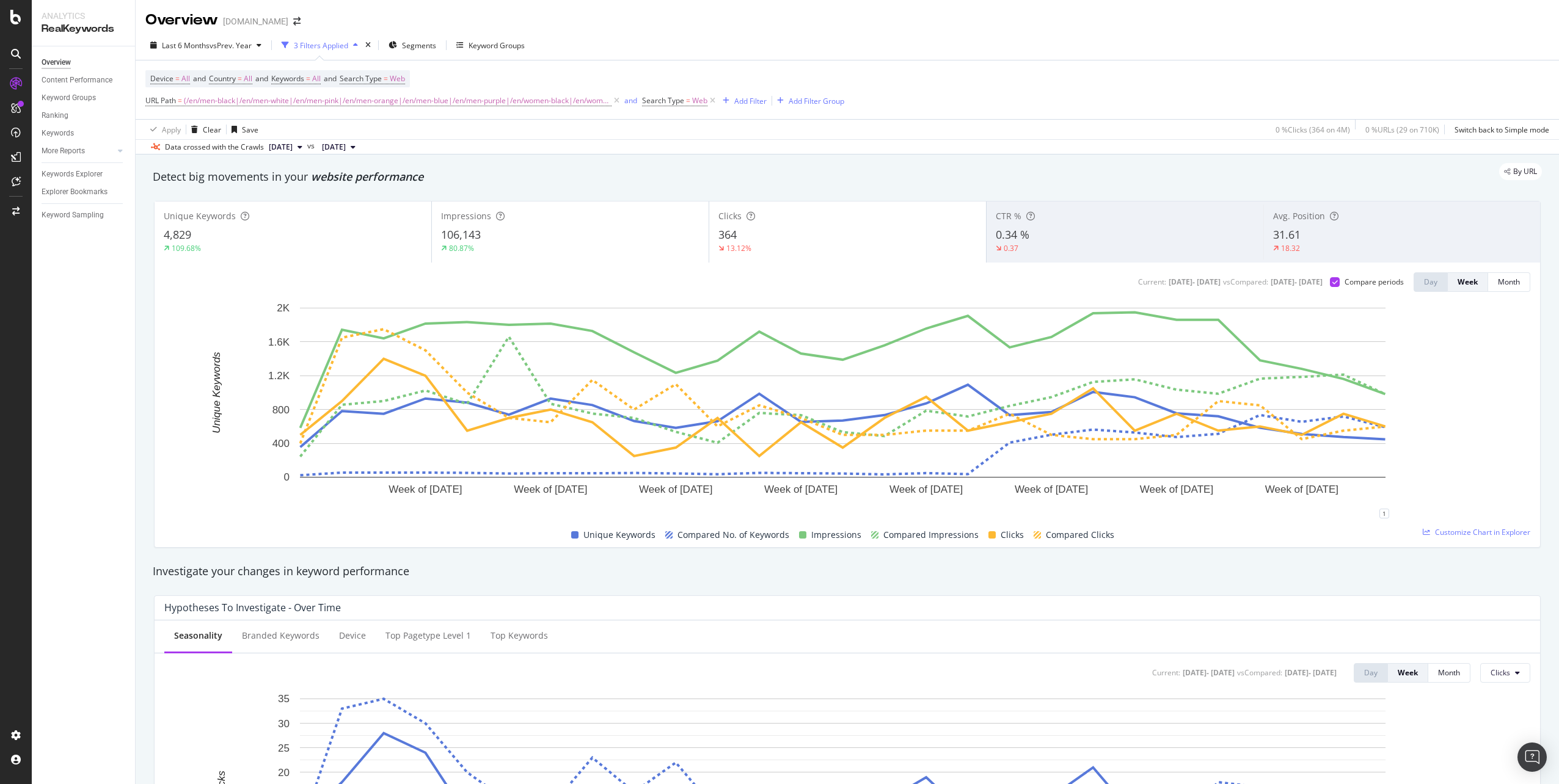
click at [587, 239] on div "106,143" at bounding box center [570, 235] width 258 height 16
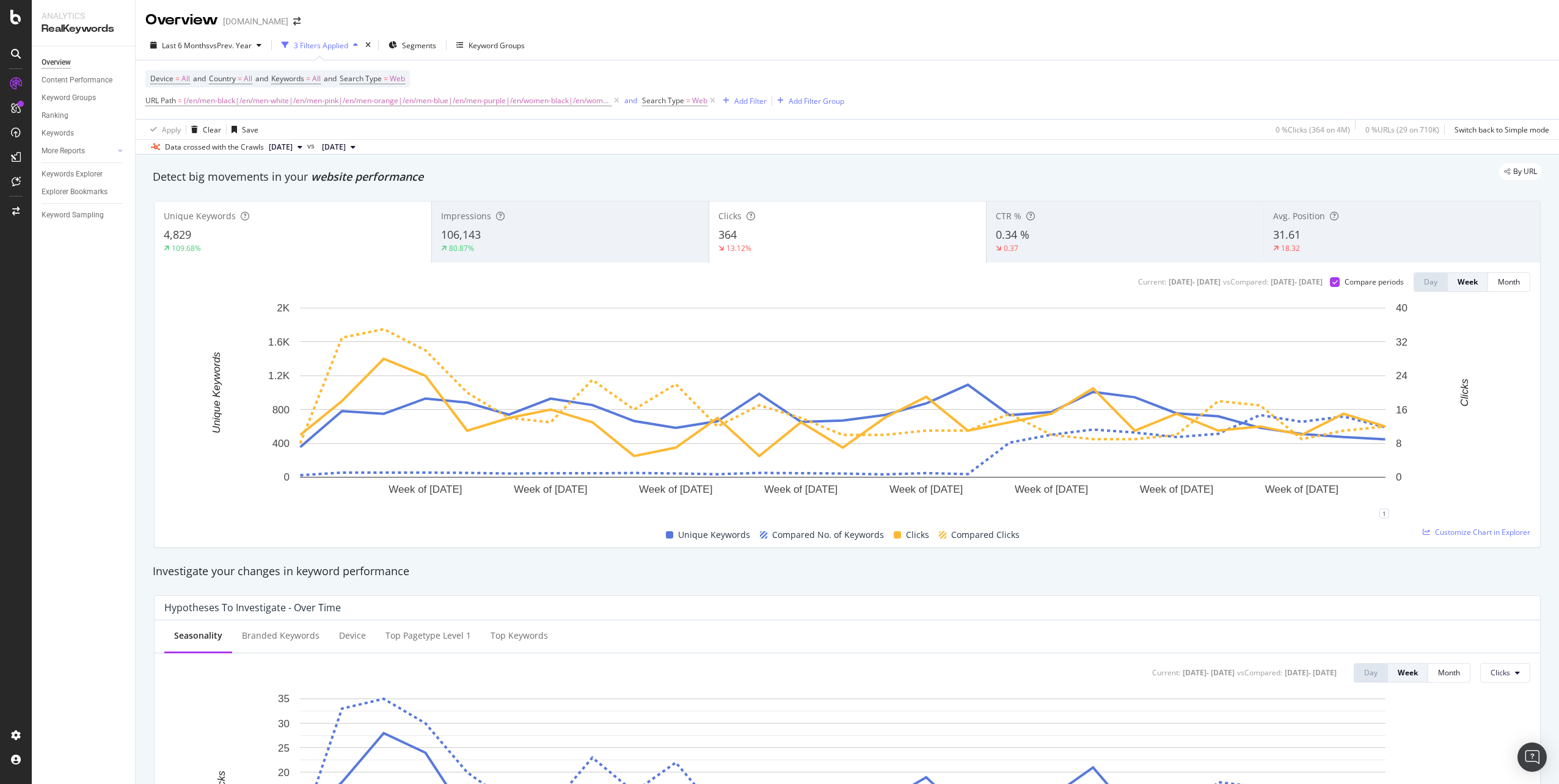
click at [877, 258] on div "Clicks 364 13.12%" at bounding box center [848, 231] width 277 height 55
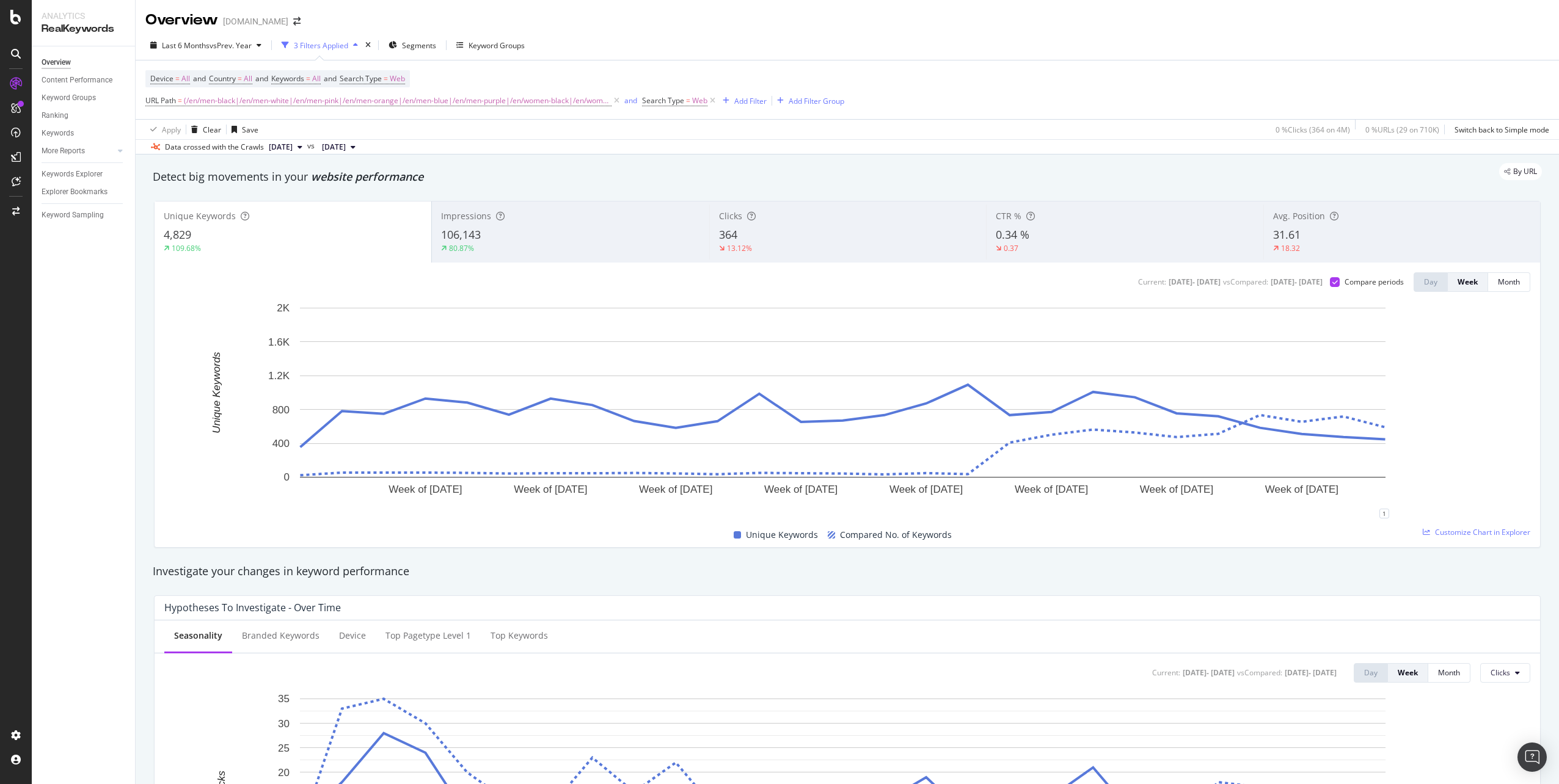
click at [662, 213] on div "Impressions" at bounding box center [570, 216] width 258 height 13
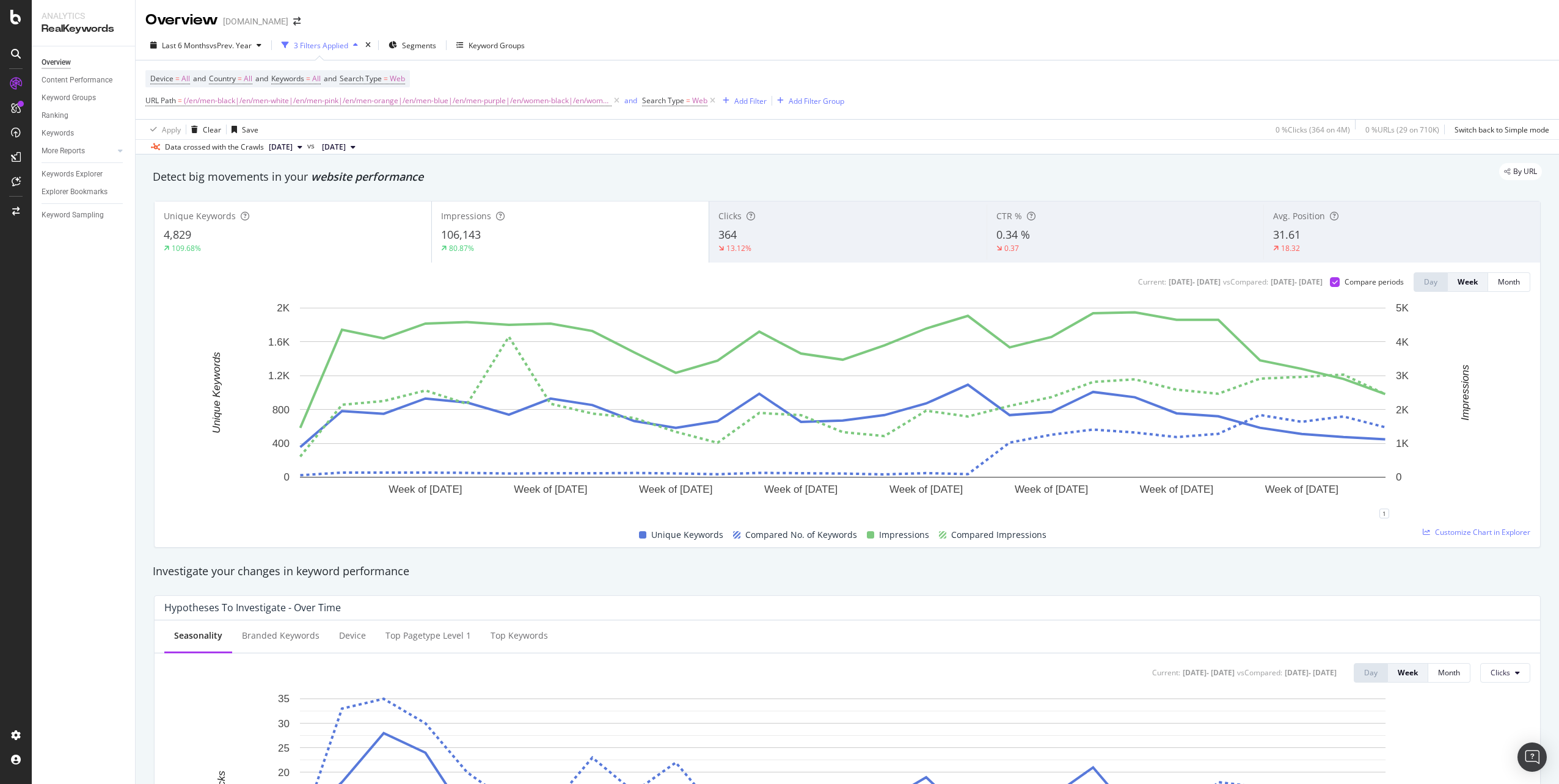
click at [305, 225] on div "Unique Keywords 4,829 109.68%" at bounding box center [293, 231] width 277 height 55
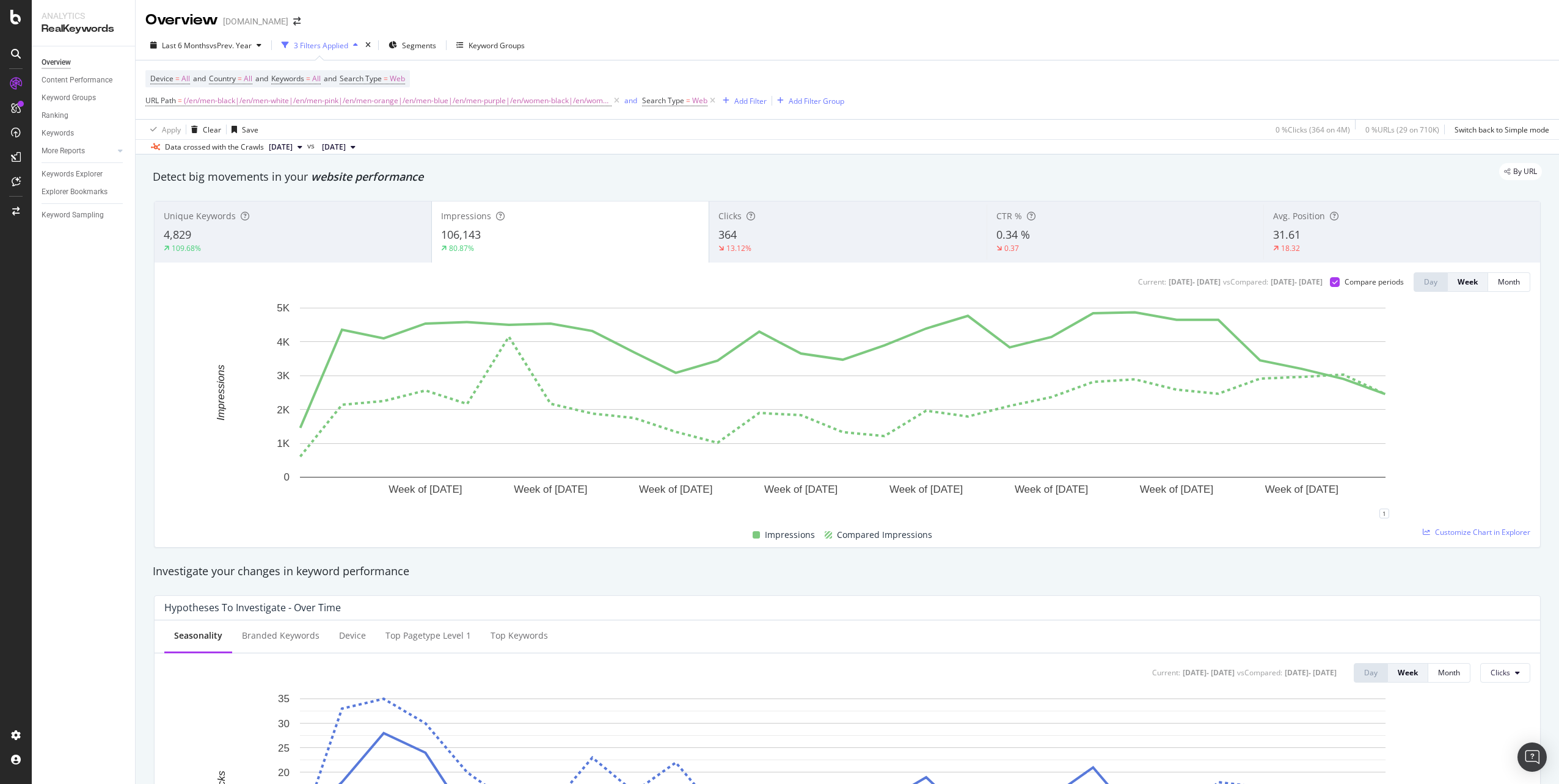
click at [809, 227] on div "Clicks 364 13.12%" at bounding box center [848, 231] width 277 height 55
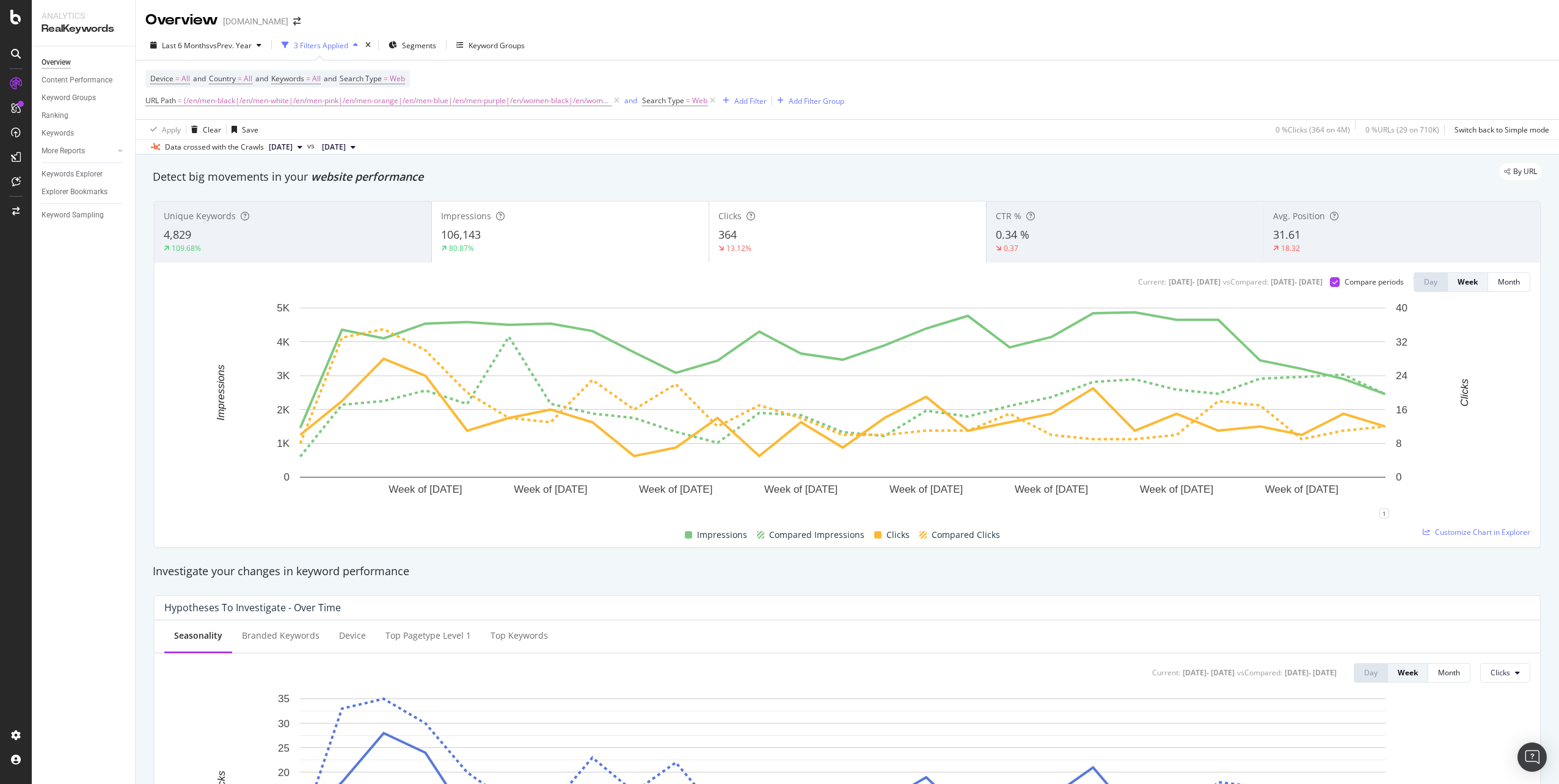
click at [627, 227] on div "Impressions 106,143 80.87%" at bounding box center [570, 231] width 277 height 55
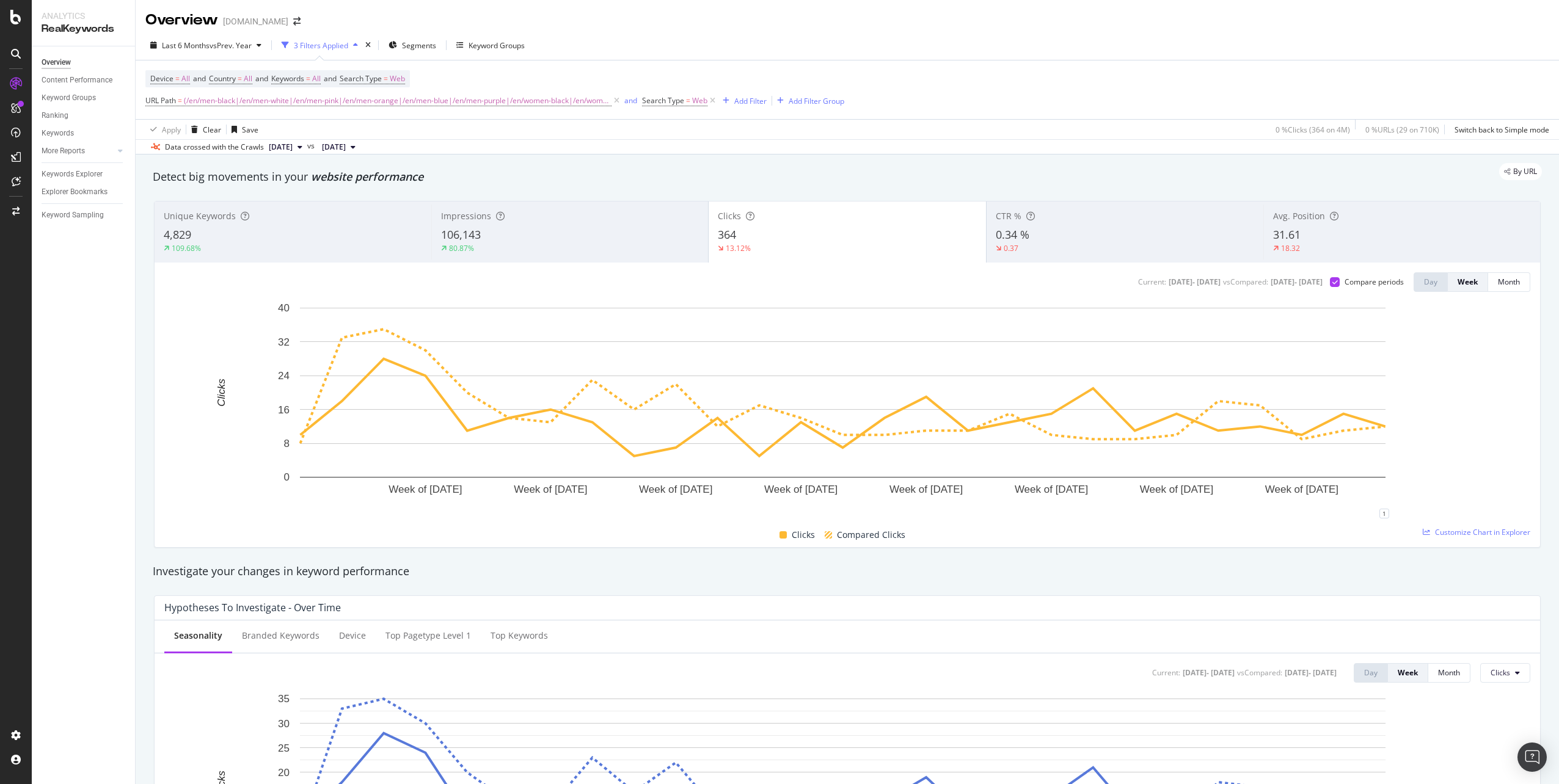
click at [1085, 213] on div "CTR %" at bounding box center [1125, 216] width 258 height 13
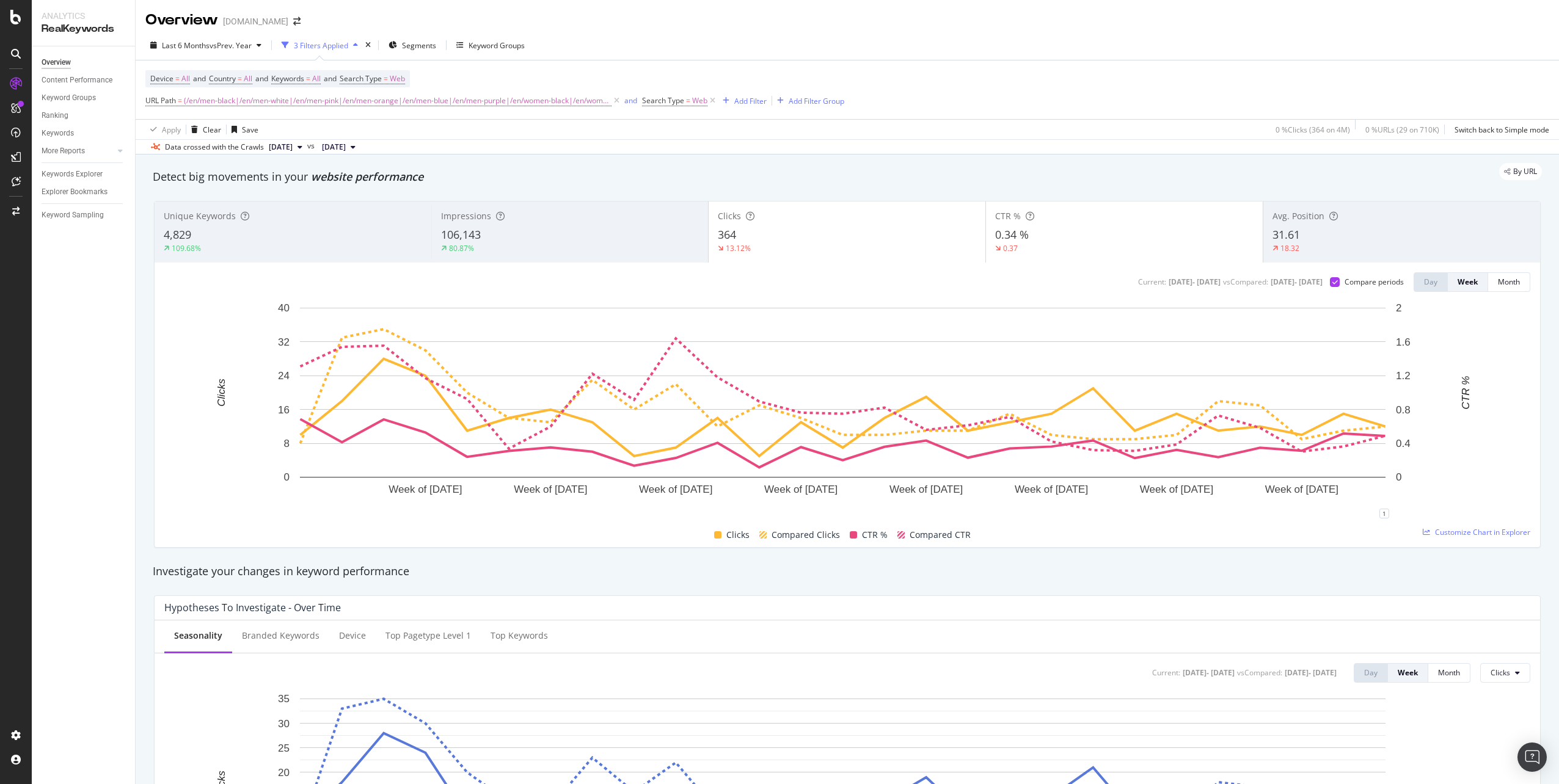
click at [892, 237] on div "364" at bounding box center [847, 235] width 258 height 16
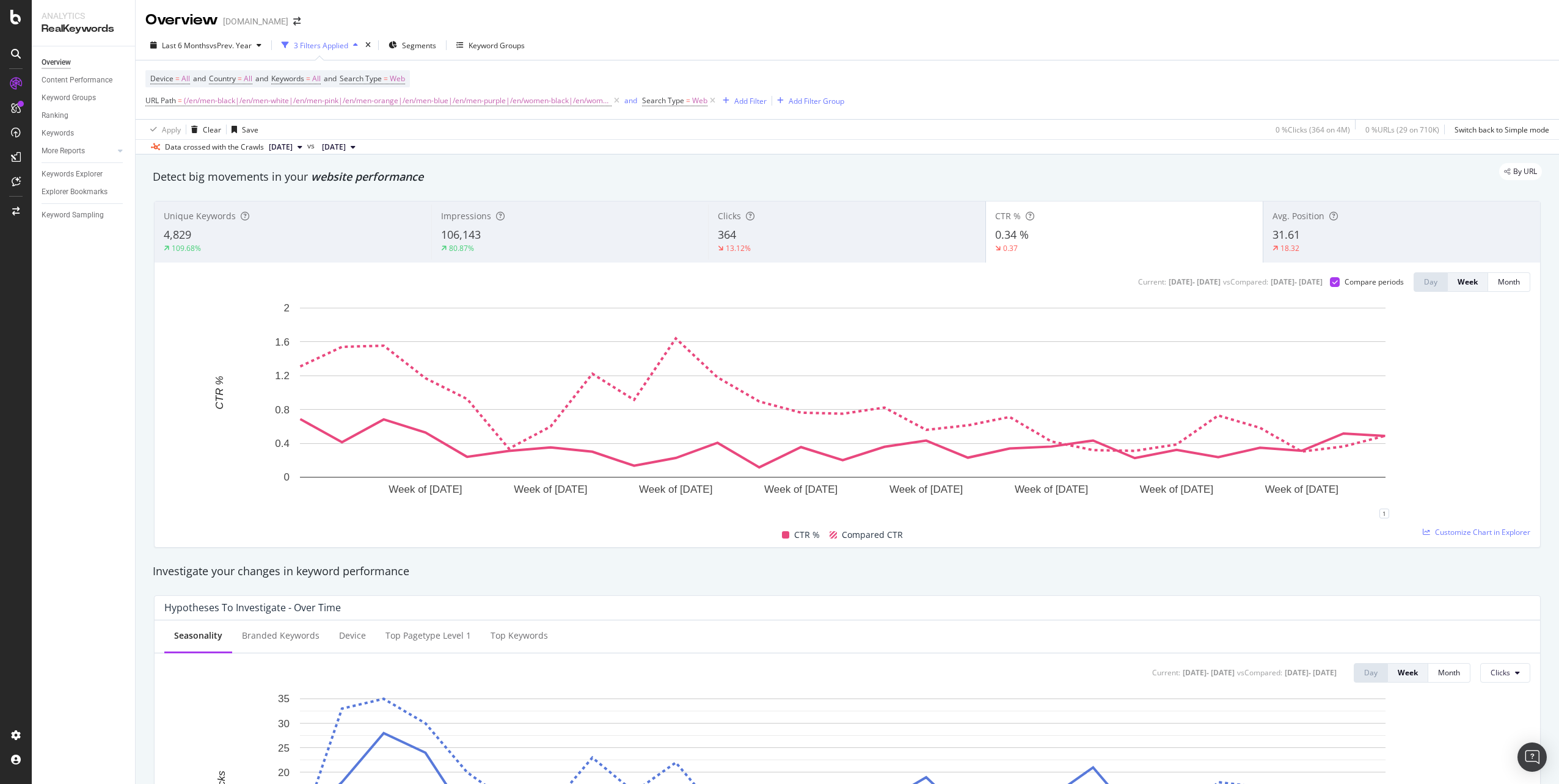
click at [1303, 235] on div "31.61" at bounding box center [1401, 235] width 258 height 16
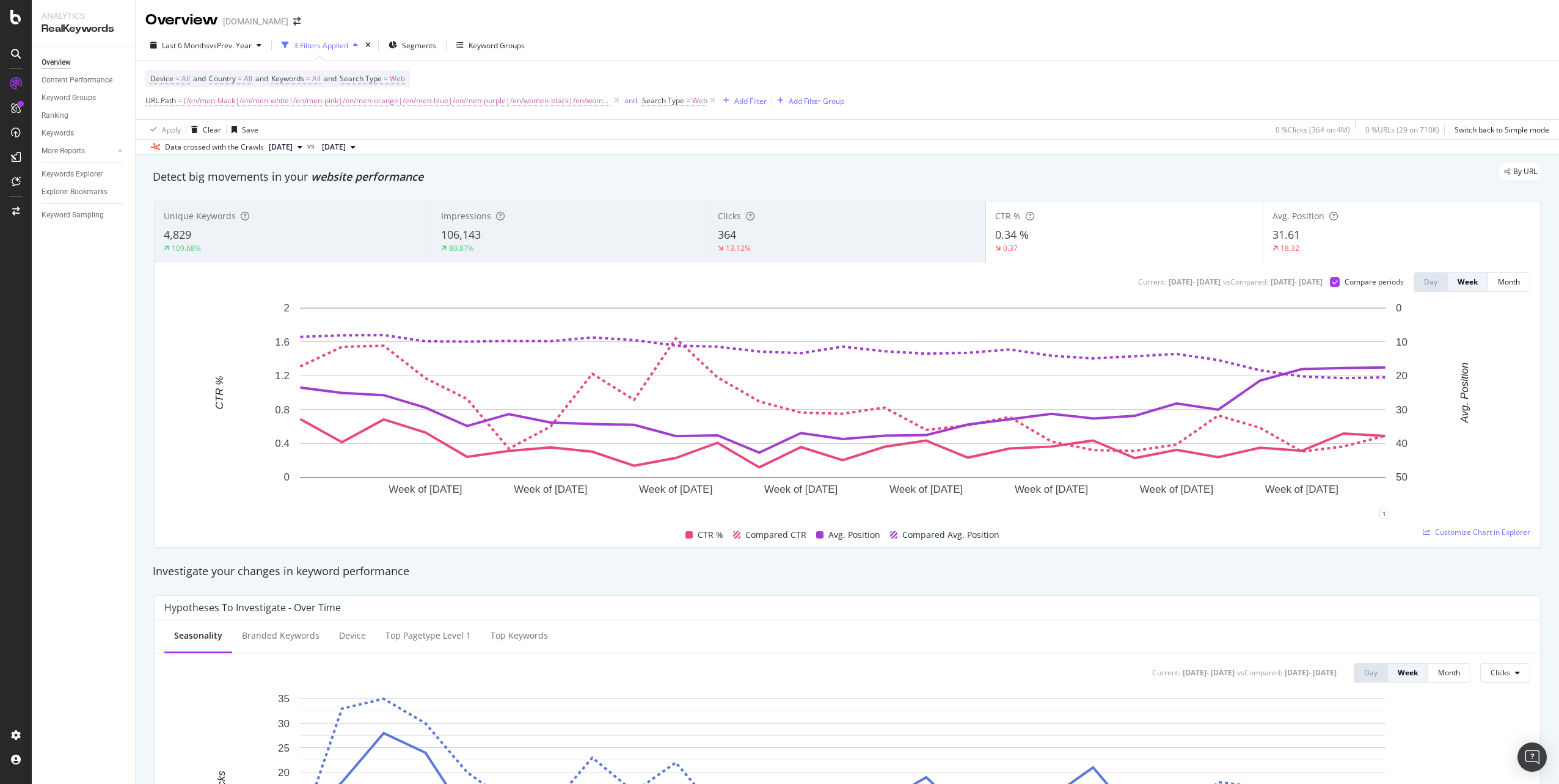
click at [1126, 237] on div "0.34 %" at bounding box center [1125, 235] width 258 height 16
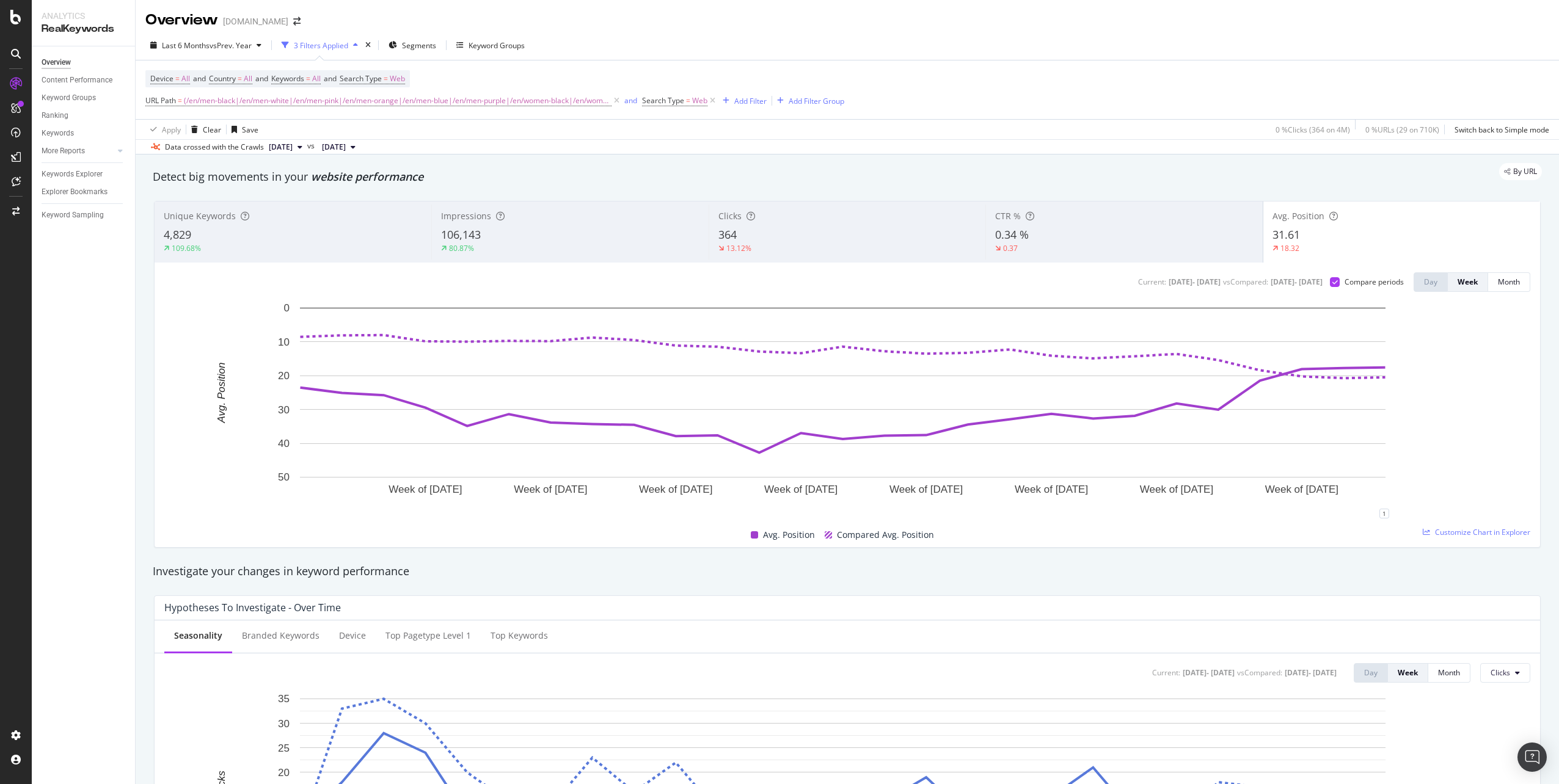
click at [888, 254] on div "Clicks 364 13.12%" at bounding box center [847, 231] width 277 height 55
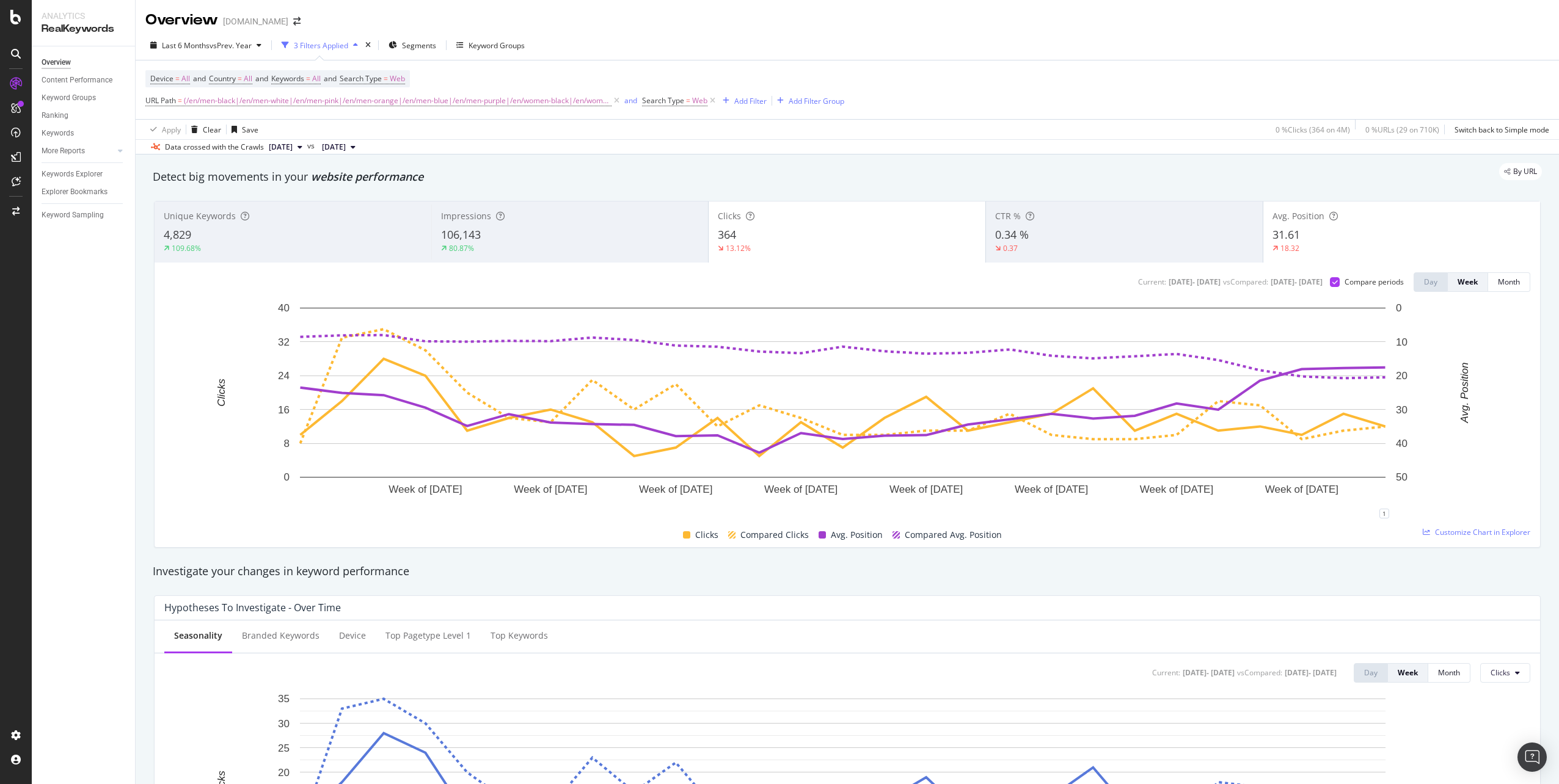
click at [655, 247] on div "80.87%" at bounding box center [570, 248] width 258 height 11
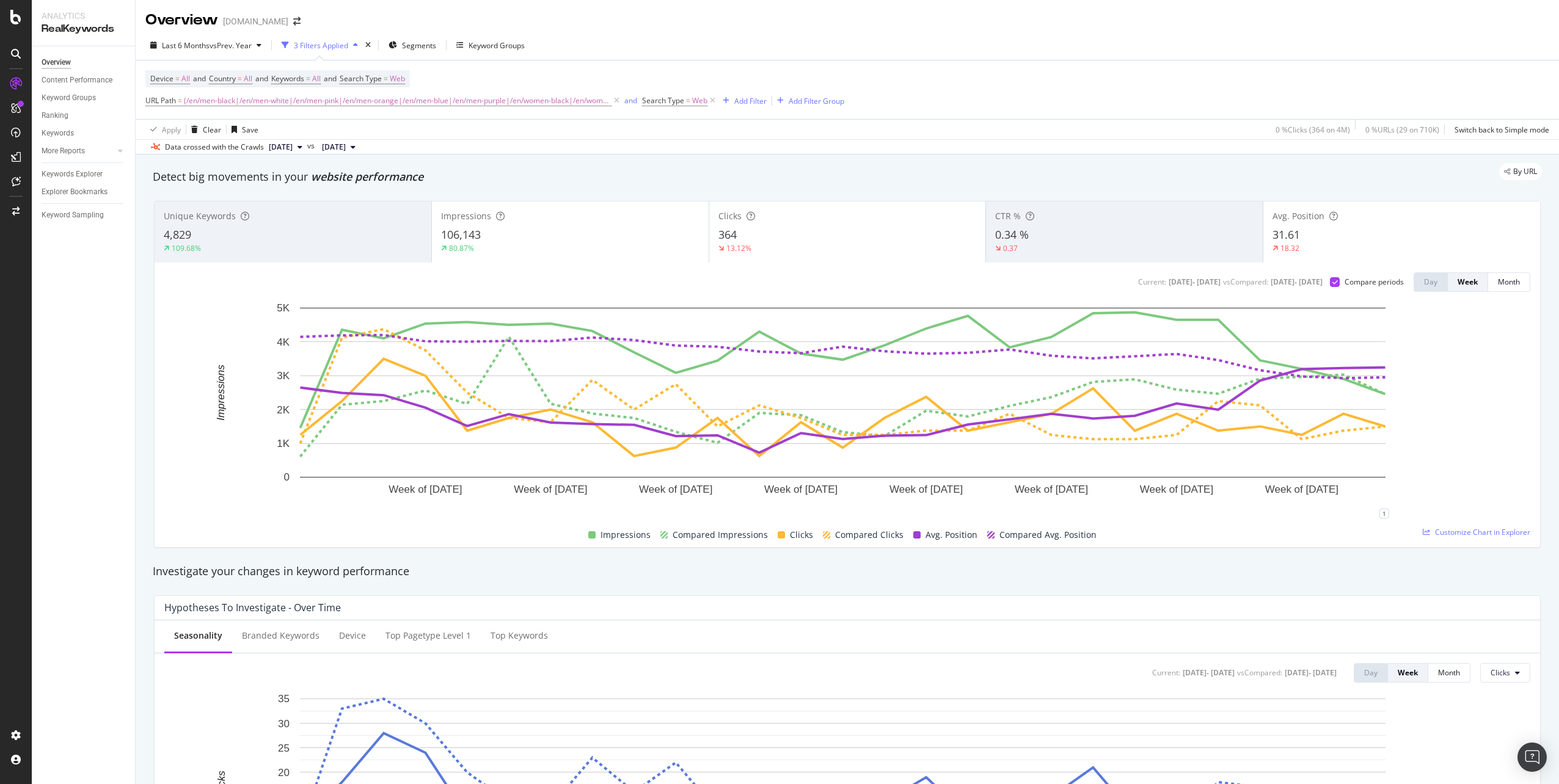
click at [1352, 236] on div "31.61" at bounding box center [1401, 235] width 258 height 16
